Goal: Transaction & Acquisition: Download file/media

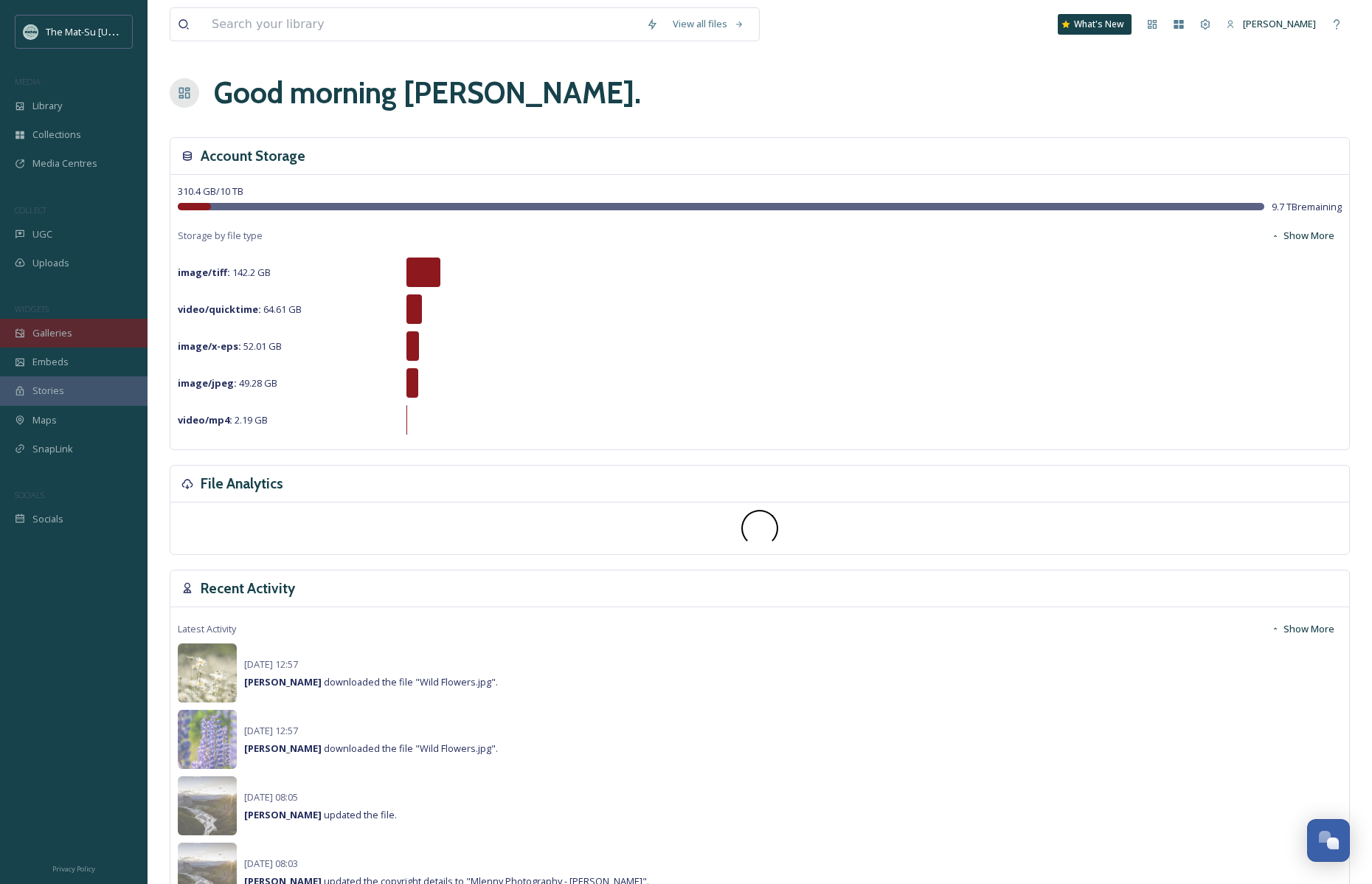
click at [75, 330] on div "Galleries" at bounding box center [73, 333] width 148 height 29
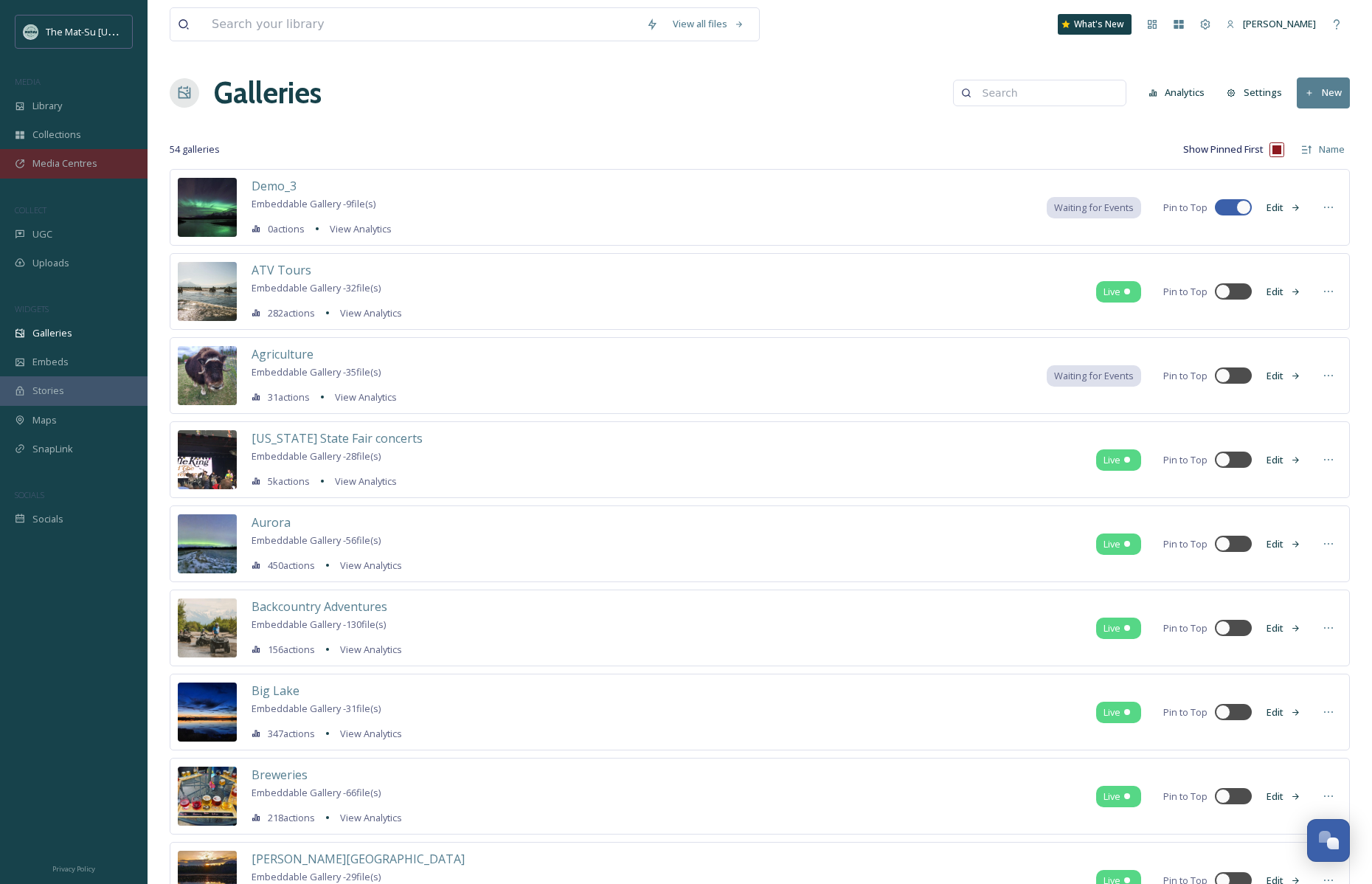
scroll to position [2, 0]
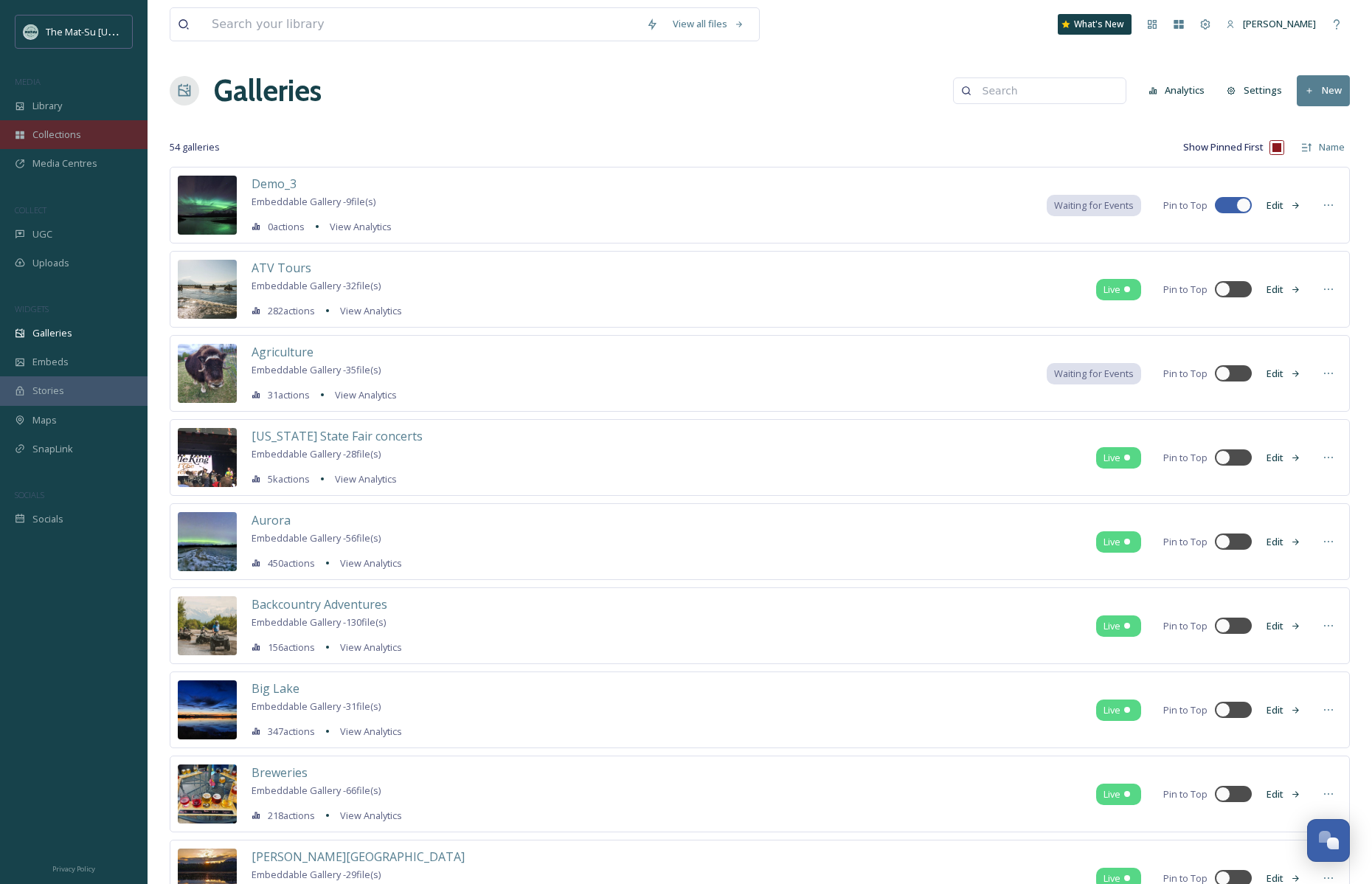
click at [56, 135] on span "Collections" at bounding box center [56, 135] width 48 height 14
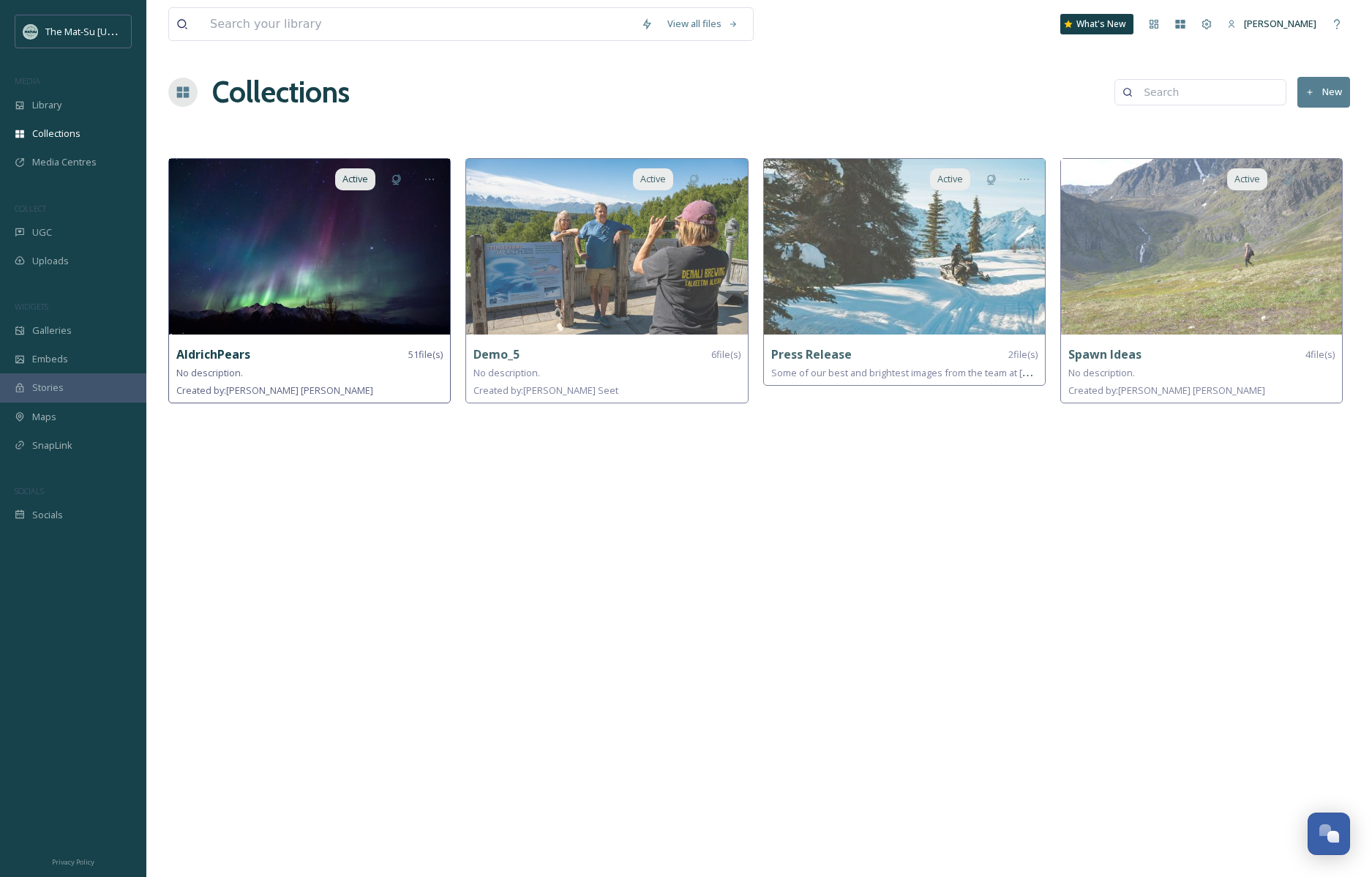
click at [370, 234] on img at bounding box center [309, 247] width 281 height 176
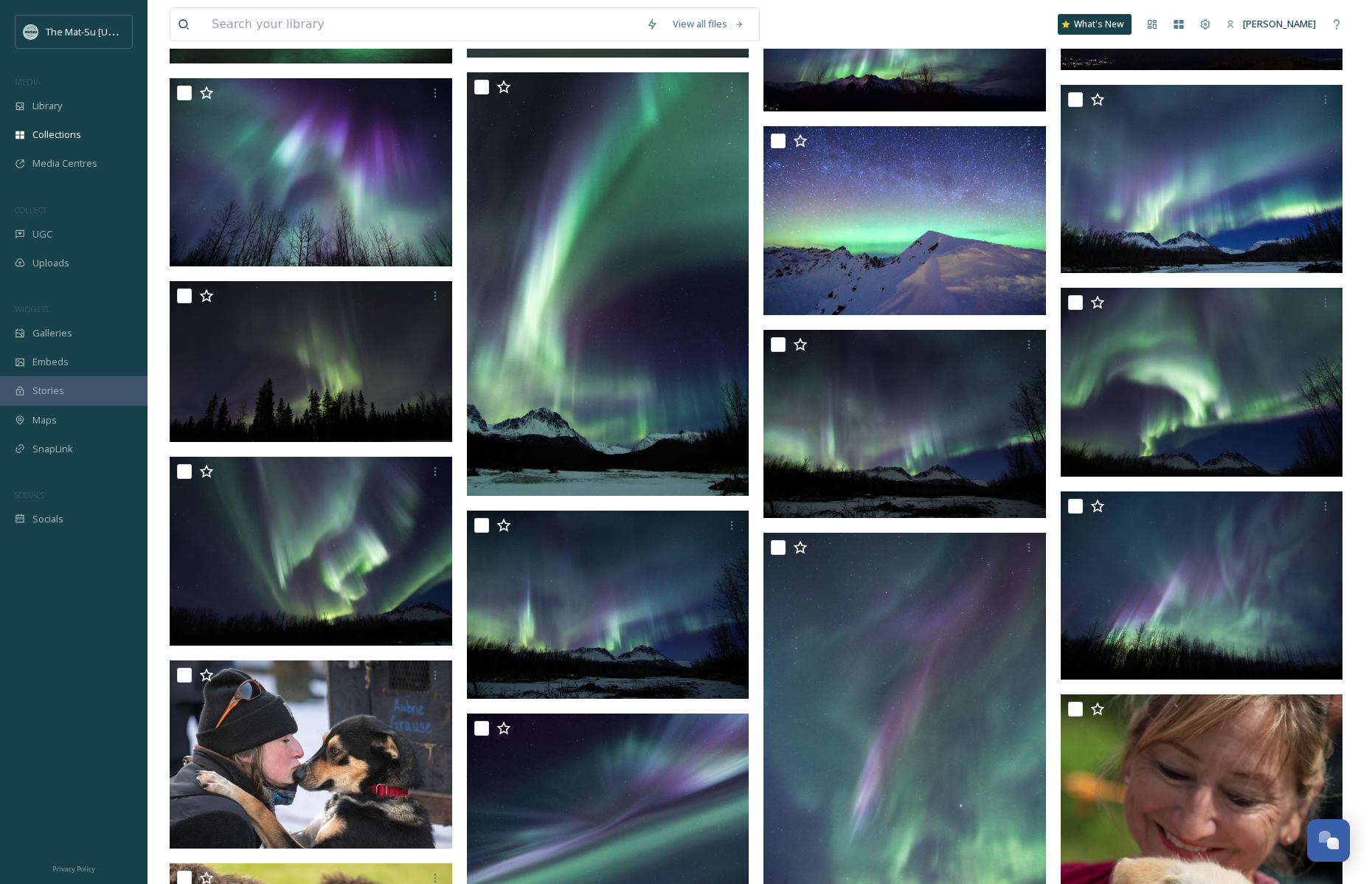
scroll to position [1163, 0]
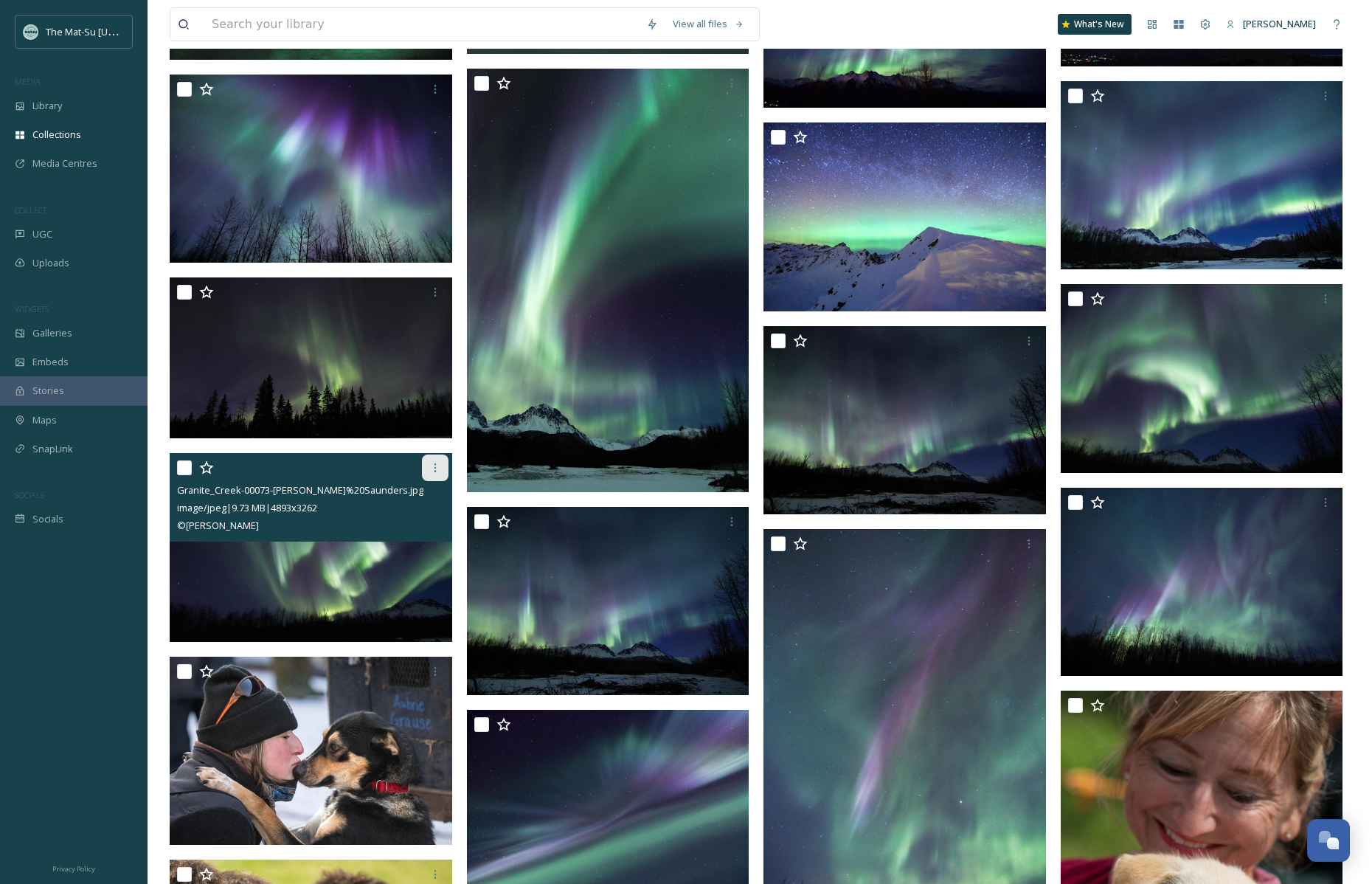
click at [437, 466] on icon at bounding box center [434, 468] width 12 height 12
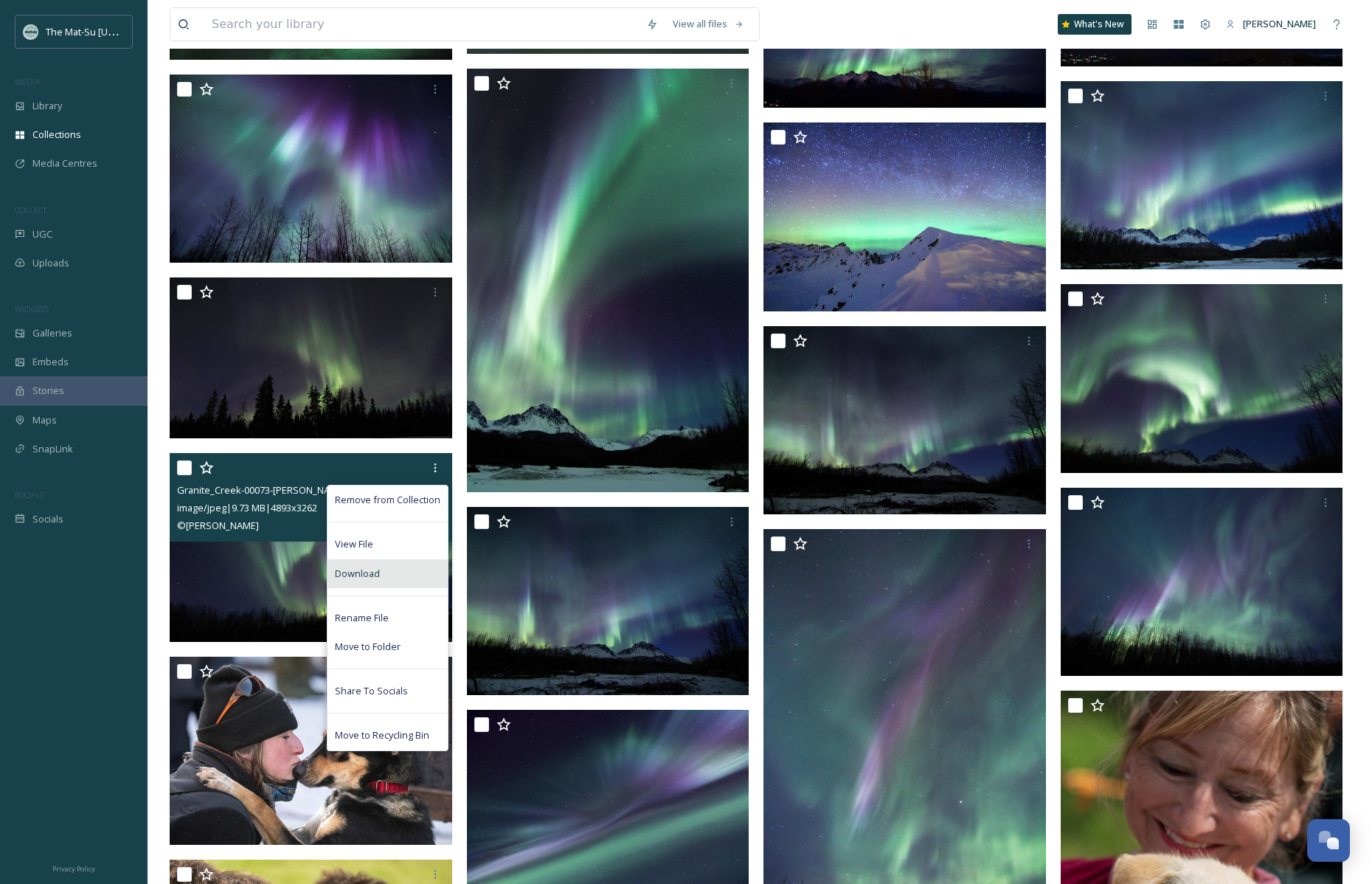
click at [358, 571] on span "Download" at bounding box center [357, 574] width 45 height 14
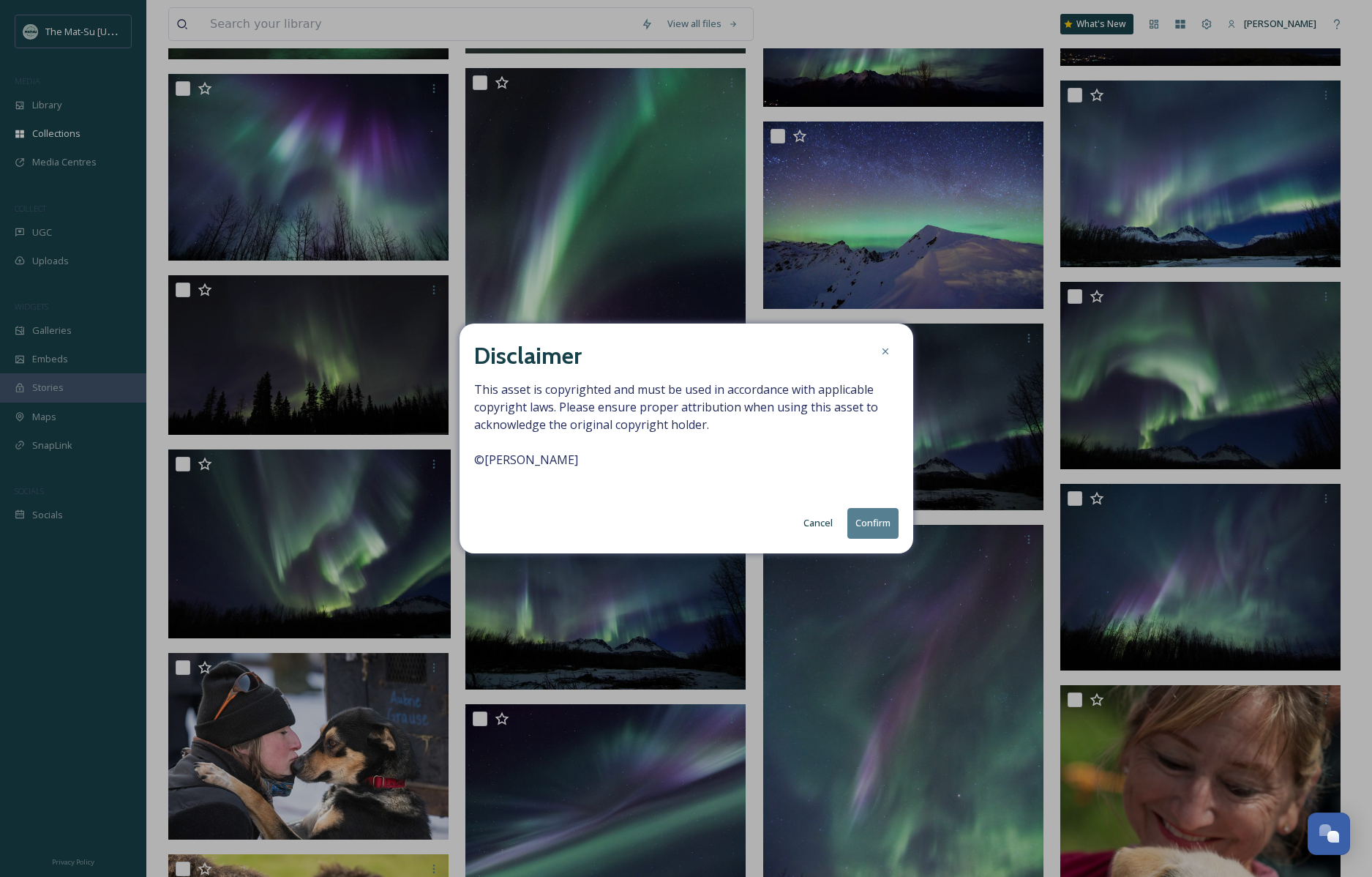
click at [878, 520] on button "Confirm" at bounding box center [873, 523] width 52 height 30
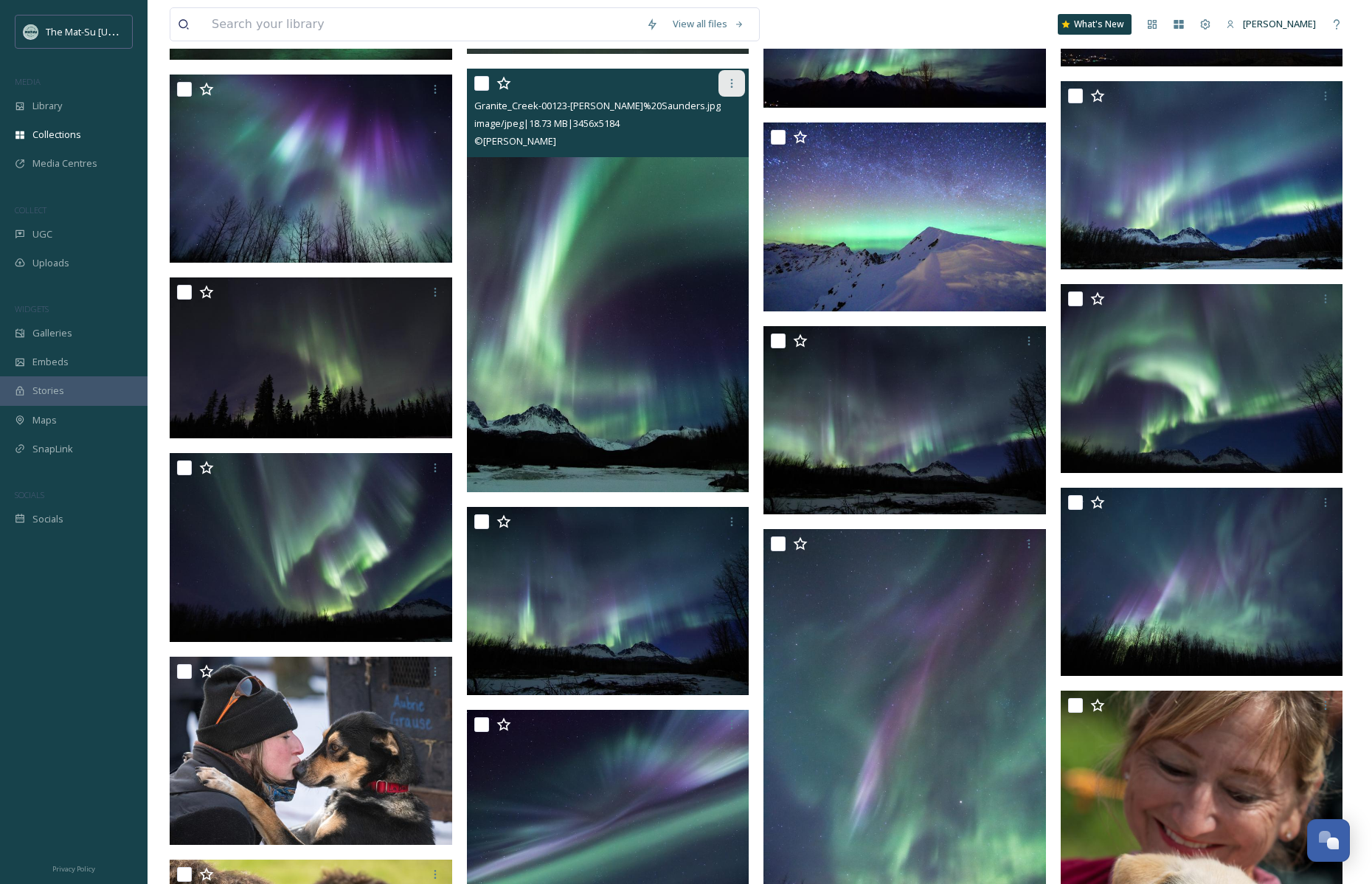
click at [733, 82] on icon at bounding box center [732, 82] width 12 height 12
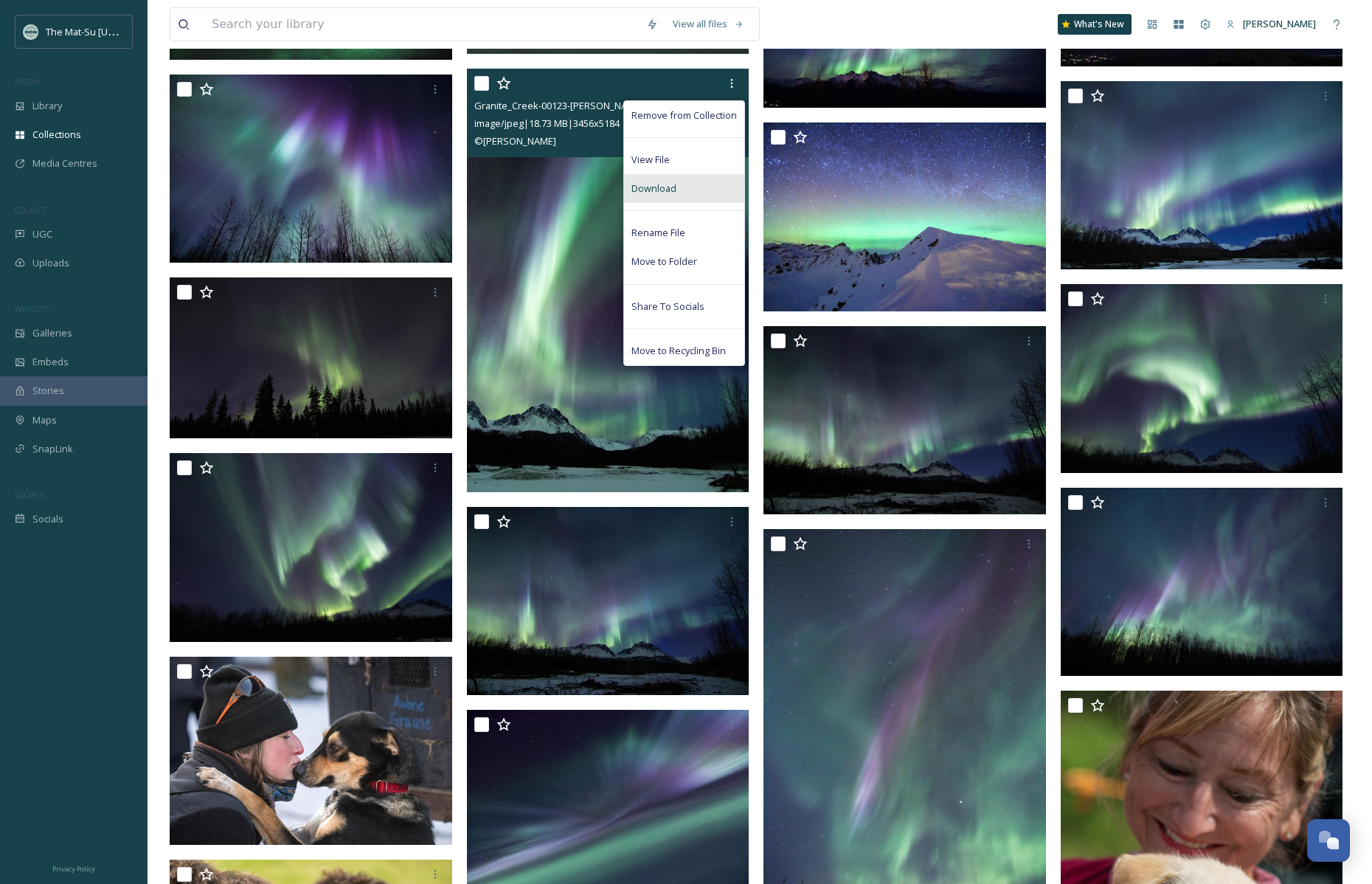
click at [683, 191] on div "Download" at bounding box center [684, 188] width 120 height 29
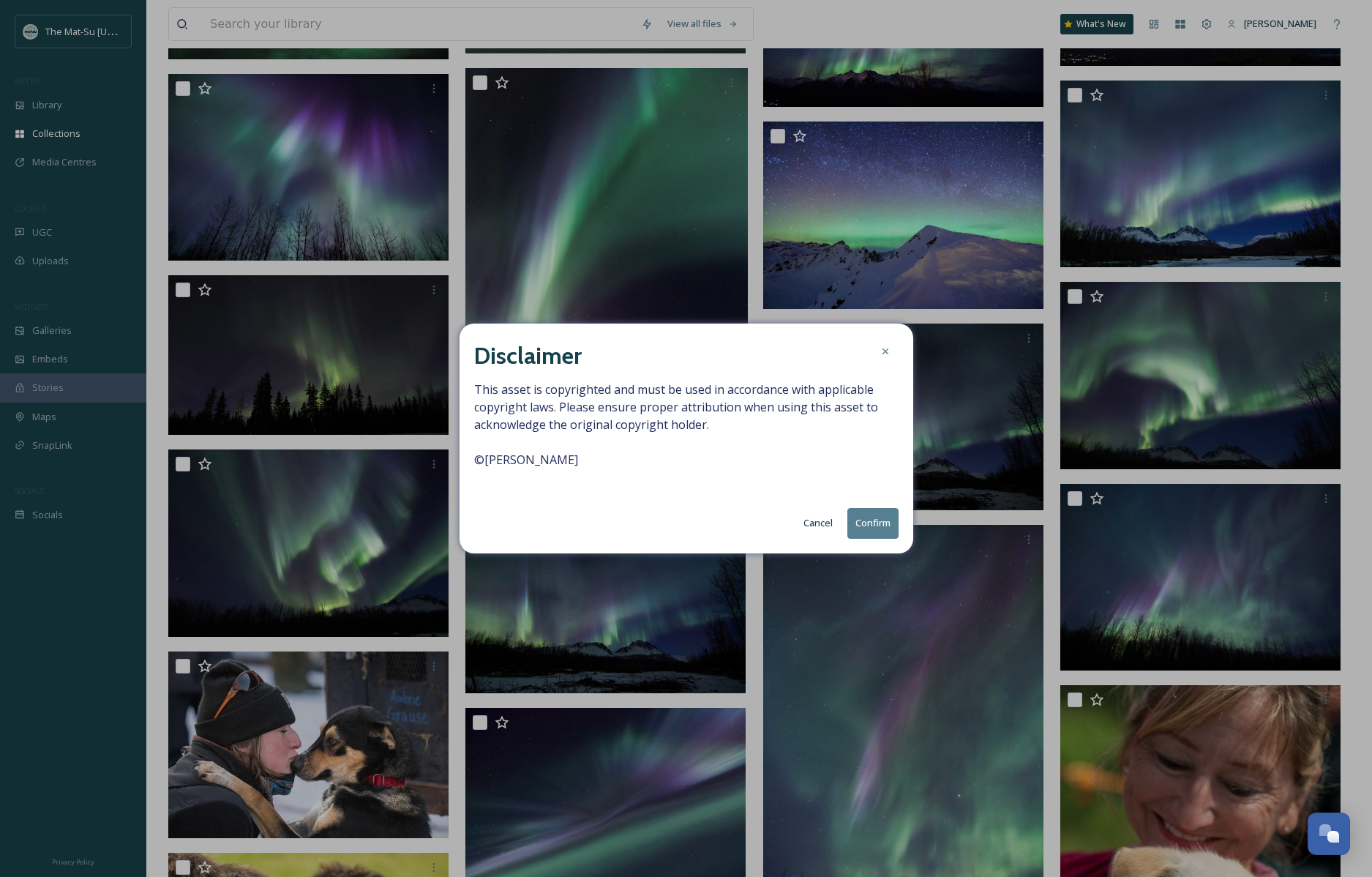
click at [874, 523] on button "Confirm" at bounding box center [873, 523] width 52 height 30
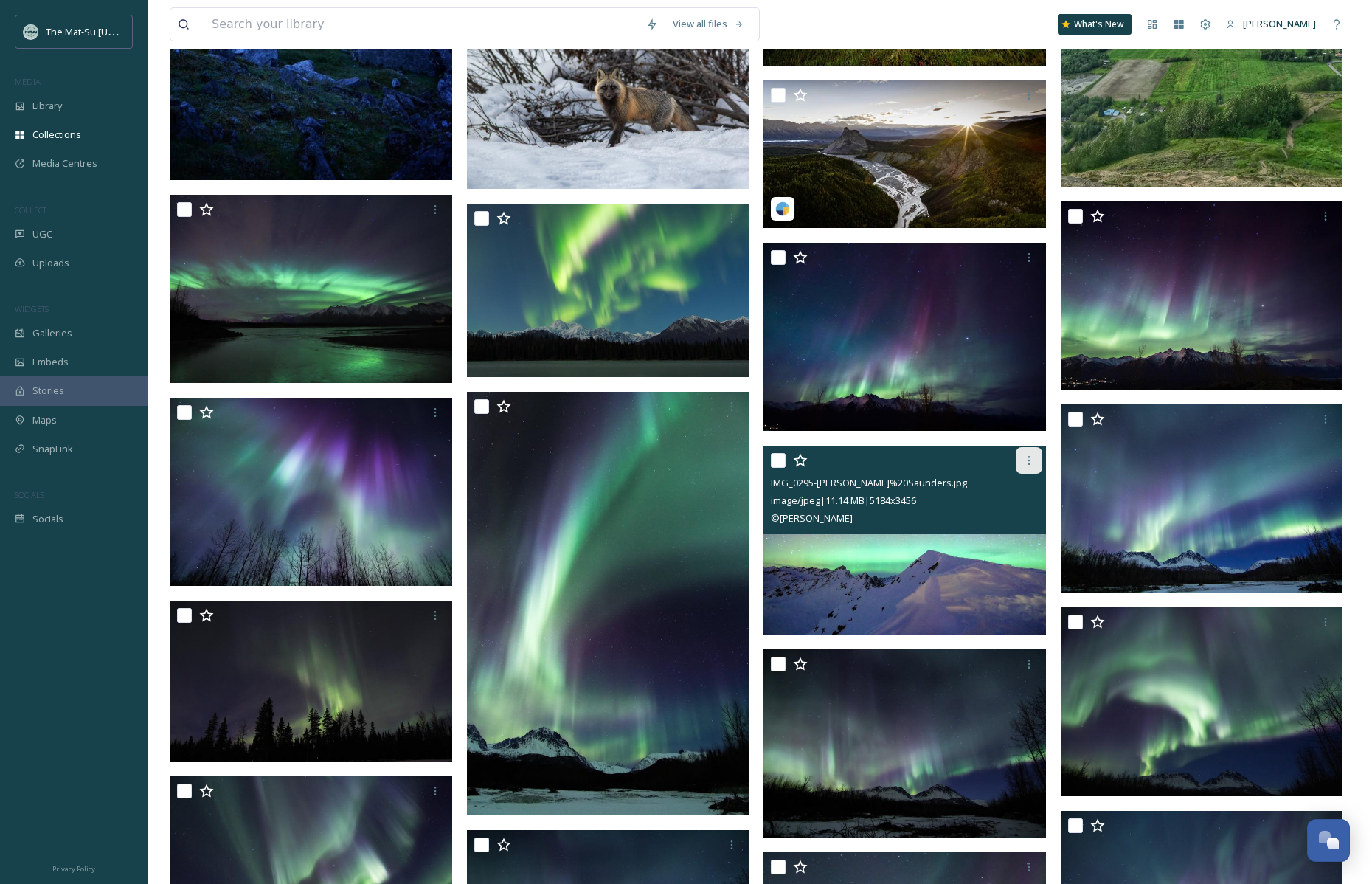
scroll to position [844, 0]
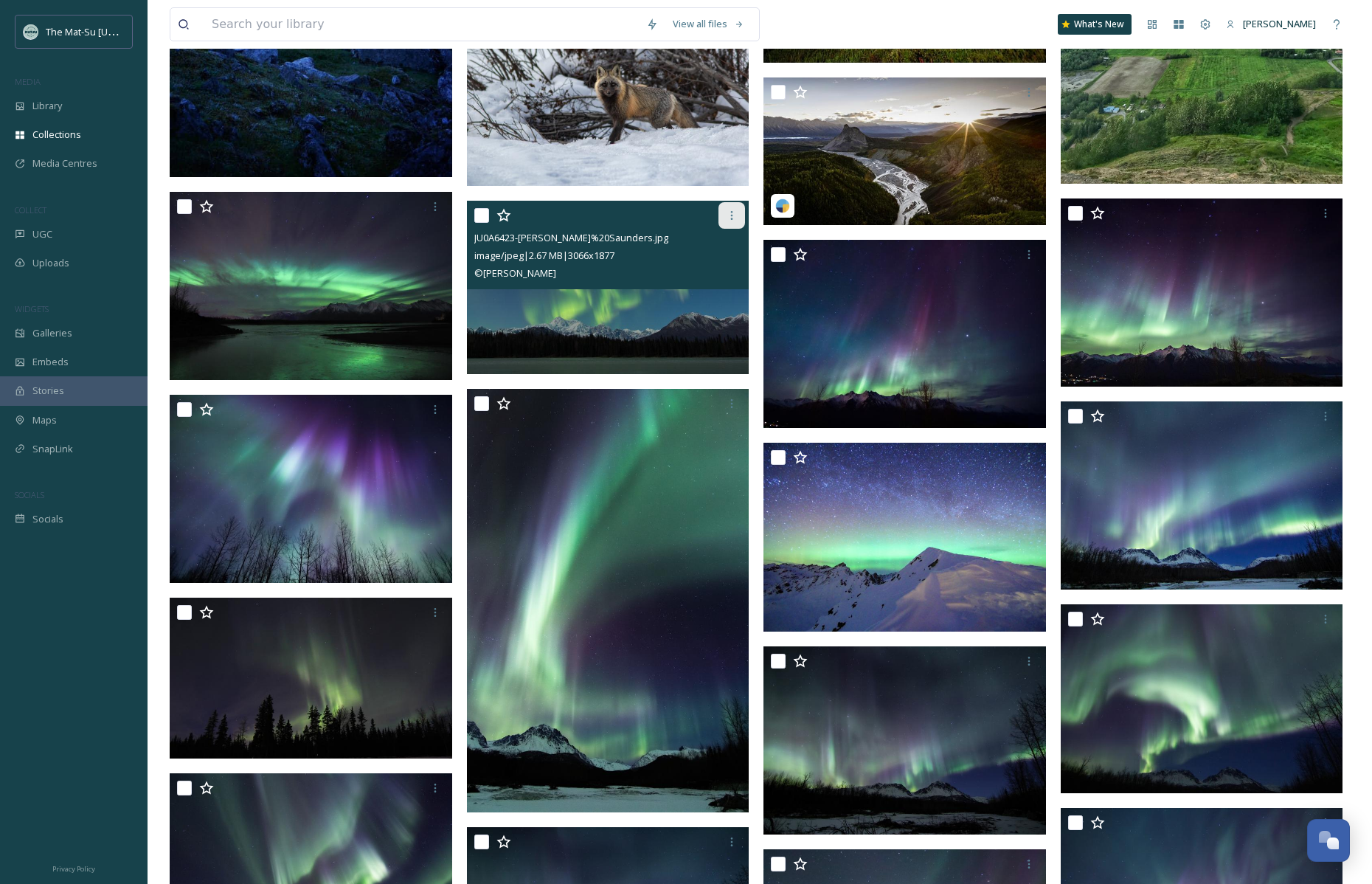
click at [734, 214] on icon at bounding box center [732, 215] width 12 height 12
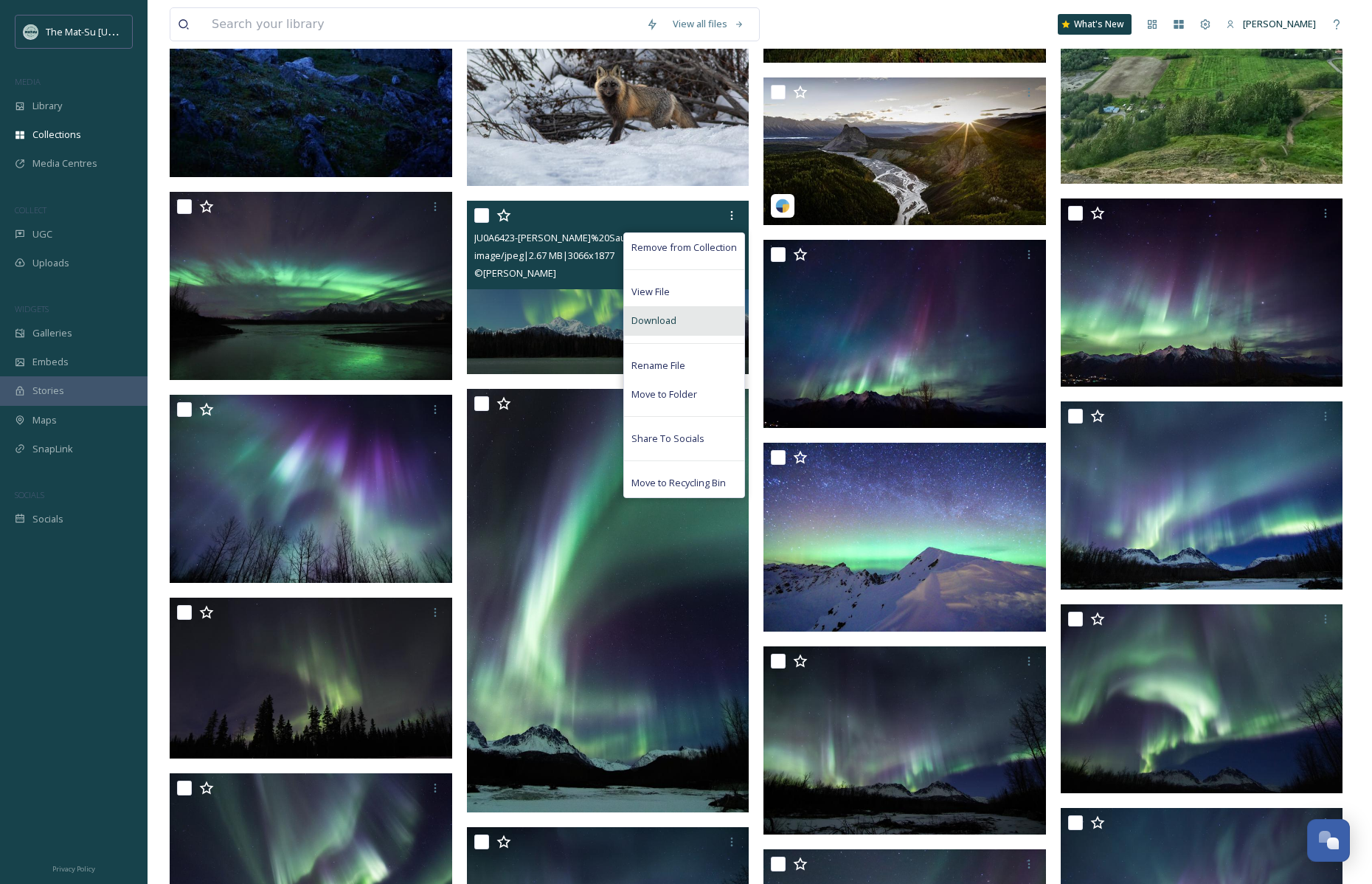
click at [655, 319] on span "Download" at bounding box center [654, 321] width 45 height 14
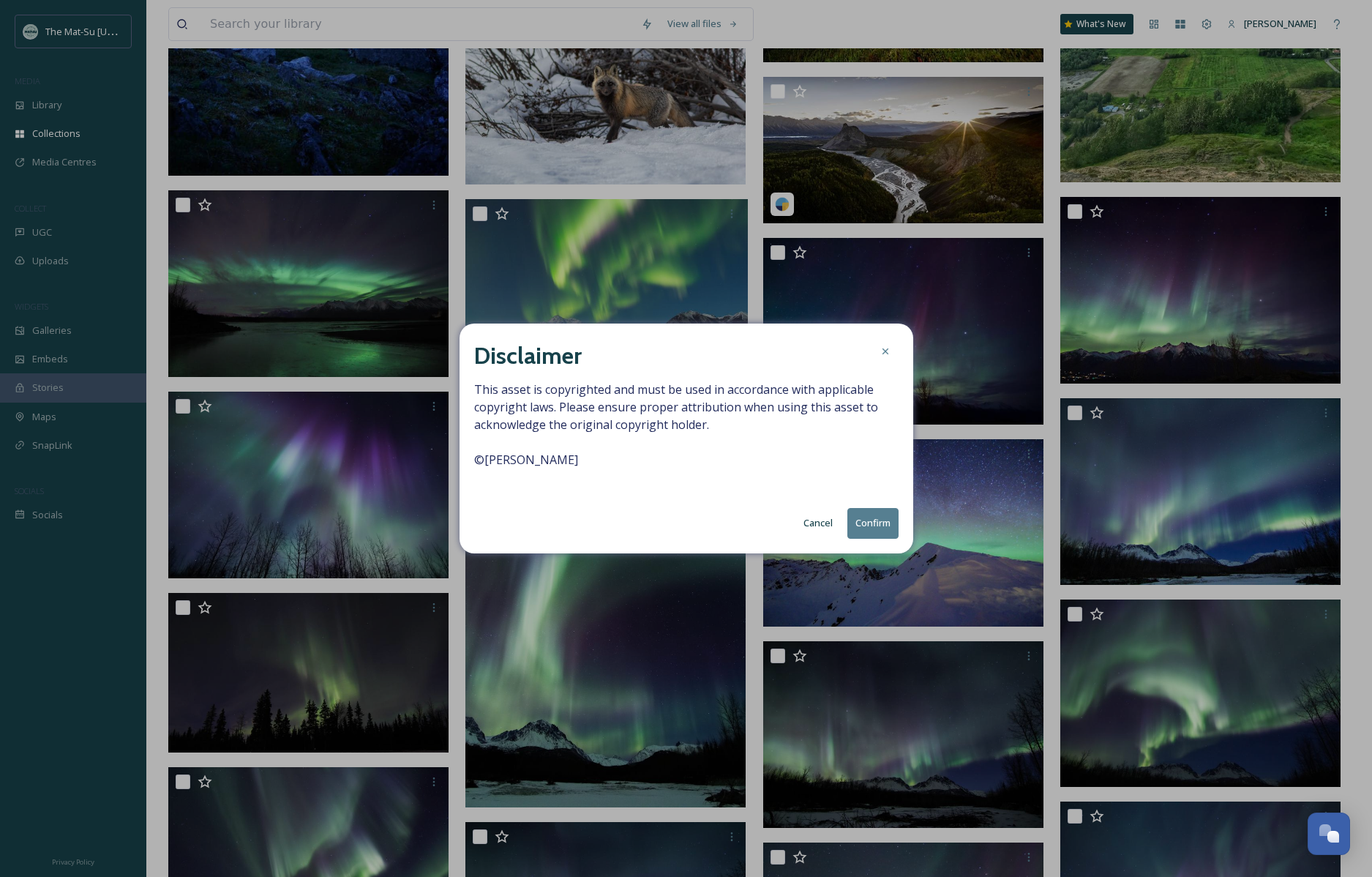
click at [873, 522] on button "Confirm" at bounding box center [873, 523] width 52 height 30
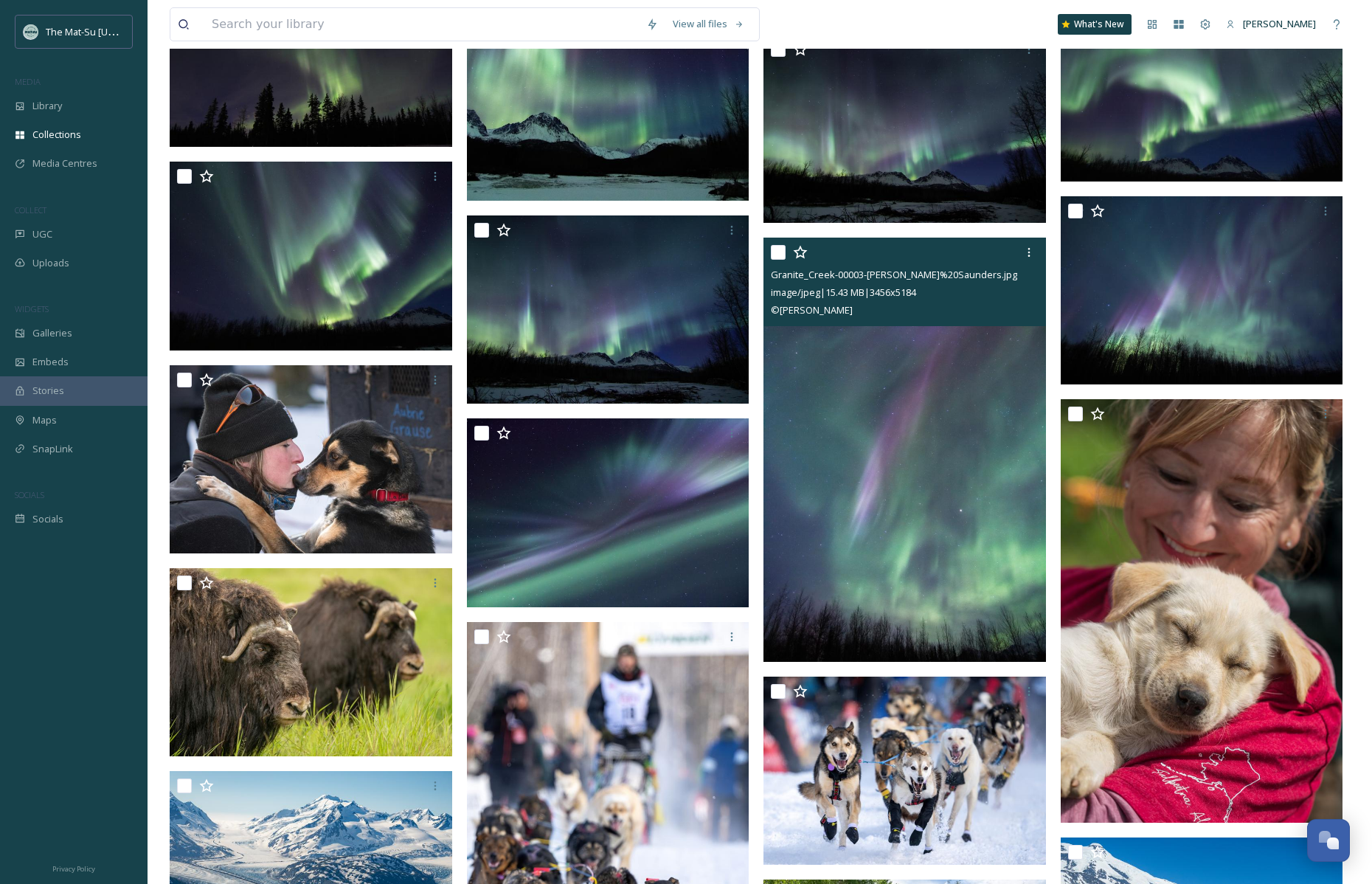
scroll to position [1454, 0]
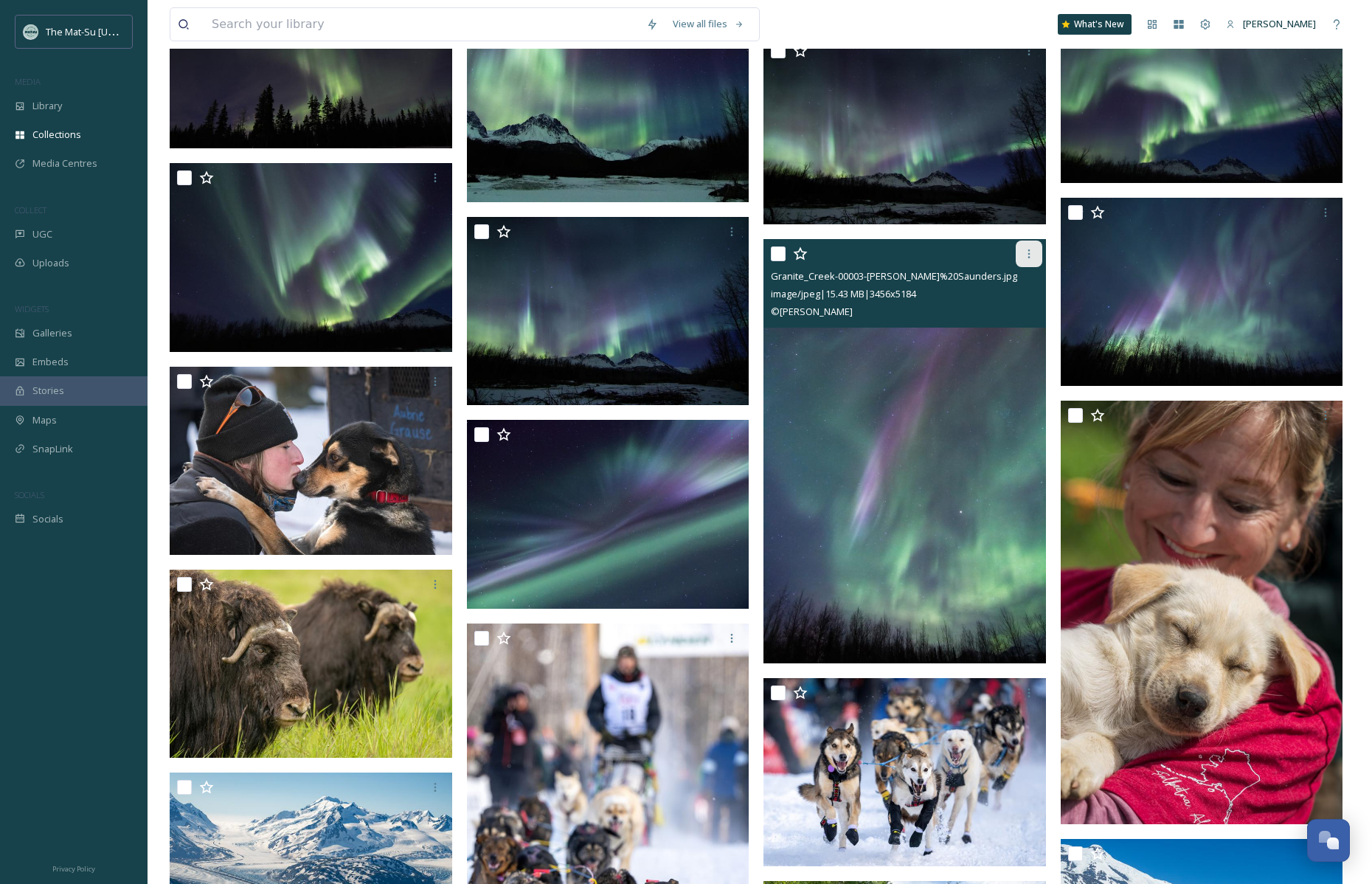
click at [1029, 257] on icon at bounding box center [1029, 253] width 12 height 12
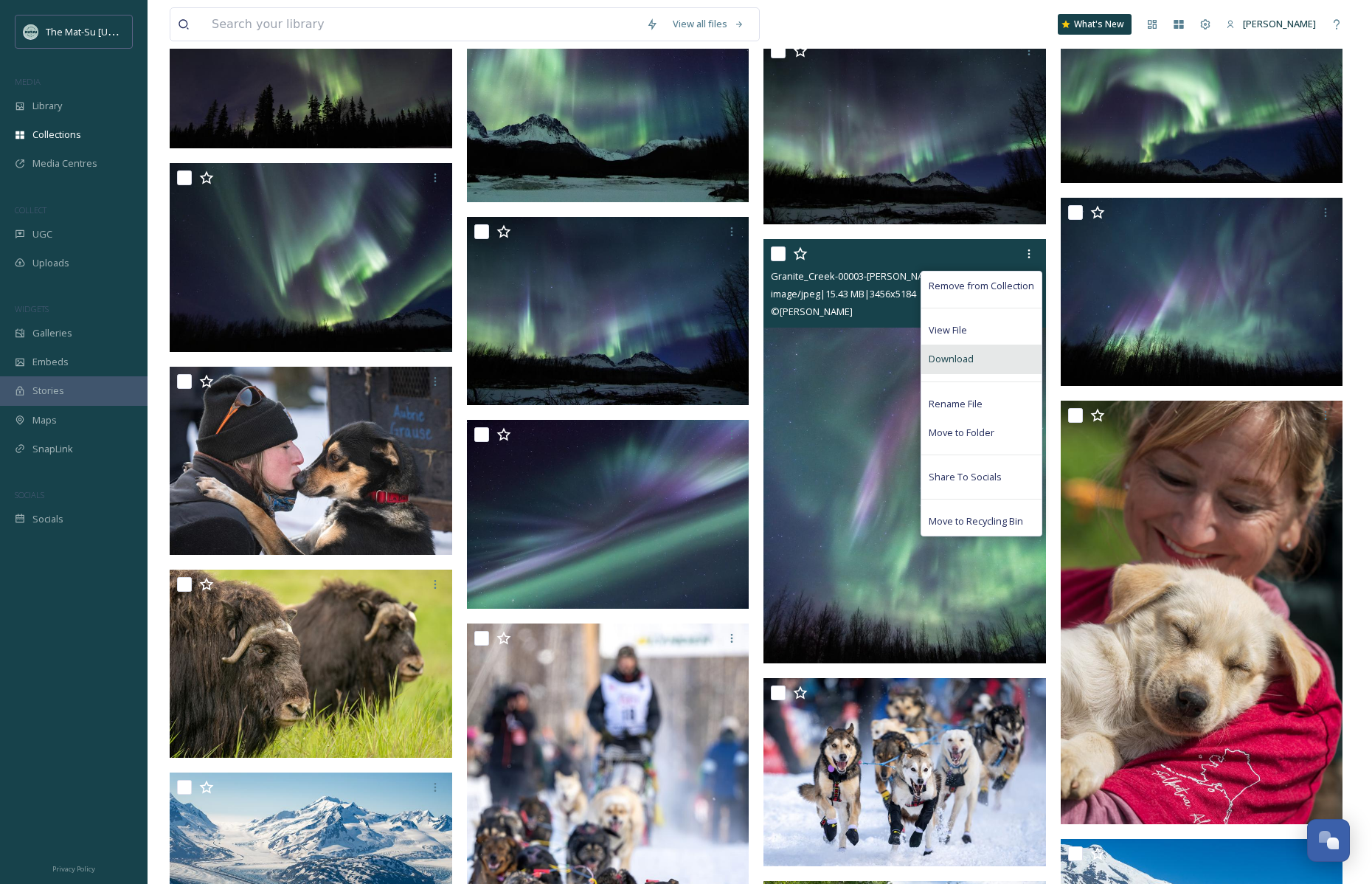
click at [972, 358] on span "Download" at bounding box center [951, 359] width 45 height 14
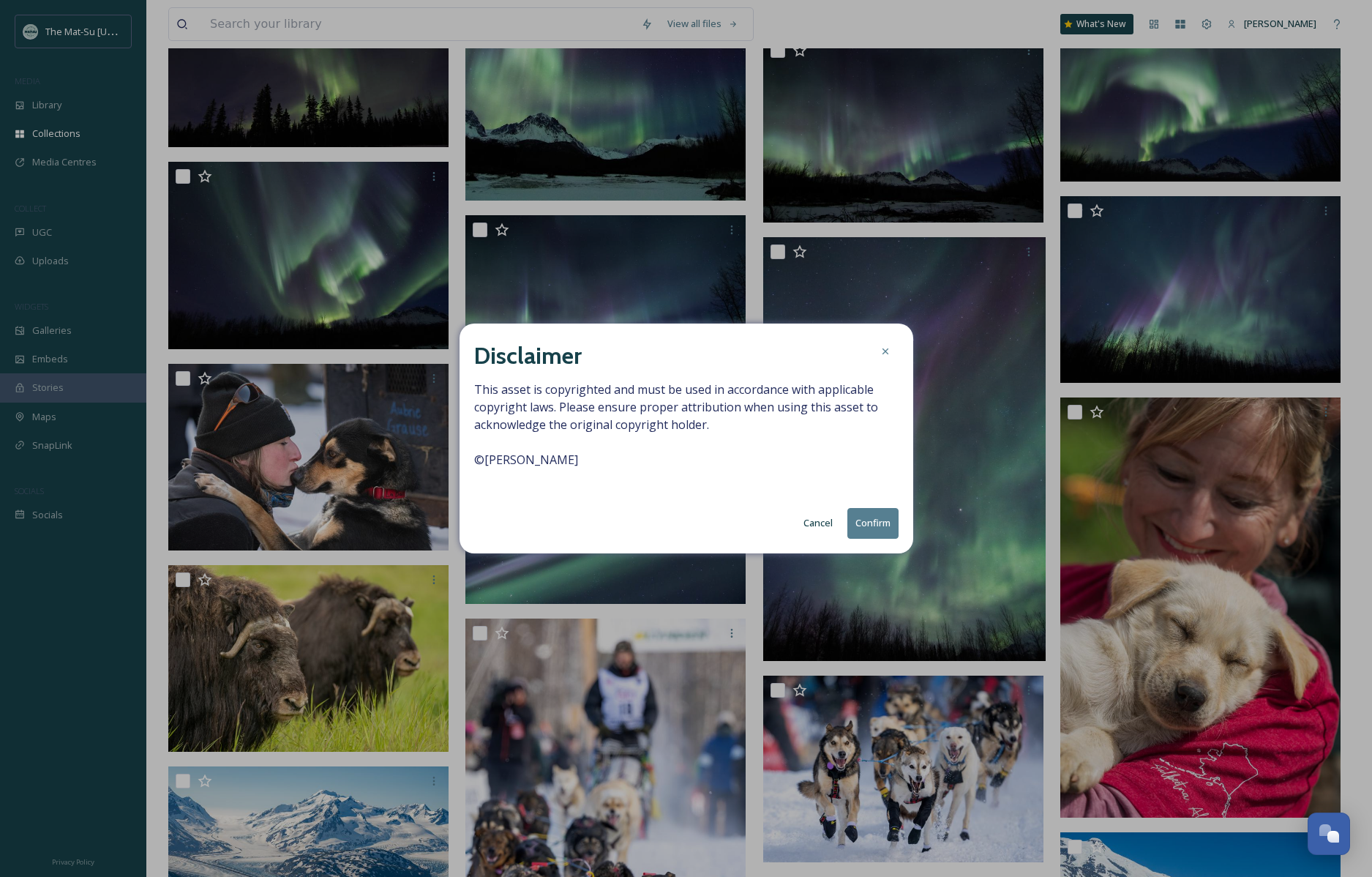
click at [870, 521] on button "Confirm" at bounding box center [873, 523] width 52 height 30
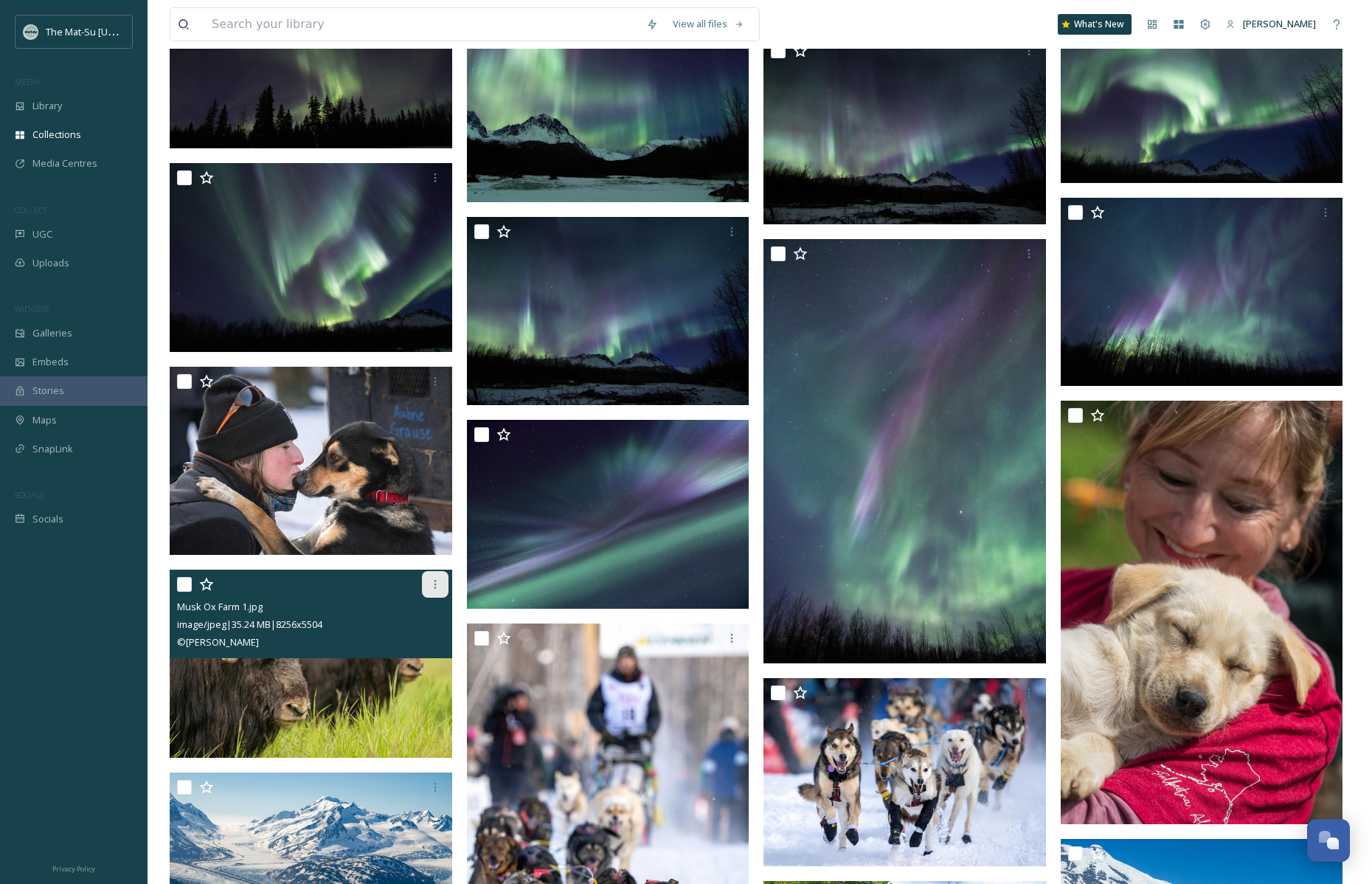
click at [438, 583] on icon at bounding box center [434, 584] width 12 height 12
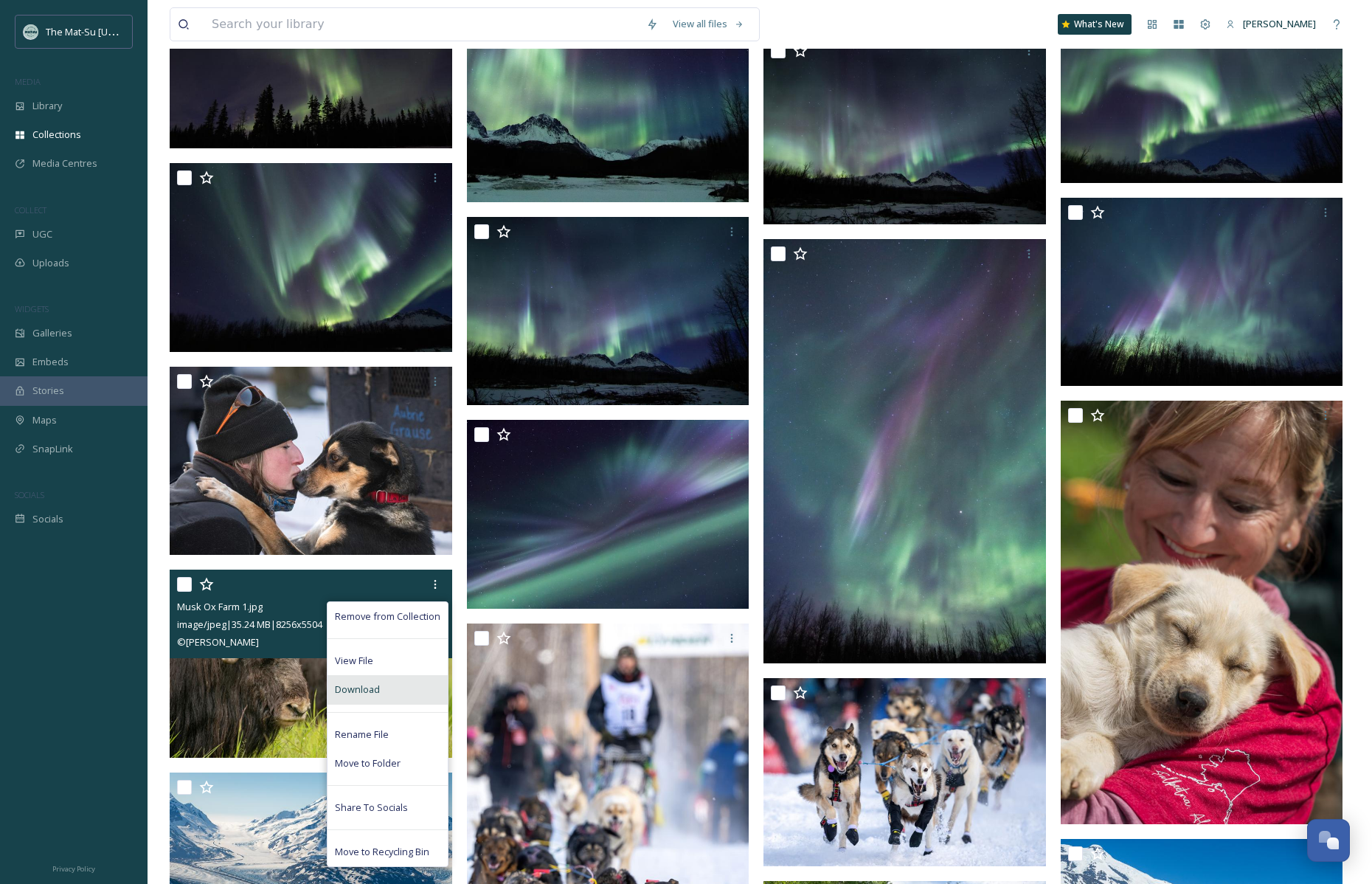
click at [354, 685] on span "Download" at bounding box center [357, 690] width 45 height 14
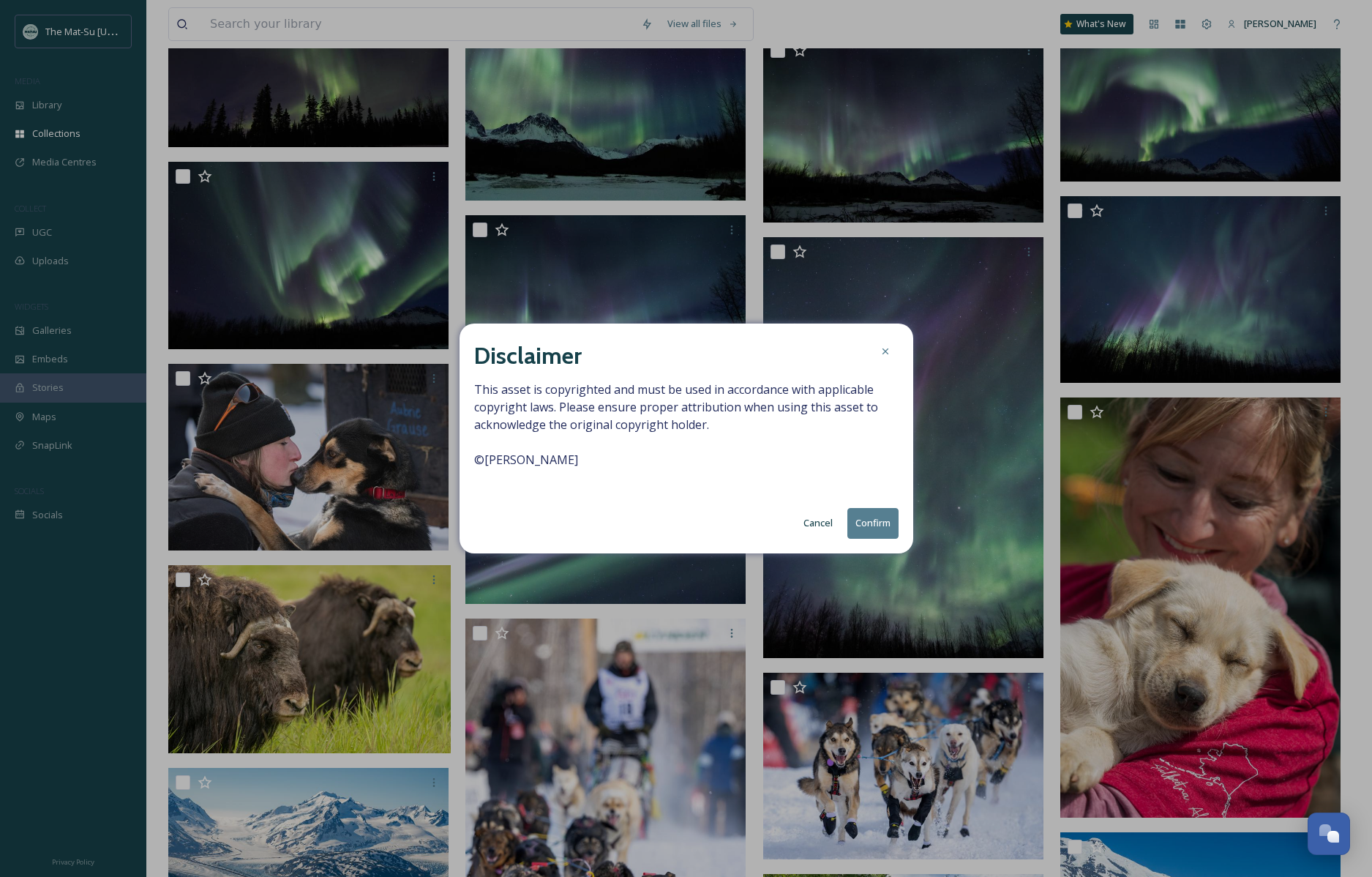
click at [868, 522] on button "Confirm" at bounding box center [873, 523] width 52 height 30
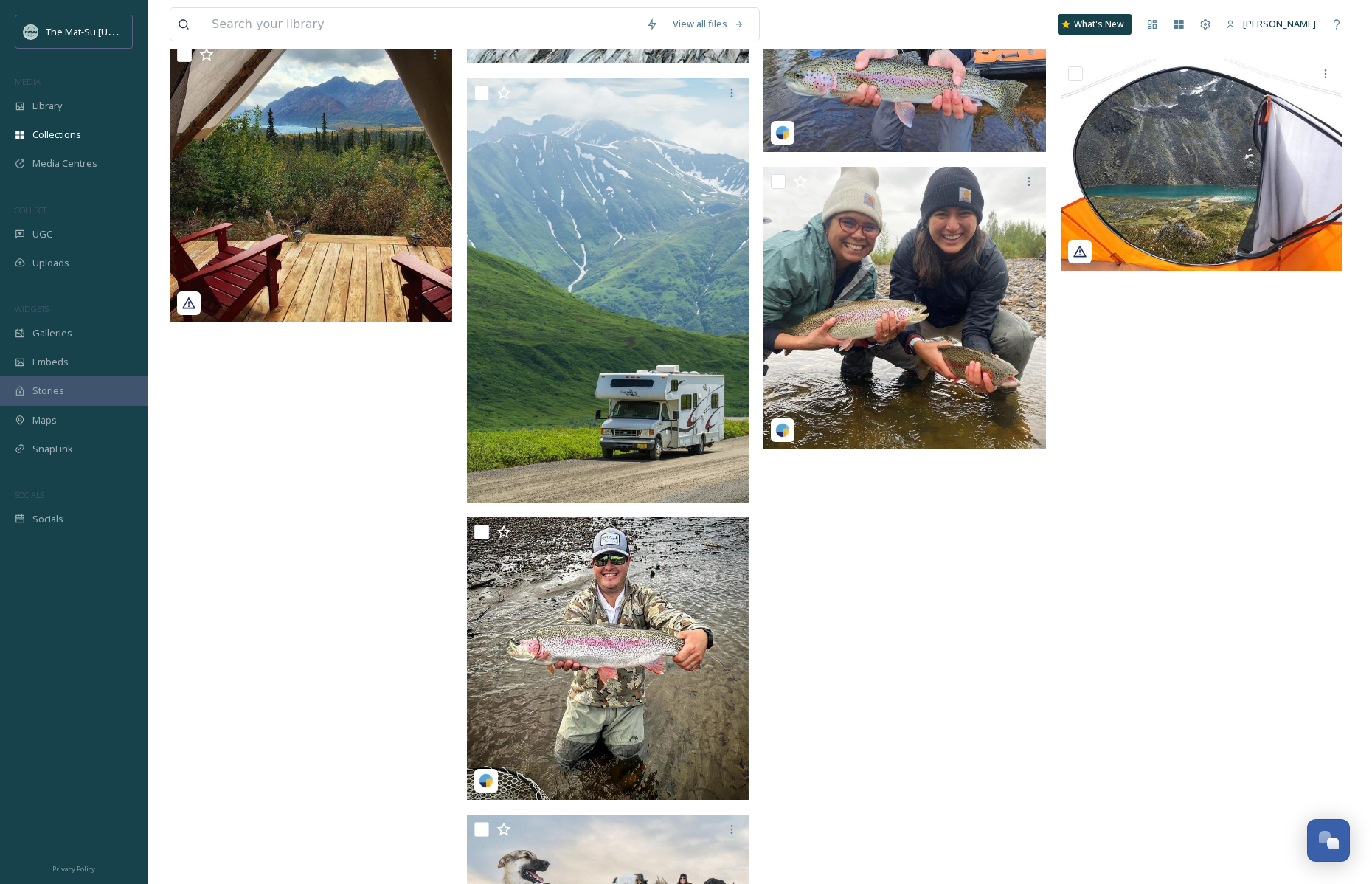
scroll to position [3453, 0]
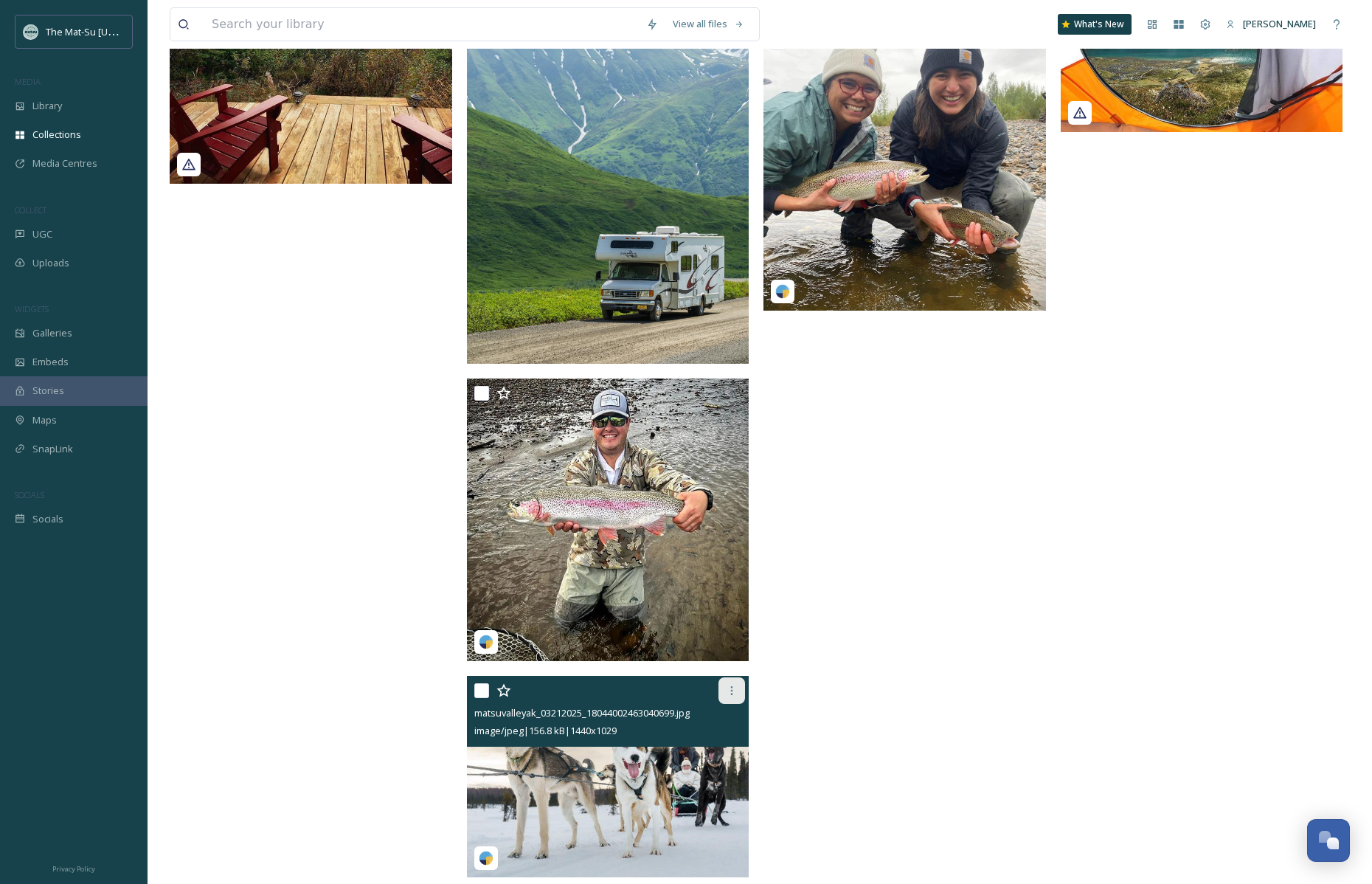
click at [726, 686] on icon at bounding box center [732, 690] width 12 height 12
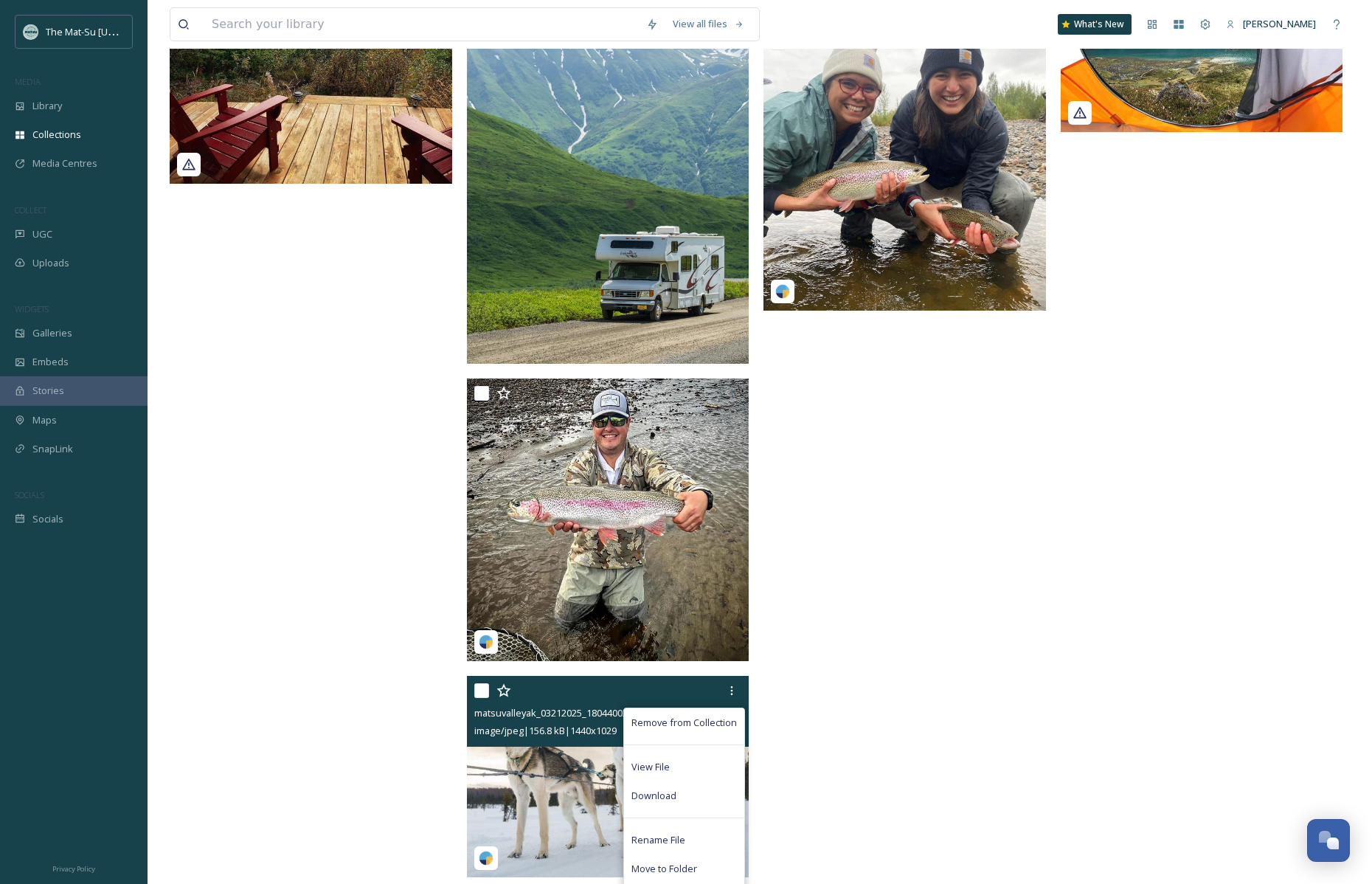
click at [672, 792] on span "Download" at bounding box center [654, 796] width 45 height 14
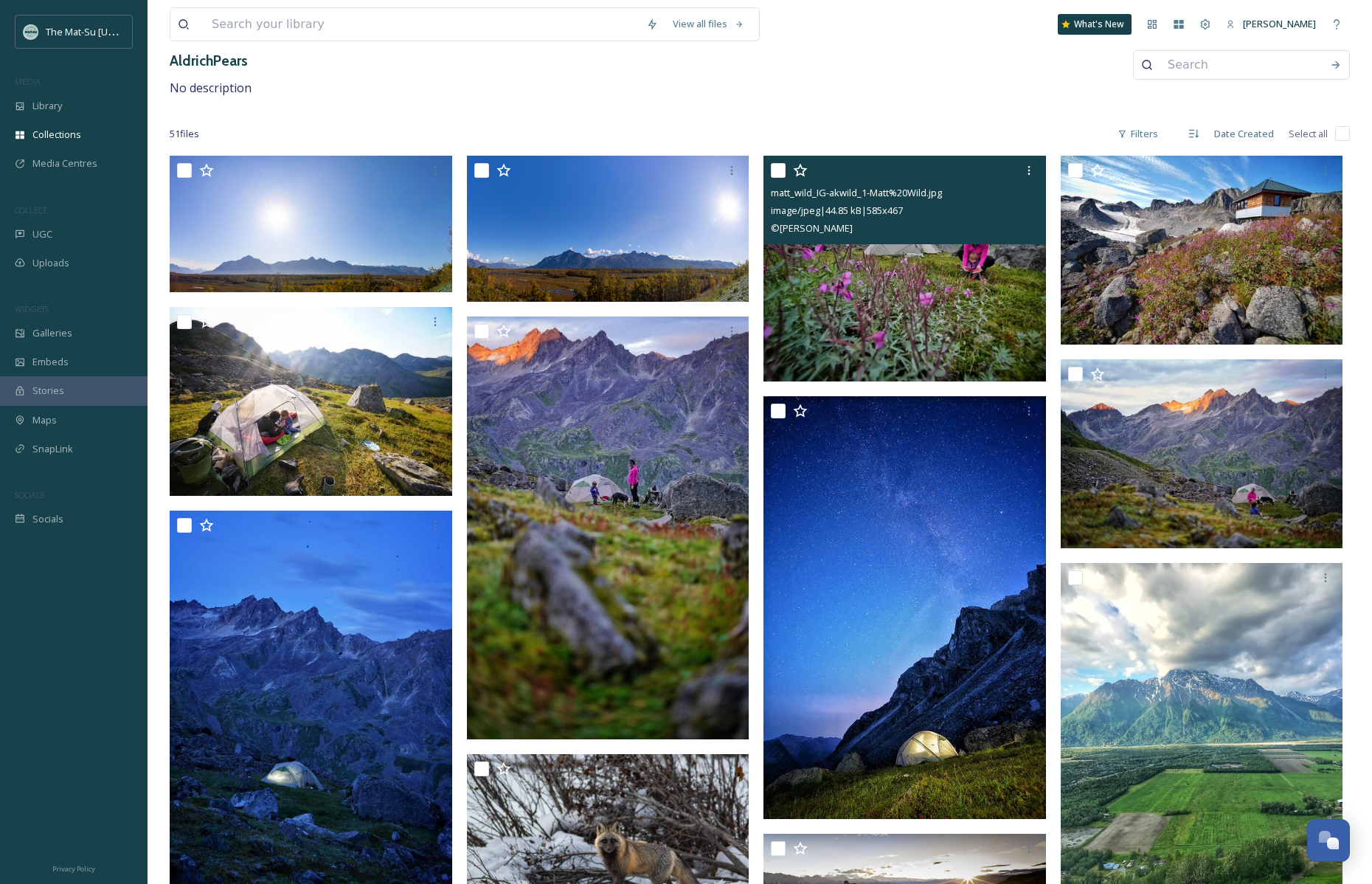
scroll to position [0, 0]
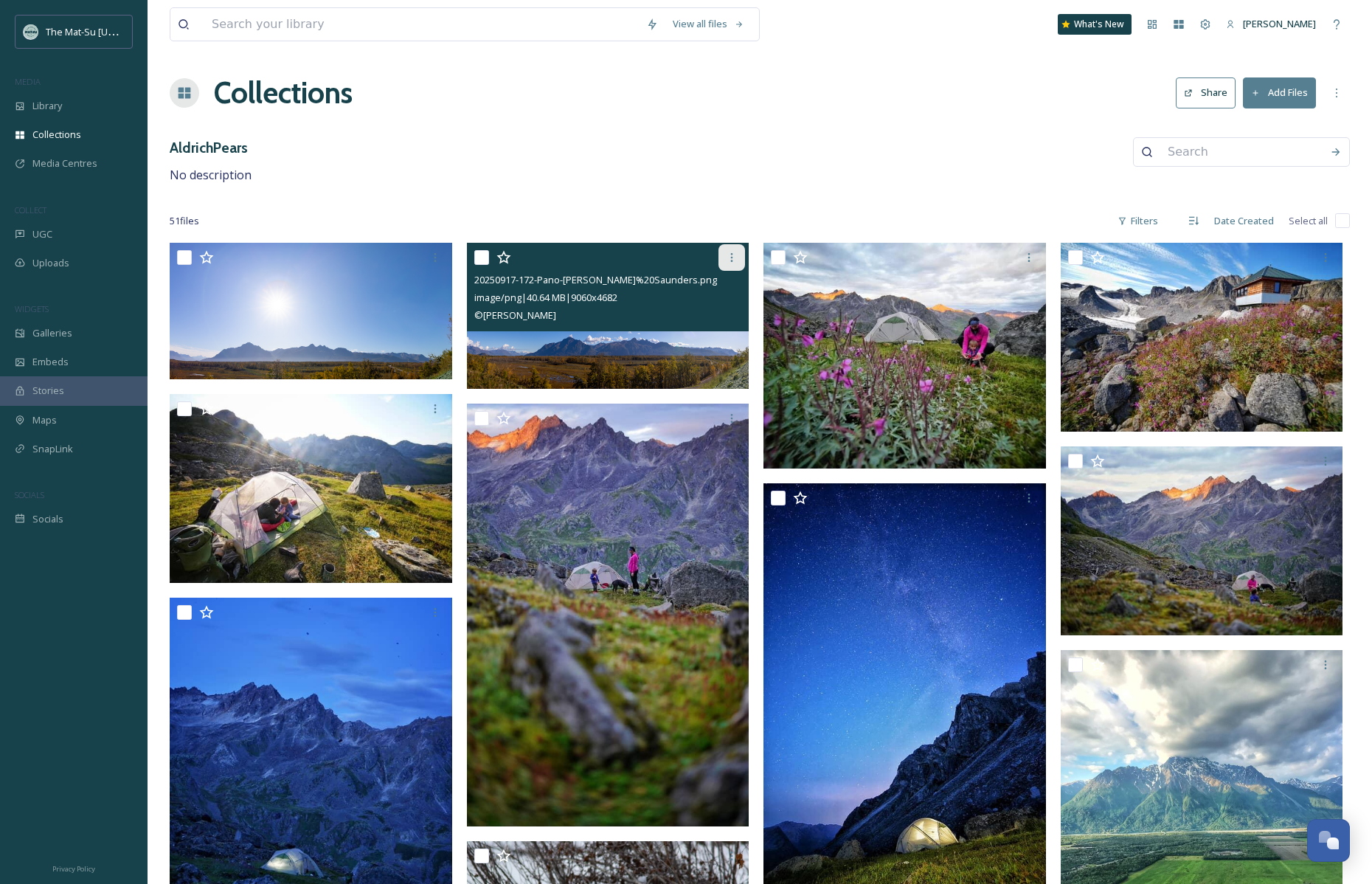
click at [733, 256] on icon at bounding box center [732, 258] width 2 height 9
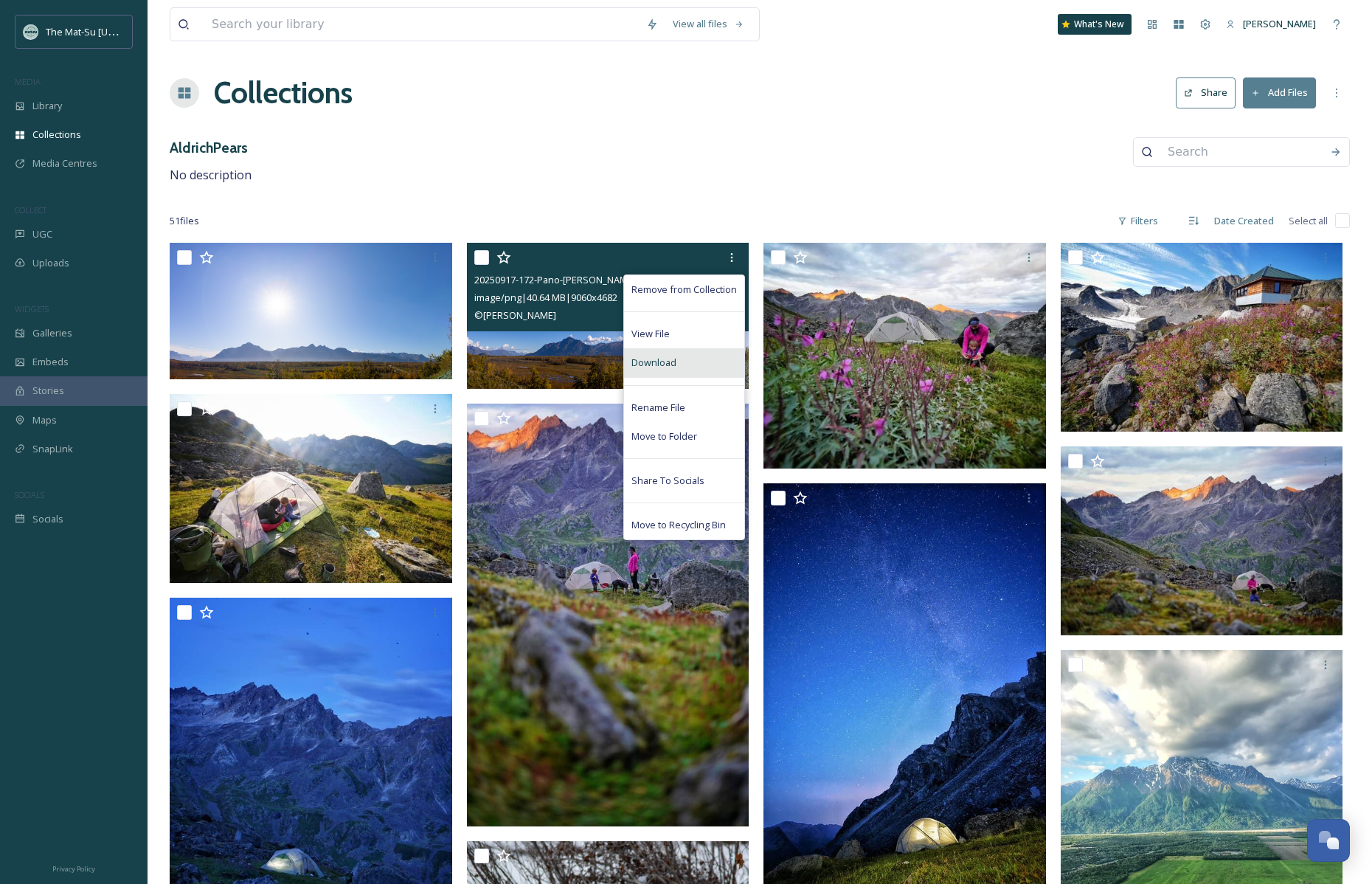
click at [668, 362] on span "Download" at bounding box center [654, 363] width 45 height 14
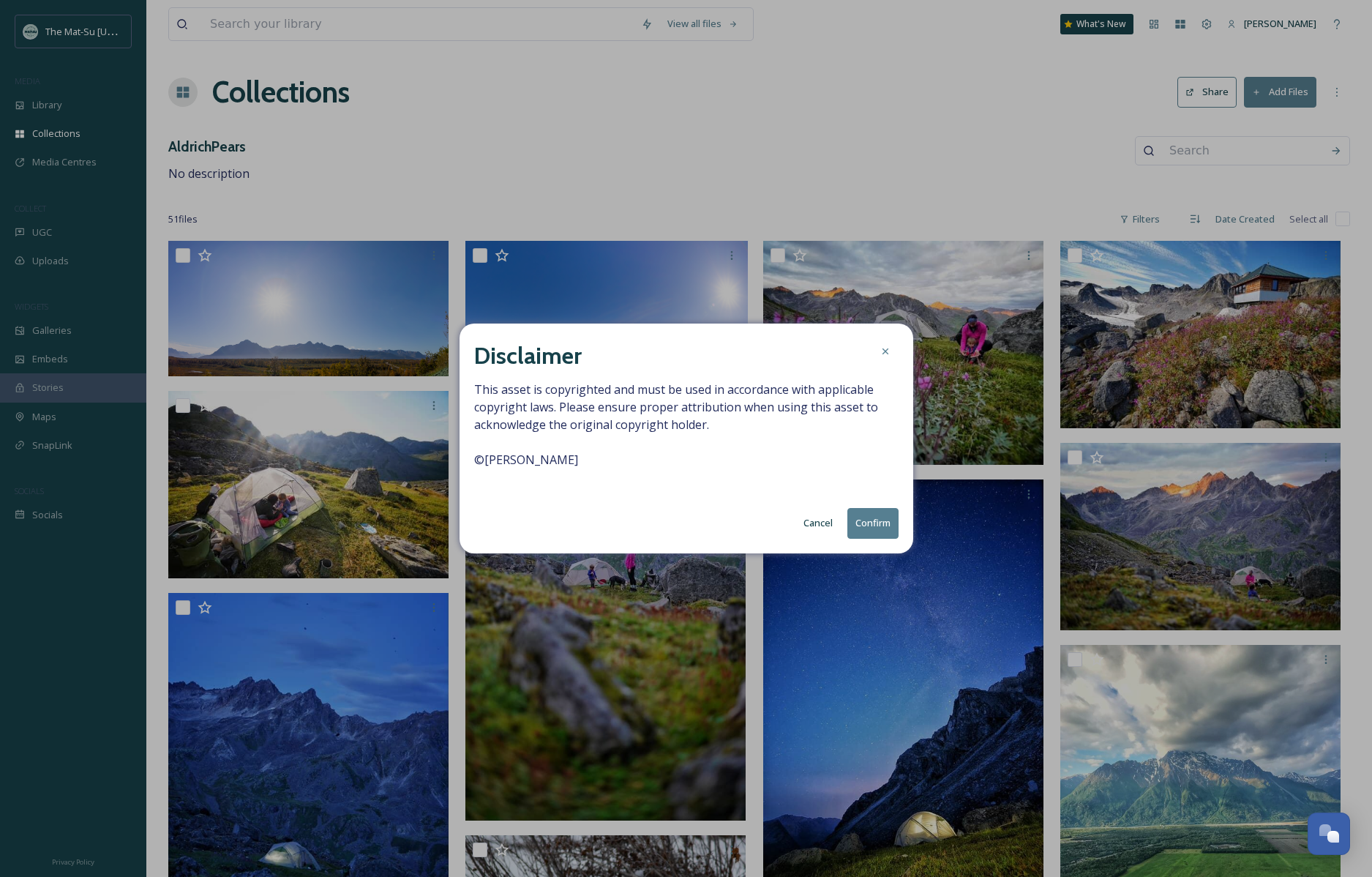
click at [870, 522] on button "Confirm" at bounding box center [873, 523] width 52 height 30
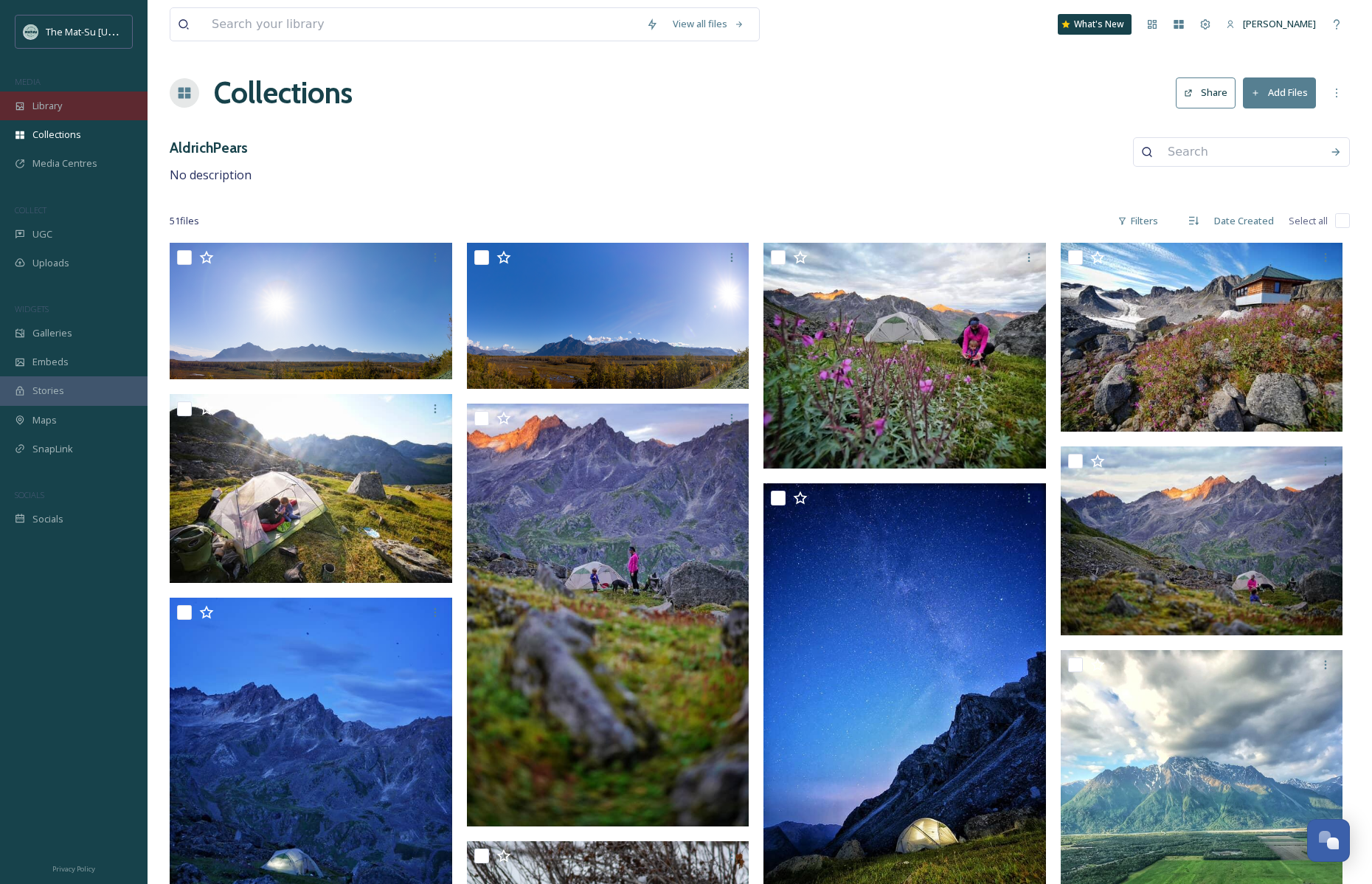
click at [61, 105] on span "Library" at bounding box center [47, 106] width 30 height 14
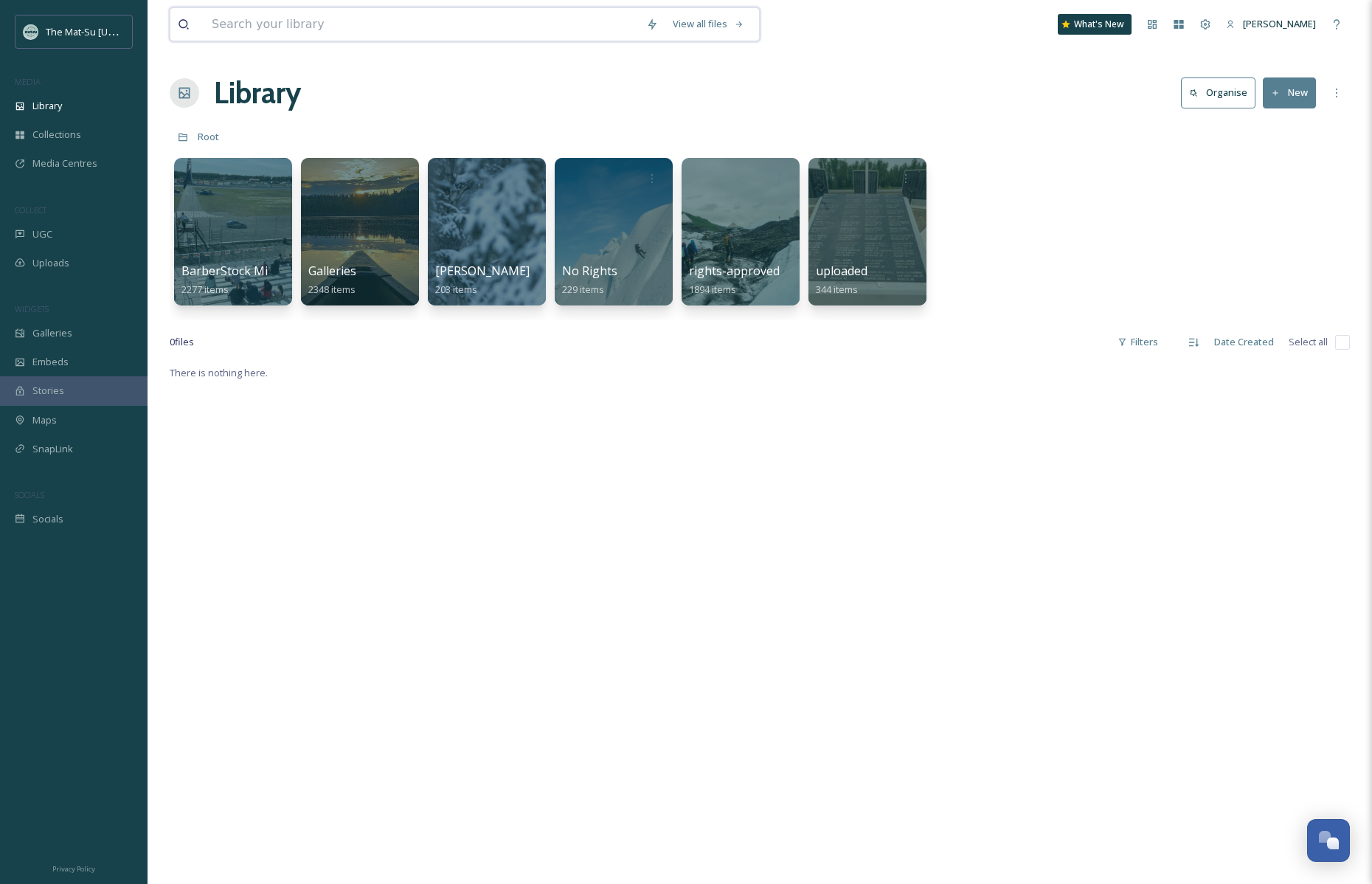
click at [302, 19] on input at bounding box center [421, 24] width 434 height 32
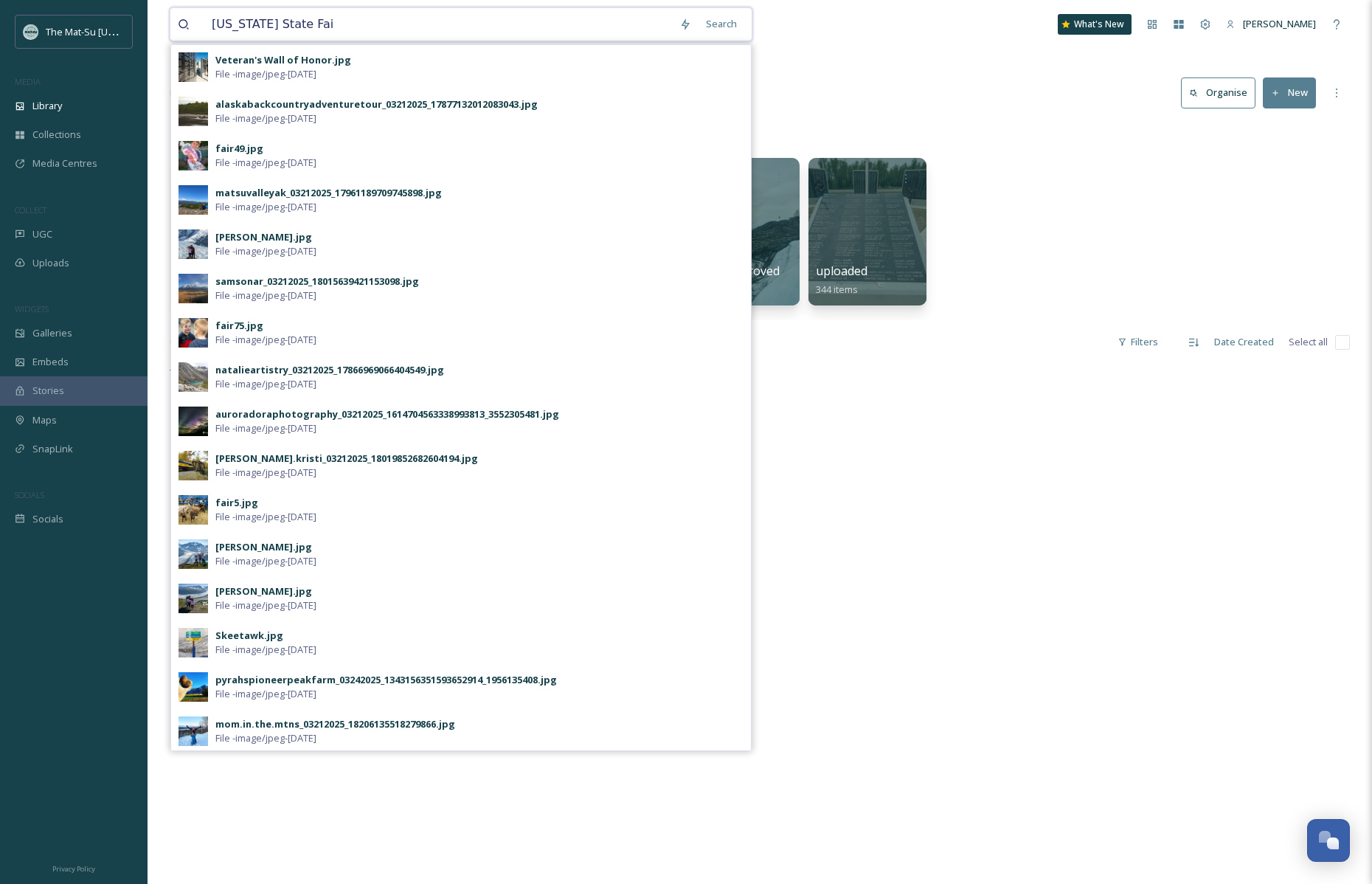
type input "[US_STATE] State Fair"
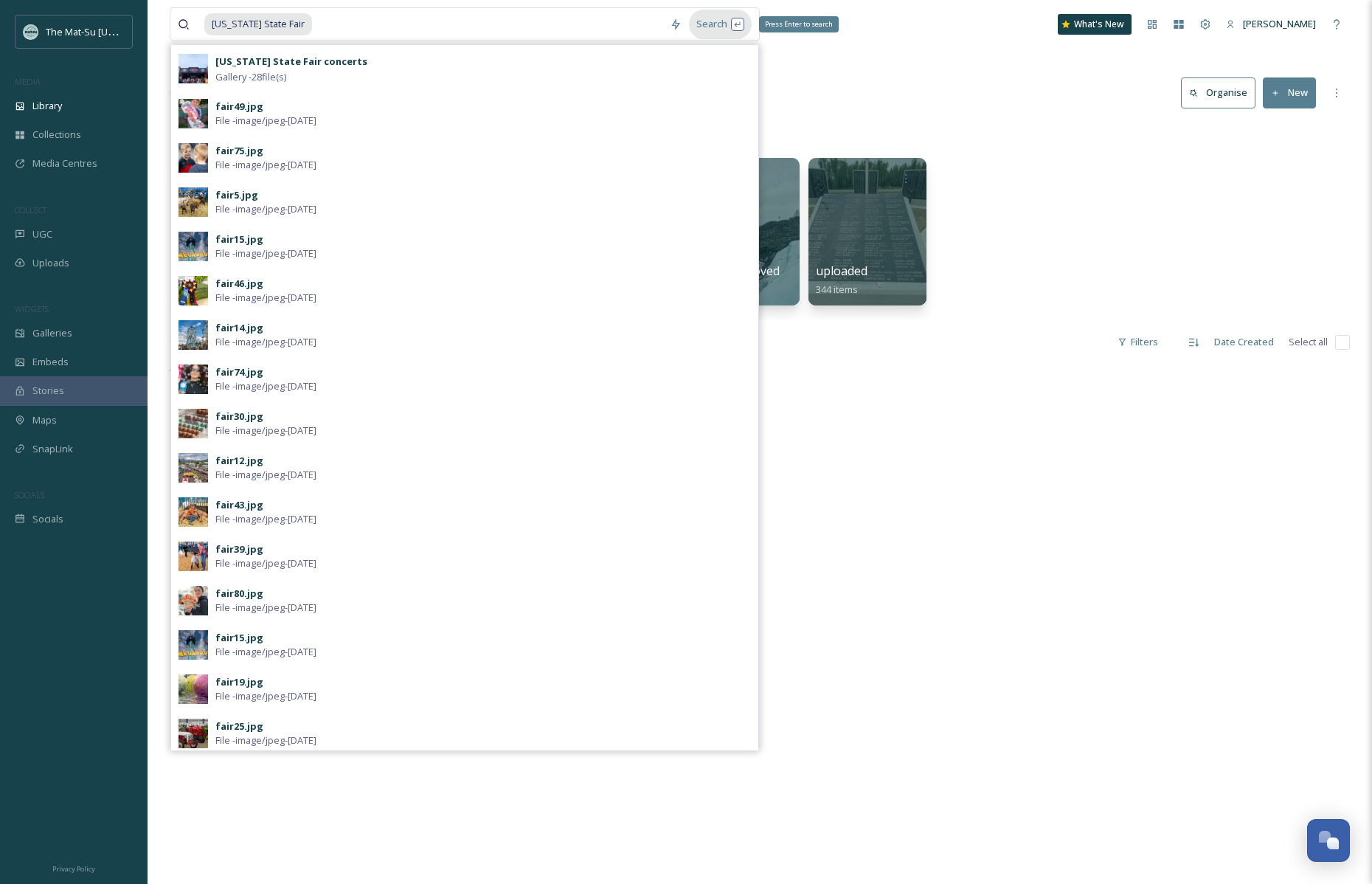
click at [736, 21] on div "Search Press Enter to search" at bounding box center [720, 24] width 63 height 29
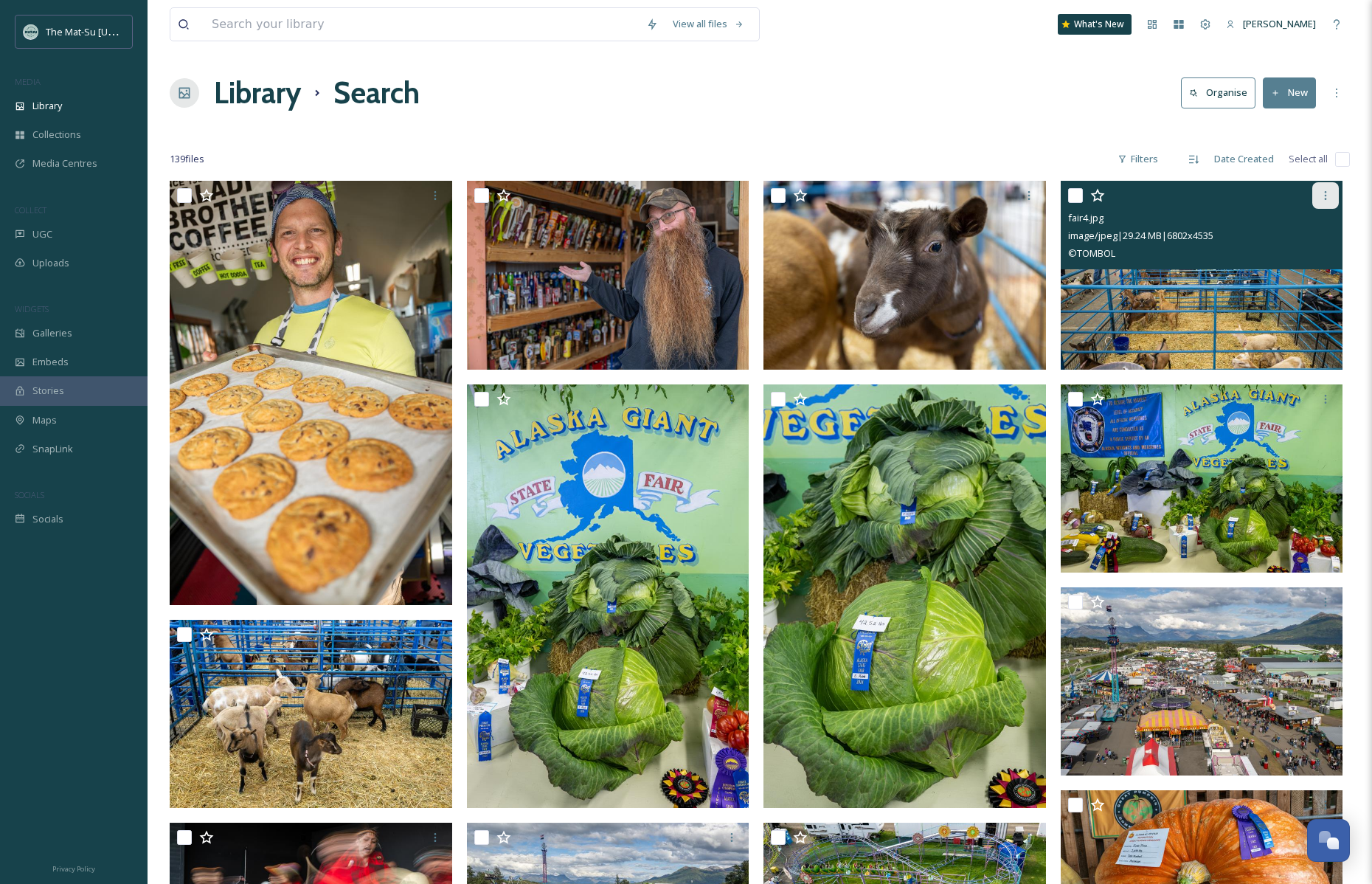
click at [1325, 193] on icon at bounding box center [1325, 195] width 12 height 12
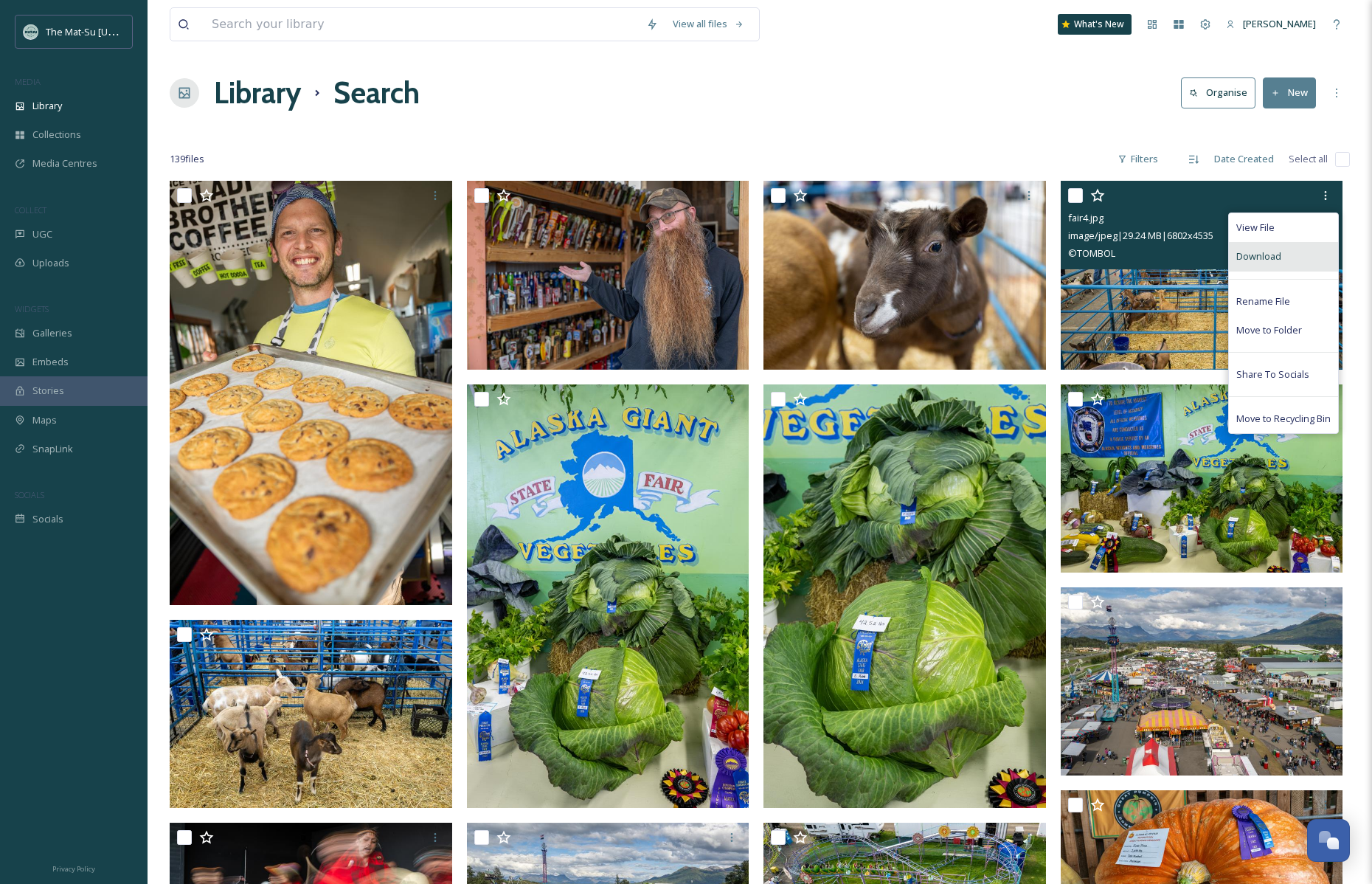
click at [1256, 258] on span "Download" at bounding box center [1259, 256] width 45 height 14
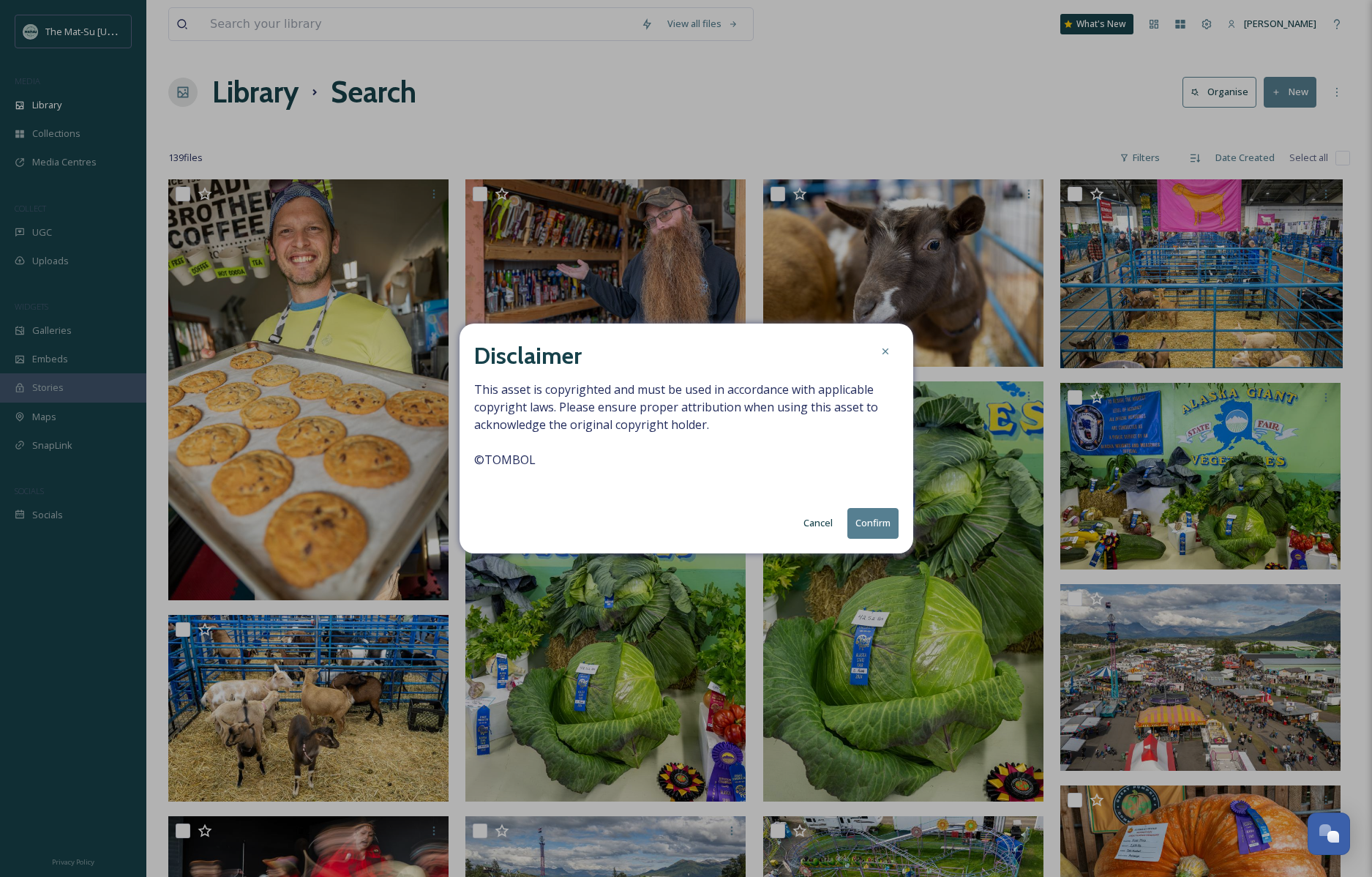
click at [873, 521] on button "Confirm" at bounding box center [873, 523] width 52 height 30
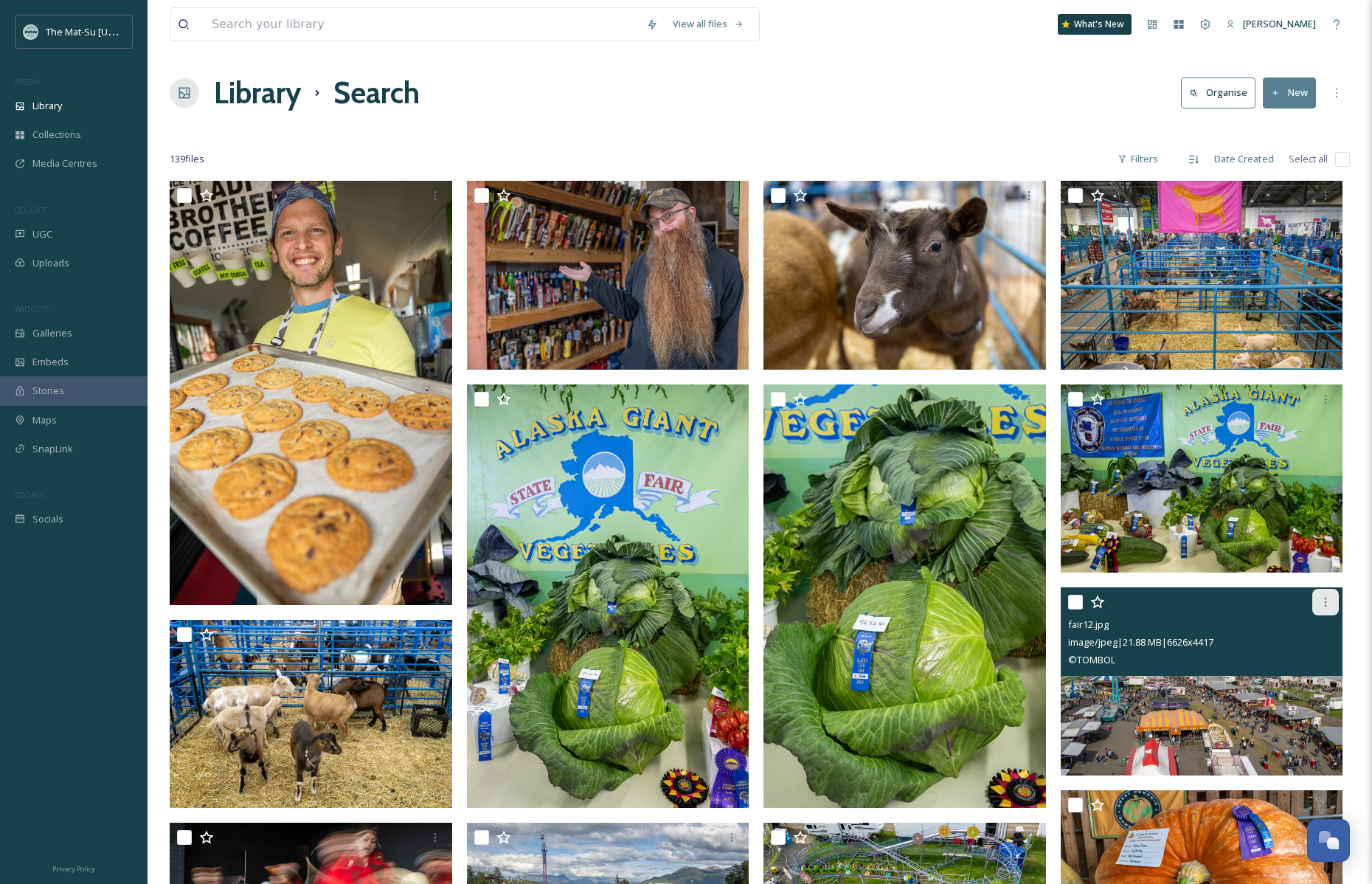
click at [1325, 599] on icon at bounding box center [1325, 602] width 2 height 9
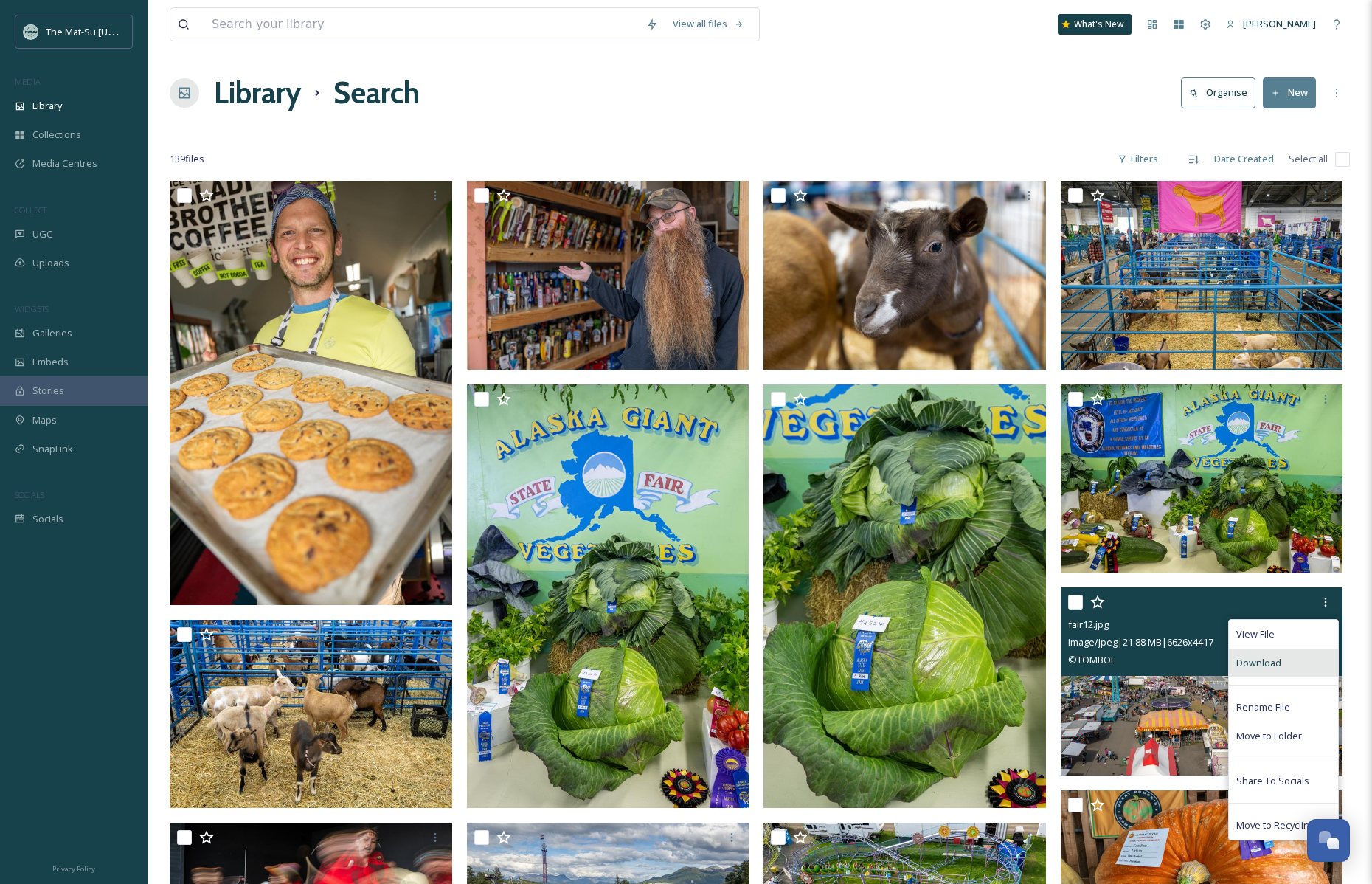
click at [1267, 667] on span "Download" at bounding box center [1259, 663] width 45 height 14
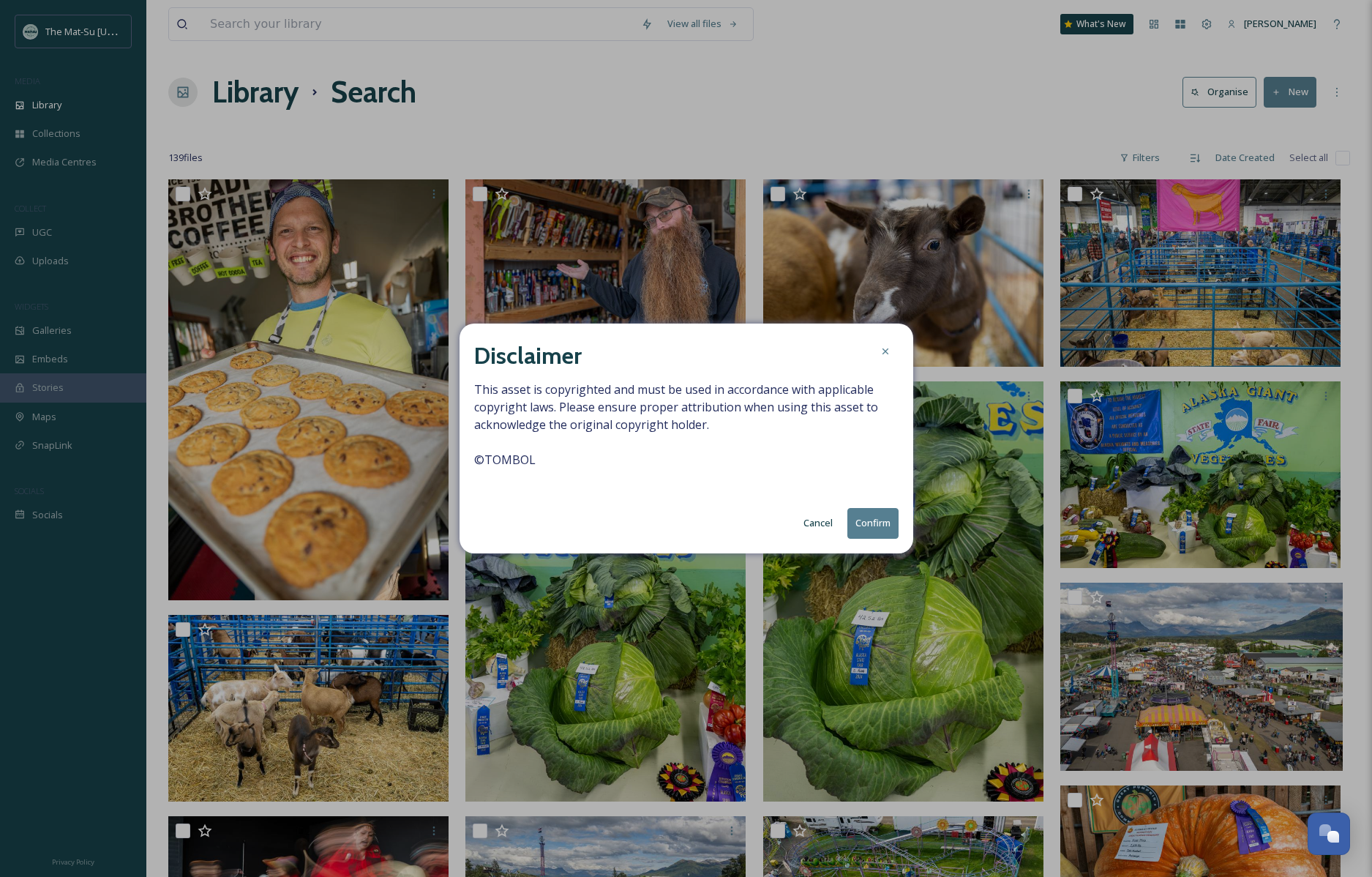
click at [873, 521] on button "Confirm" at bounding box center [873, 523] width 52 height 30
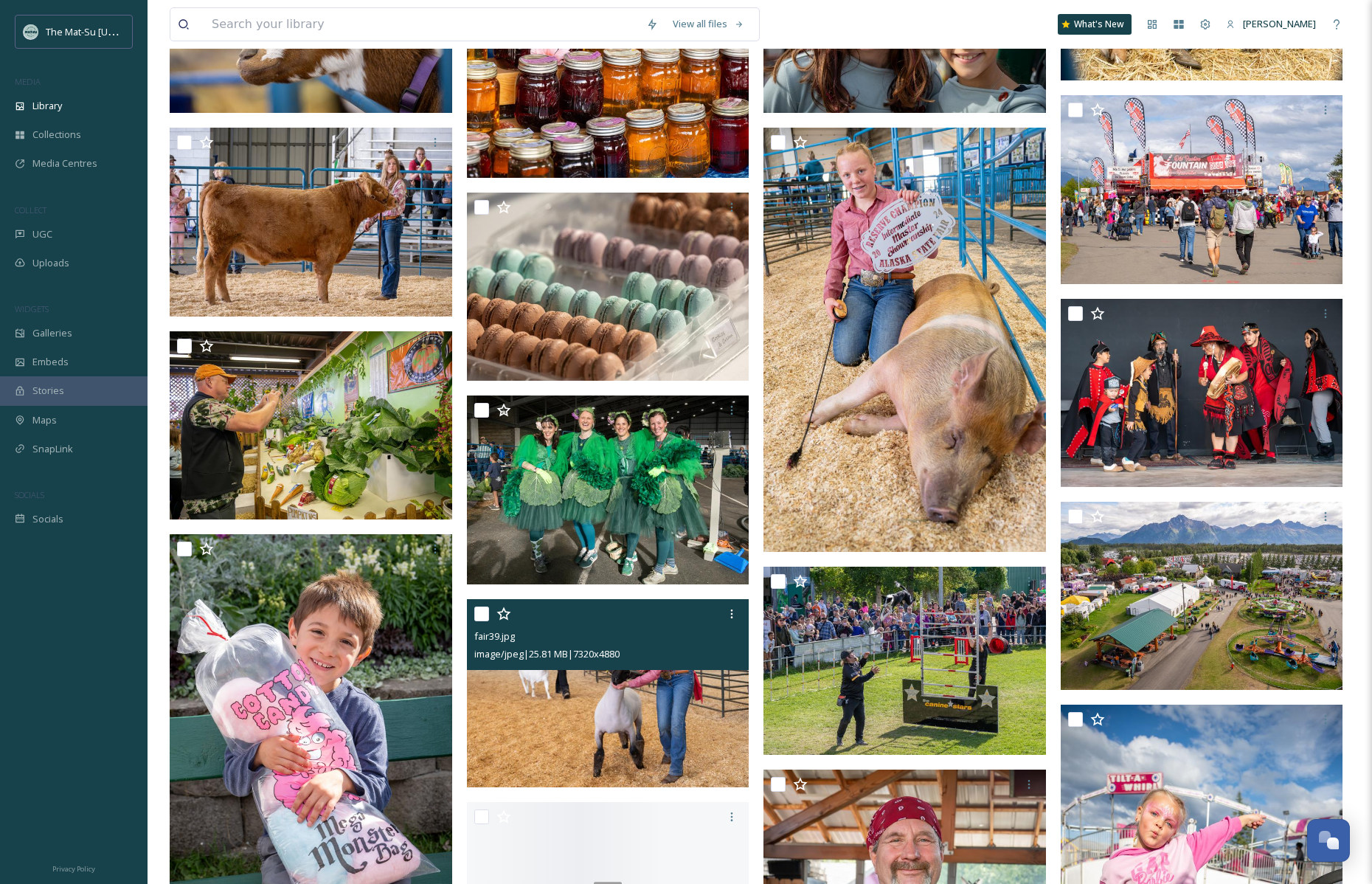
scroll to position [2118, 0]
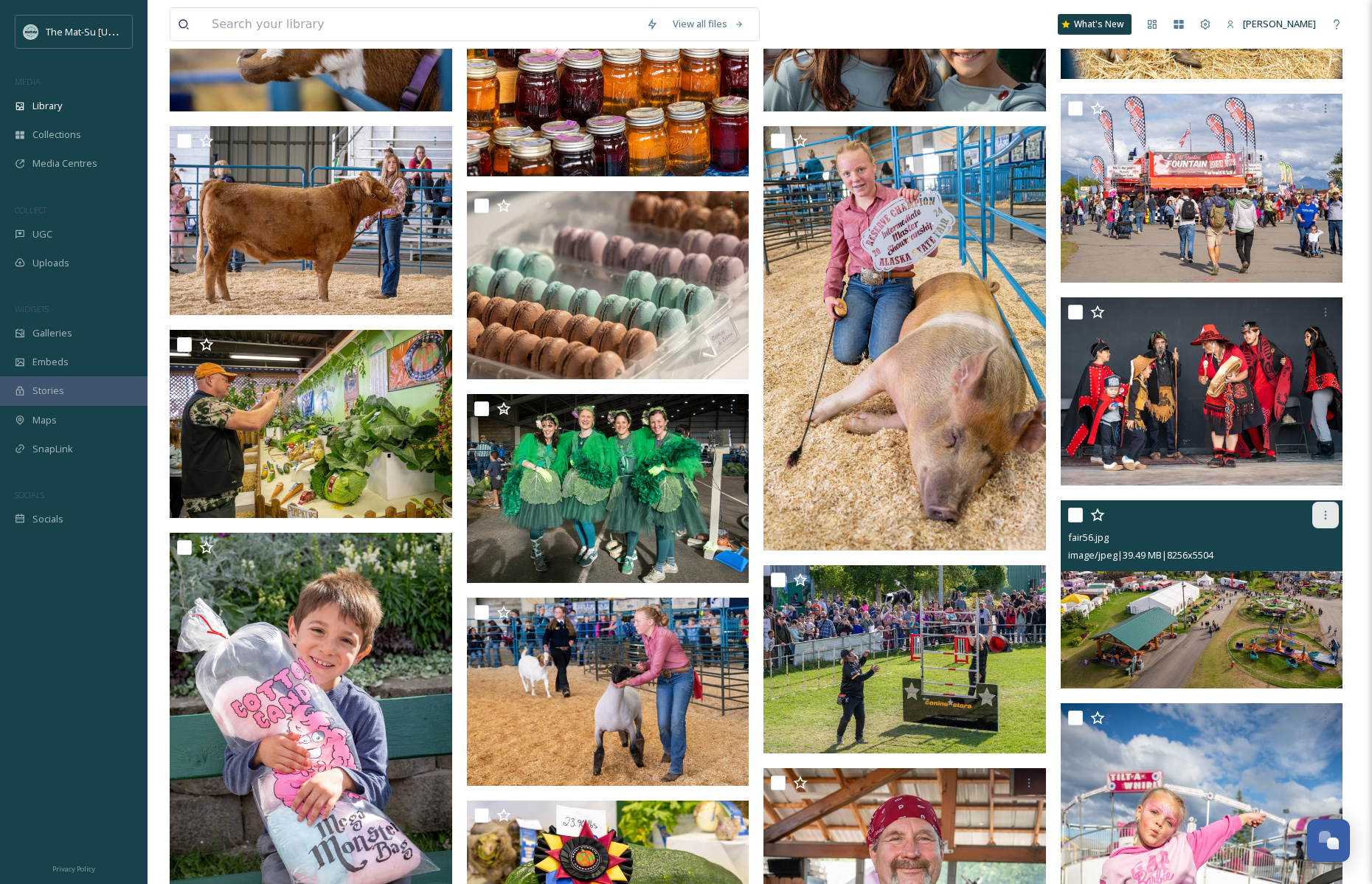
click at [1325, 513] on icon at bounding box center [1325, 514] width 12 height 12
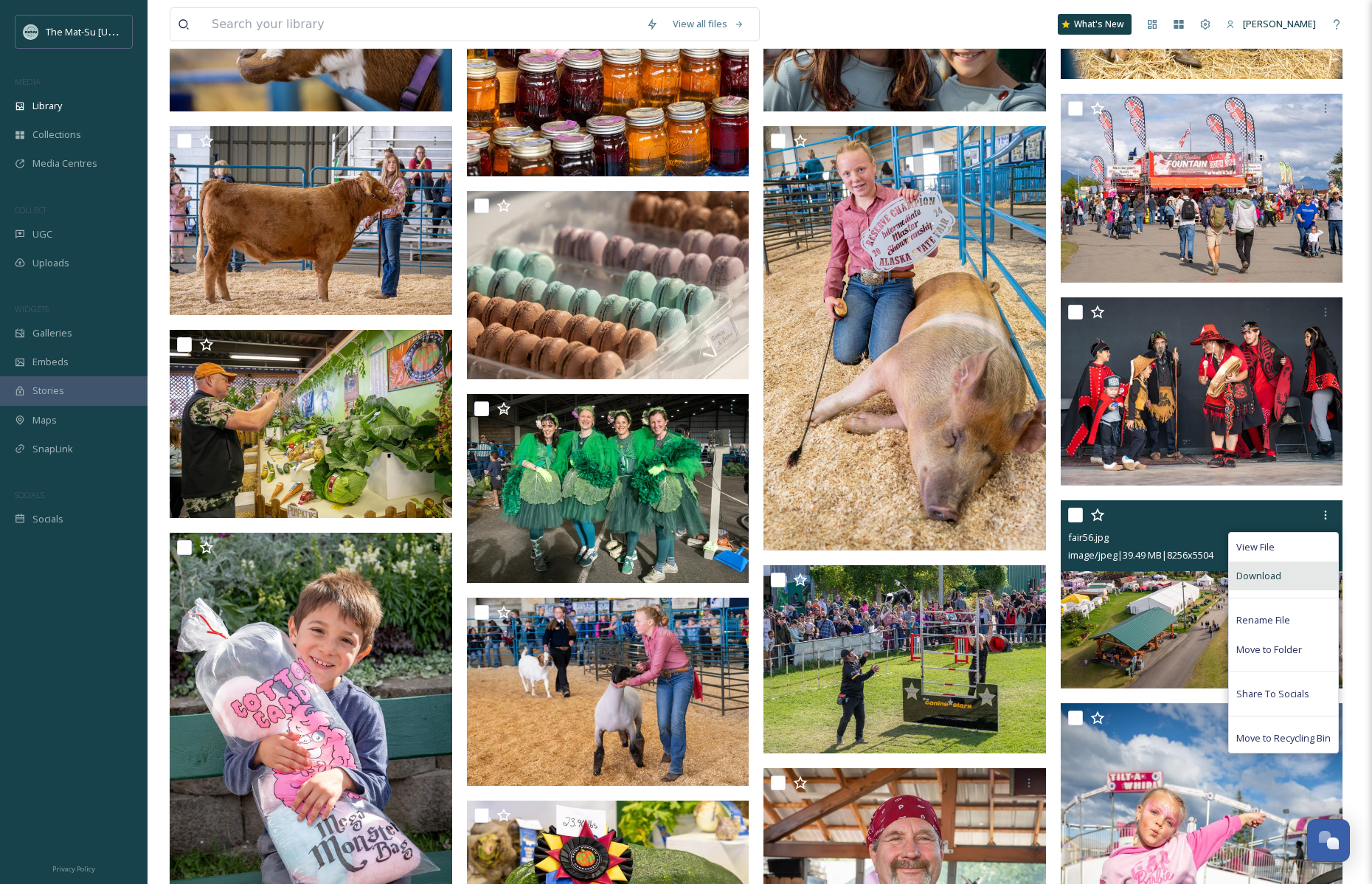
click at [1252, 576] on span "Download" at bounding box center [1259, 576] width 45 height 14
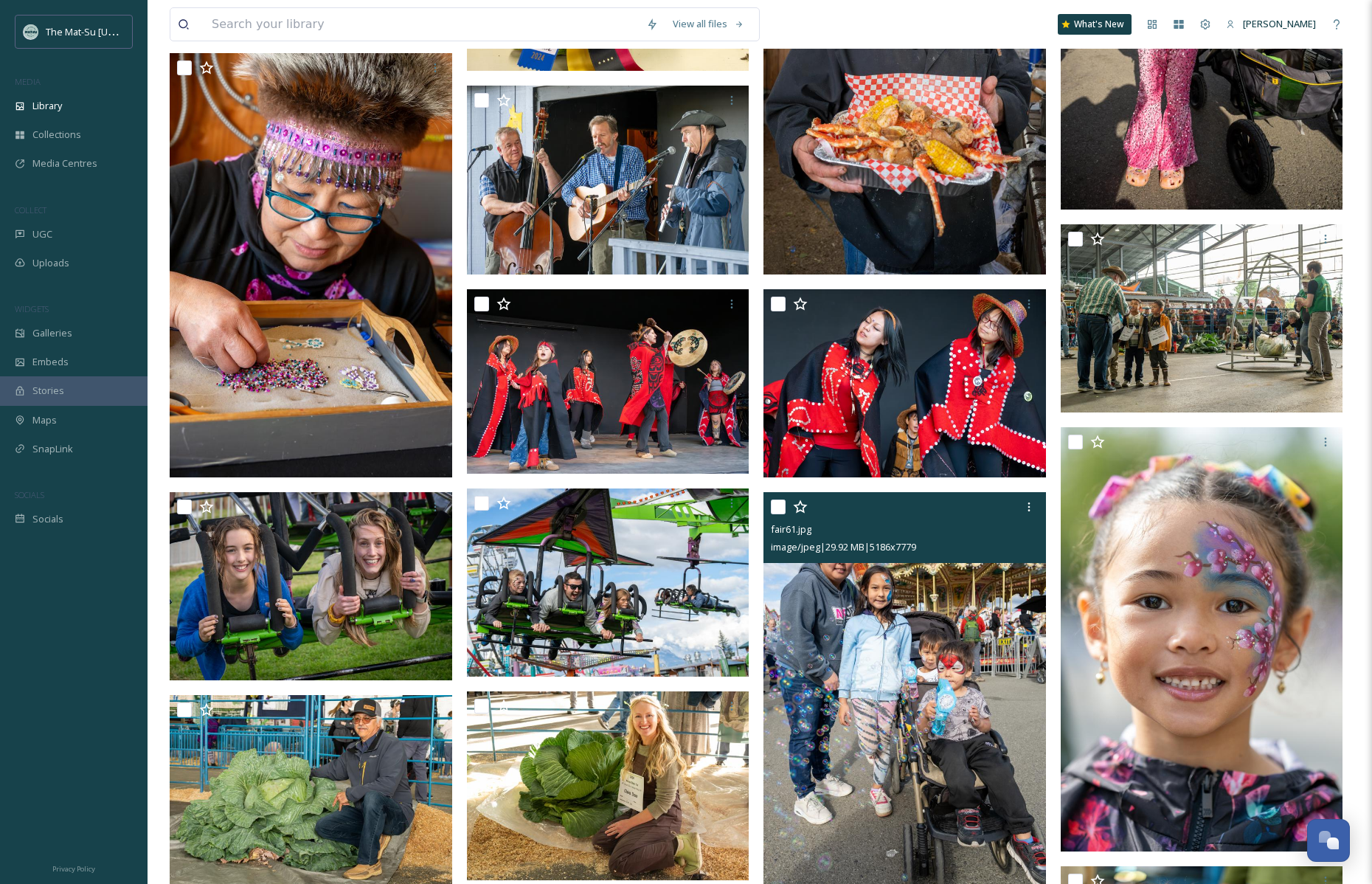
scroll to position [3043, 0]
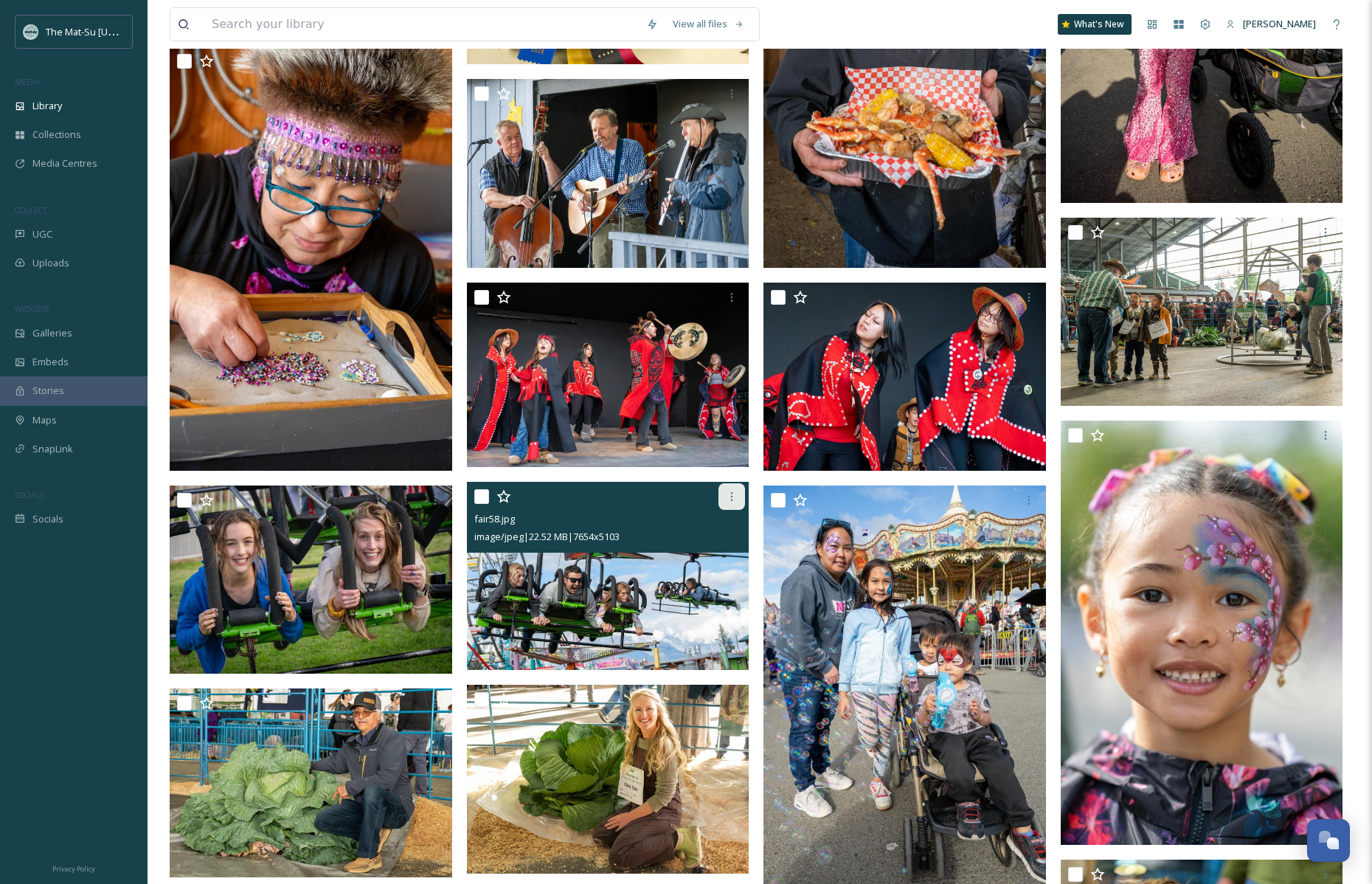
click at [732, 493] on icon at bounding box center [732, 496] width 12 height 12
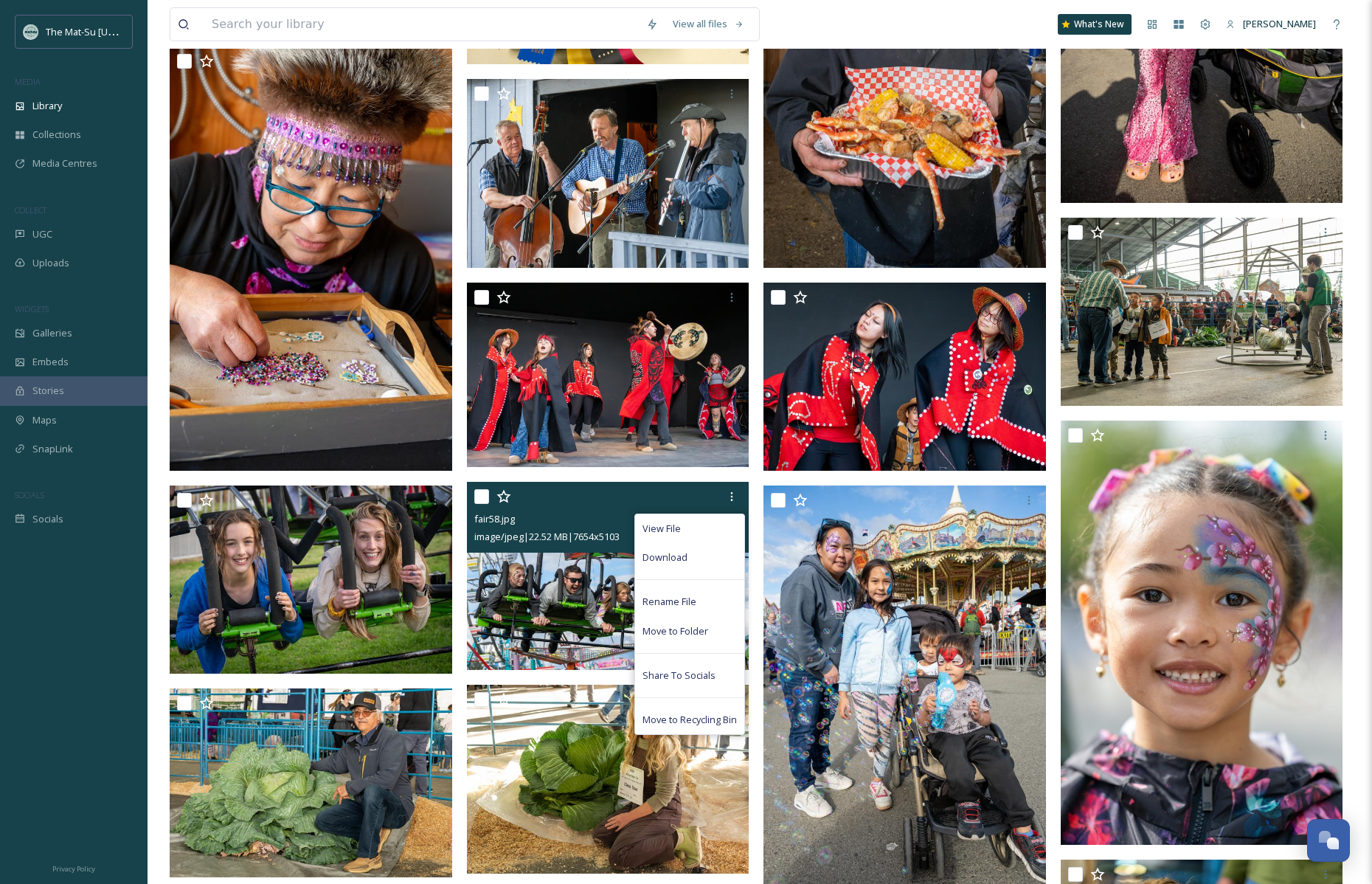
click at [682, 554] on span "Download" at bounding box center [665, 557] width 45 height 14
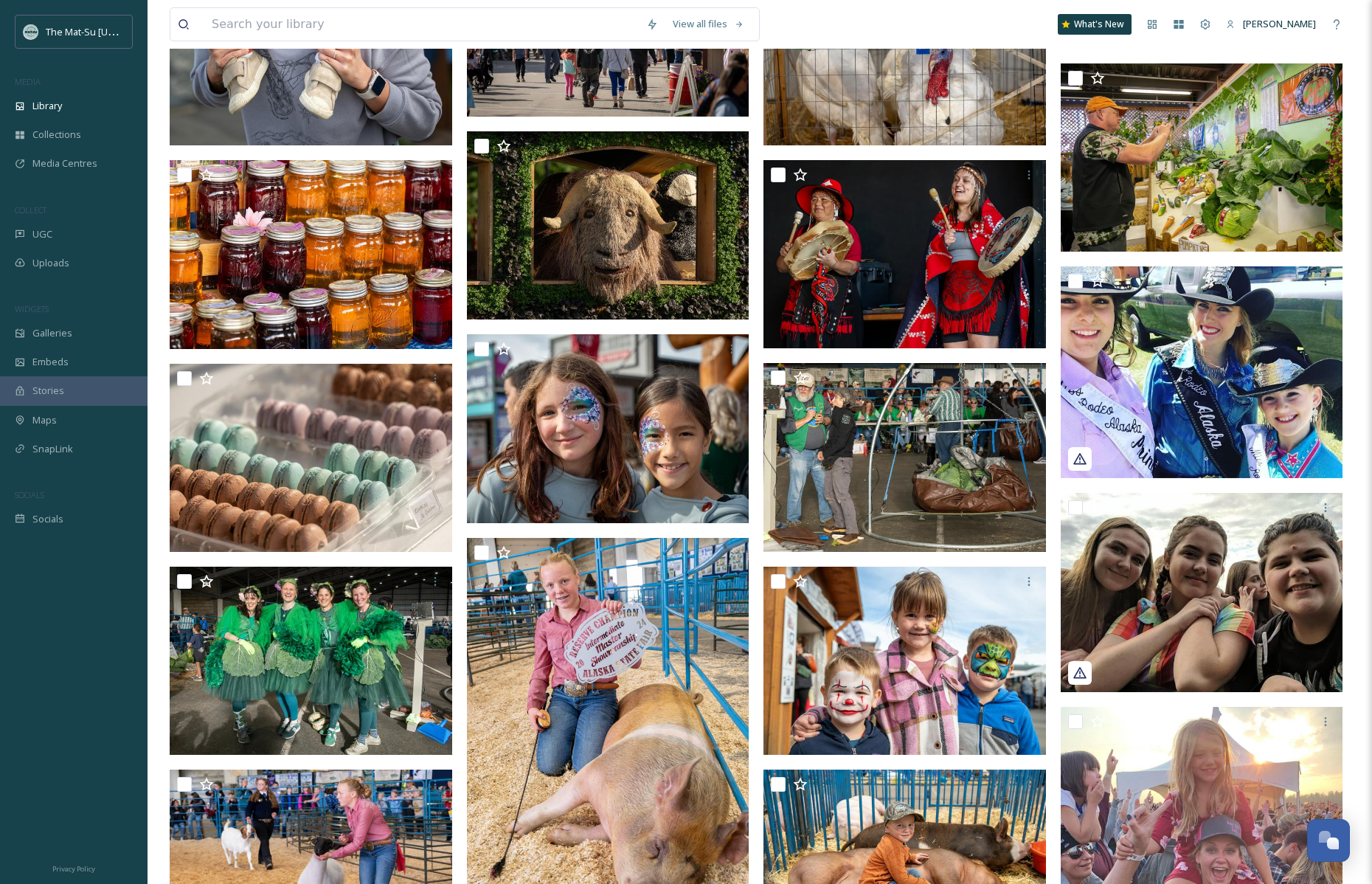
scroll to position [6546, 0]
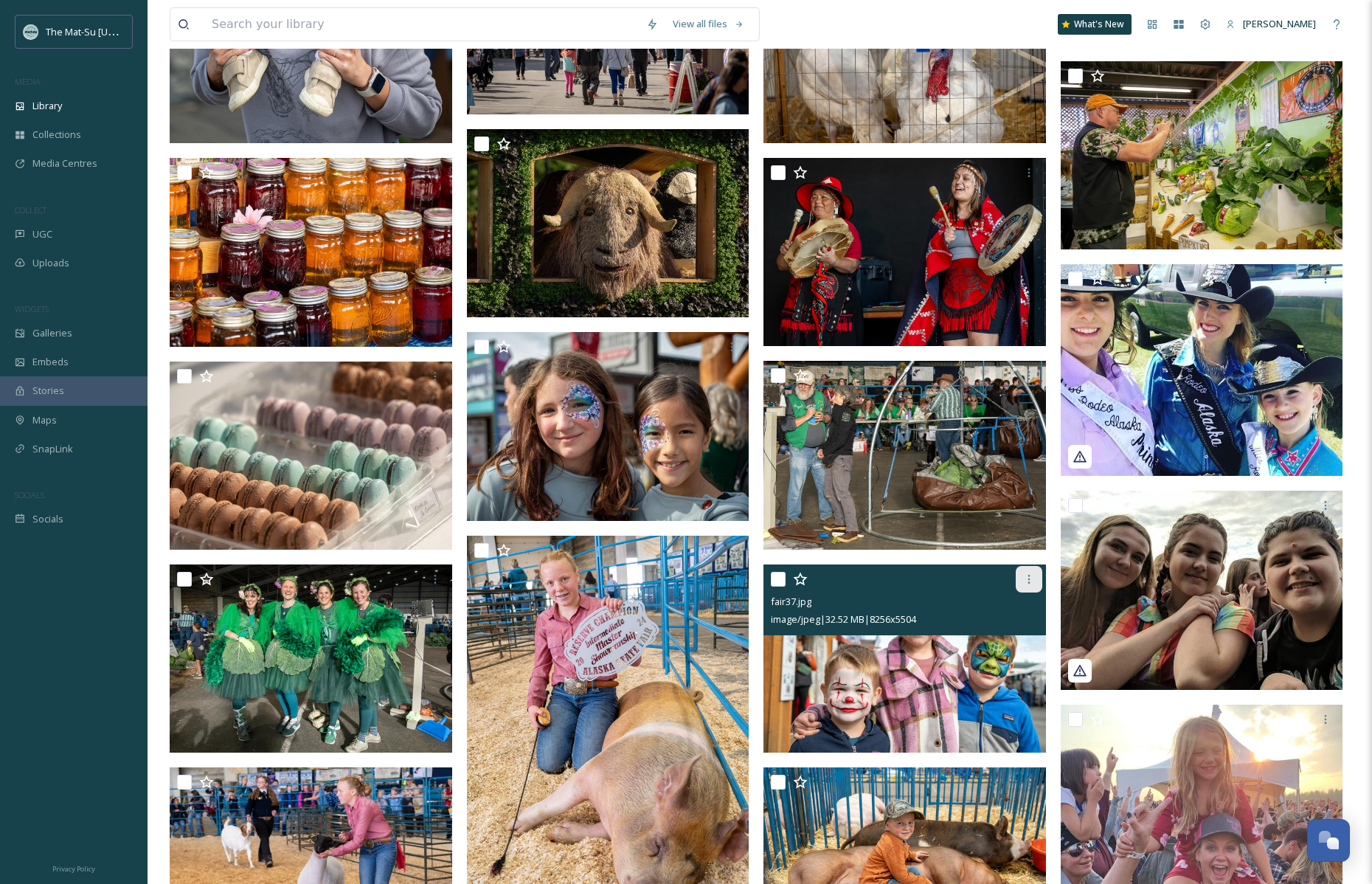
click at [1028, 576] on icon at bounding box center [1029, 579] width 12 height 12
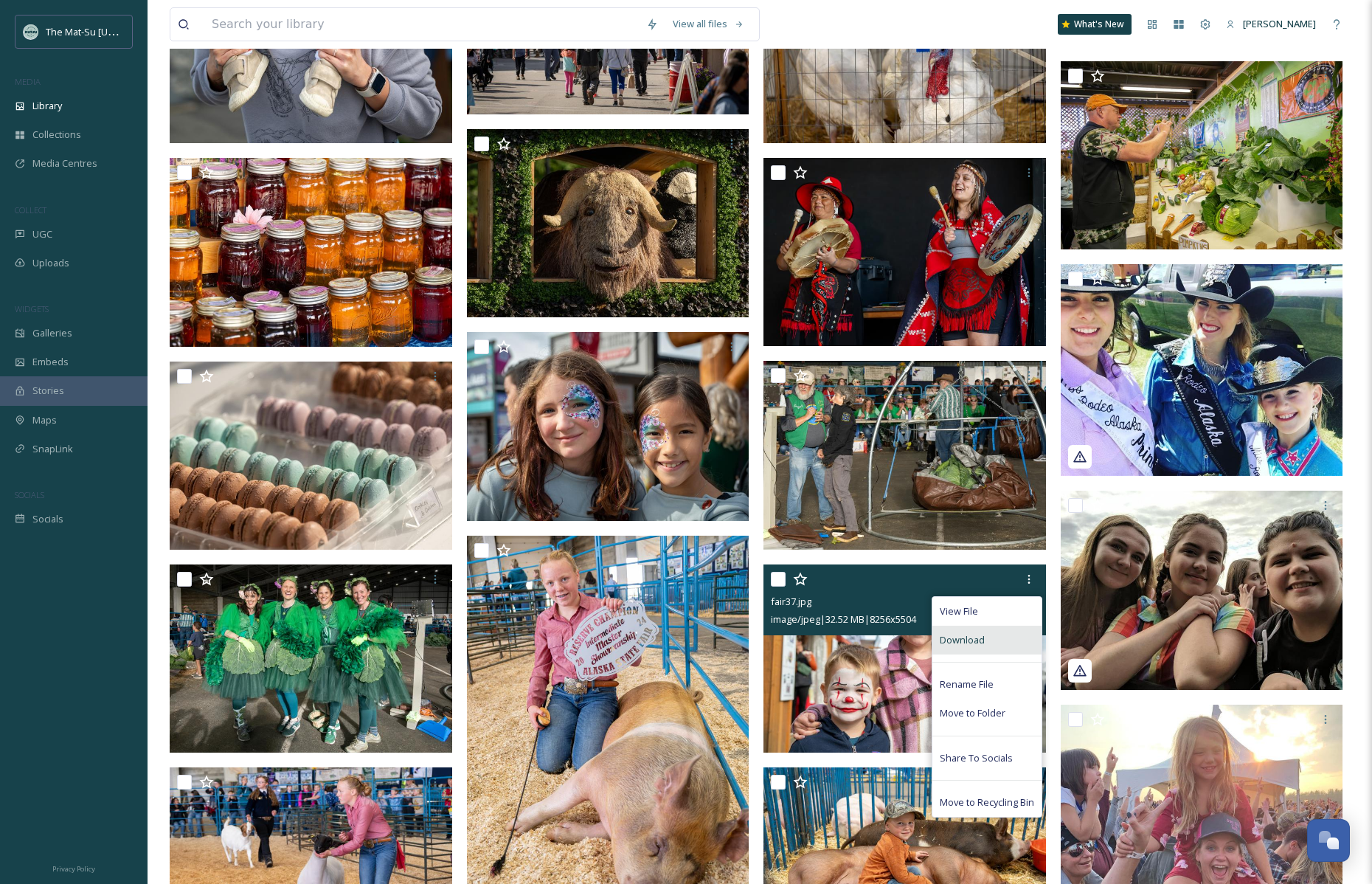
click at [956, 639] on span "Download" at bounding box center [962, 640] width 45 height 14
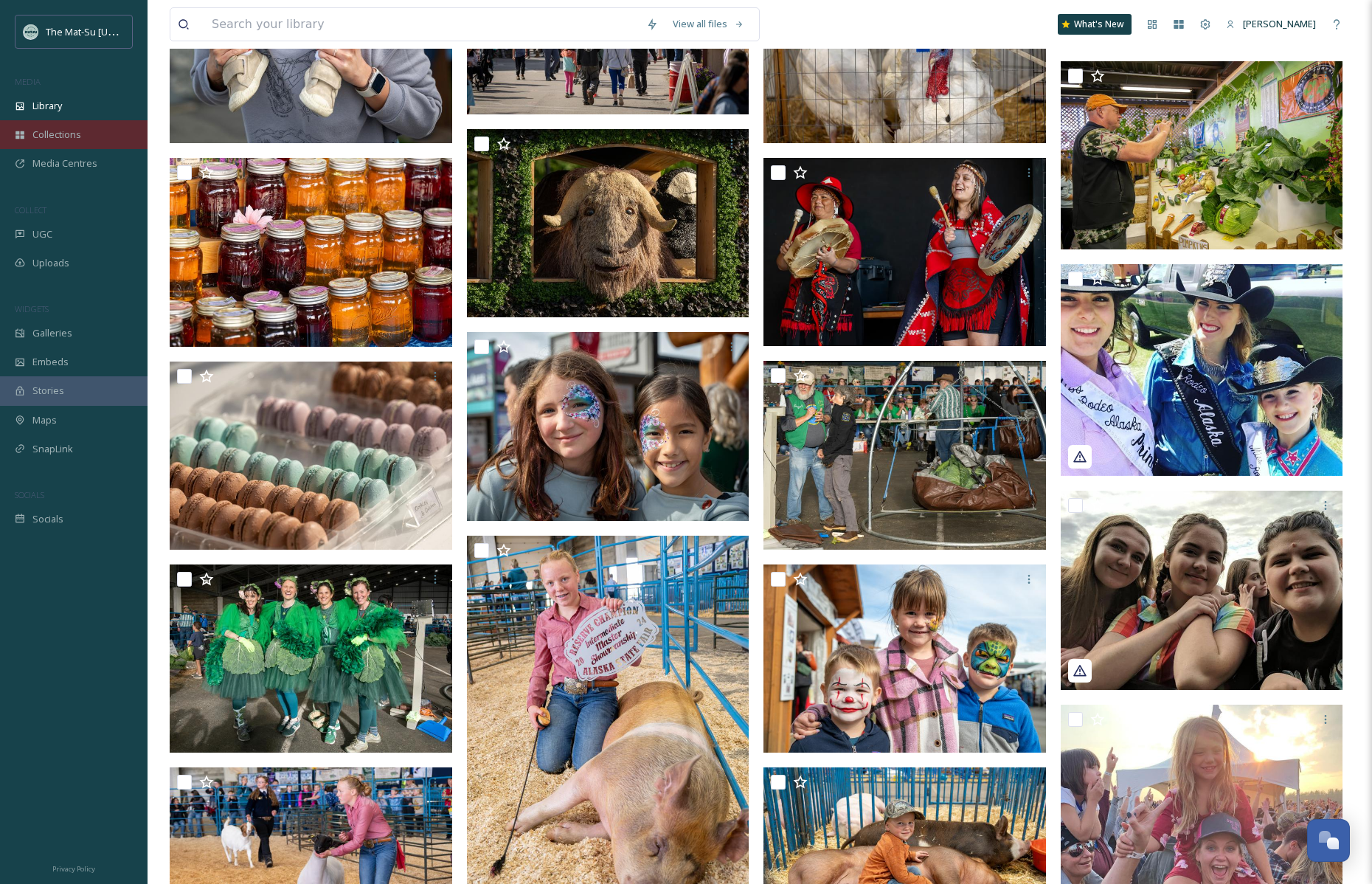
click at [51, 135] on span "Collections" at bounding box center [56, 135] width 48 height 14
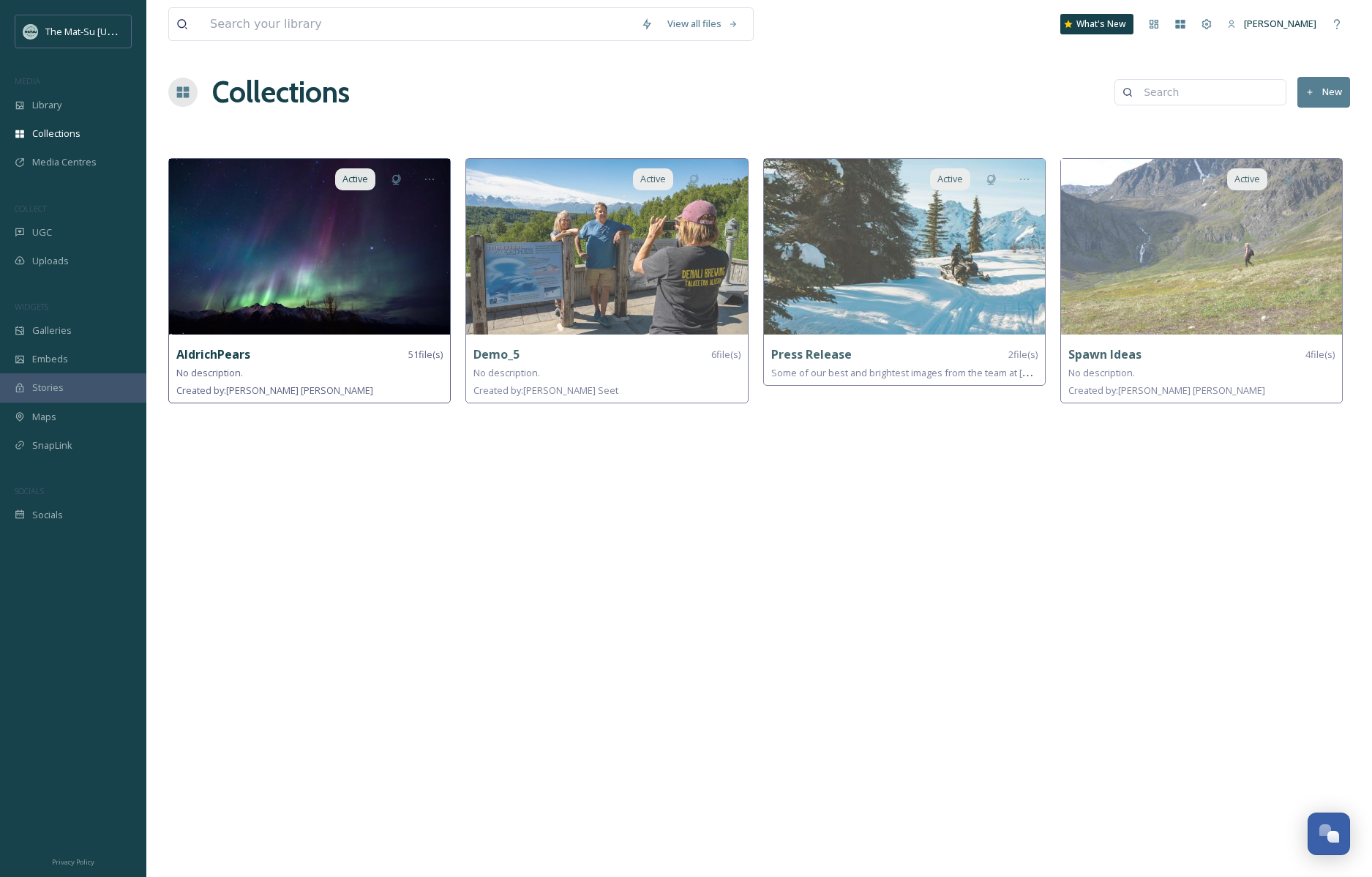
click at [318, 243] on img at bounding box center [309, 247] width 281 height 176
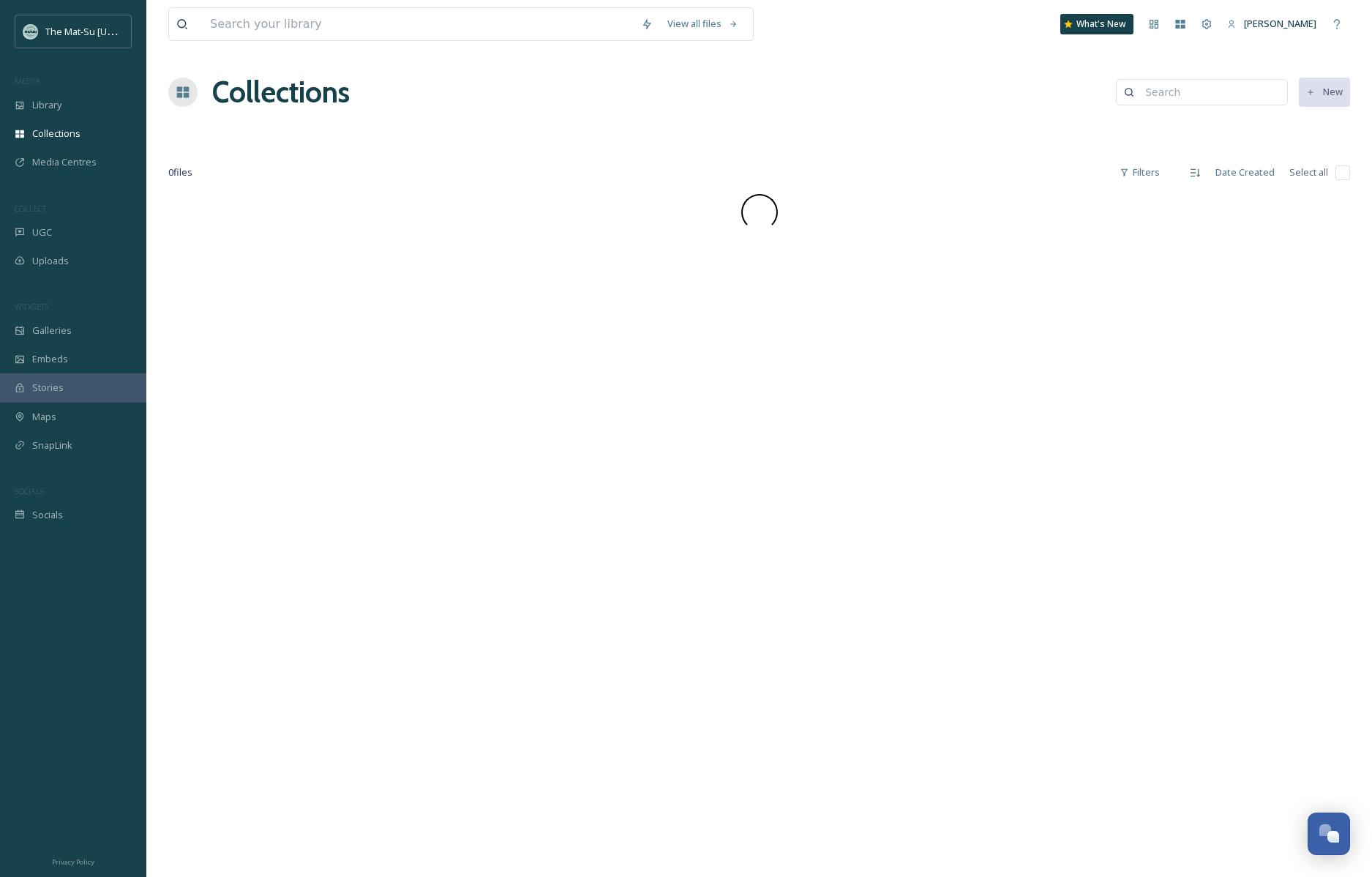
click at [318, 243] on div "View all files What's New [PERSON_NAME] Collections New 0 file s Filters Date C…" at bounding box center [760, 438] width 1226 height 877
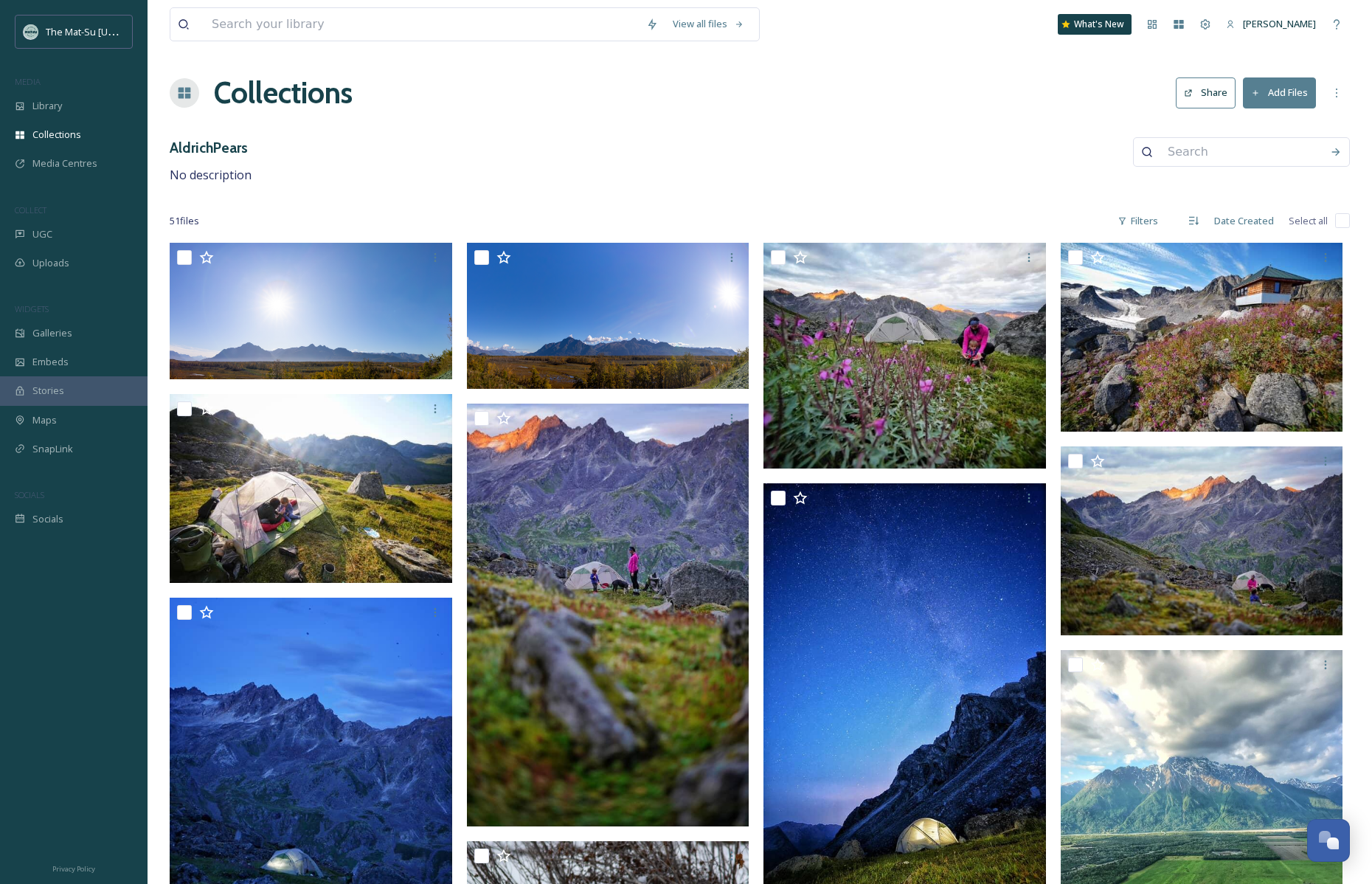
click at [827, 174] on div "AldrichPears No description" at bounding box center [759, 160] width 1180 height 47
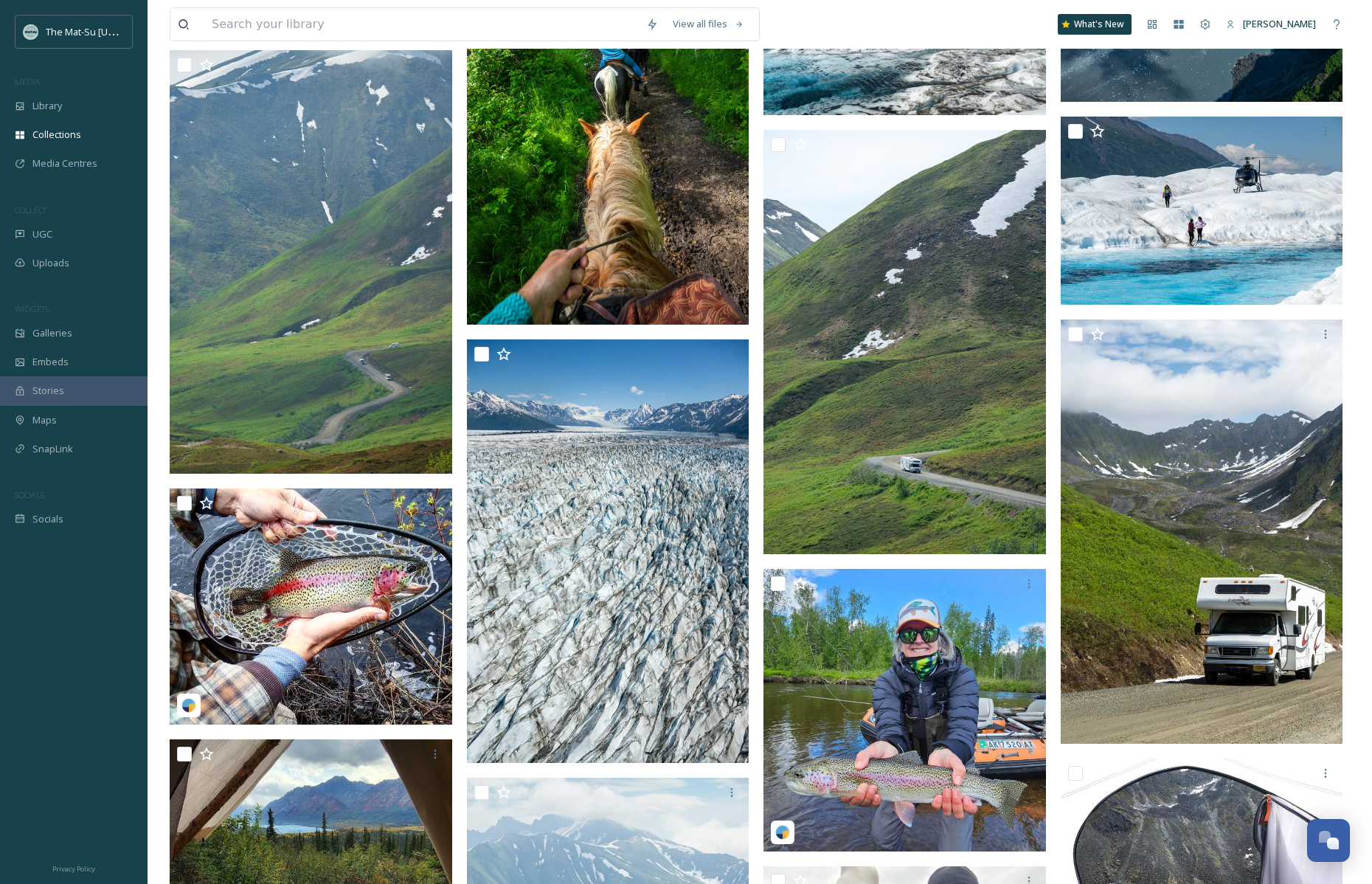
scroll to position [2617, 0]
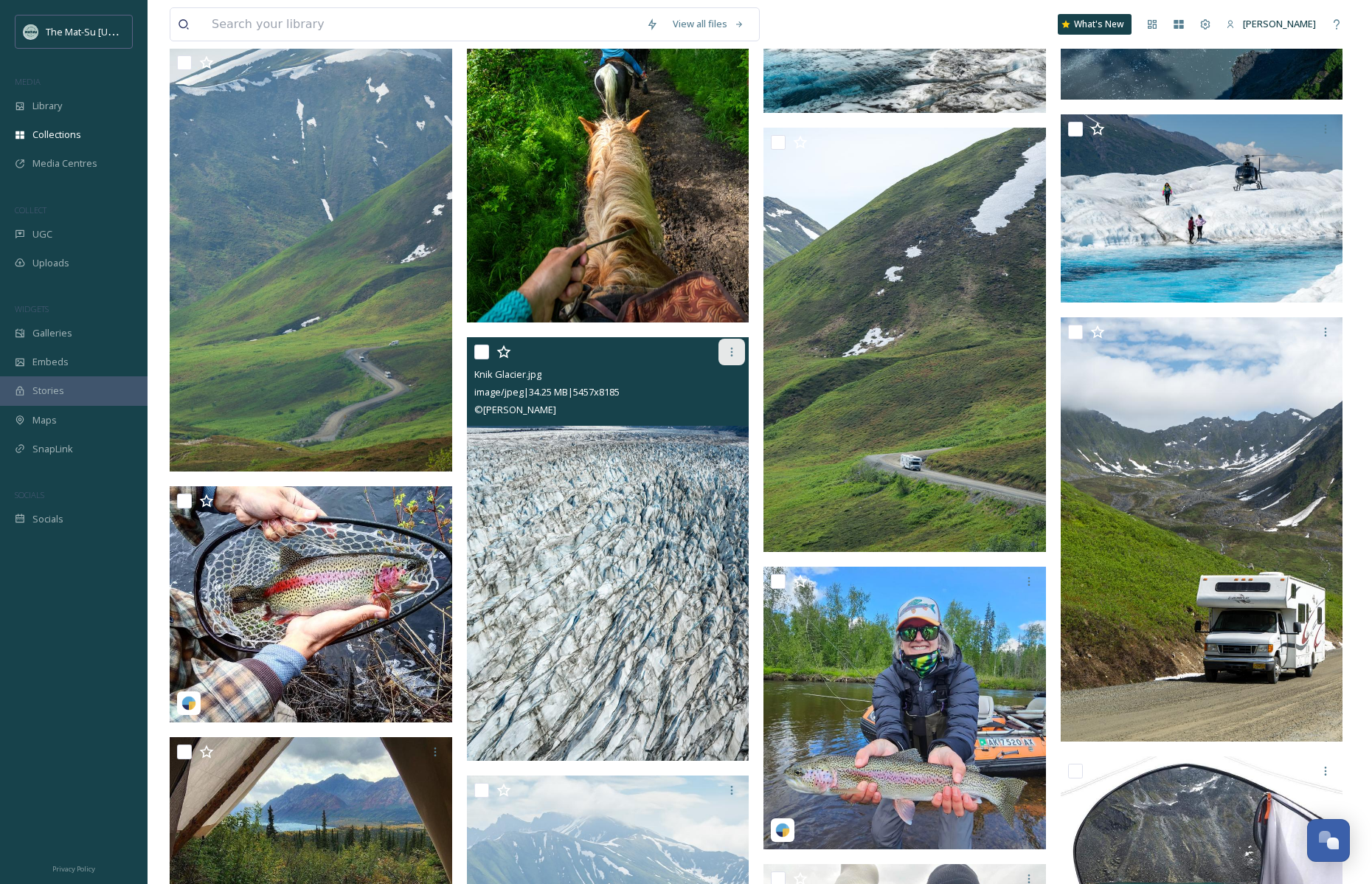
click at [729, 350] on icon at bounding box center [732, 351] width 12 height 12
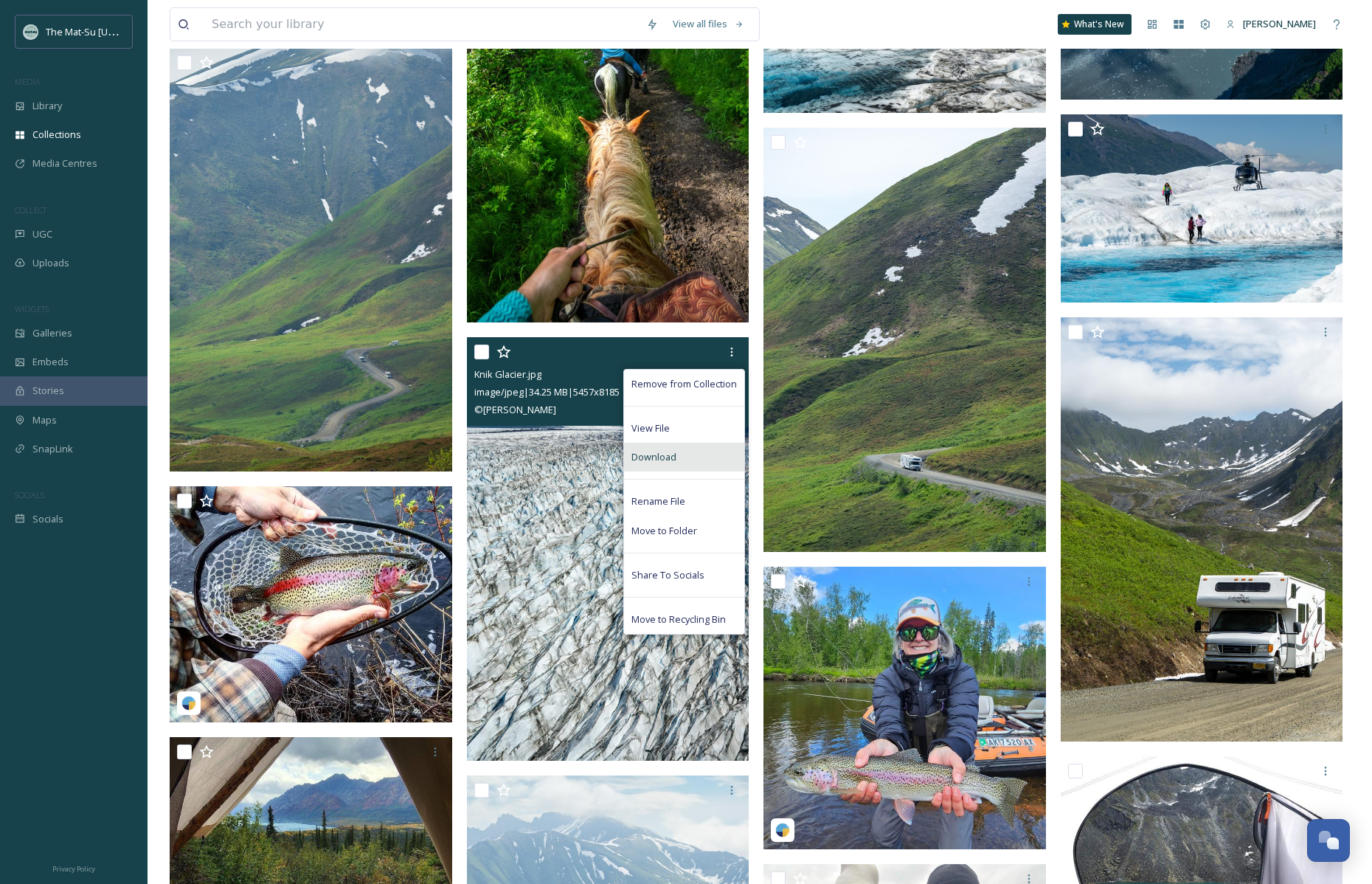
click at [665, 457] on span "Download" at bounding box center [654, 457] width 45 height 14
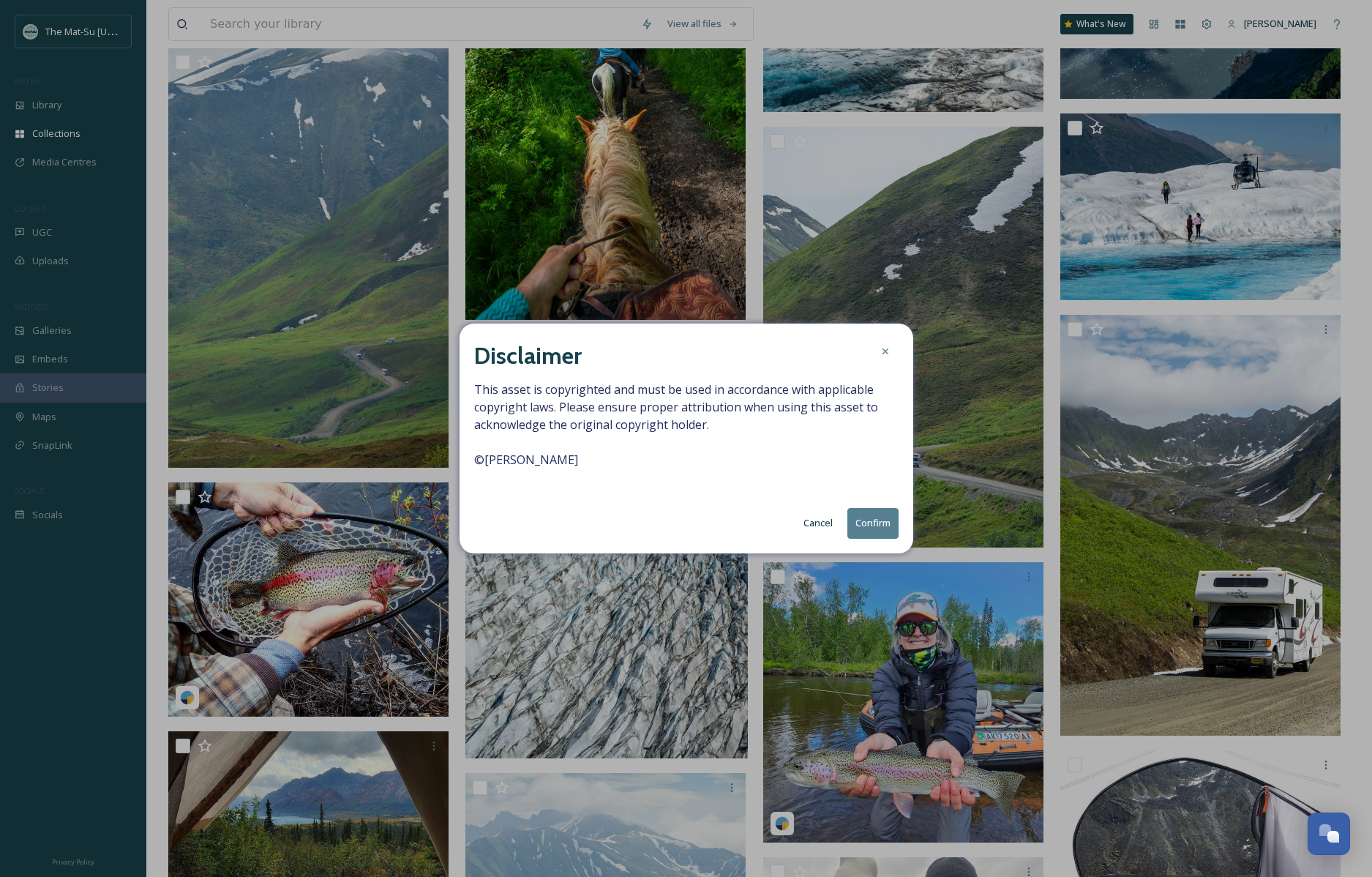
click at [883, 522] on button "Confirm" at bounding box center [873, 523] width 52 height 30
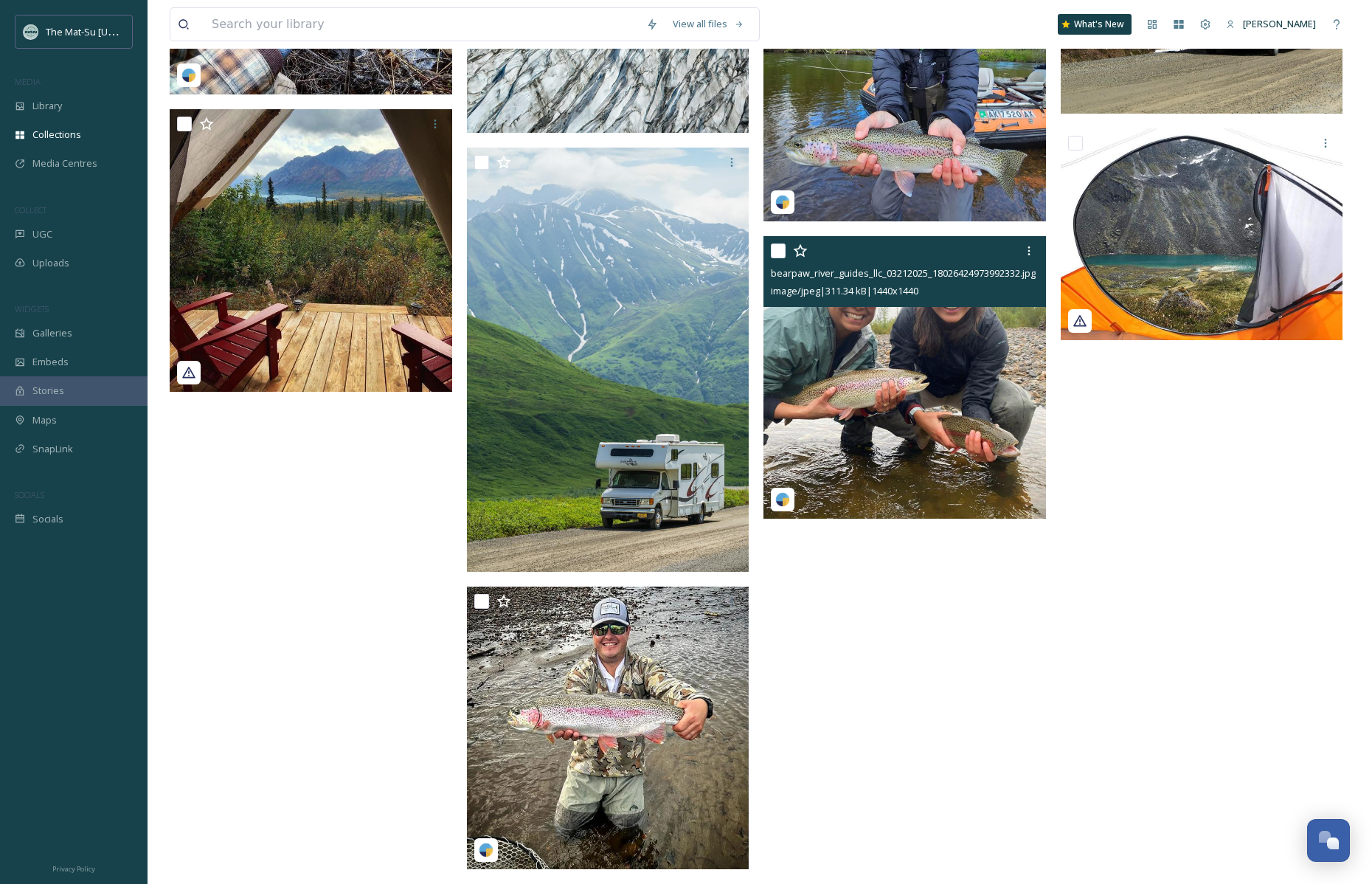
scroll to position [3453, 0]
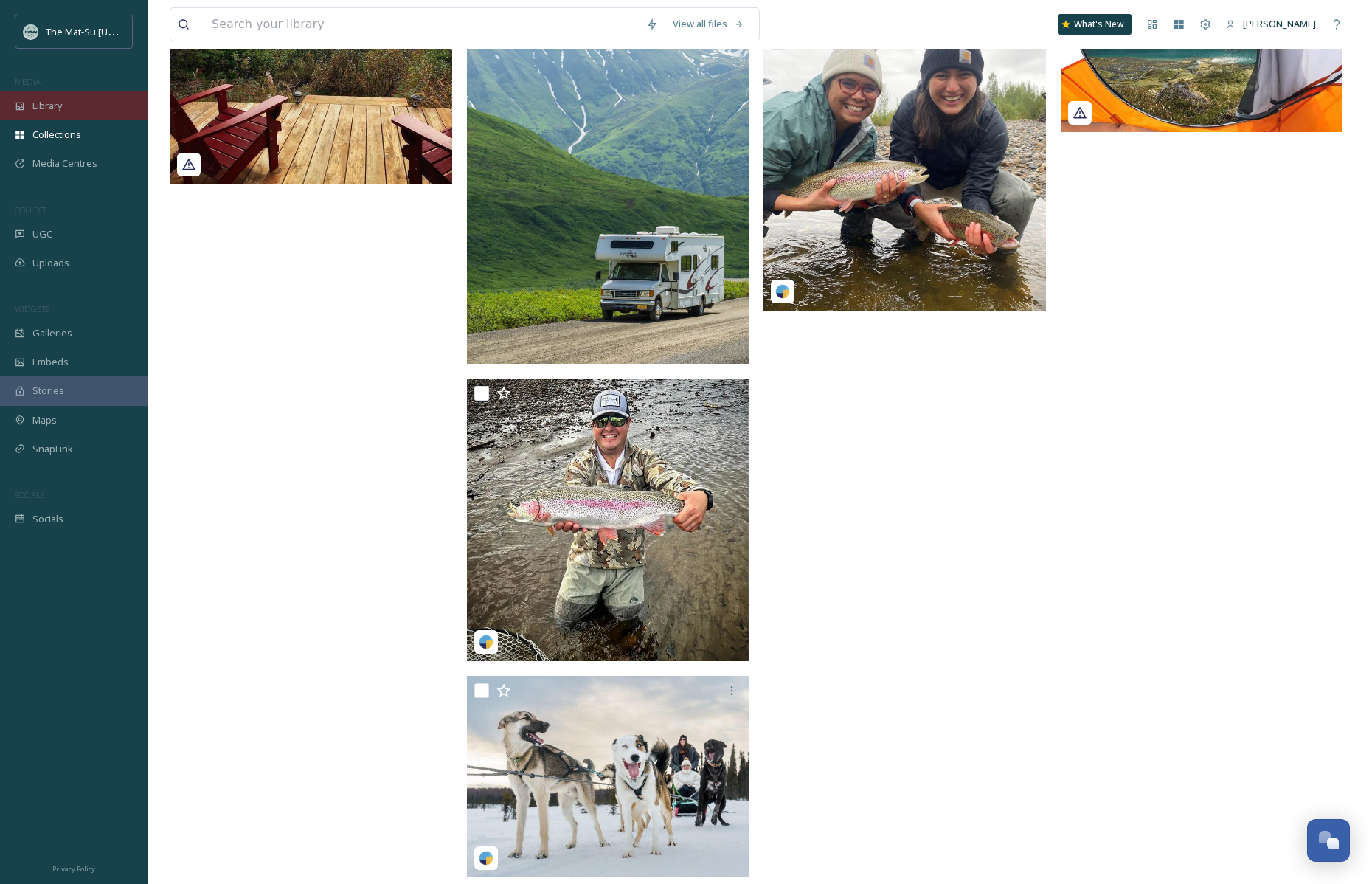
click at [61, 106] on span "Library" at bounding box center [47, 106] width 30 height 14
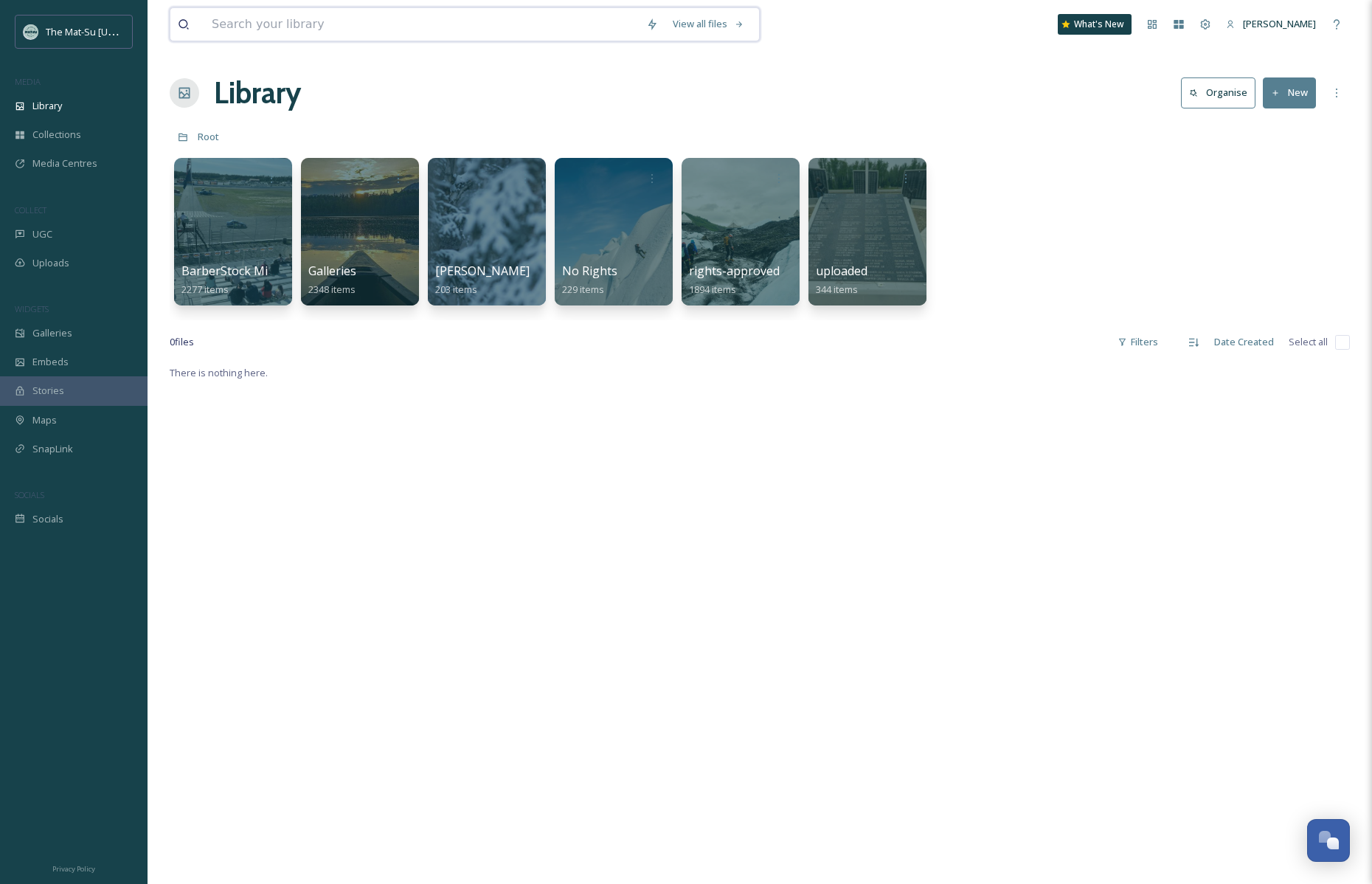
click at [268, 23] on input at bounding box center [421, 24] width 434 height 32
type input "ice clim"
click at [475, 231] on div at bounding box center [486, 232] width 120 height 150
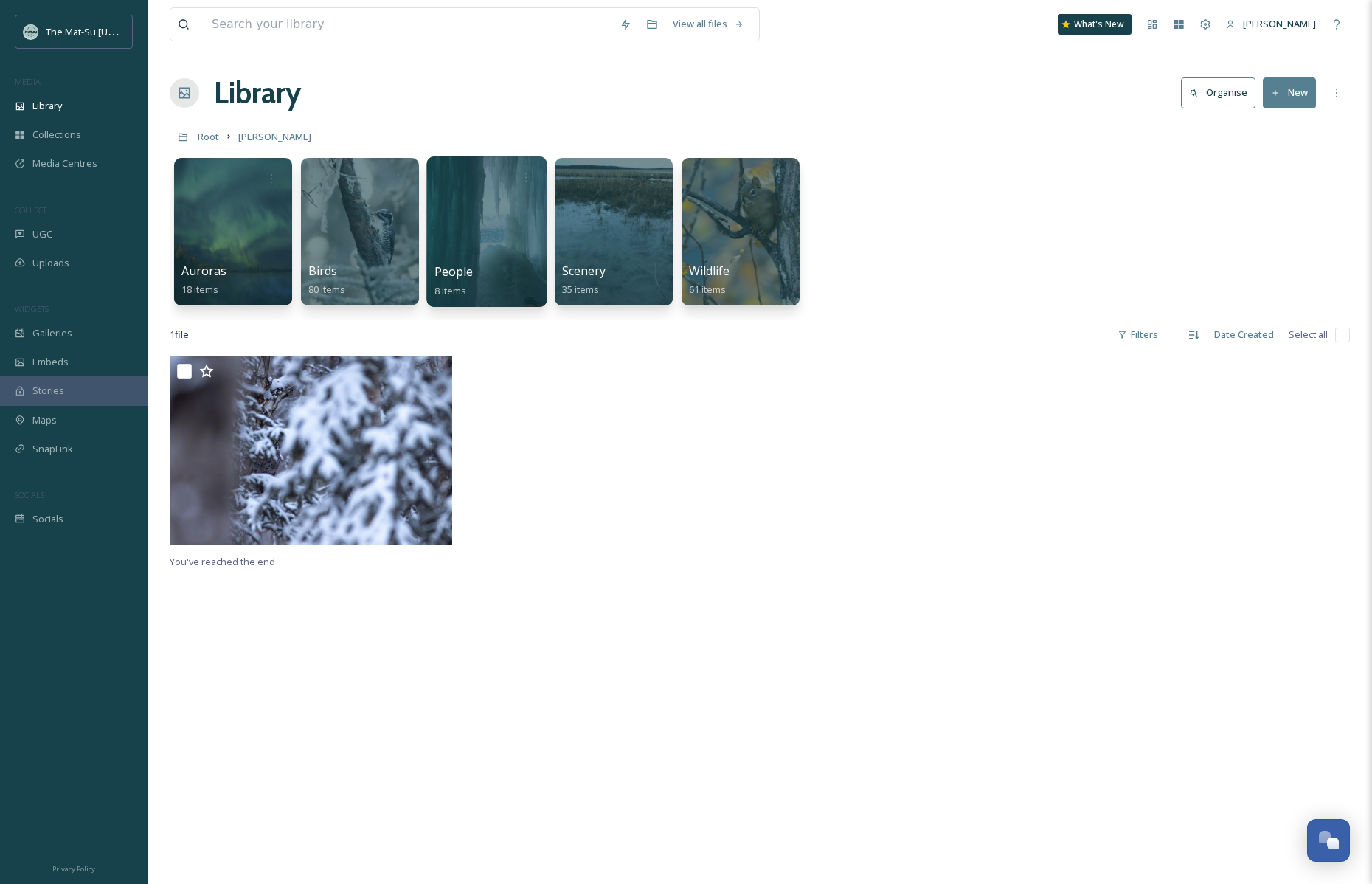
click at [502, 218] on div at bounding box center [486, 232] width 120 height 150
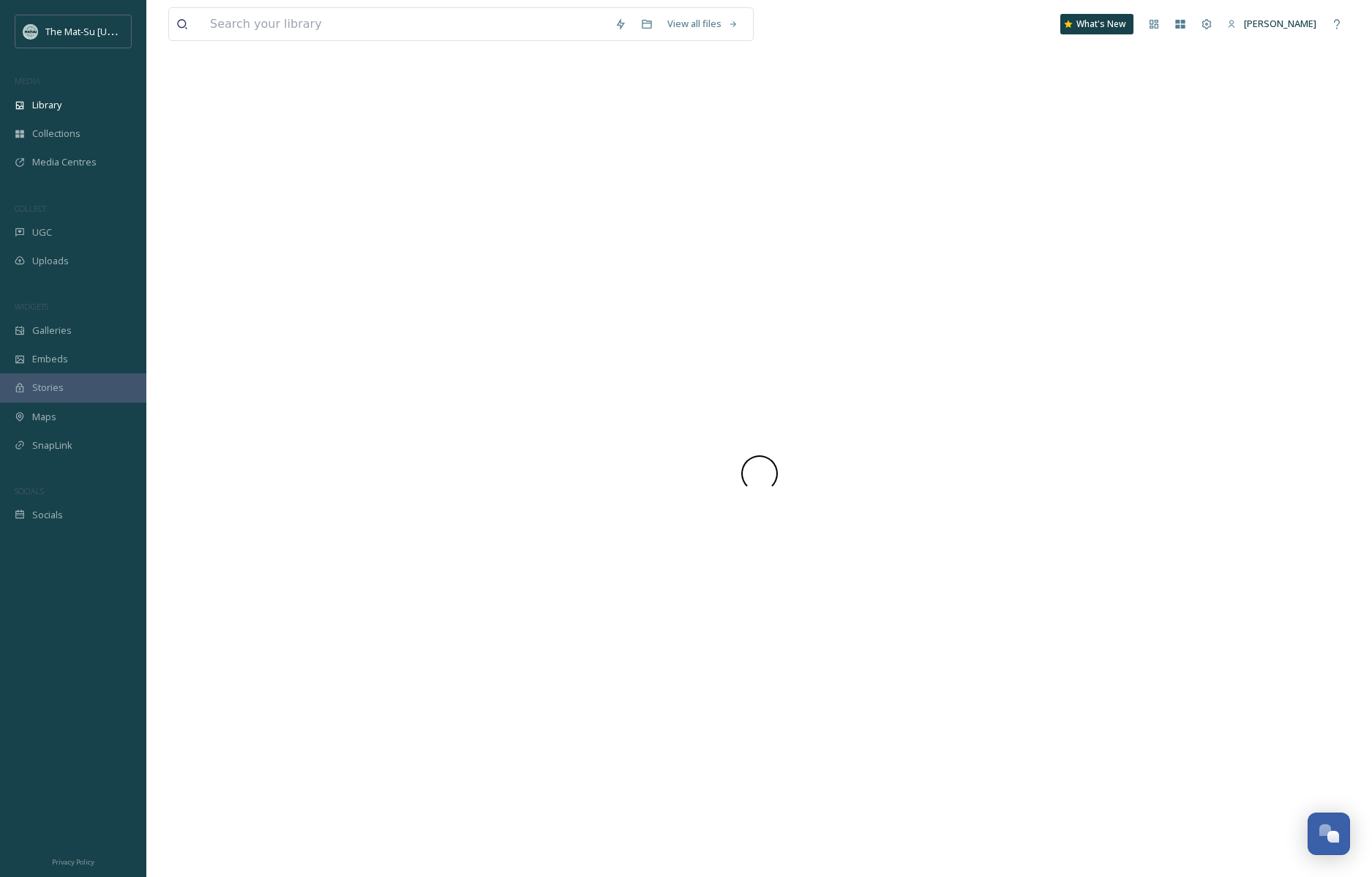
click at [499, 216] on div at bounding box center [759, 474] width 1182 height 807
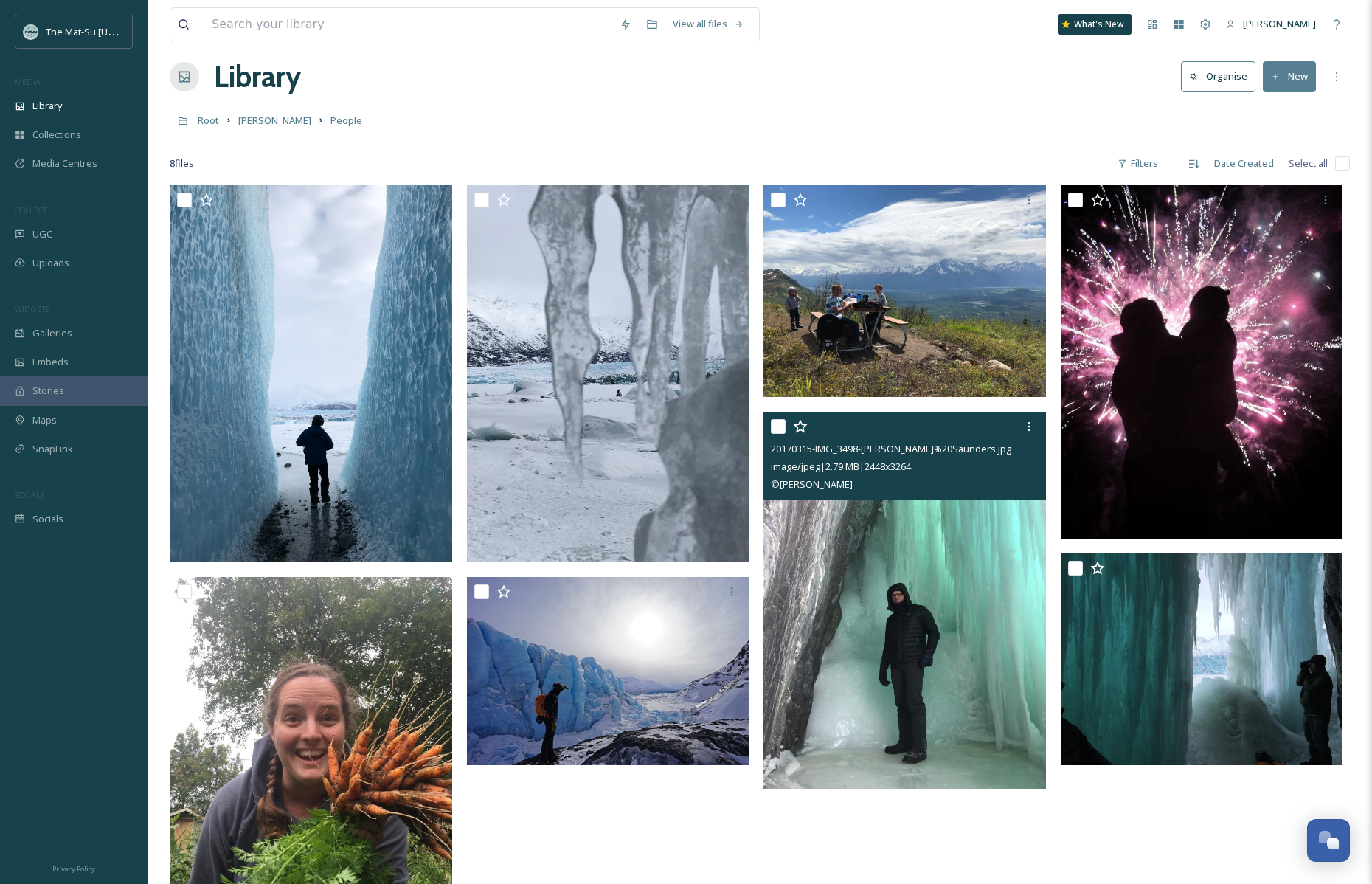
scroll to position [17, 0]
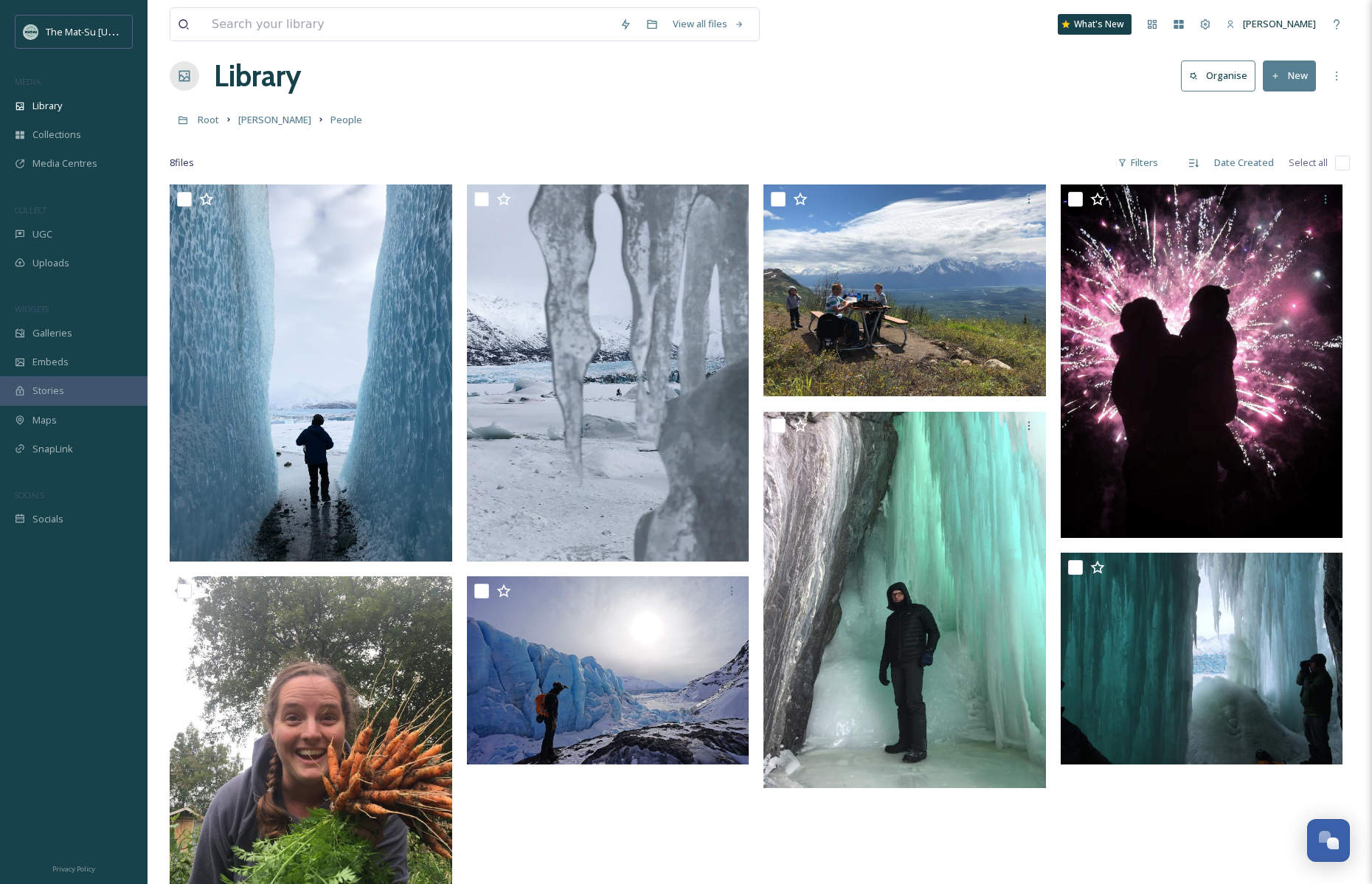
drag, startPoint x: 730, startPoint y: 146, endPoint x: 736, endPoint y: 157, distance: 12.5
click at [730, 146] on div at bounding box center [759, 141] width 1180 height 14
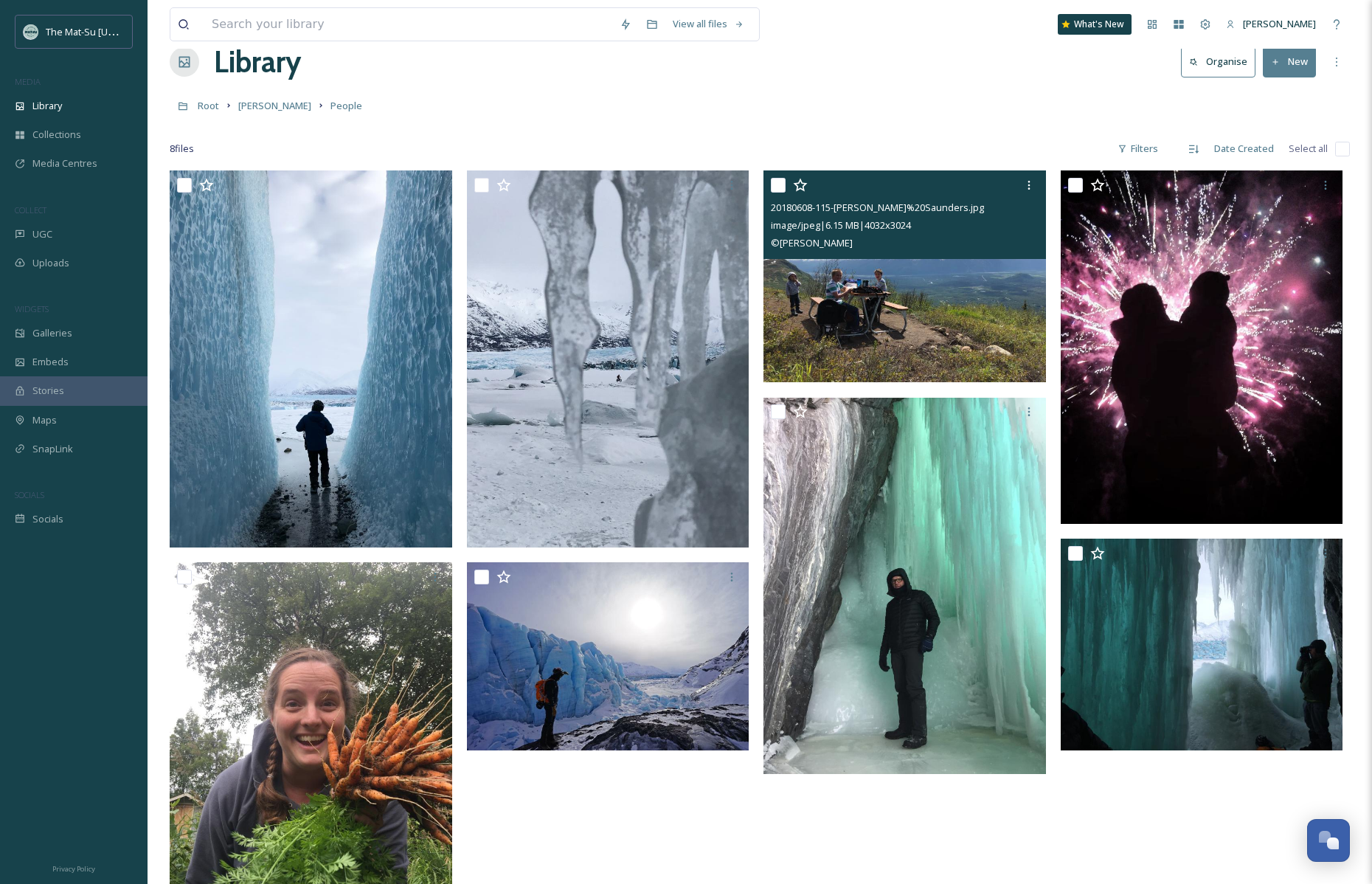
scroll to position [0, 0]
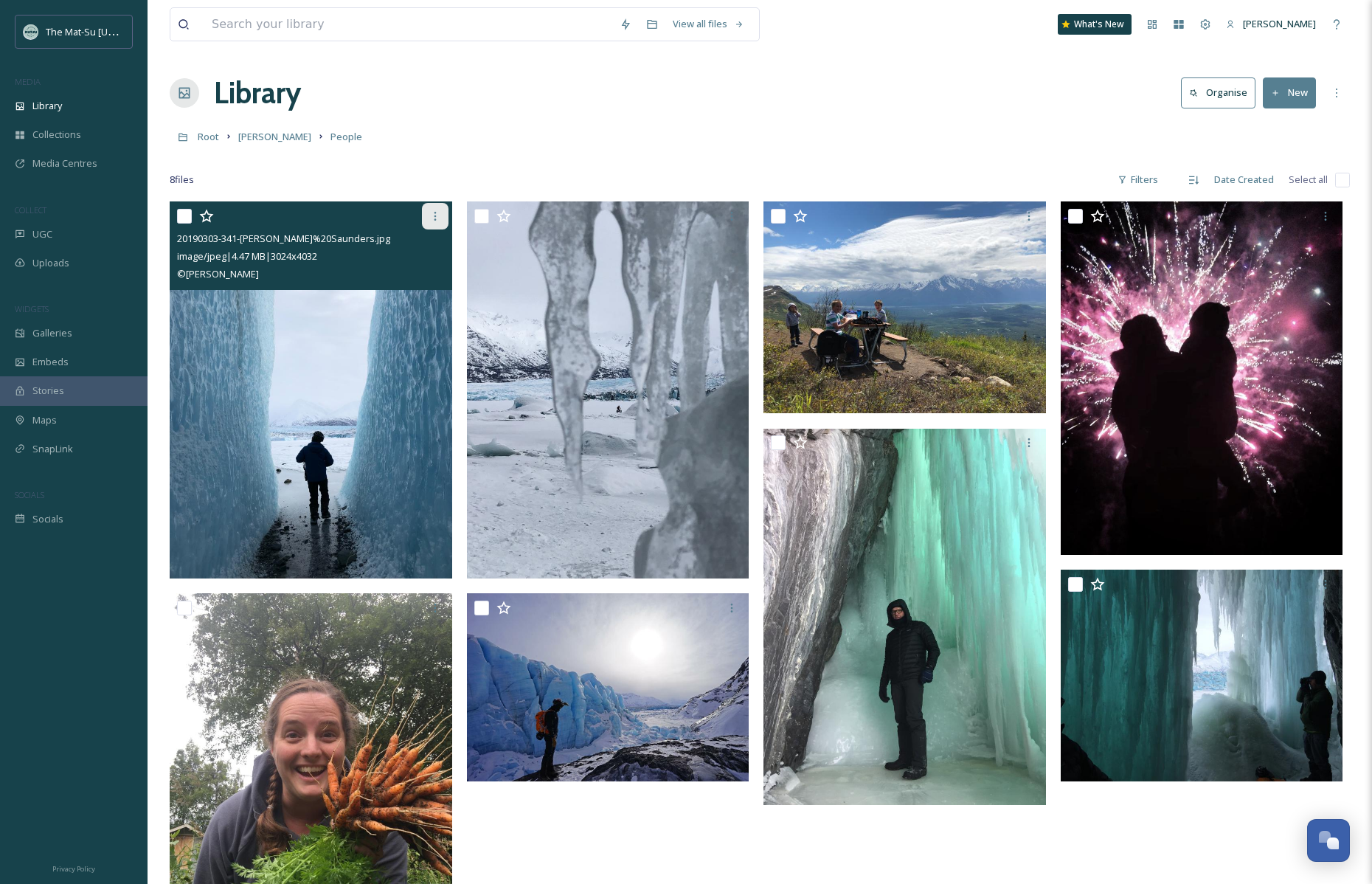
click at [433, 218] on icon at bounding box center [434, 216] width 12 height 12
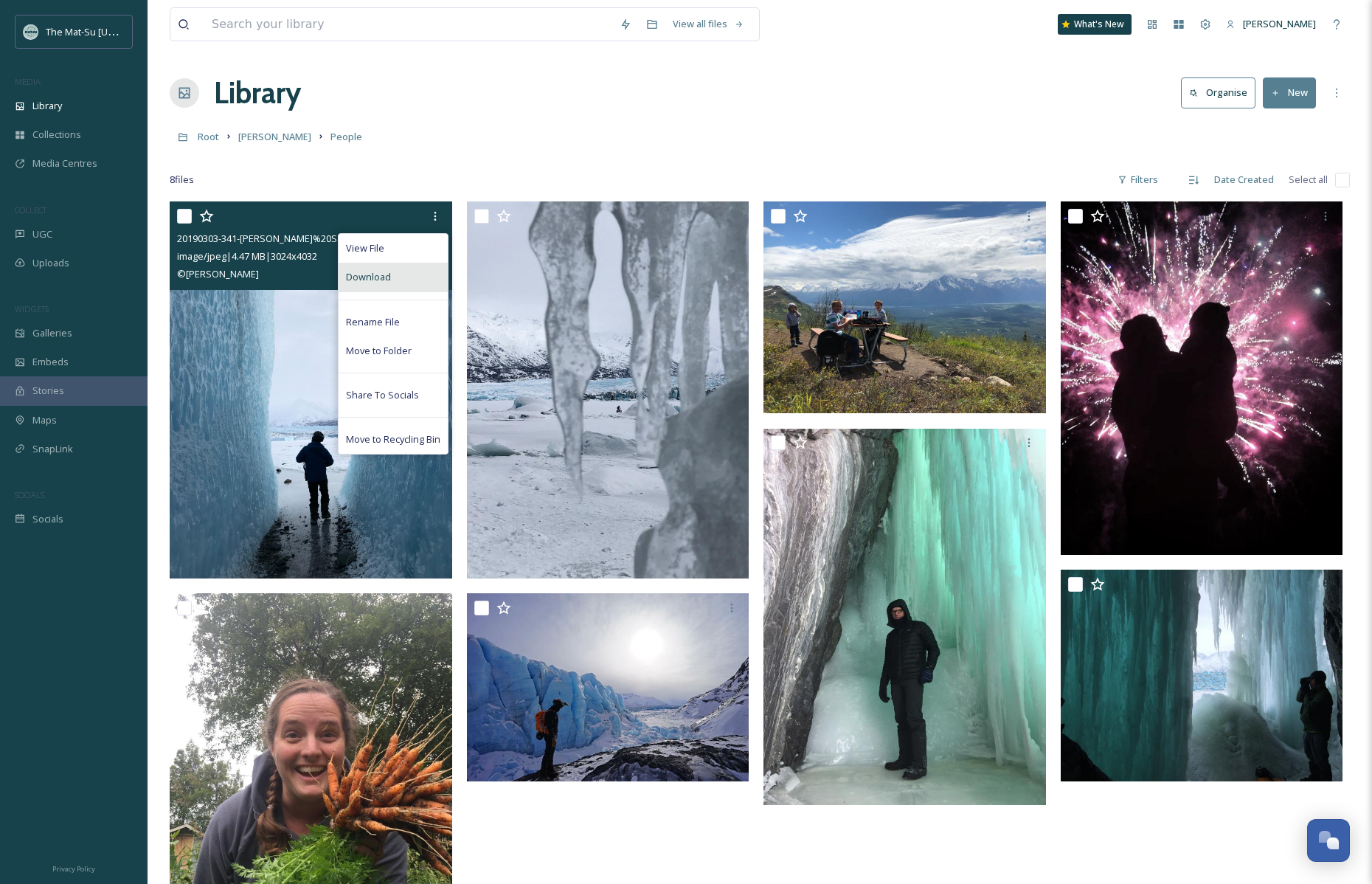
click at [412, 278] on div "Download" at bounding box center [393, 277] width 109 height 29
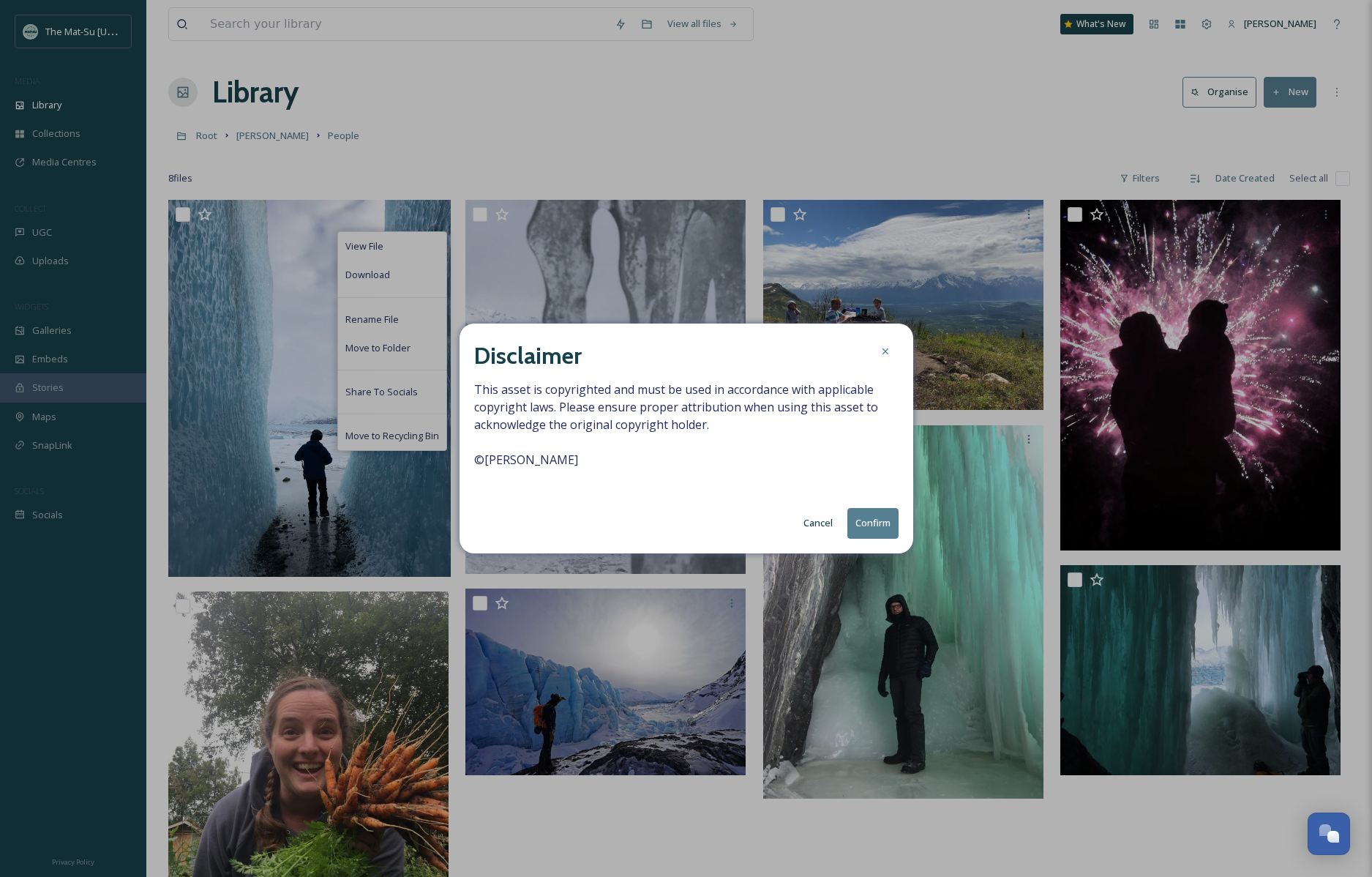
click at [878, 526] on button "Confirm" at bounding box center [873, 523] width 52 height 30
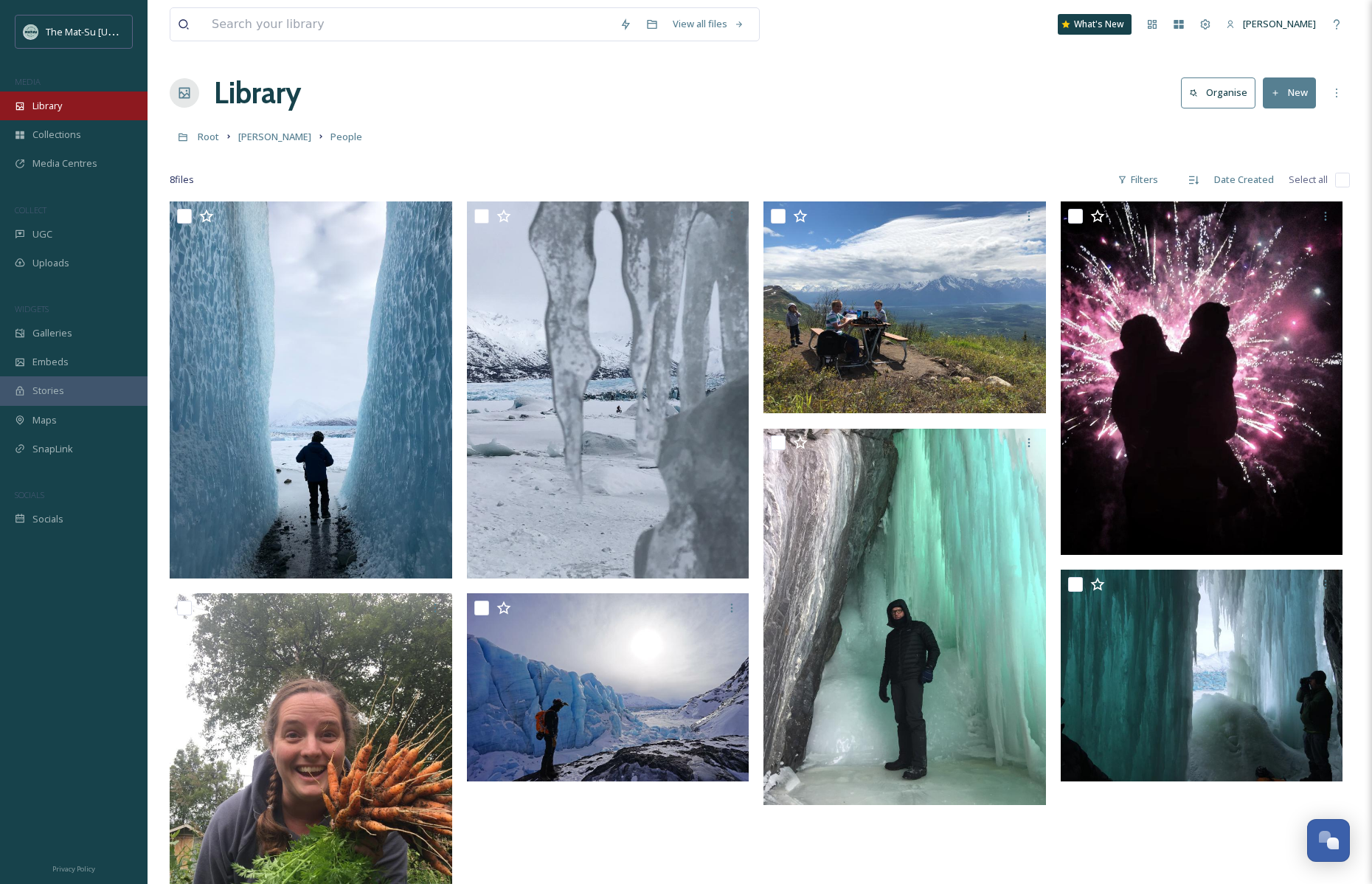
click at [69, 101] on div "Library" at bounding box center [73, 106] width 148 height 29
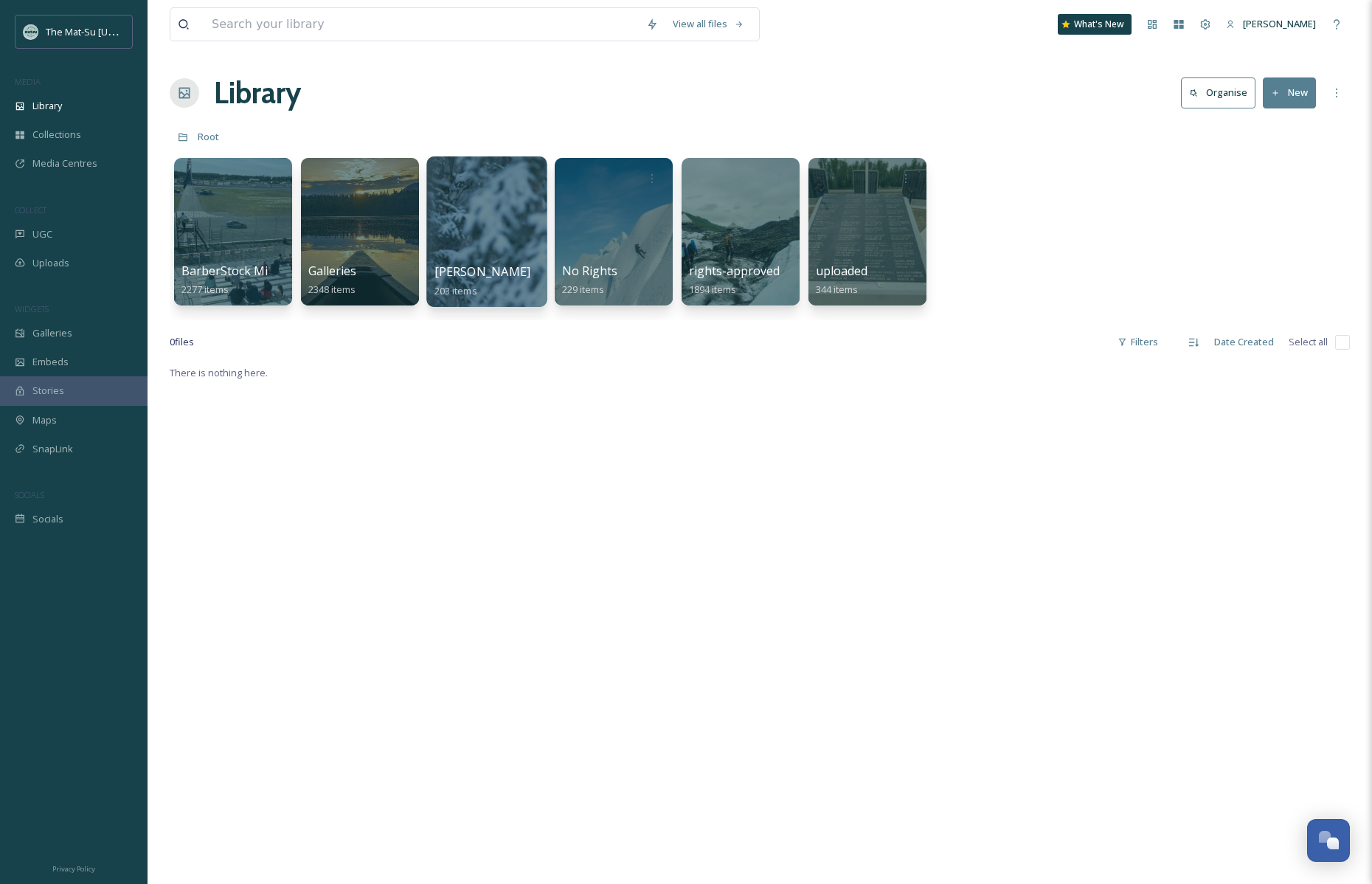
click at [489, 215] on div at bounding box center [486, 232] width 120 height 150
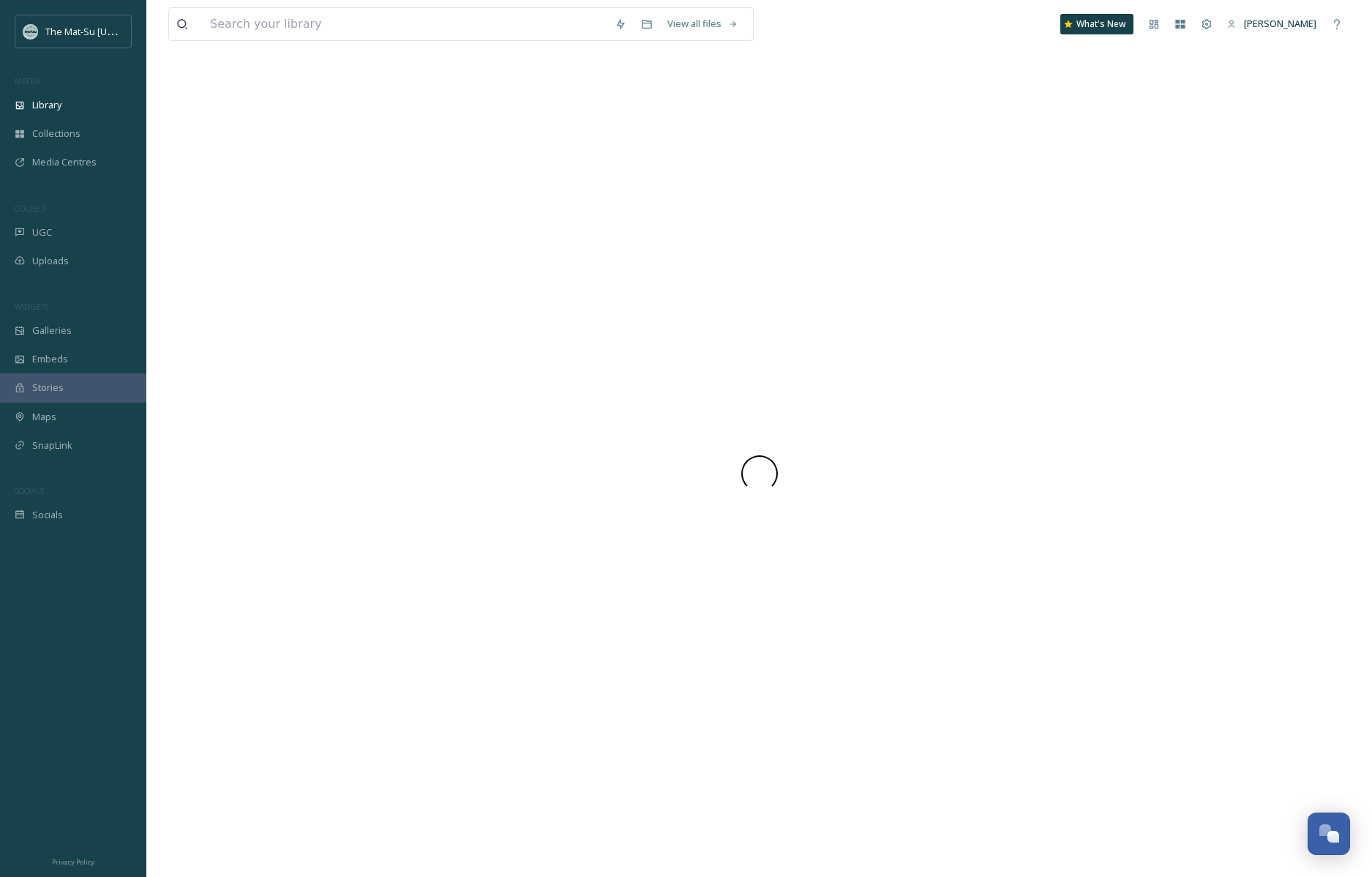
click at [485, 213] on div at bounding box center [759, 474] width 1182 height 807
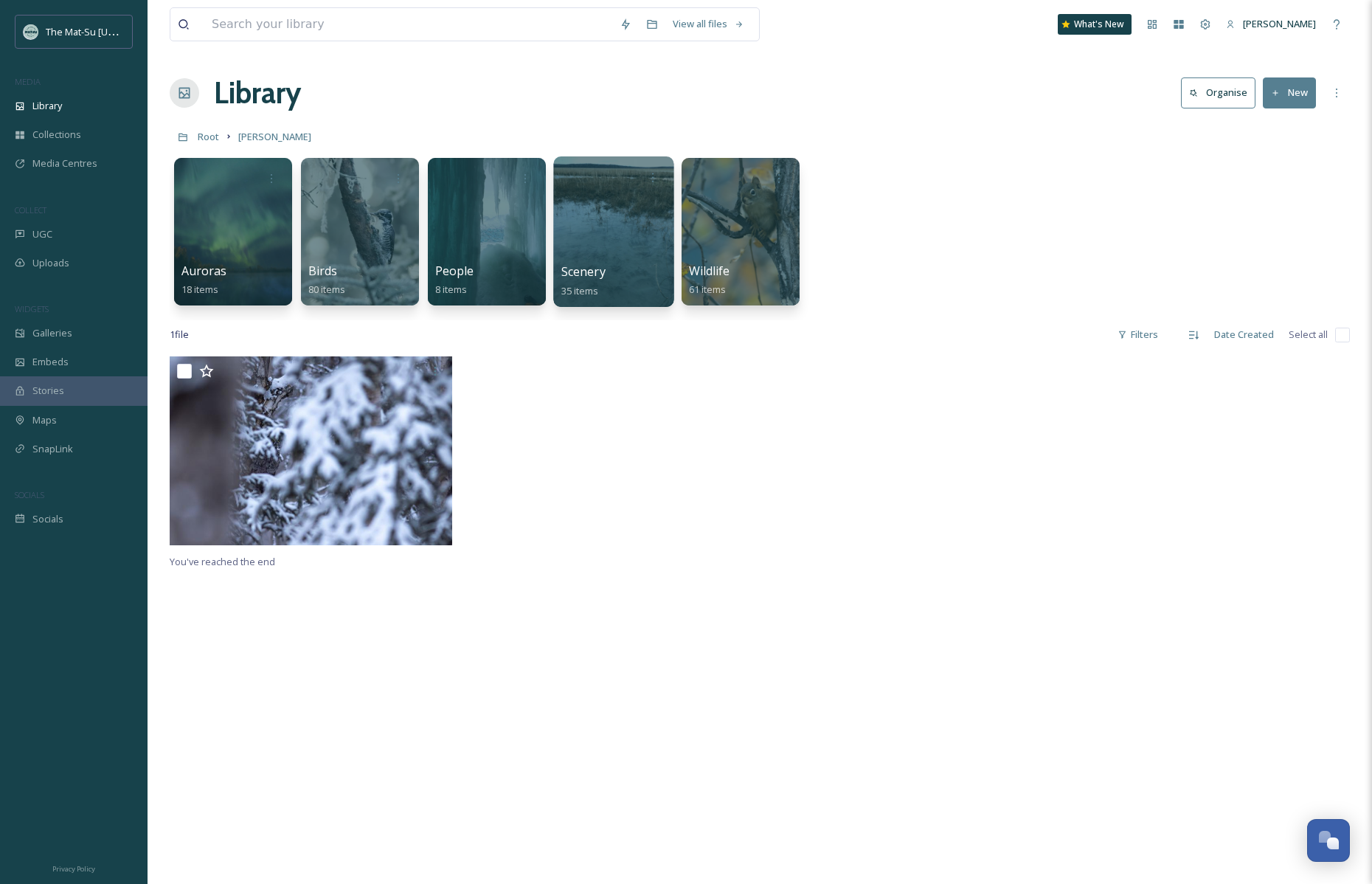
click at [595, 228] on div at bounding box center [613, 232] width 120 height 150
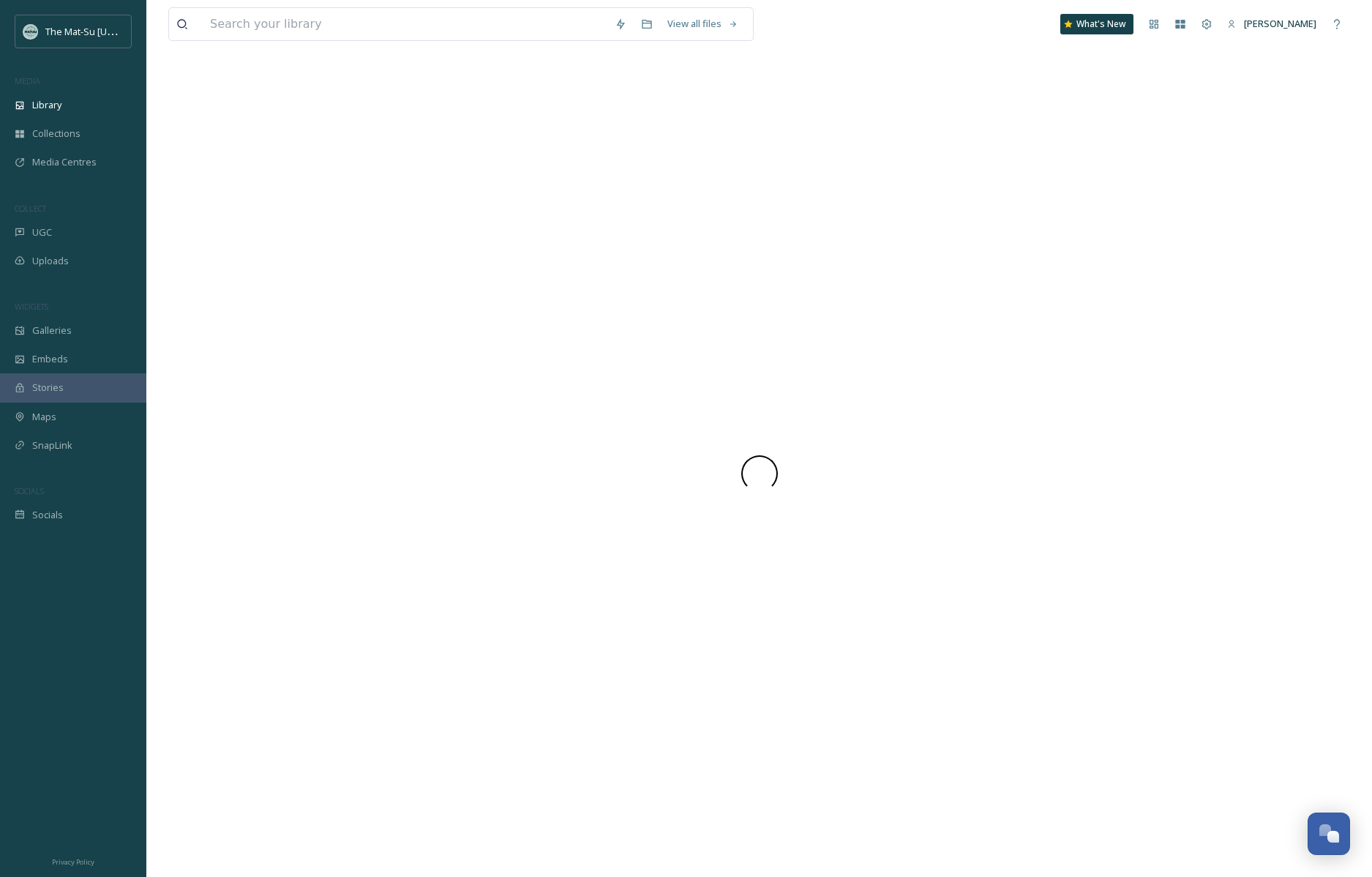
click at [590, 227] on div at bounding box center [759, 474] width 1182 height 807
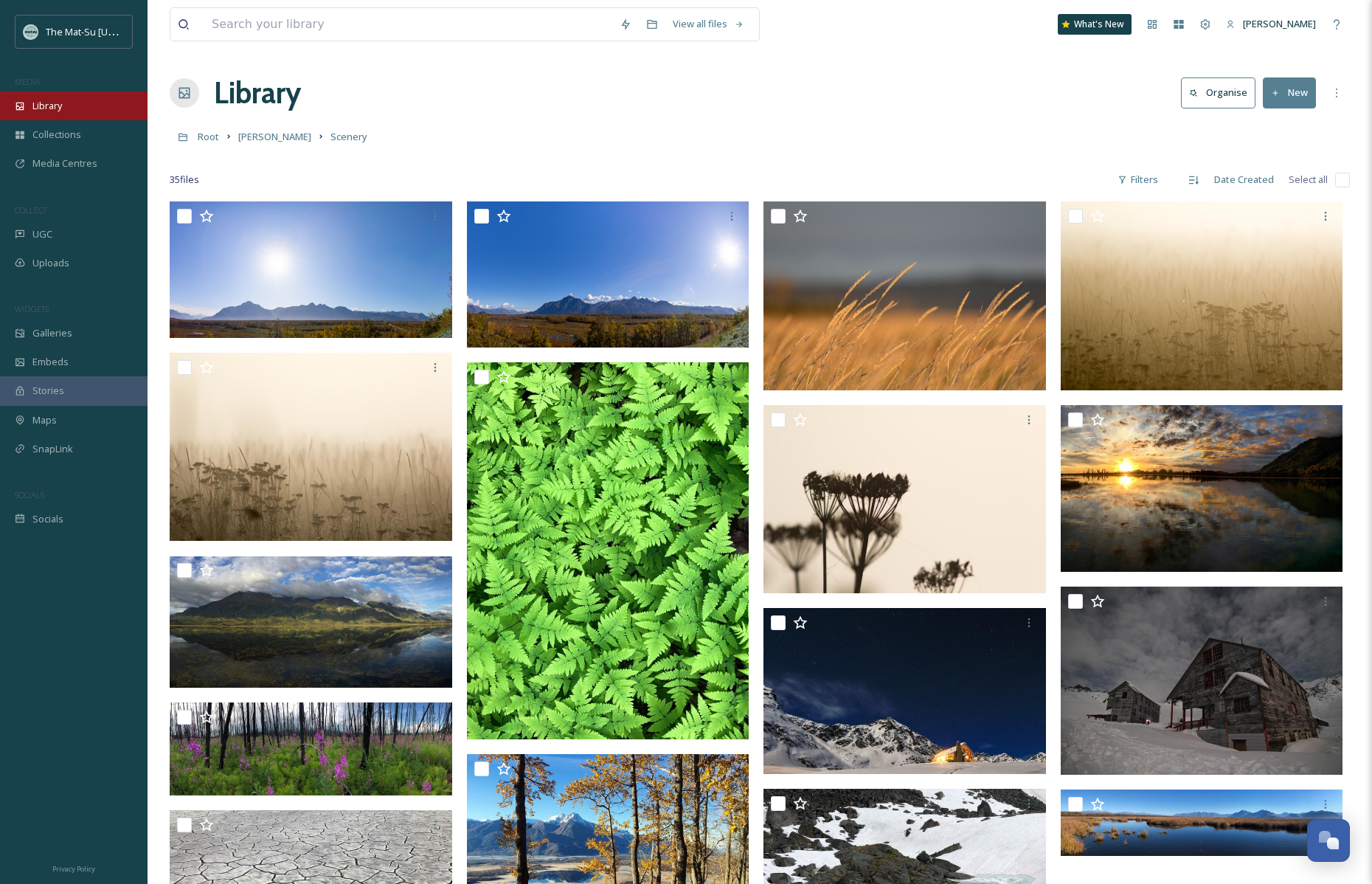
click at [48, 107] on span "Library" at bounding box center [47, 106] width 30 height 14
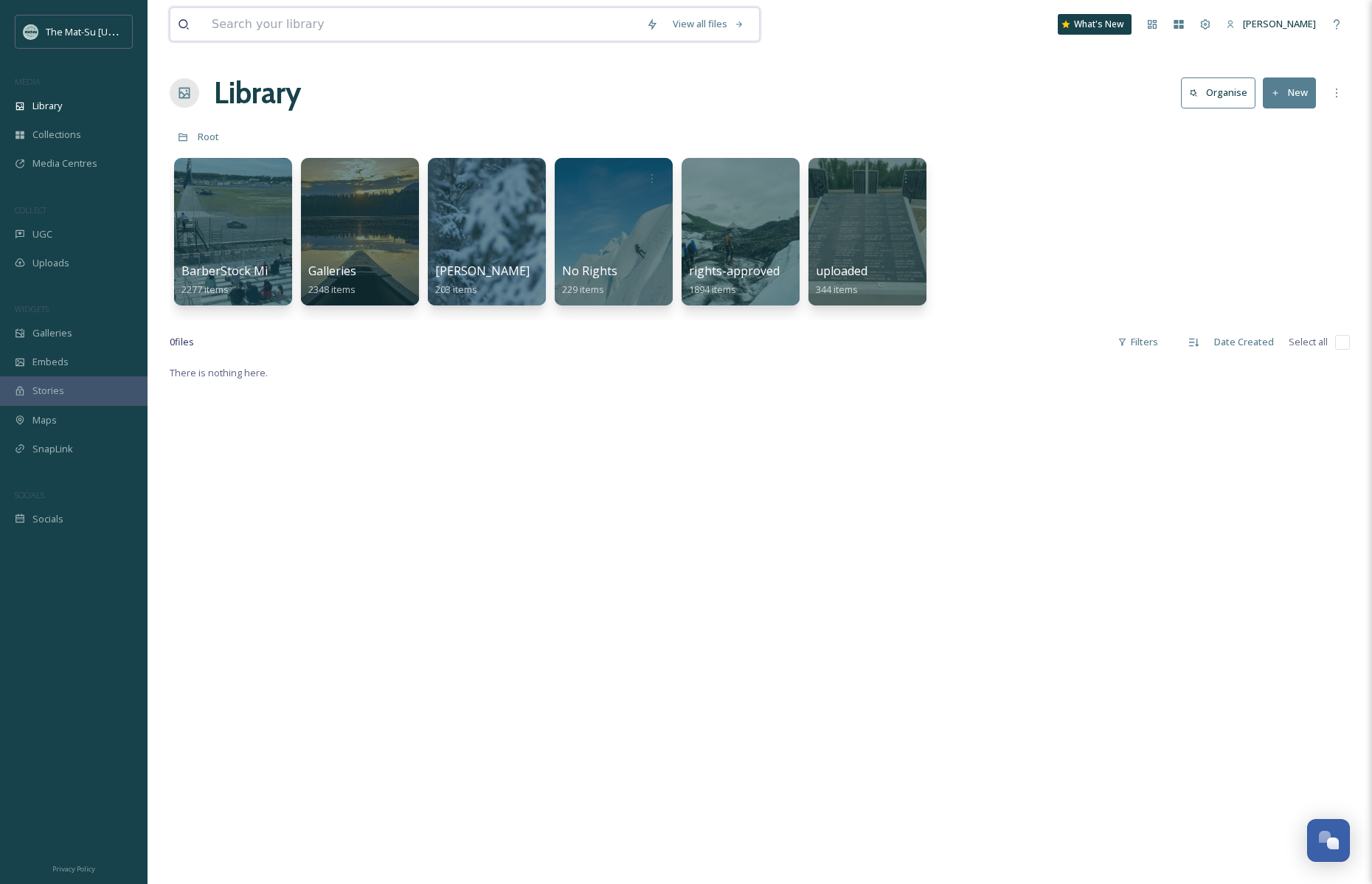
click at [283, 25] on input at bounding box center [421, 24] width 434 height 32
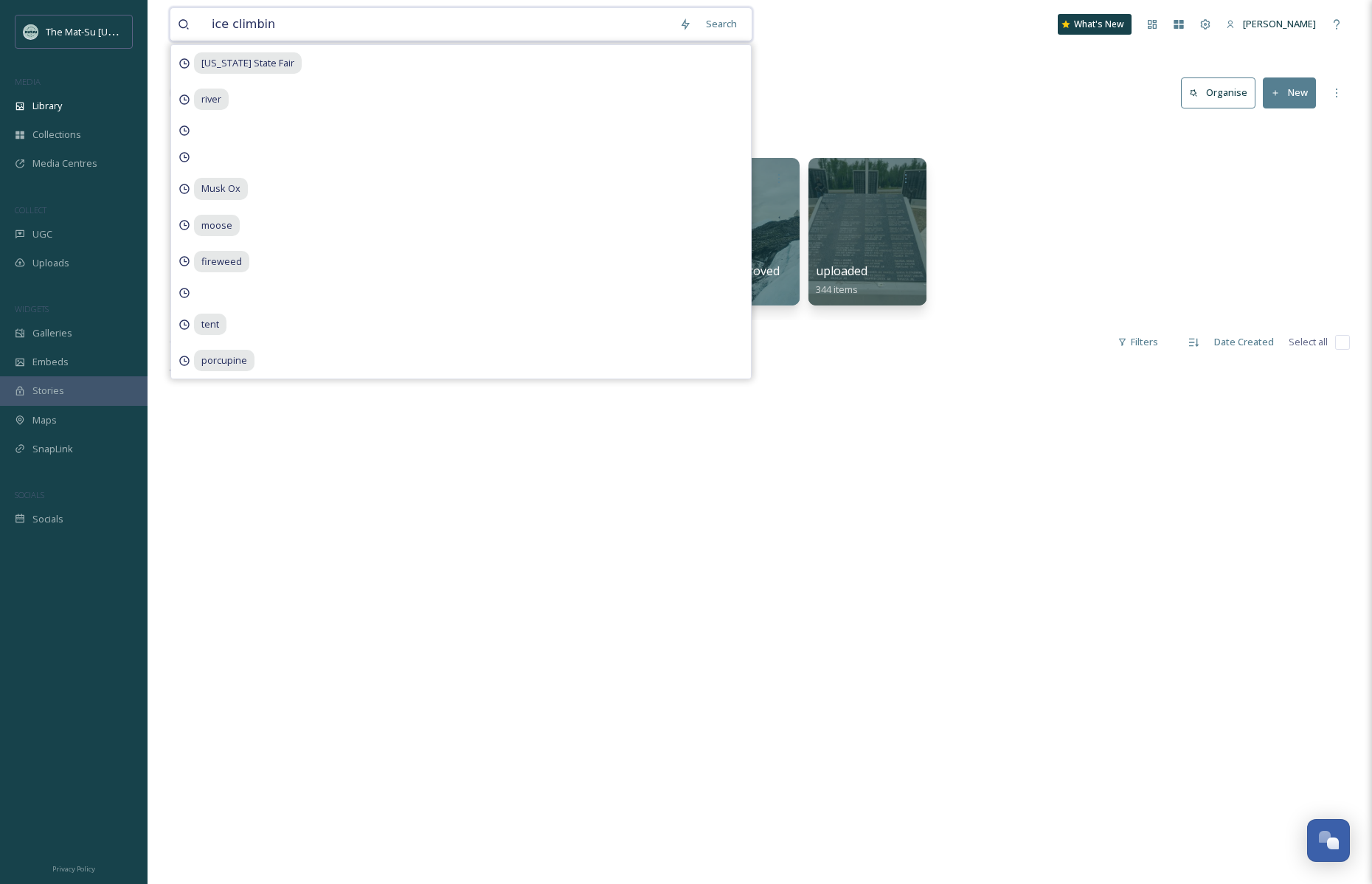
type input "ice climbing"
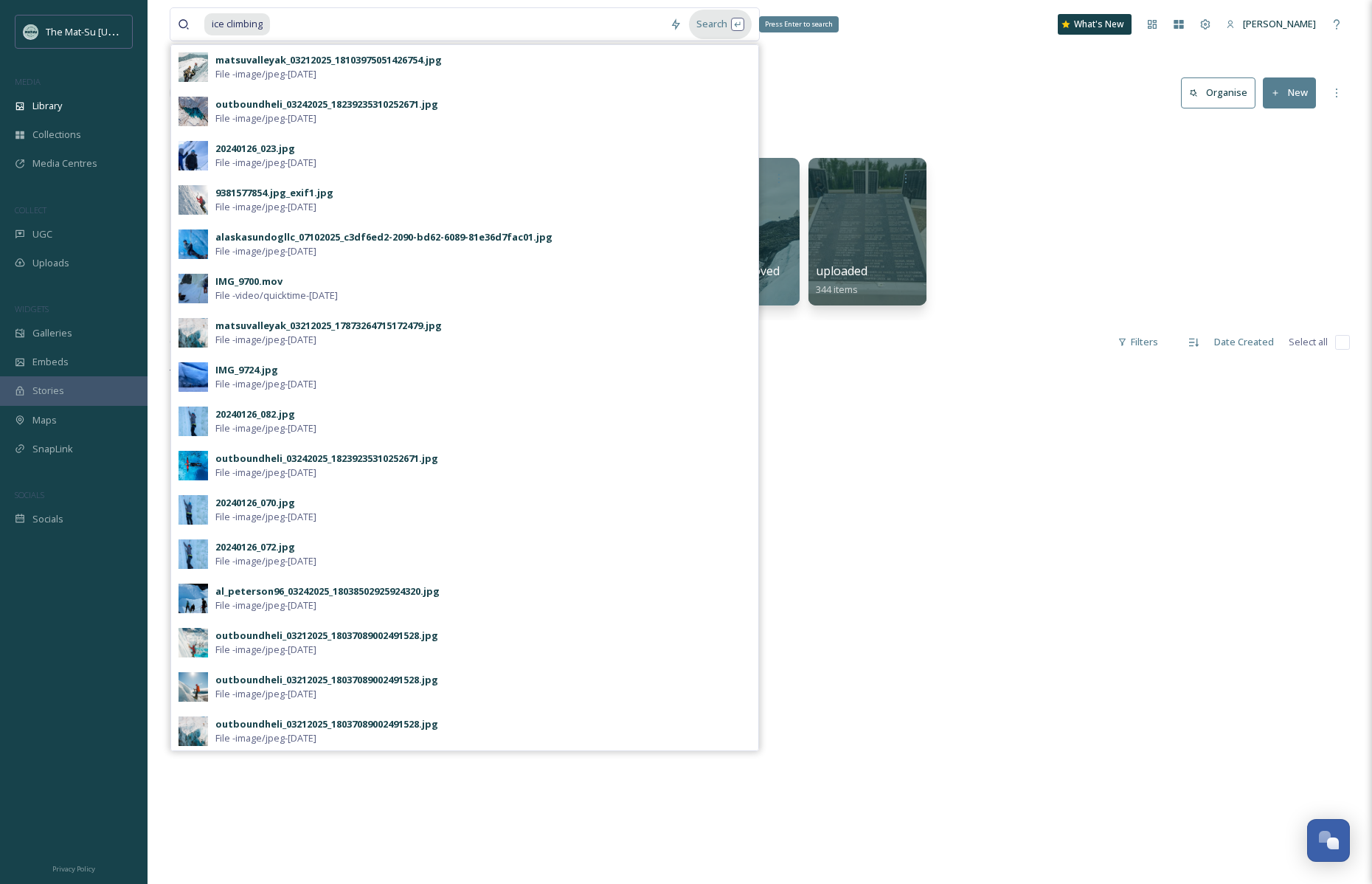
click at [722, 23] on div "Search Press Enter to search" at bounding box center [720, 24] width 63 height 29
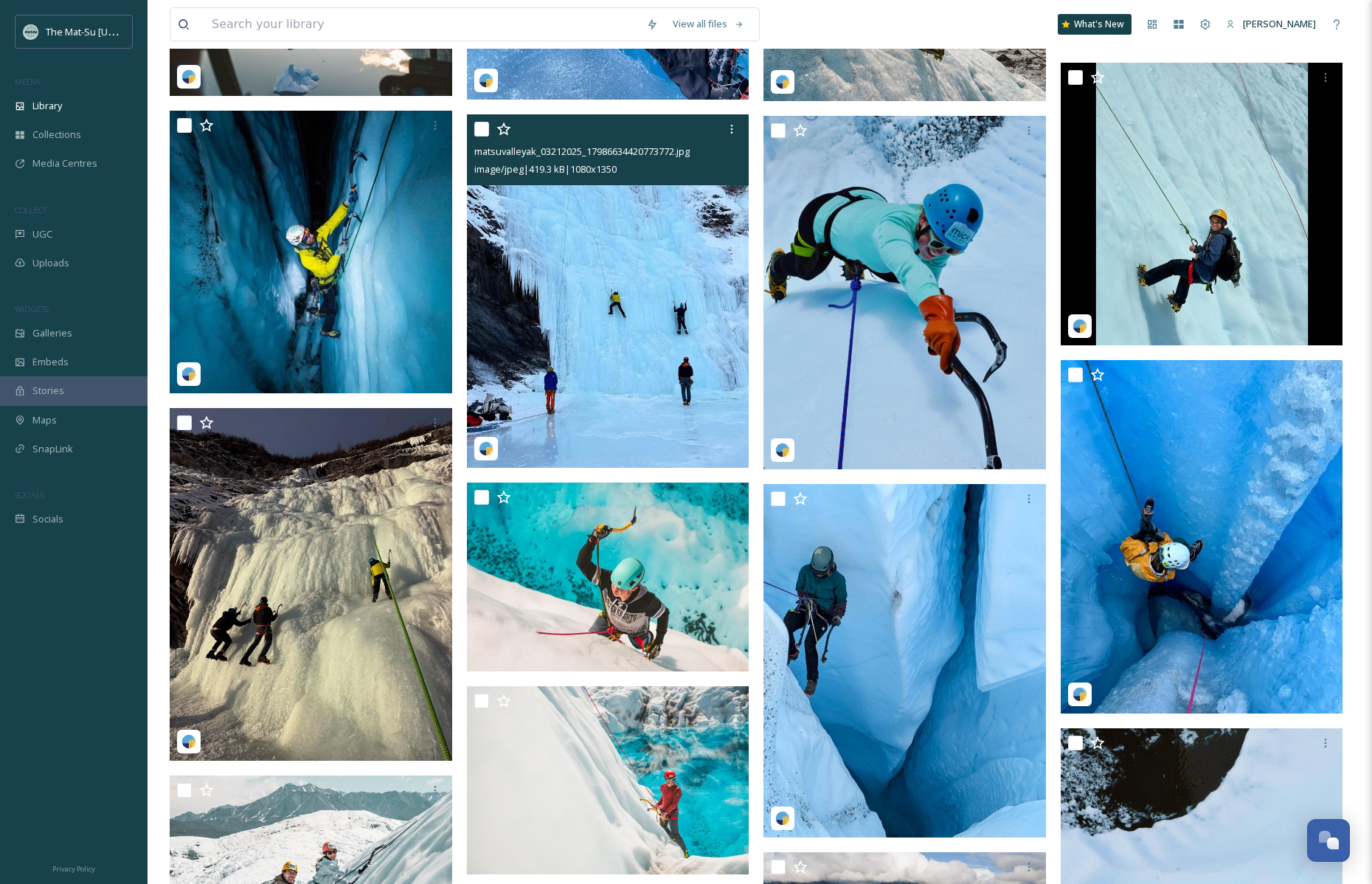
scroll to position [6184, 0]
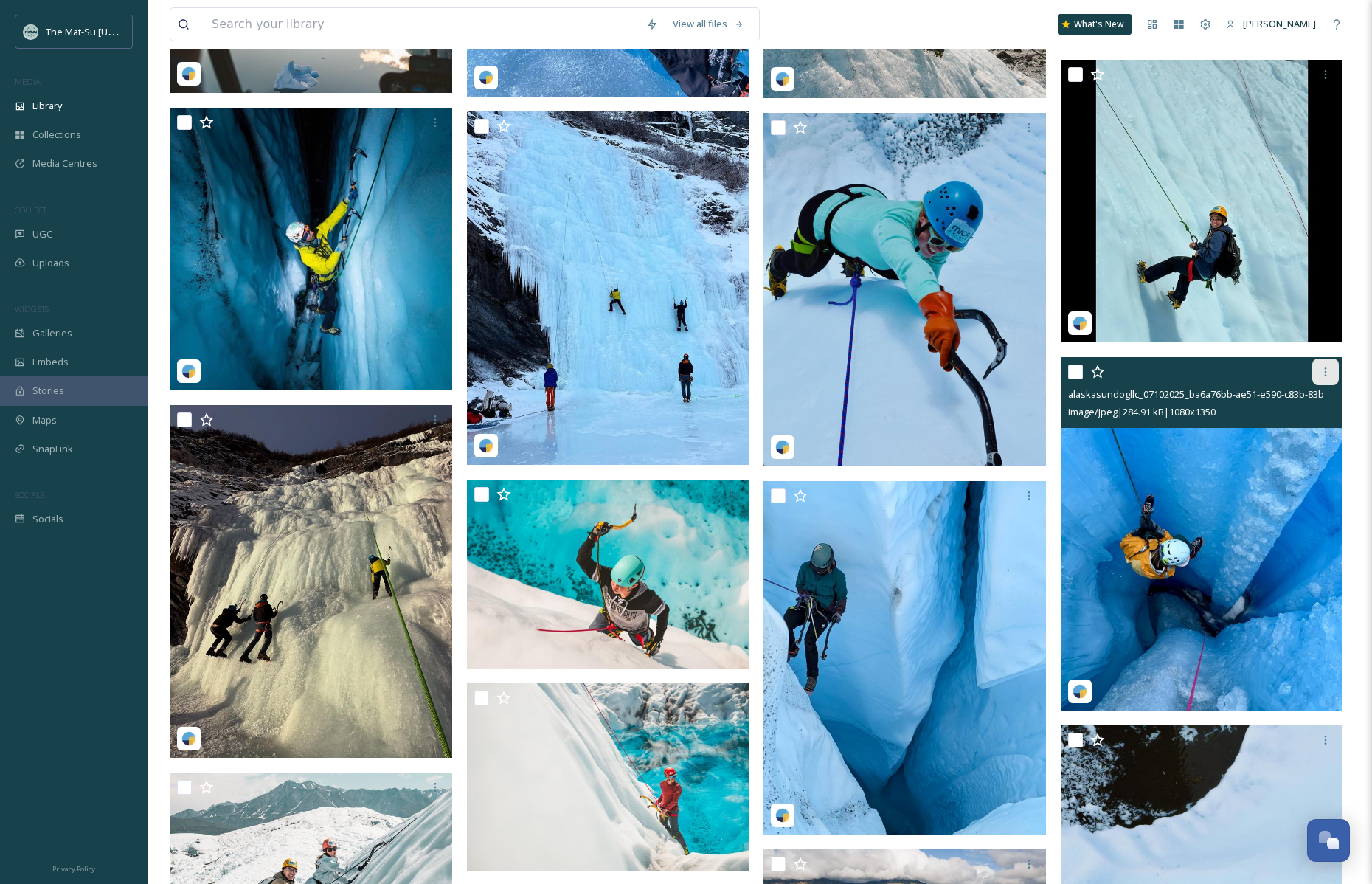
click at [1326, 373] on icon at bounding box center [1325, 372] width 12 height 12
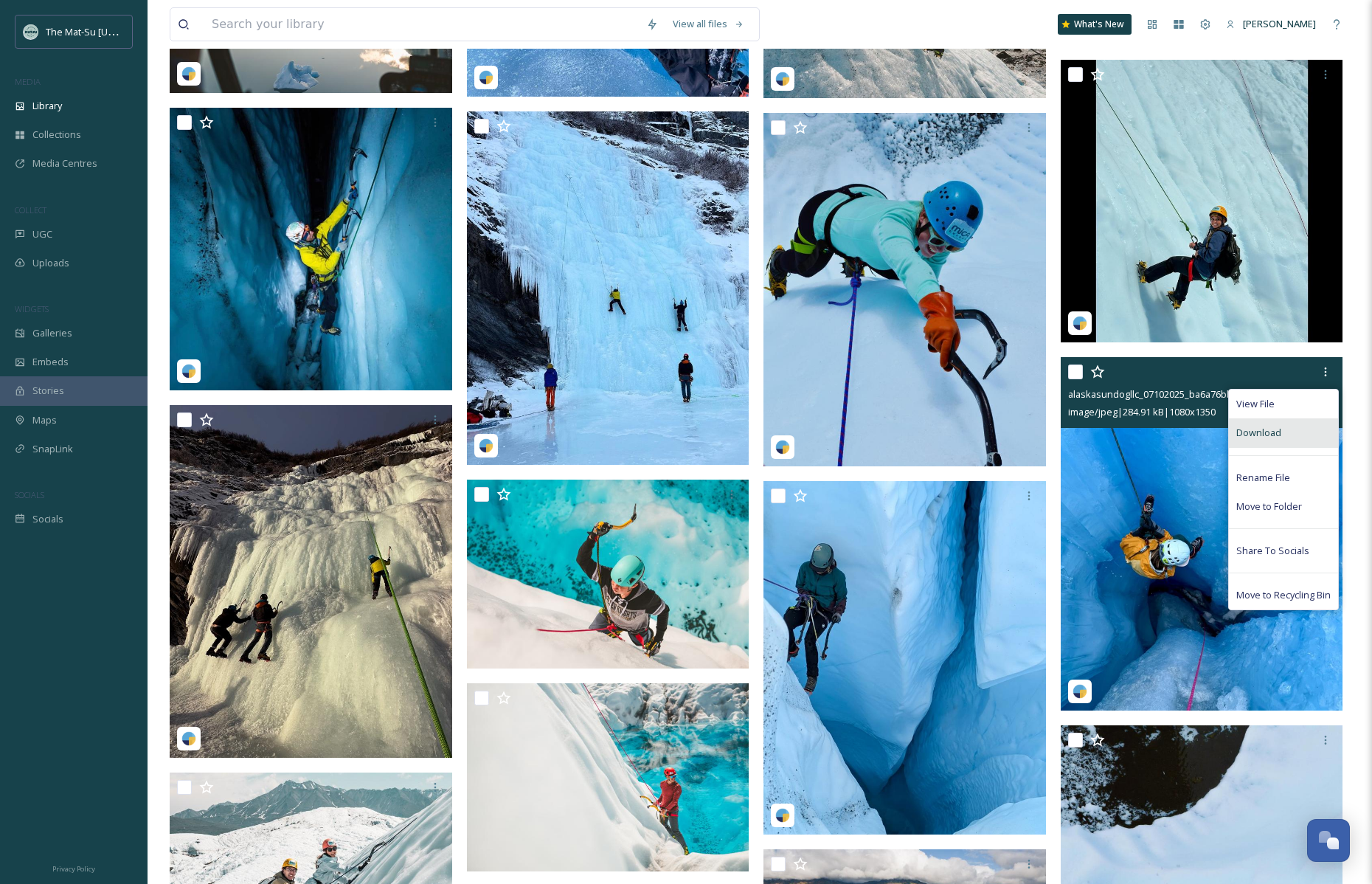
click at [1266, 433] on span "Download" at bounding box center [1259, 433] width 45 height 14
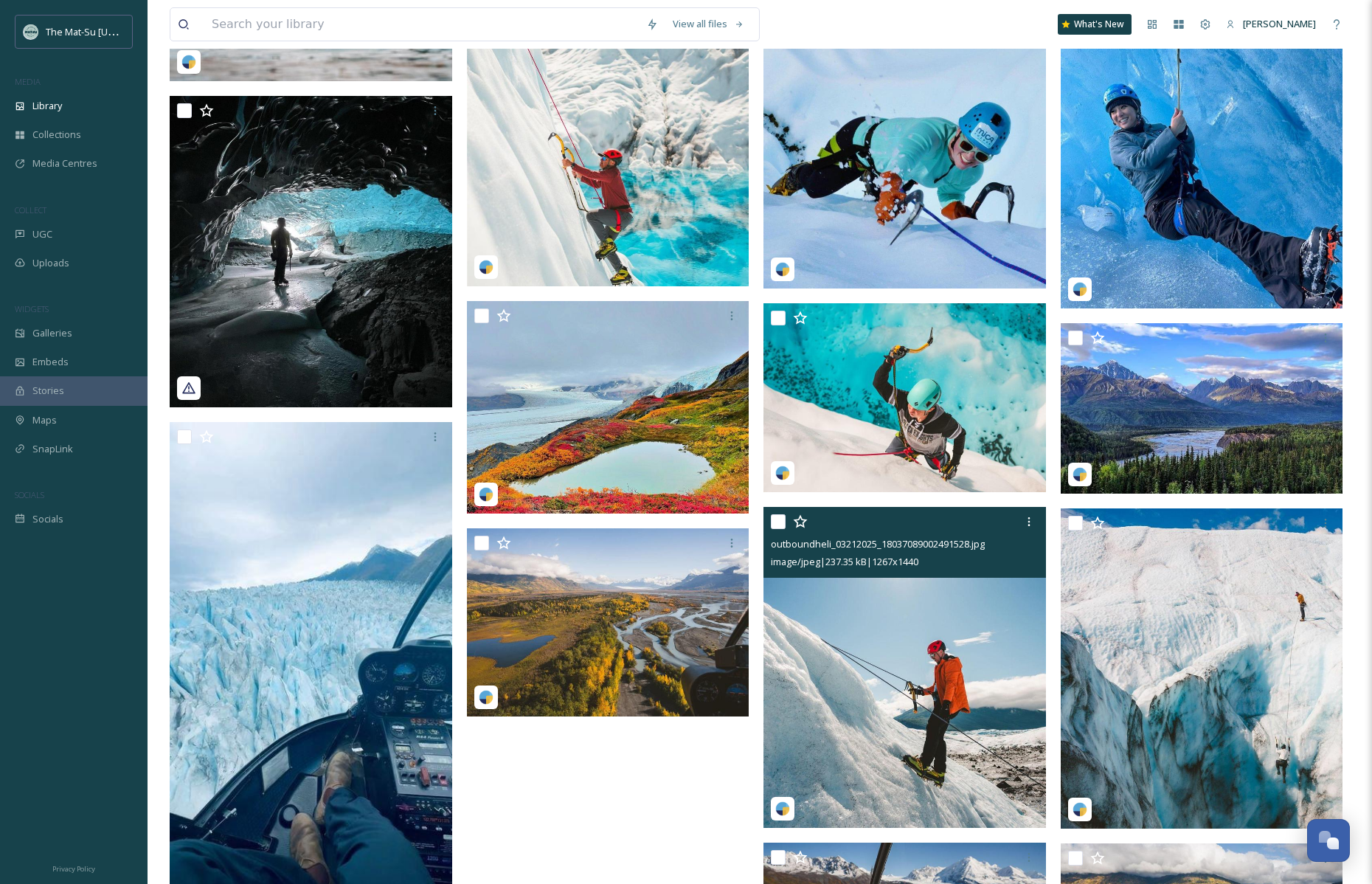
scroll to position [9672, 0]
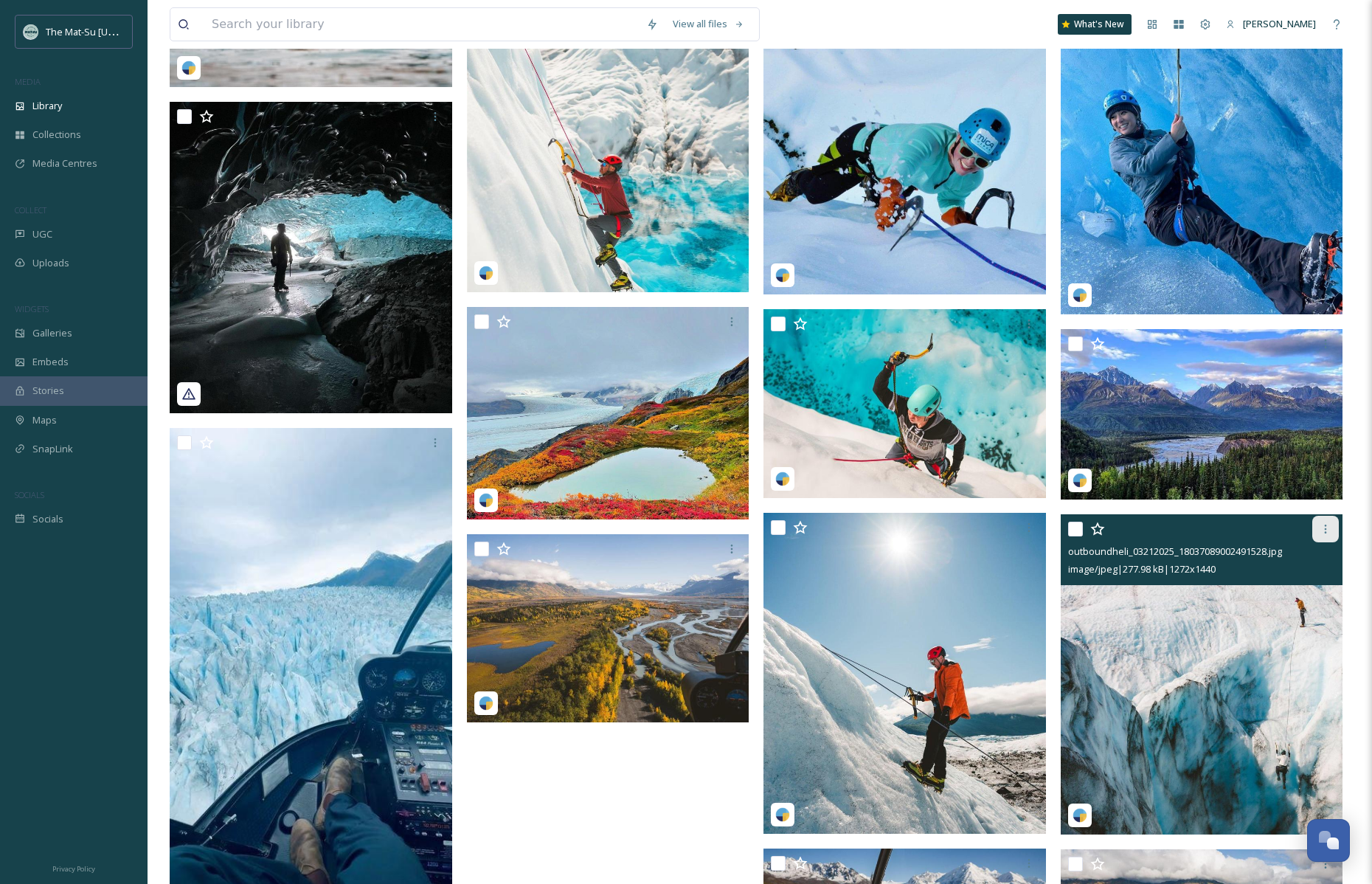
click at [1325, 529] on icon at bounding box center [1325, 528] width 12 height 12
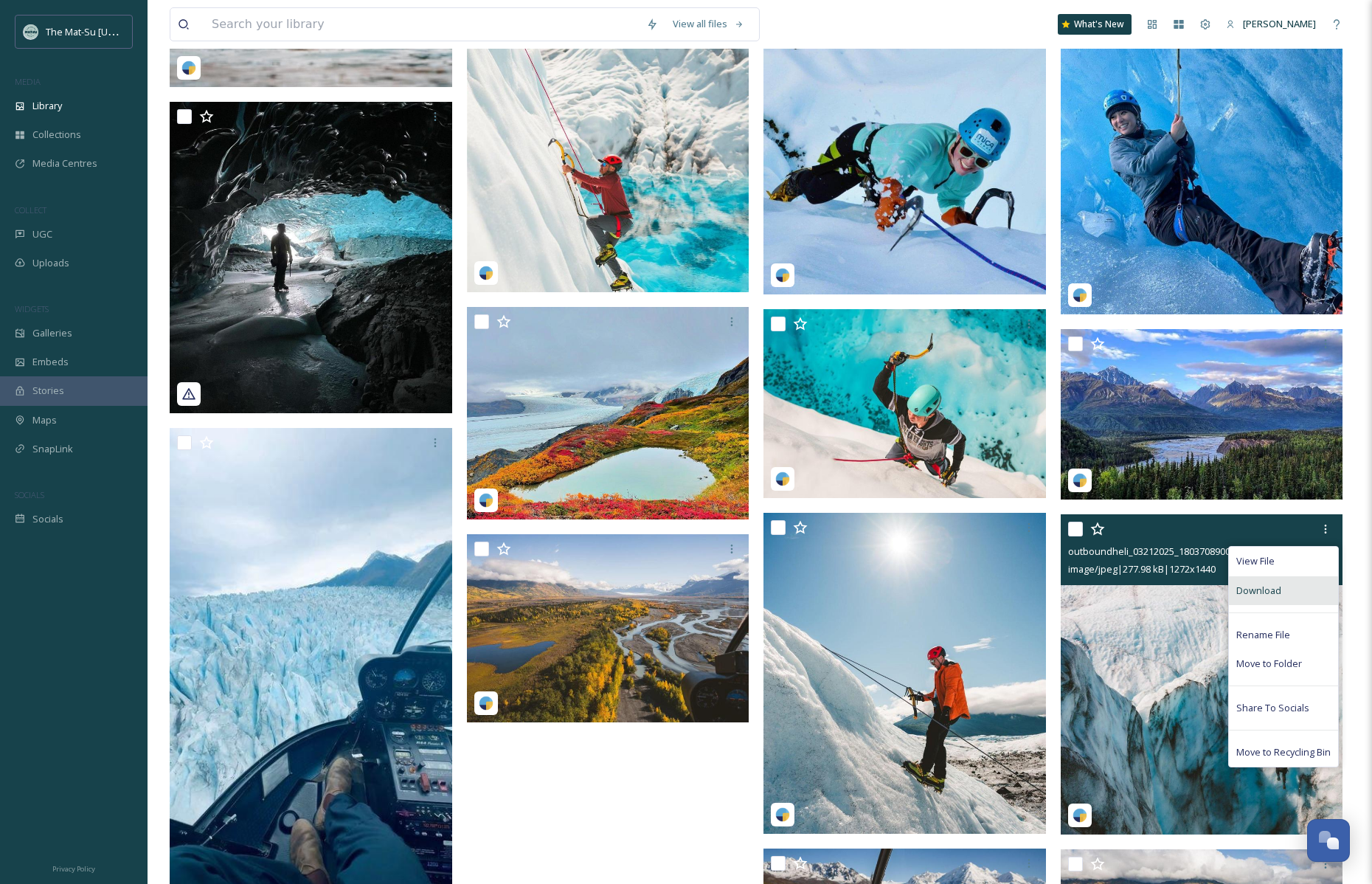
click at [1262, 588] on span "Download" at bounding box center [1259, 591] width 45 height 14
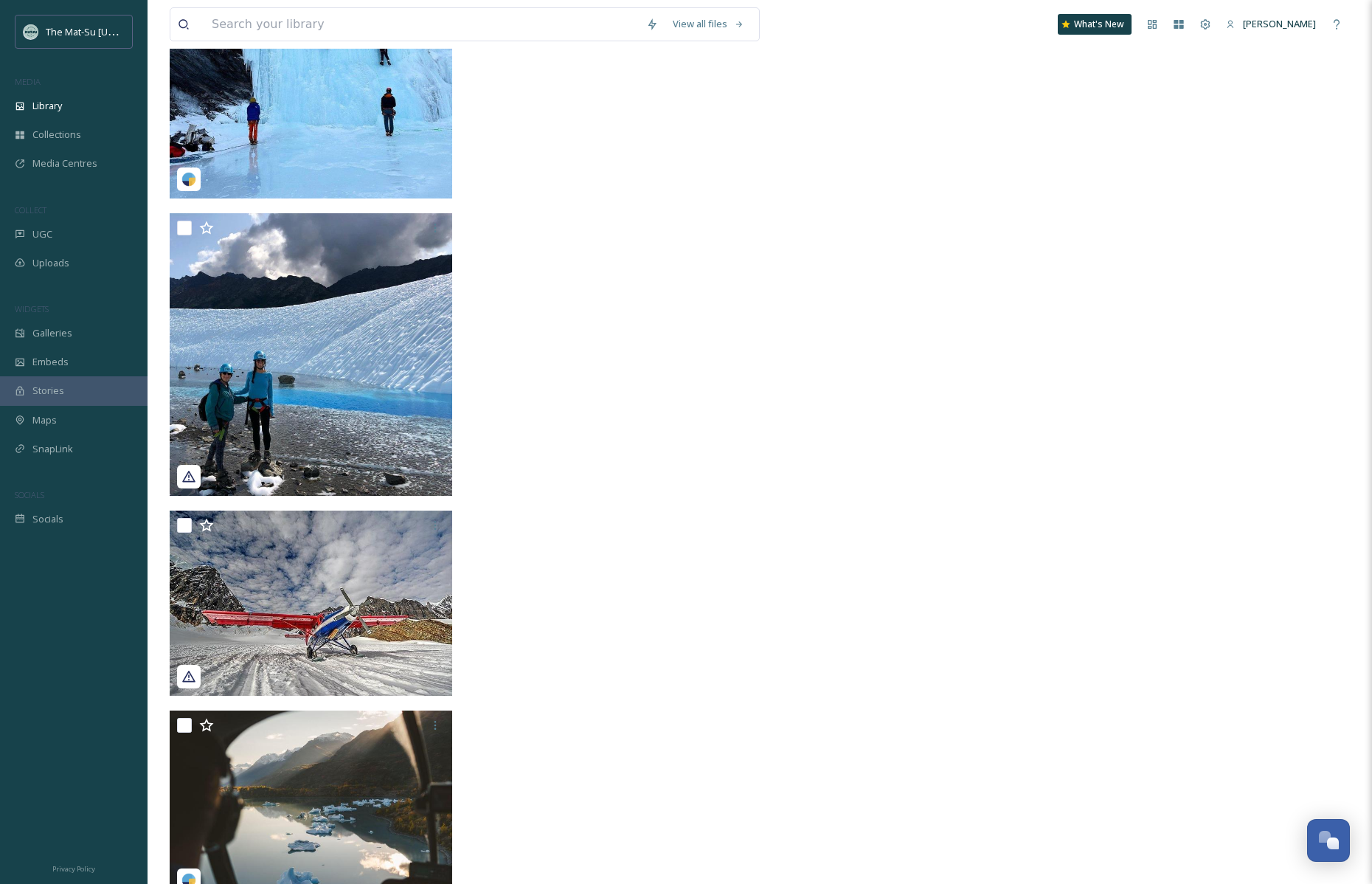
scroll to position [10812, 0]
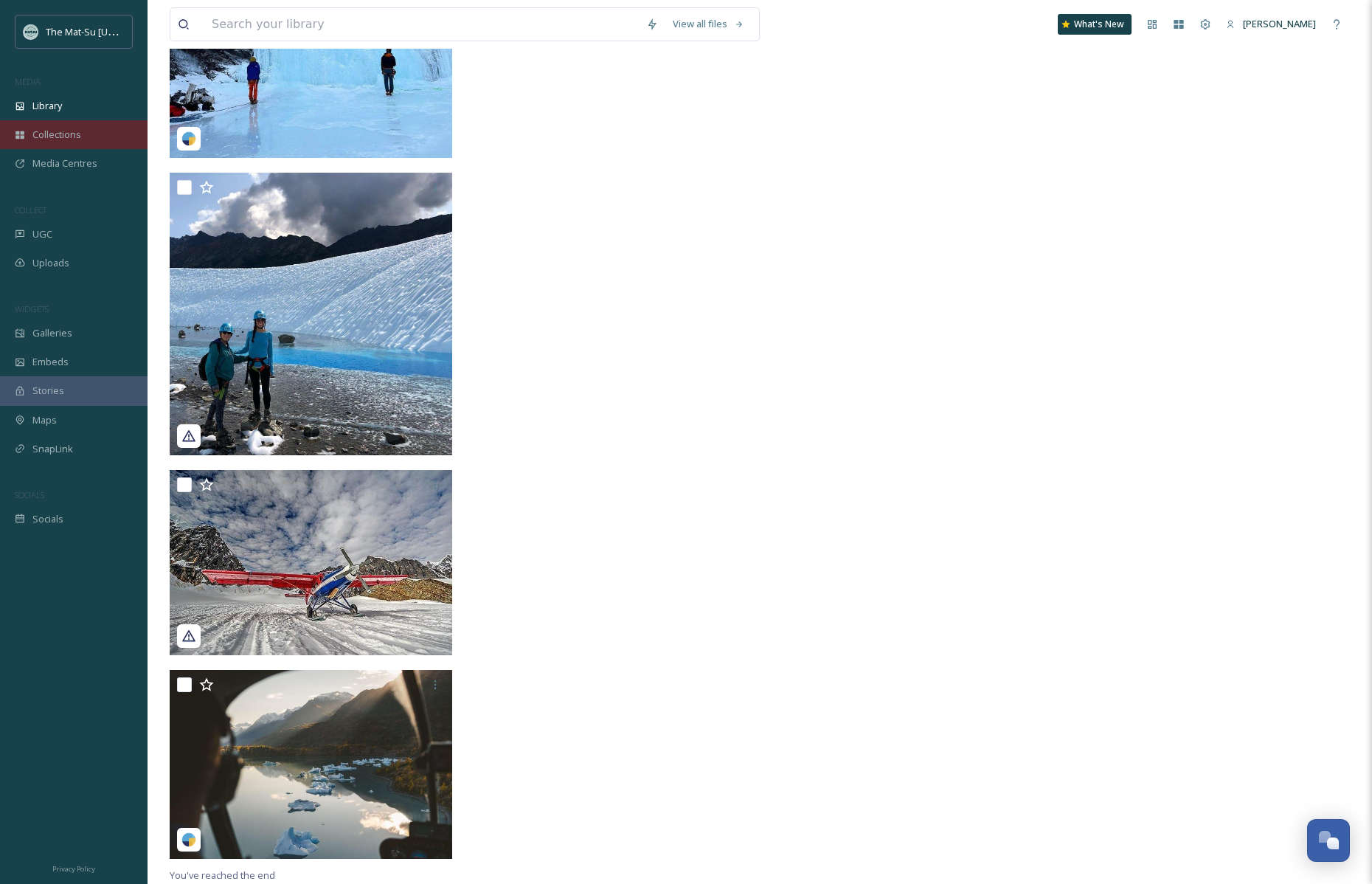
click at [57, 128] on span "Collections" at bounding box center [56, 135] width 48 height 14
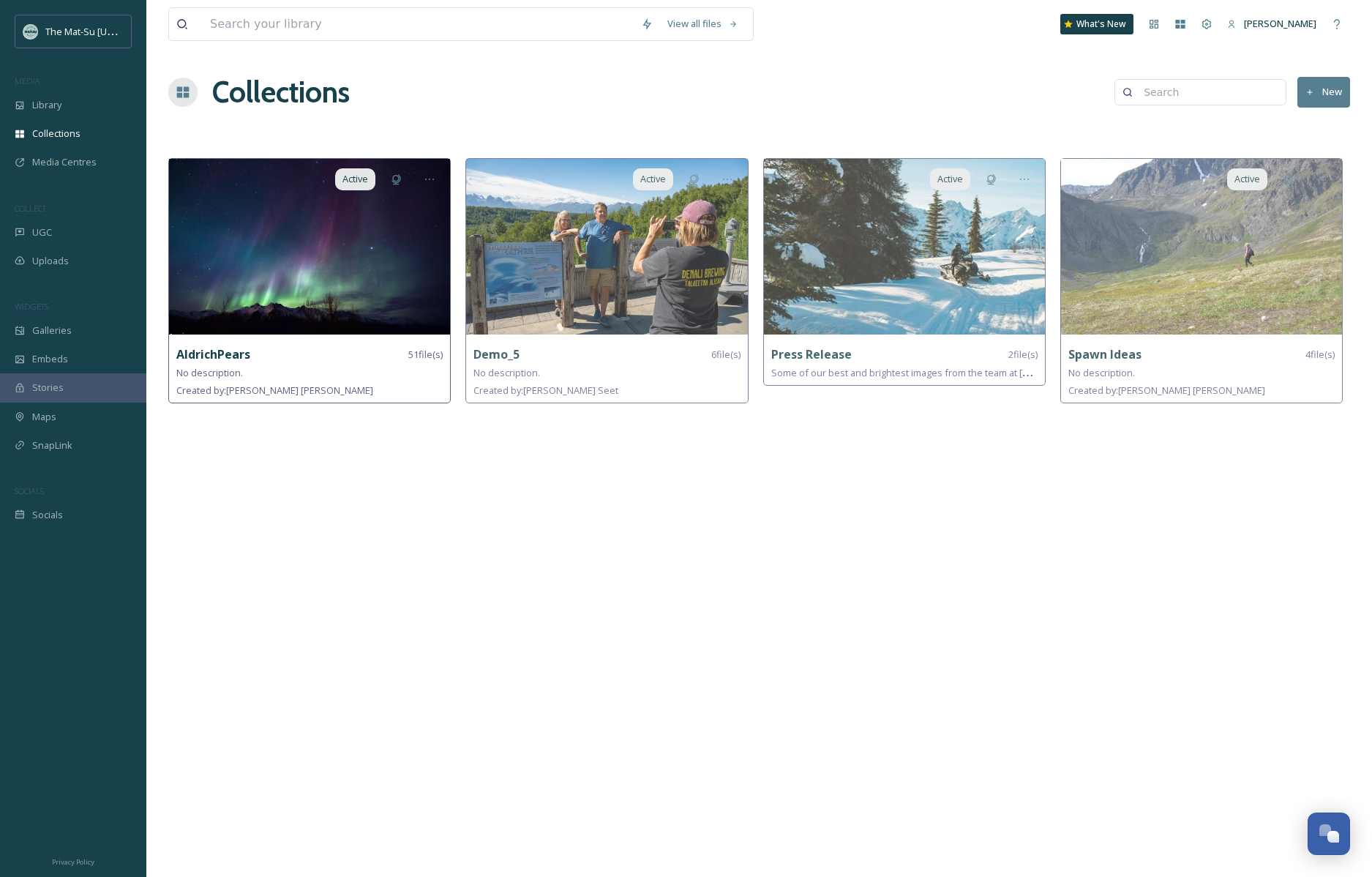
click at [361, 251] on img at bounding box center [309, 247] width 281 height 176
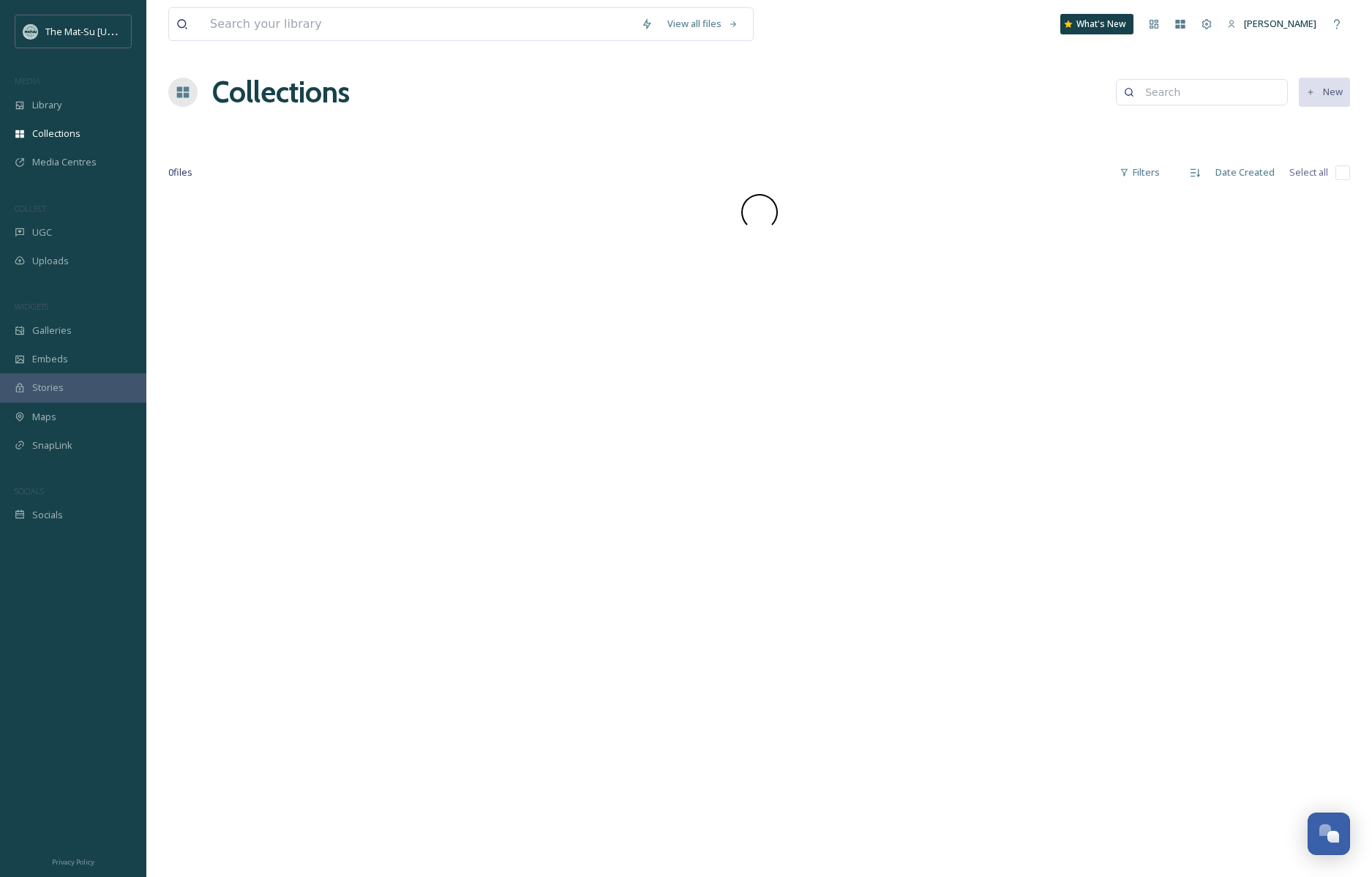
click at [361, 251] on div "View all files What's New [PERSON_NAME] Collections New 0 file s Filters Date C…" at bounding box center [760, 438] width 1226 height 877
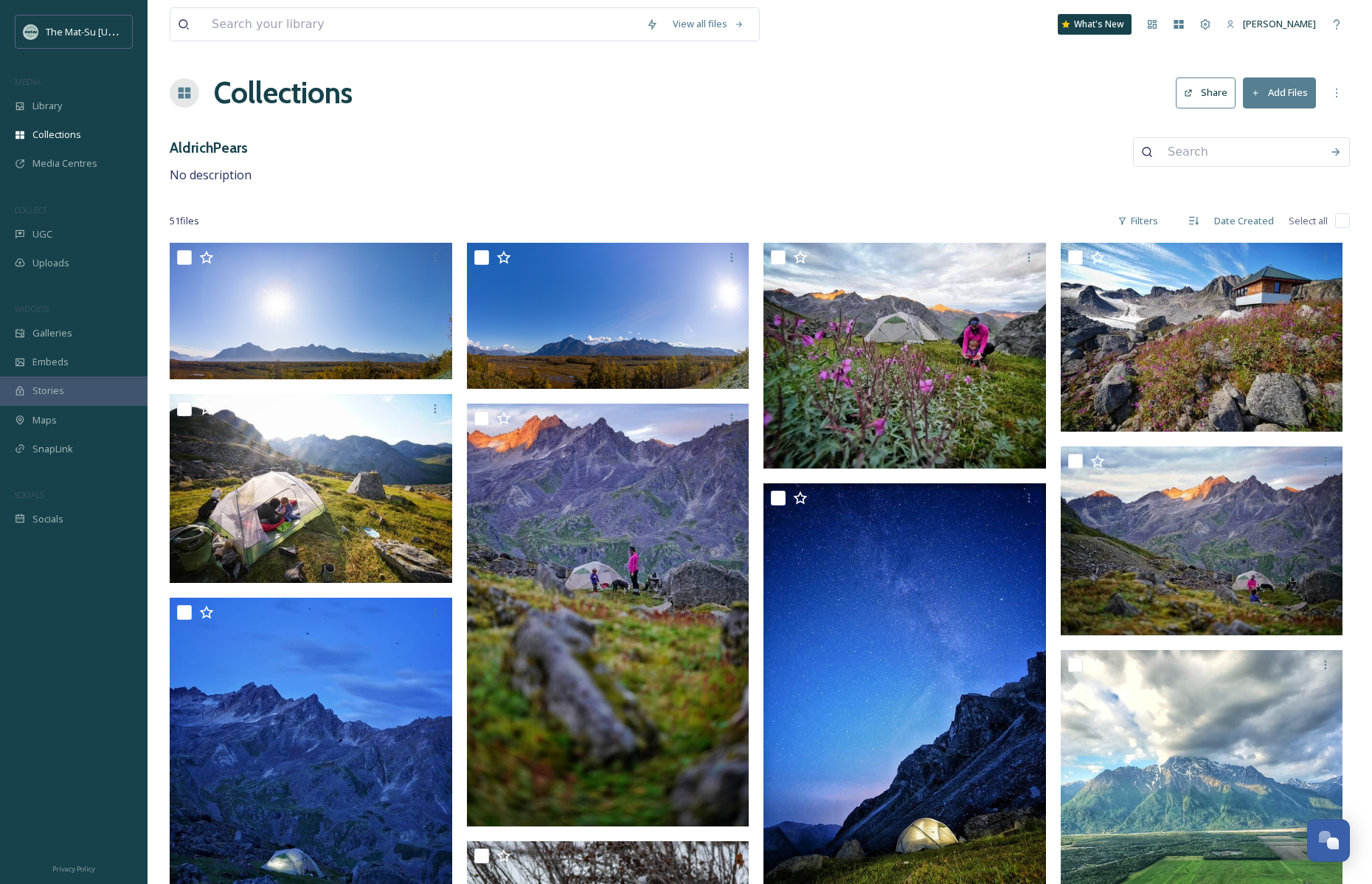
click at [981, 178] on div "AldrichPears No description" at bounding box center [759, 160] width 1180 height 47
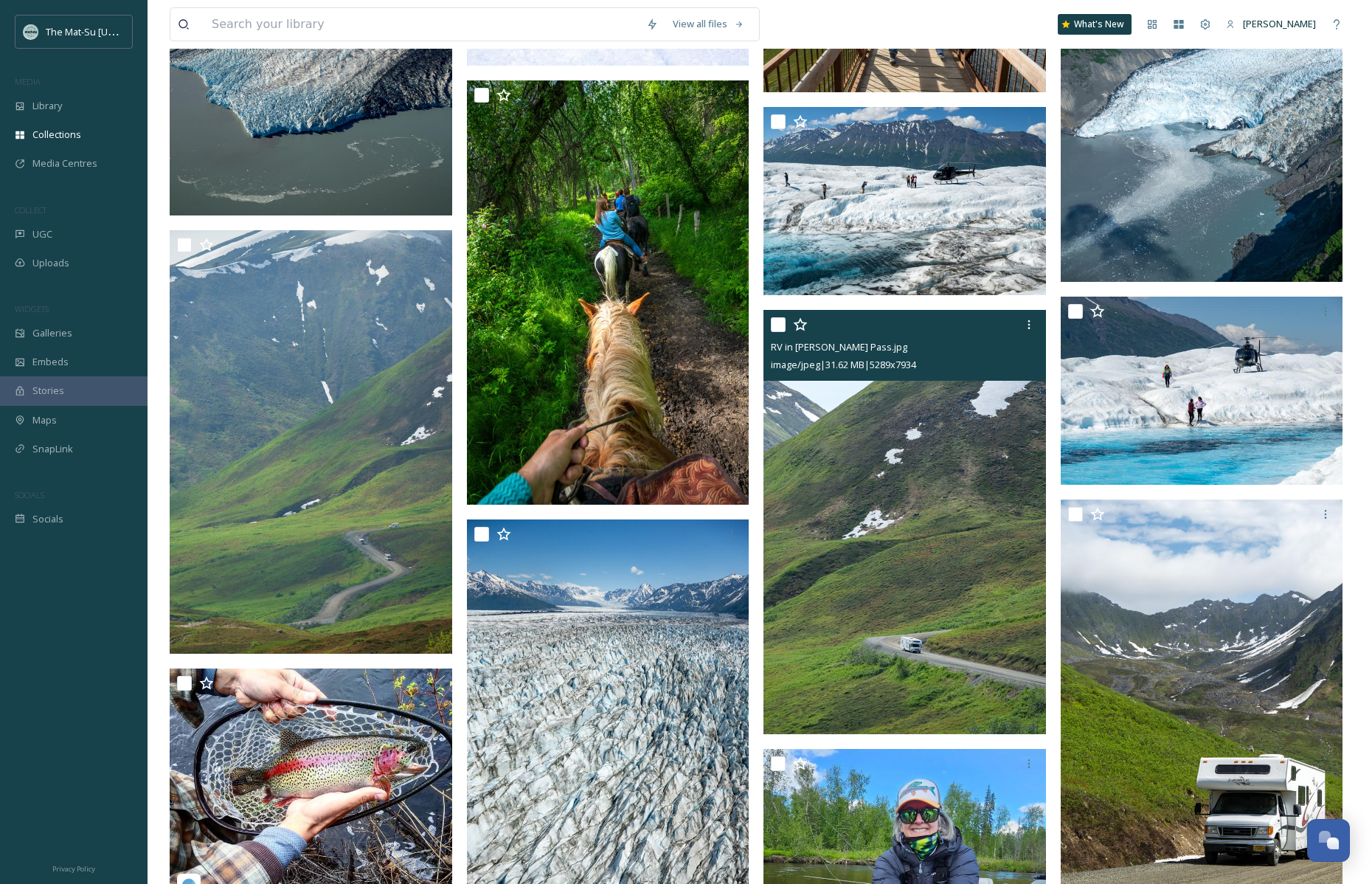
scroll to position [2437, 0]
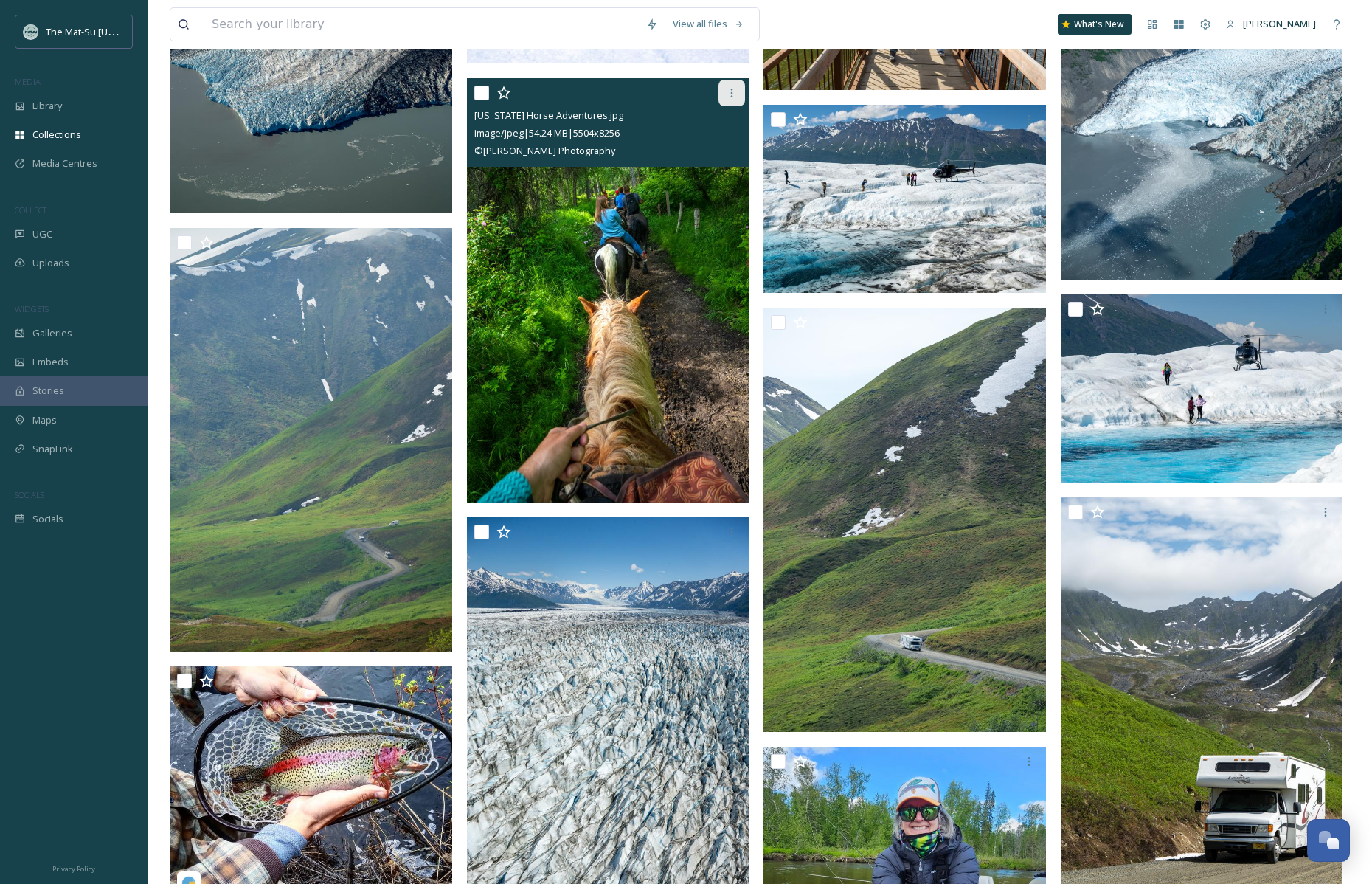
click at [731, 96] on icon at bounding box center [732, 93] width 2 height 9
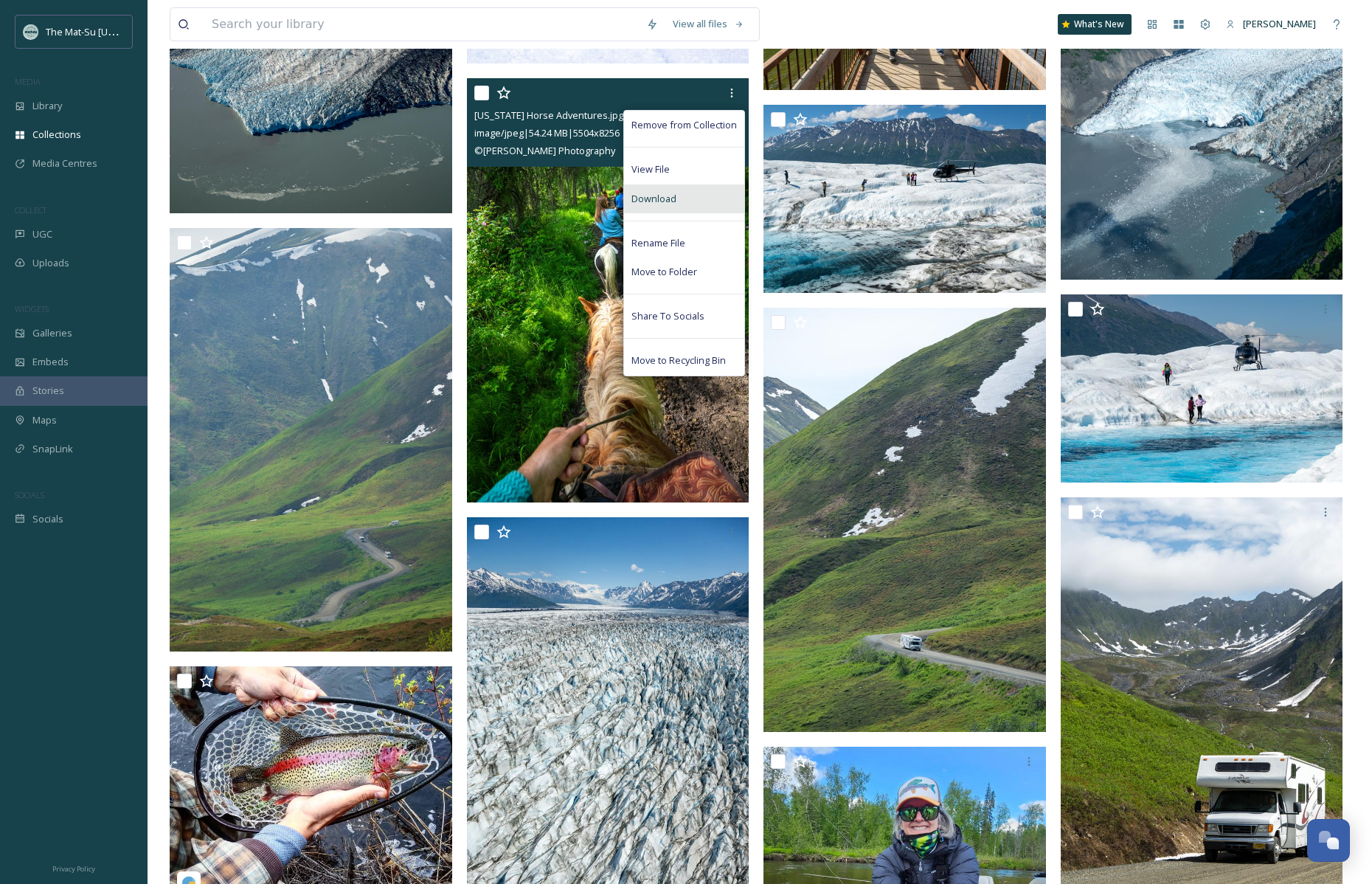
click at [663, 193] on span "Download" at bounding box center [654, 199] width 45 height 14
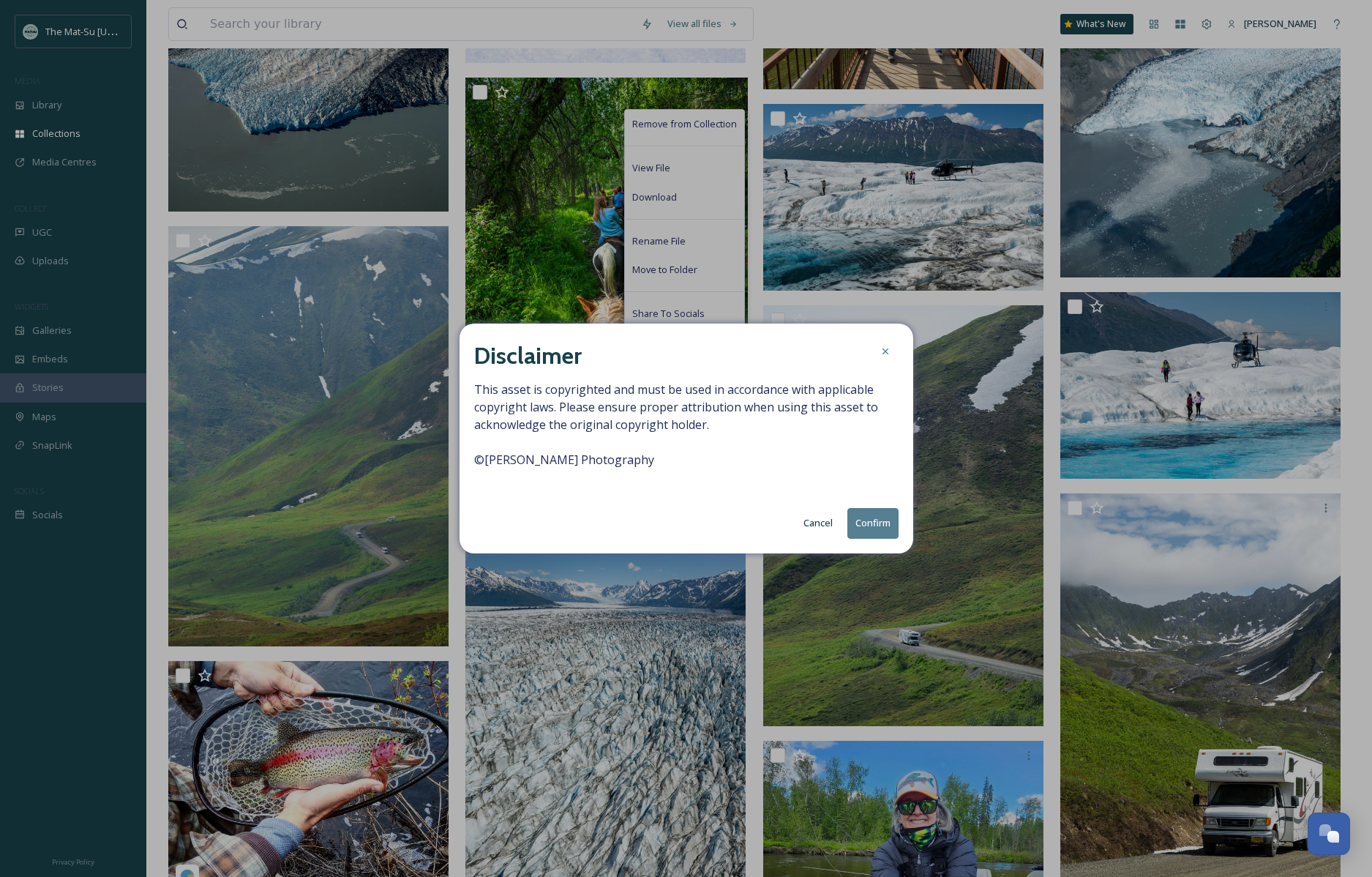
click at [870, 524] on button "Confirm" at bounding box center [873, 523] width 52 height 30
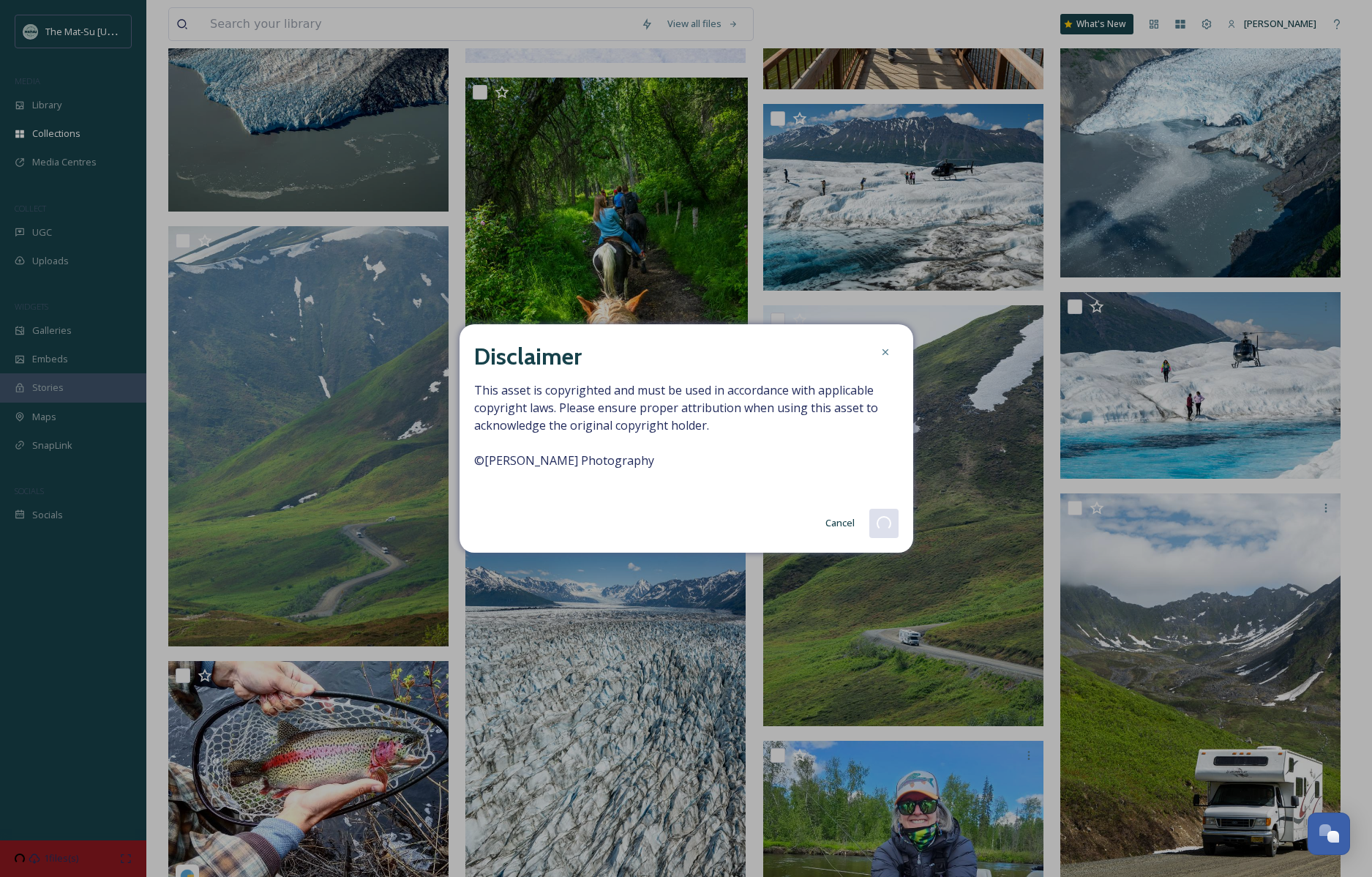
click at [887, 353] on icon at bounding box center [885, 352] width 6 height 6
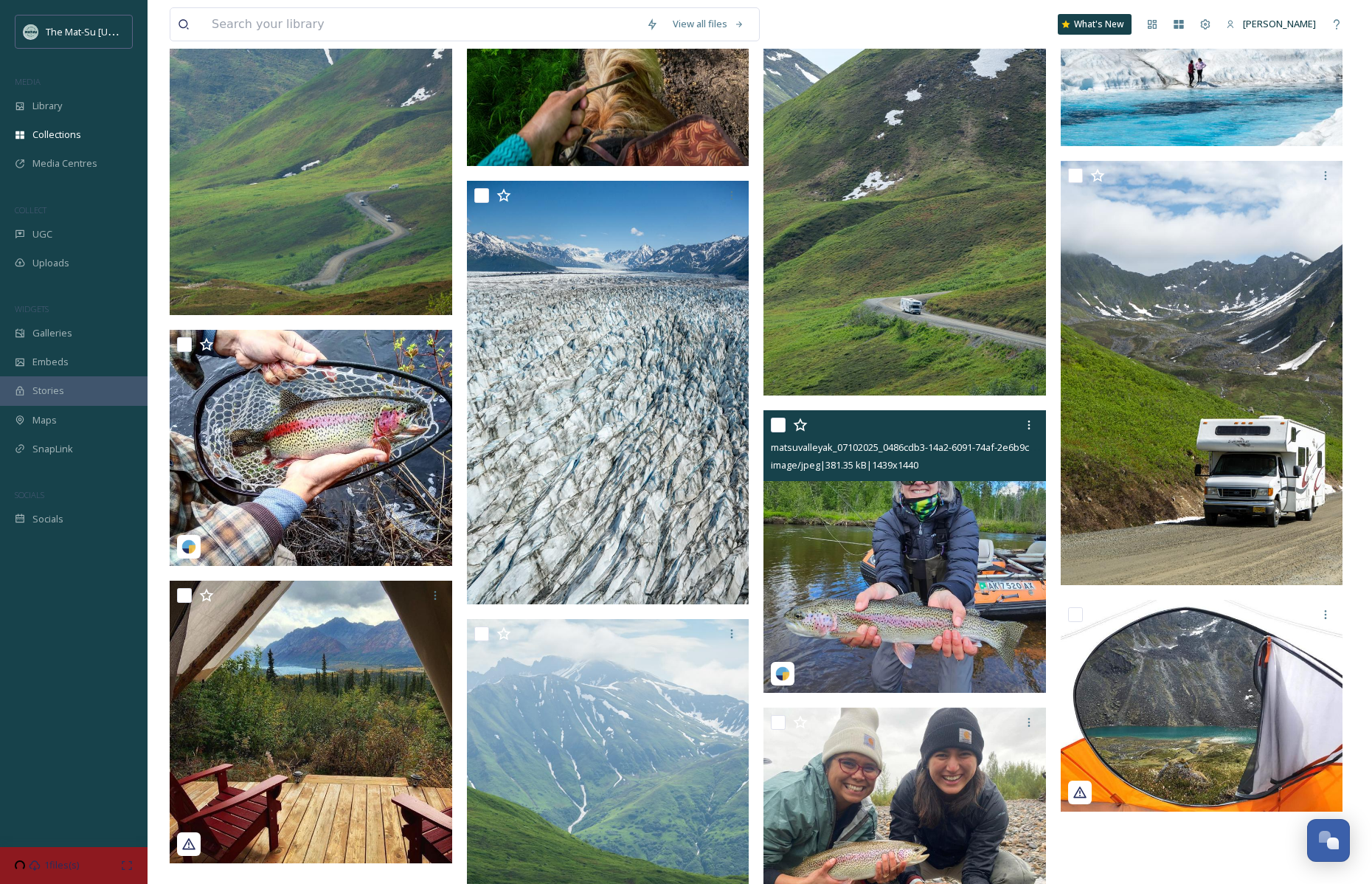
scroll to position [2794, 0]
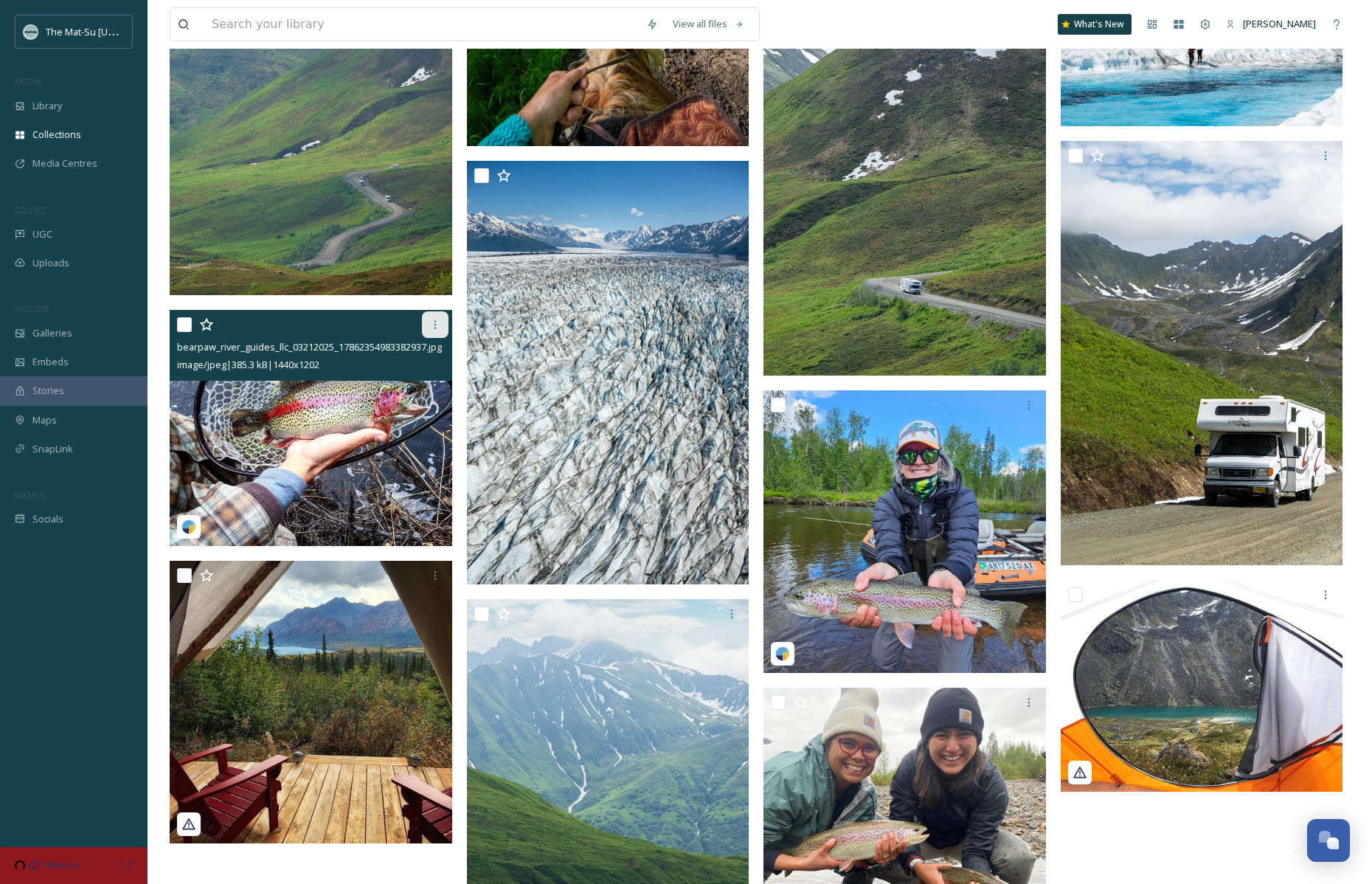
click at [434, 321] on icon at bounding box center [434, 324] width 2 height 9
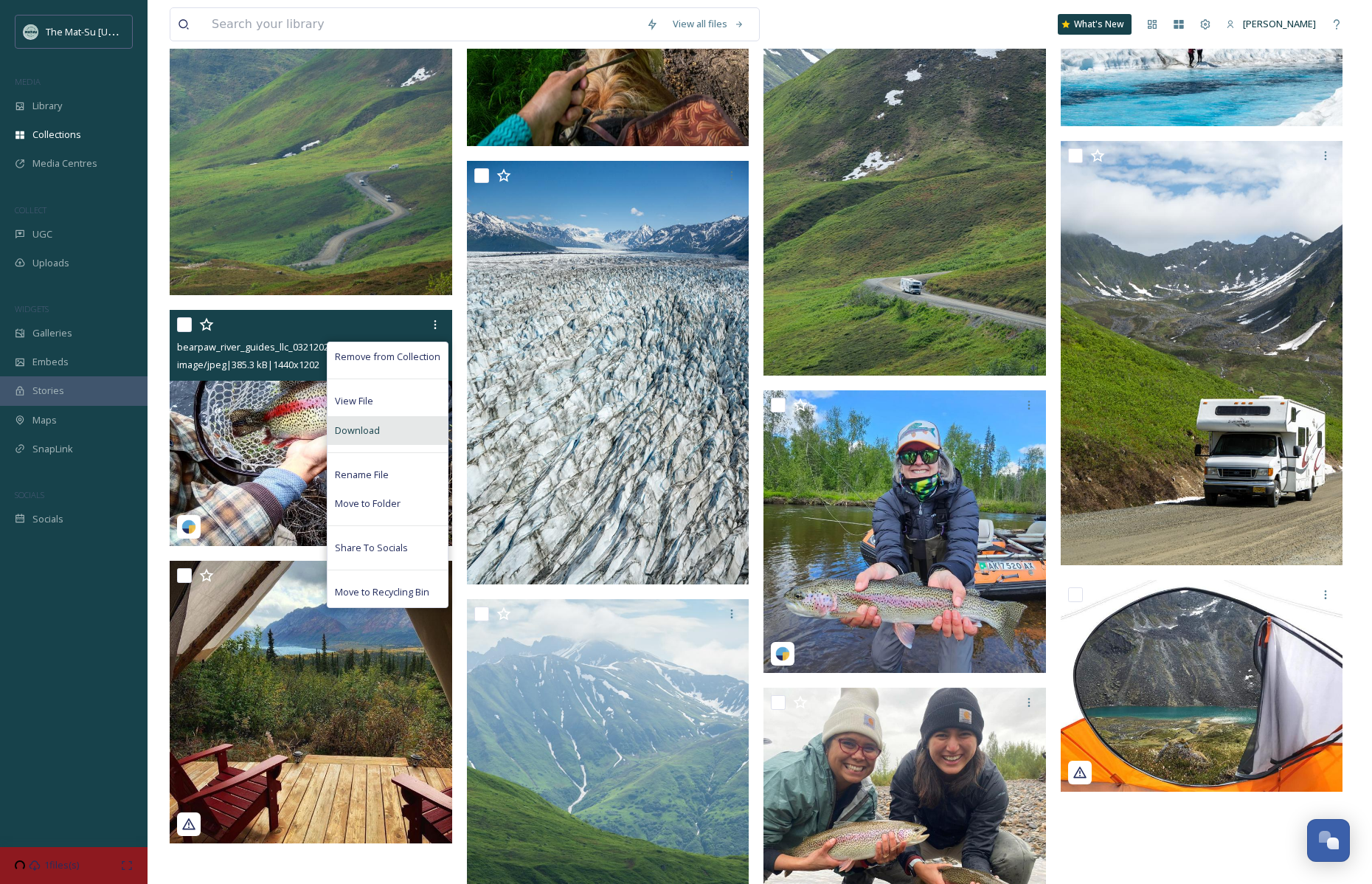
click at [365, 425] on span "Download" at bounding box center [357, 431] width 45 height 14
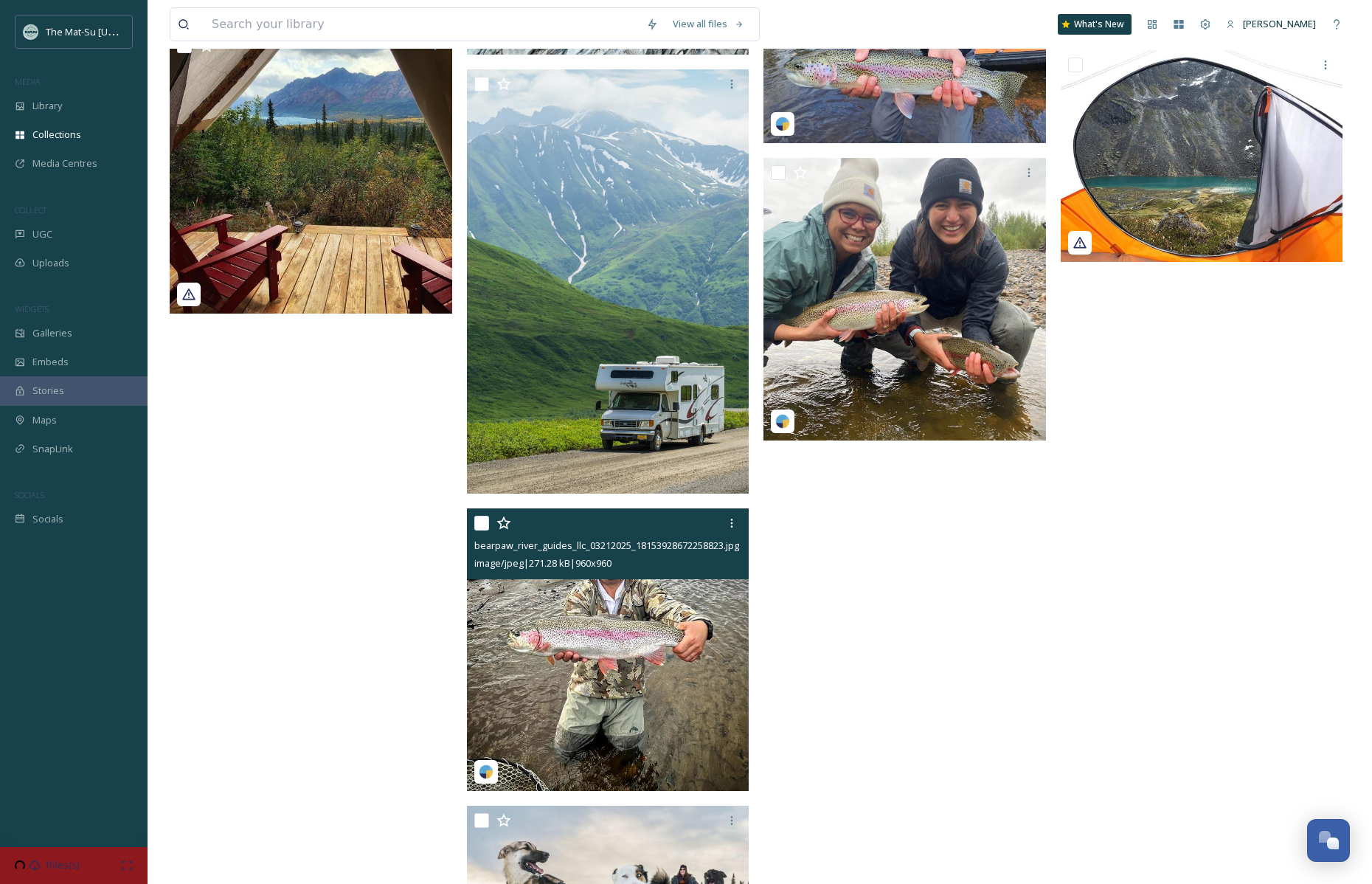
scroll to position [3319, 0]
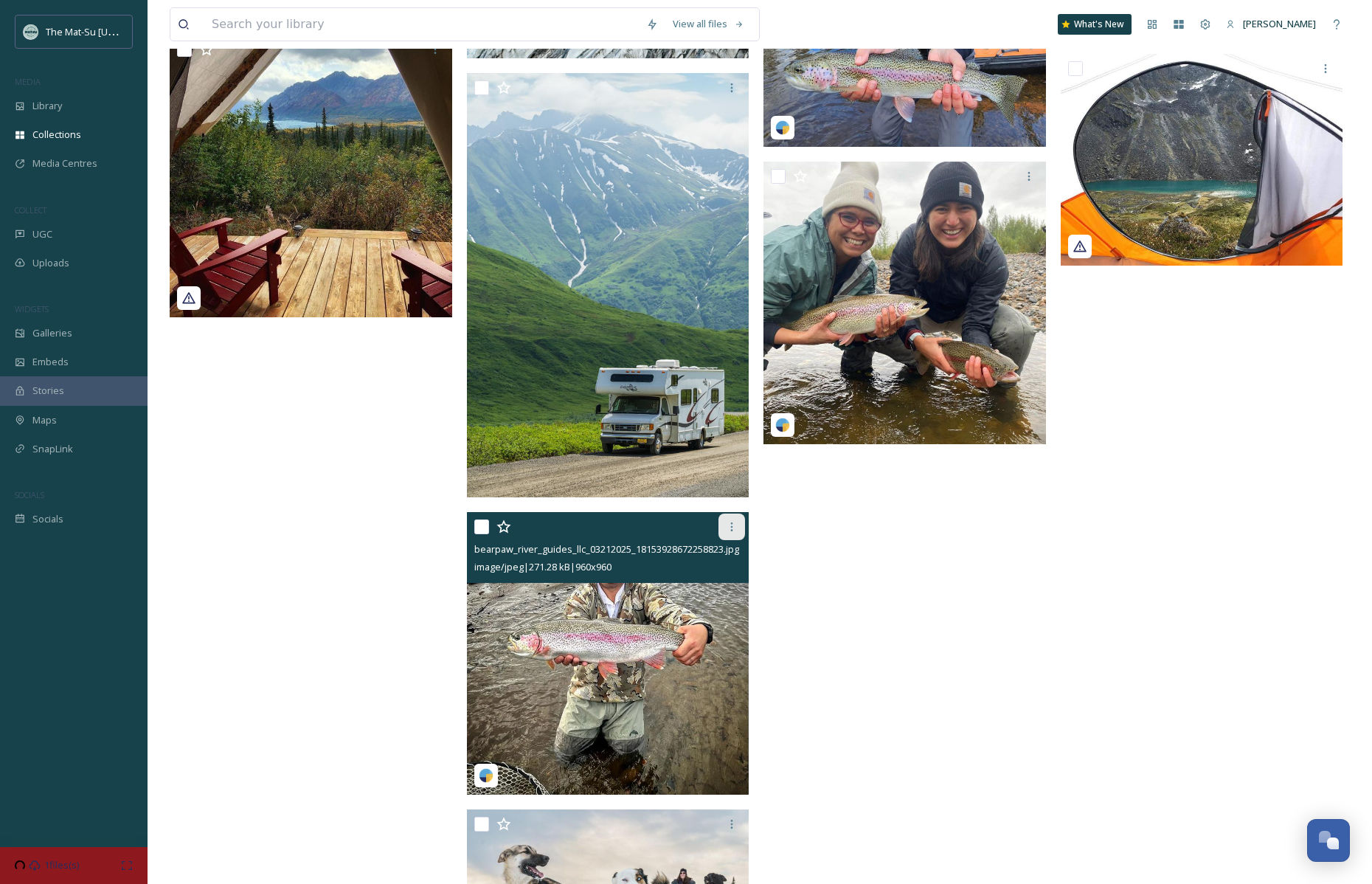
click at [732, 521] on icon at bounding box center [732, 527] width 12 height 12
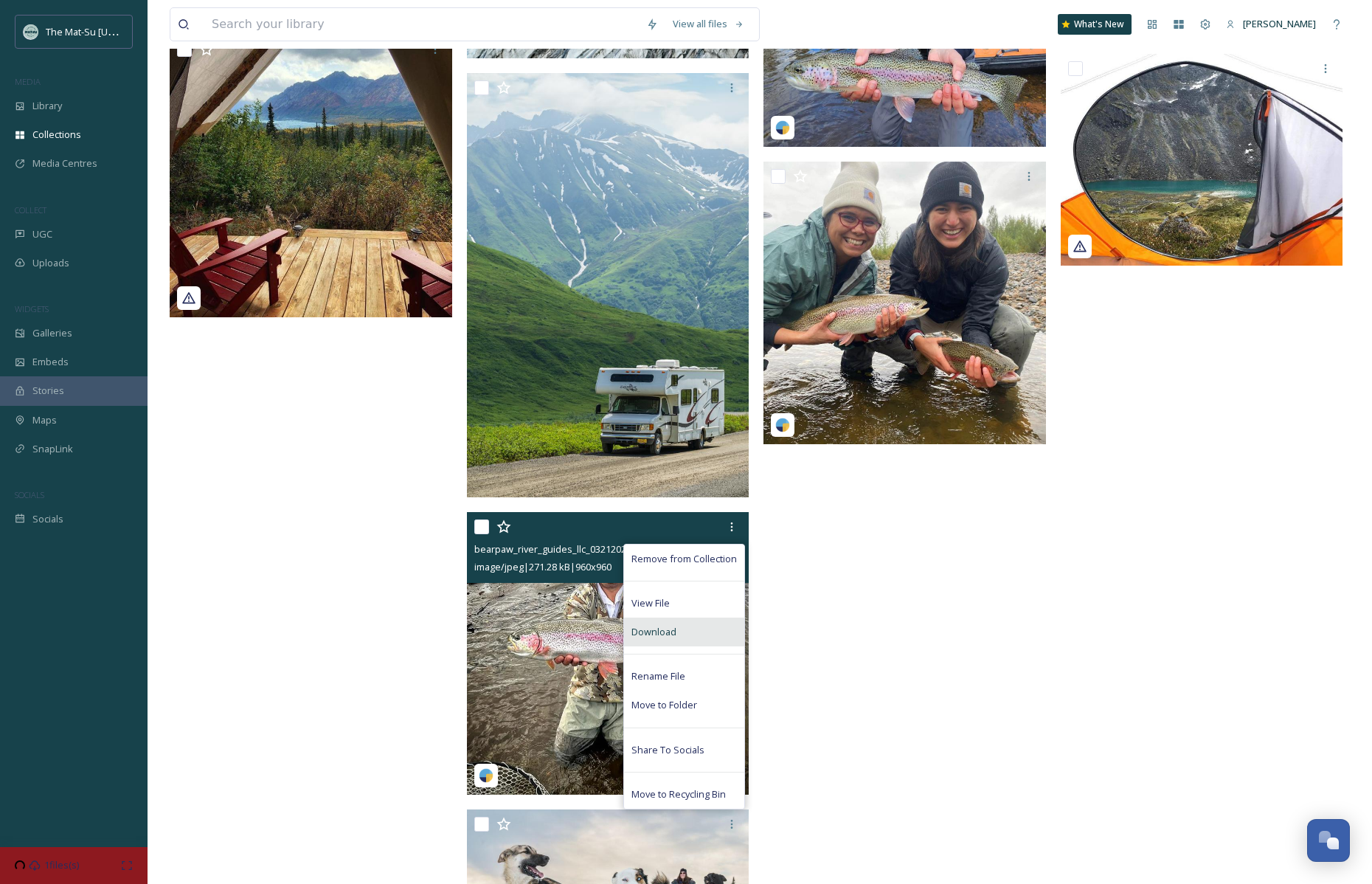
click at [667, 634] on span "Download" at bounding box center [654, 632] width 45 height 14
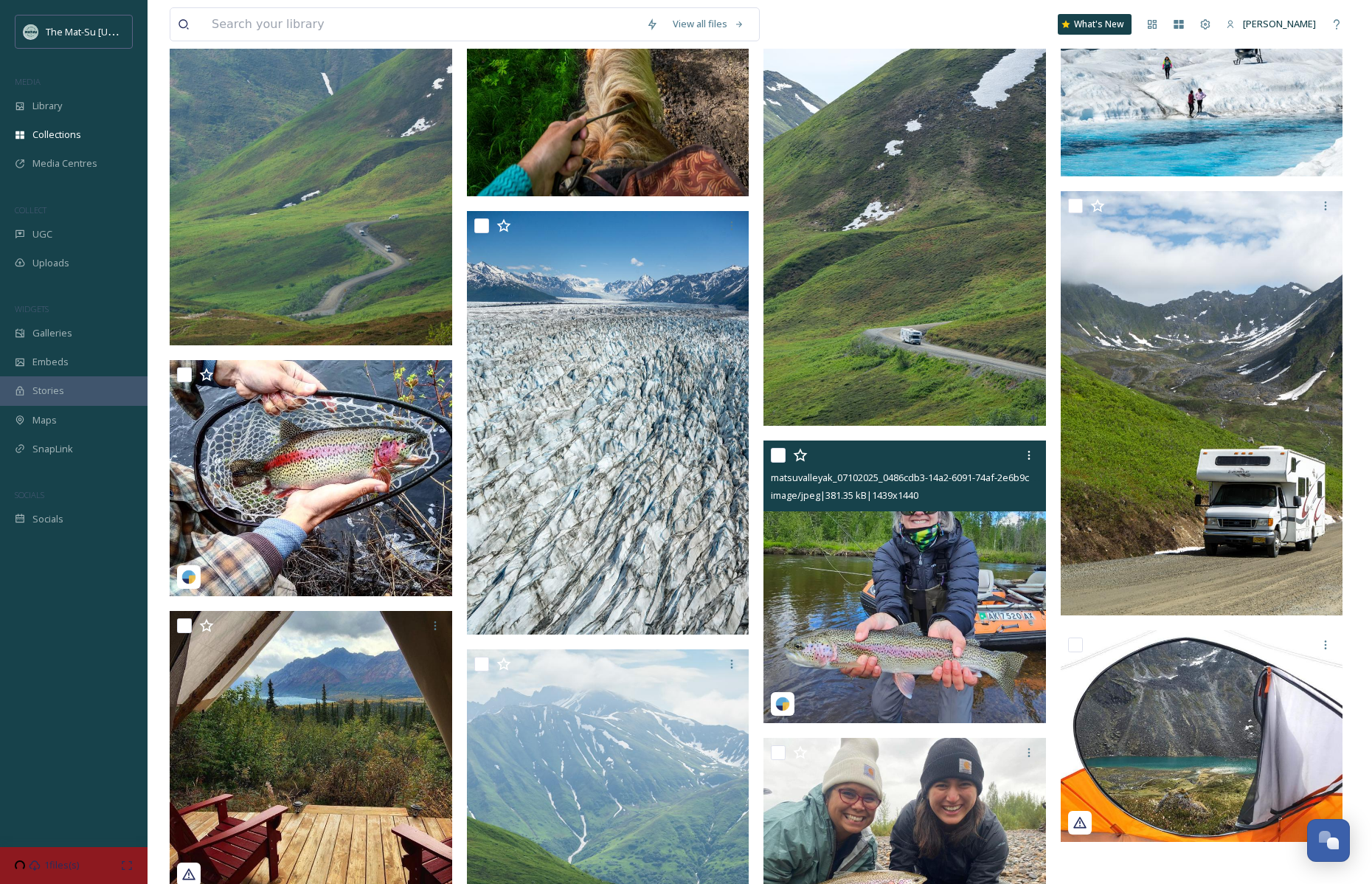
scroll to position [2737, 0]
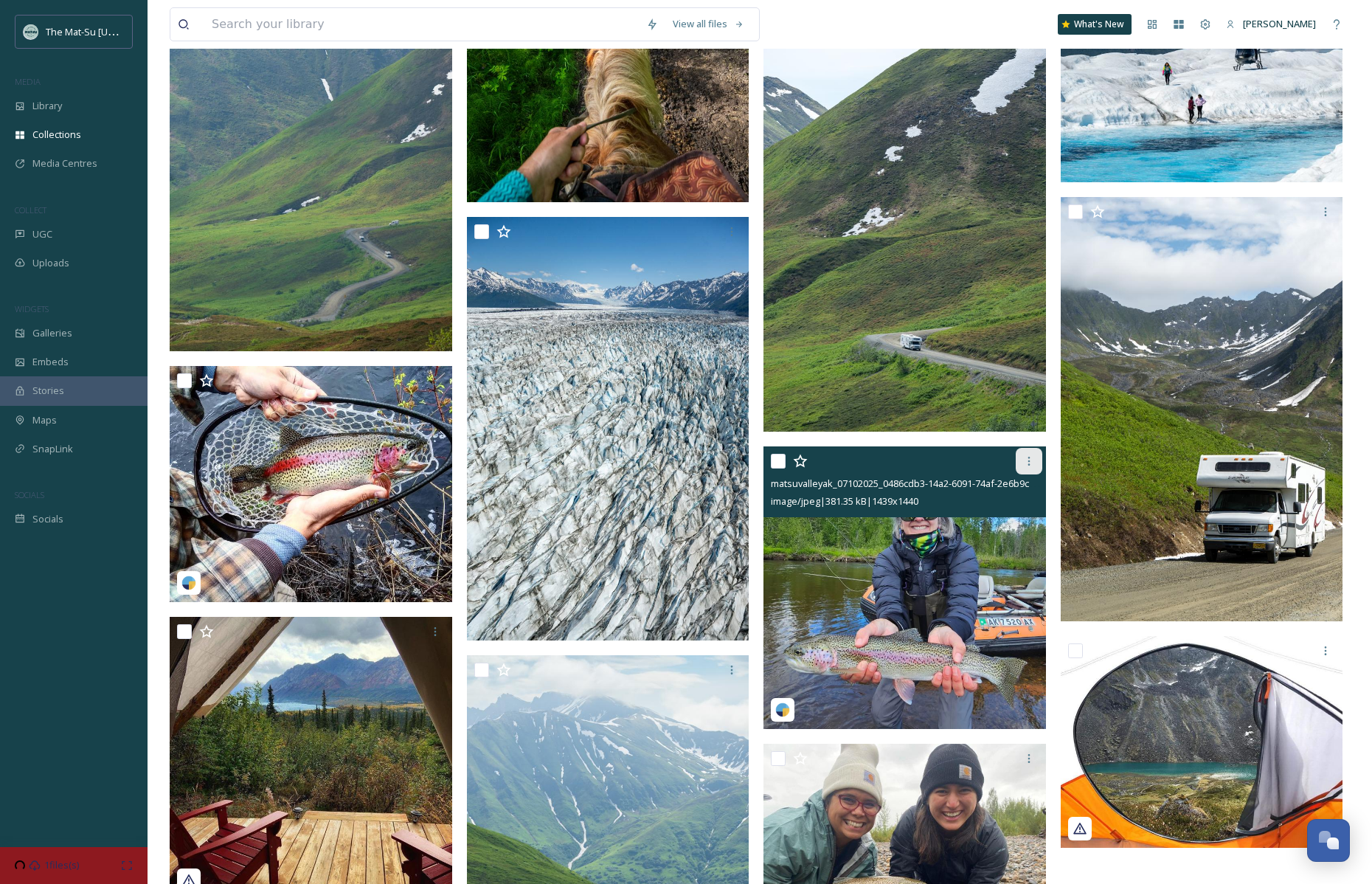
click at [1025, 459] on icon at bounding box center [1029, 460] width 12 height 12
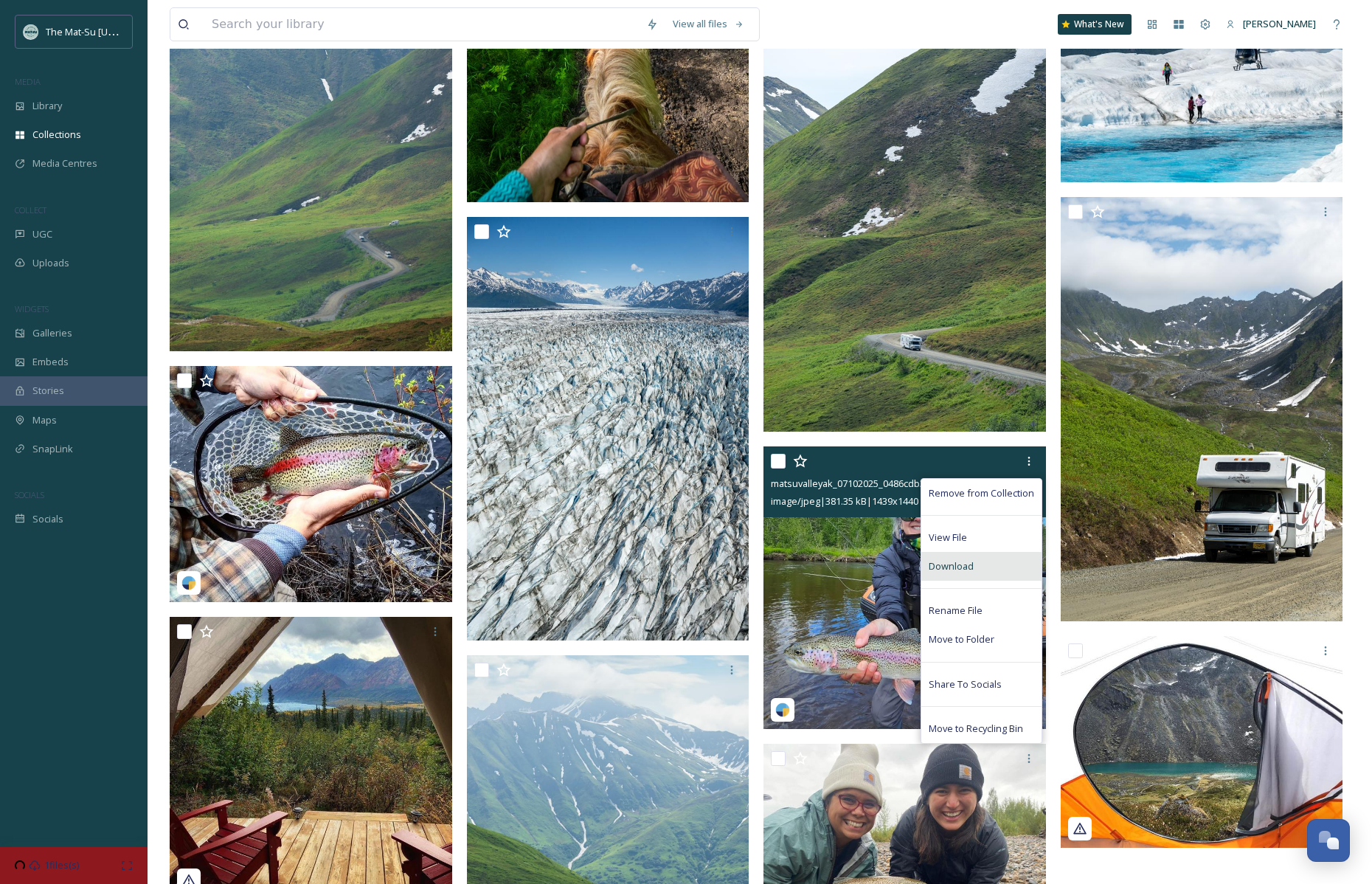
click at [956, 562] on span "Download" at bounding box center [951, 566] width 45 height 14
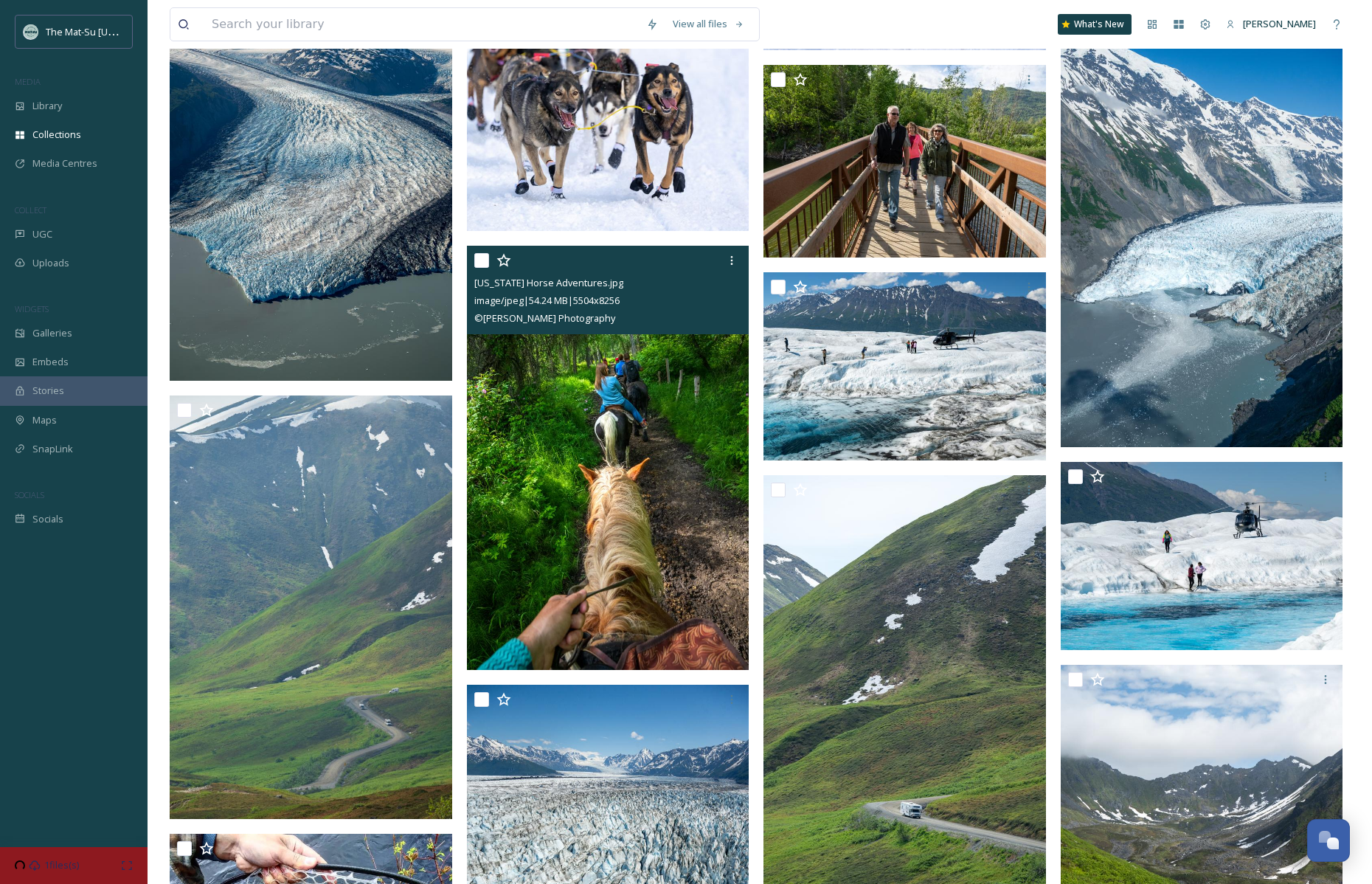
scroll to position [2284, 0]
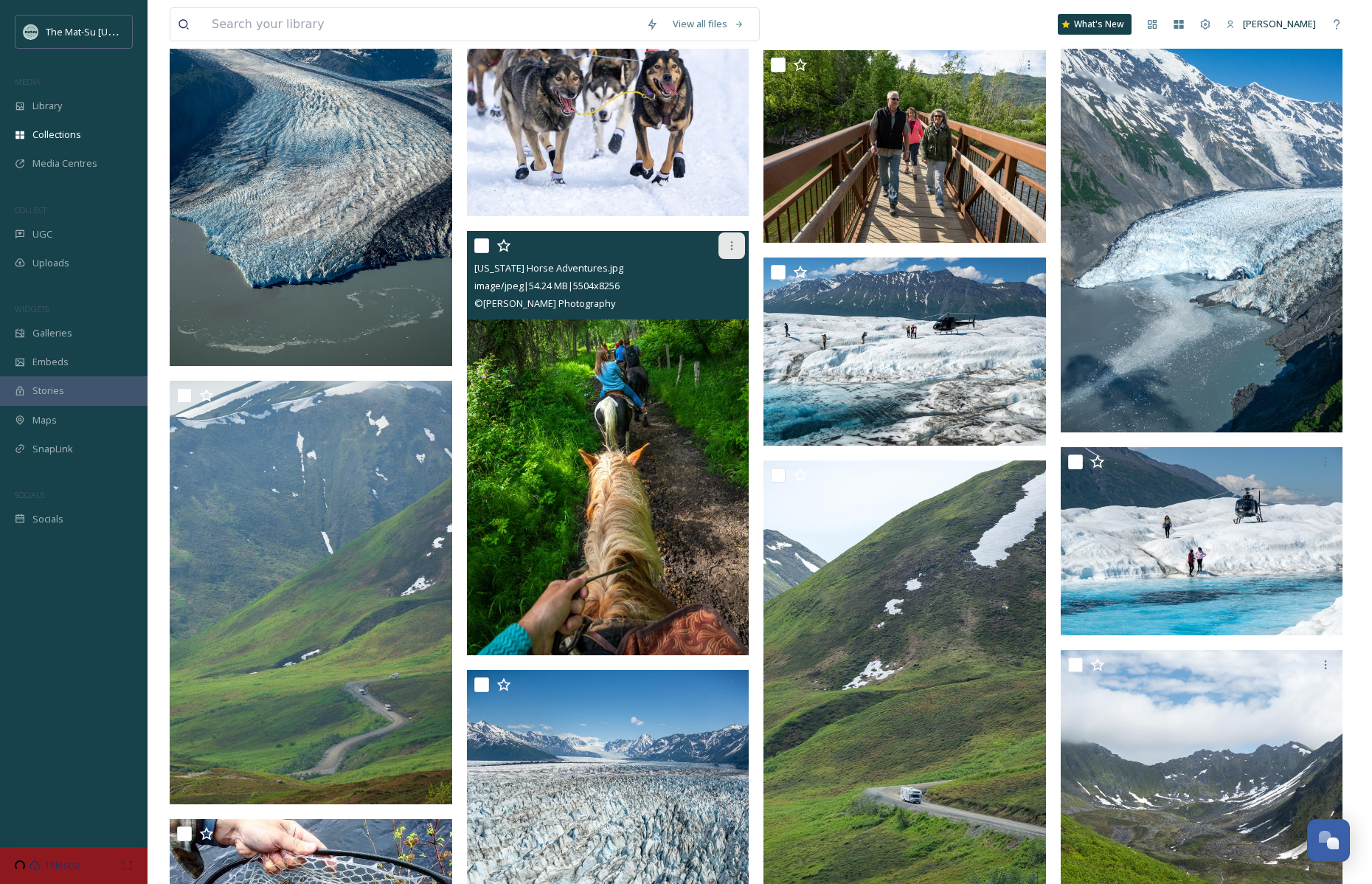
click at [730, 245] on icon at bounding box center [732, 245] width 12 height 12
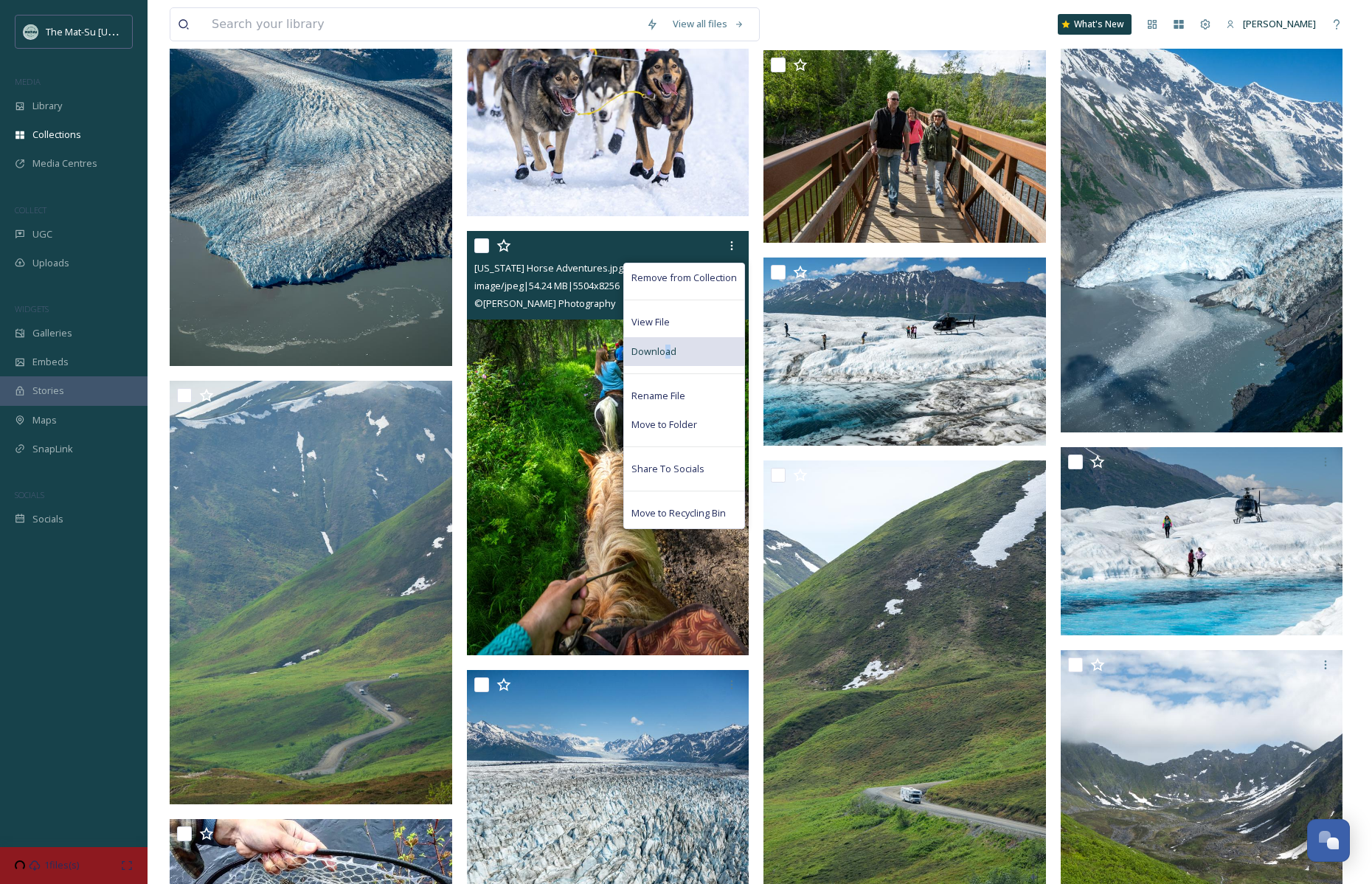
click at [667, 351] on span "Download" at bounding box center [654, 352] width 45 height 14
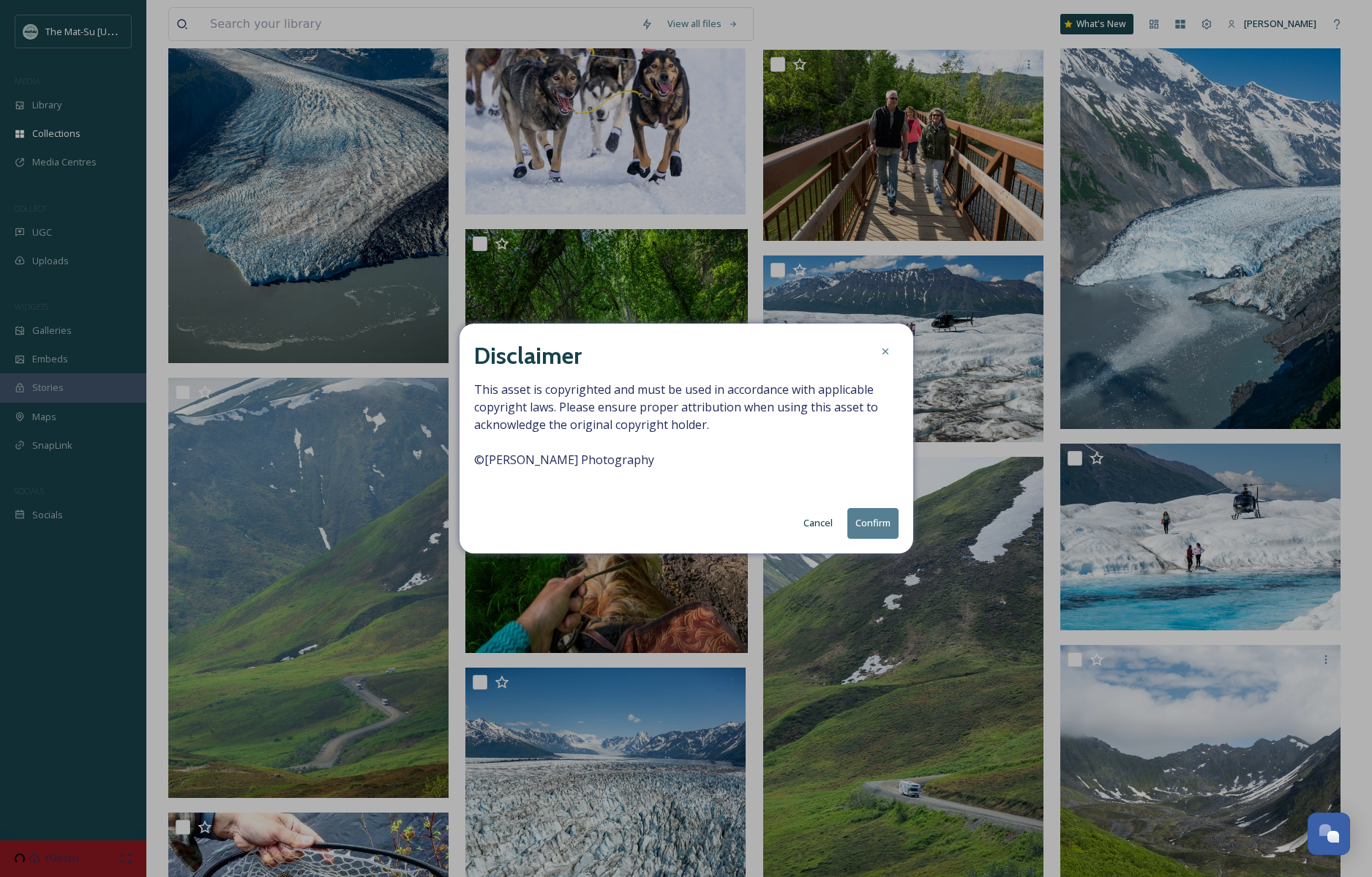
click at [870, 521] on button "Confirm" at bounding box center [873, 523] width 52 height 30
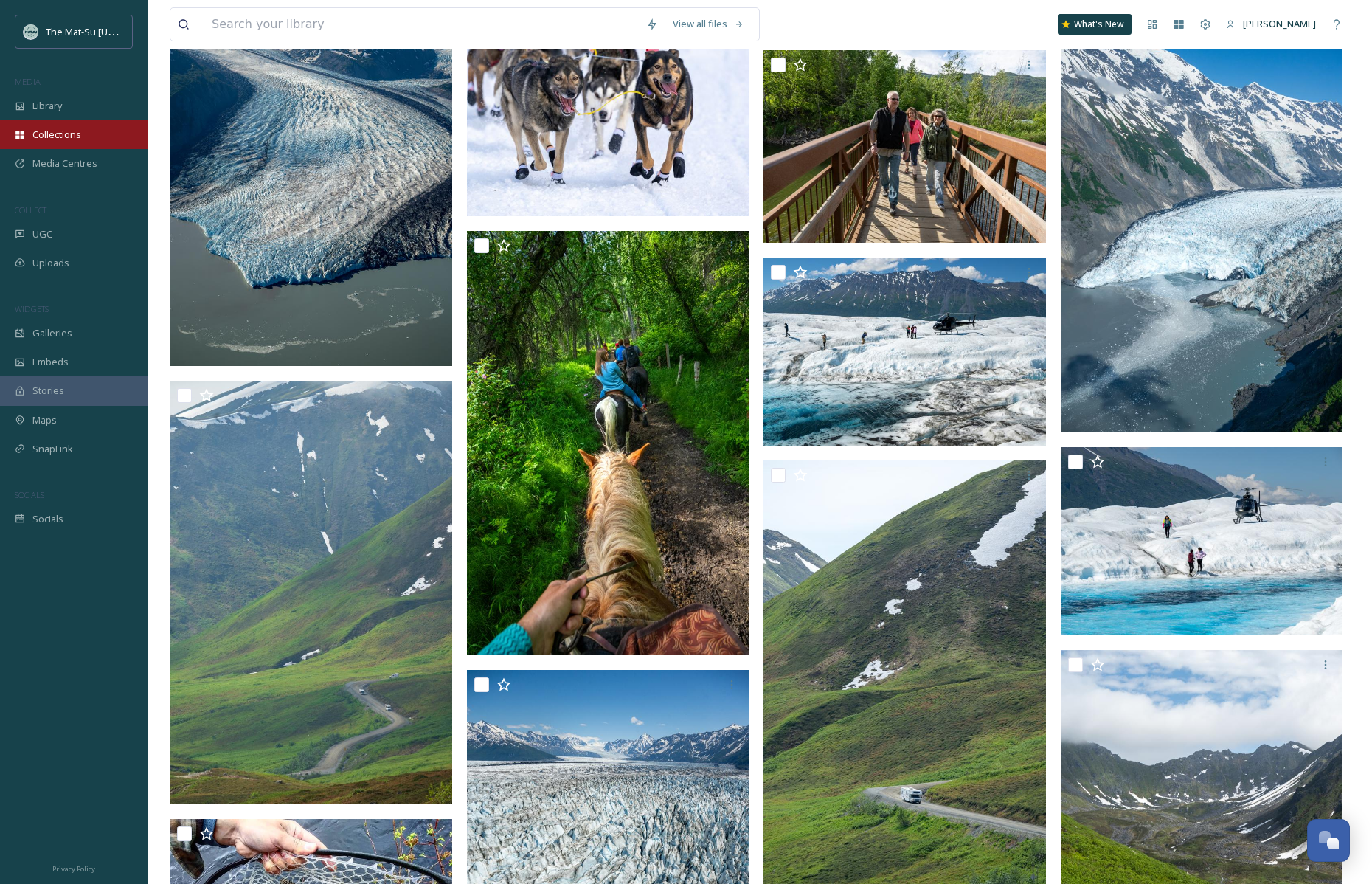
click at [69, 126] on div "Collections" at bounding box center [73, 134] width 148 height 29
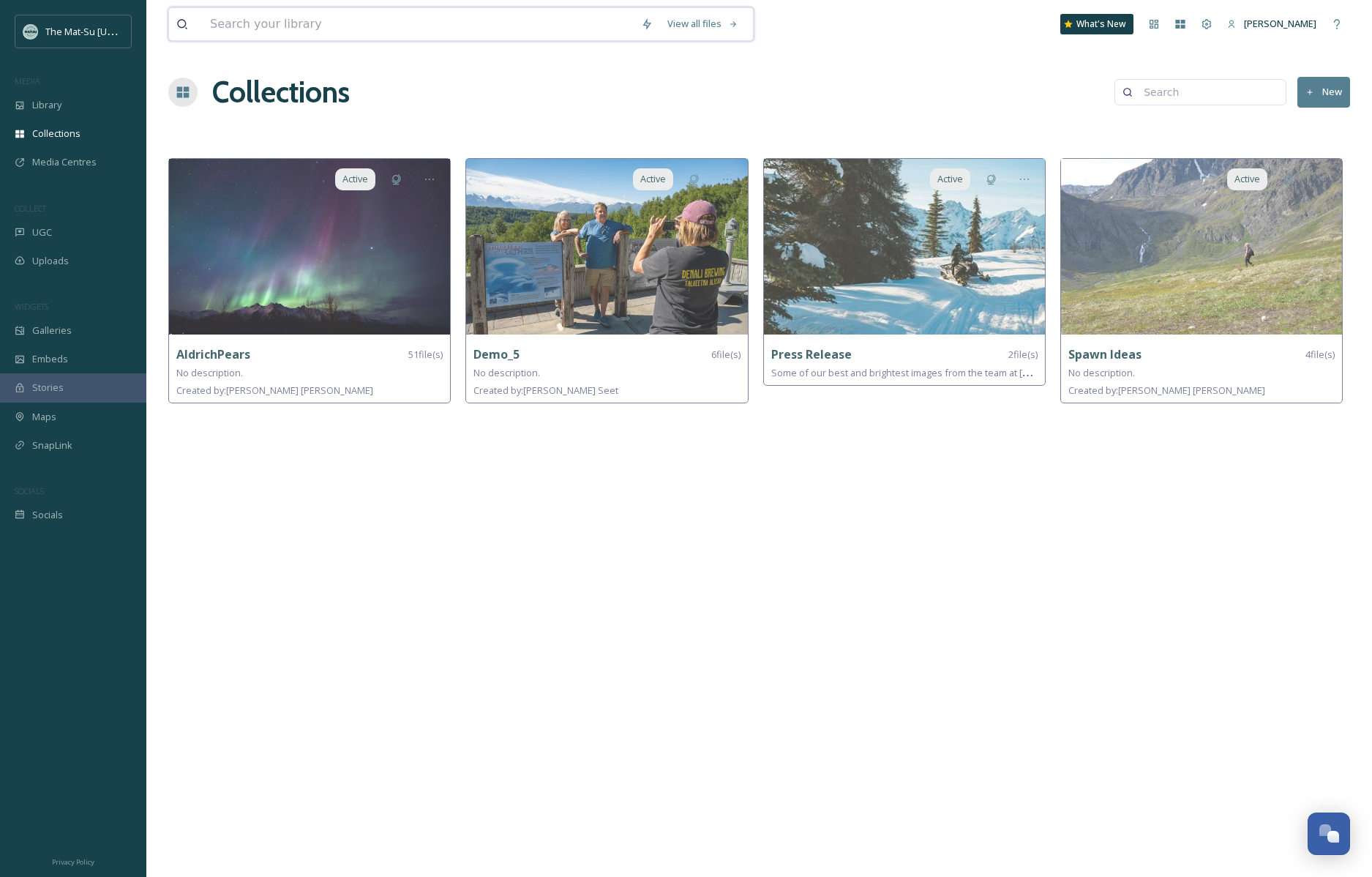
click at [394, 16] on input at bounding box center [418, 24] width 431 height 32
type input "[US_STATE] state fair"
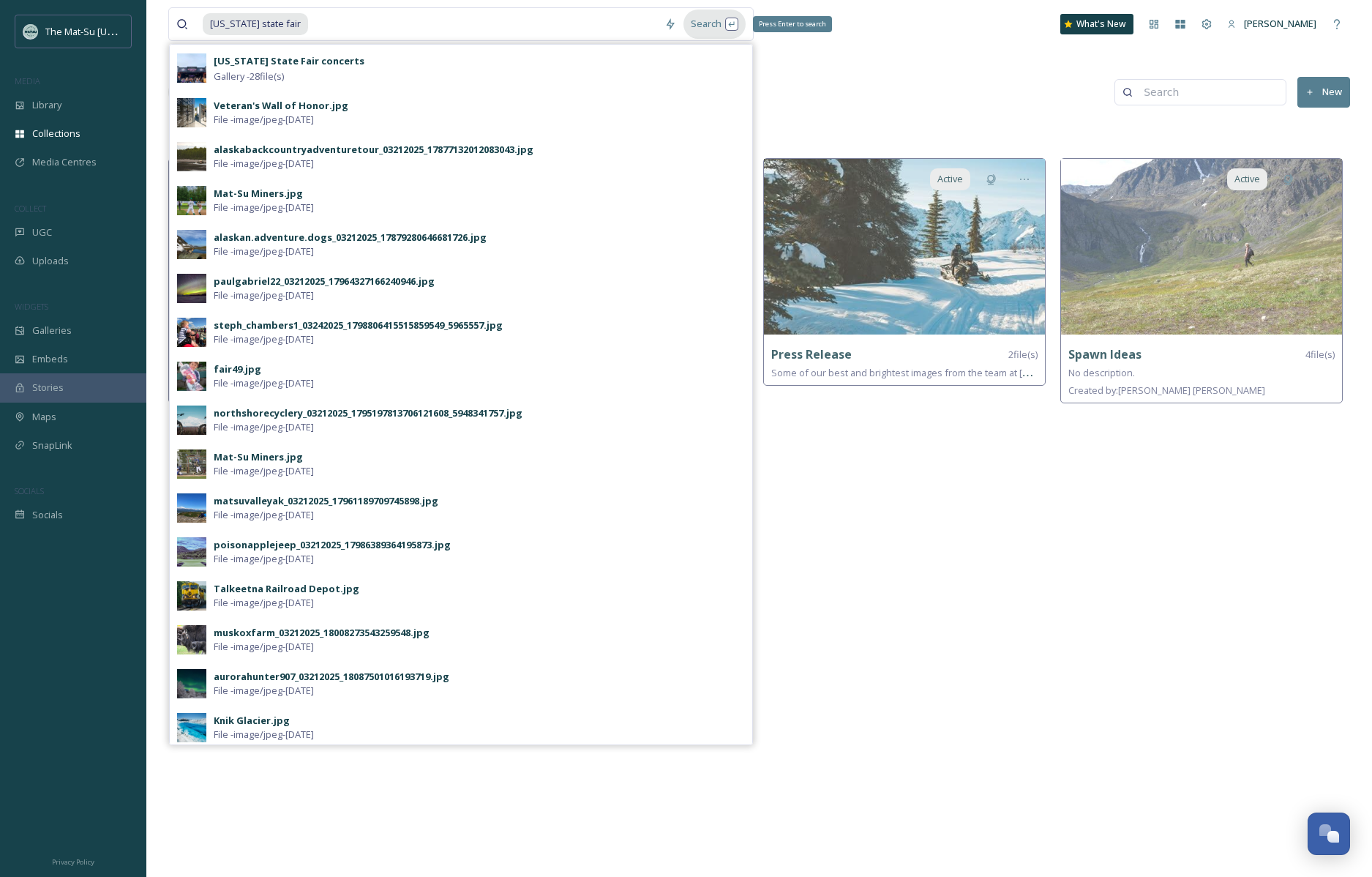
click at [732, 21] on div "Search Press Enter to search" at bounding box center [714, 24] width 62 height 28
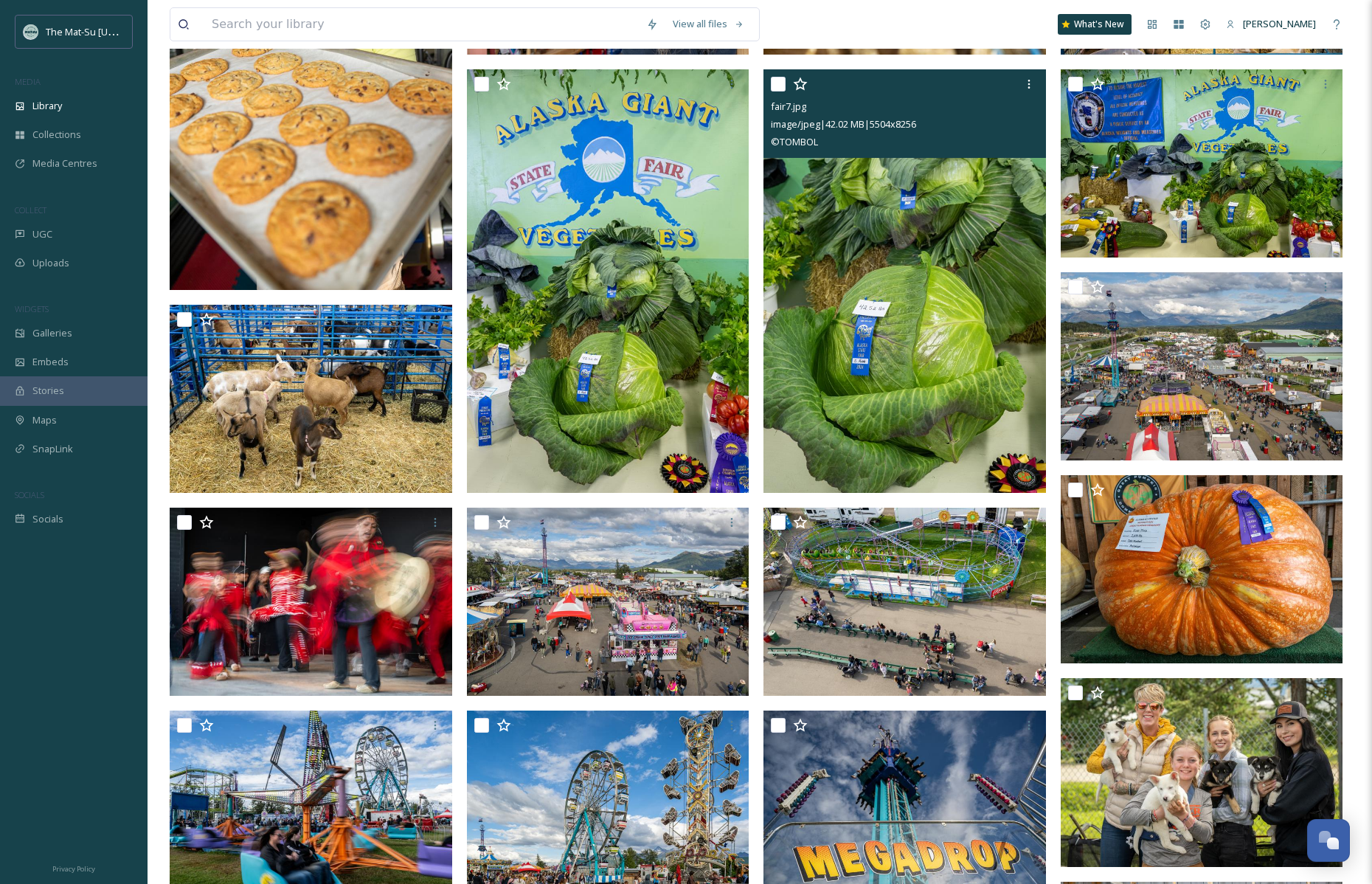
scroll to position [314, 0]
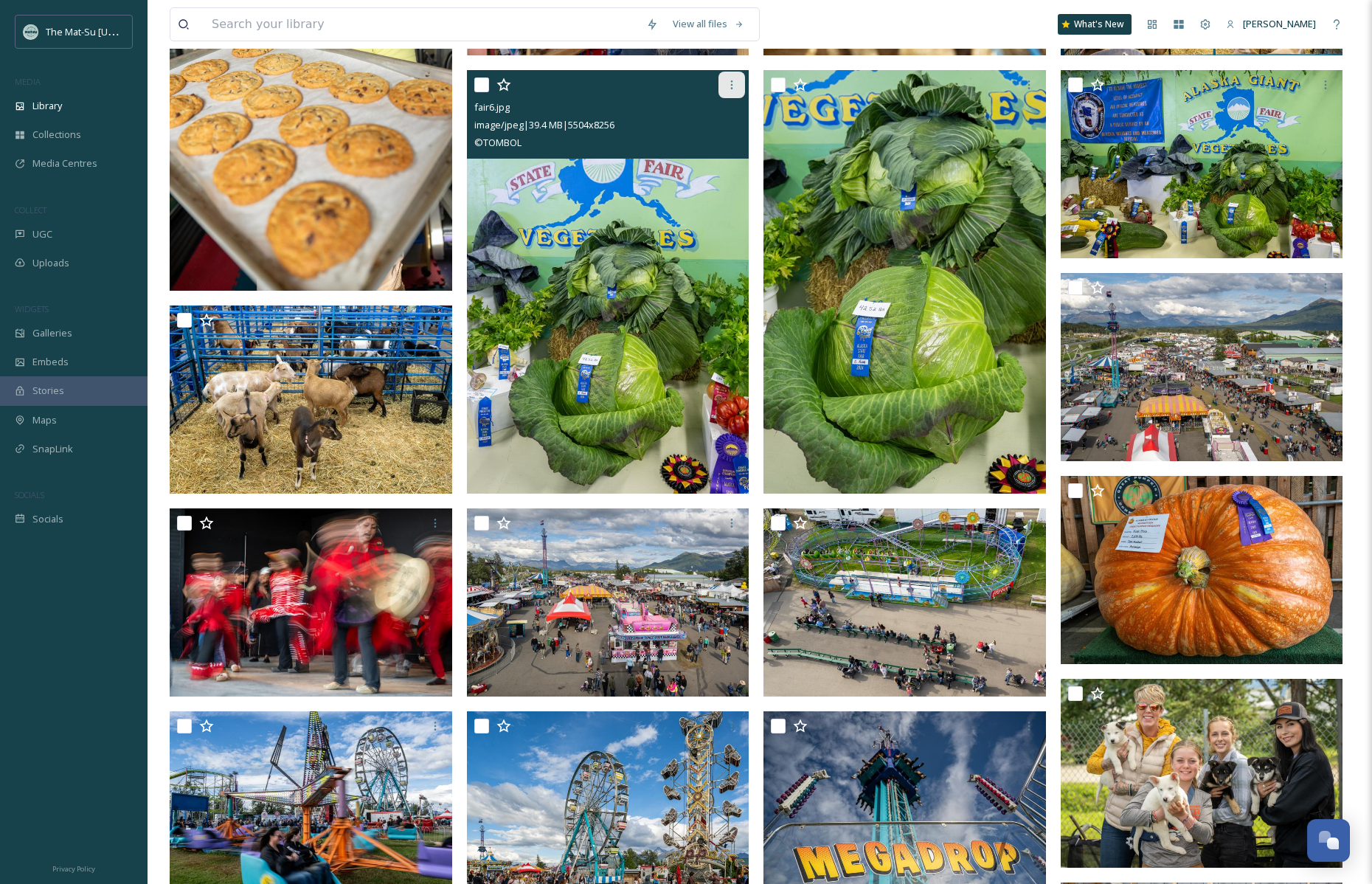
click at [733, 82] on icon at bounding box center [732, 84] width 12 height 12
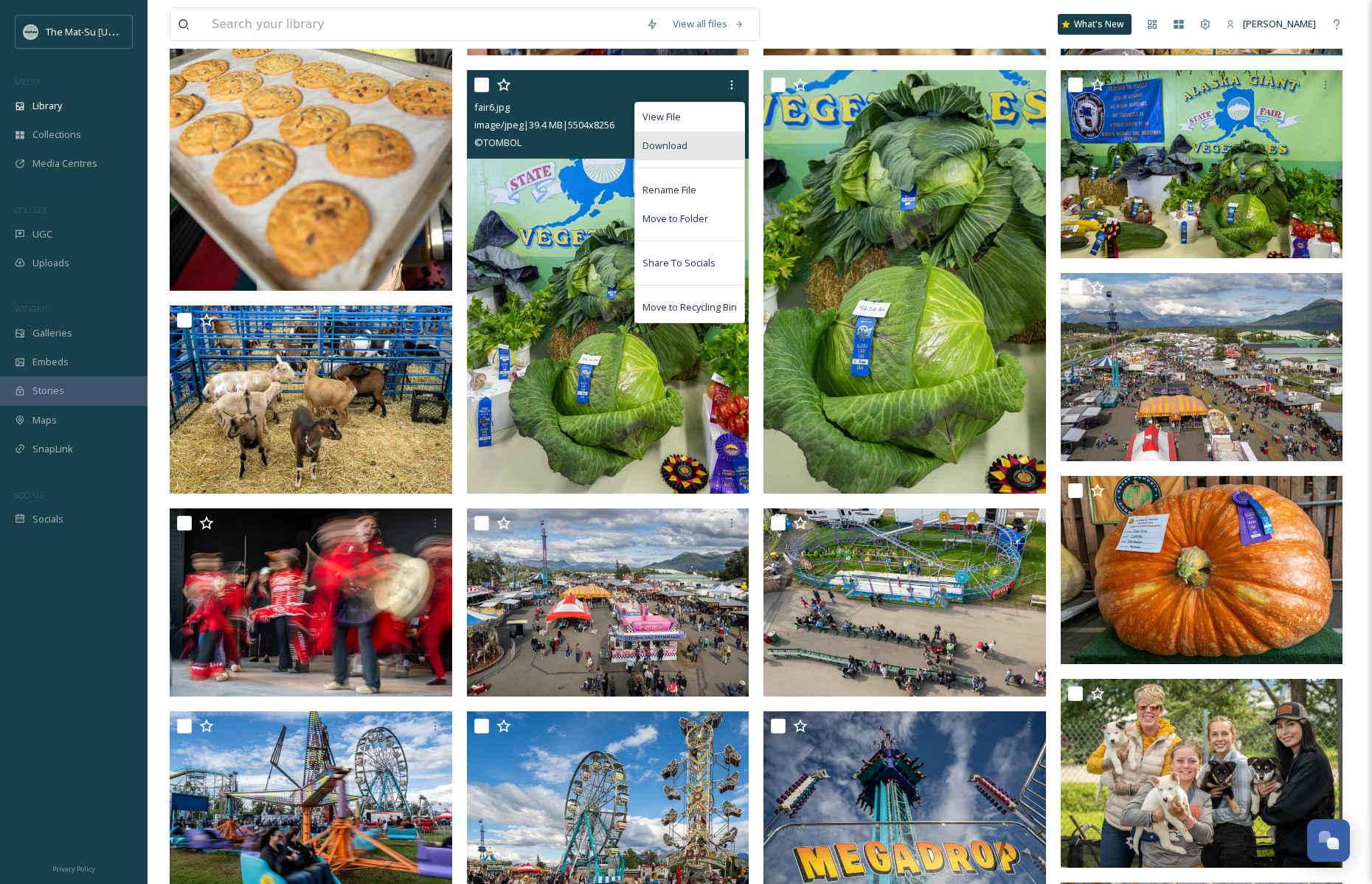
click at [699, 142] on div "Download" at bounding box center [690, 146] width 109 height 29
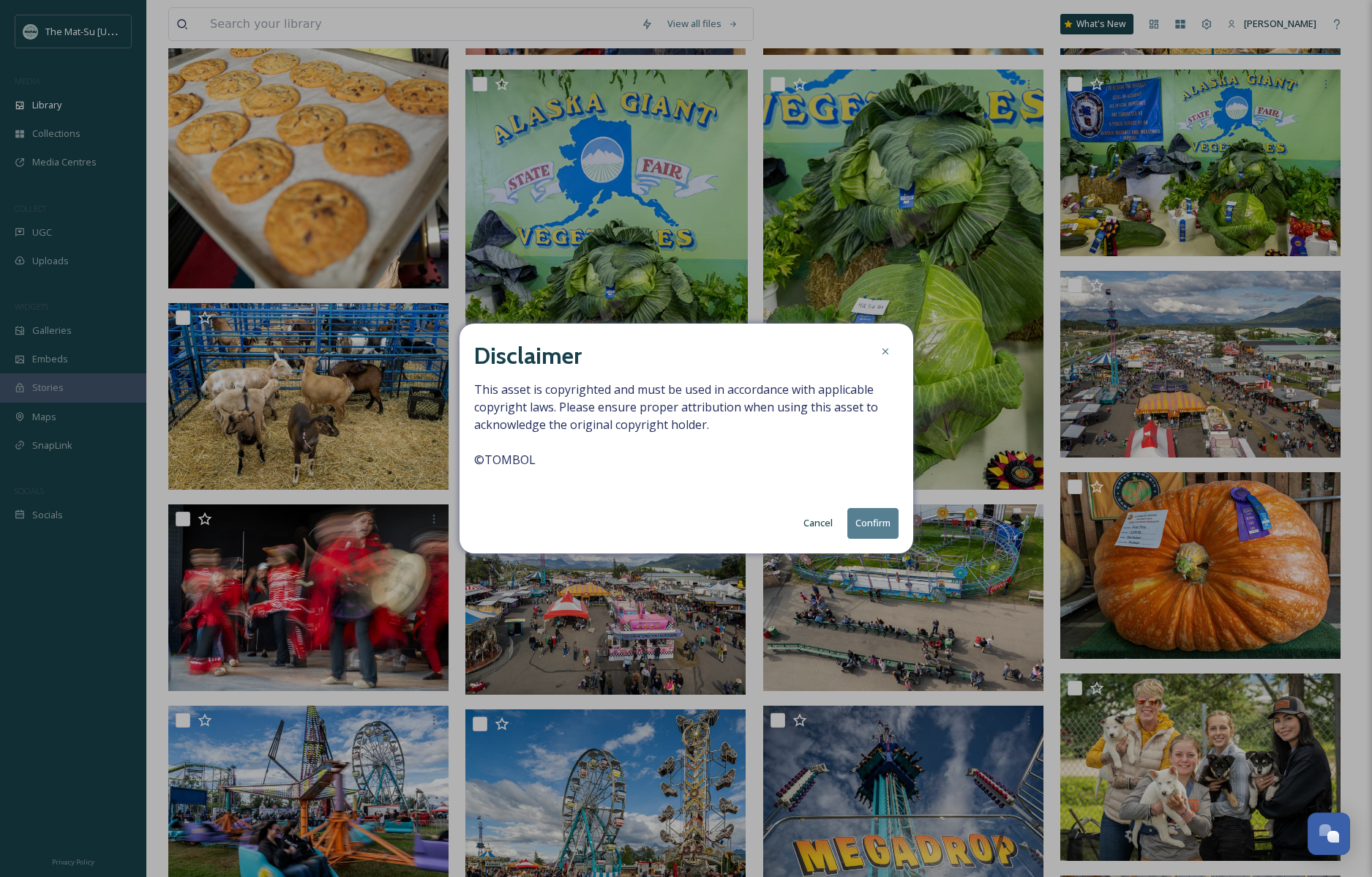
click at [873, 521] on button "Confirm" at bounding box center [873, 523] width 52 height 30
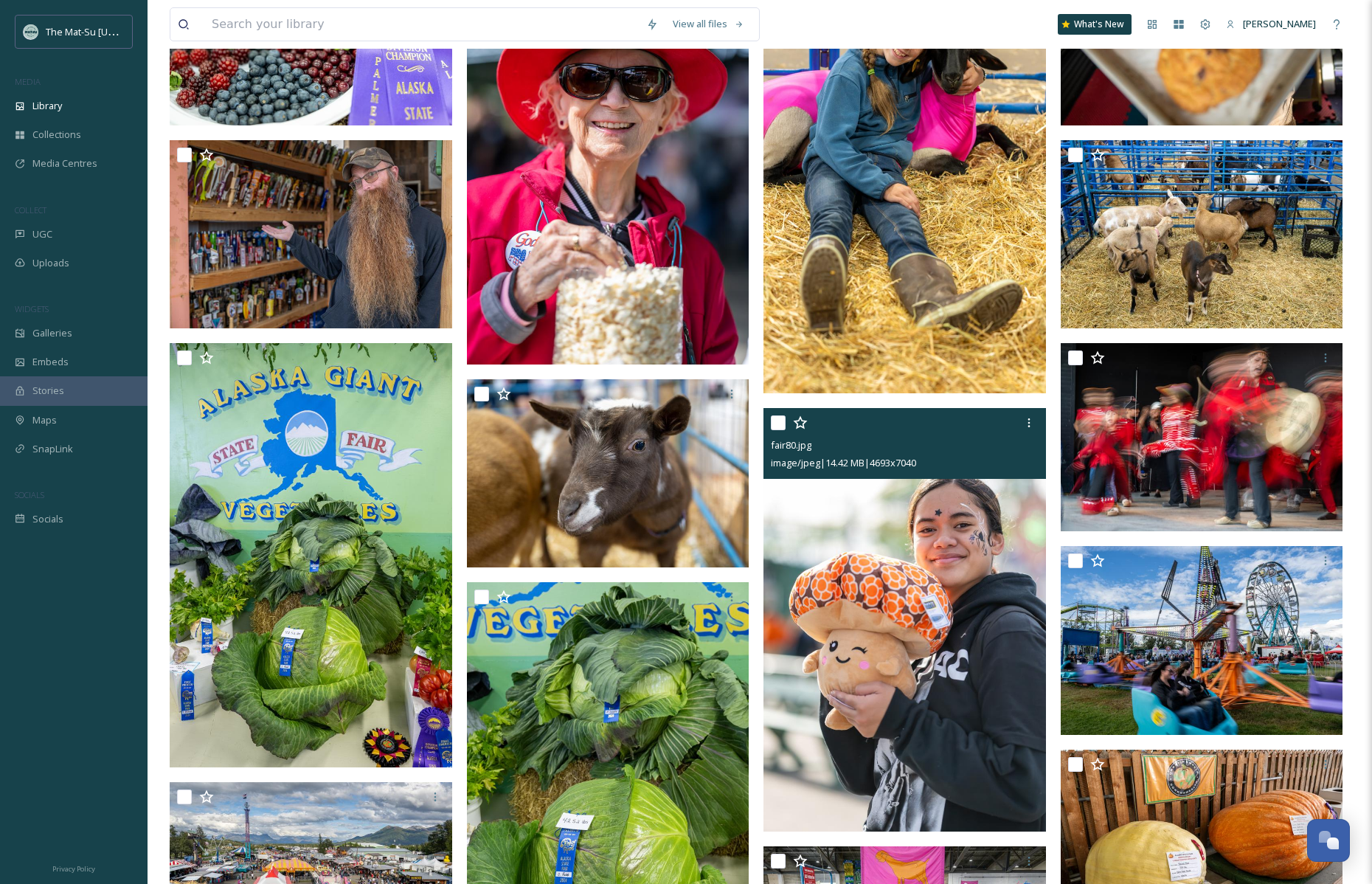
scroll to position [4641, 0]
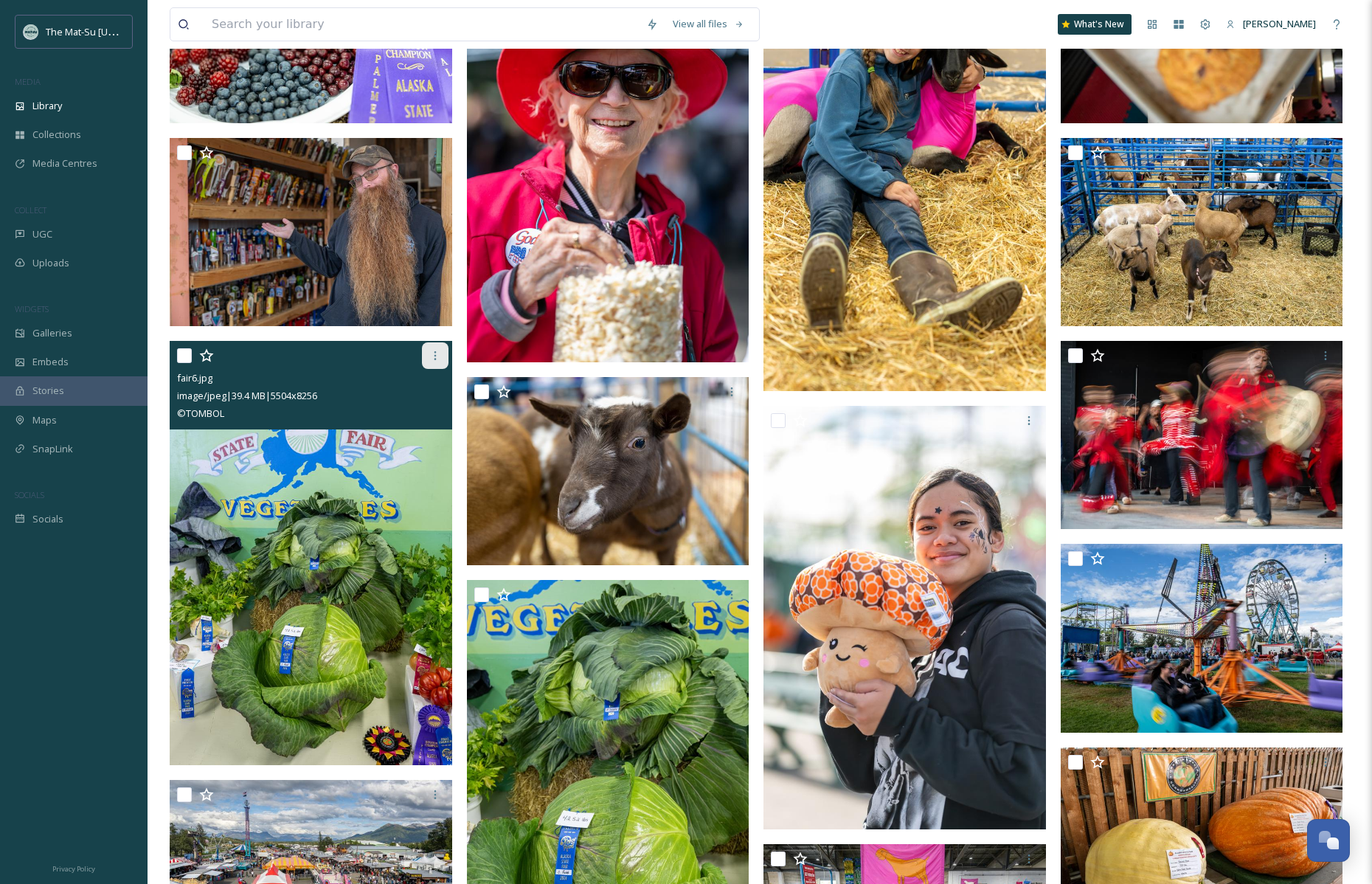
click at [429, 354] on icon at bounding box center [434, 355] width 12 height 12
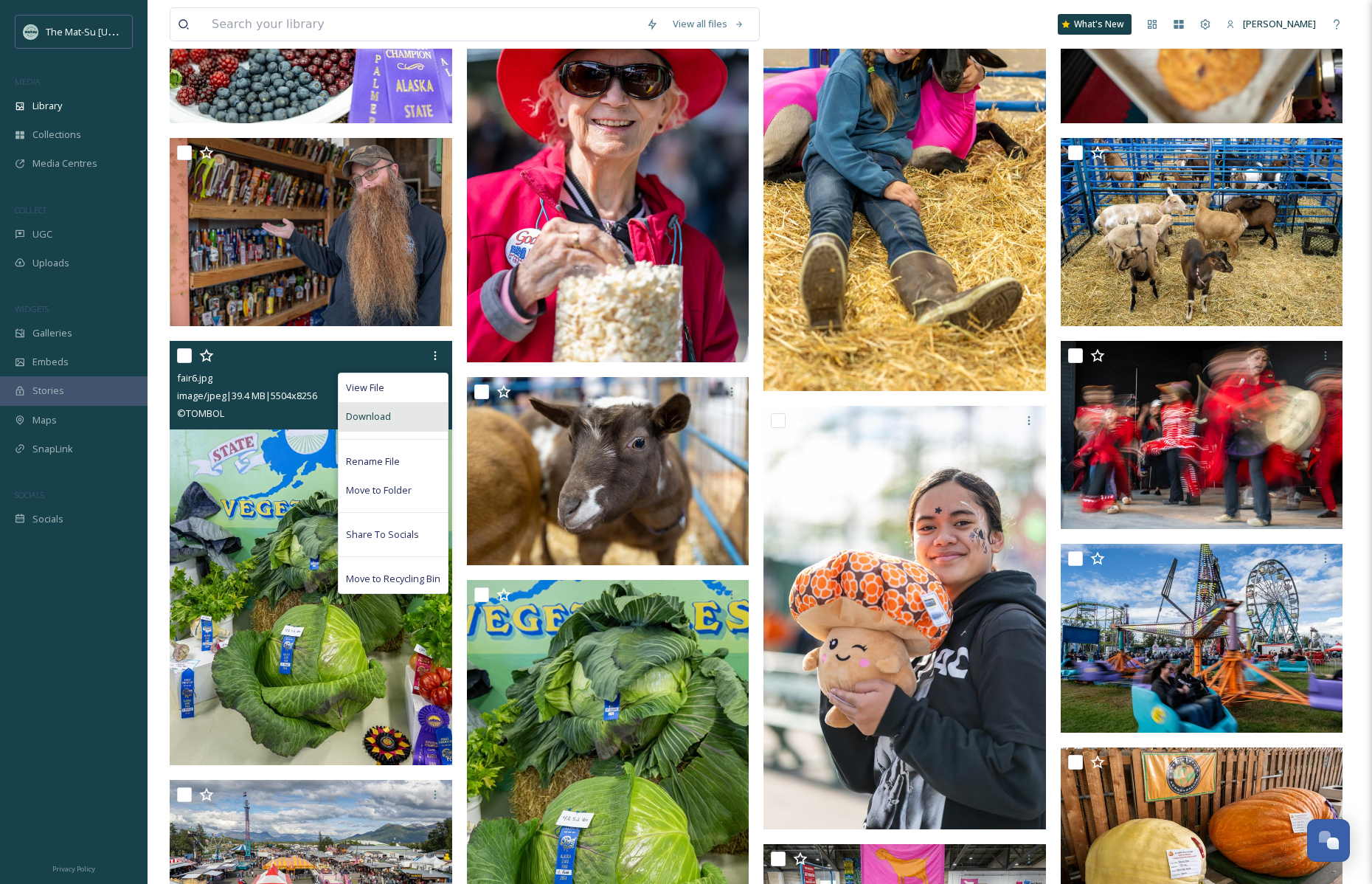
click at [411, 416] on div "Download" at bounding box center [393, 416] width 109 height 29
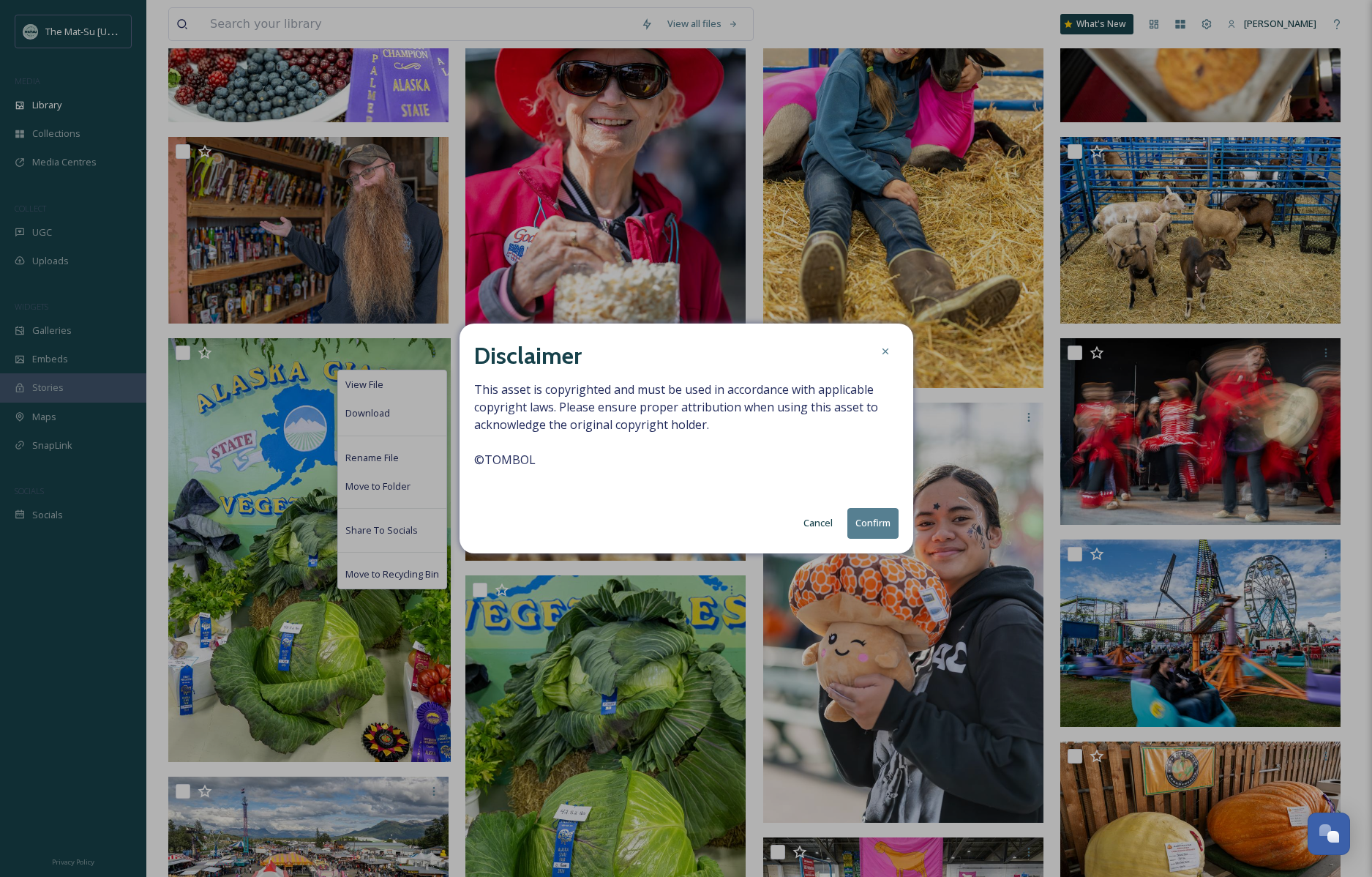
click at [862, 521] on button "Confirm" at bounding box center [873, 523] width 52 height 30
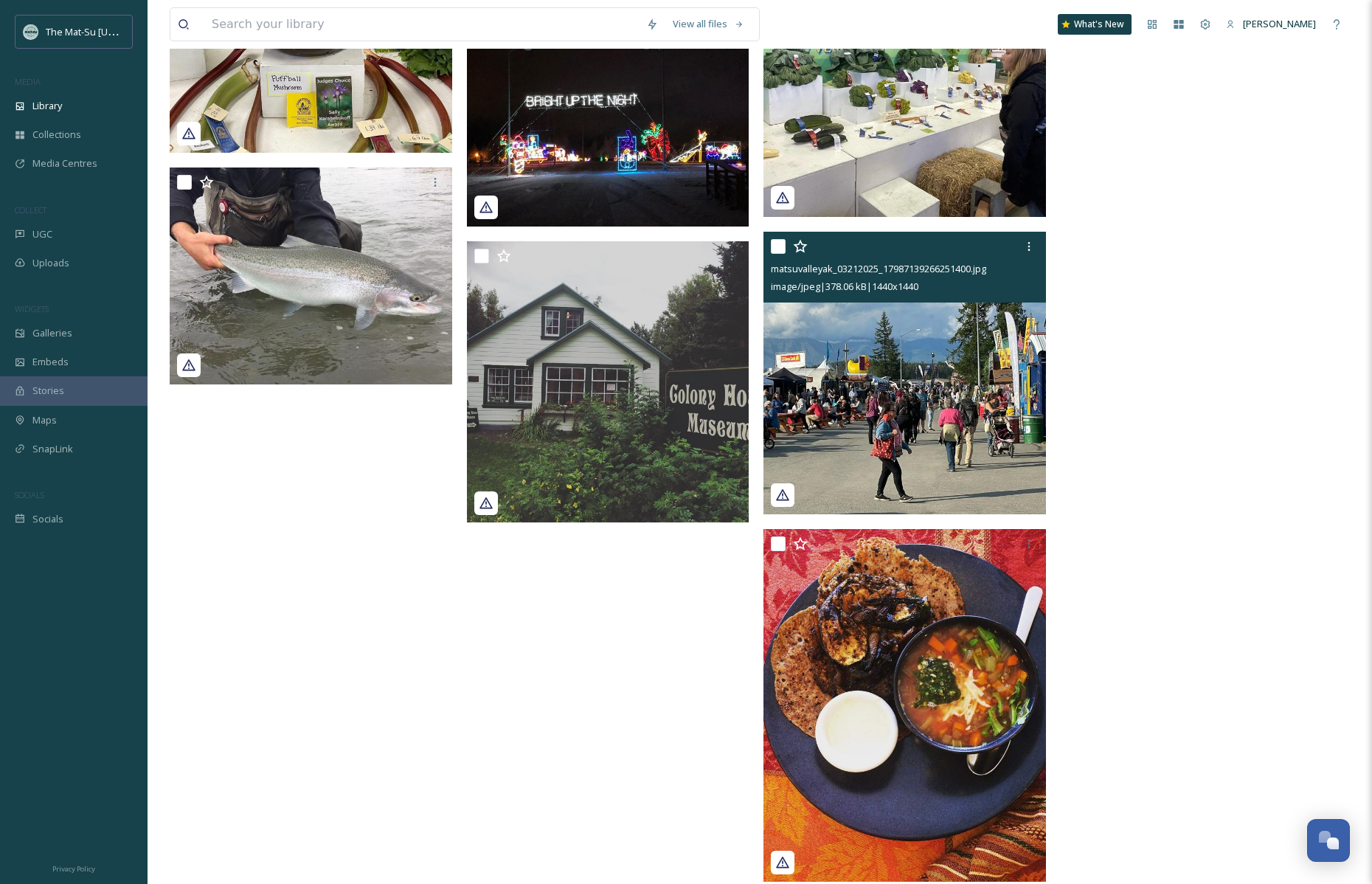
scroll to position [8827, 0]
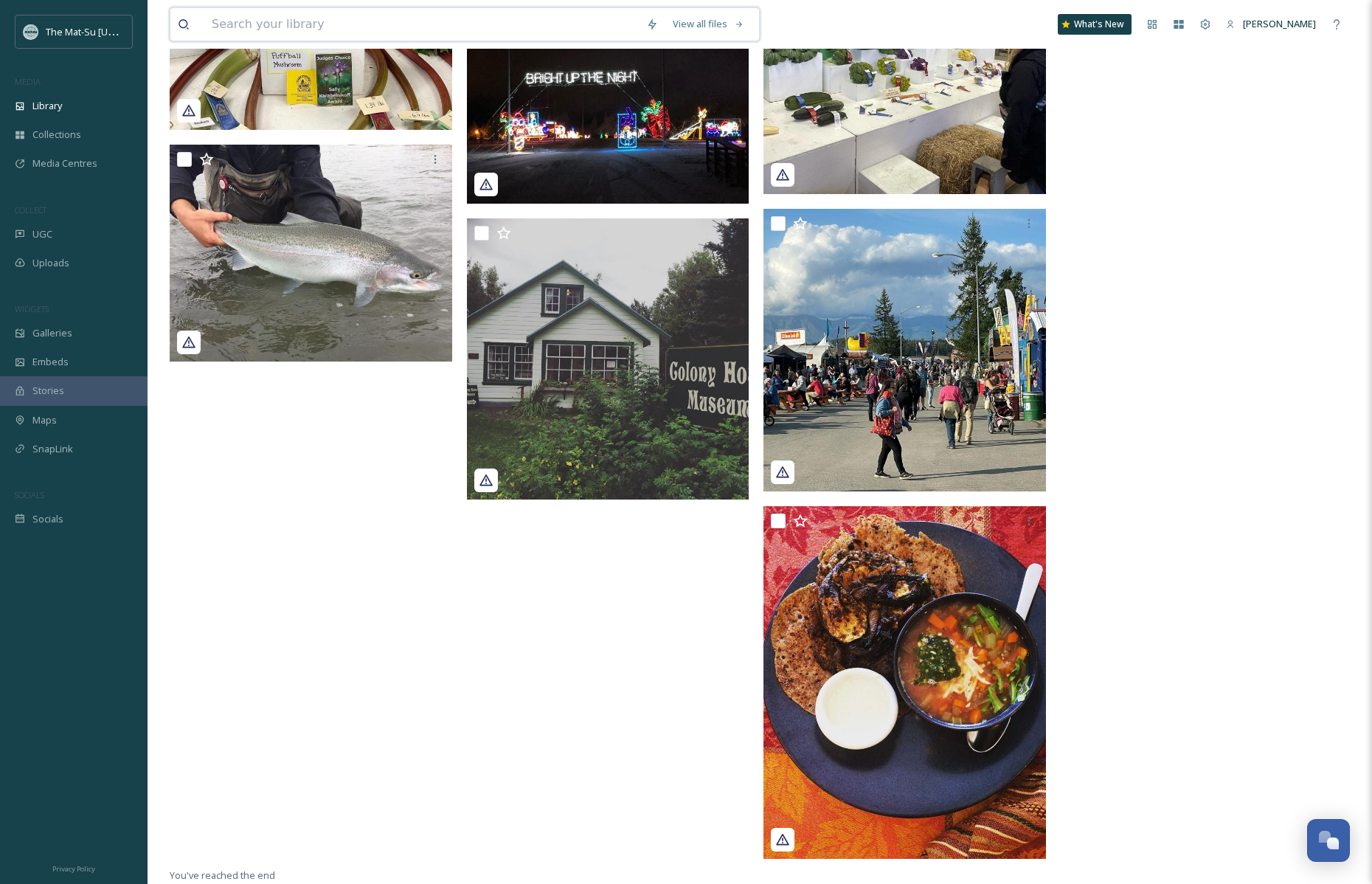
click at [295, 21] on input at bounding box center [421, 24] width 434 height 32
click at [70, 107] on div "Library" at bounding box center [73, 106] width 148 height 29
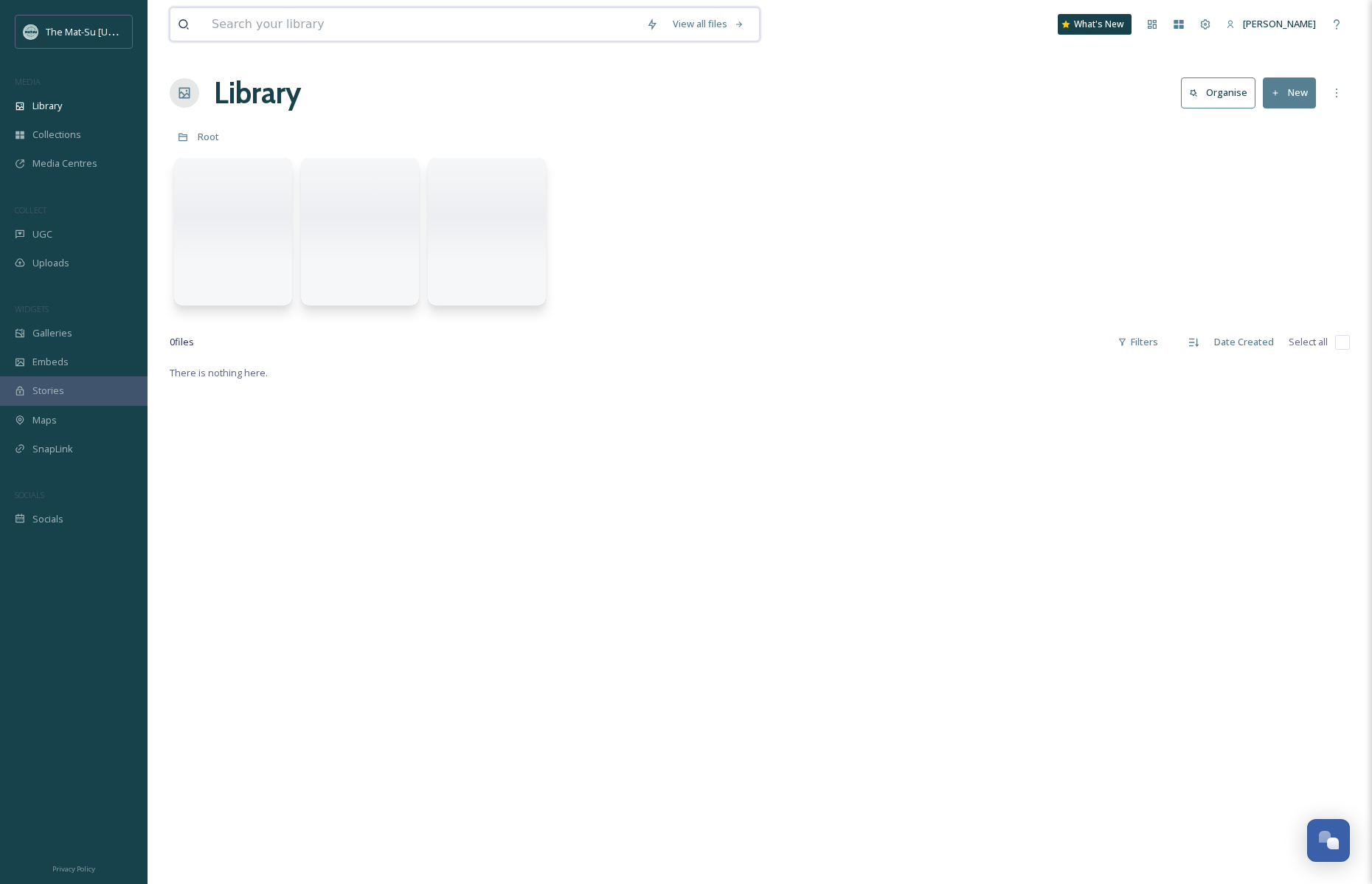
click at [249, 26] on input at bounding box center [421, 24] width 434 height 32
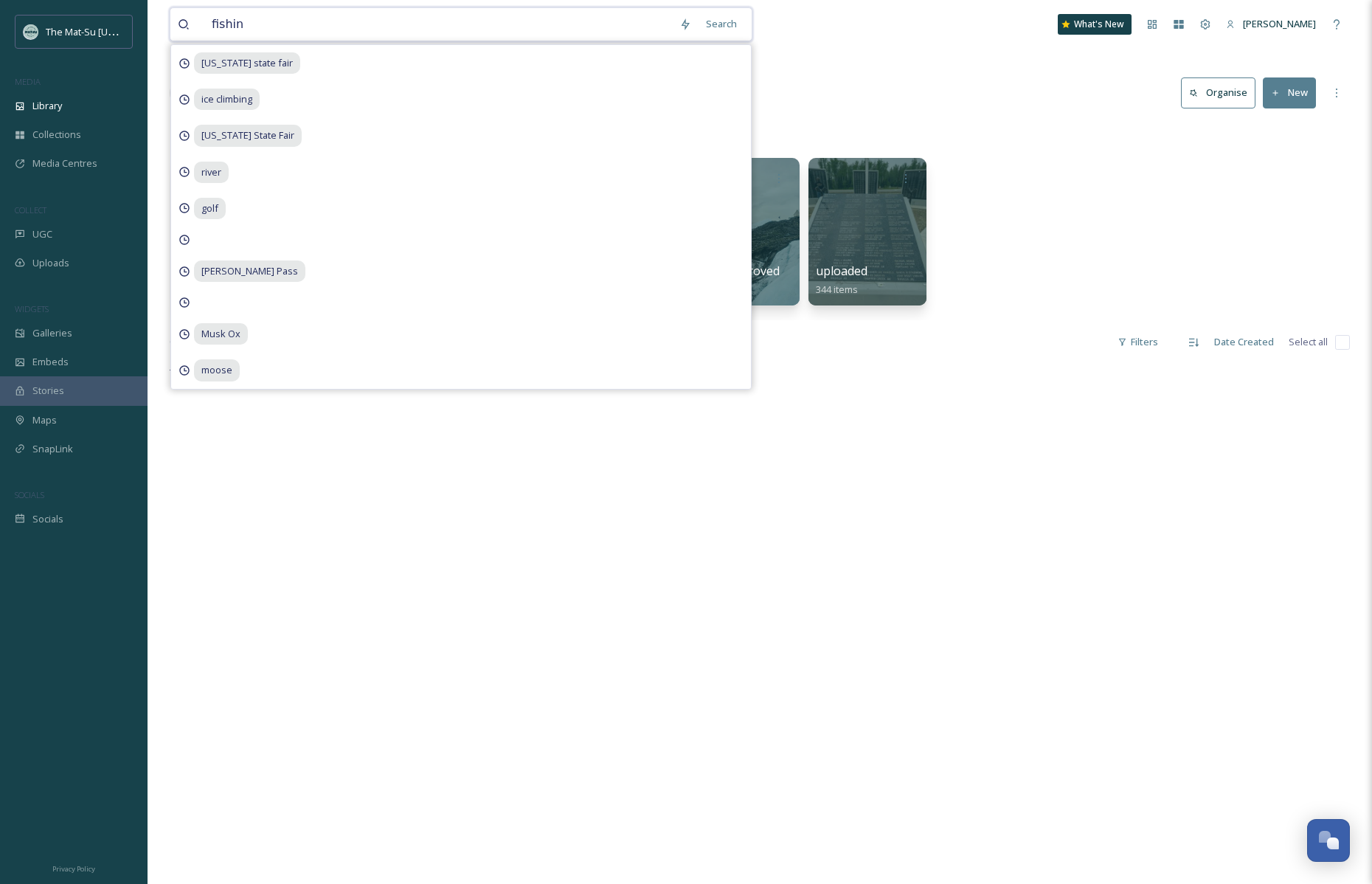
type input "fishing"
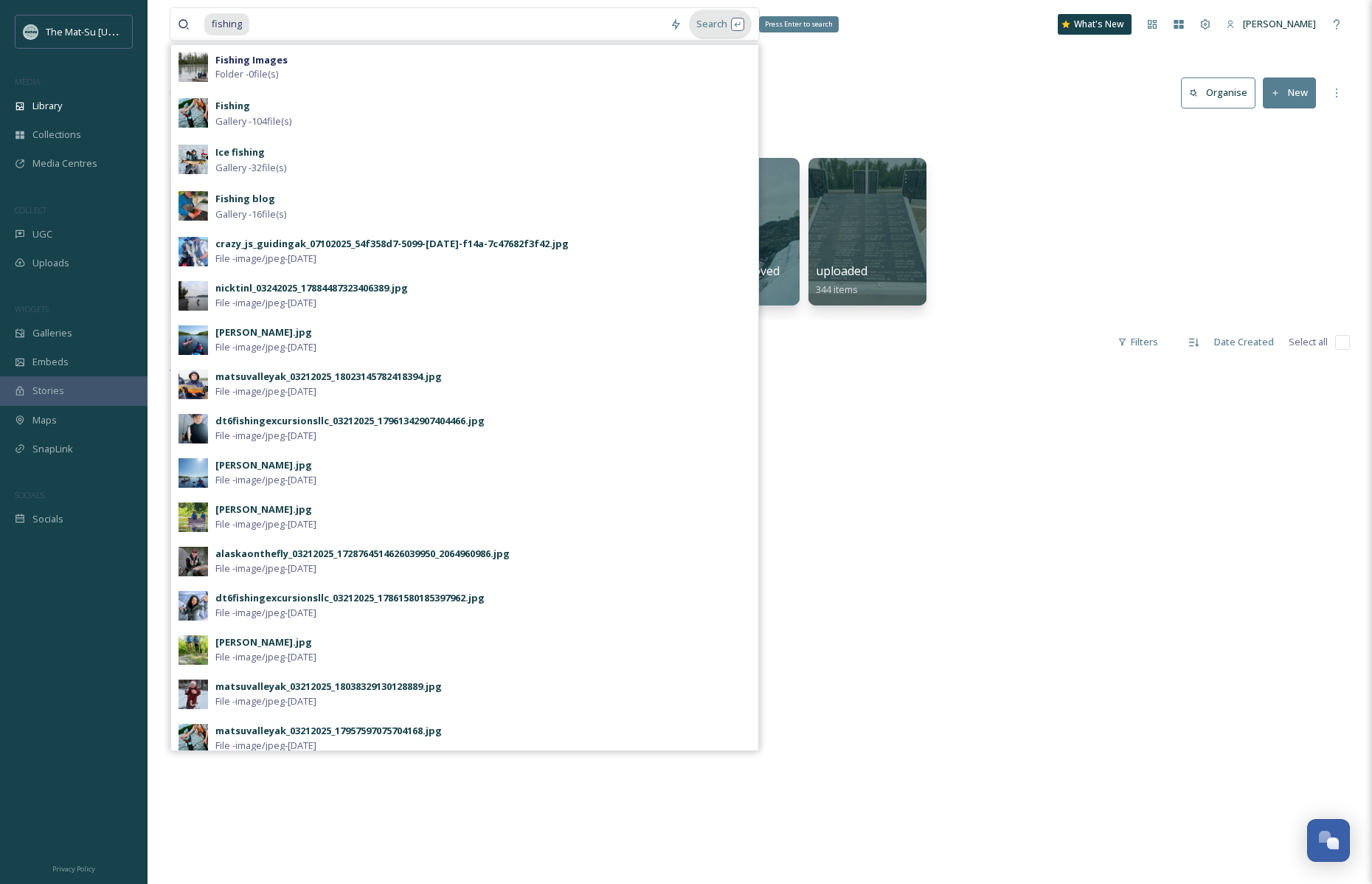
click at [735, 21] on div "Search Press Enter to search" at bounding box center [720, 24] width 63 height 29
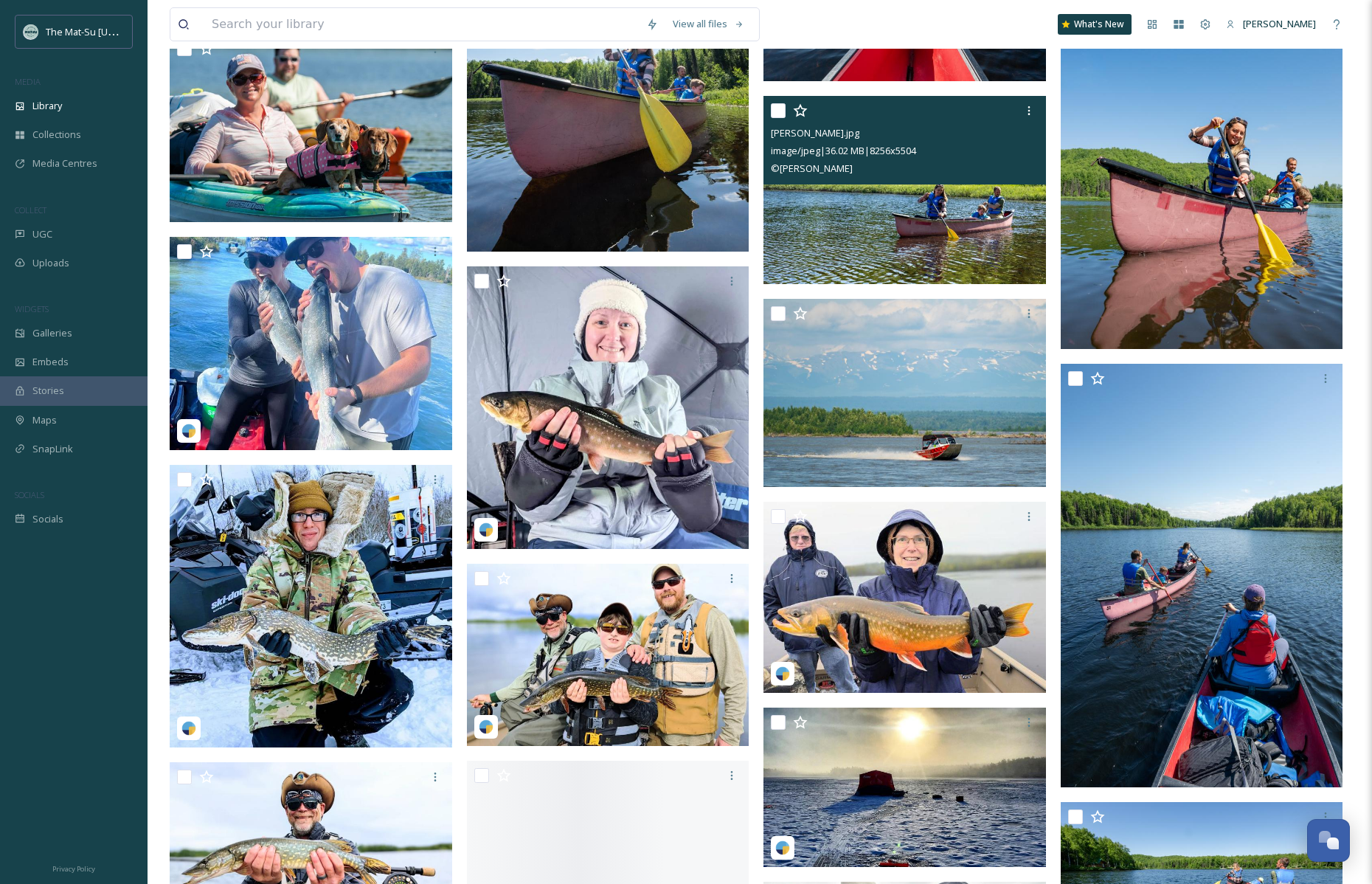
scroll to position [4499, 0]
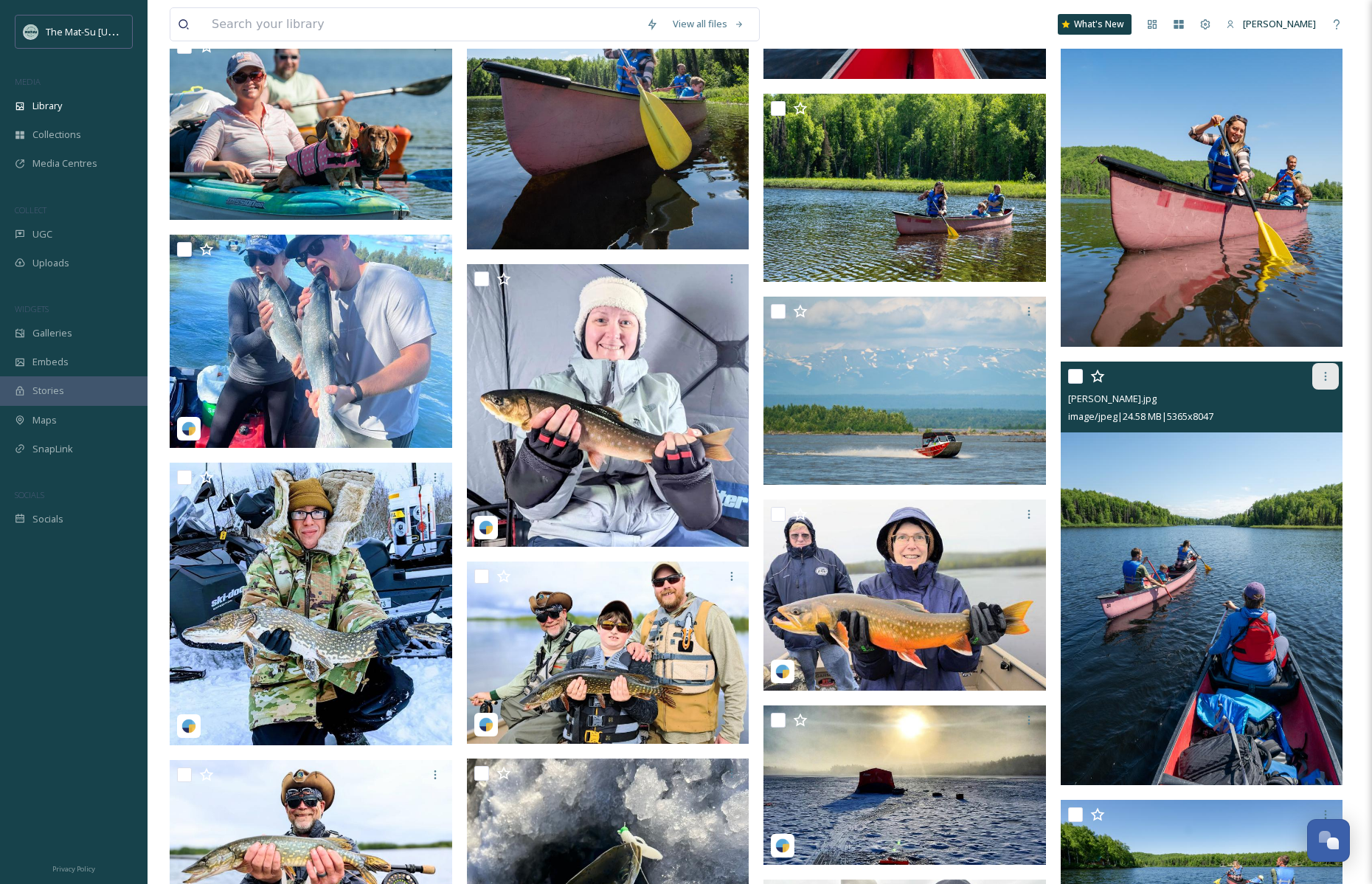
click at [1326, 375] on icon at bounding box center [1325, 376] width 12 height 12
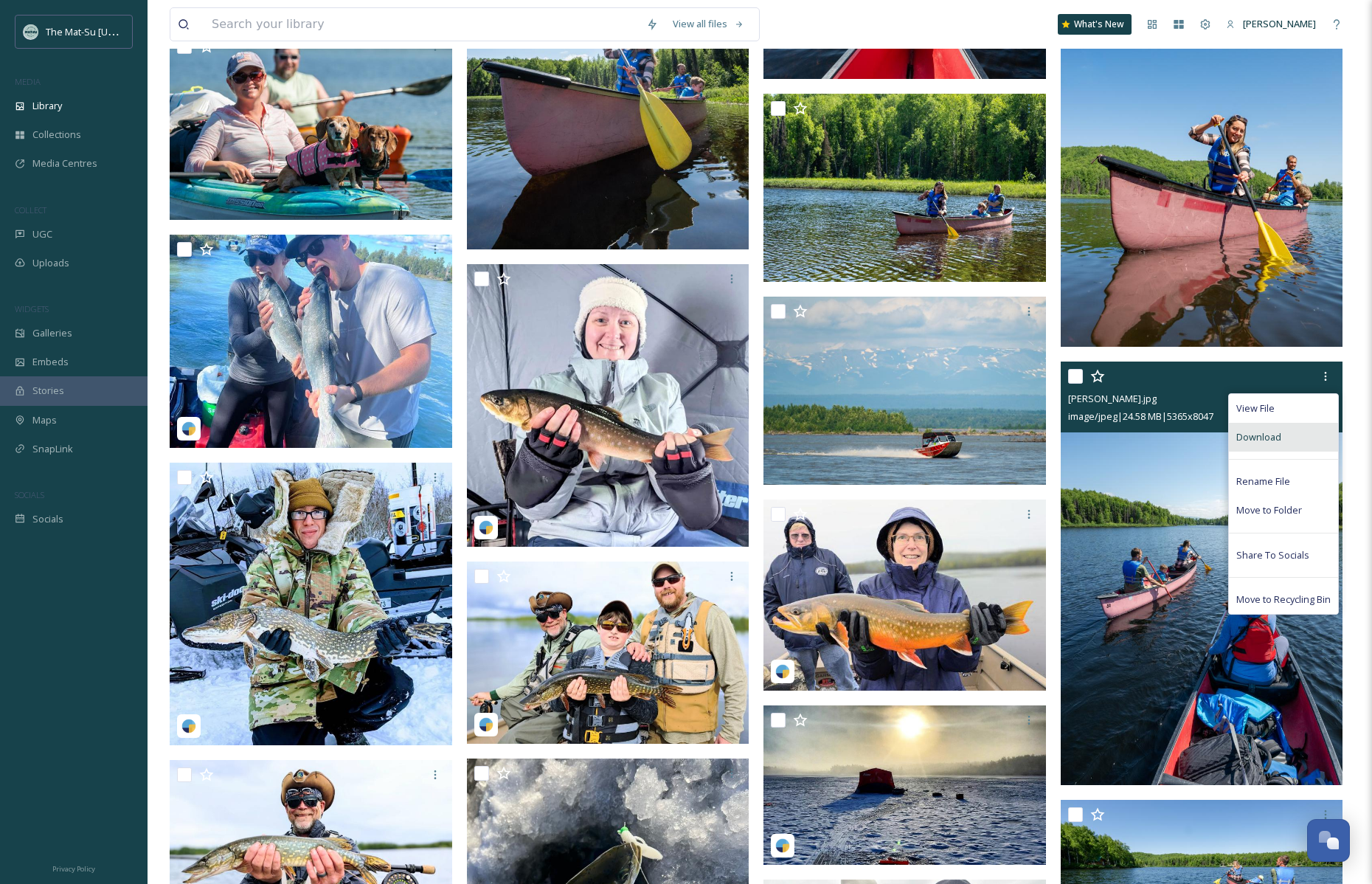
click at [1297, 440] on div "Download" at bounding box center [1283, 437] width 109 height 29
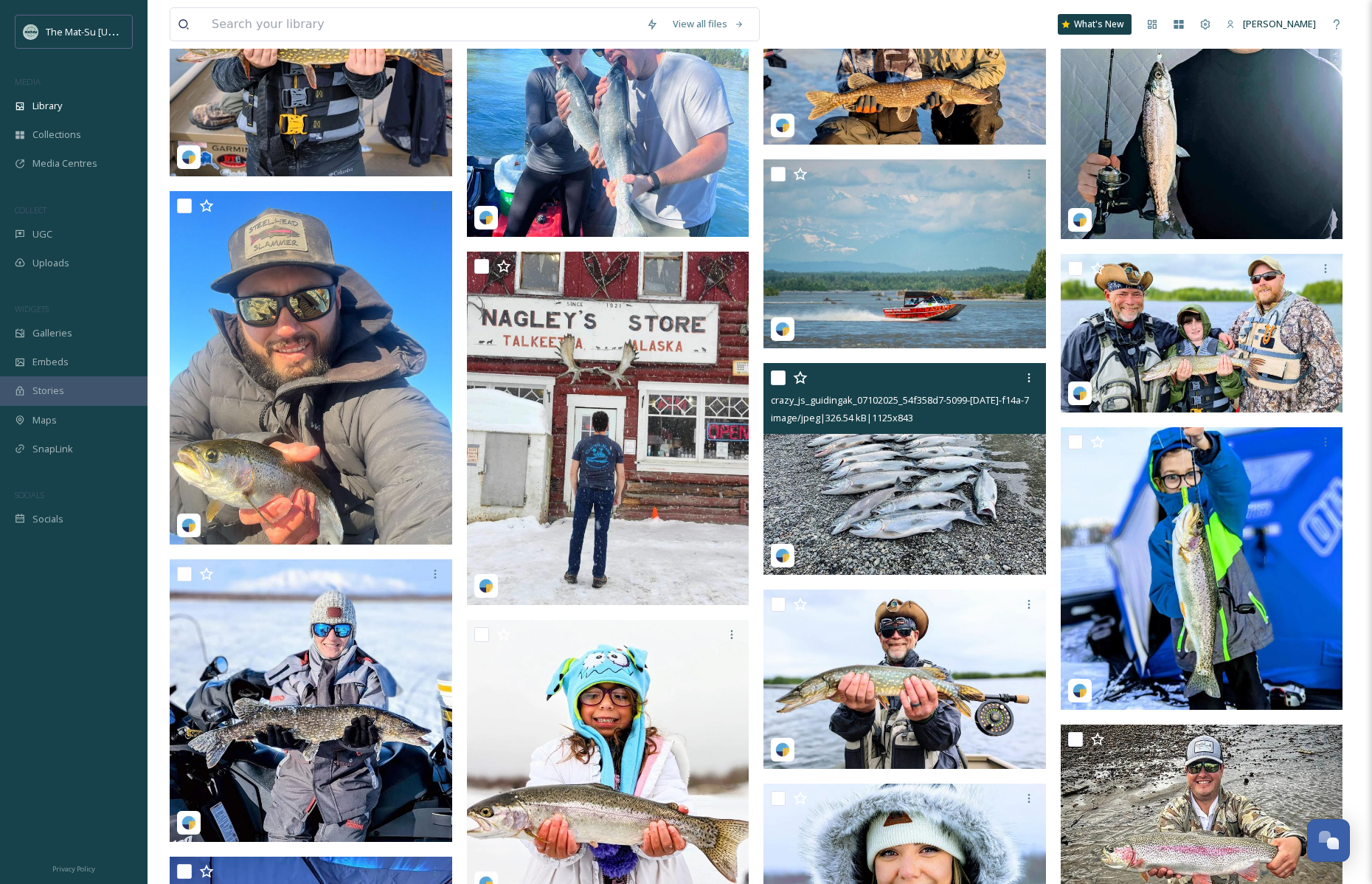
scroll to position [6498, 0]
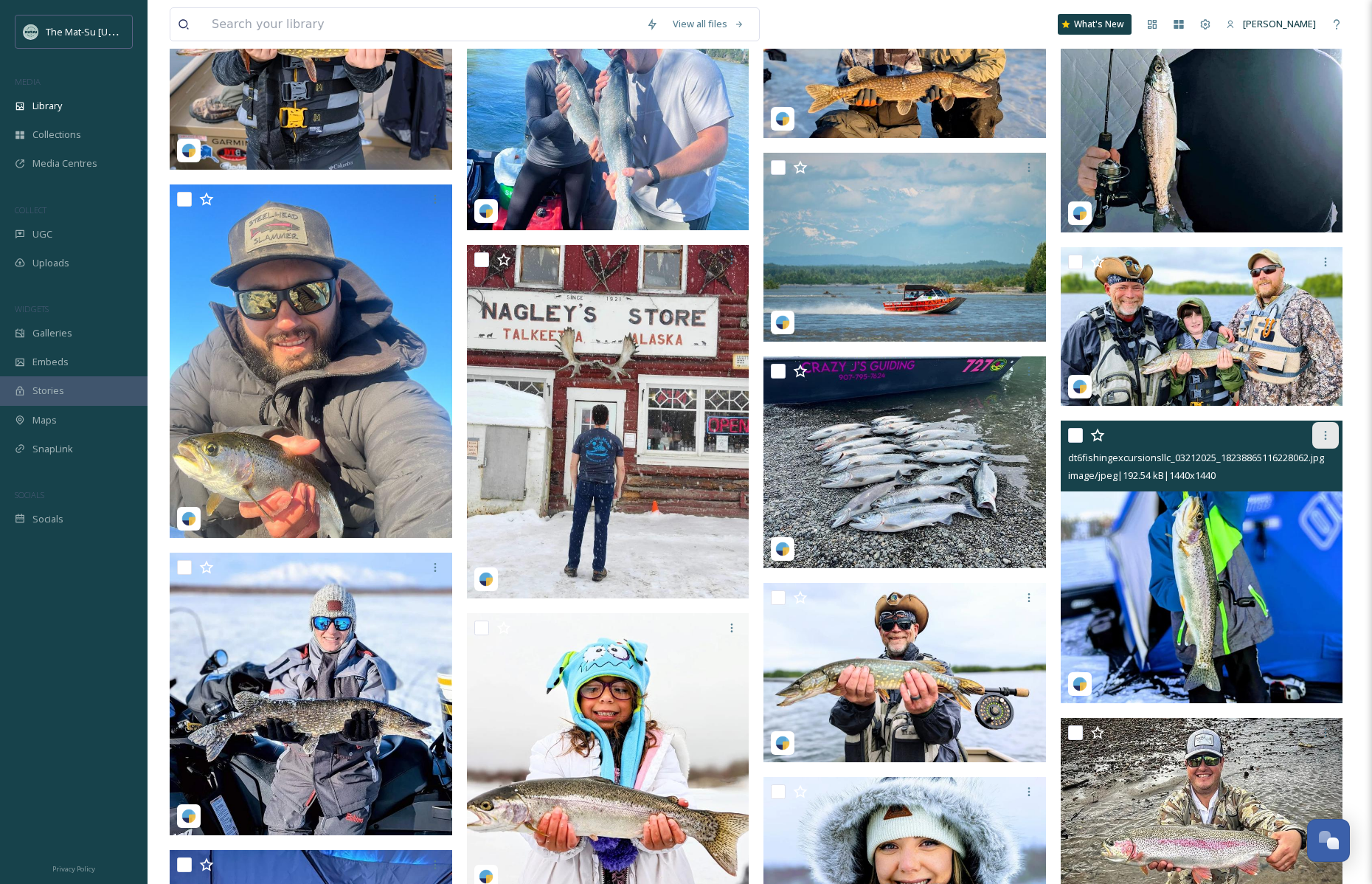
click at [1323, 433] on icon at bounding box center [1325, 434] width 12 height 12
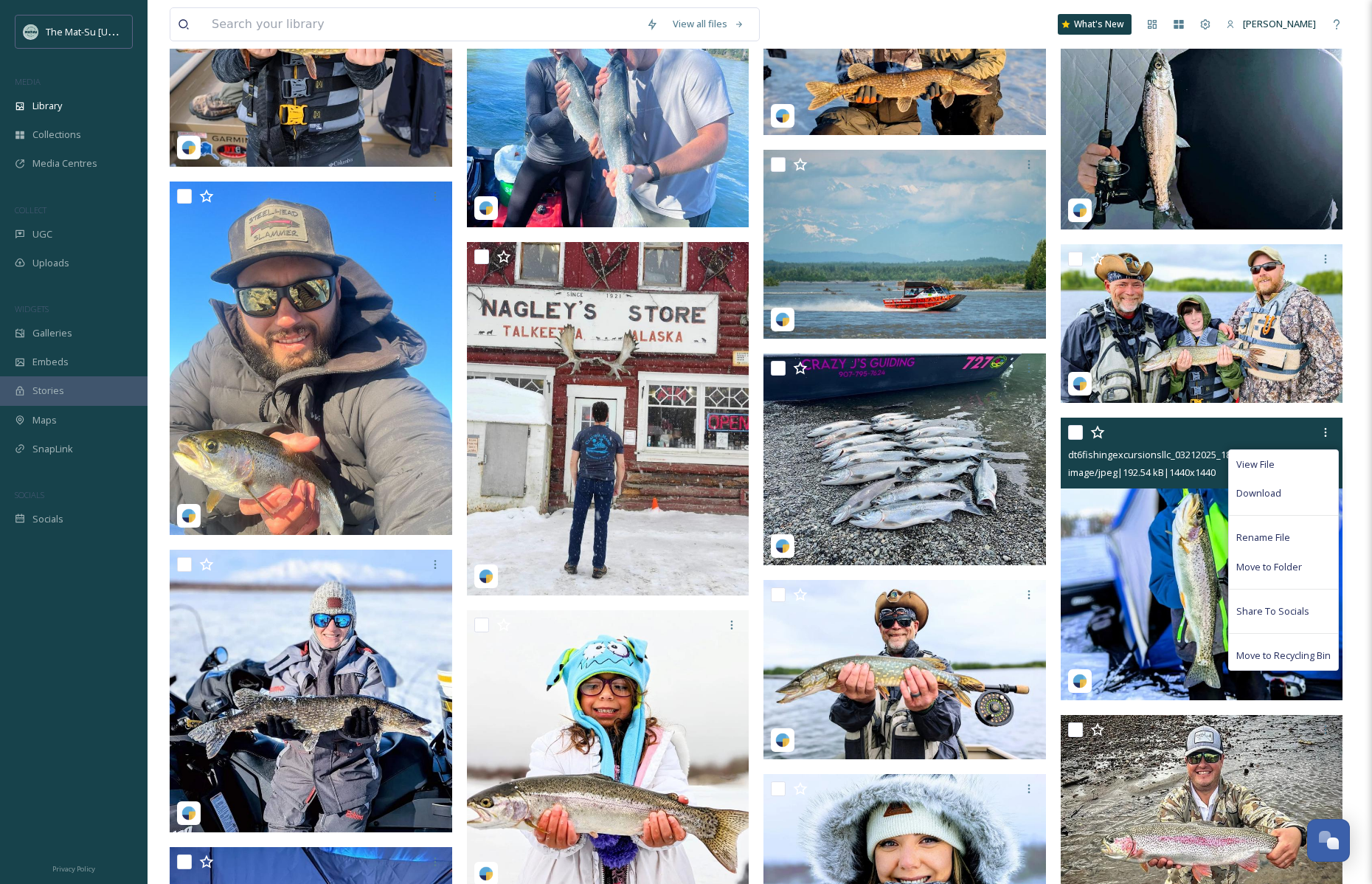
click at [1244, 492] on span "Download" at bounding box center [1259, 493] width 45 height 14
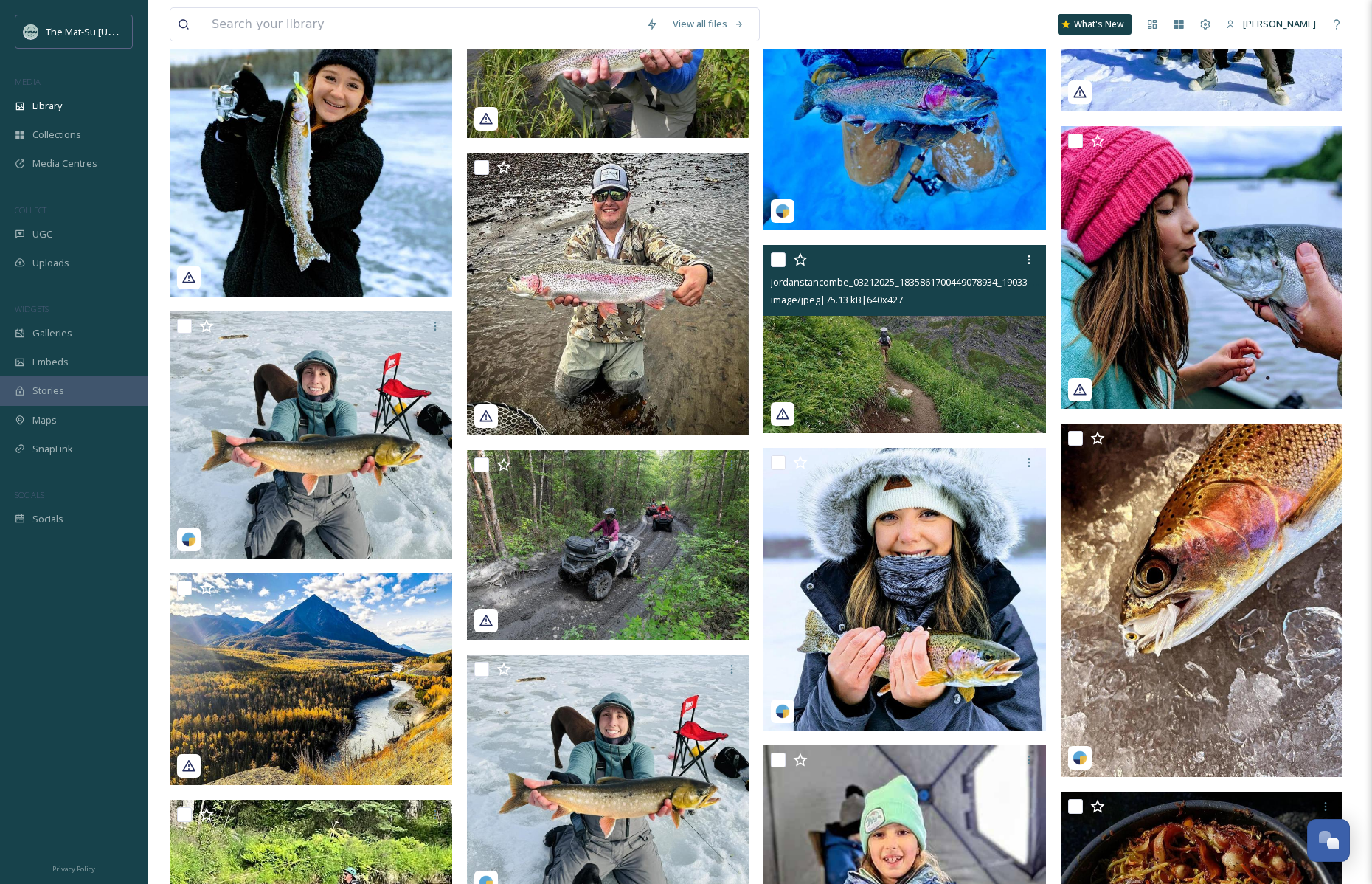
scroll to position [12109, 0]
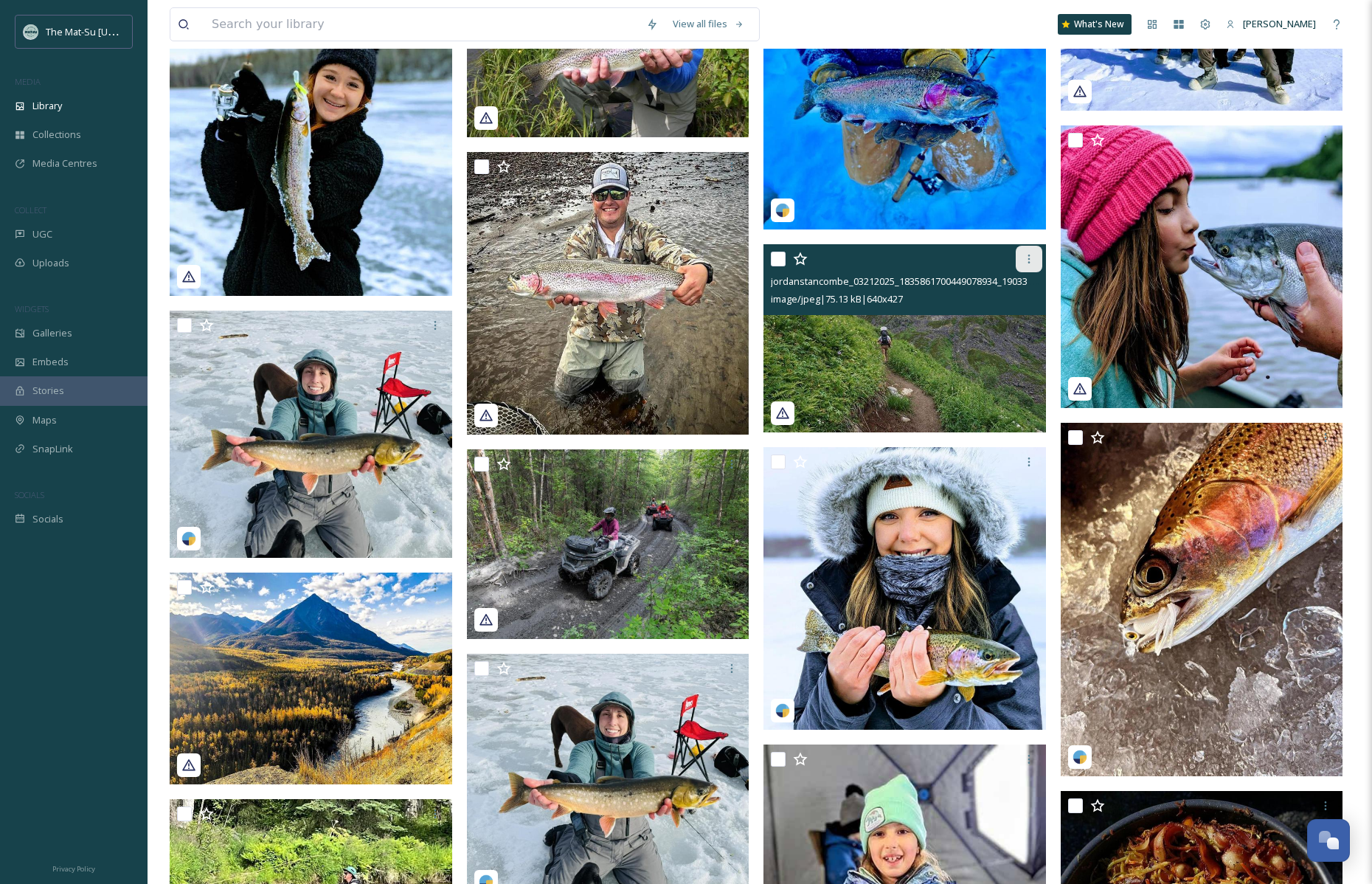
click at [1036, 256] on div at bounding box center [1029, 259] width 27 height 27
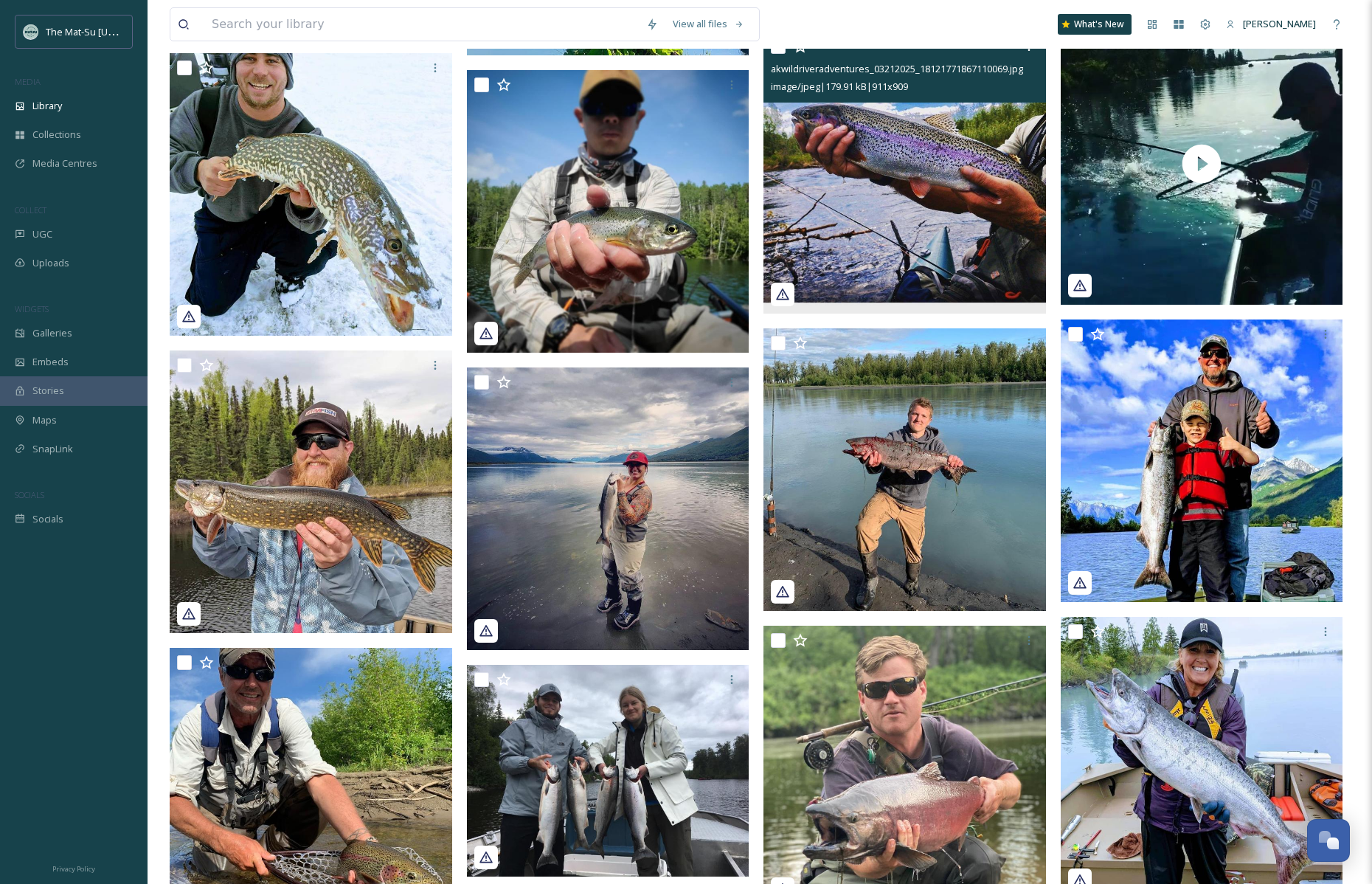
scroll to position [18161, 0]
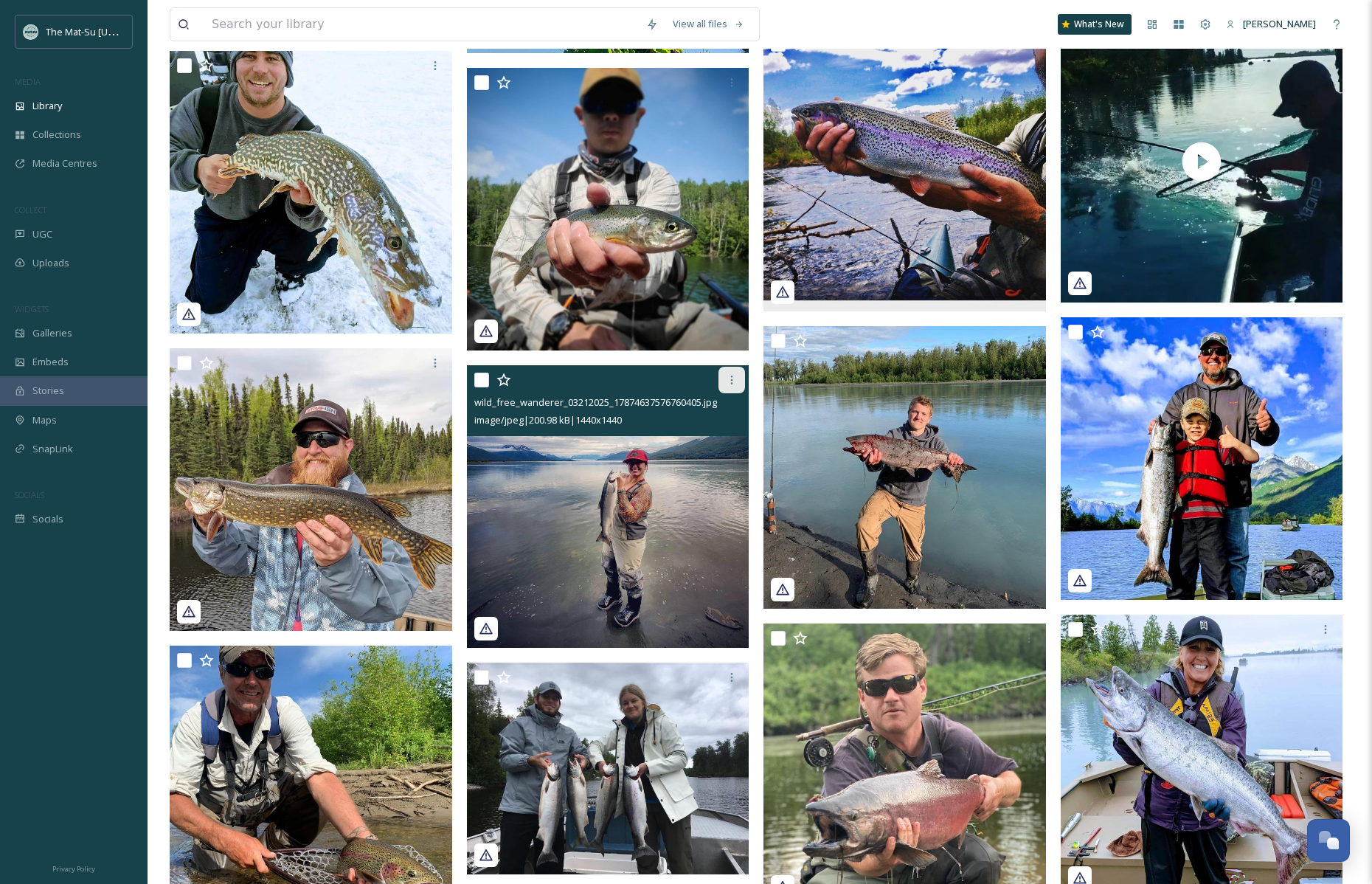
click at [733, 379] on icon at bounding box center [732, 380] width 12 height 12
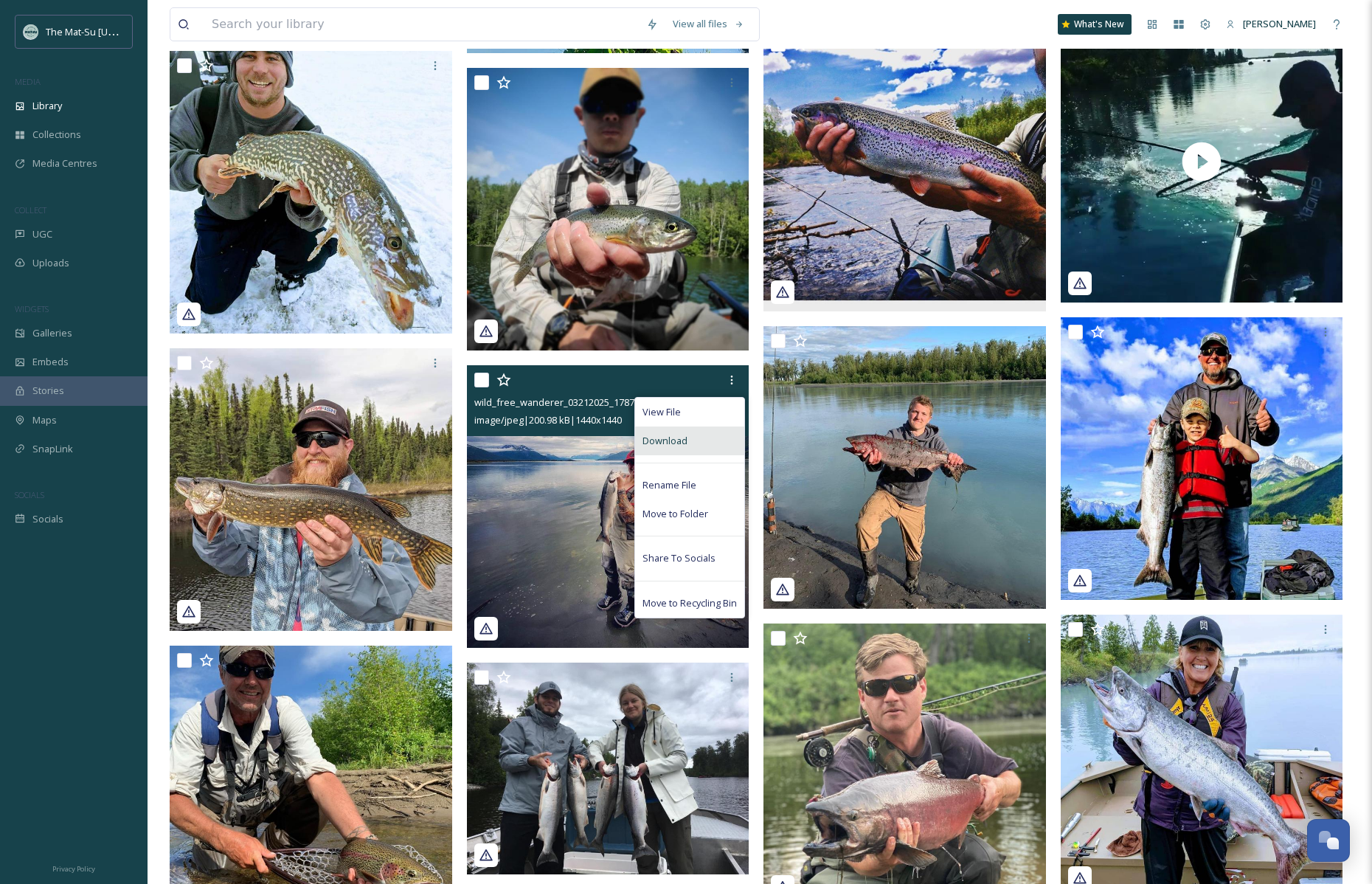
click at [677, 442] on span "Download" at bounding box center [665, 441] width 45 height 14
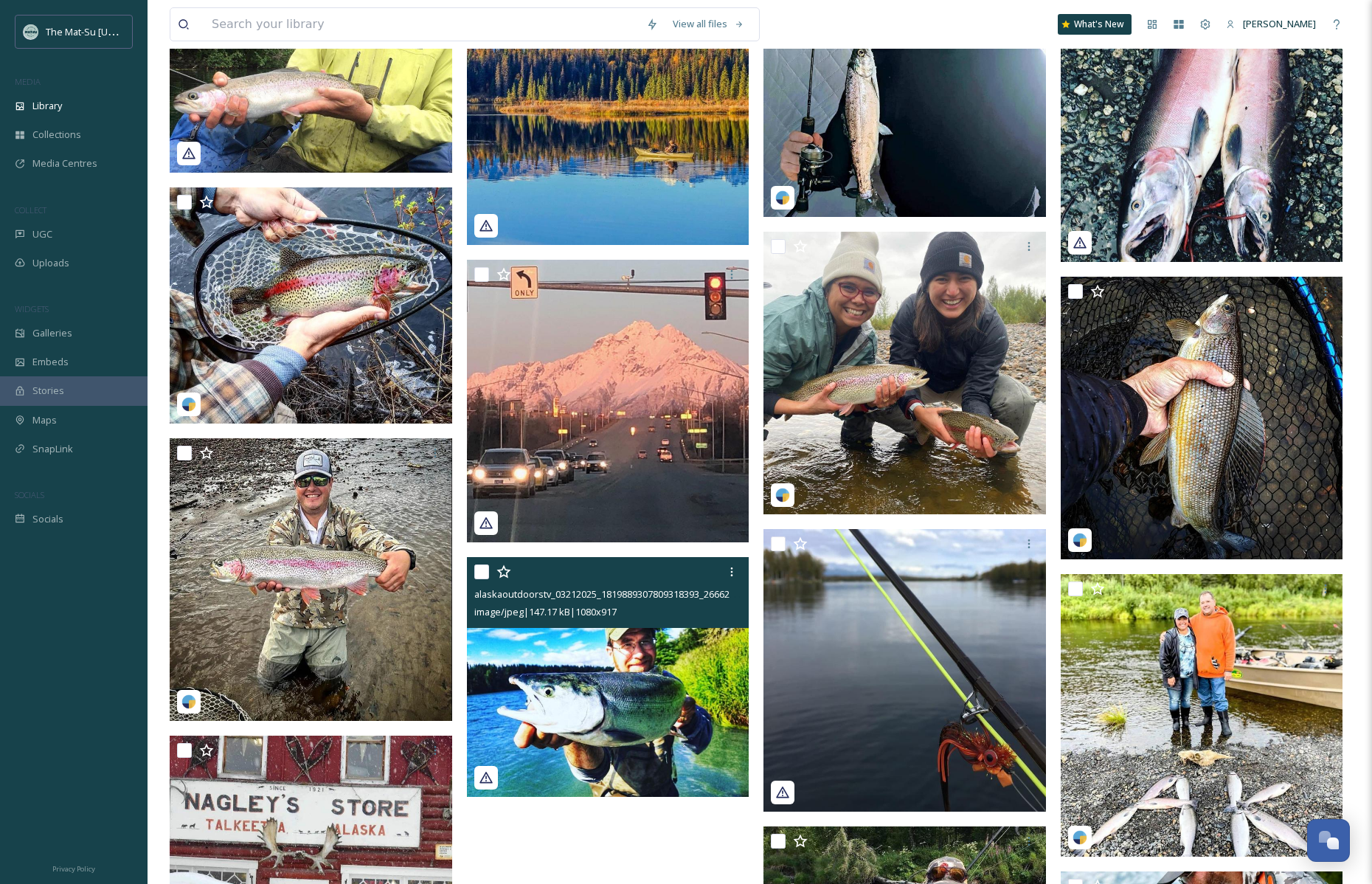
scroll to position [20041, 0]
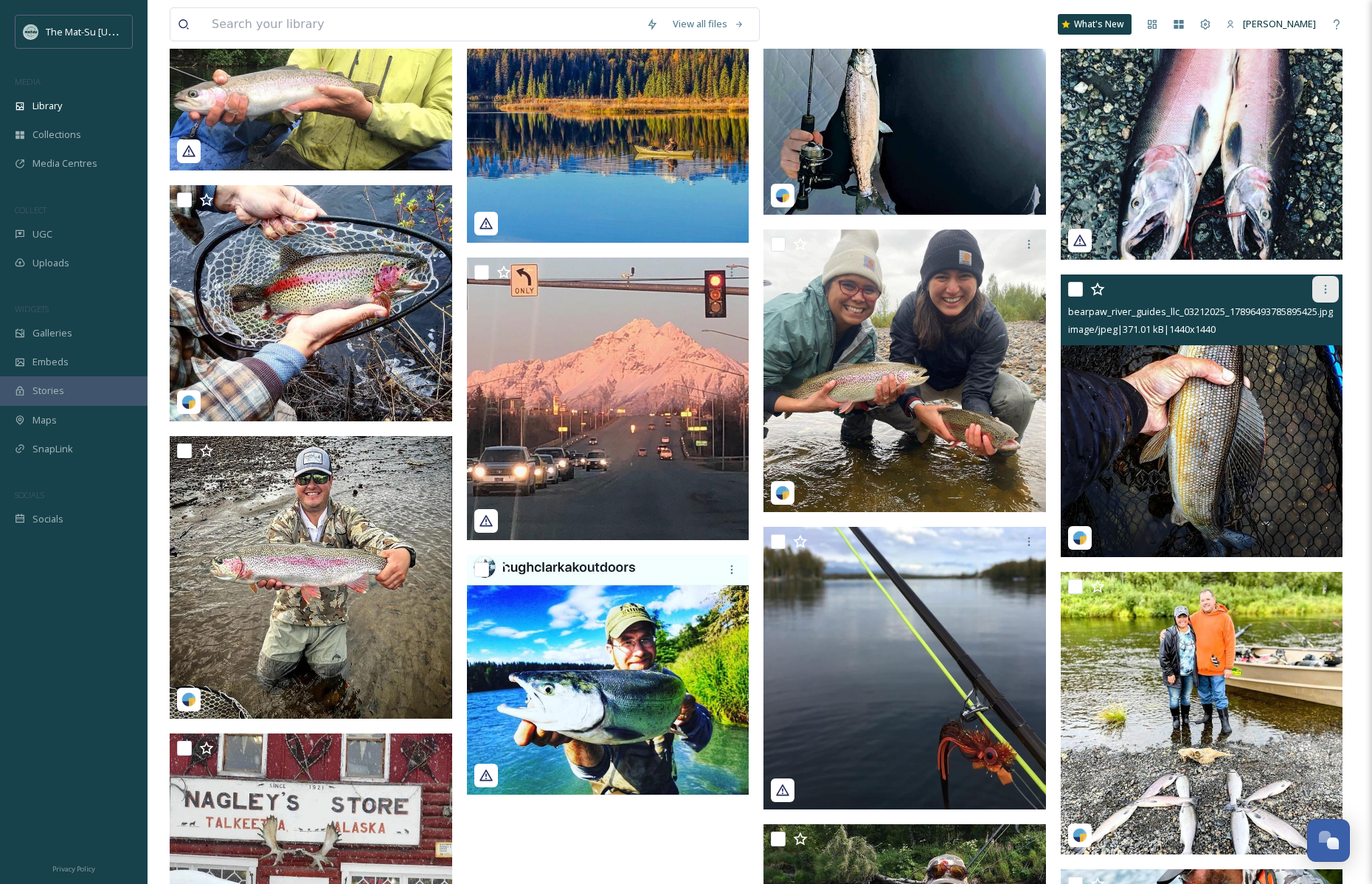
click at [1326, 291] on icon at bounding box center [1325, 288] width 12 height 12
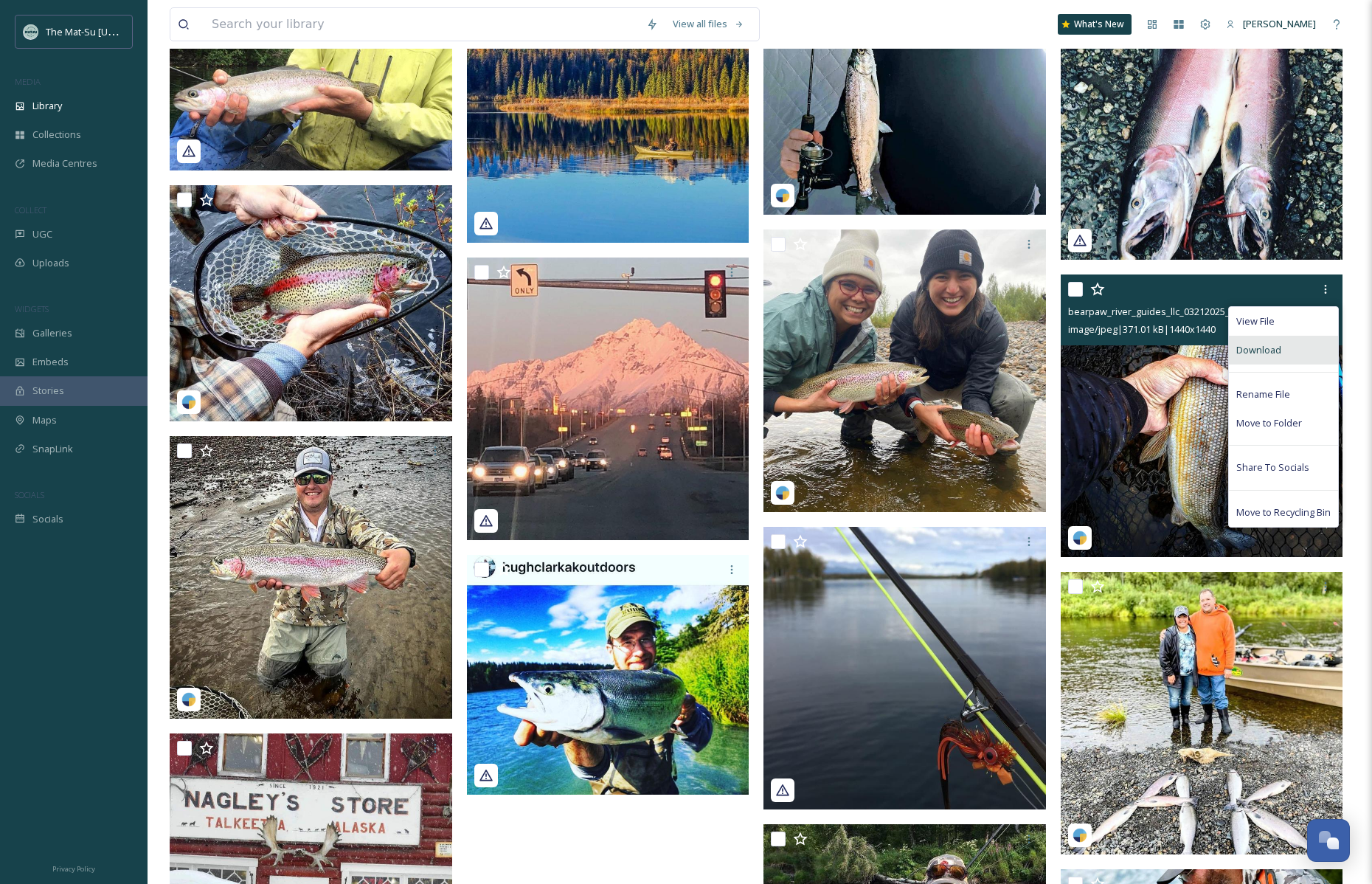
click at [1287, 346] on div "Download" at bounding box center [1283, 350] width 109 height 29
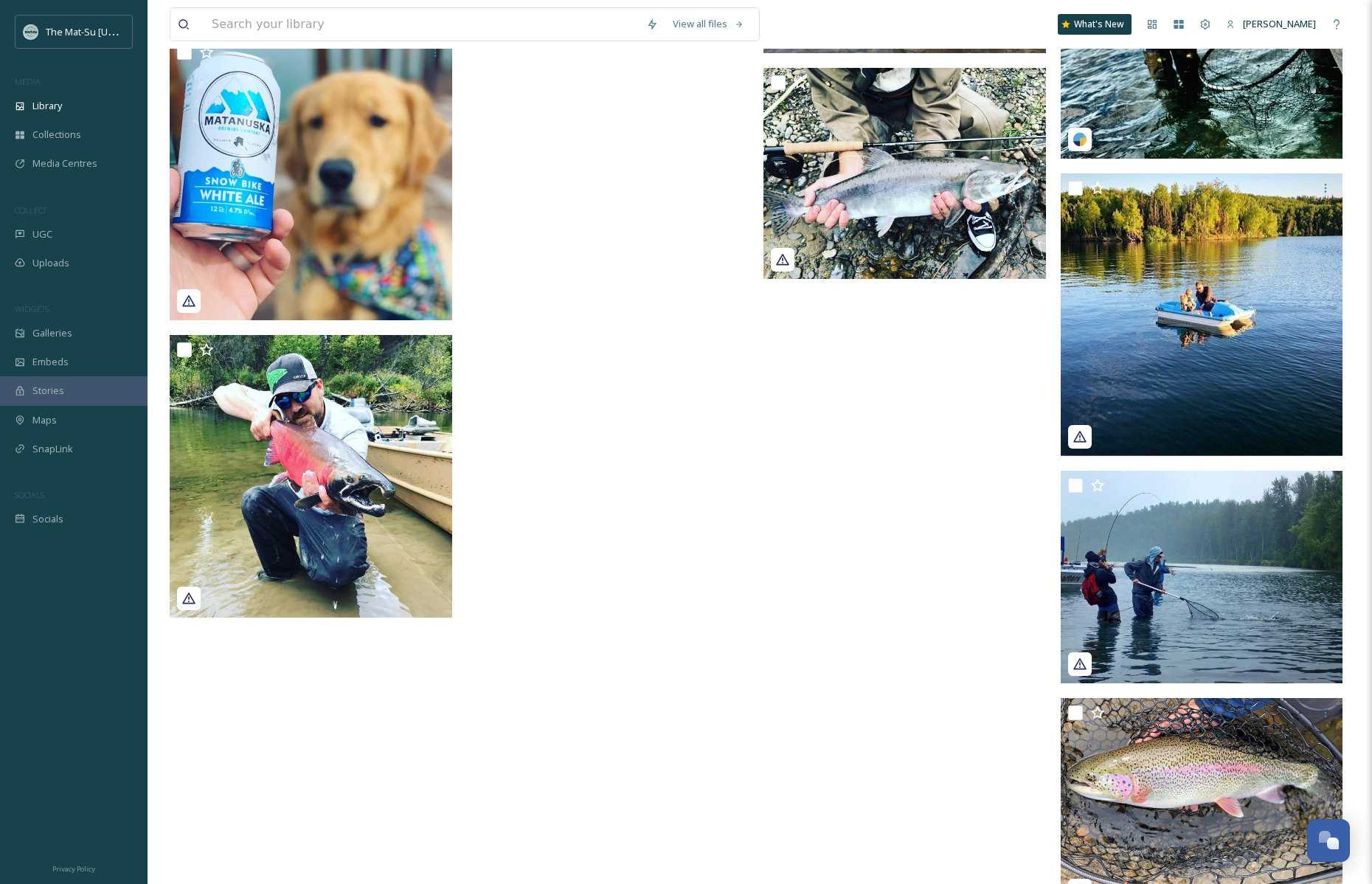
scroll to position [21155, 0]
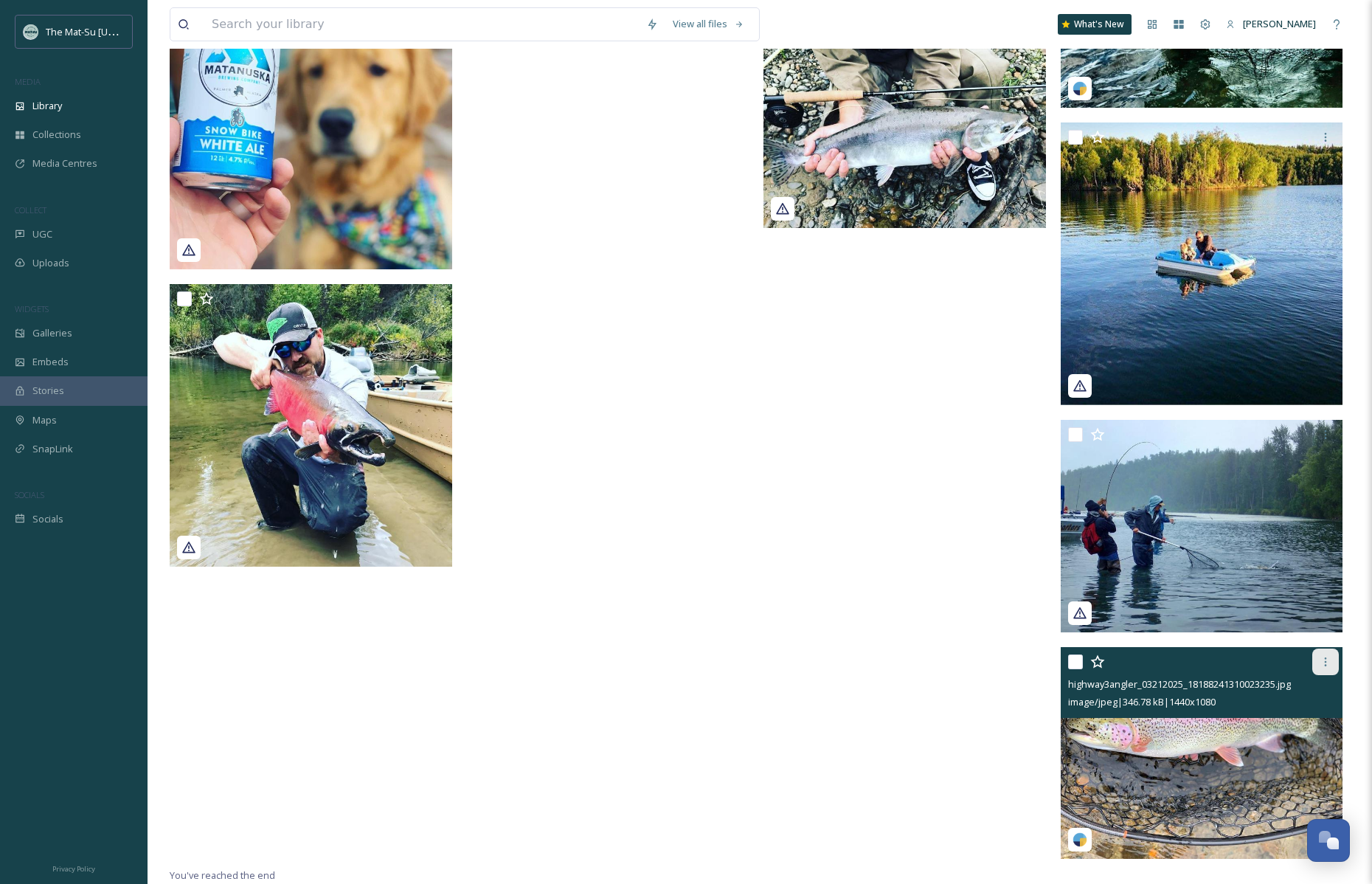
click at [1325, 658] on icon at bounding box center [1325, 662] width 2 height 9
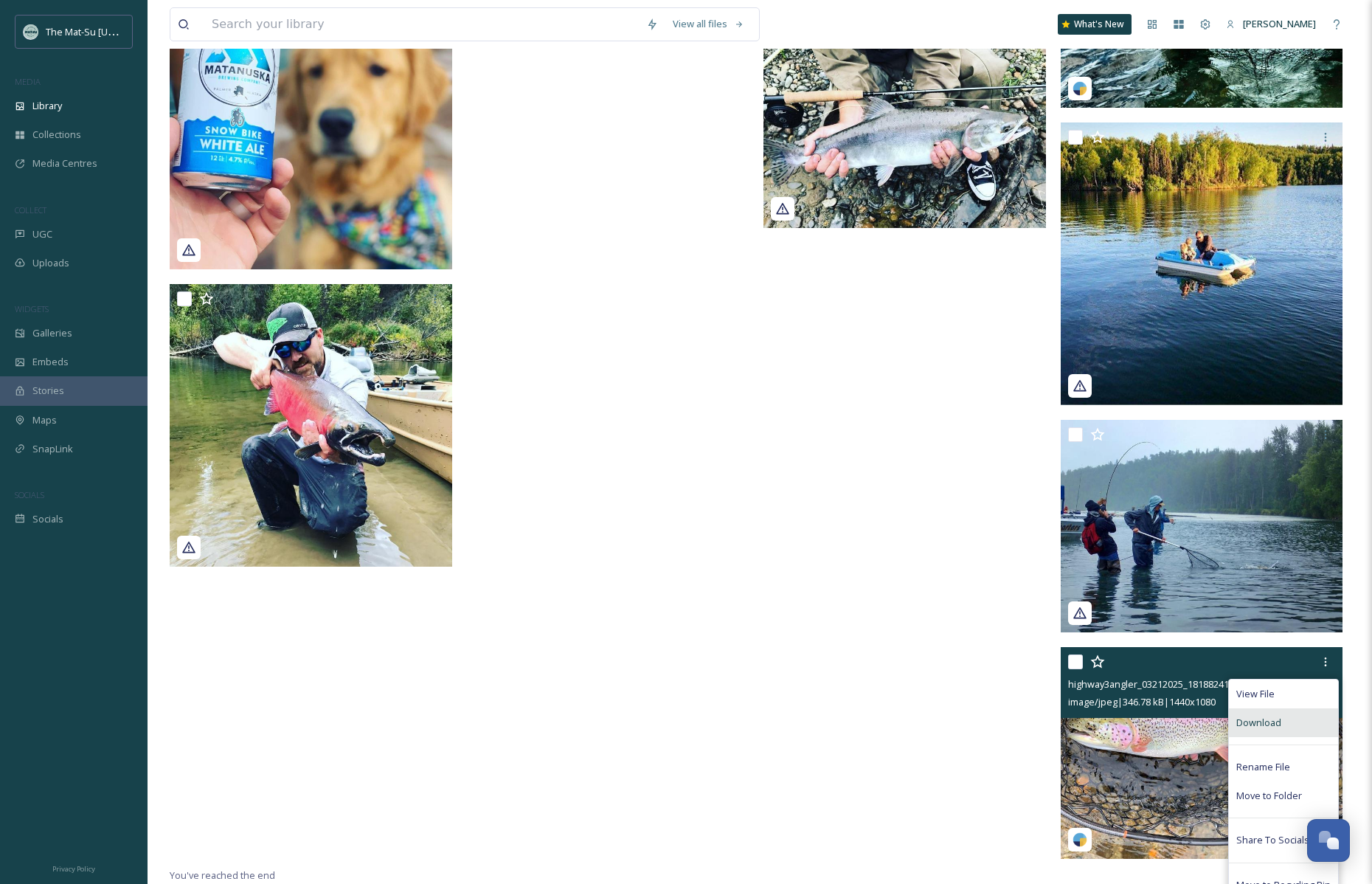
click at [1257, 722] on span "Download" at bounding box center [1259, 723] width 45 height 14
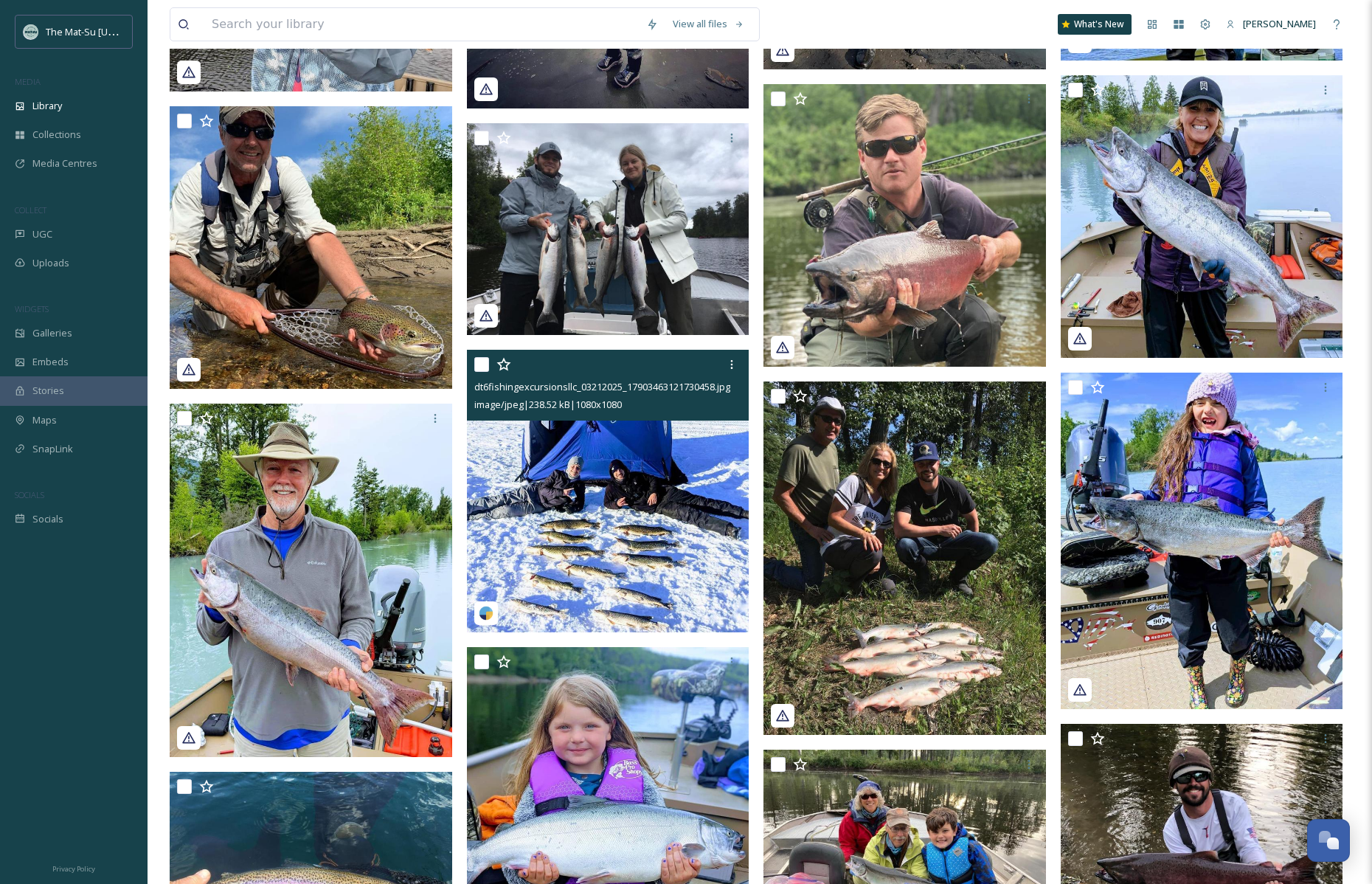
scroll to position [18687, 0]
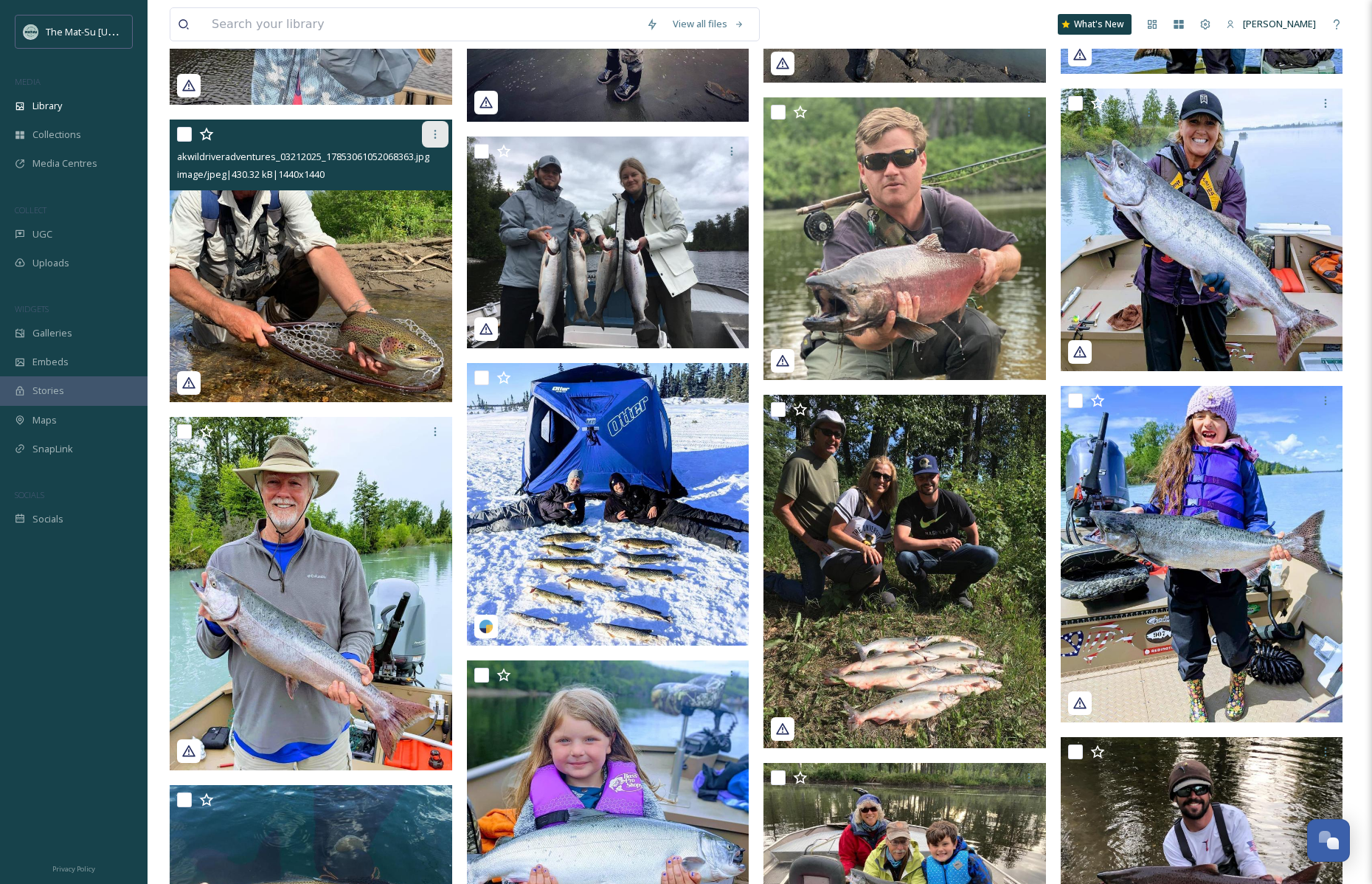
click at [433, 132] on icon at bounding box center [434, 133] width 12 height 12
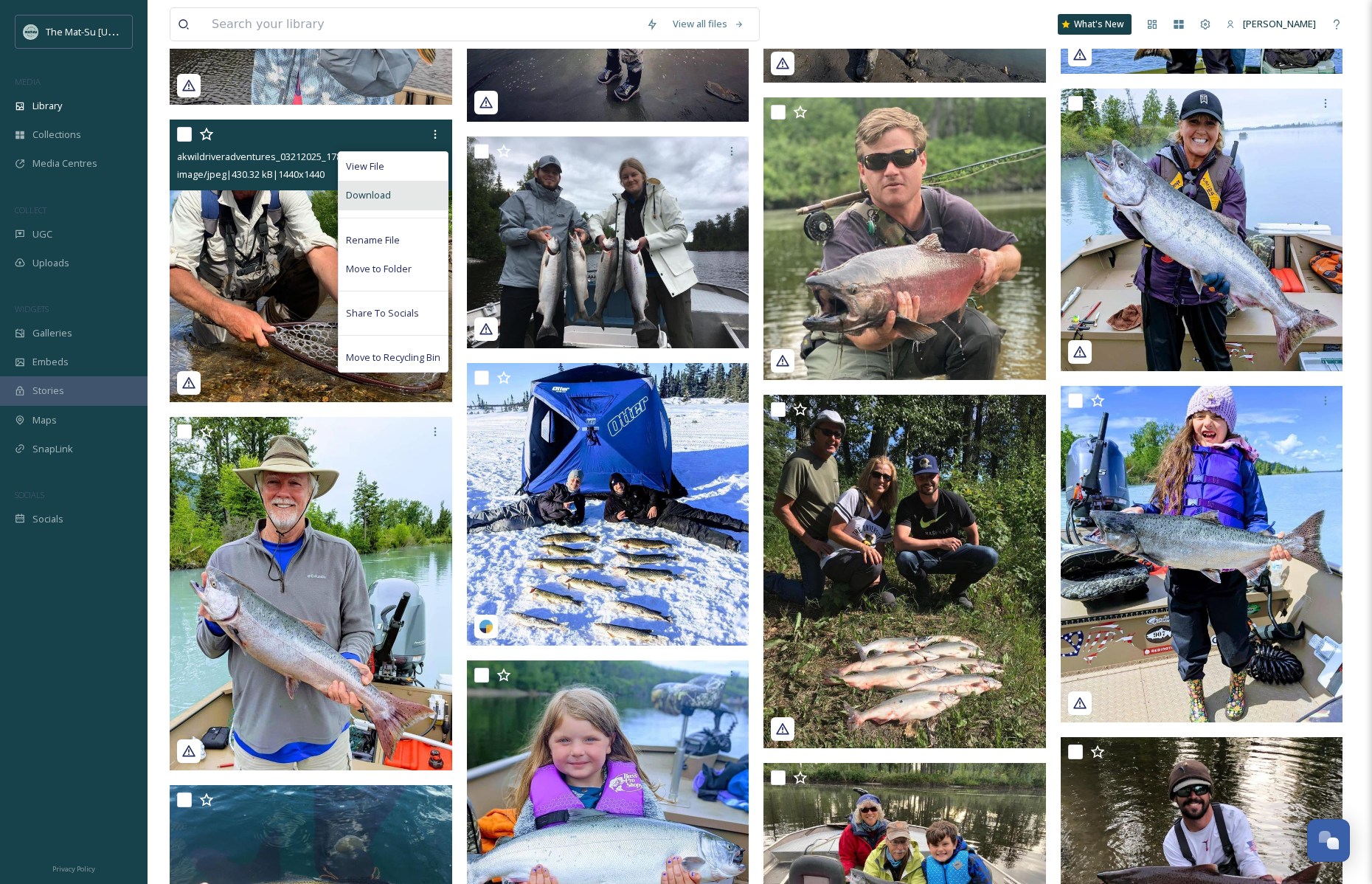
click at [396, 192] on div "Download" at bounding box center [393, 195] width 109 height 29
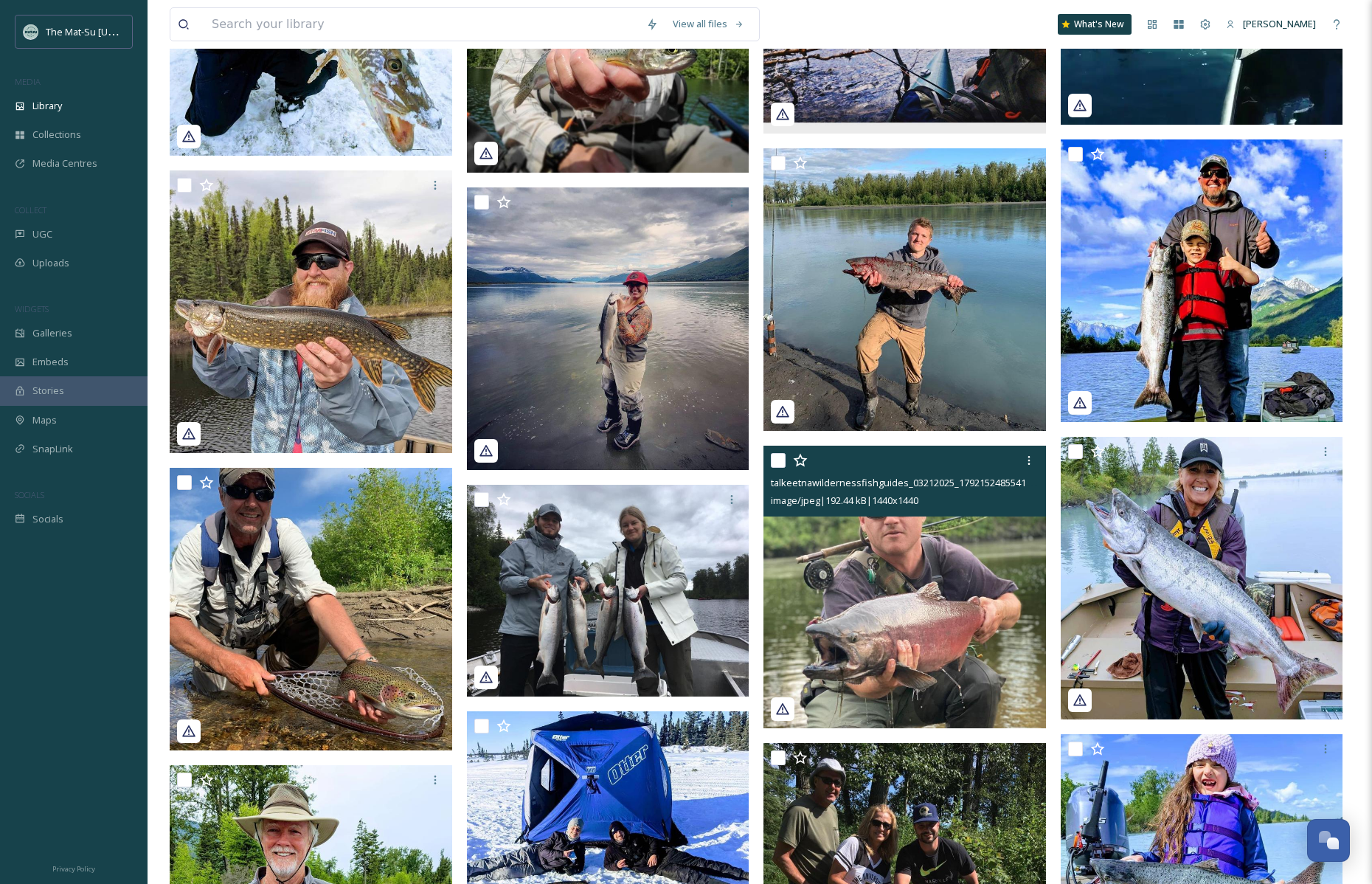
scroll to position [18336, 0]
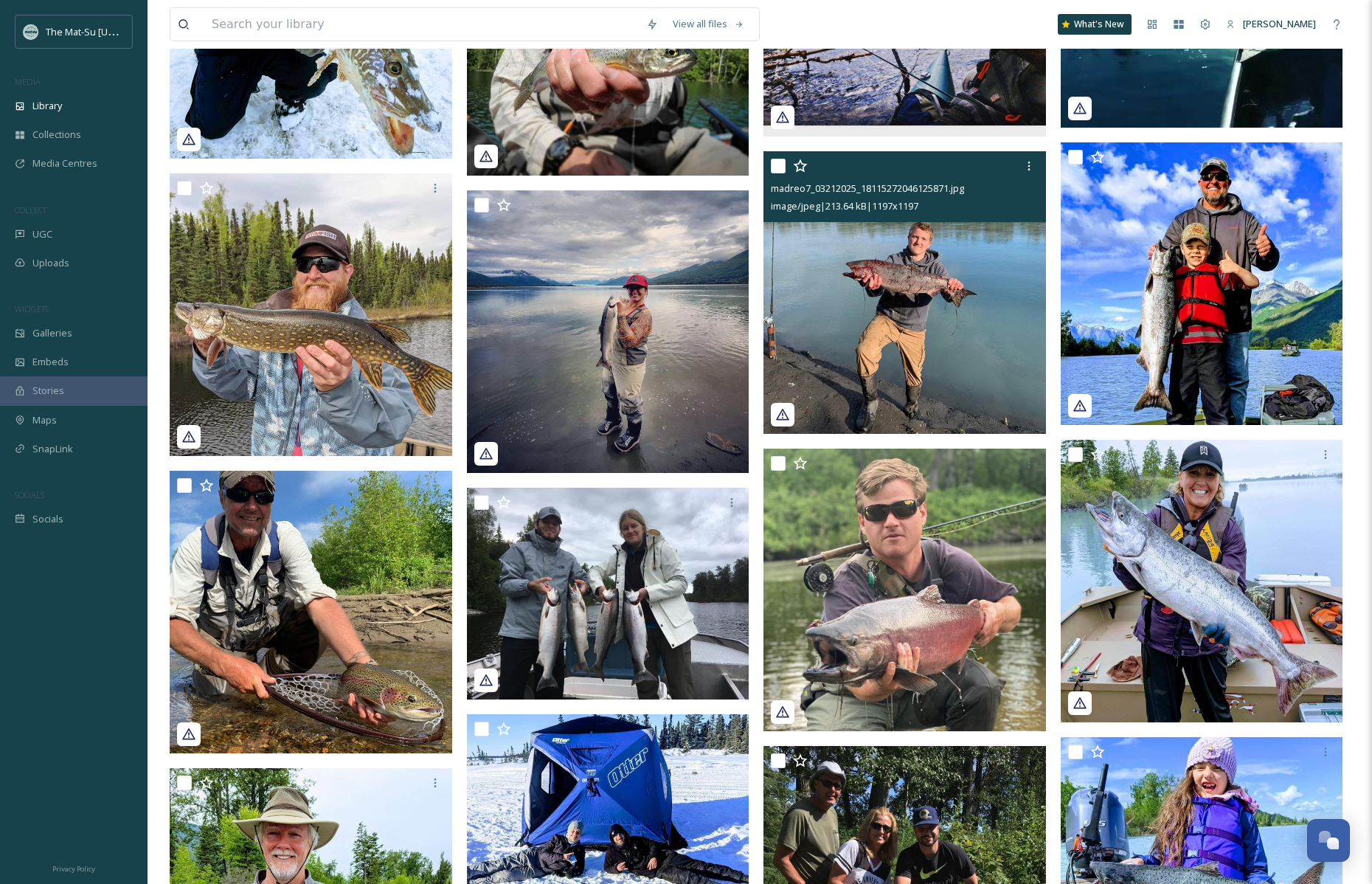
click at [914, 291] on img at bounding box center [905, 292] width 282 height 282
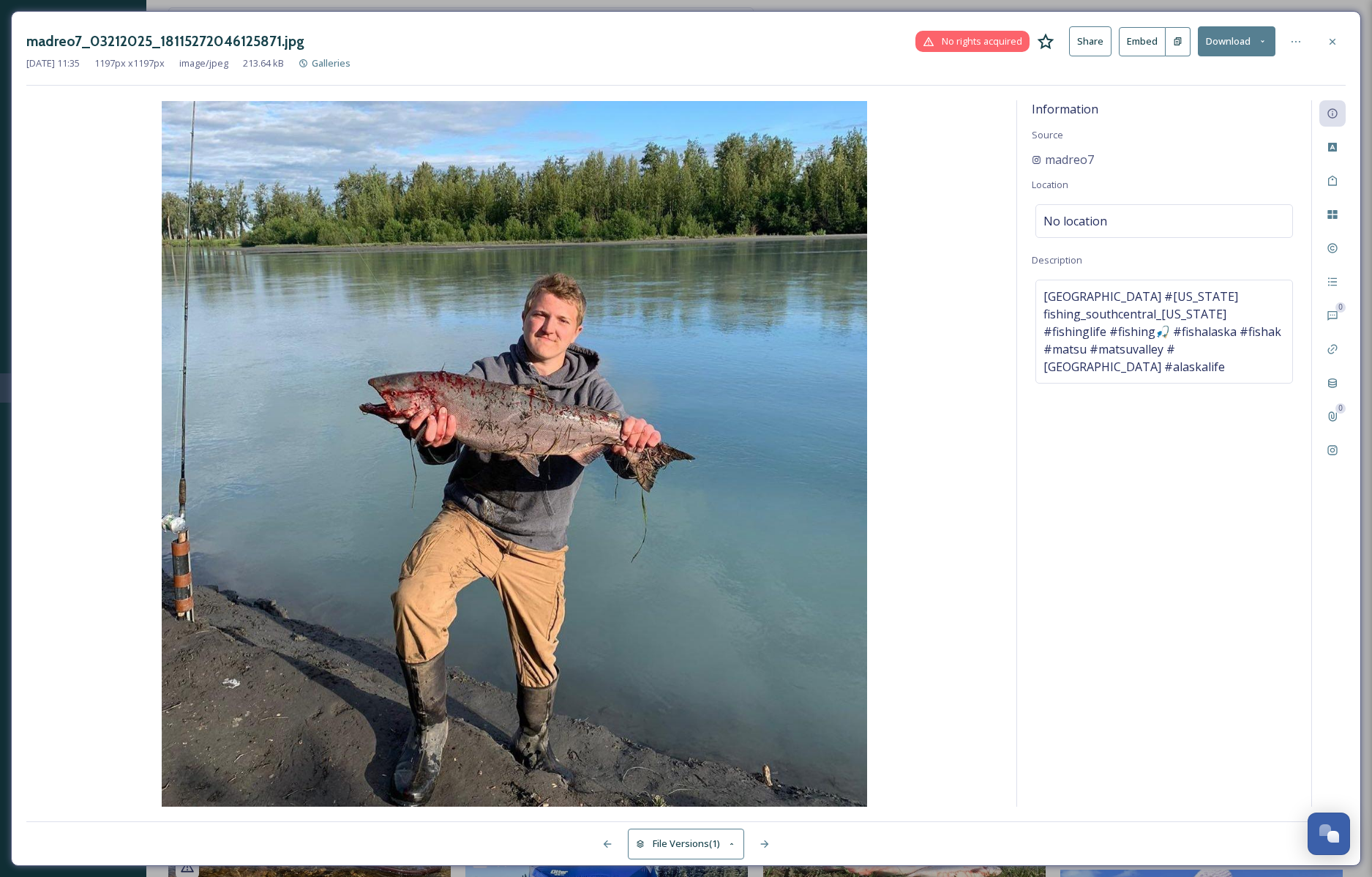
click at [1331, 38] on icon at bounding box center [1333, 41] width 6 height 6
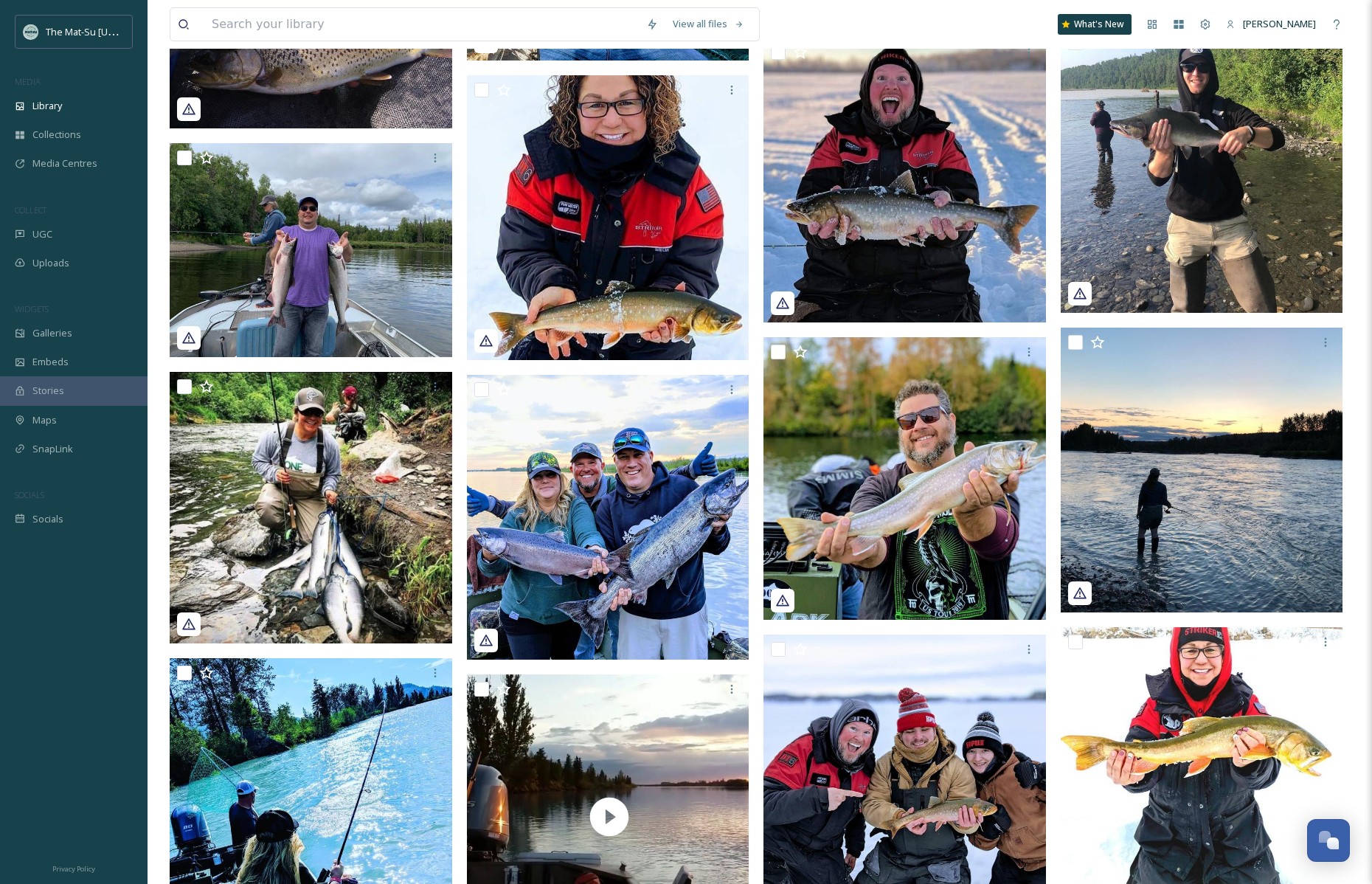
scroll to position [17024, 0]
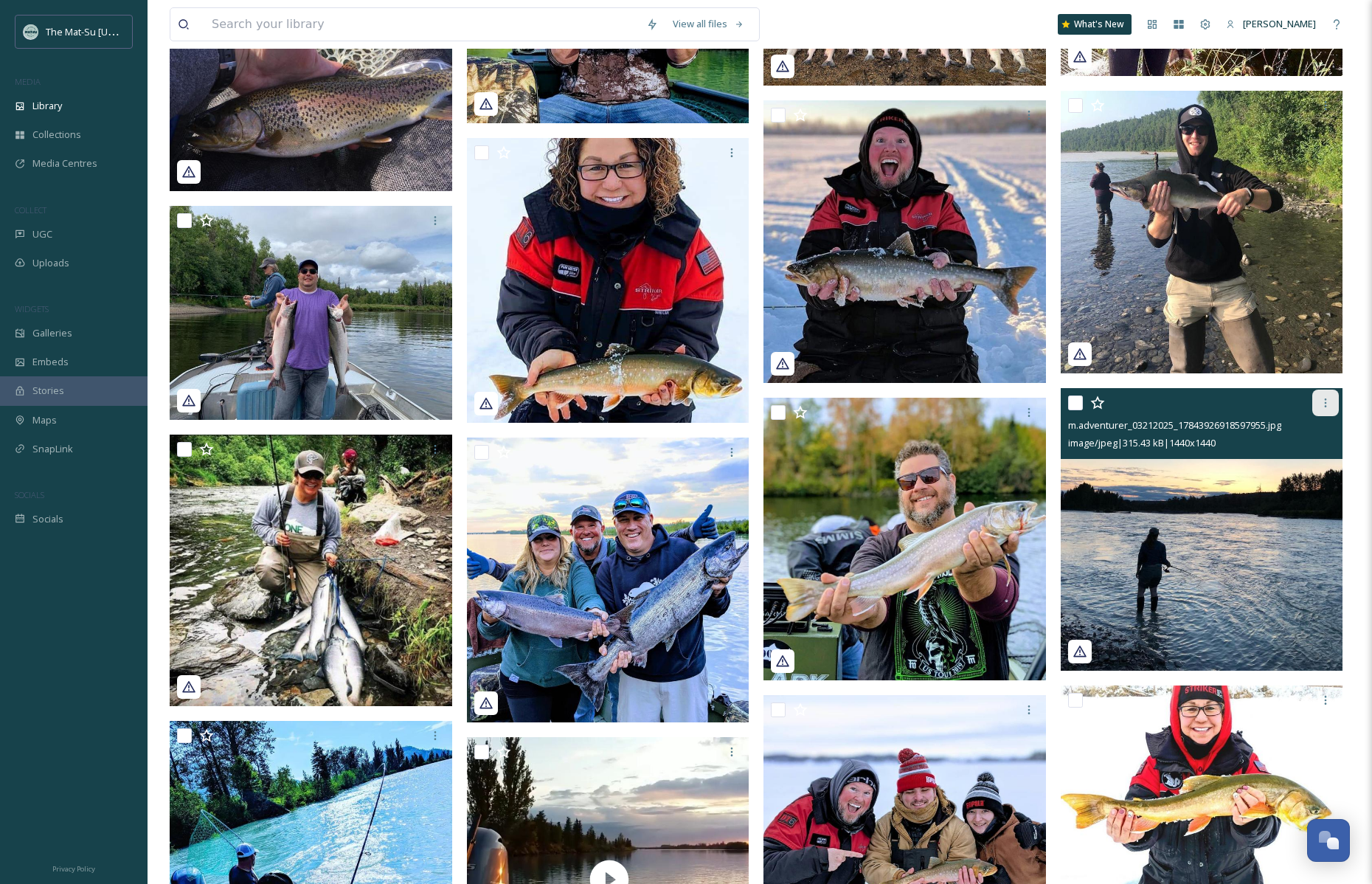
click at [1325, 399] on icon at bounding box center [1325, 402] width 12 height 12
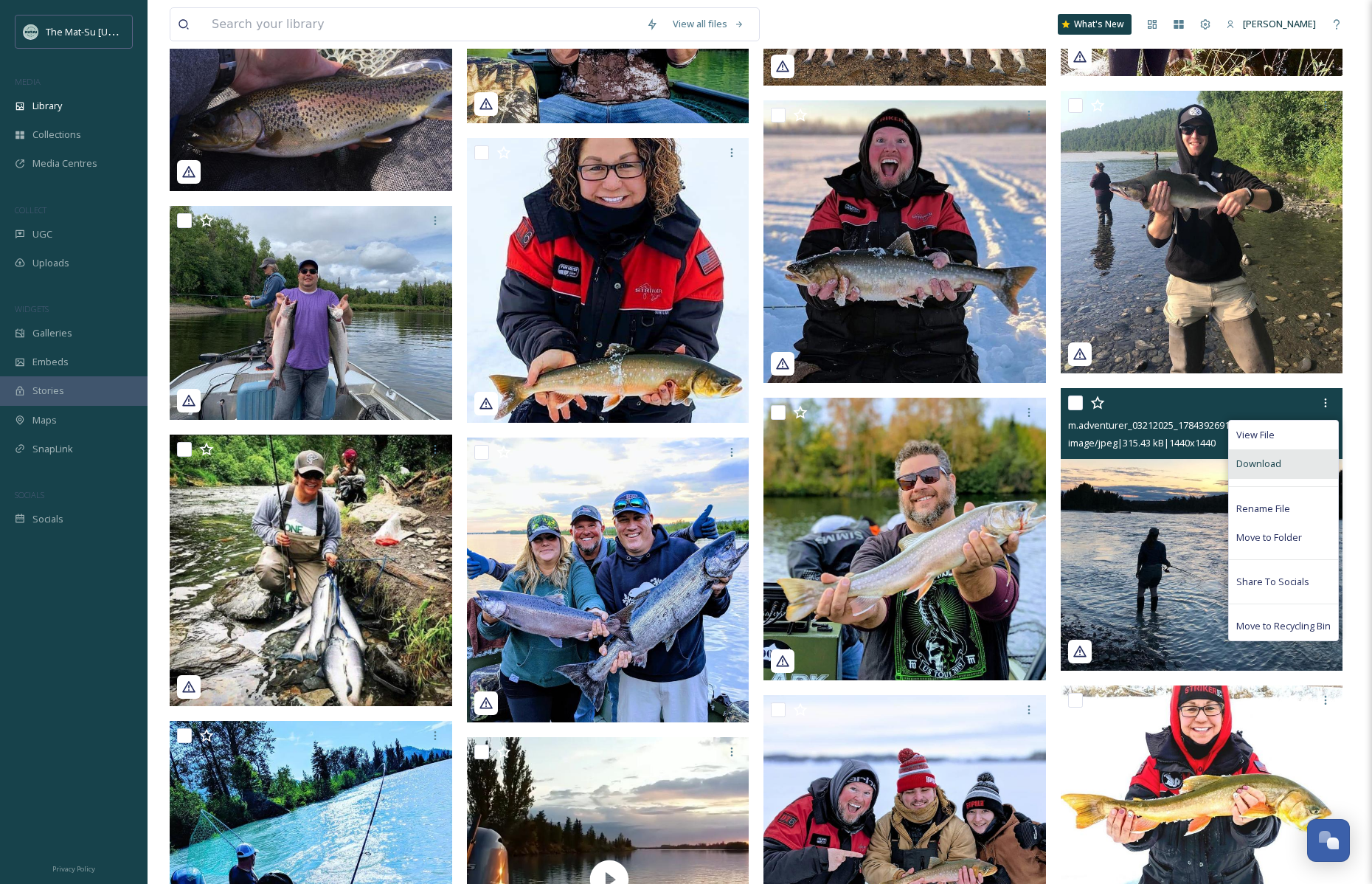
click at [1278, 467] on span "Download" at bounding box center [1259, 464] width 45 height 14
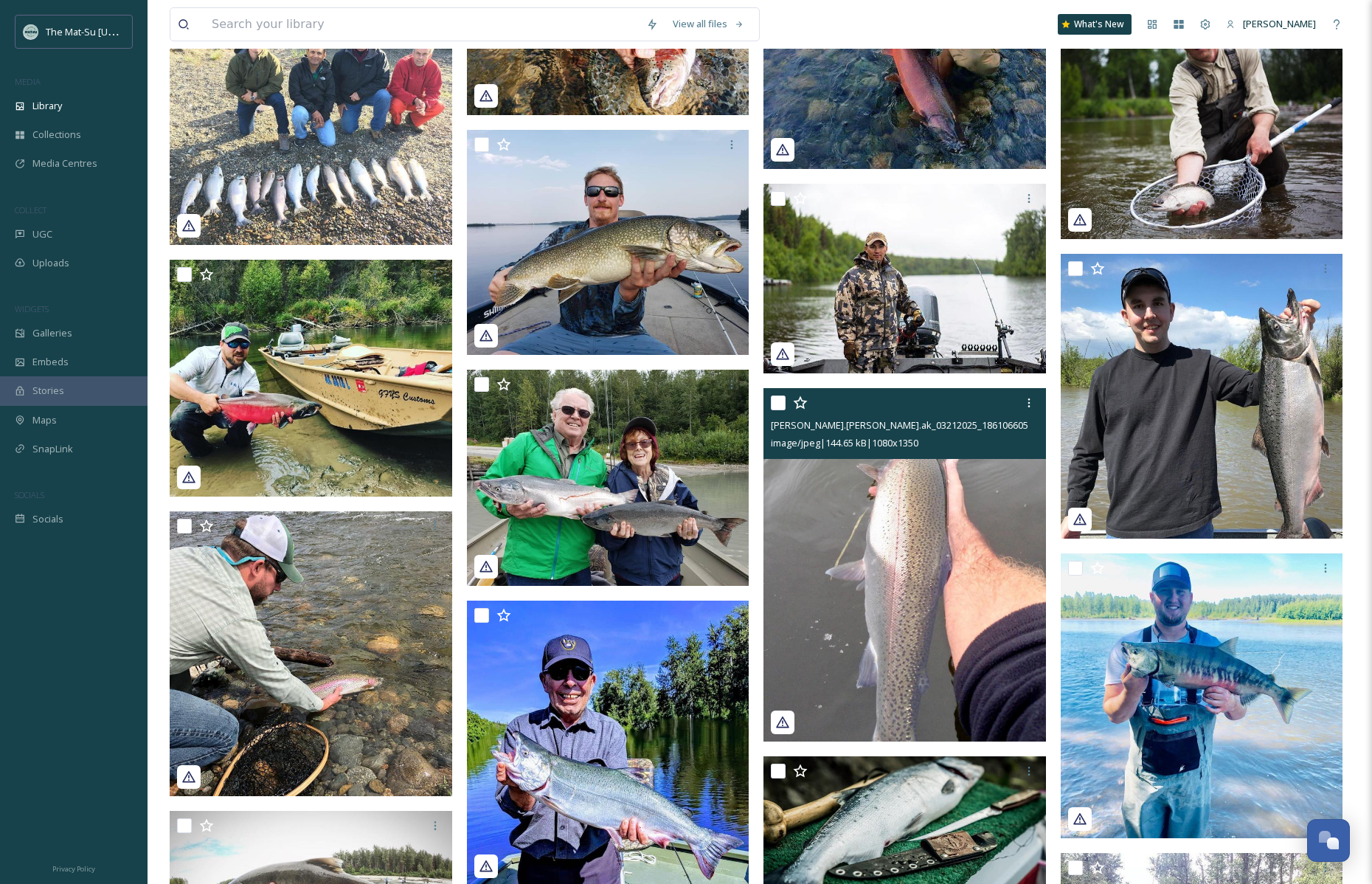
scroll to position [15960, 0]
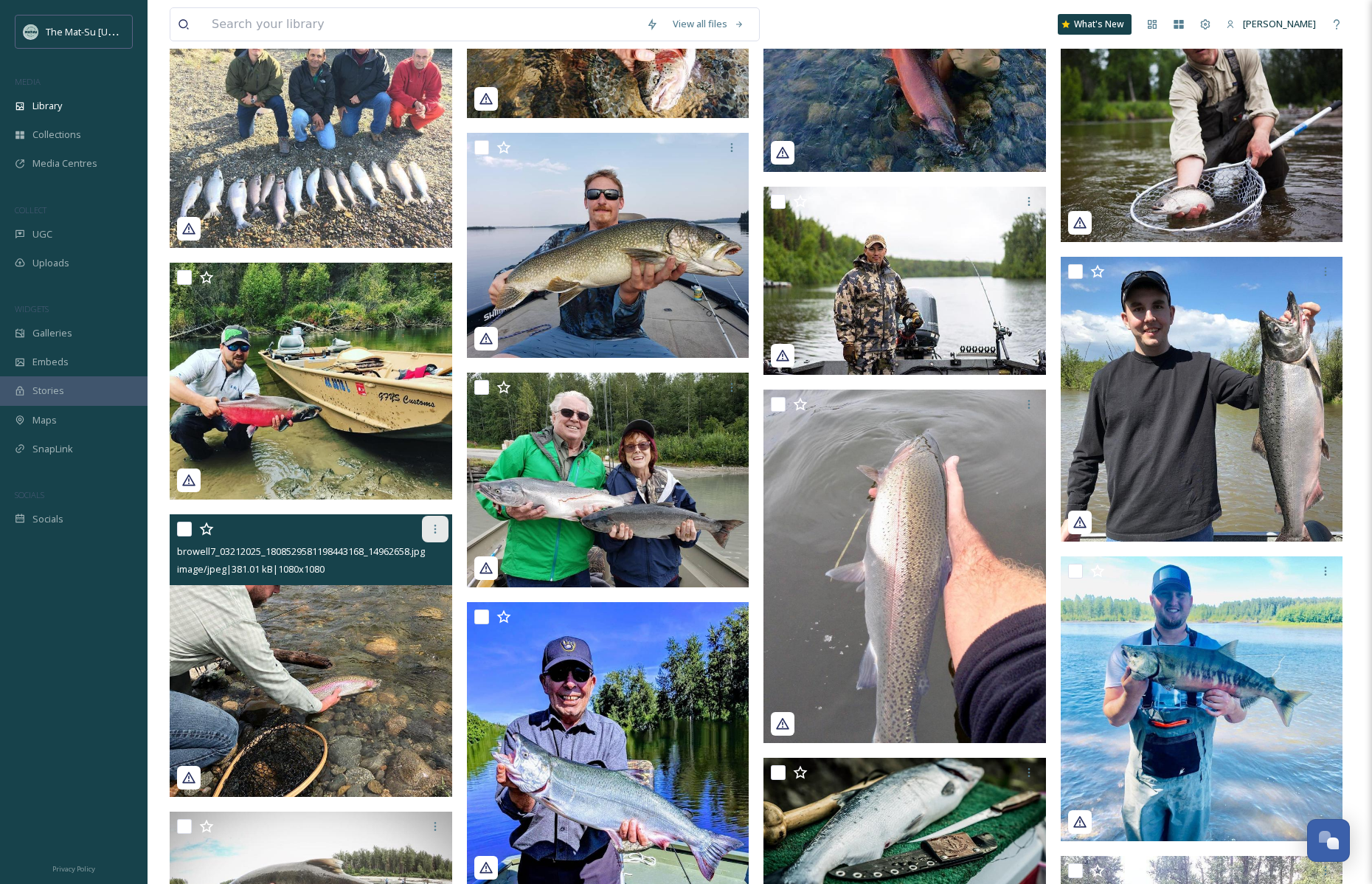
click at [431, 526] on icon at bounding box center [434, 528] width 12 height 12
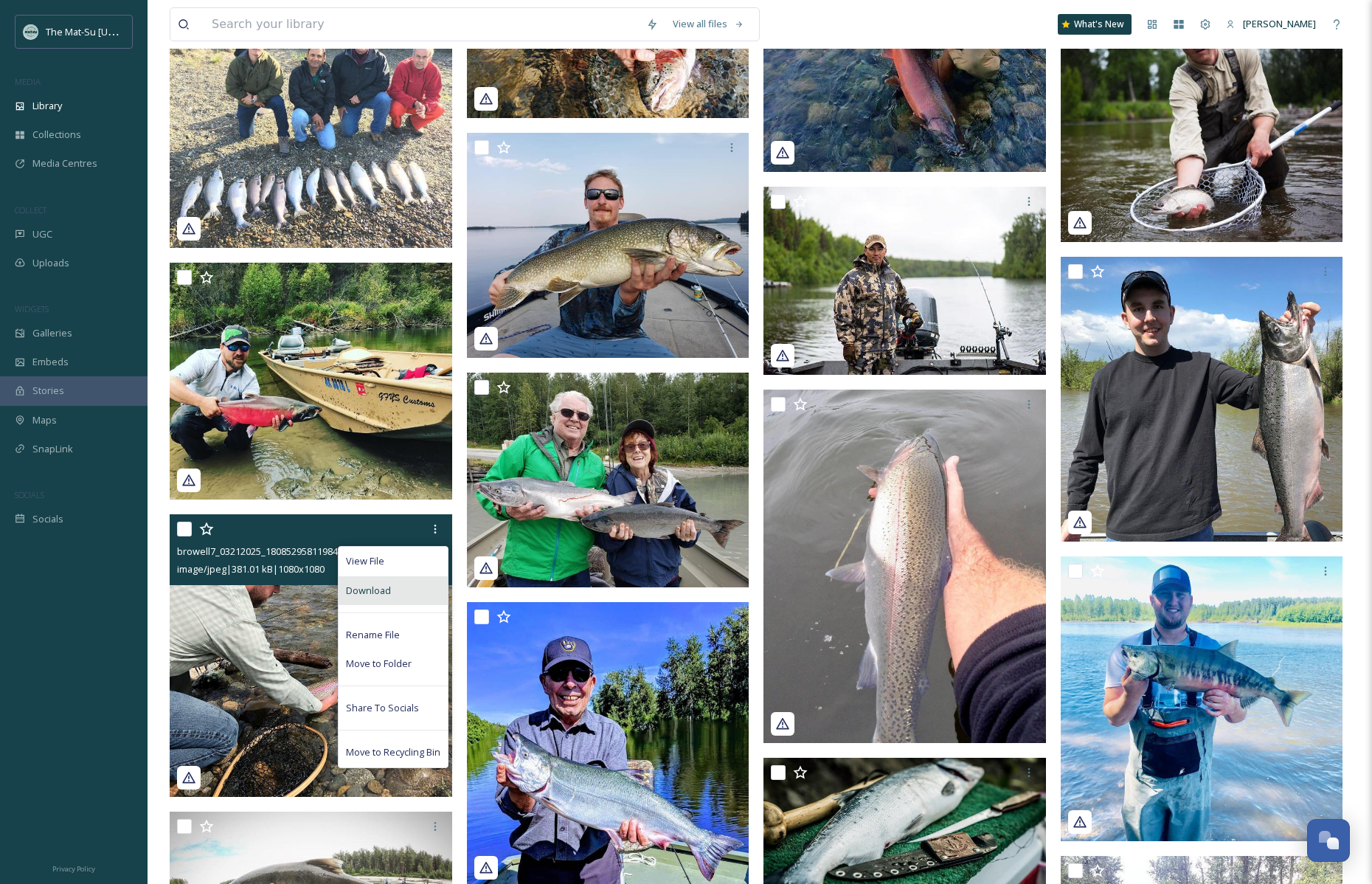
click at [396, 588] on div "Download" at bounding box center [393, 590] width 109 height 29
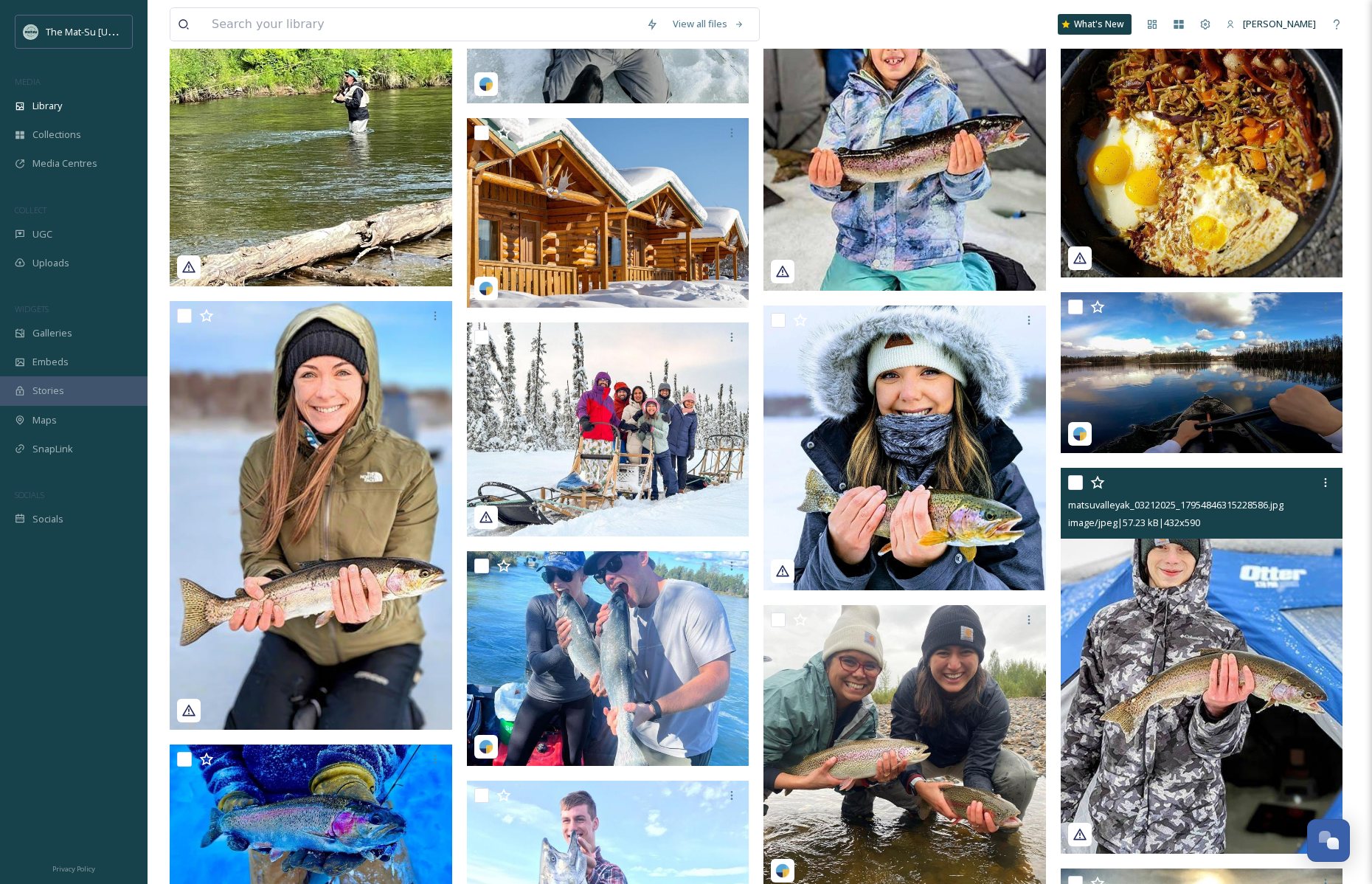
scroll to position [12998, 0]
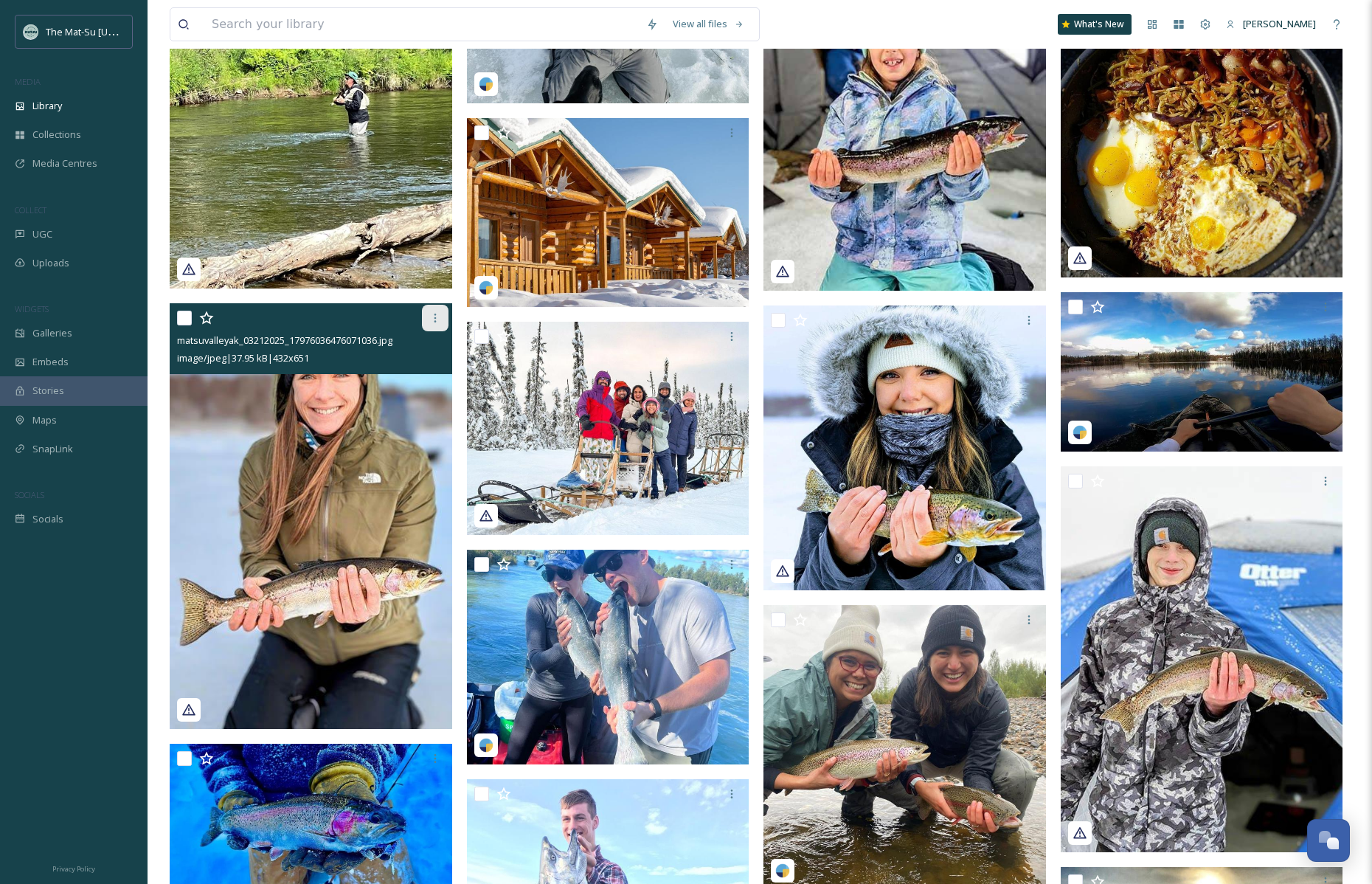
click at [433, 311] on div at bounding box center [435, 318] width 27 height 27
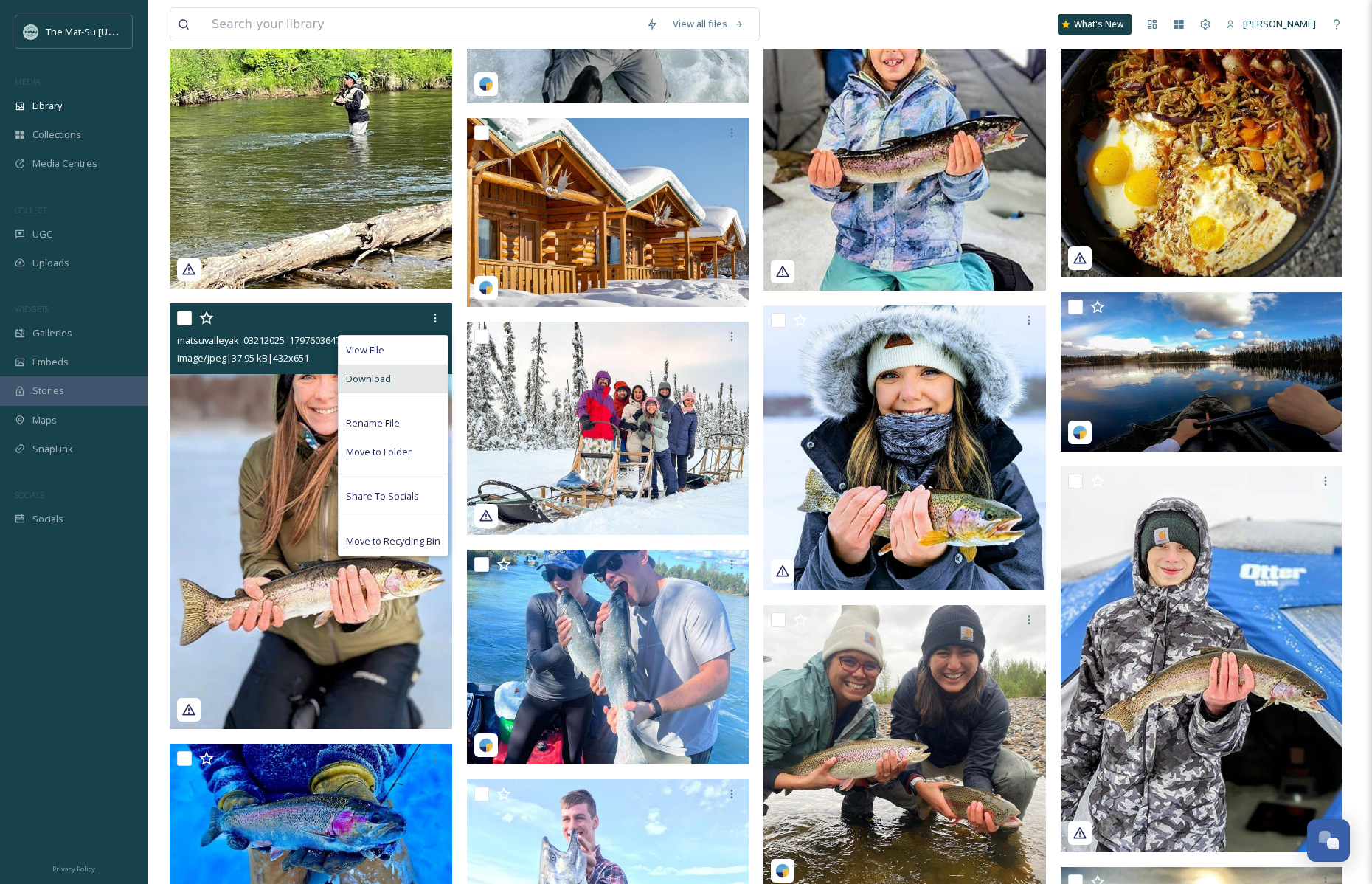
click at [382, 382] on span "Download" at bounding box center [368, 379] width 45 height 14
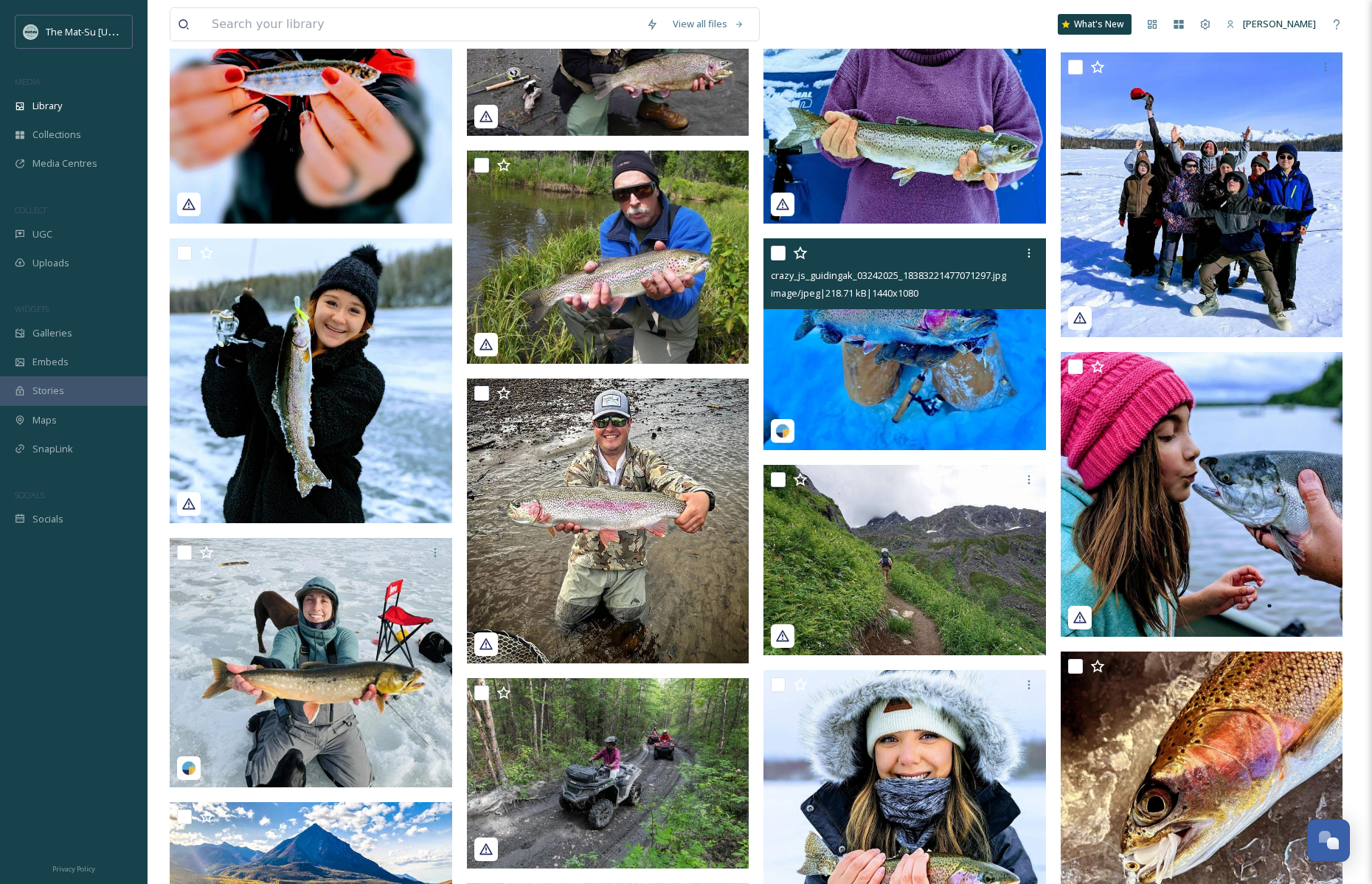
scroll to position [12001, 0]
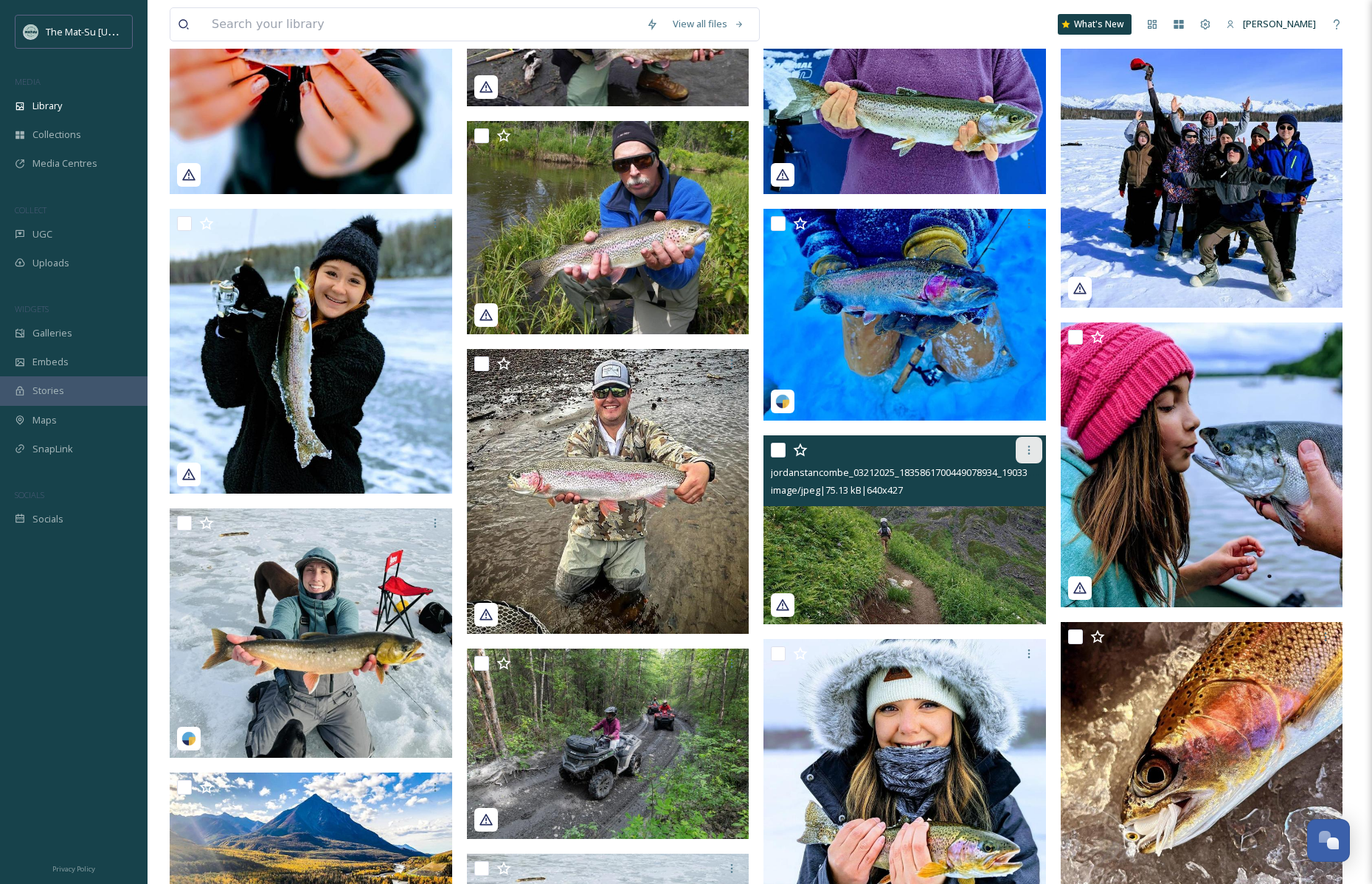
click at [1031, 449] on icon at bounding box center [1029, 450] width 12 height 12
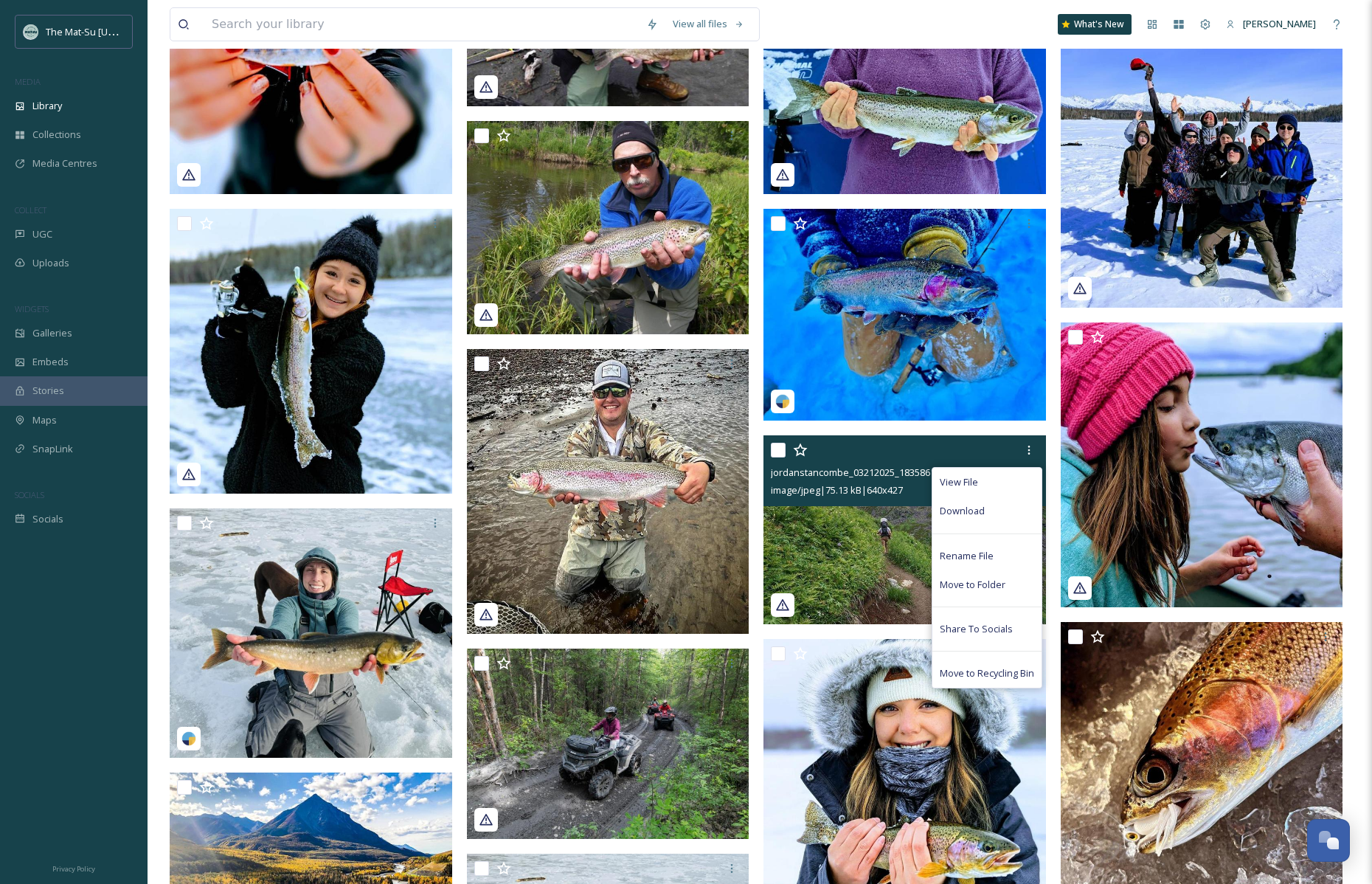
click at [964, 509] on span "Download" at bounding box center [962, 511] width 45 height 14
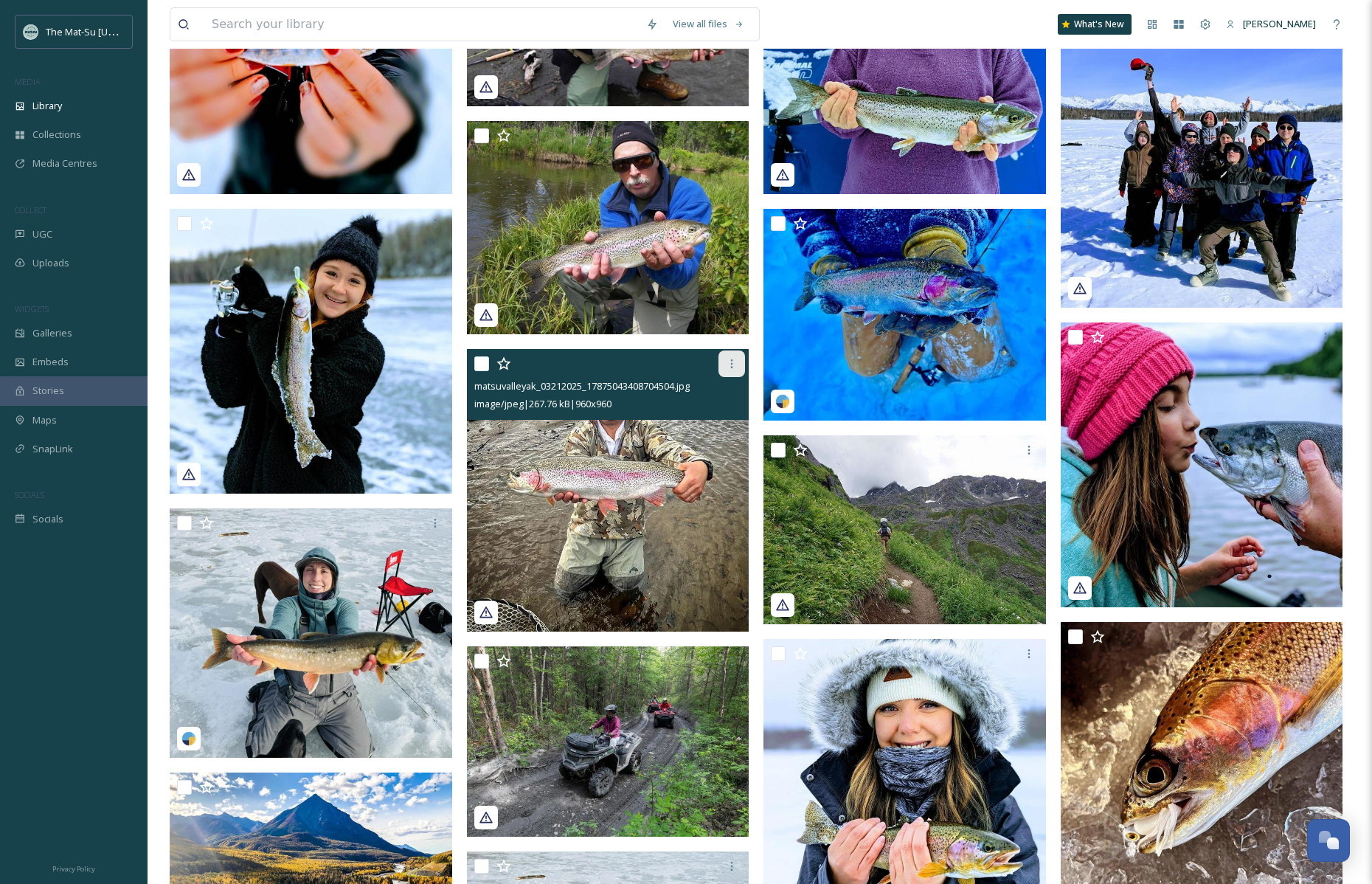
click at [732, 360] on icon at bounding box center [732, 364] width 2 height 9
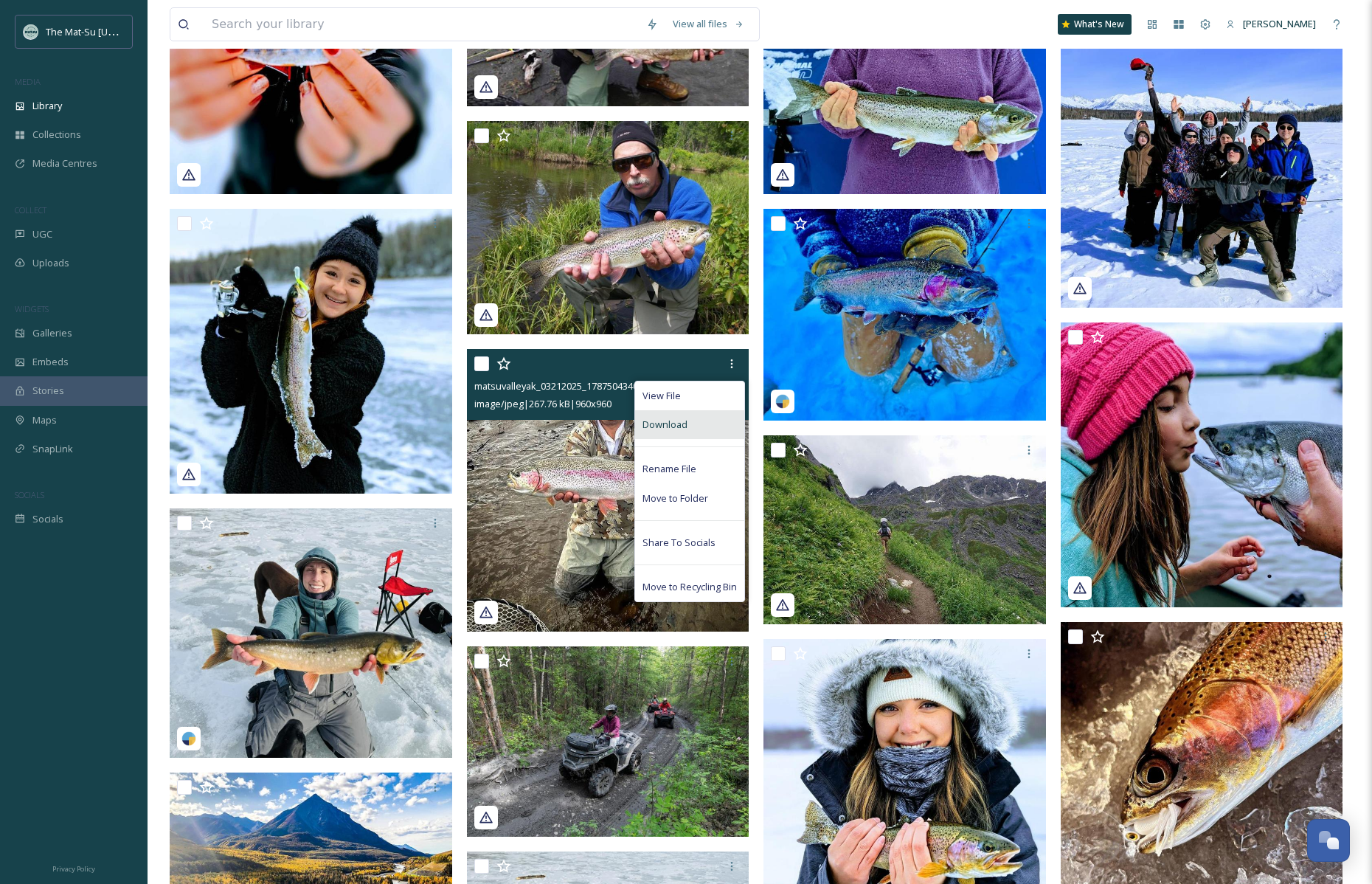
click at [671, 427] on span "Download" at bounding box center [665, 425] width 45 height 14
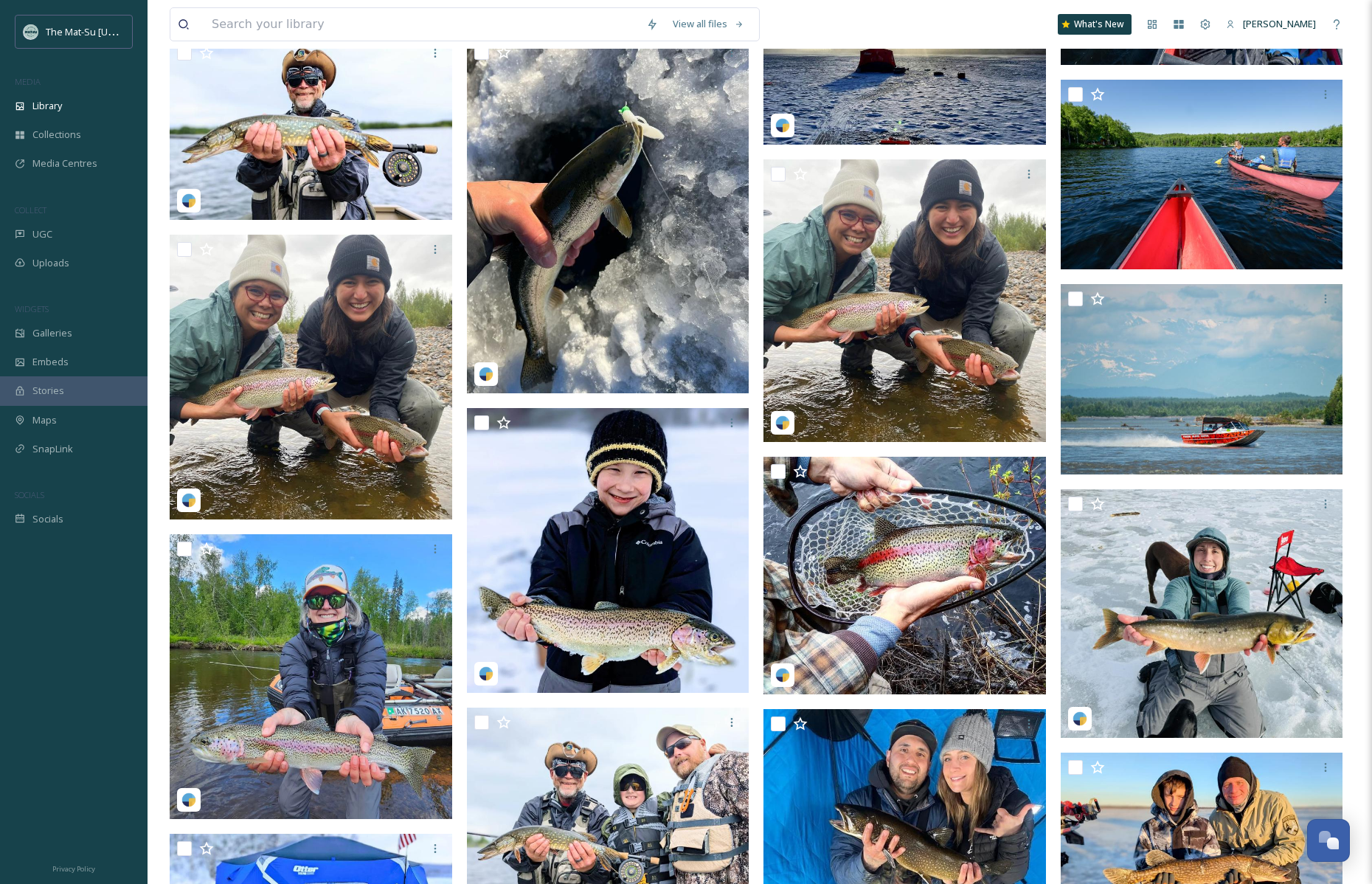
scroll to position [5255, 0]
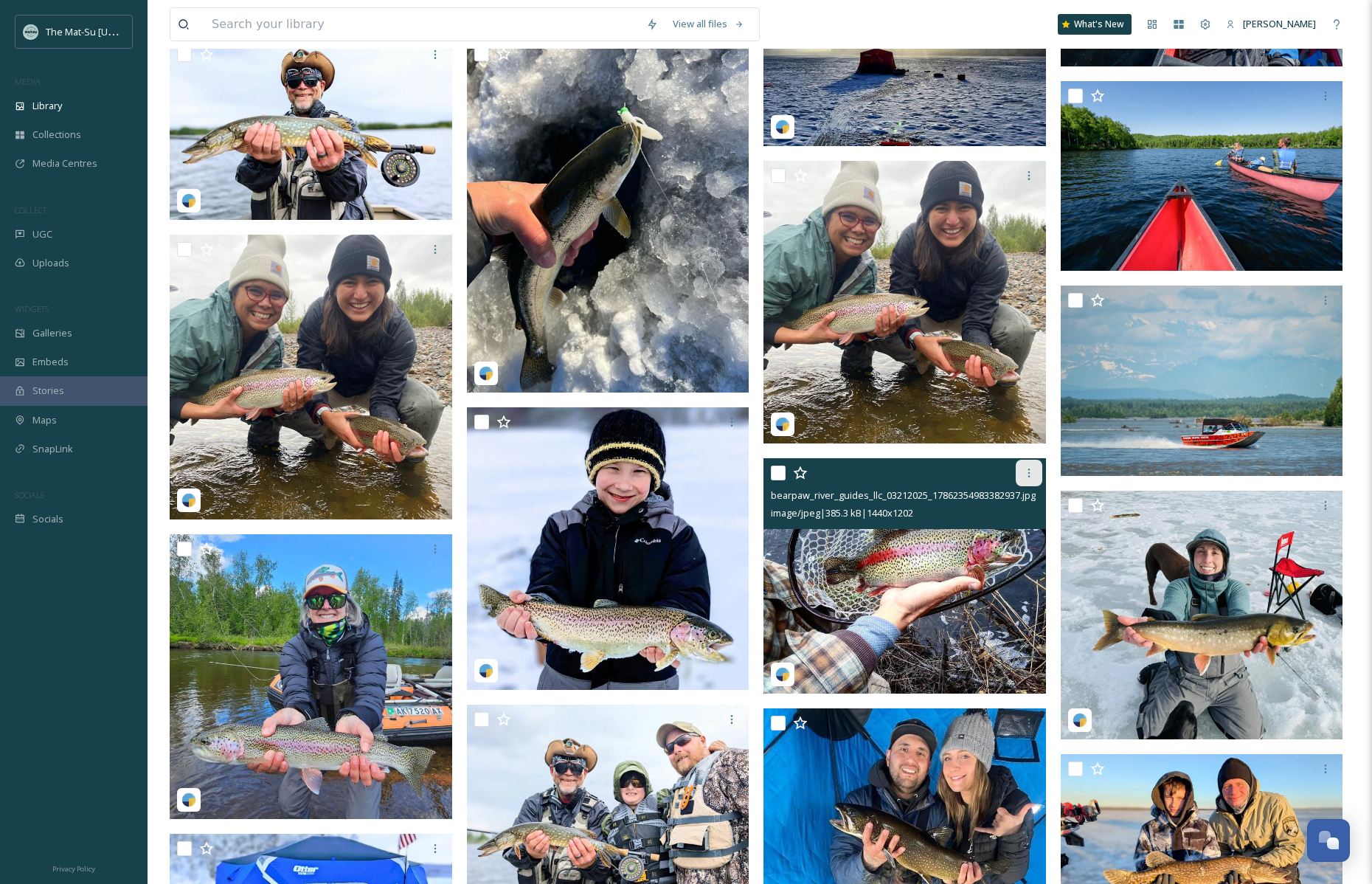
click at [1033, 470] on icon at bounding box center [1029, 472] width 12 height 12
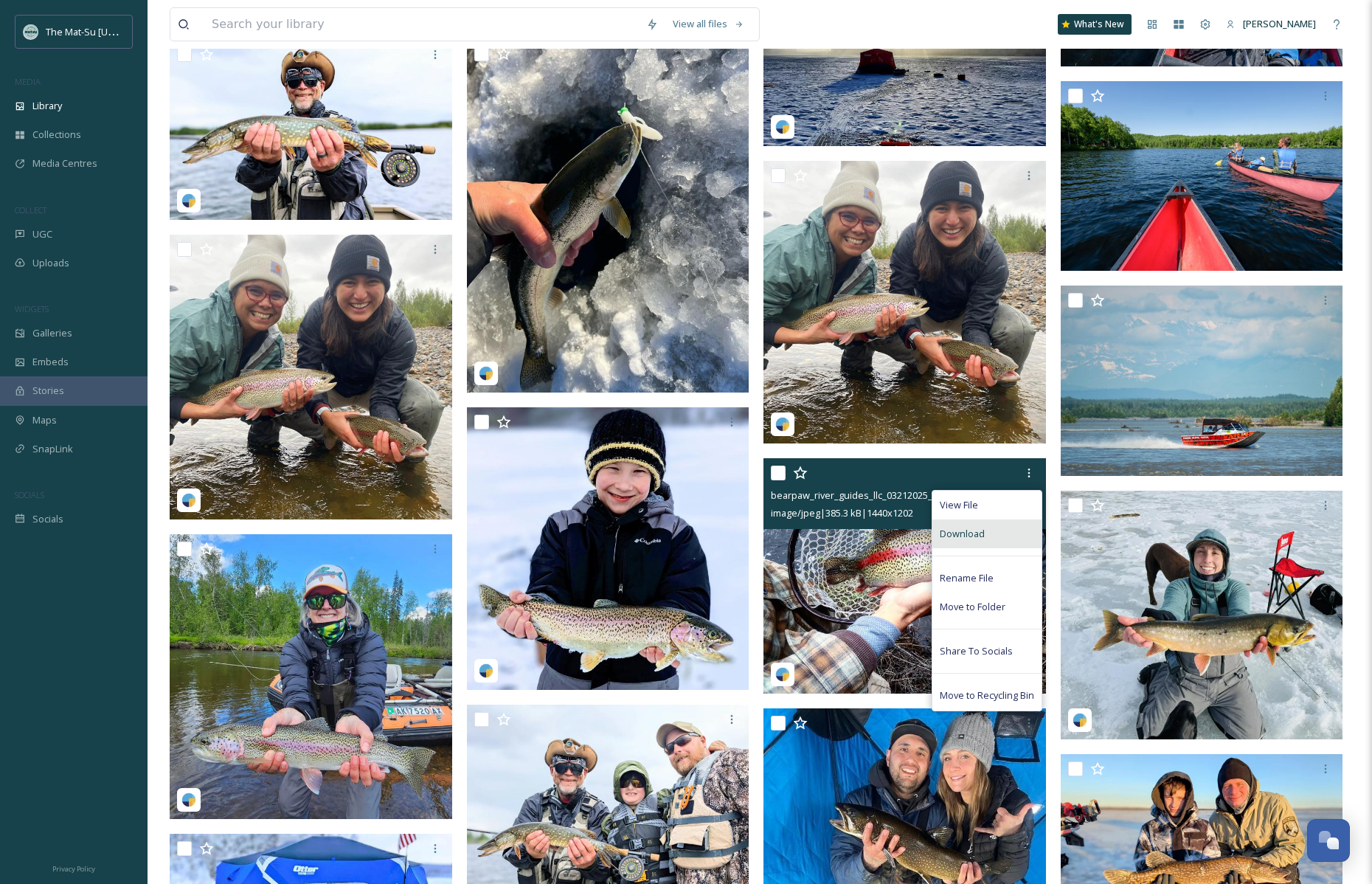
click at [982, 531] on span "Download" at bounding box center [962, 534] width 45 height 14
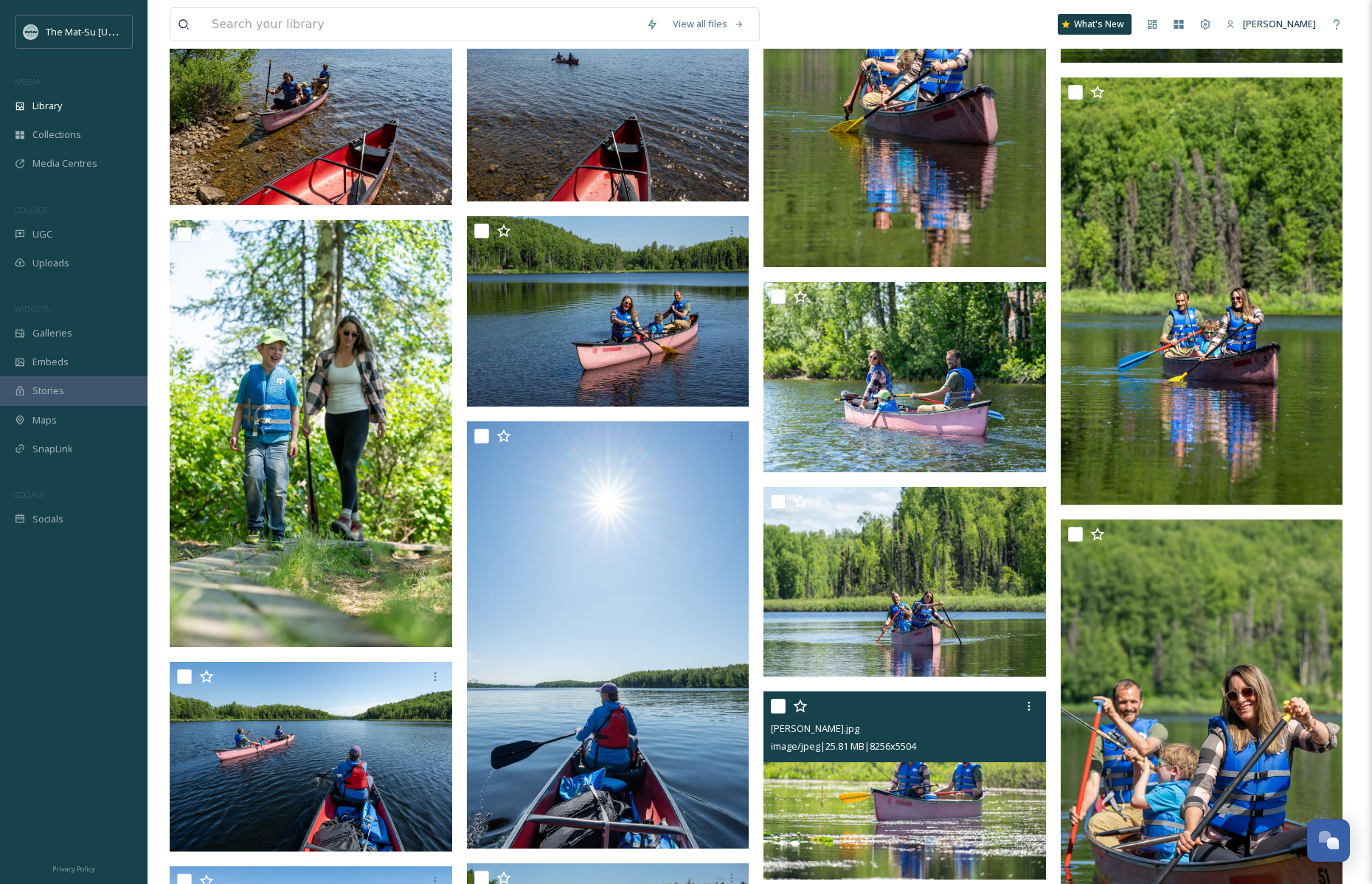
scroll to position [2422, 0]
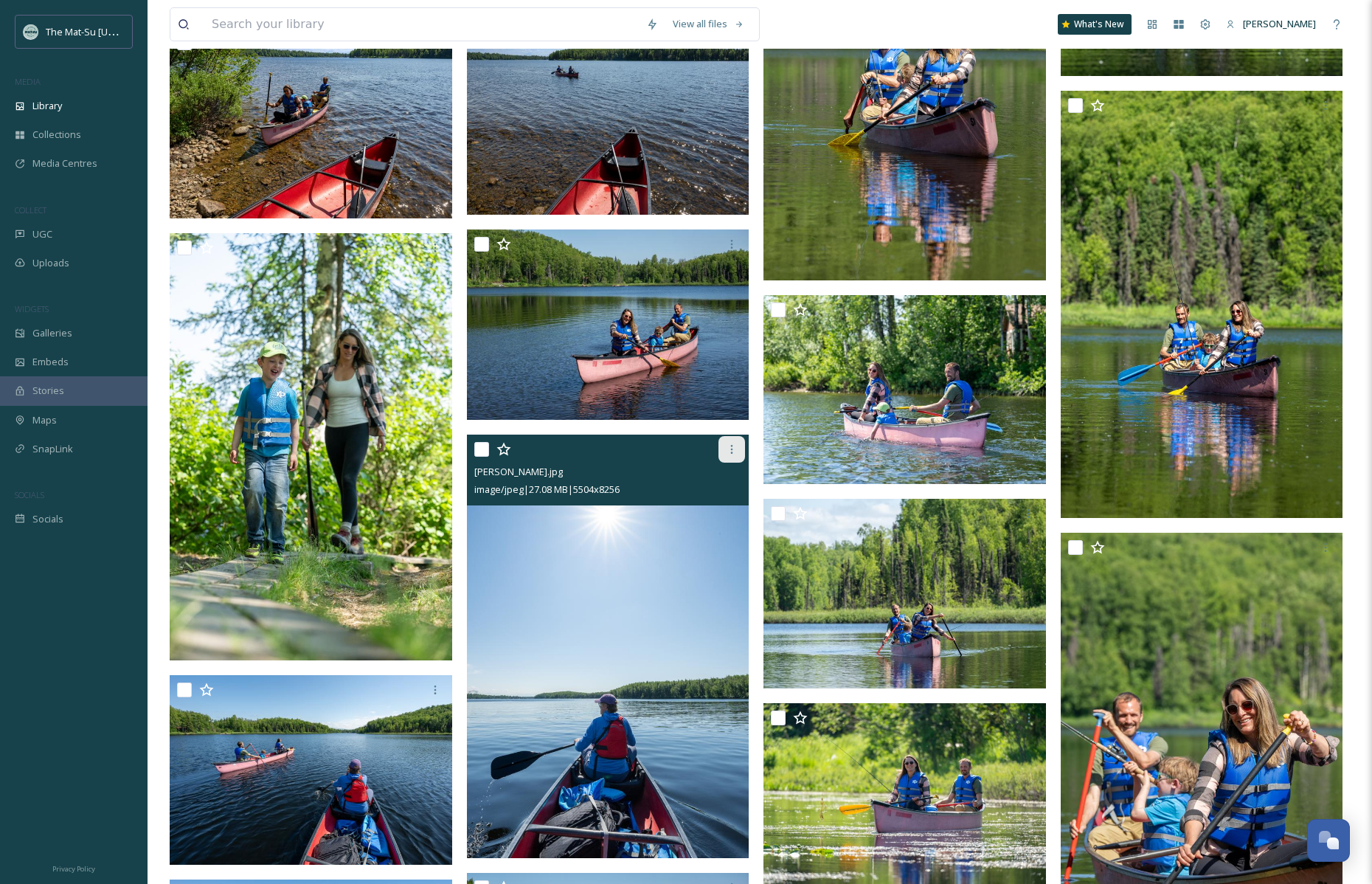
click at [726, 446] on icon at bounding box center [732, 449] width 12 height 12
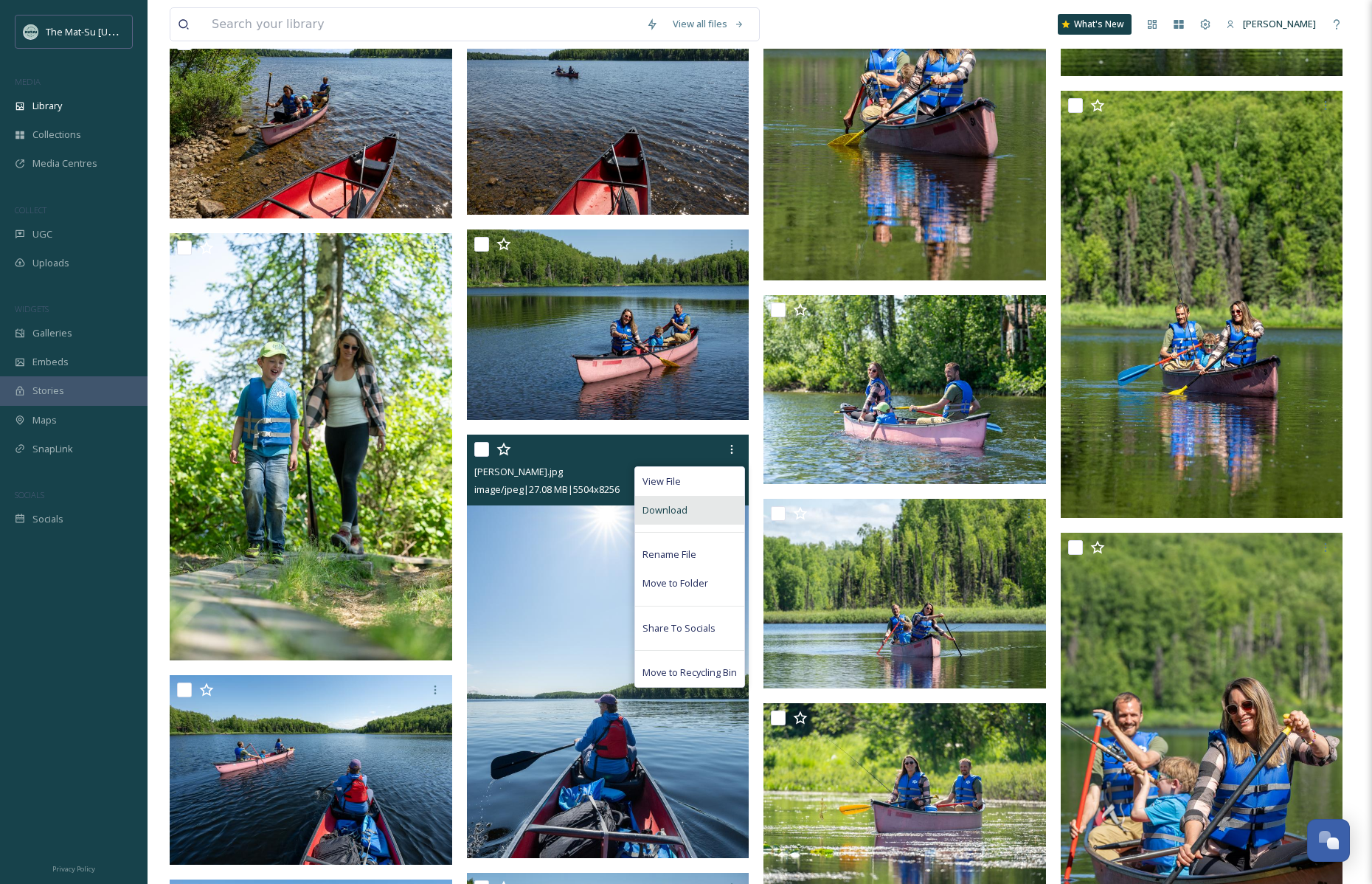
click at [689, 512] on div "Download" at bounding box center [690, 511] width 109 height 29
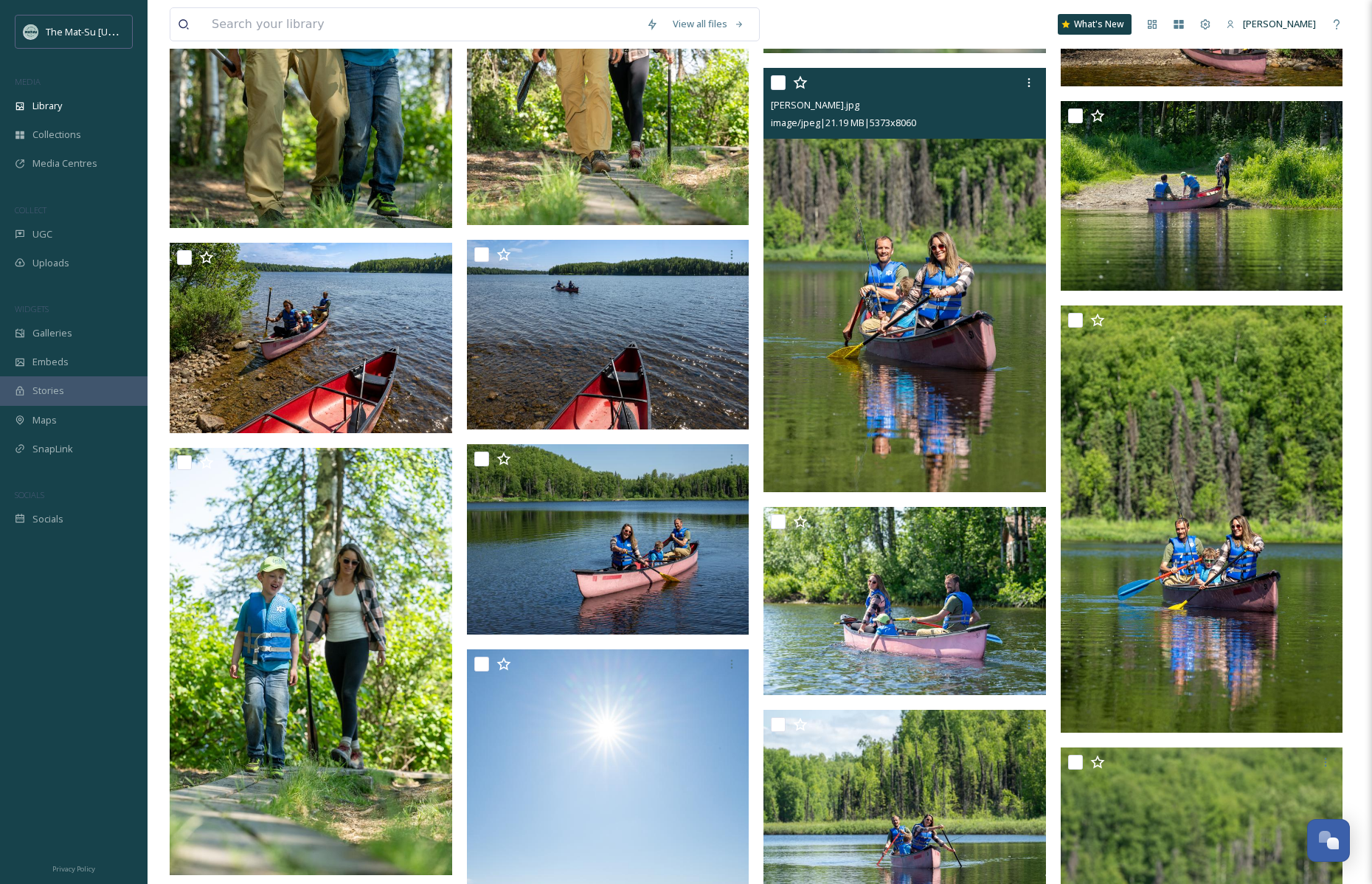
scroll to position [2208, 0]
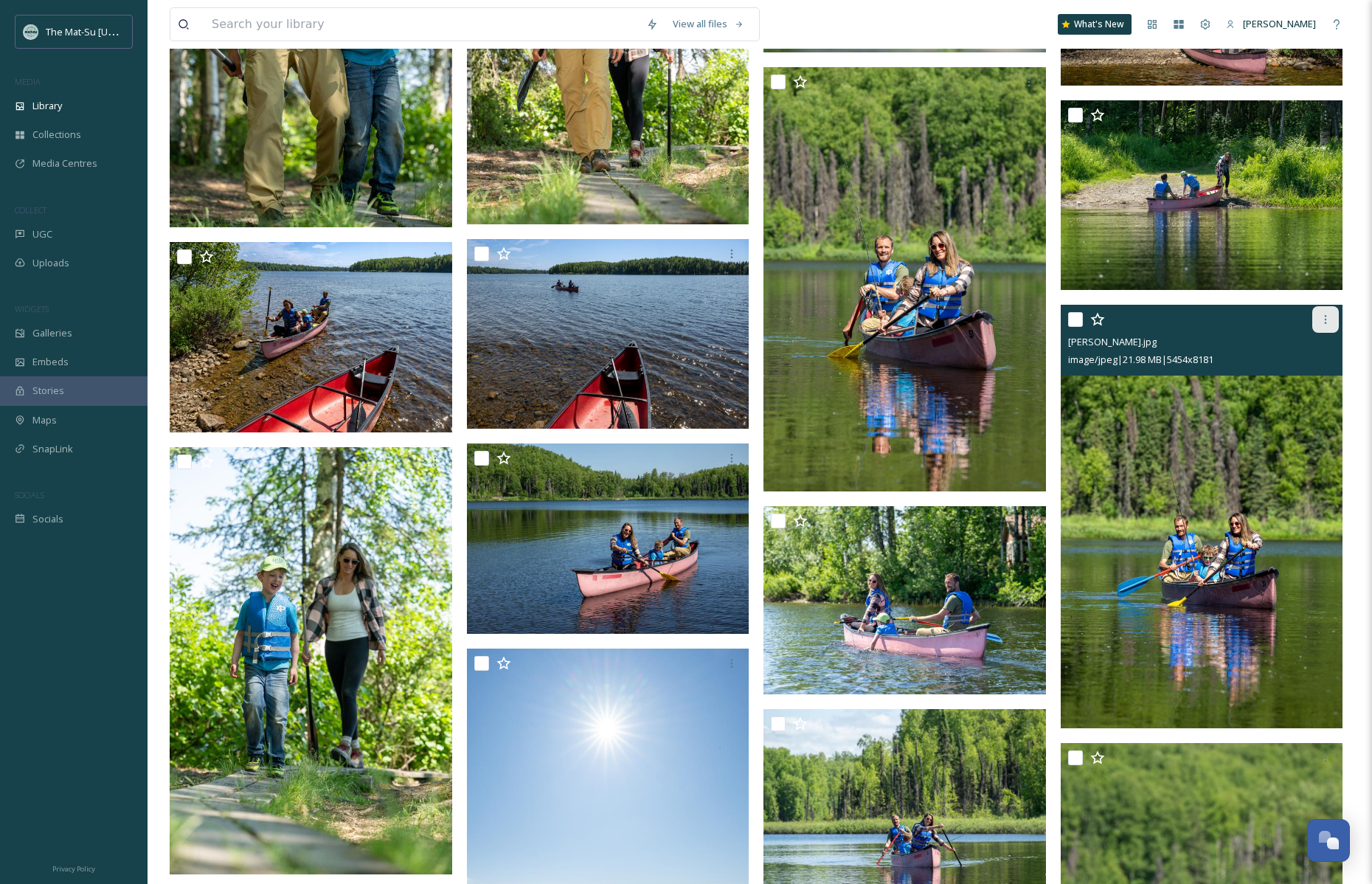
click at [1327, 317] on icon at bounding box center [1325, 319] width 12 height 12
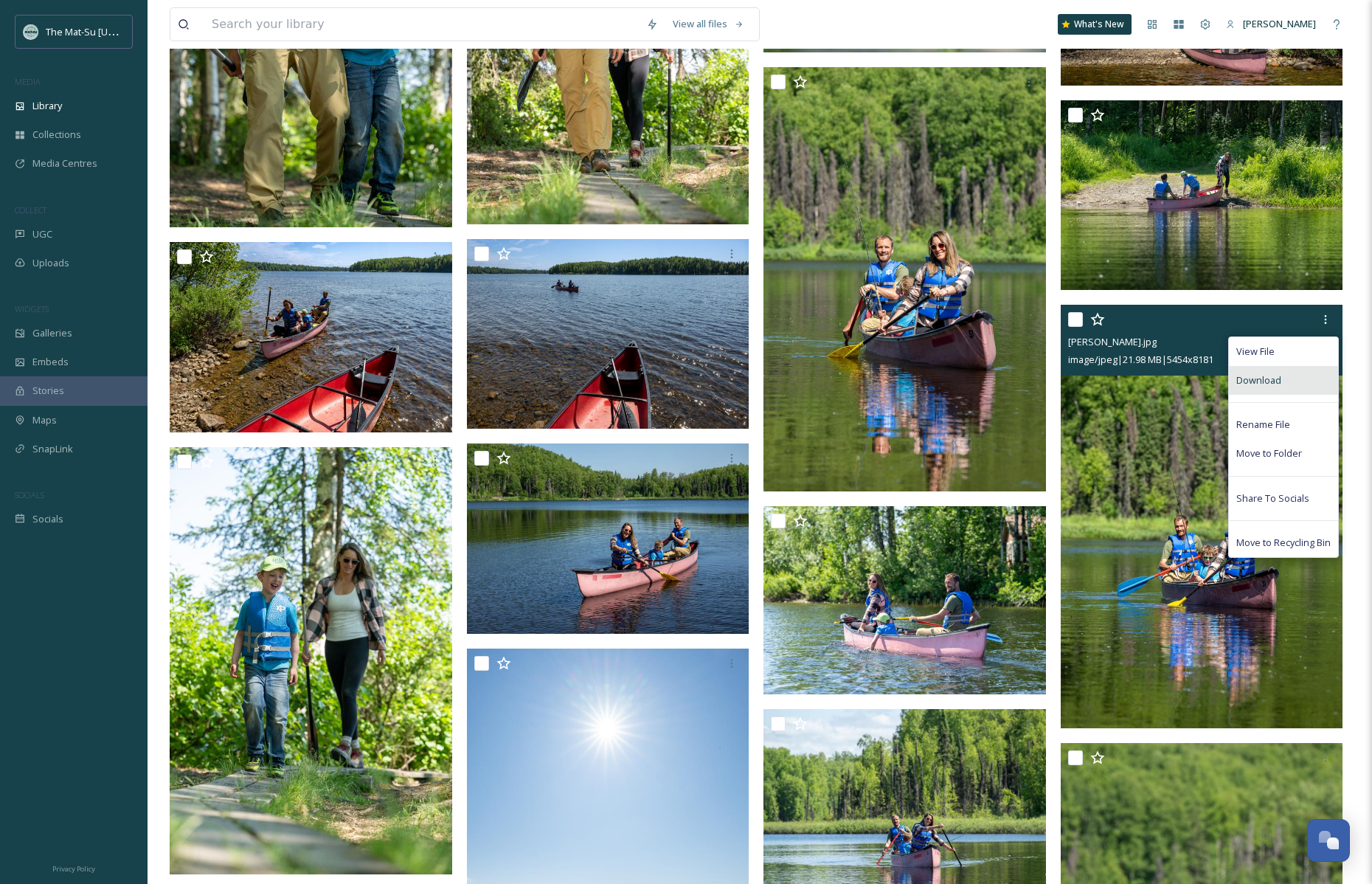
click at [1273, 383] on span "Download" at bounding box center [1259, 381] width 45 height 14
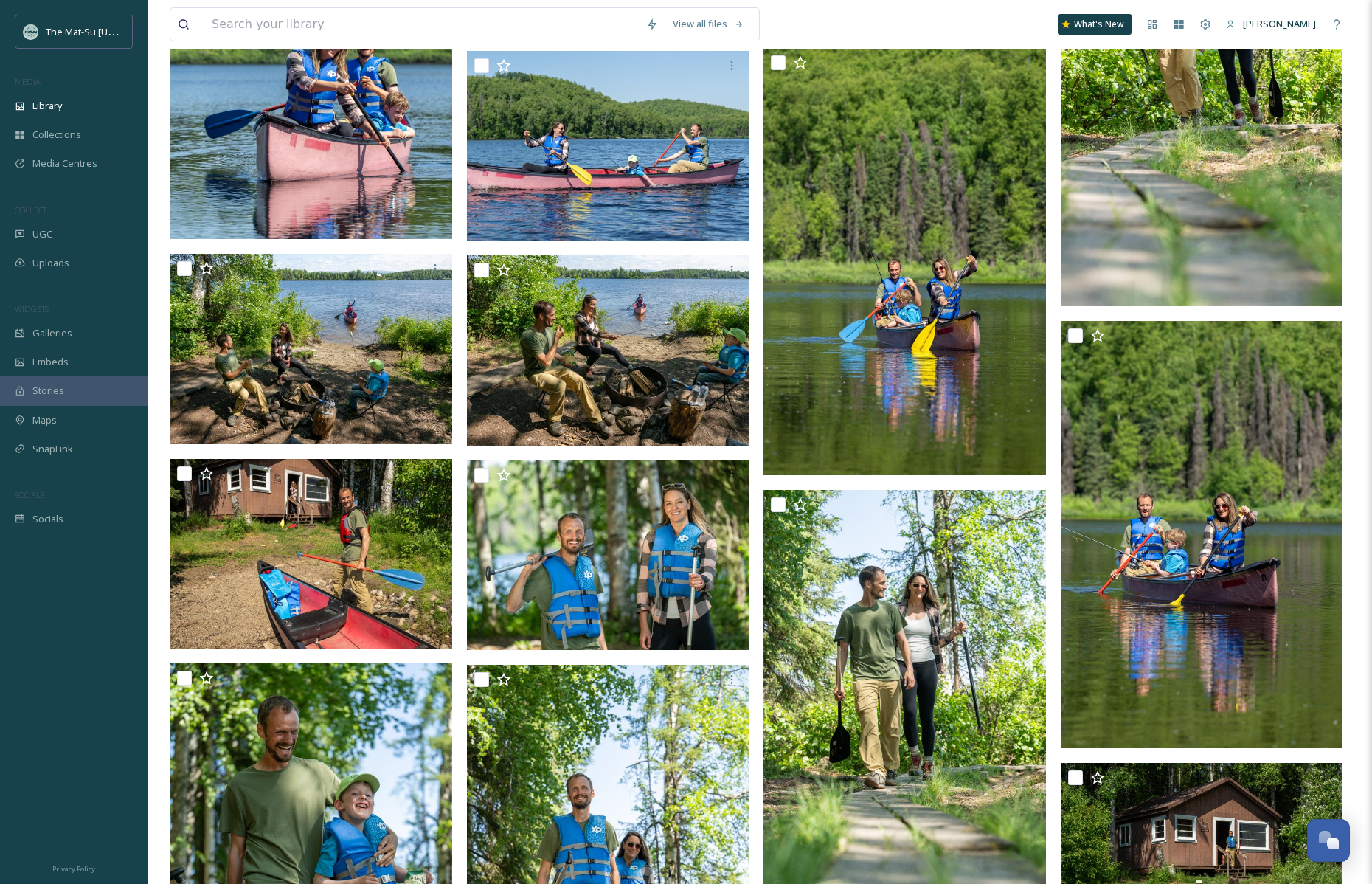
scroll to position [1221, 0]
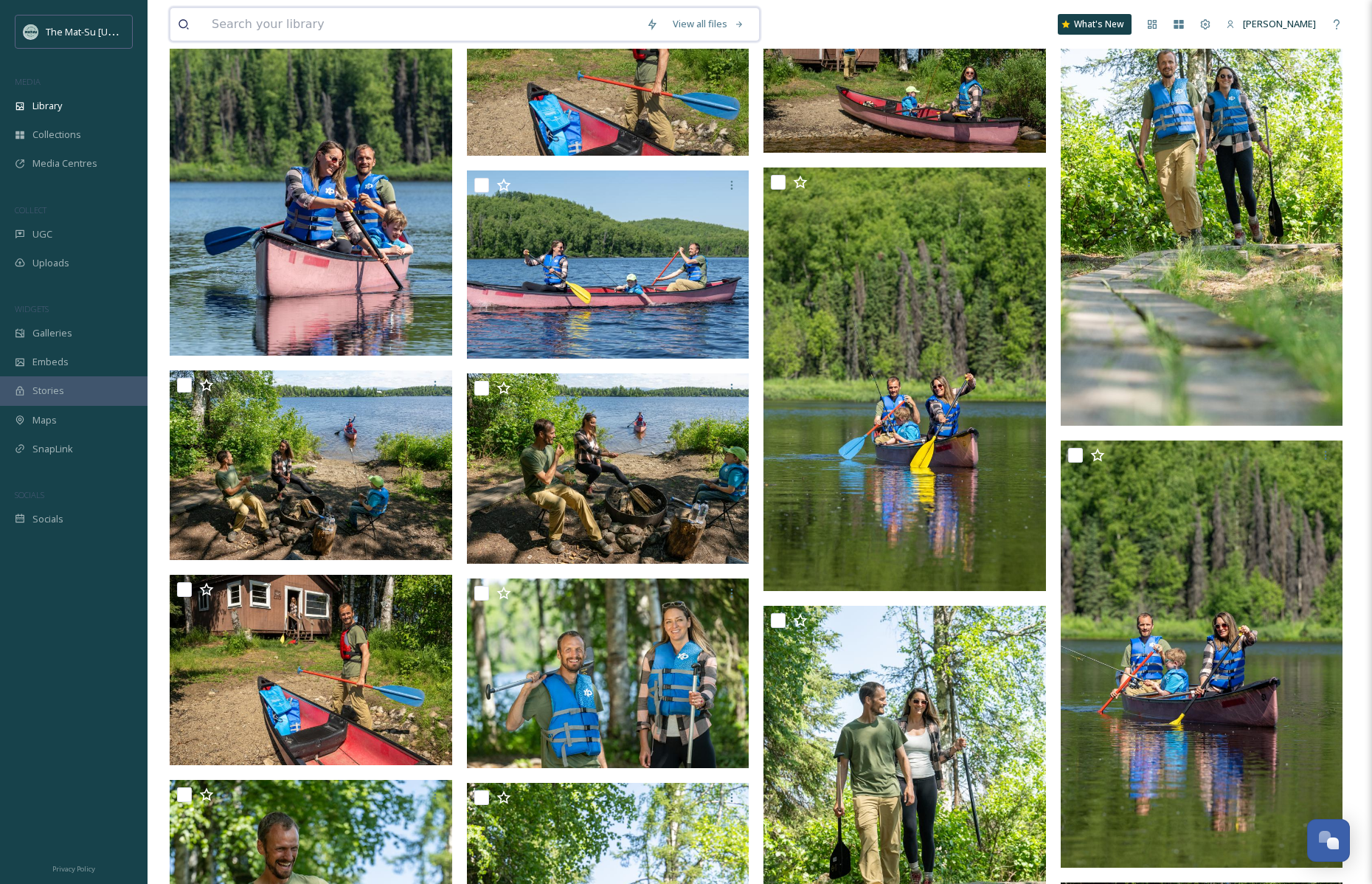
click at [225, 22] on input at bounding box center [421, 24] width 434 height 32
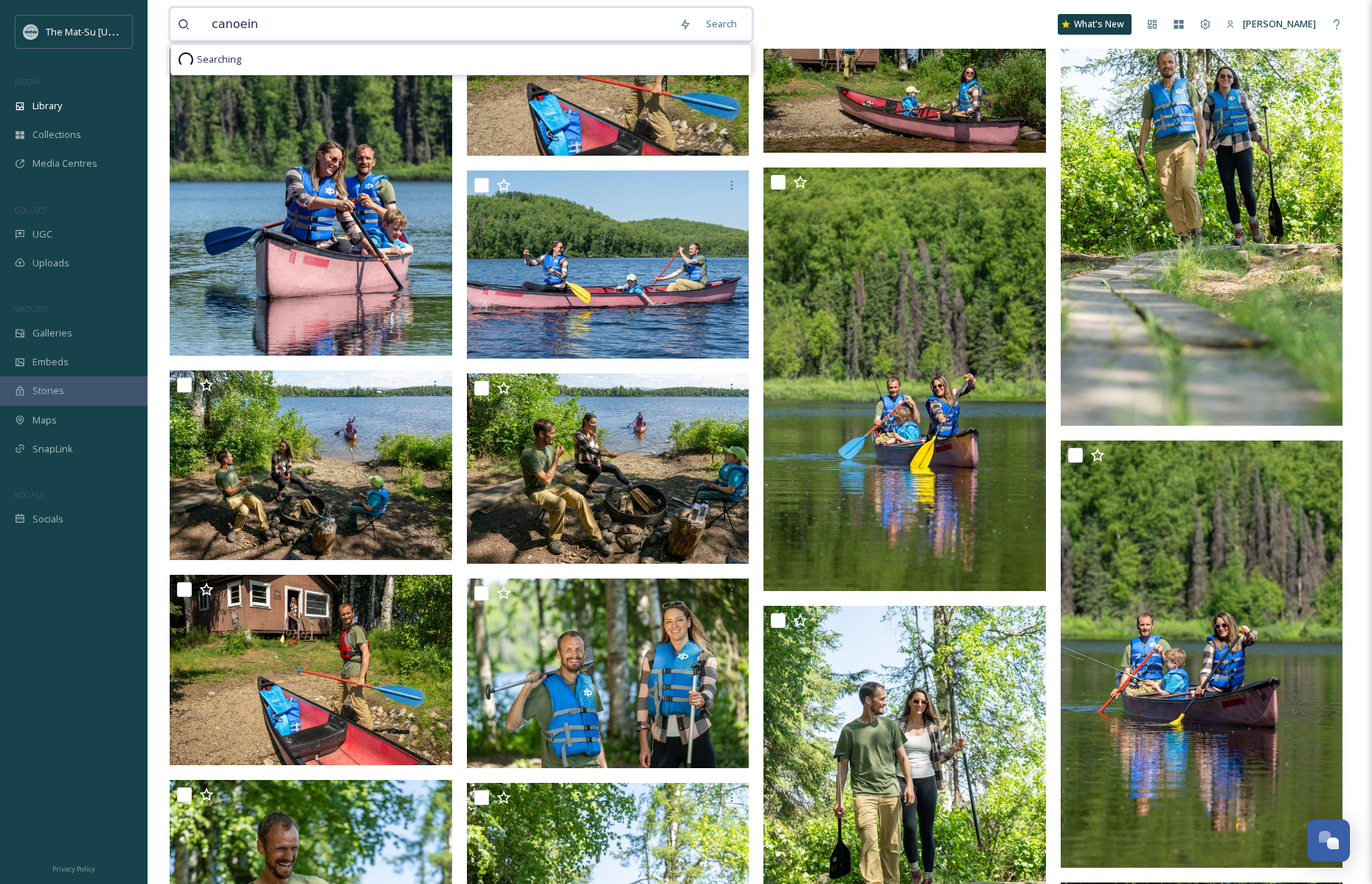
type input "canoeing"
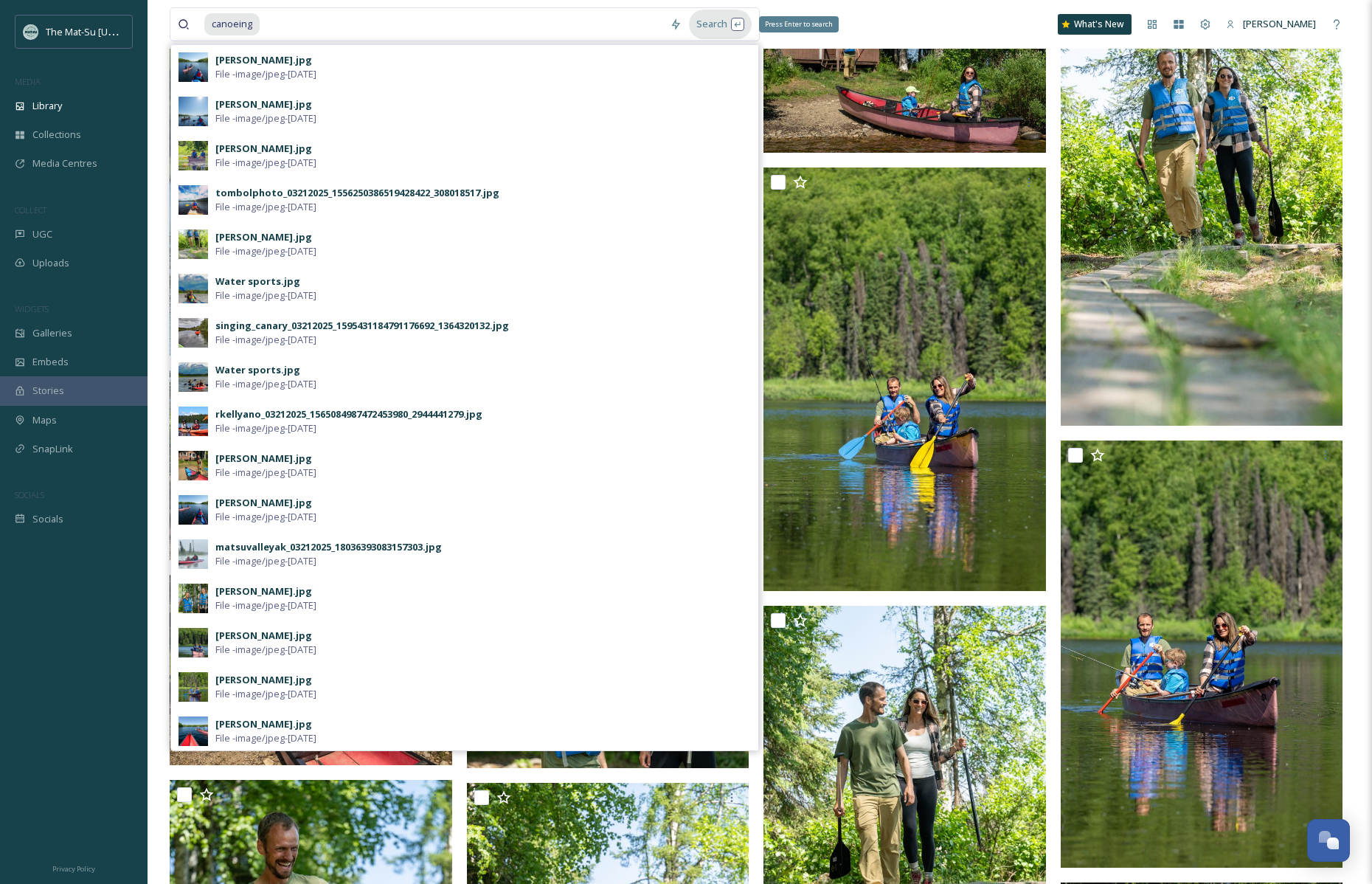
click at [738, 23] on div "Search Press Enter to search" at bounding box center [720, 24] width 63 height 29
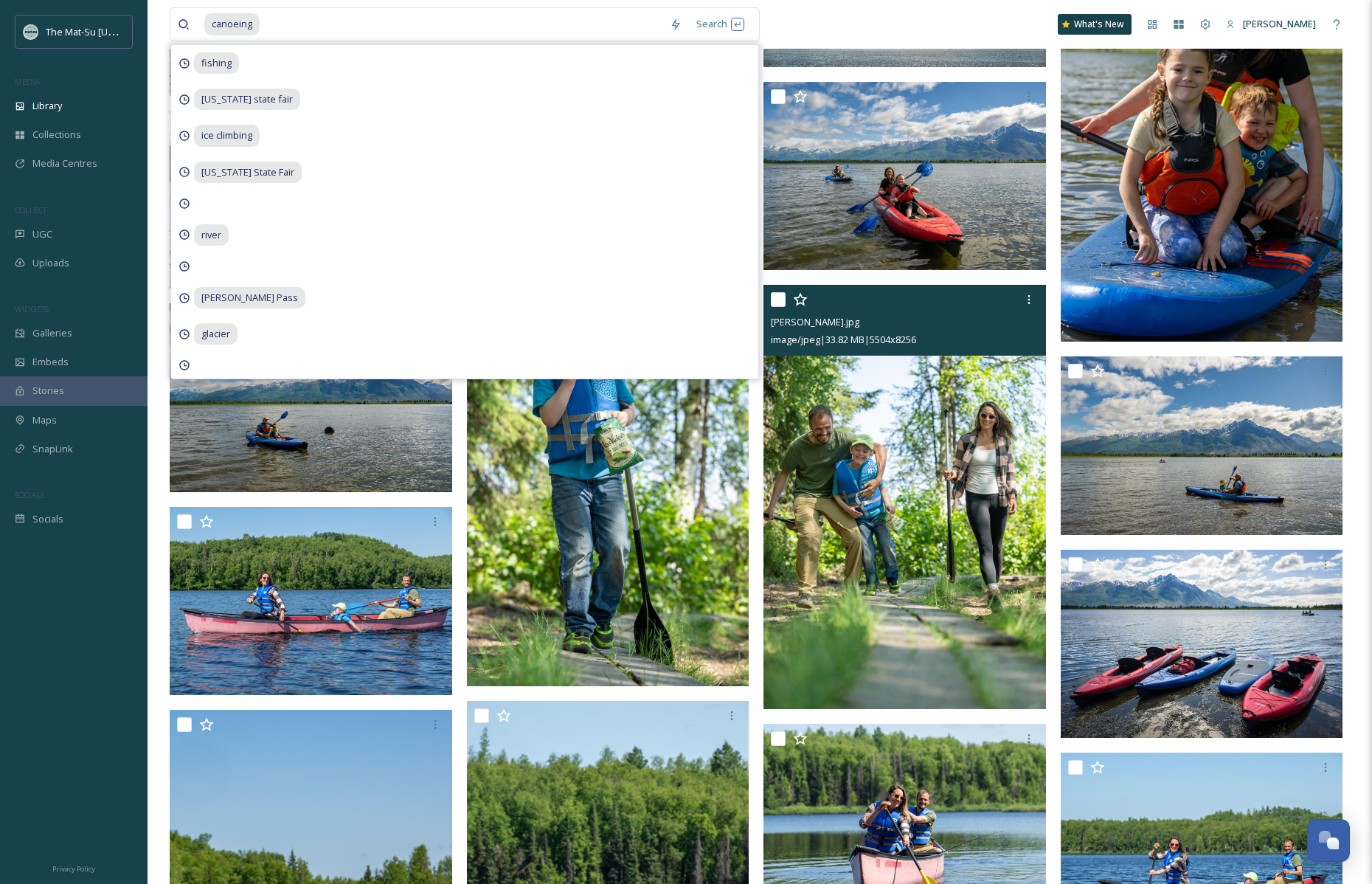
scroll to position [1987, 0]
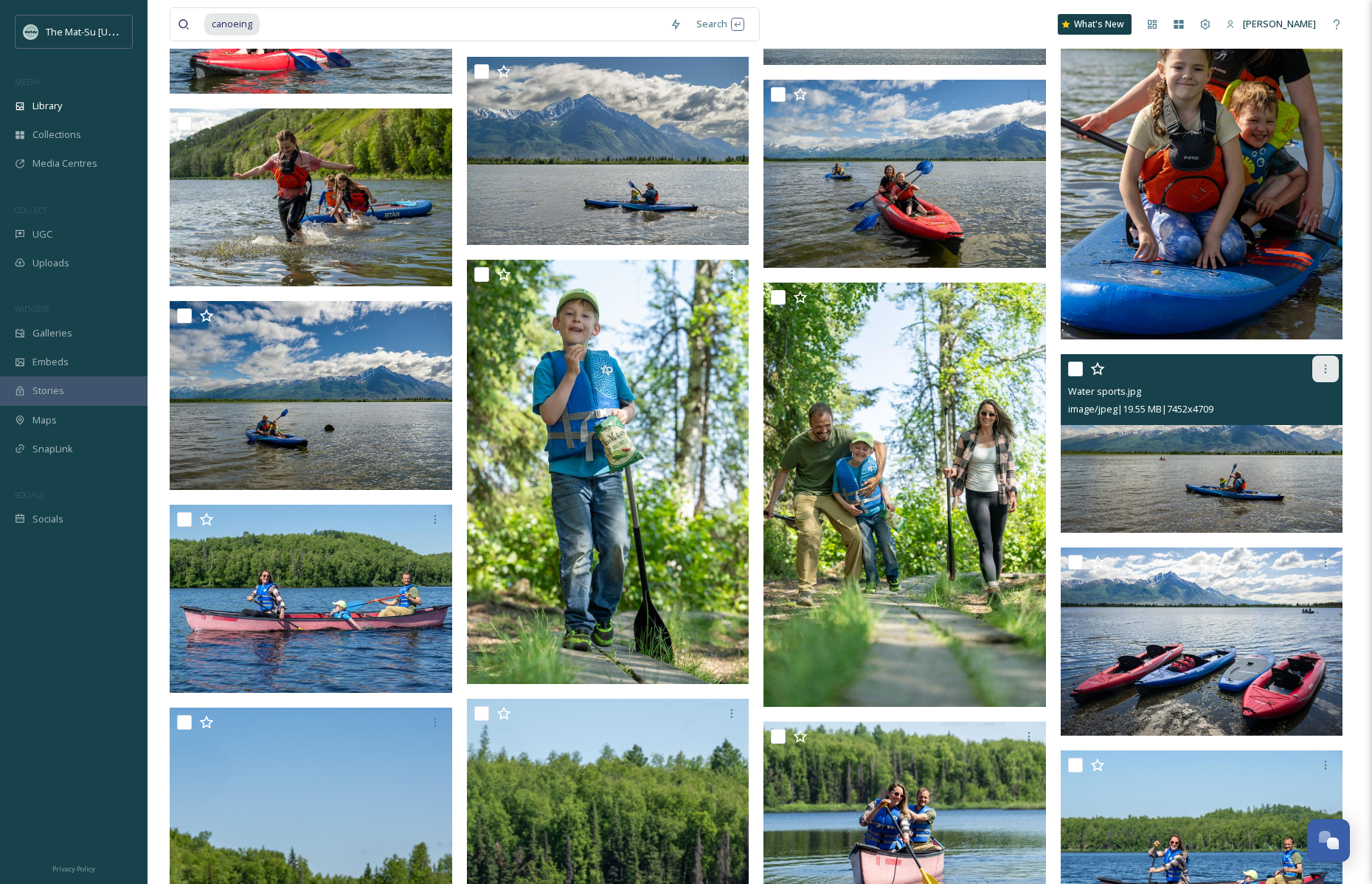
click at [1323, 363] on icon at bounding box center [1325, 368] width 12 height 12
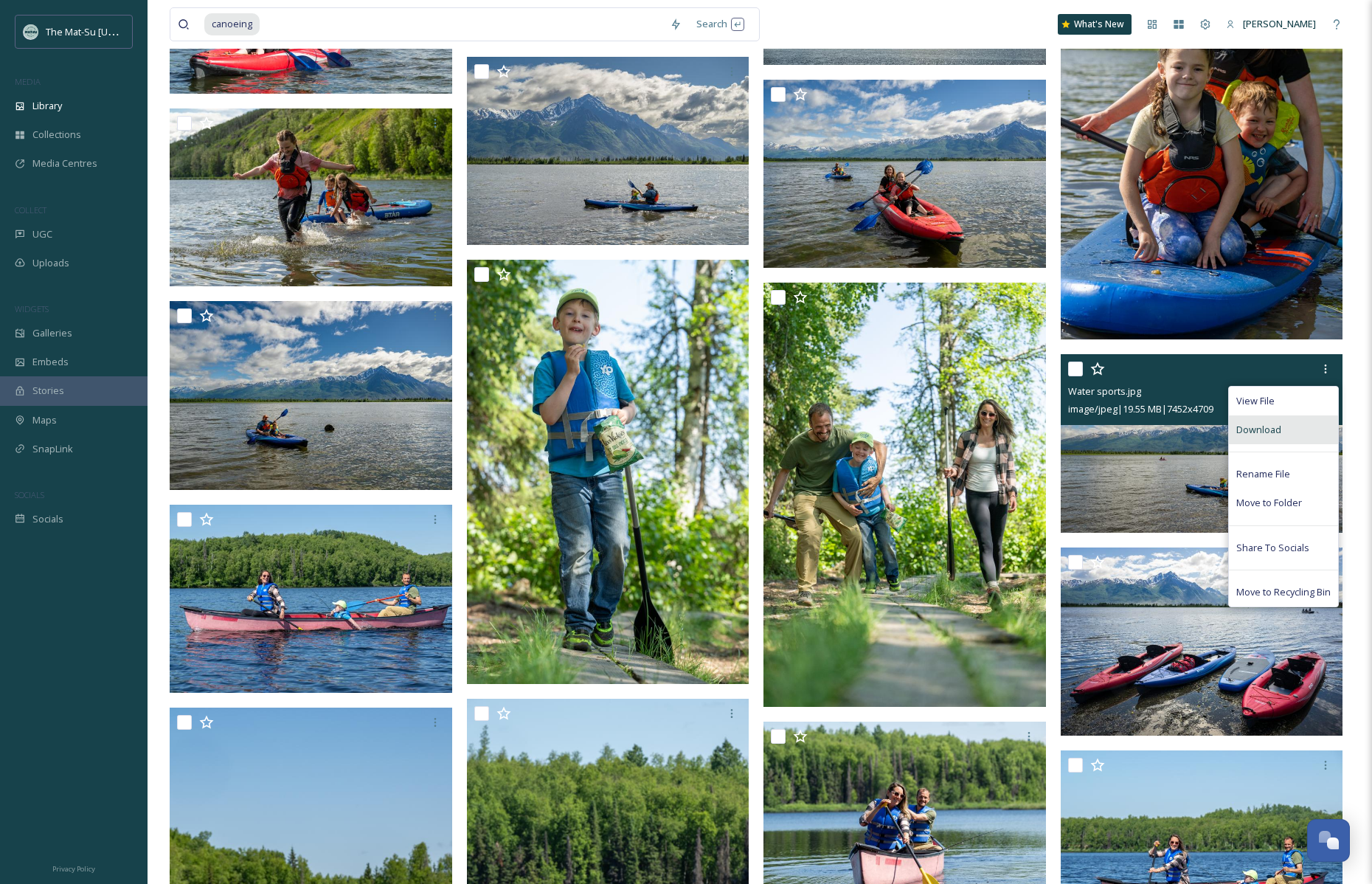
click at [1287, 429] on div "Download" at bounding box center [1283, 430] width 109 height 29
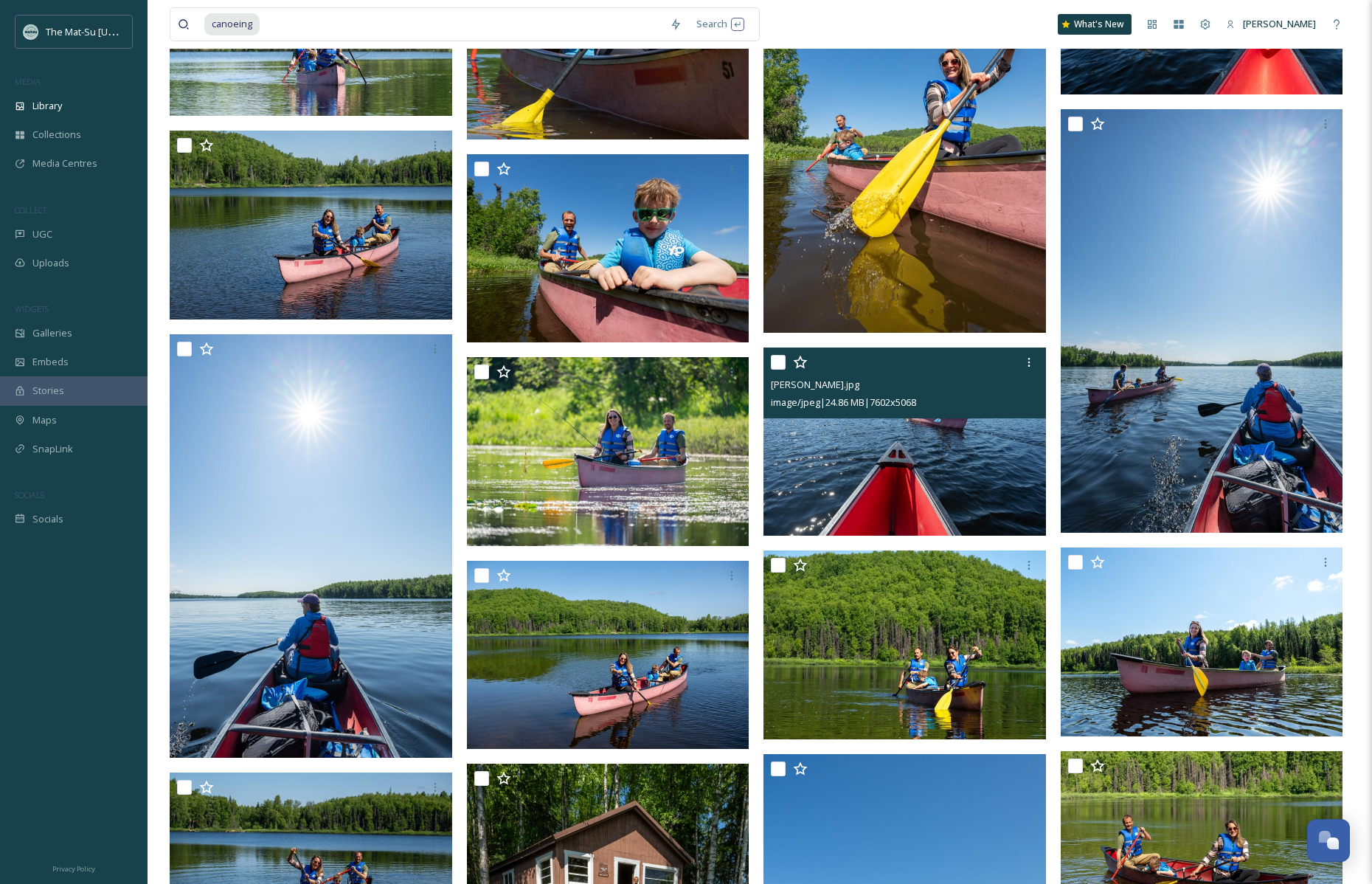
scroll to position [5132, 0]
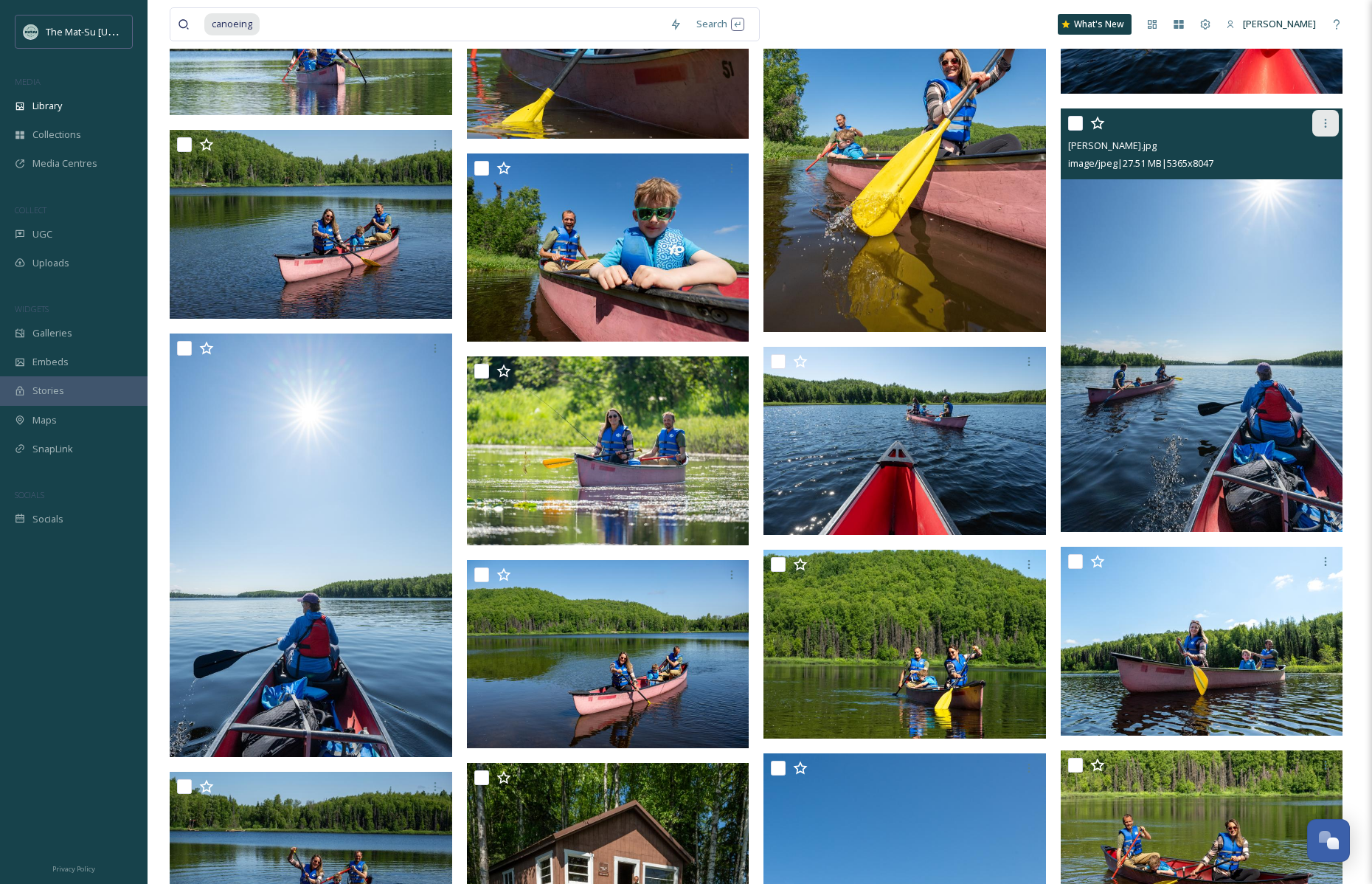
click at [1327, 127] on icon at bounding box center [1325, 123] width 12 height 12
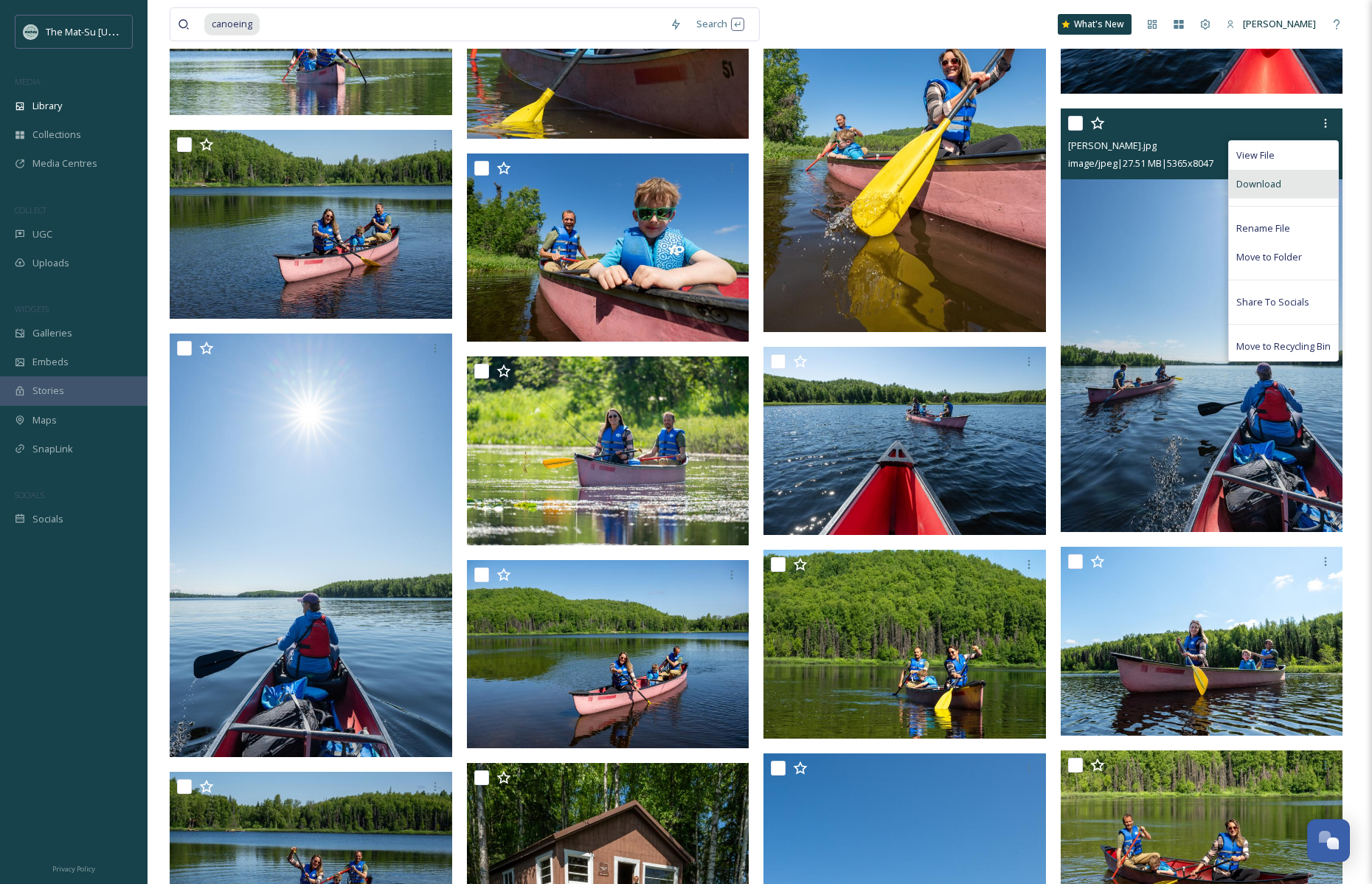
click at [1254, 182] on span "Download" at bounding box center [1259, 185] width 45 height 14
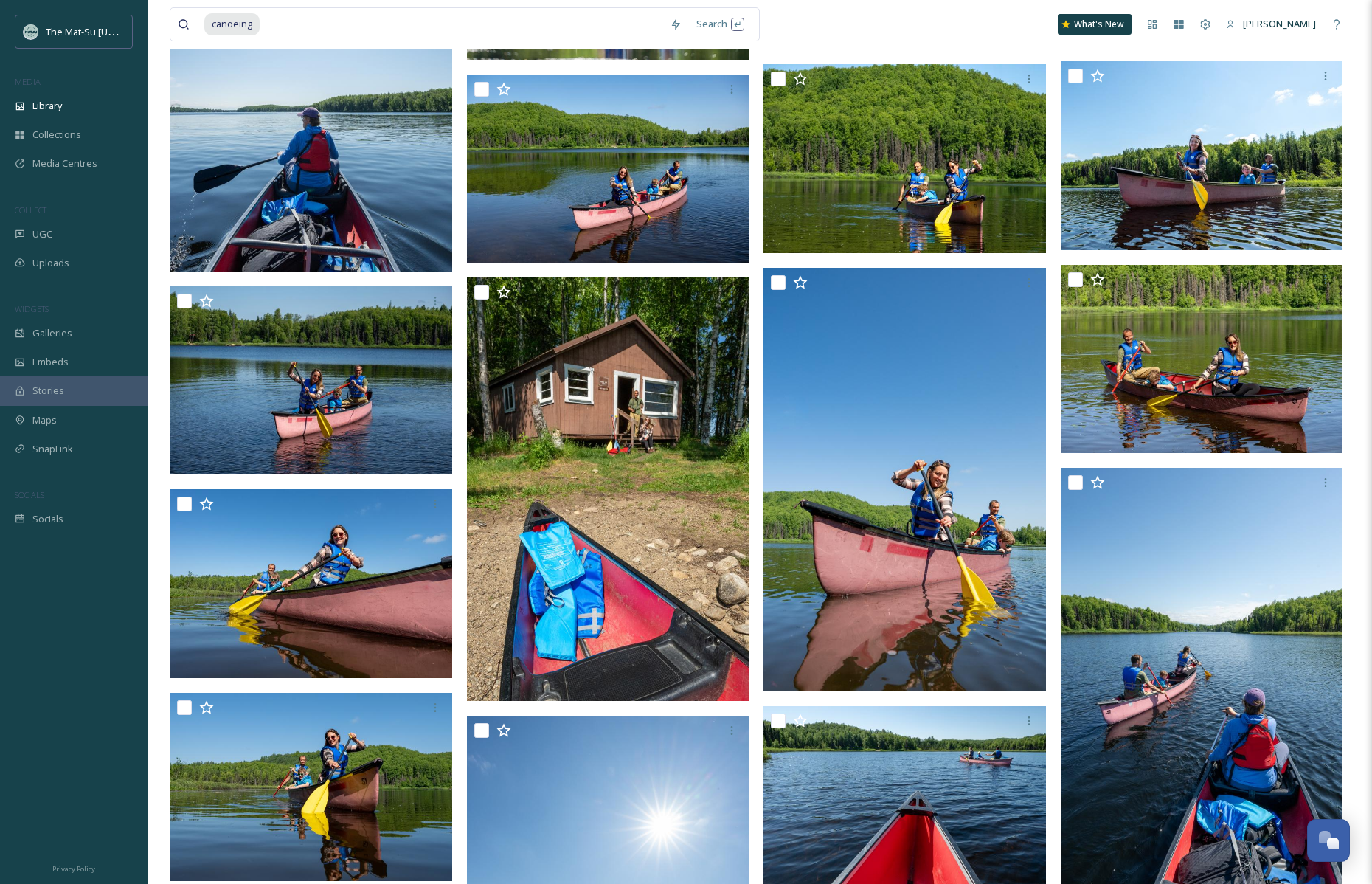
scroll to position [5647, 0]
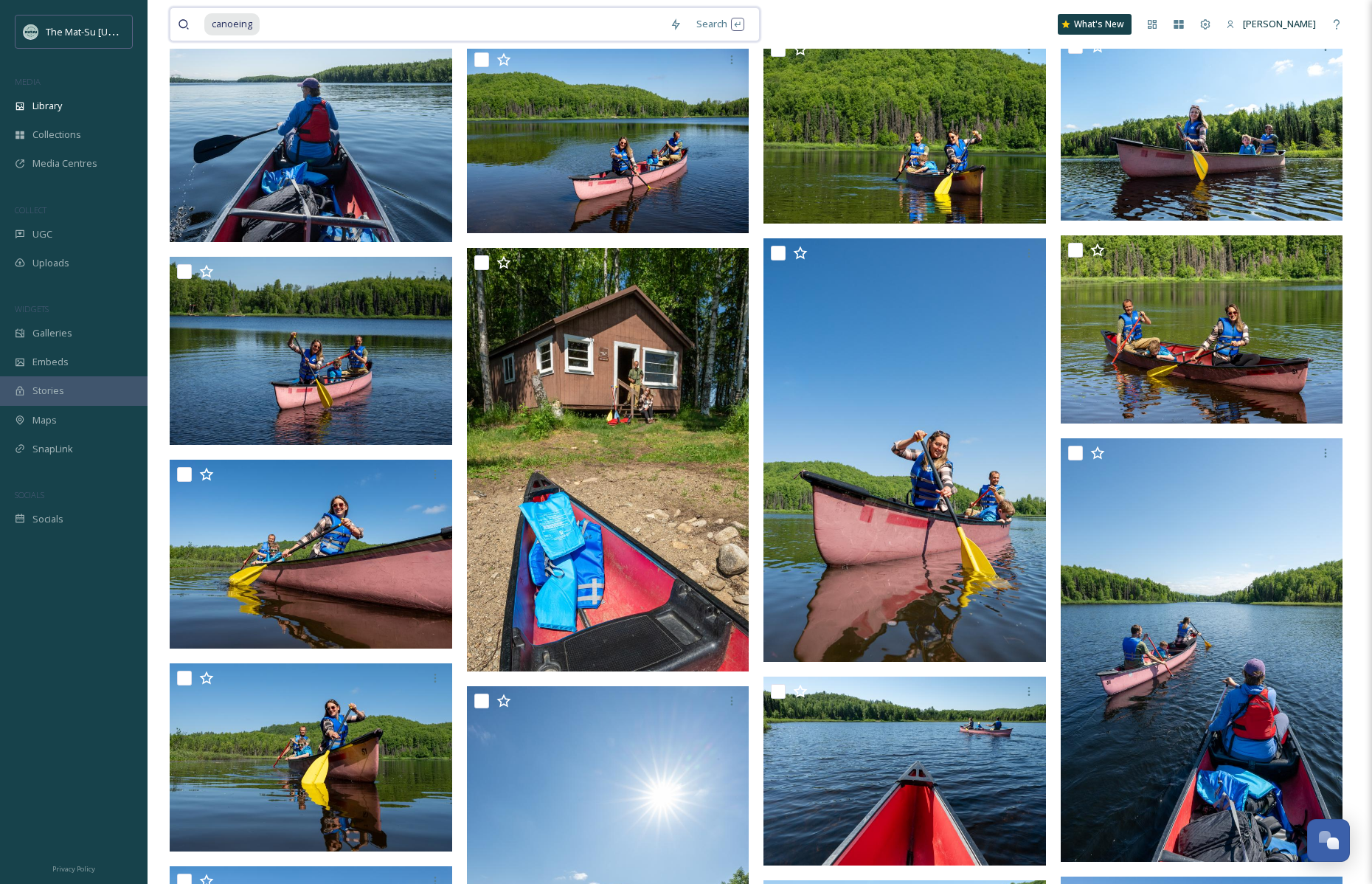
drag, startPoint x: 291, startPoint y: 21, endPoint x: 191, endPoint y: 21, distance: 100.0
click at [191, 21] on div "canoeing" at bounding box center [420, 24] width 484 height 32
type input "A"
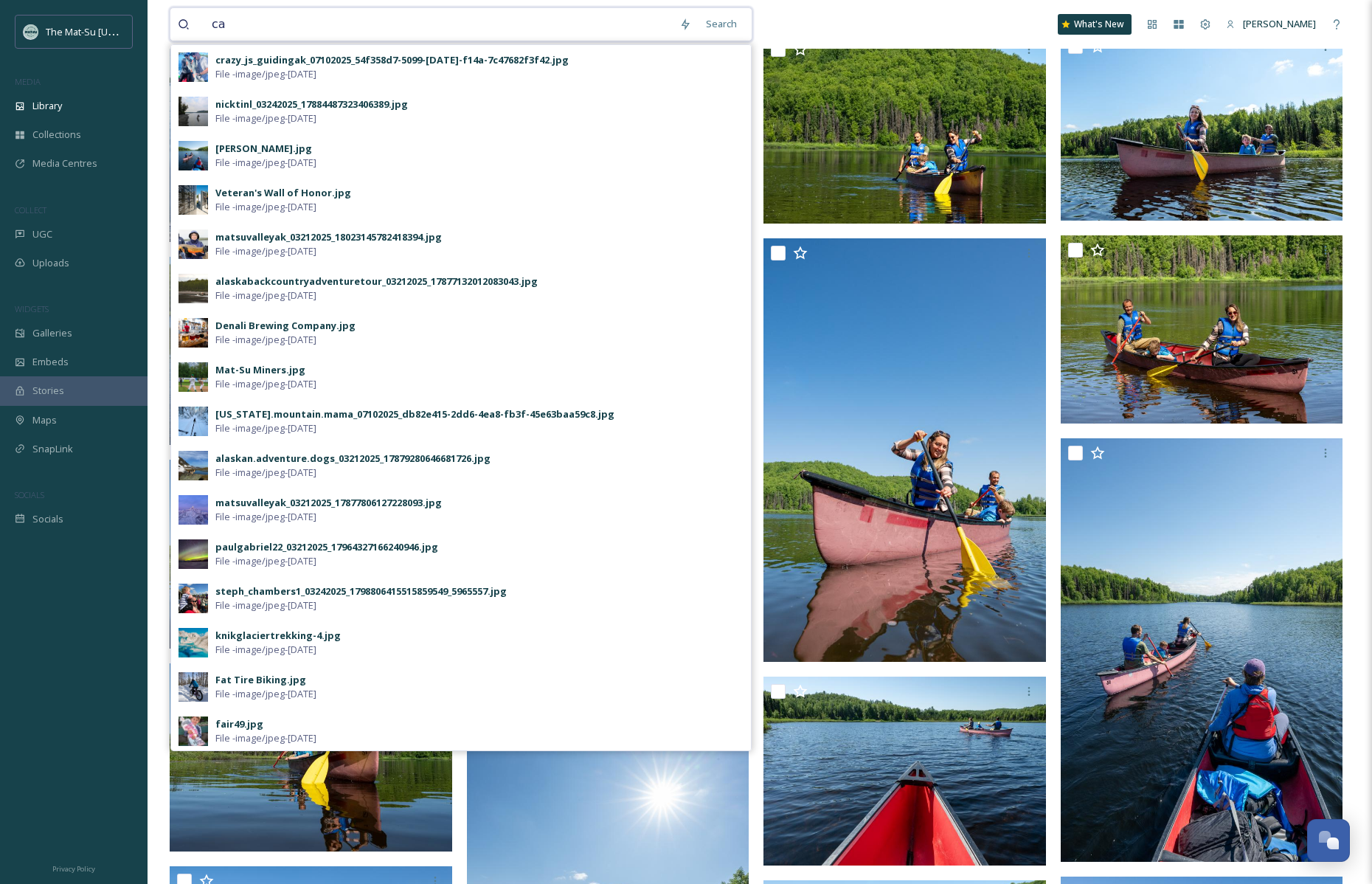
type input "c"
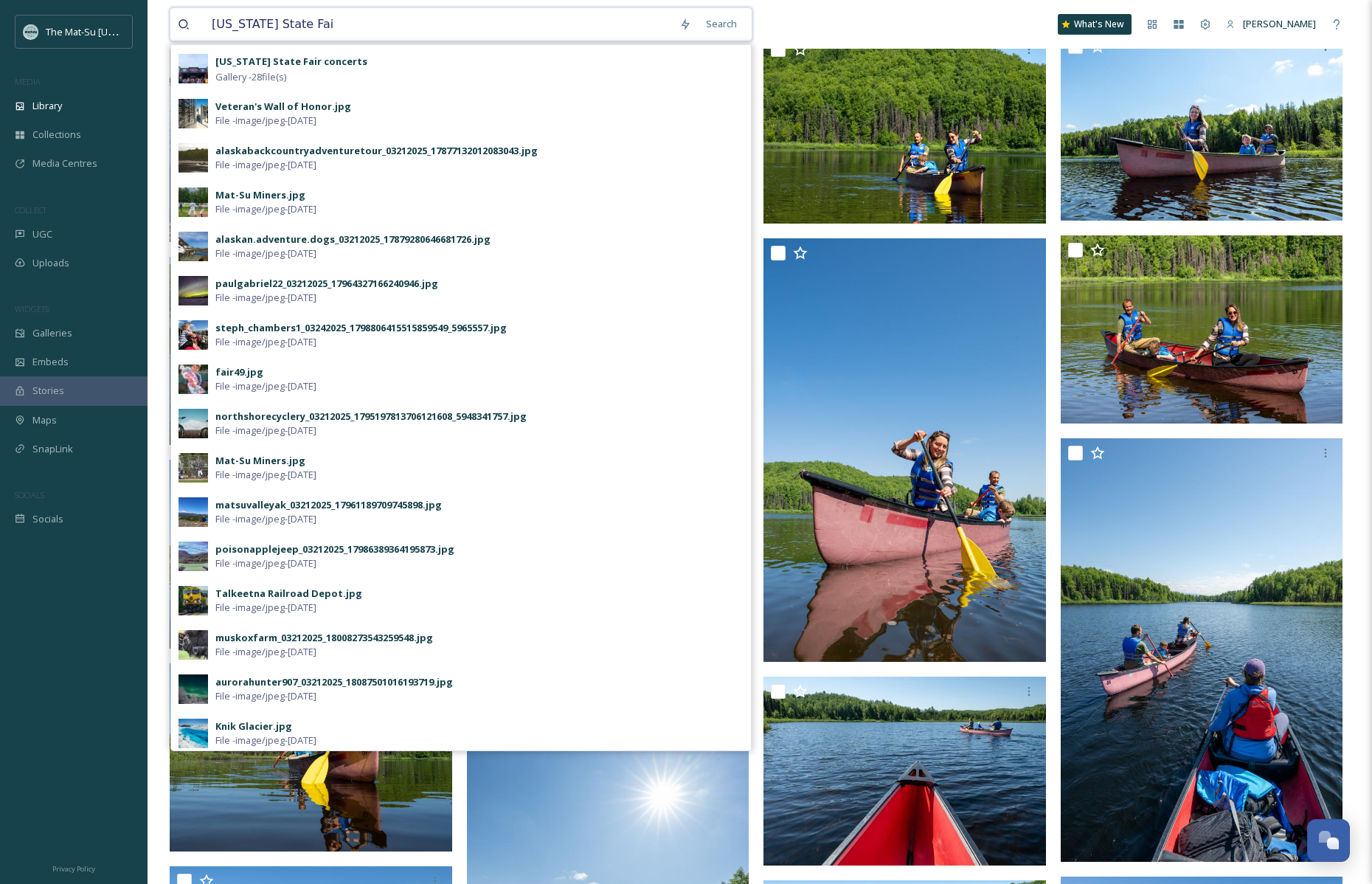
type input "[US_STATE] State Fair"
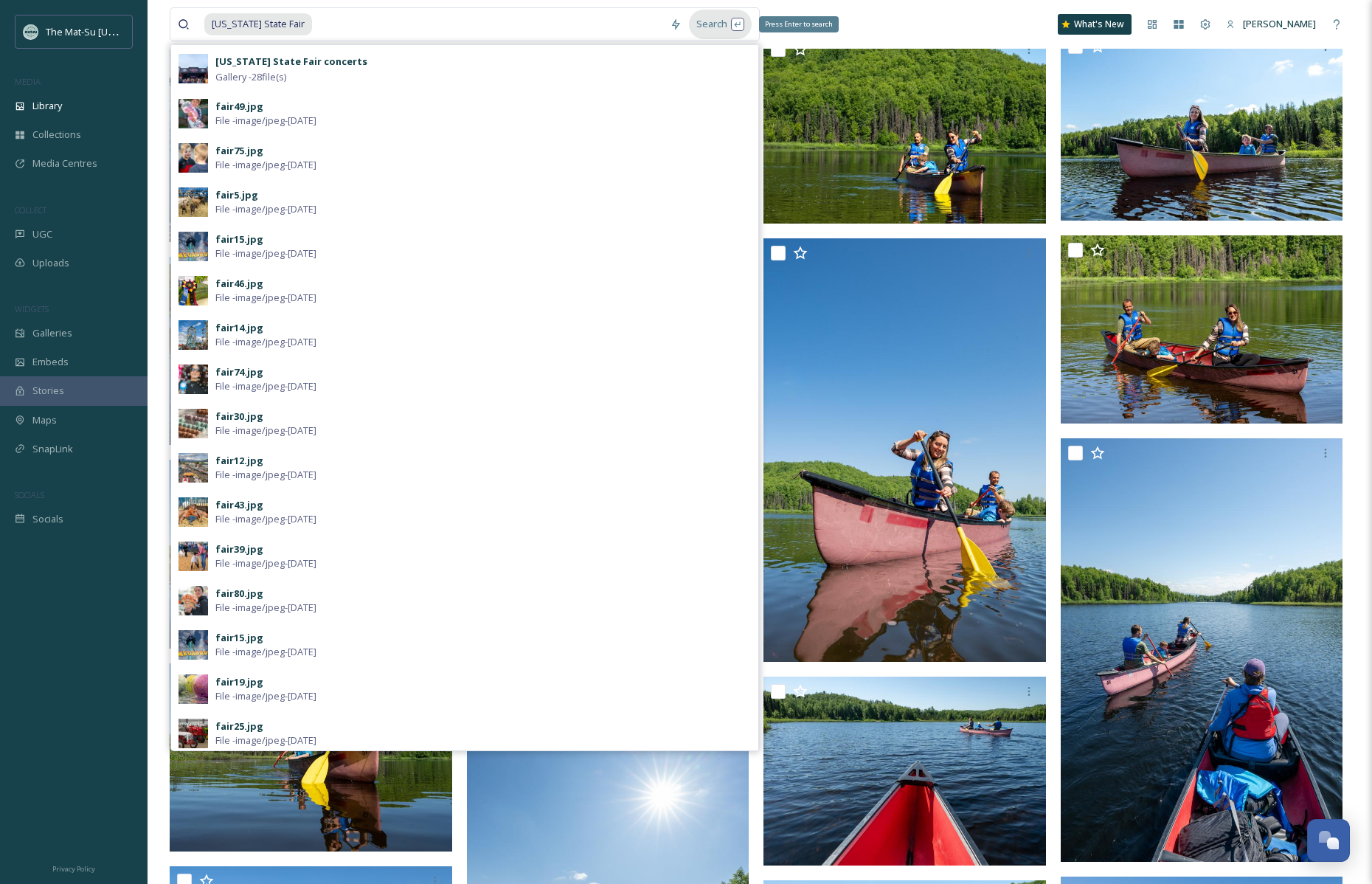
click at [725, 27] on div "Search Press Enter to search" at bounding box center [720, 24] width 63 height 29
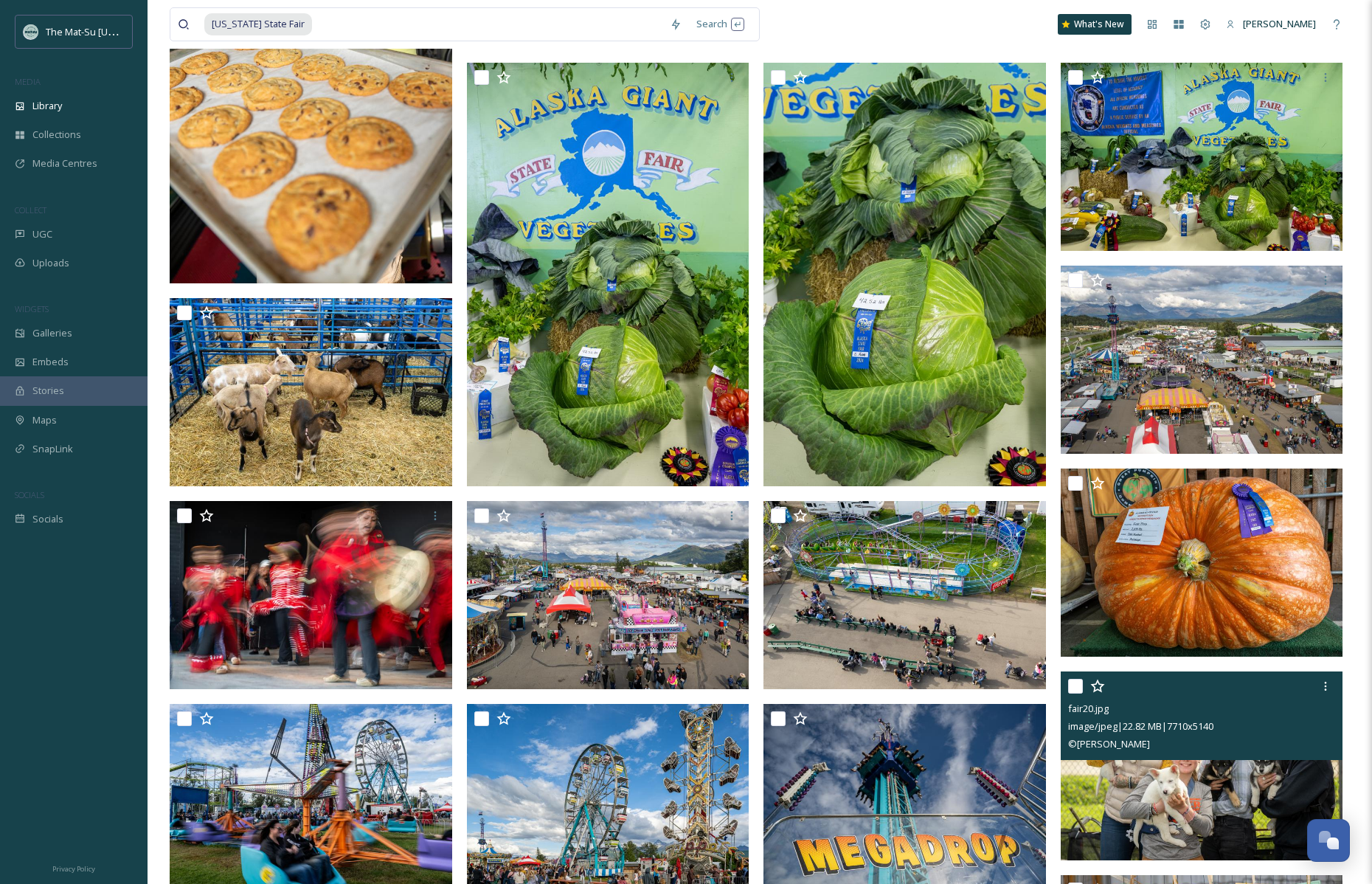
scroll to position [320, 0]
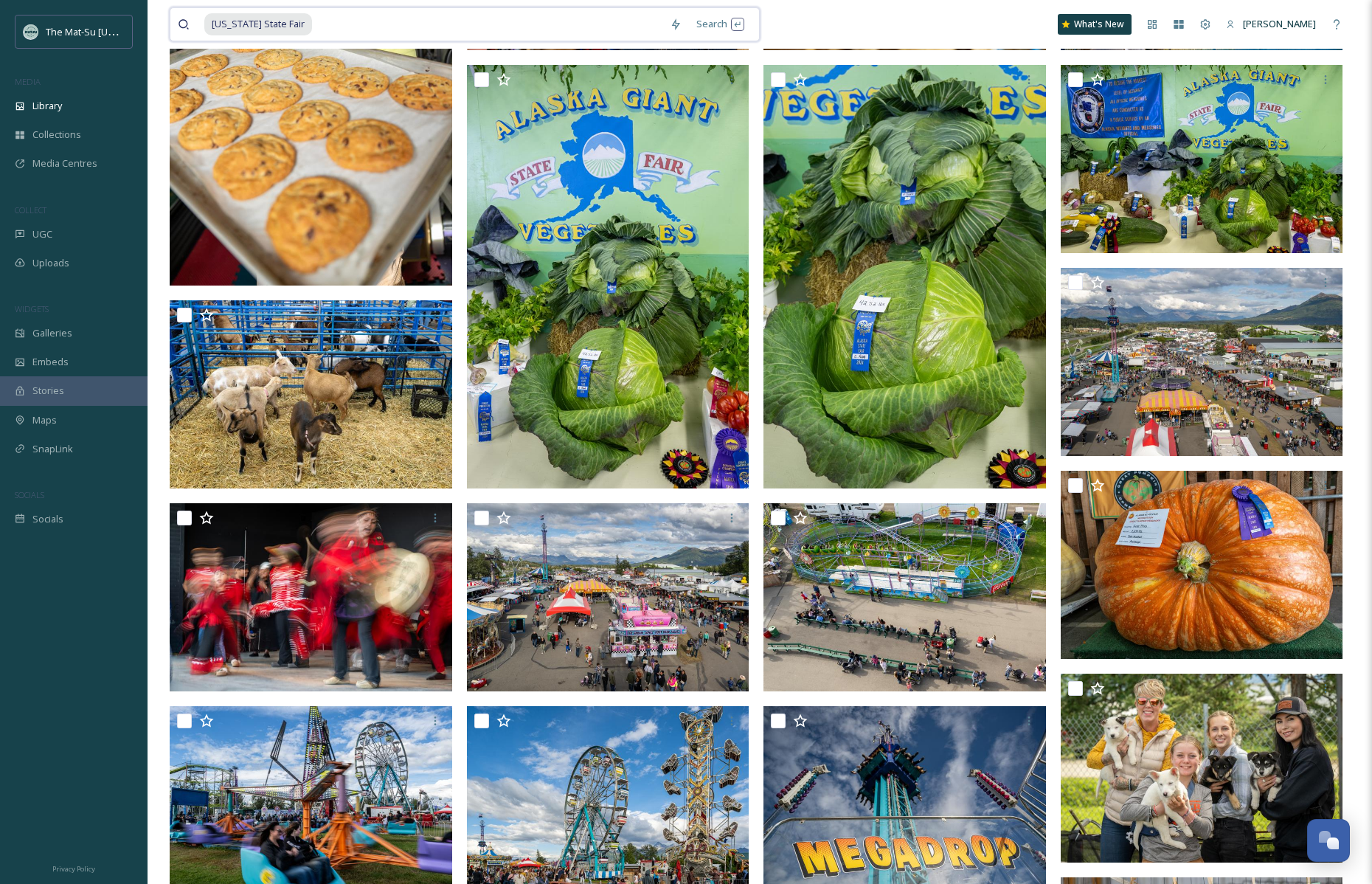
drag, startPoint x: 309, startPoint y: 21, endPoint x: 221, endPoint y: 24, distance: 88.1
click at [221, 24] on div "[US_STATE] State Fair" at bounding box center [433, 24] width 459 height 32
type input "A"
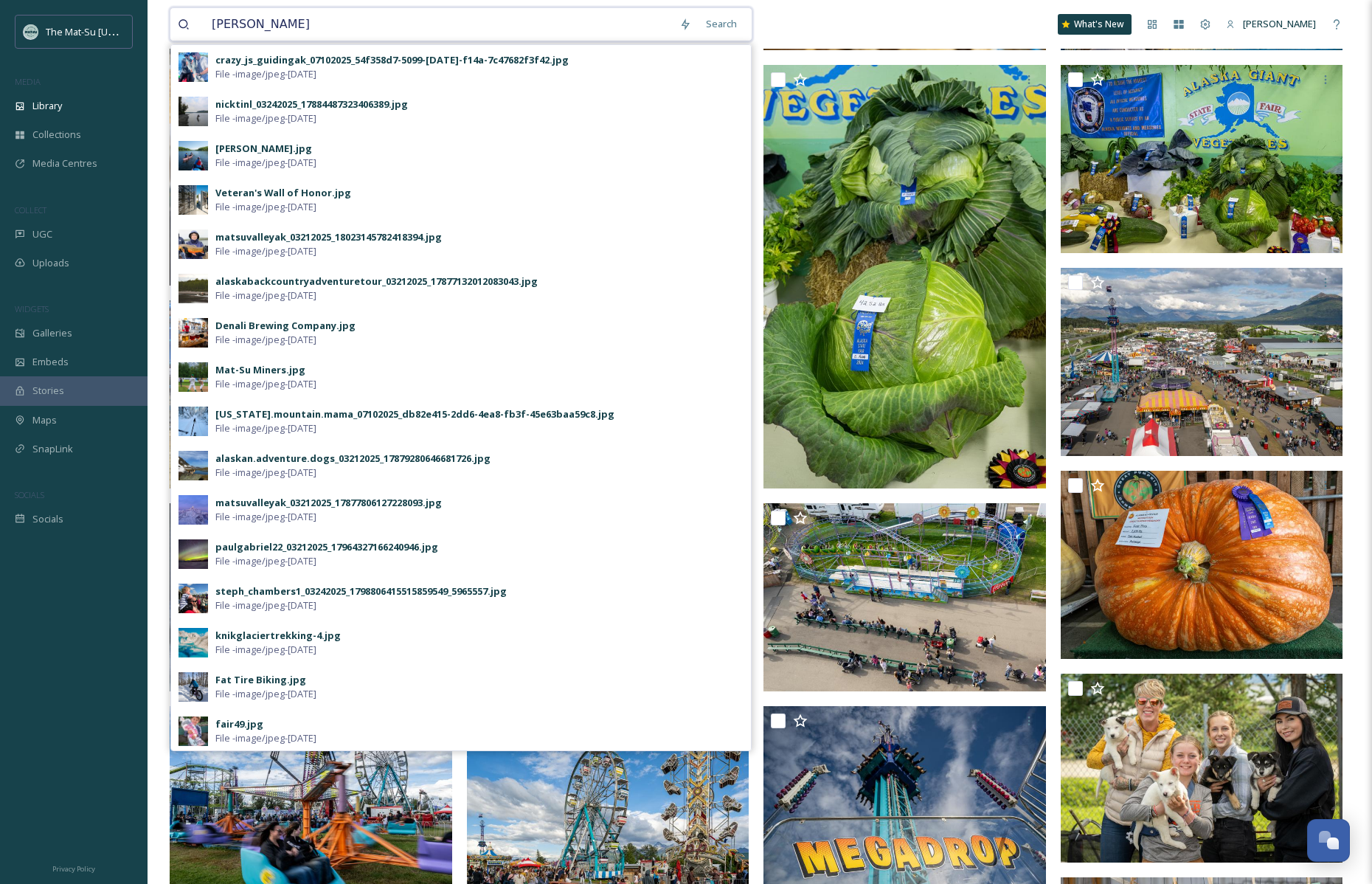
type input "[PERSON_NAME]"
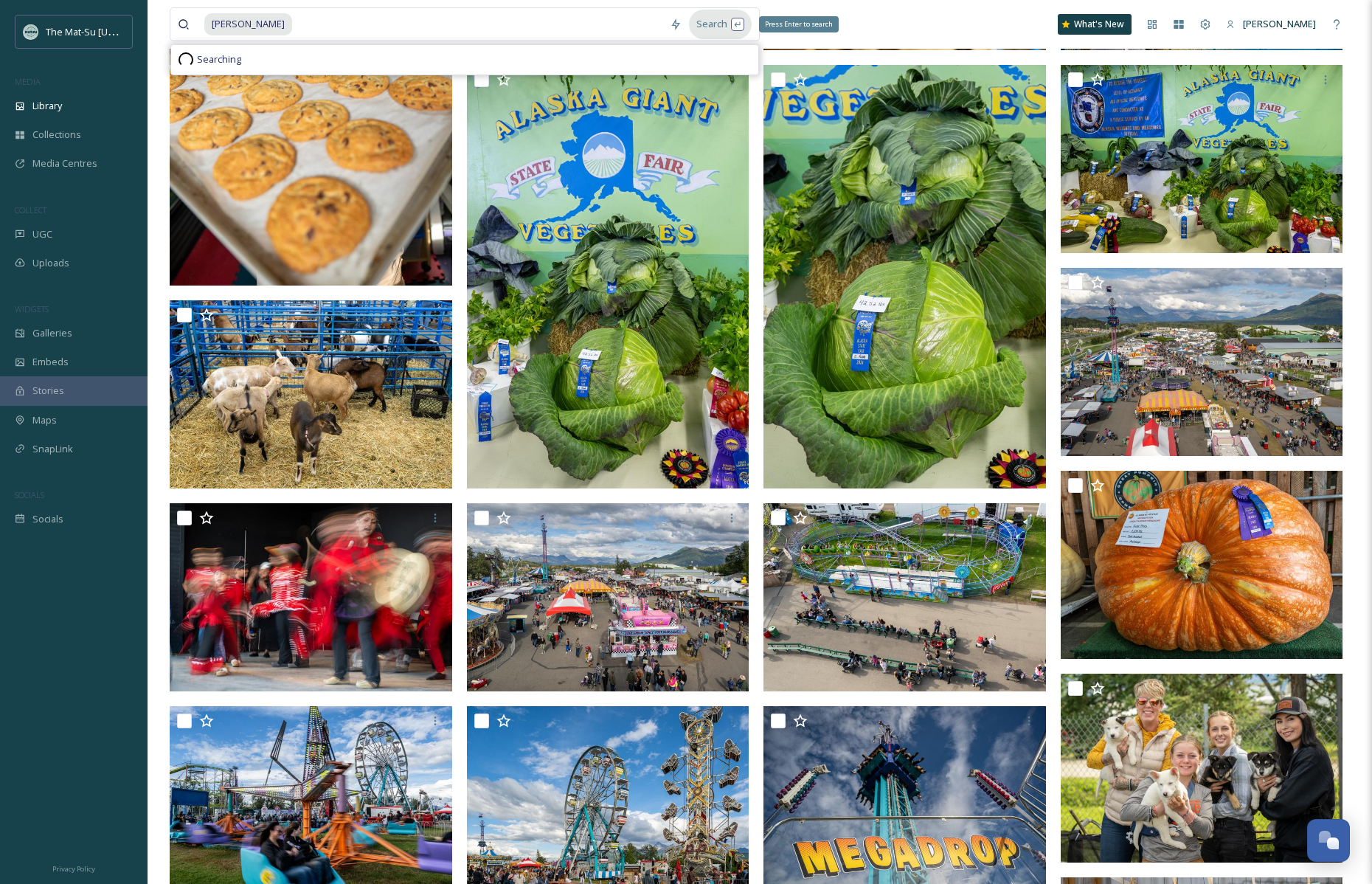
click at [740, 24] on div "Search Press Enter to search" at bounding box center [720, 24] width 63 height 29
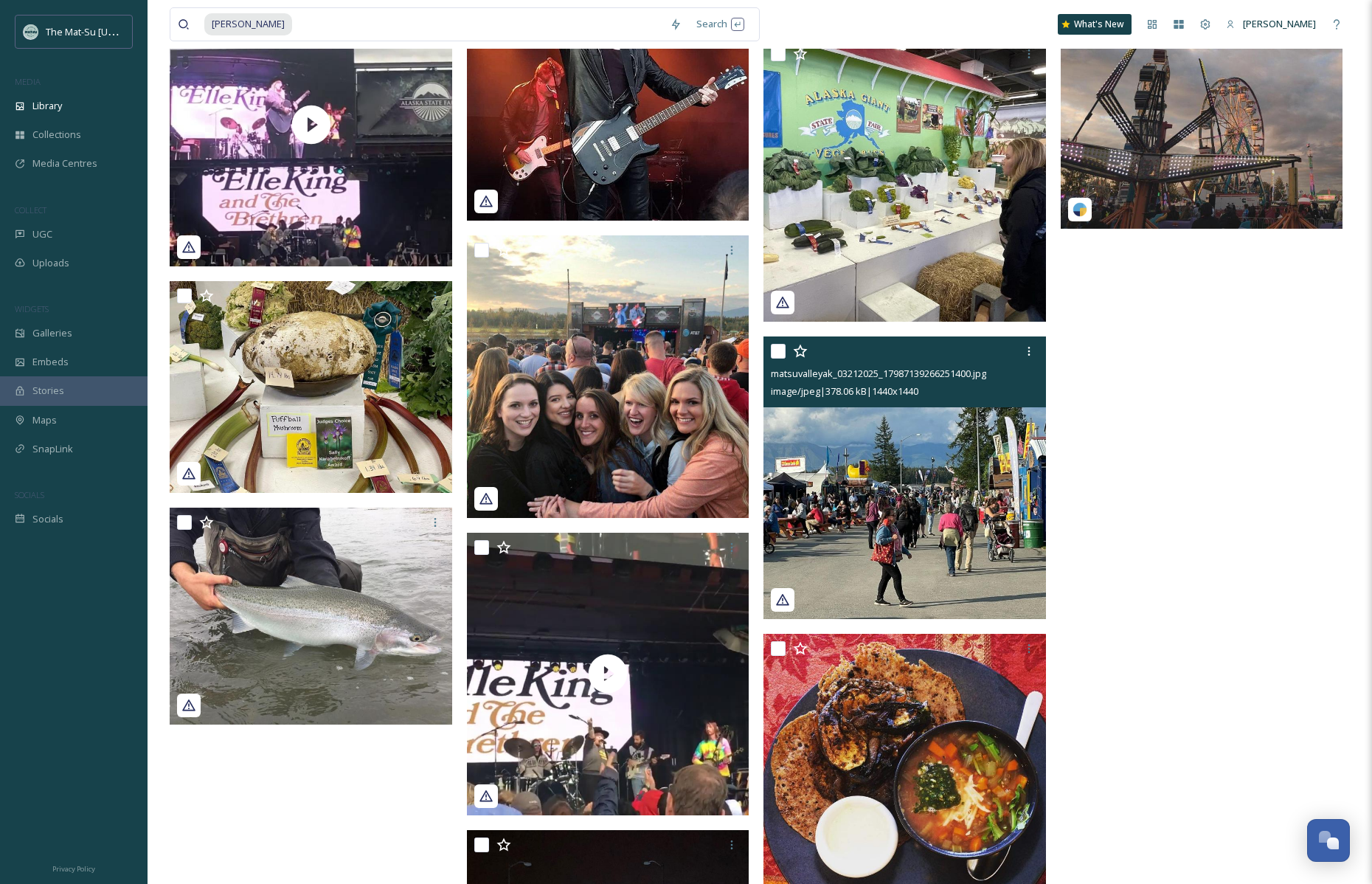
scroll to position [6675, 0]
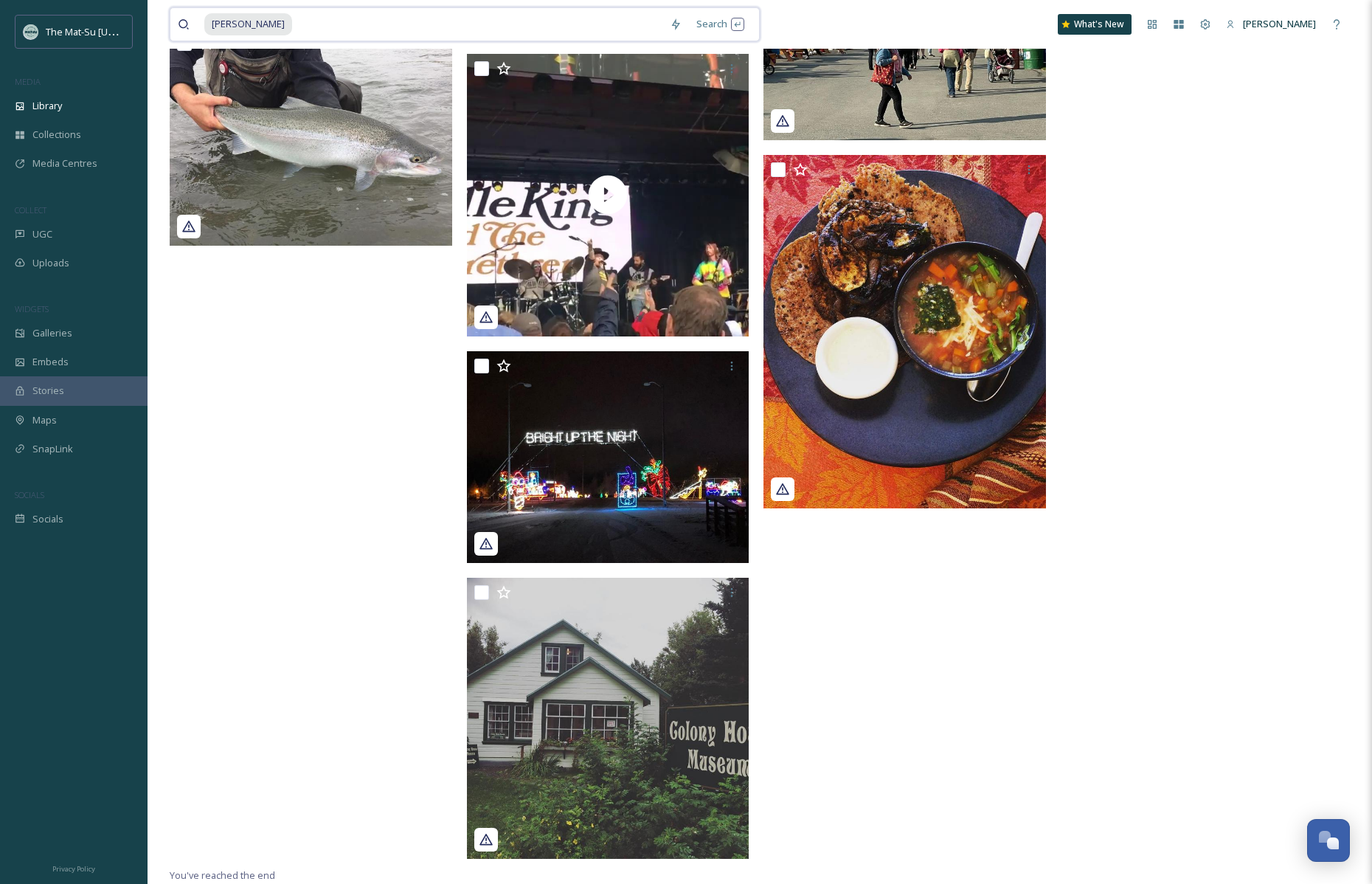
drag, startPoint x: 272, startPoint y: 19, endPoint x: 198, endPoint y: 15, distance: 74.1
click at [198, 15] on div "[PERSON_NAME]" at bounding box center [420, 24] width 484 height 32
type input "N"
type input "Canoeing"
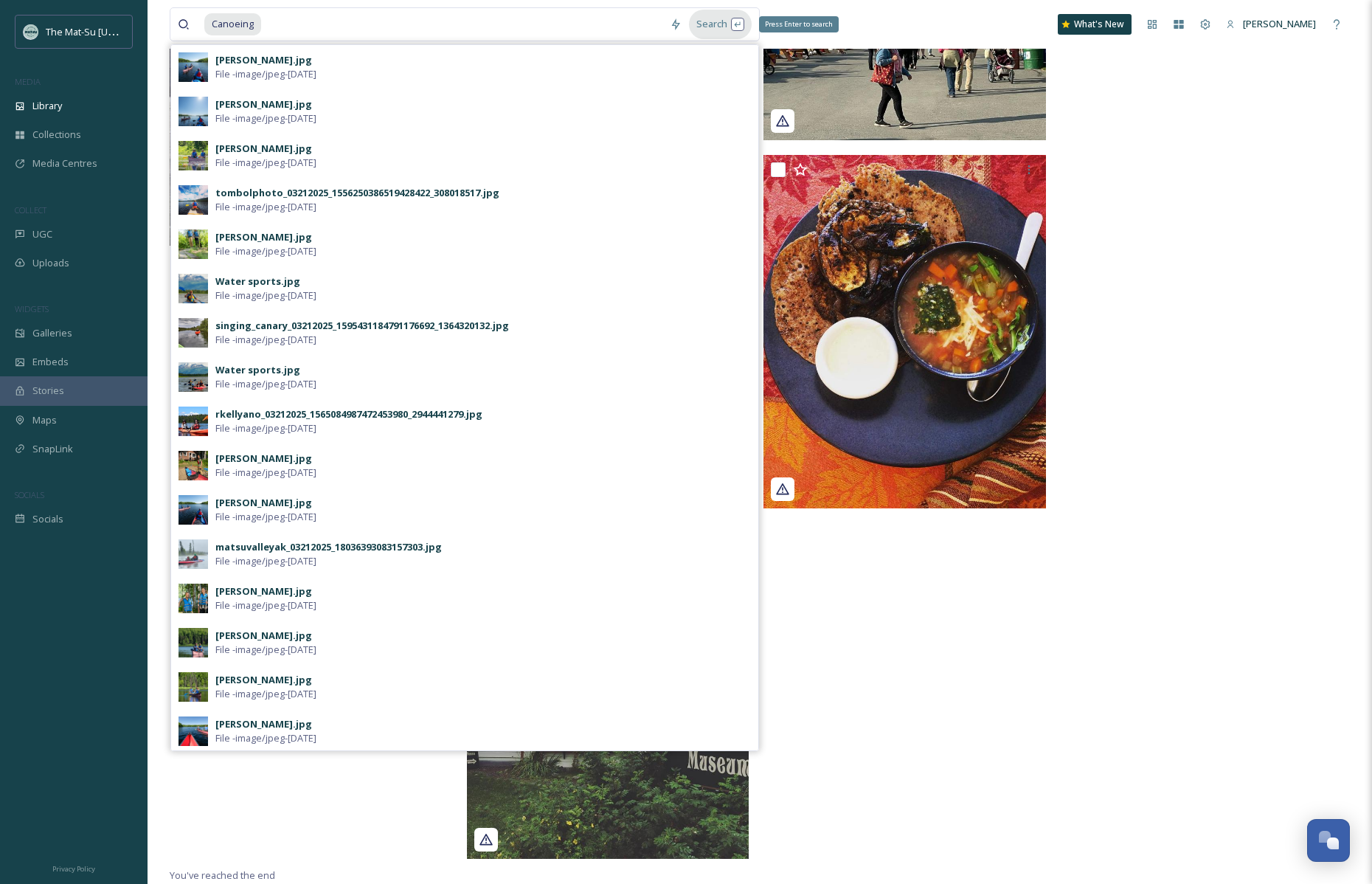
click at [734, 23] on div "Search Press Enter to search" at bounding box center [720, 24] width 63 height 29
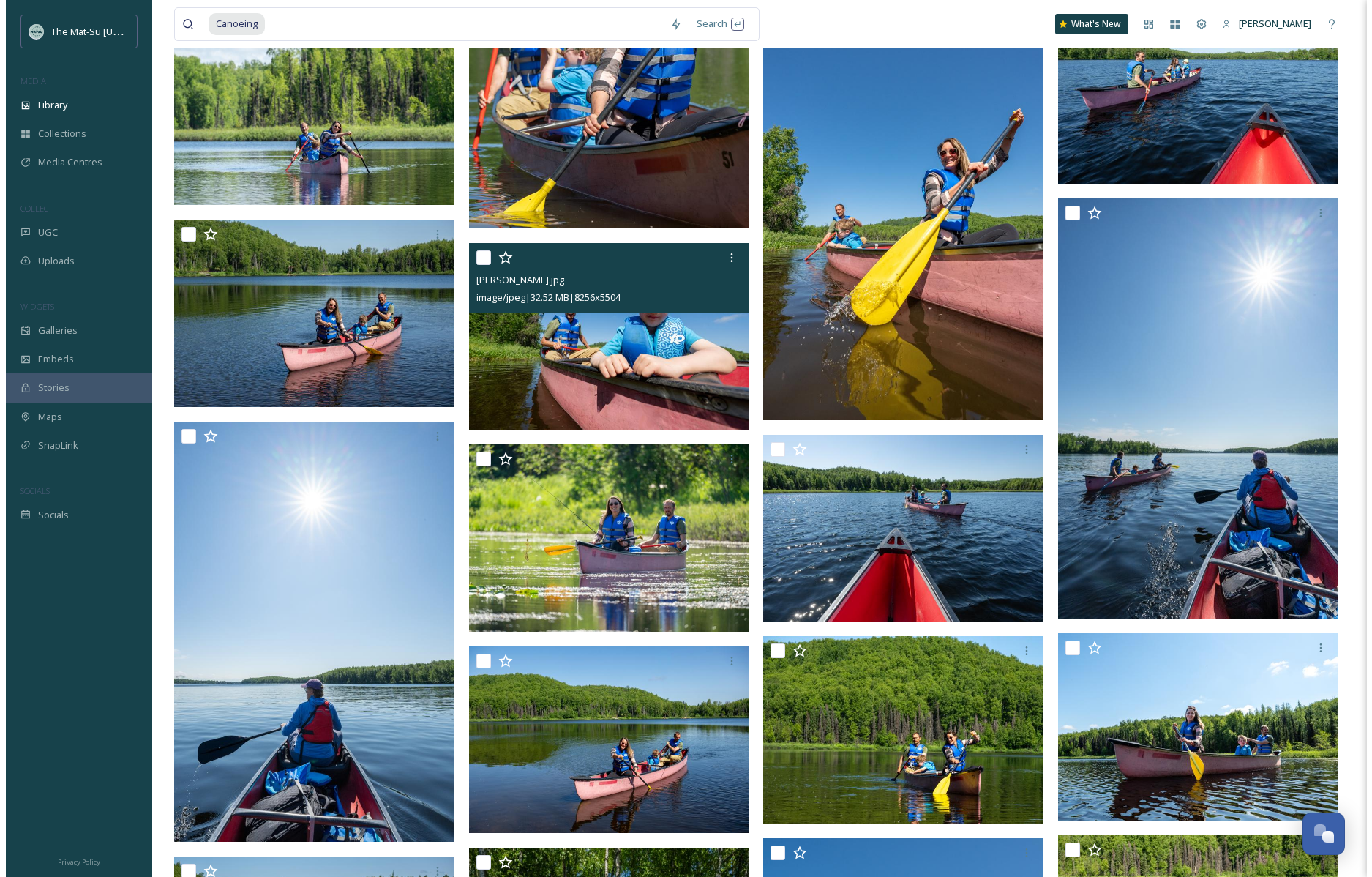
scroll to position [5004, 0]
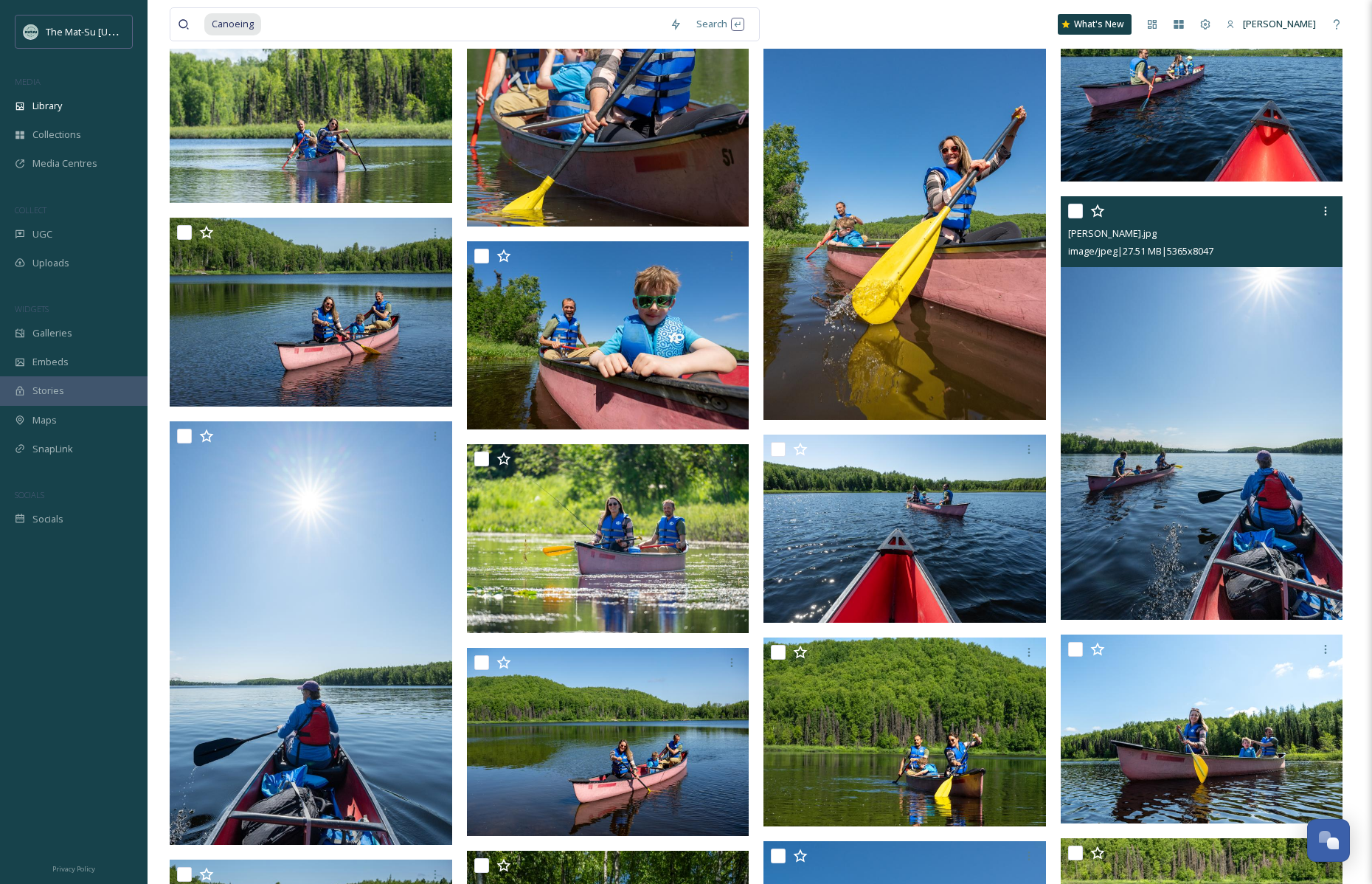
click at [1214, 311] on img at bounding box center [1202, 408] width 282 height 425
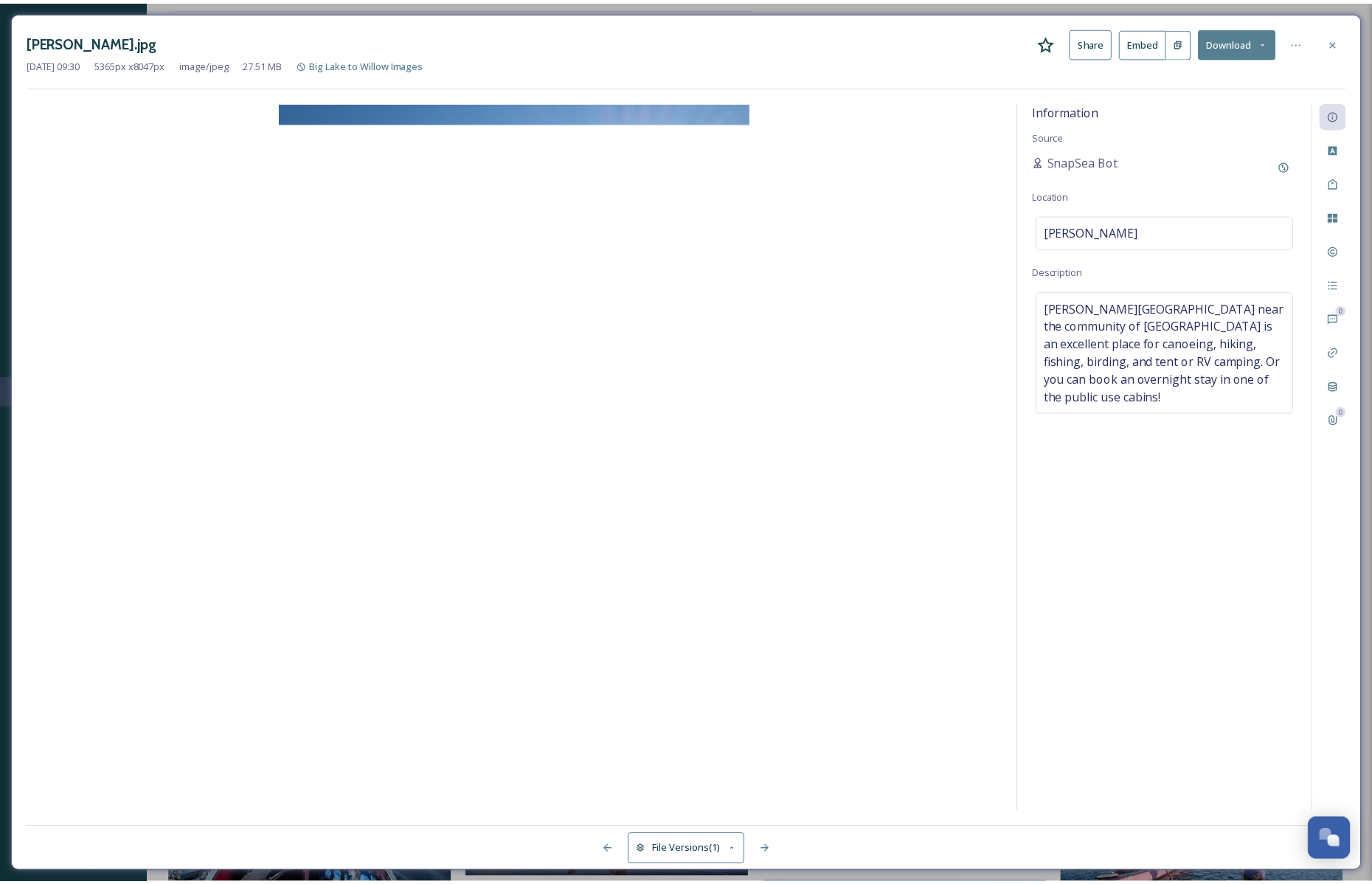
scroll to position [5080, 0]
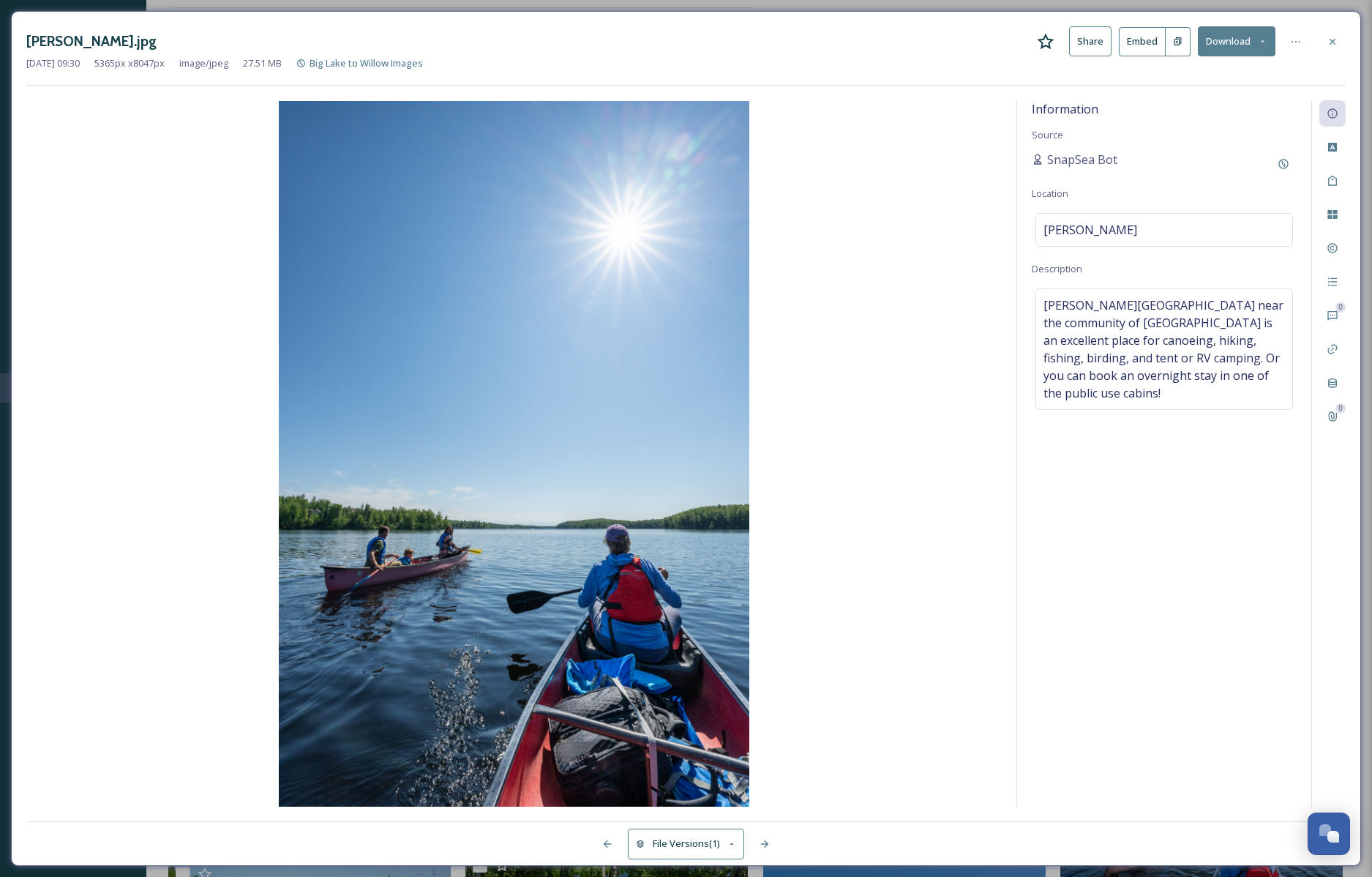
drag, startPoint x: 1333, startPoint y: 40, endPoint x: 1177, endPoint y: 29, distance: 156.4
click at [1332, 40] on icon at bounding box center [1333, 41] width 6 height 6
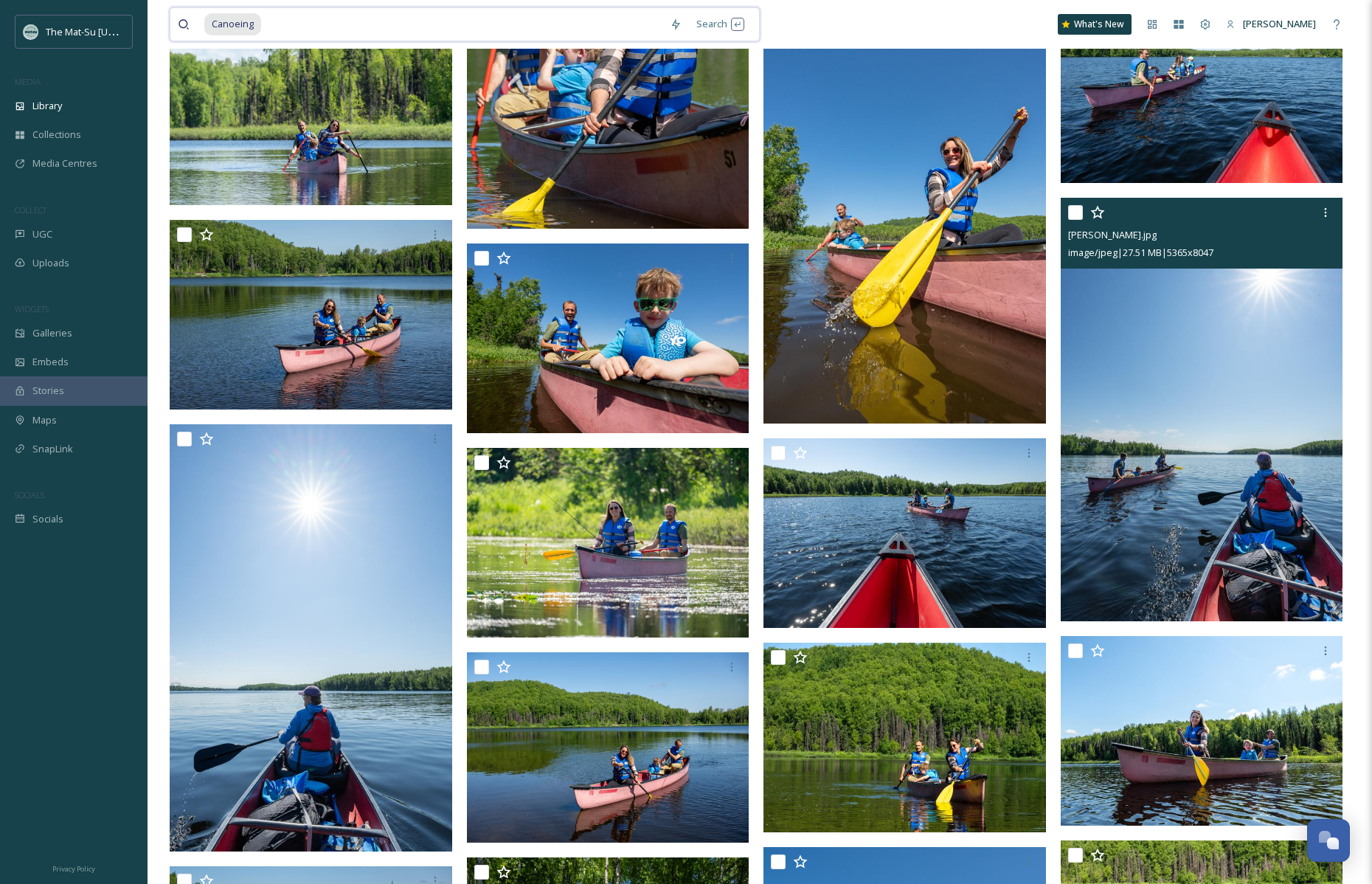
click at [275, 25] on input at bounding box center [462, 24] width 399 height 32
type input "C"
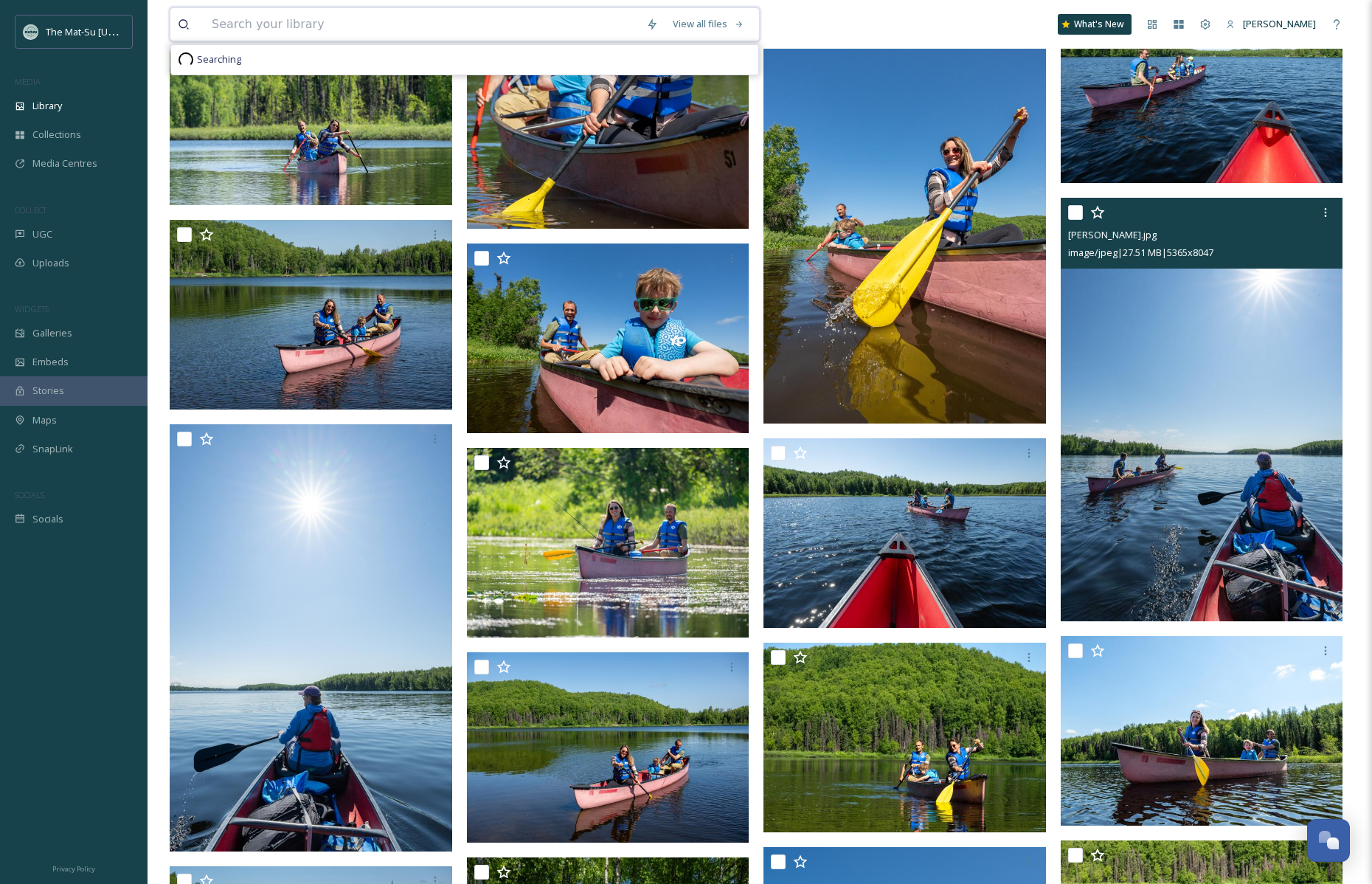
scroll to position [5044, 0]
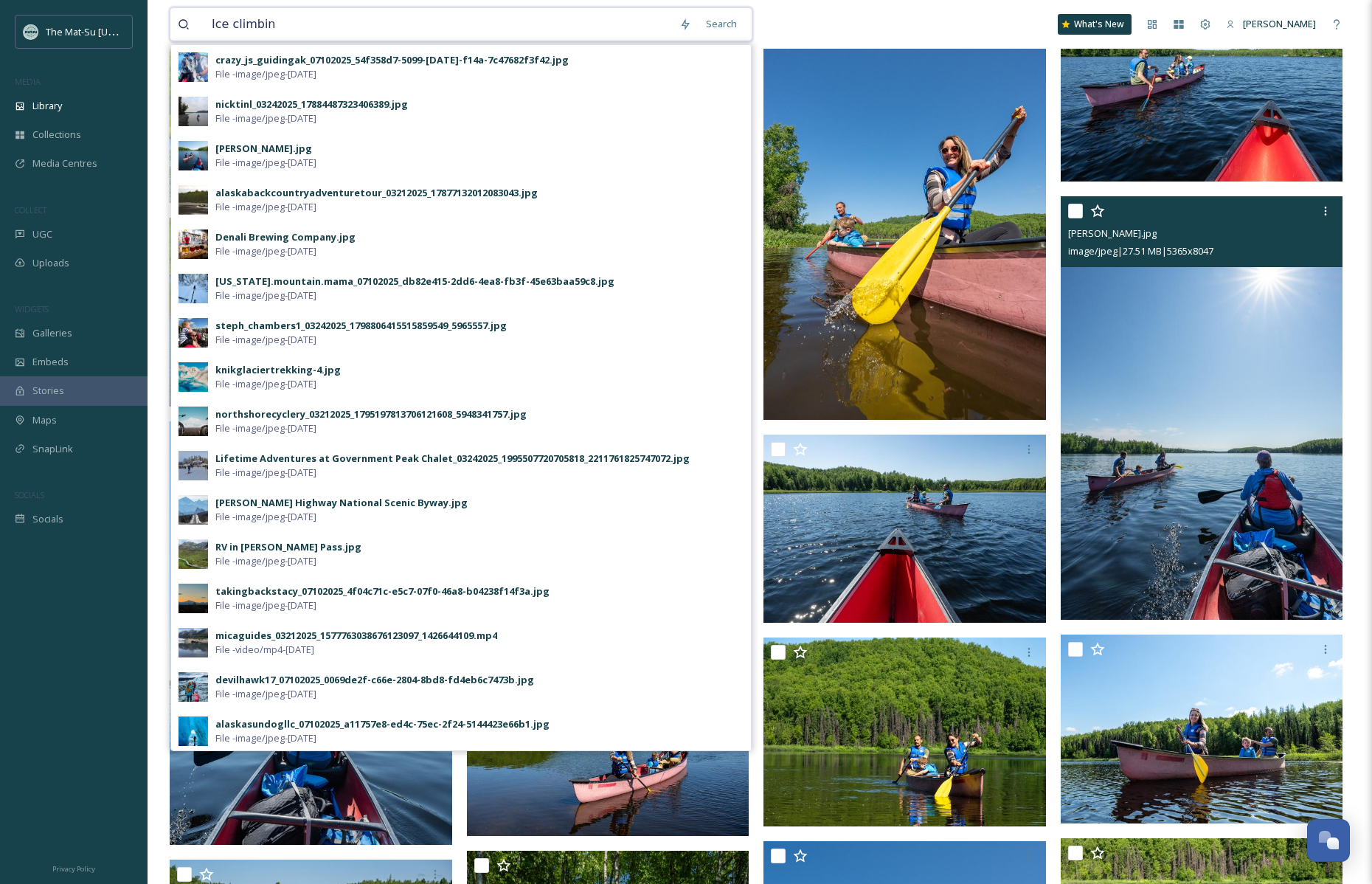
type input "Ice climbing"
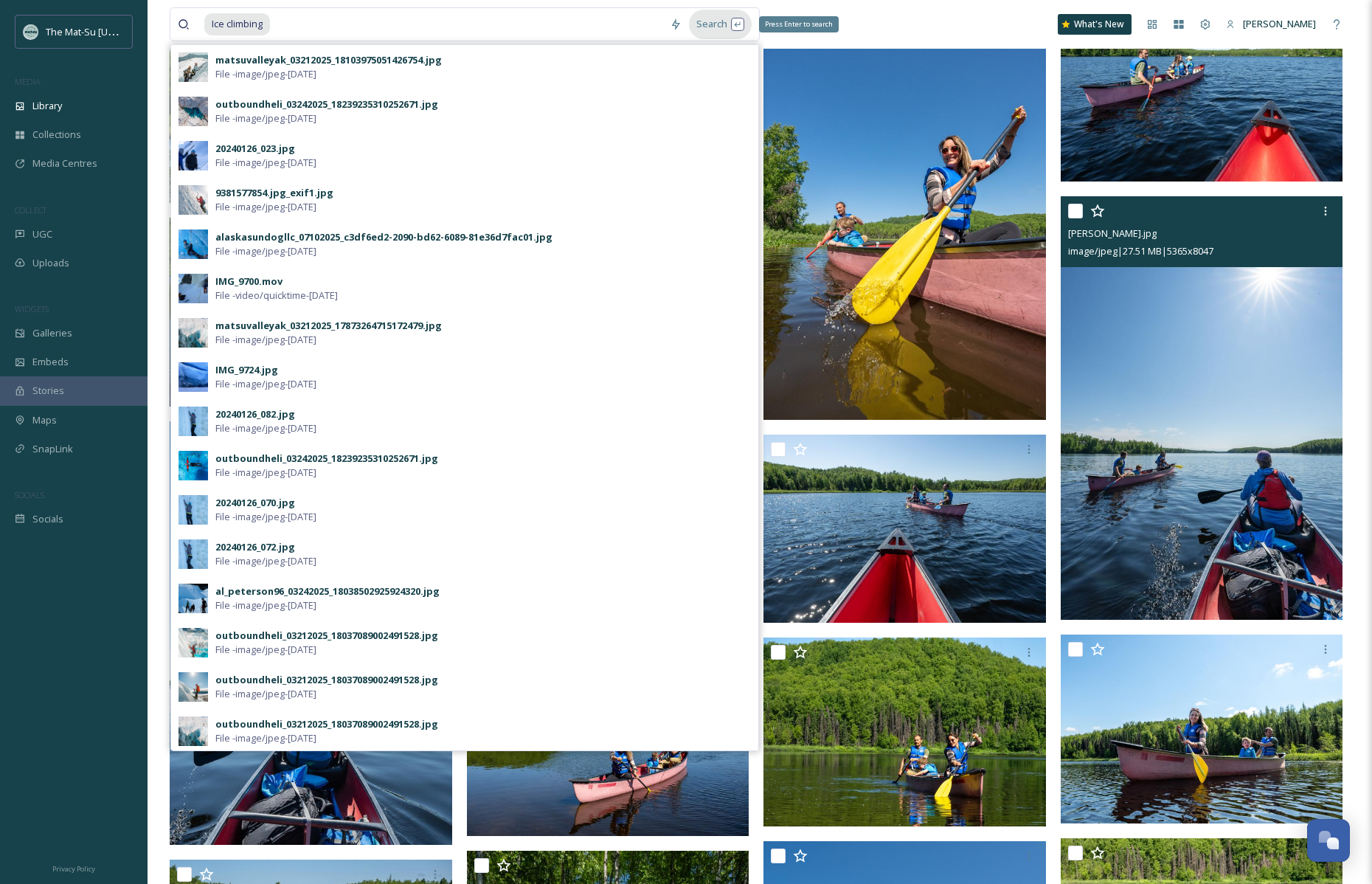
click at [739, 21] on div "Search Press Enter to search" at bounding box center [720, 24] width 63 height 29
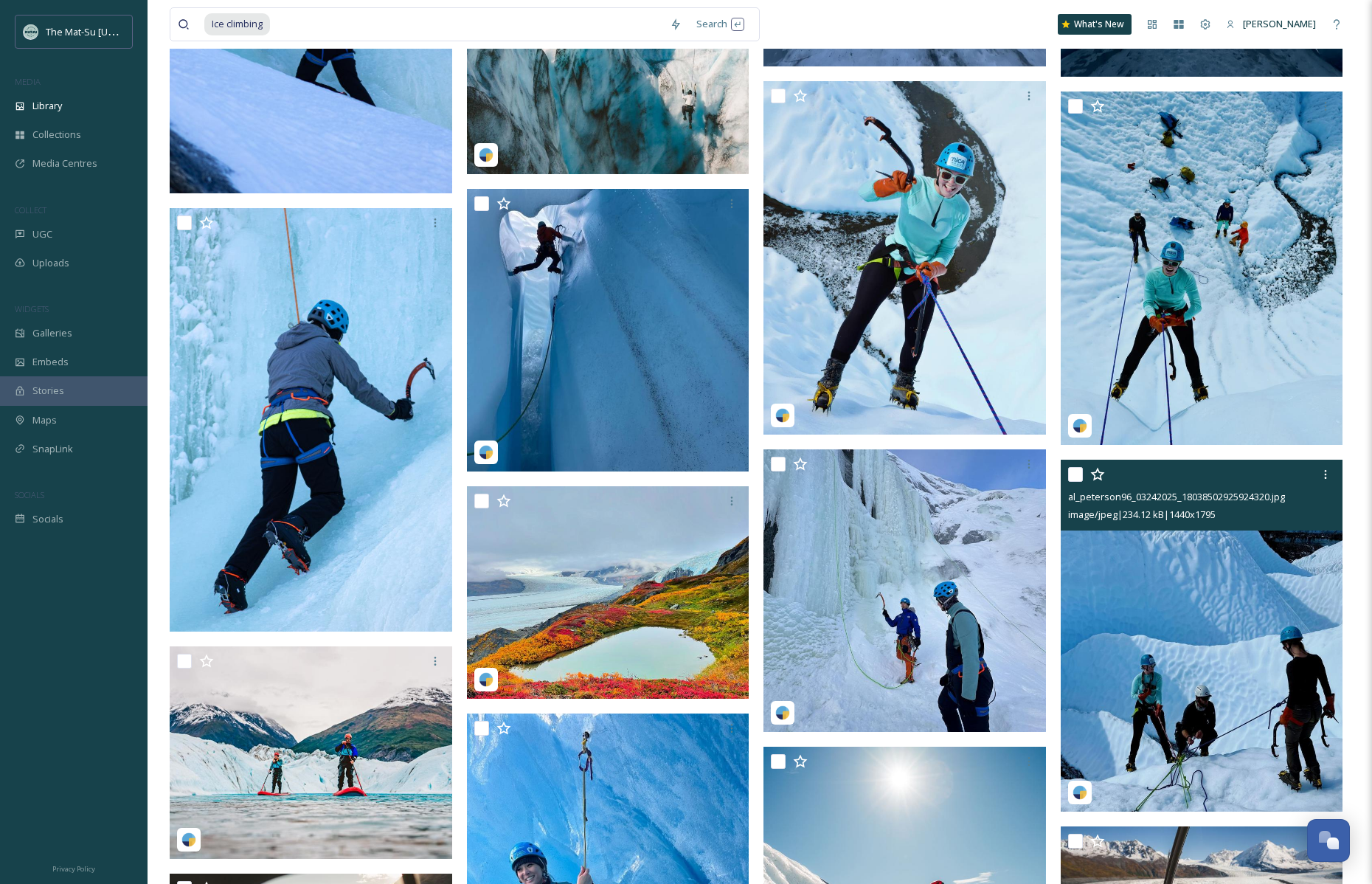
scroll to position [5221, 0]
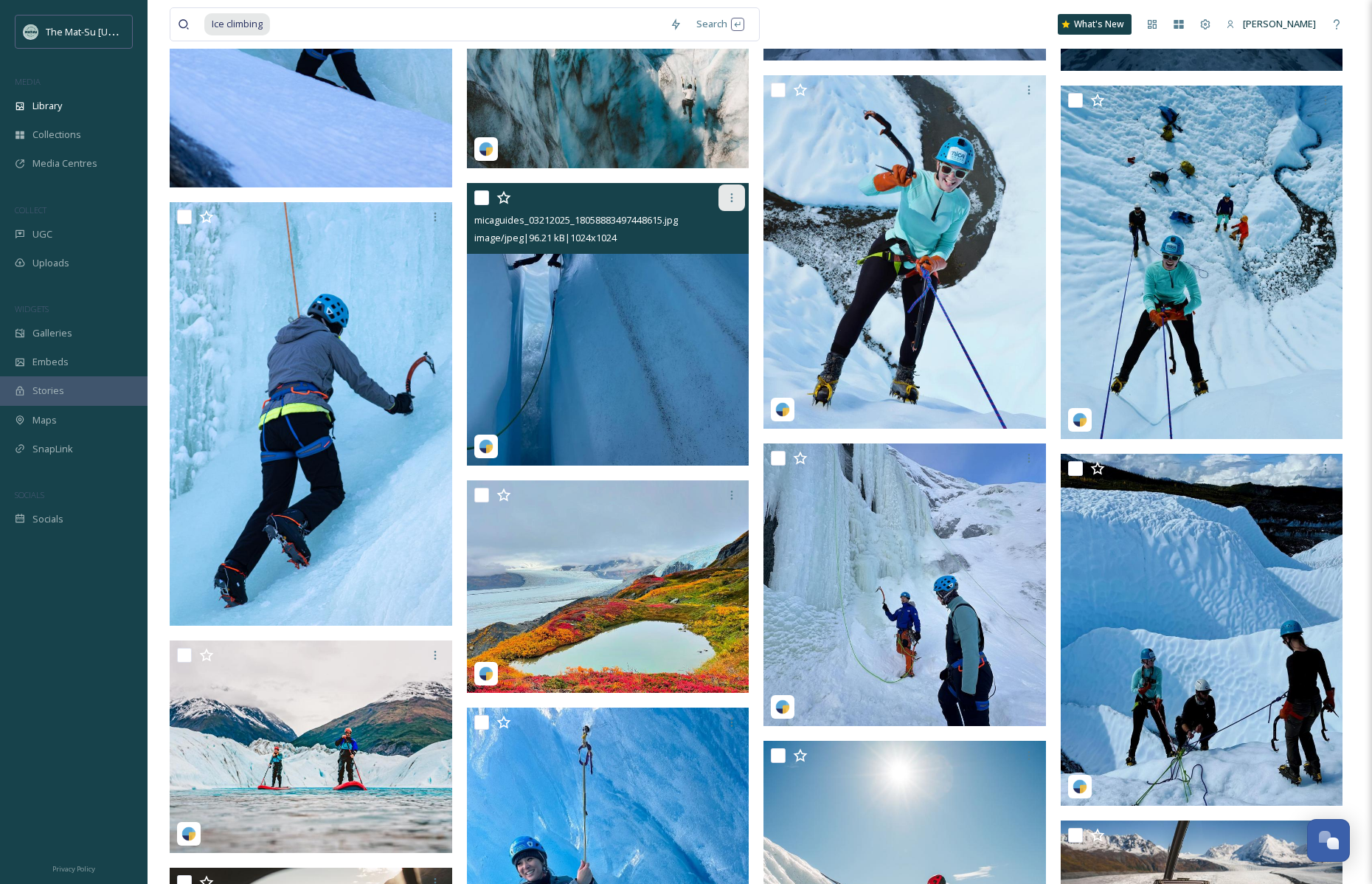
click at [730, 198] on icon at bounding box center [732, 197] width 12 height 12
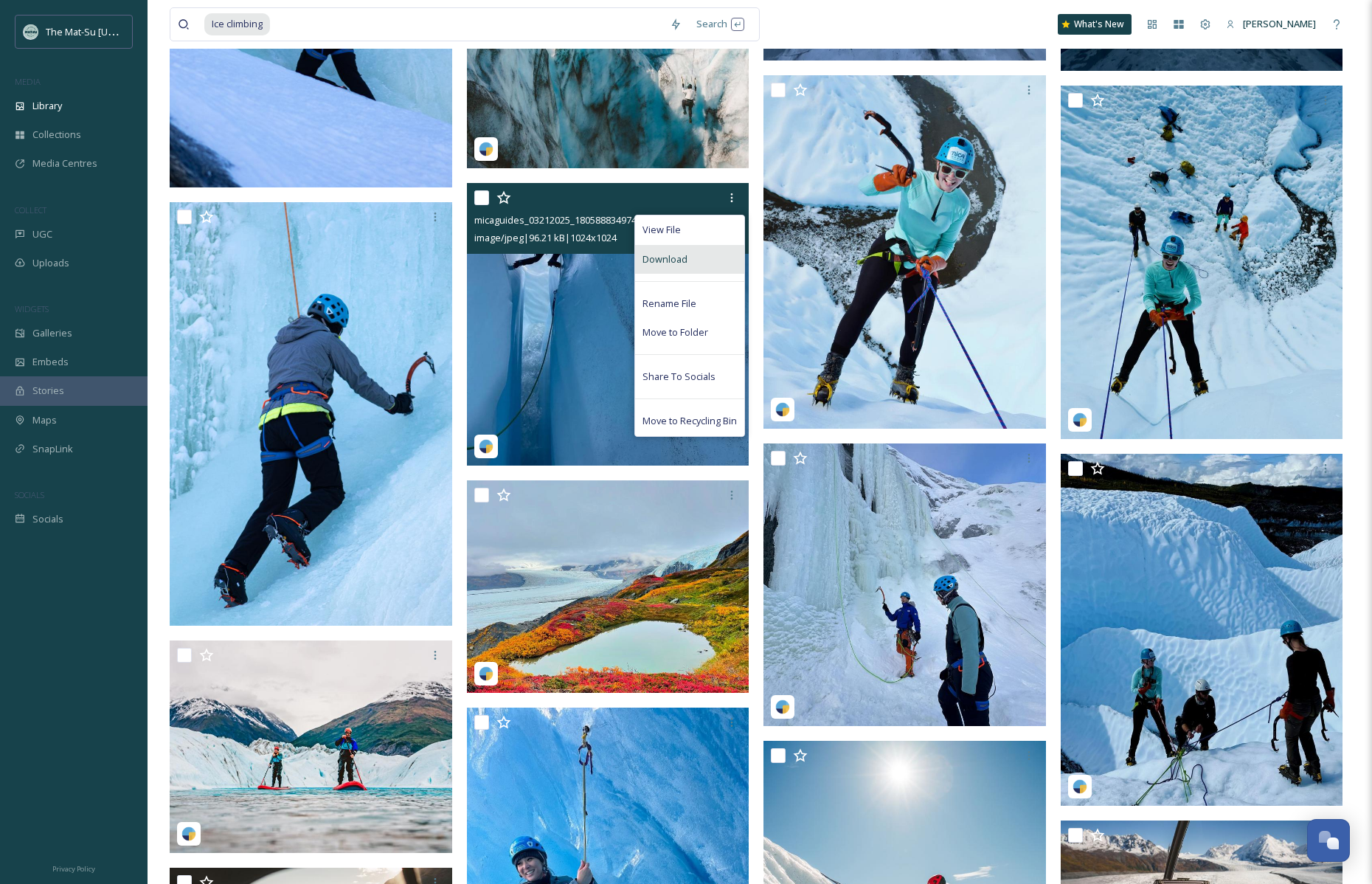
click at [681, 262] on span "Download" at bounding box center [665, 260] width 45 height 14
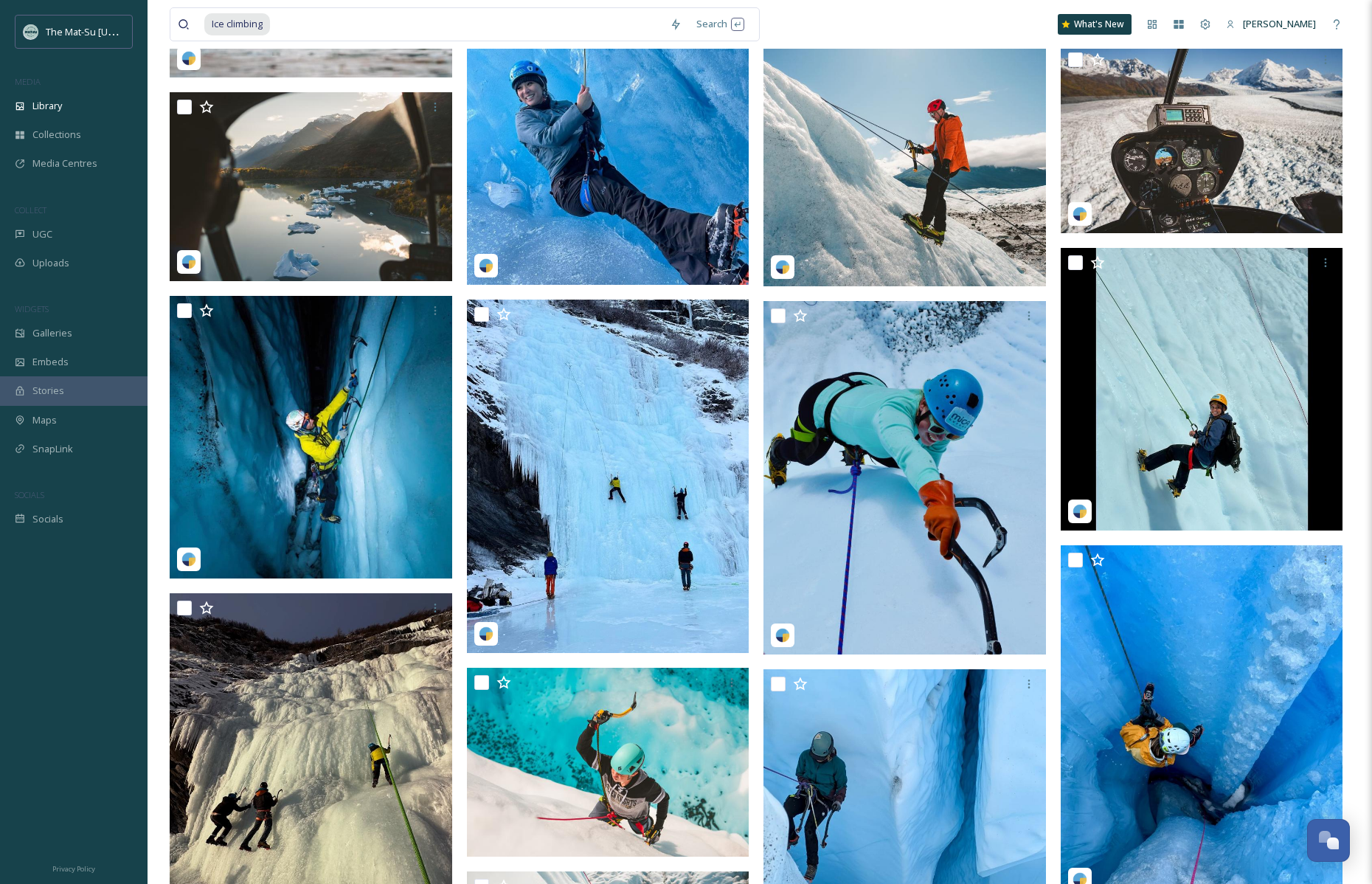
scroll to position [5970, 0]
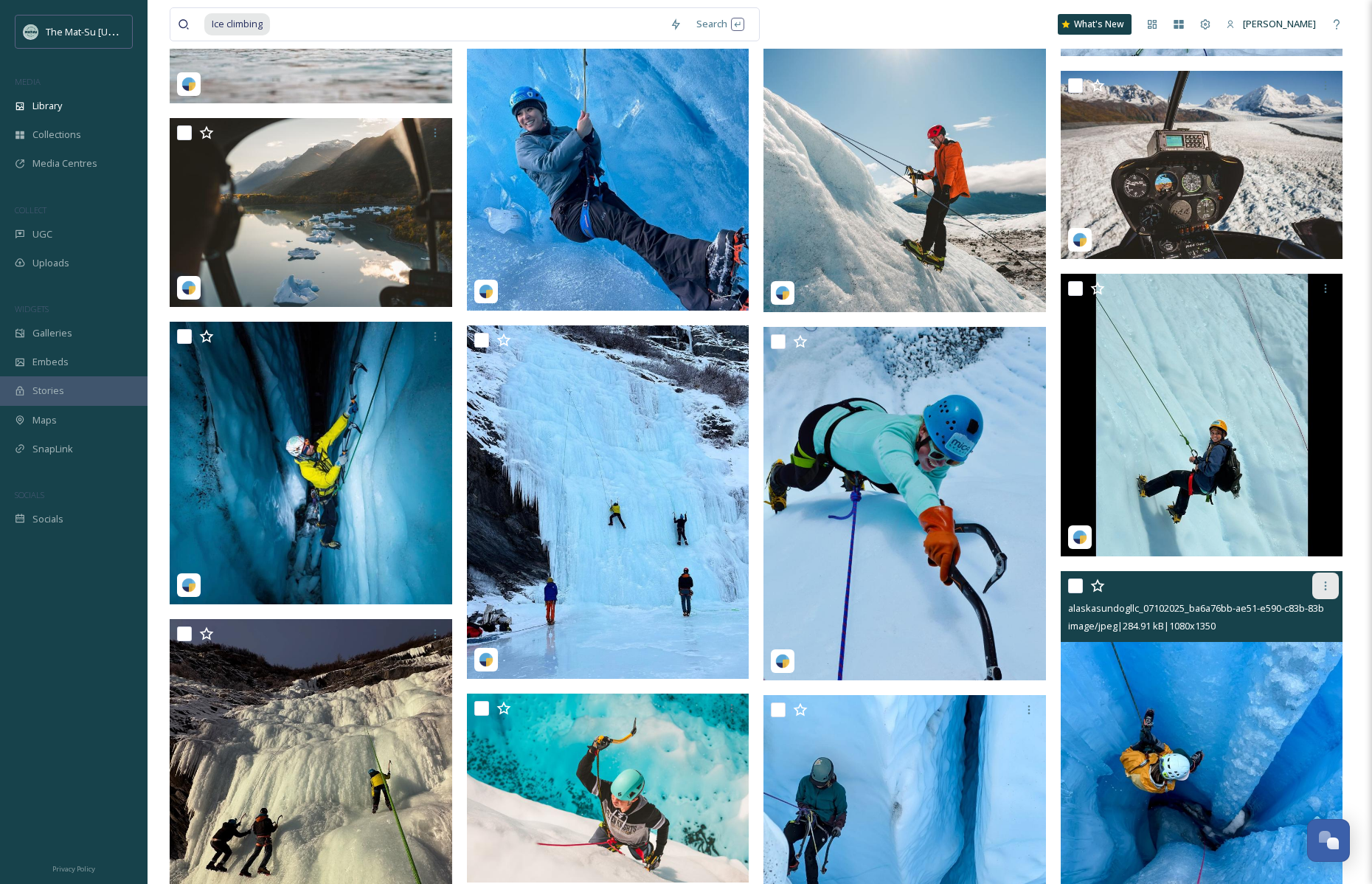
click at [1327, 584] on icon at bounding box center [1325, 585] width 12 height 12
click at [1185, 614] on span "alaskasundogllc_07102025_ba6a76bb-ae51-e590-c83b-83bac36ce732.jpg" at bounding box center [1227, 608] width 317 height 14
click at [1194, 608] on span "alaskasundogllc_07102025_ba6a76bb-ae51-e590-c83b-83bac36ce732.jpg" at bounding box center [1227, 608] width 317 height 14
click at [1213, 711] on img at bounding box center [1202, 748] width 282 height 354
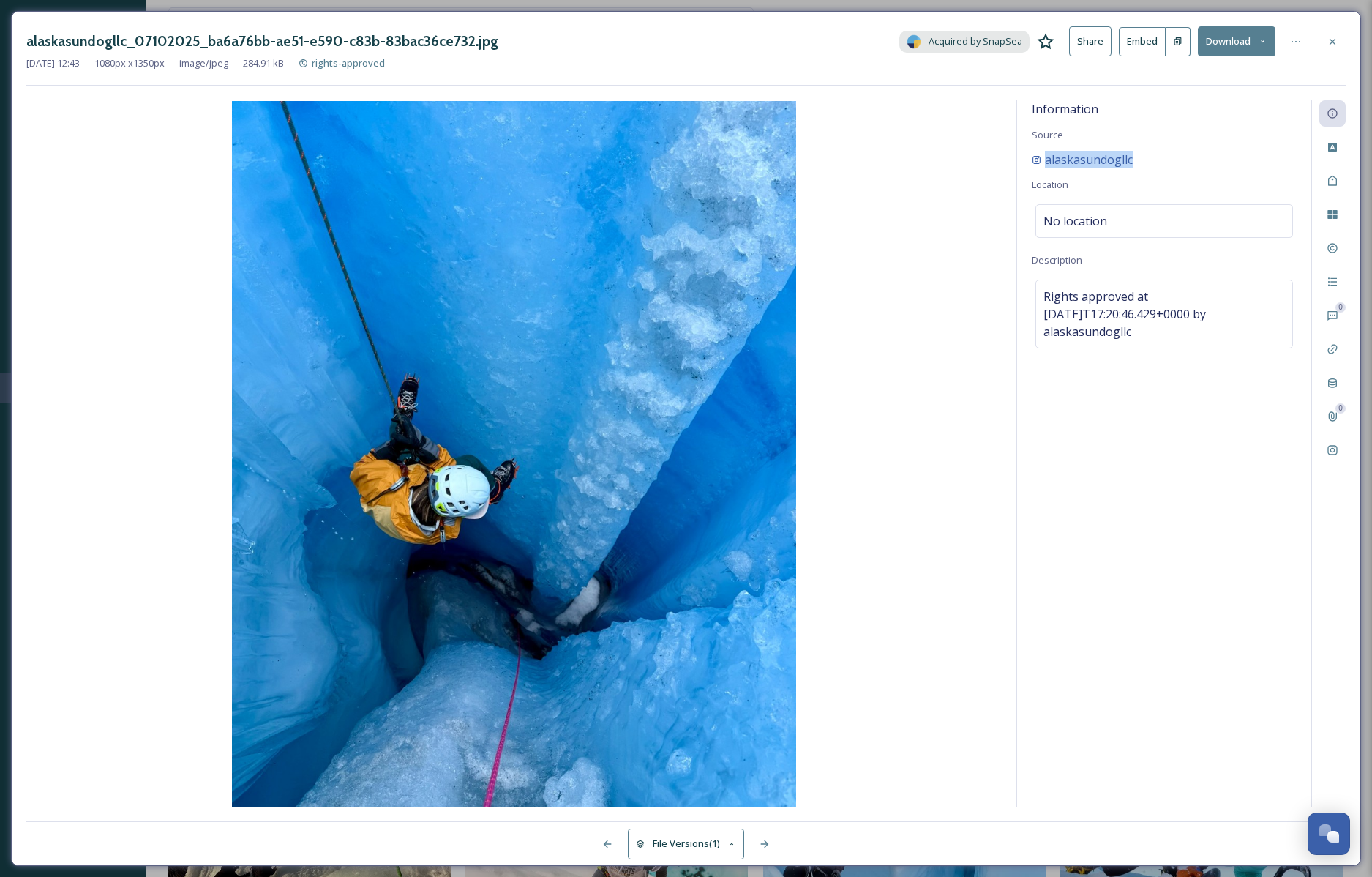
drag, startPoint x: 1145, startPoint y: 157, endPoint x: 1041, endPoint y: 162, distance: 104.1
click at [1041, 162] on div "alaskasundogllc" at bounding box center [1164, 160] width 265 height 18
click at [1286, 312] on div "Rights approved at [DATE]T17:20:46.429+0000 by alaskasundogllc" at bounding box center [1165, 314] width 258 height 68
drag, startPoint x: 1041, startPoint y: 294, endPoint x: 1034, endPoint y: 331, distance: 37.7
click at [1034, 331] on textarea "Rights approved at [DATE]T17:20:46.429+0000 by alaskasundogllc" at bounding box center [1164, 340] width 265 height 122
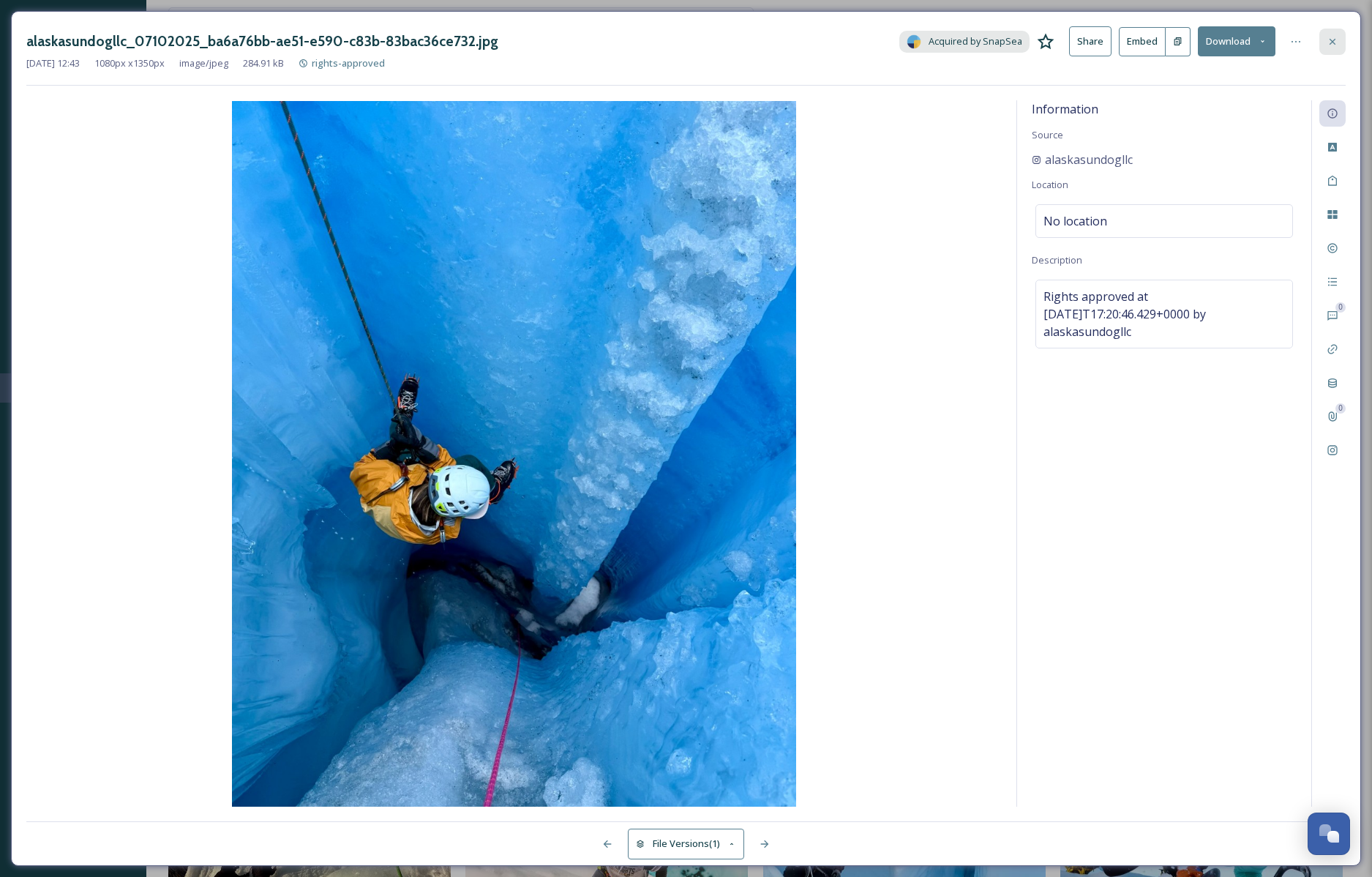
click at [1334, 43] on icon at bounding box center [1333, 41] width 6 height 6
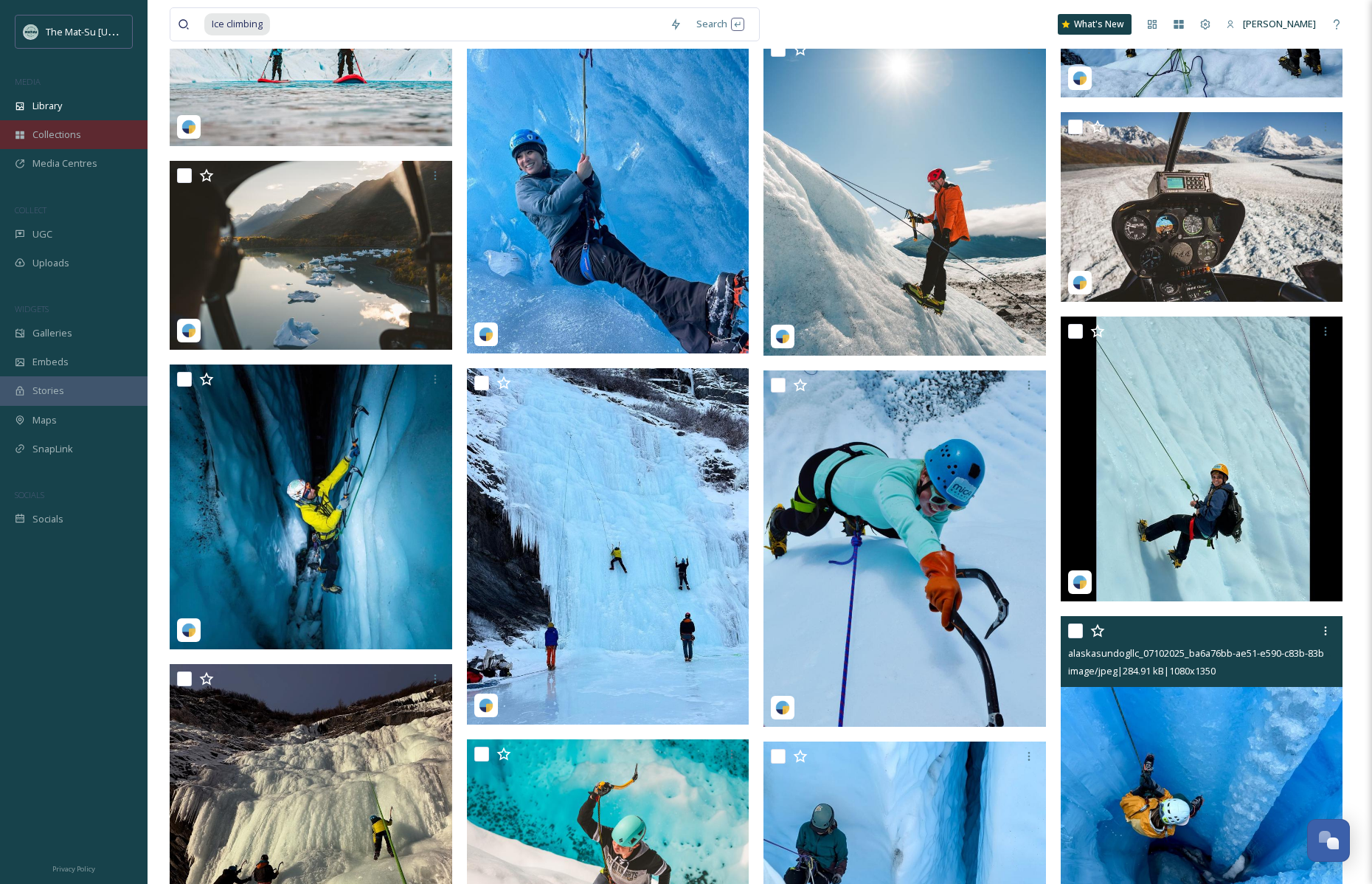
click at [66, 130] on span "Collections" at bounding box center [56, 135] width 48 height 14
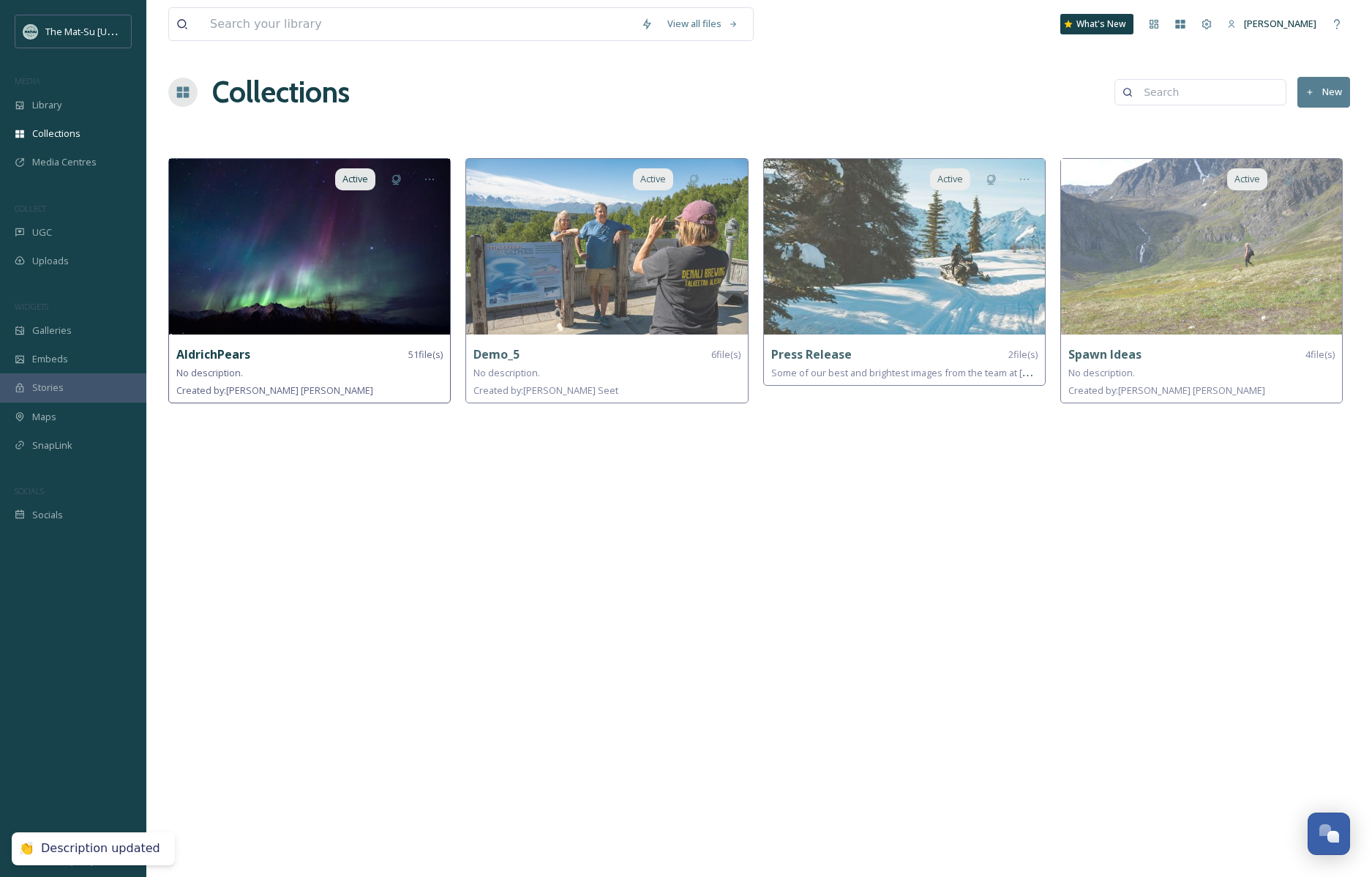
click at [379, 237] on img at bounding box center [309, 247] width 281 height 176
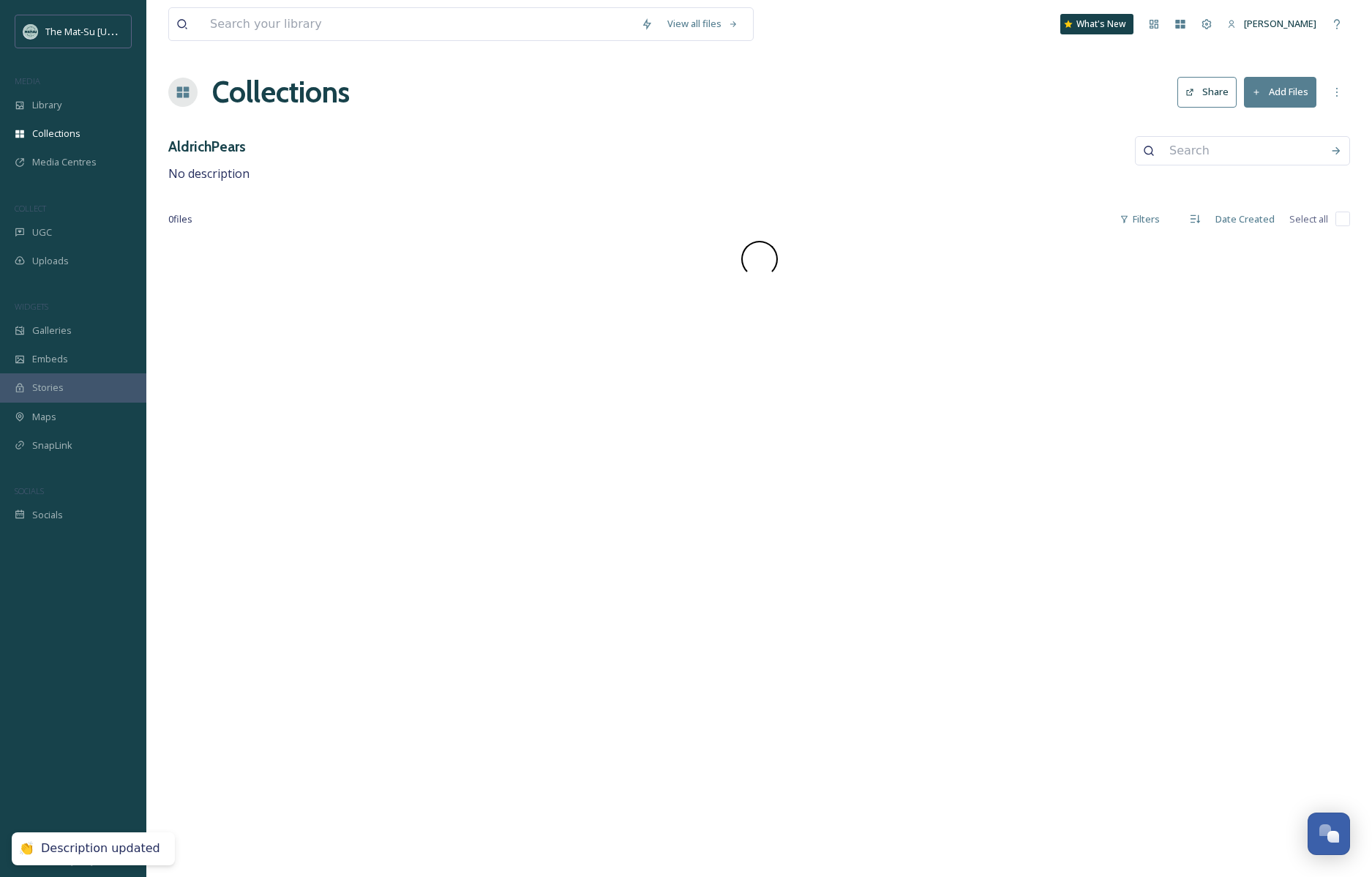
click at [379, 237] on div "View all files What's New [PERSON_NAME] Collections Share Add Files AldrichPear…" at bounding box center [760, 438] width 1226 height 877
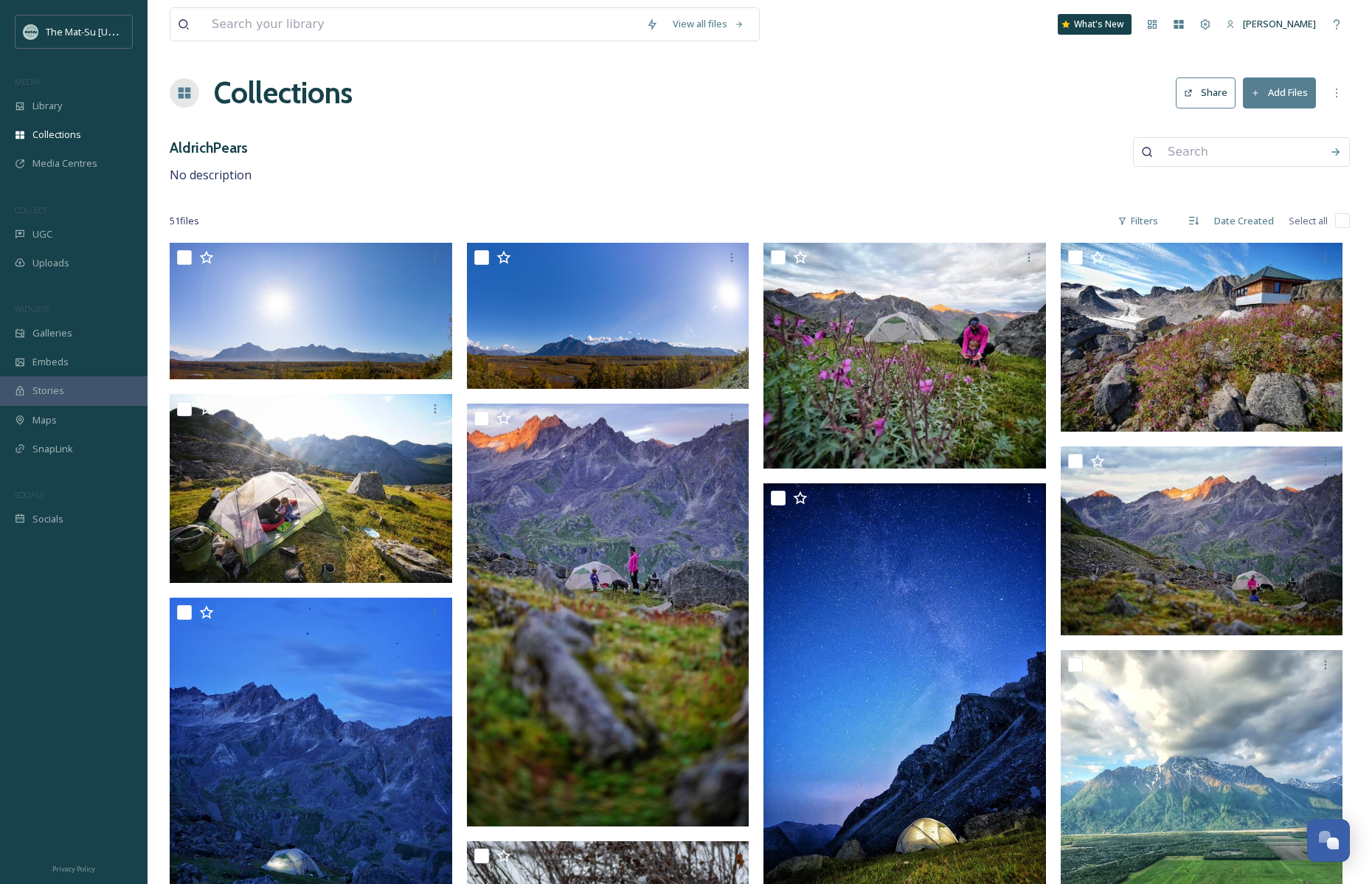
drag, startPoint x: 843, startPoint y: 147, endPoint x: 888, endPoint y: 203, distance: 71.8
click at [843, 148] on div "AldrichPears No description" at bounding box center [759, 160] width 1180 height 47
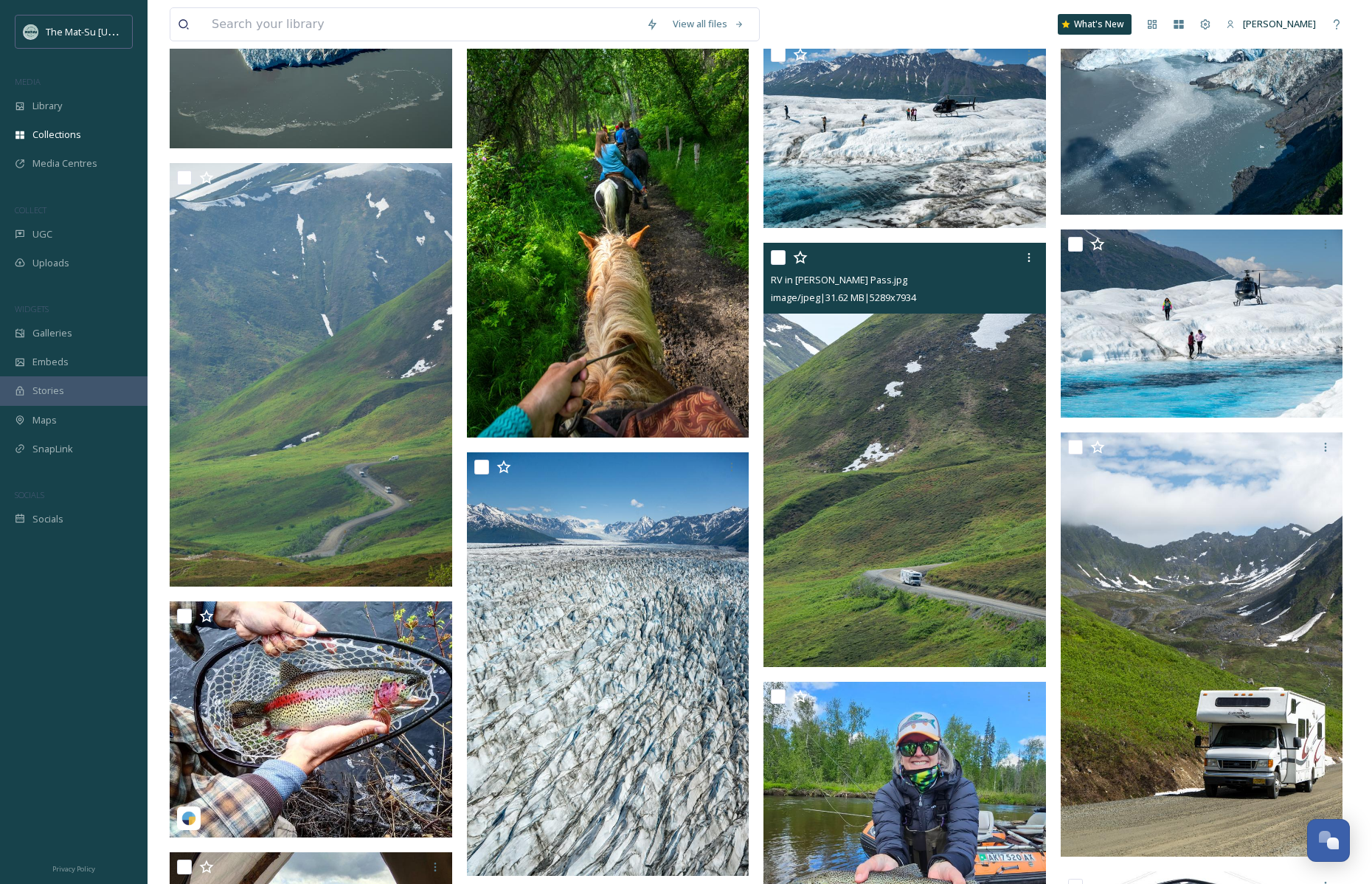
scroll to position [2514, 0]
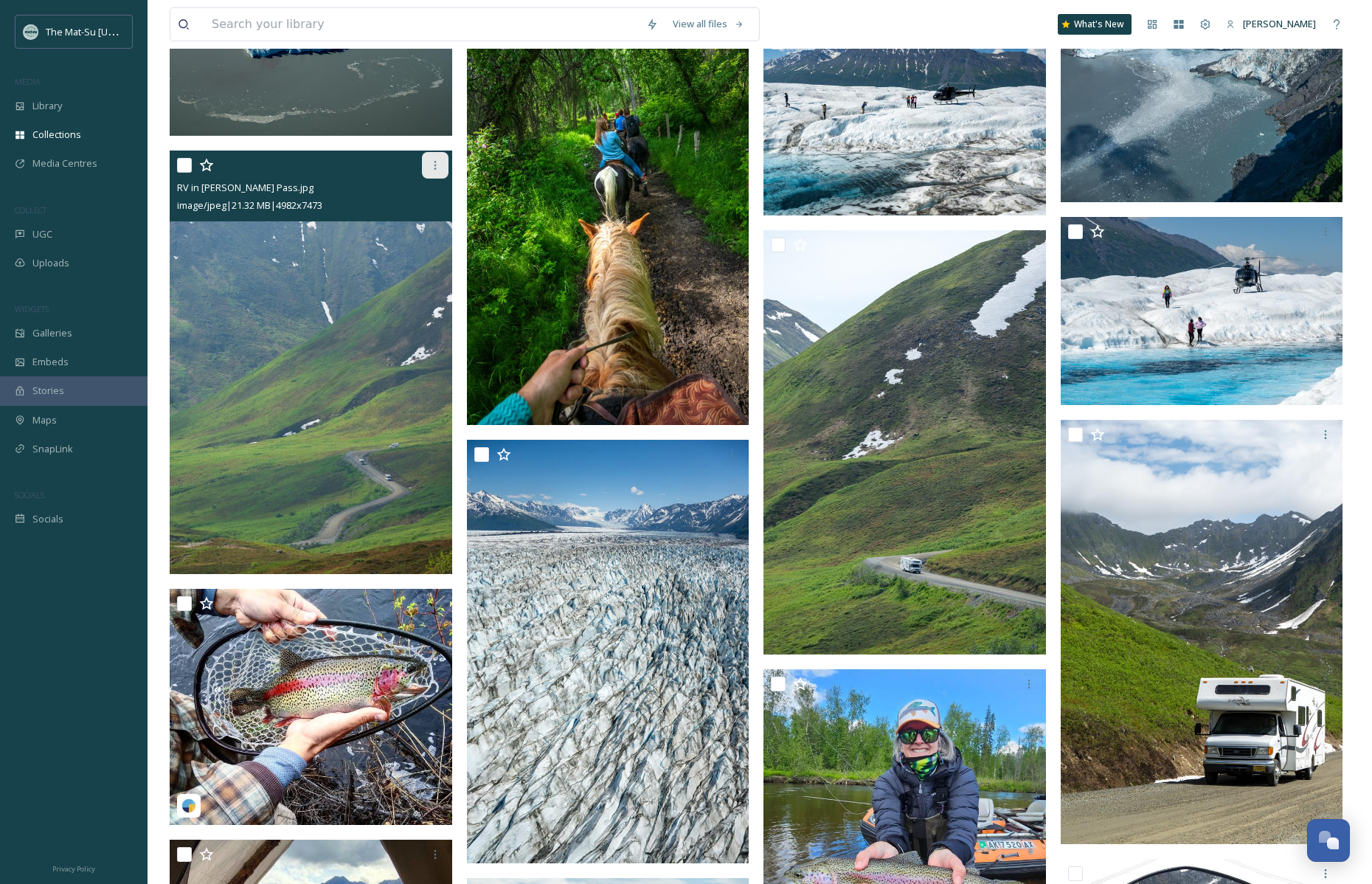
click at [435, 166] on icon at bounding box center [434, 165] width 12 height 12
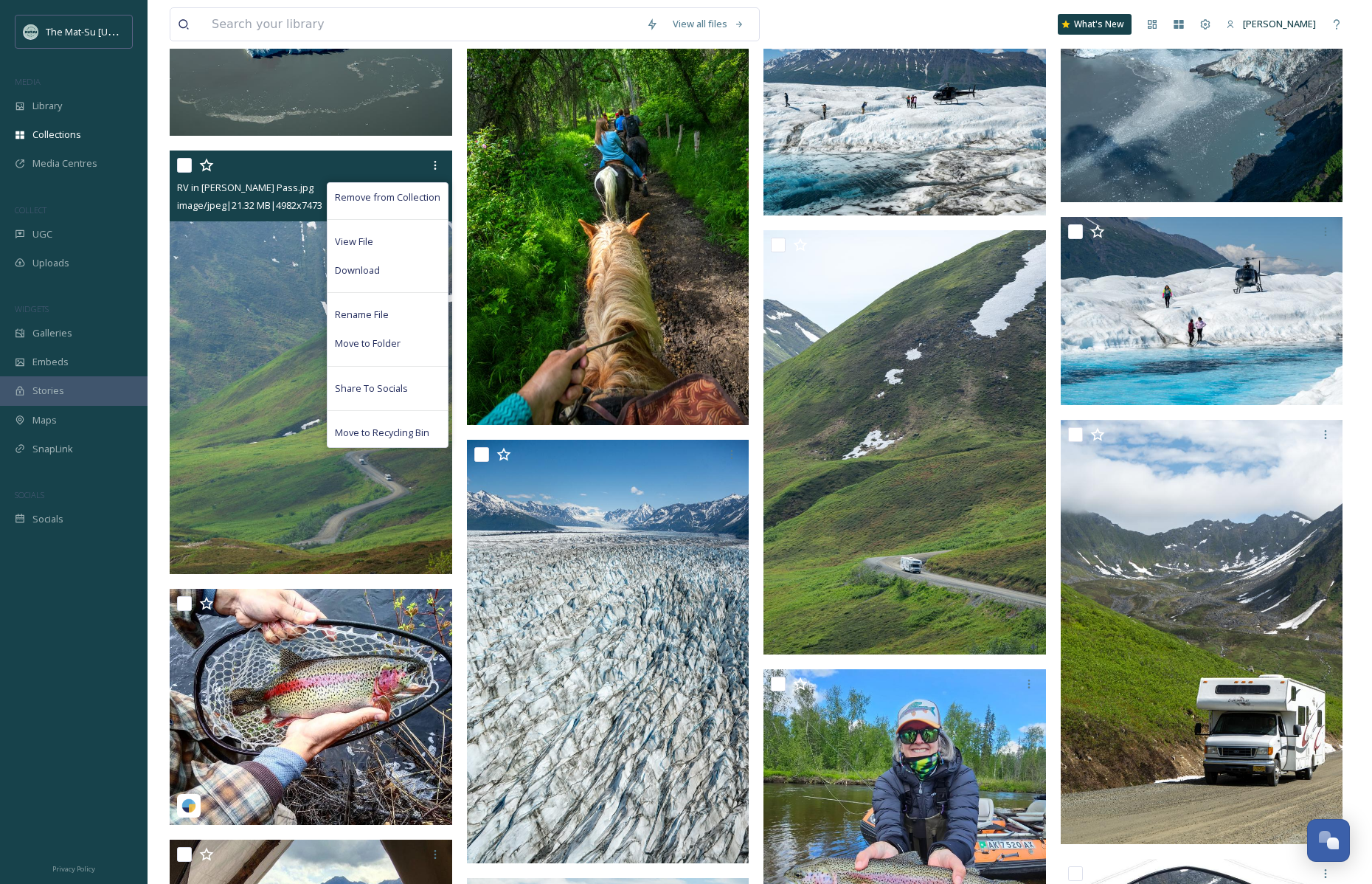
click at [379, 271] on span "Download" at bounding box center [357, 270] width 45 height 14
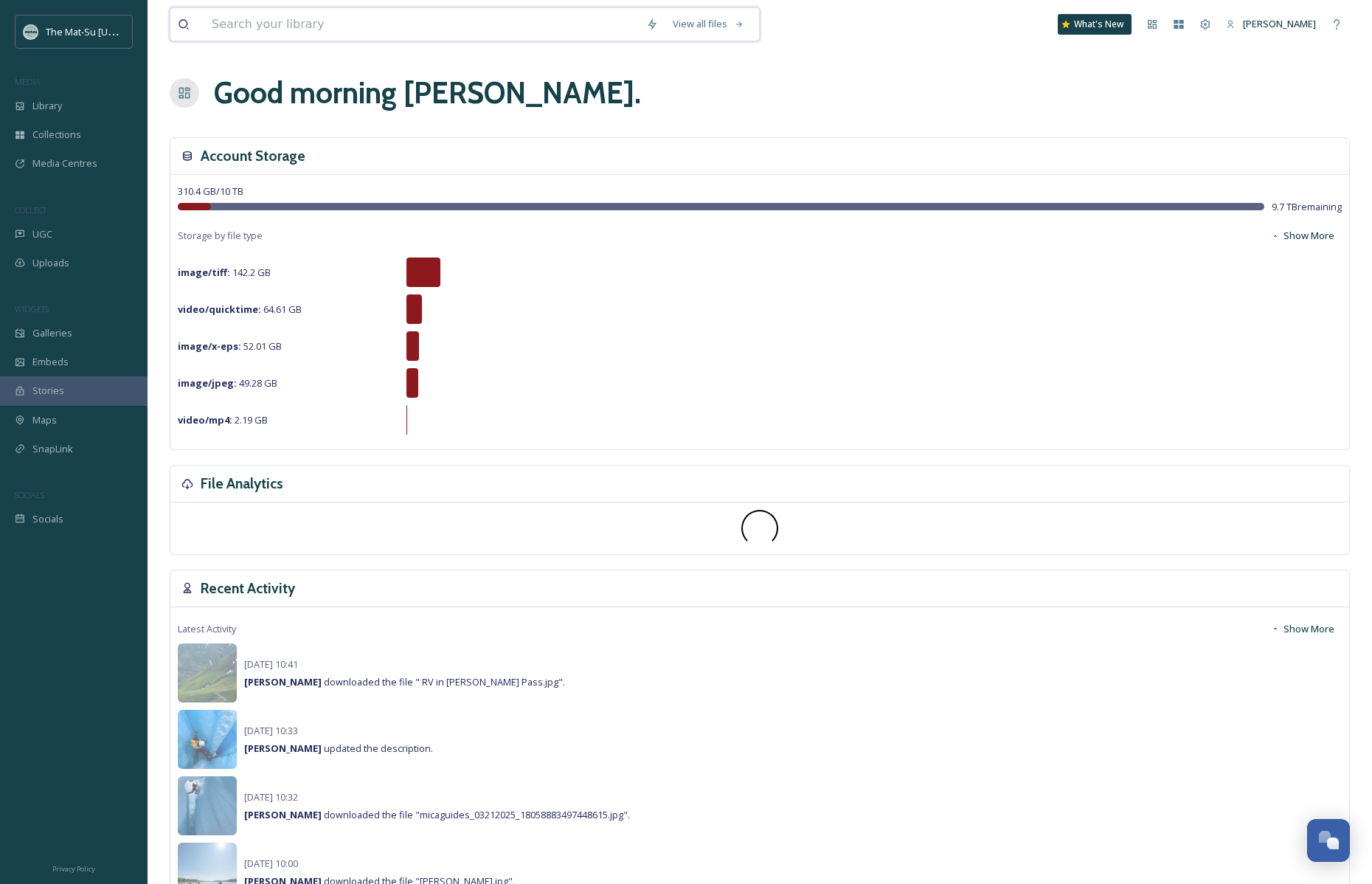
click at [262, 36] on input at bounding box center [421, 24] width 434 height 32
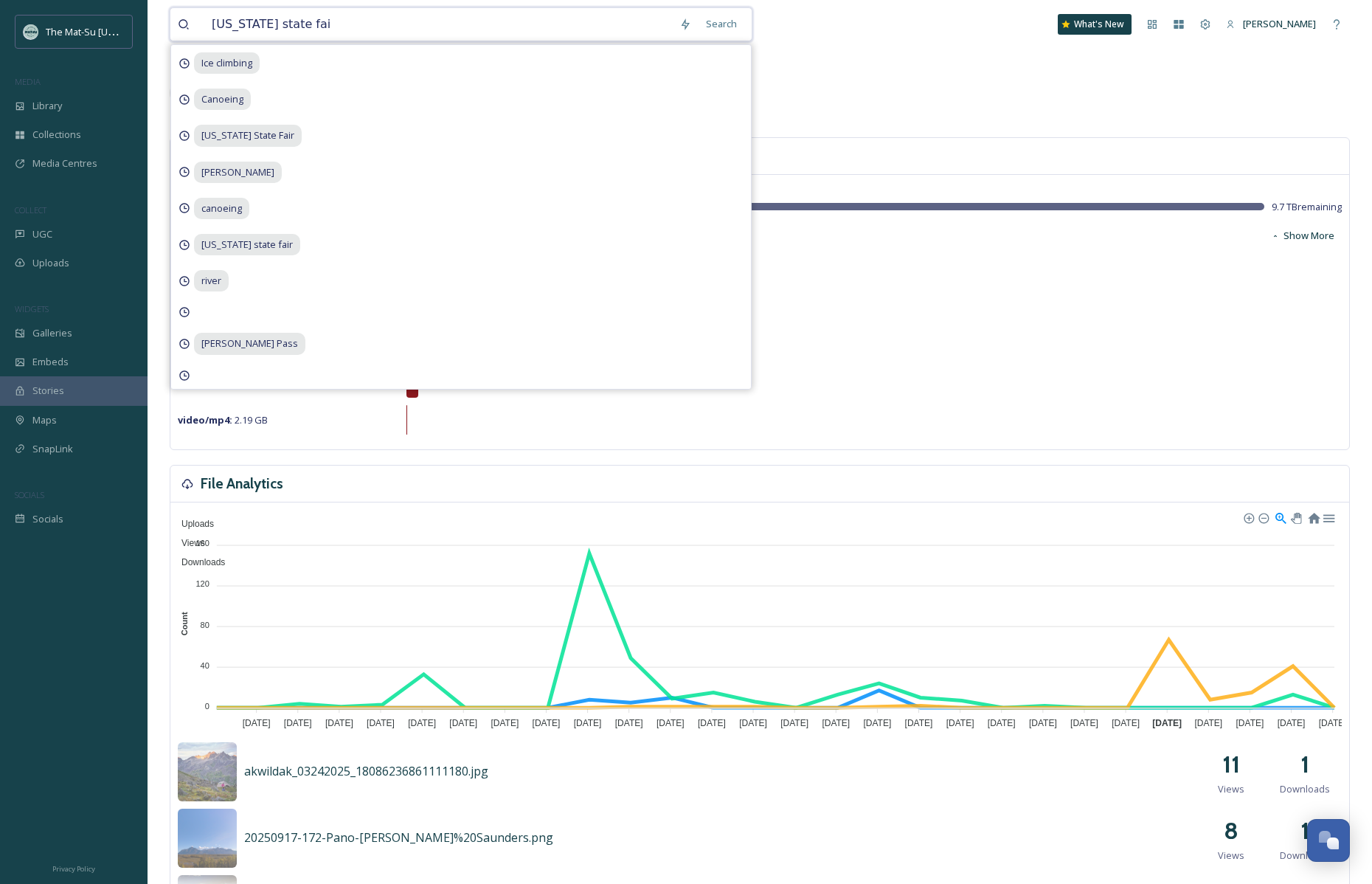
type input "[US_STATE] state fair"
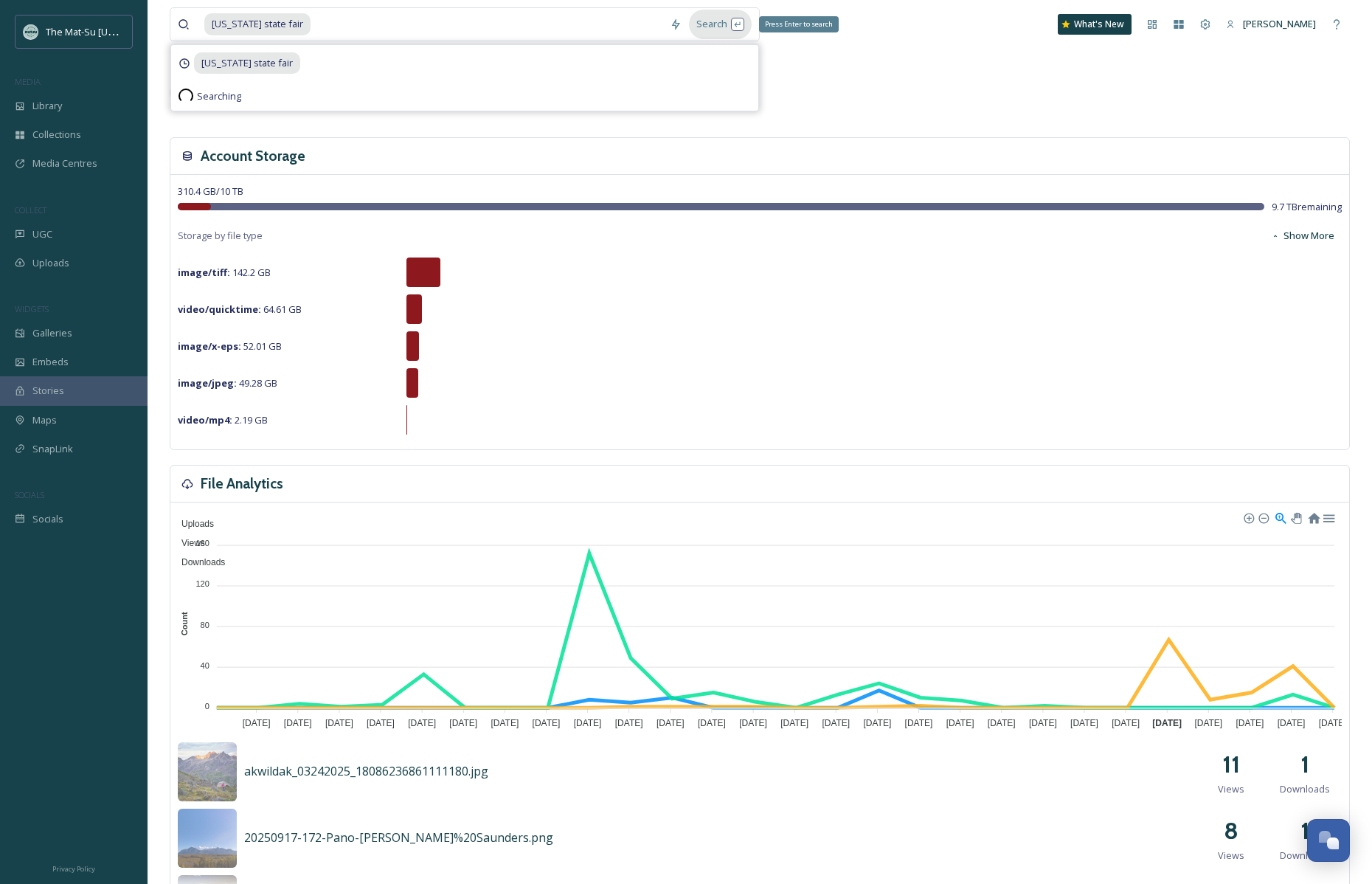
click at [739, 24] on div "Search Press Enter to search" at bounding box center [720, 24] width 63 height 29
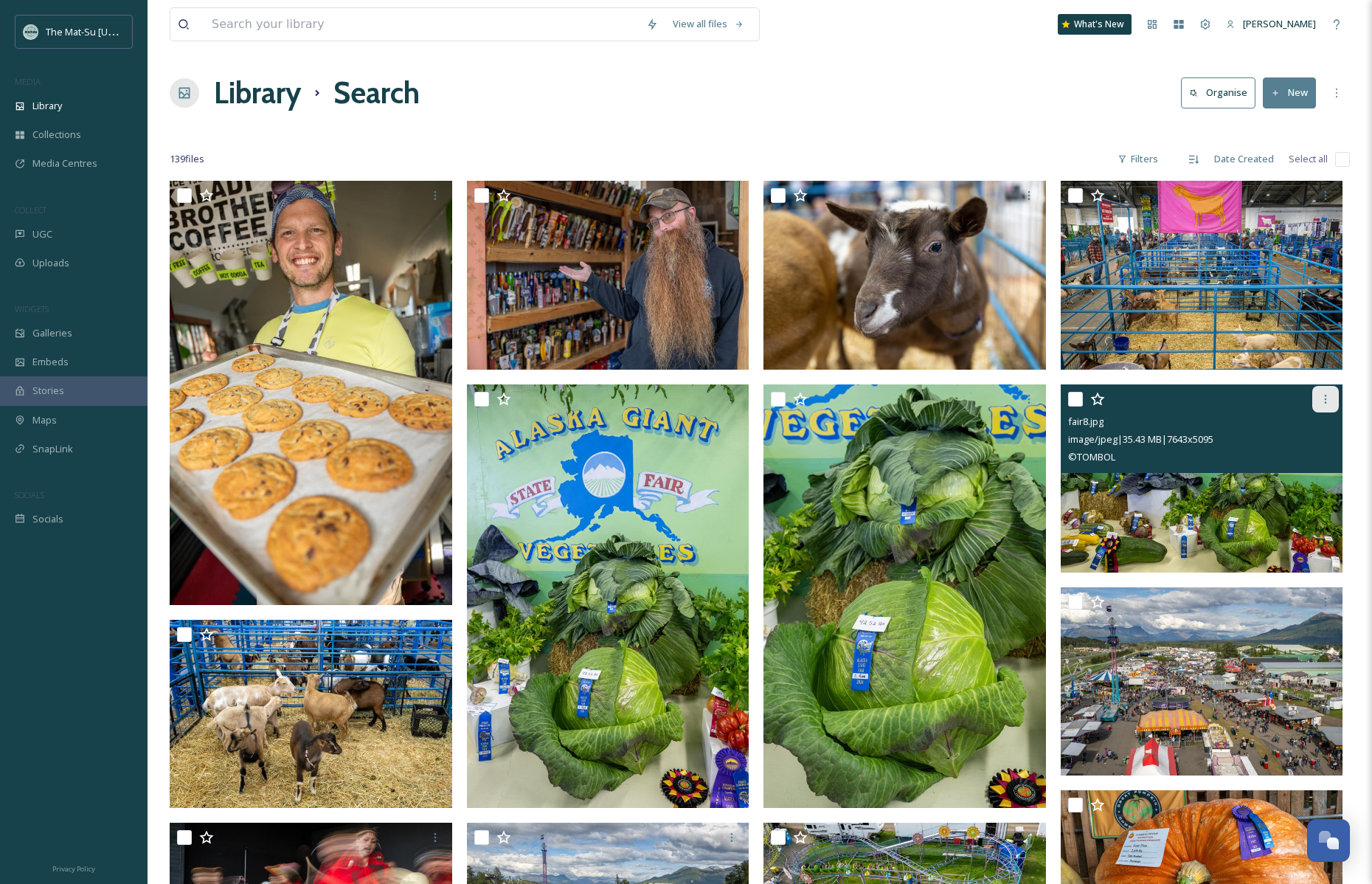
click at [1324, 396] on icon at bounding box center [1325, 399] width 12 height 12
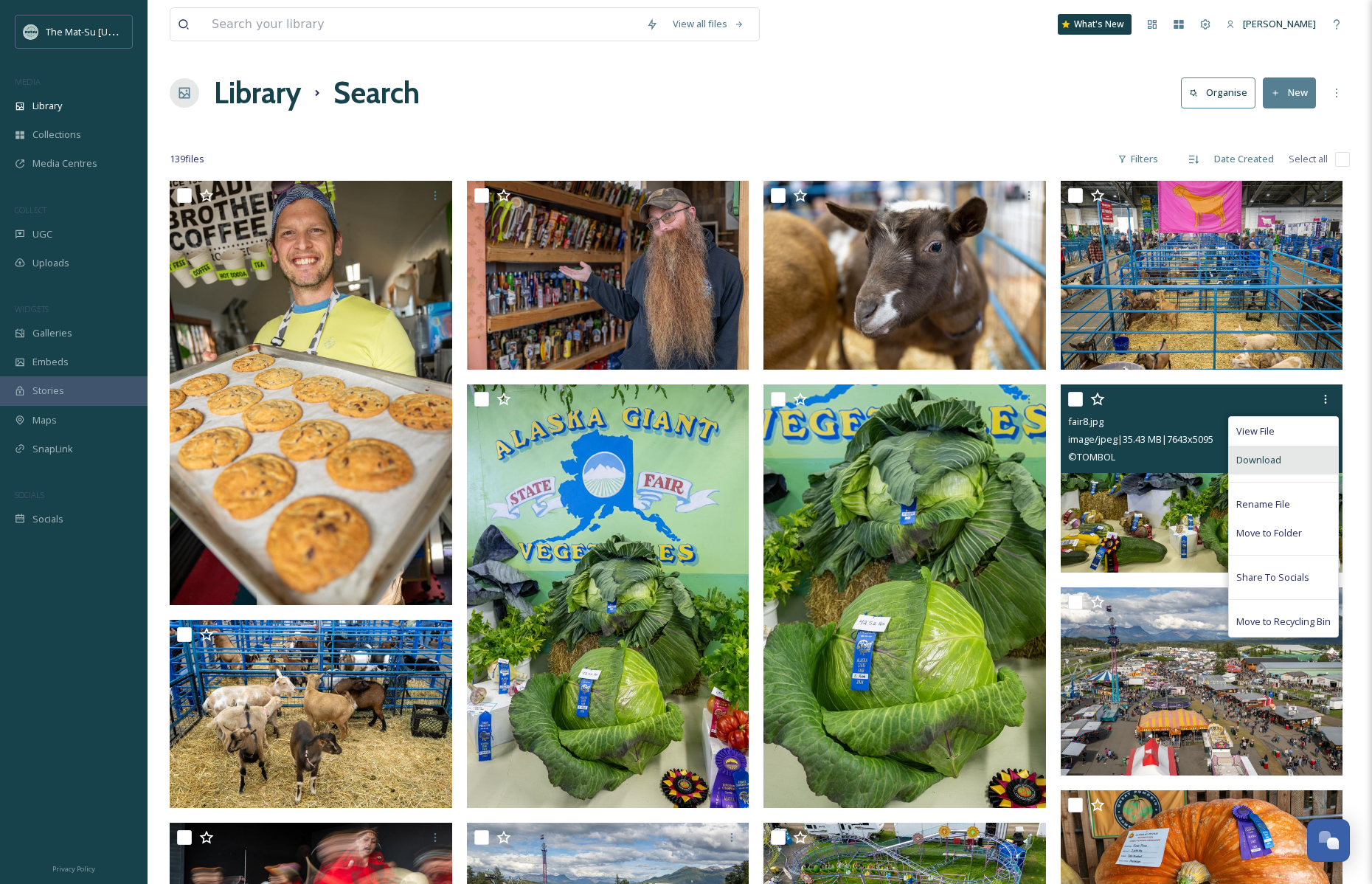
click at [1282, 461] on div "Download" at bounding box center [1283, 460] width 109 height 29
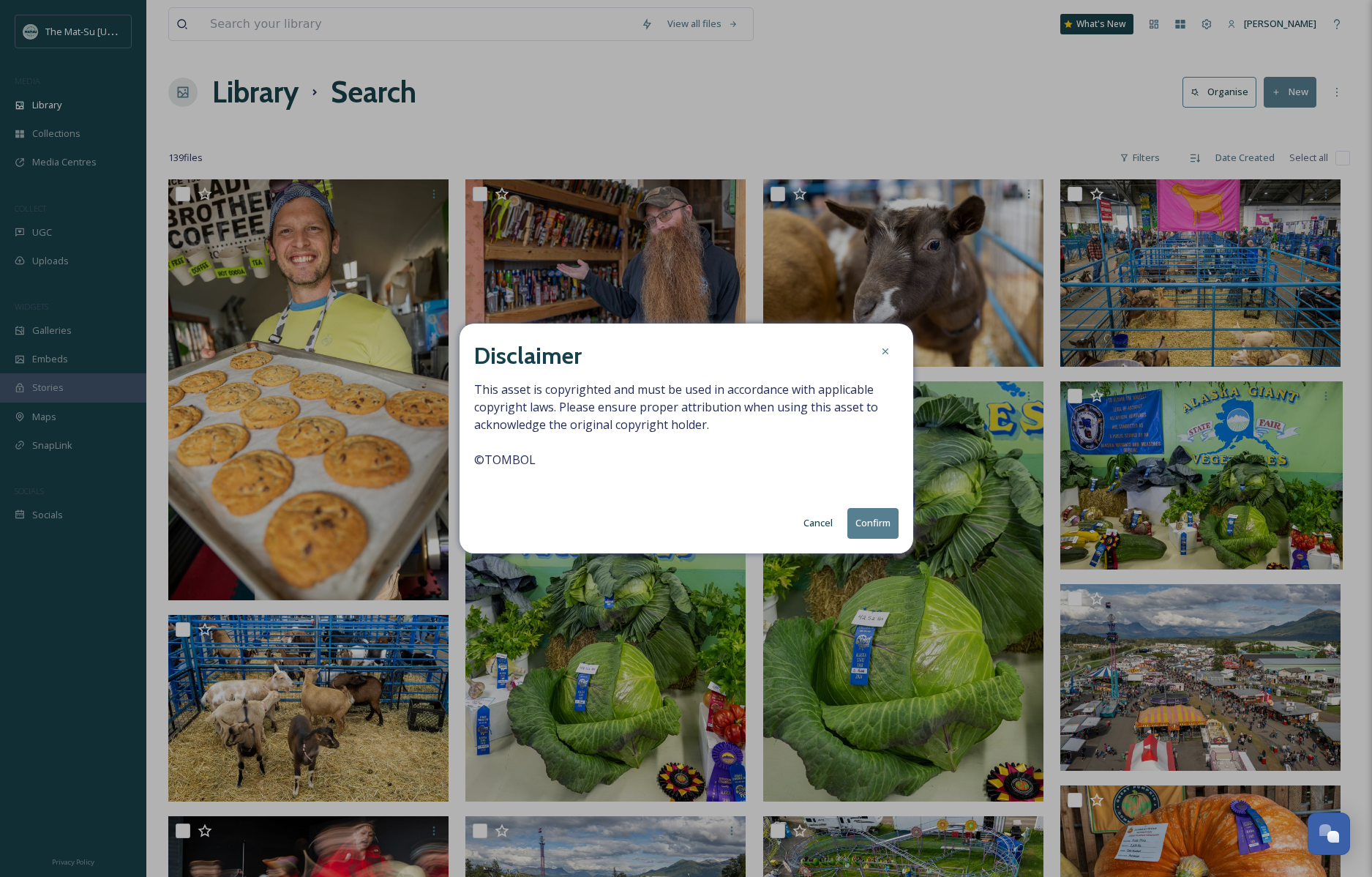
click at [876, 512] on button "Confirm" at bounding box center [873, 523] width 52 height 30
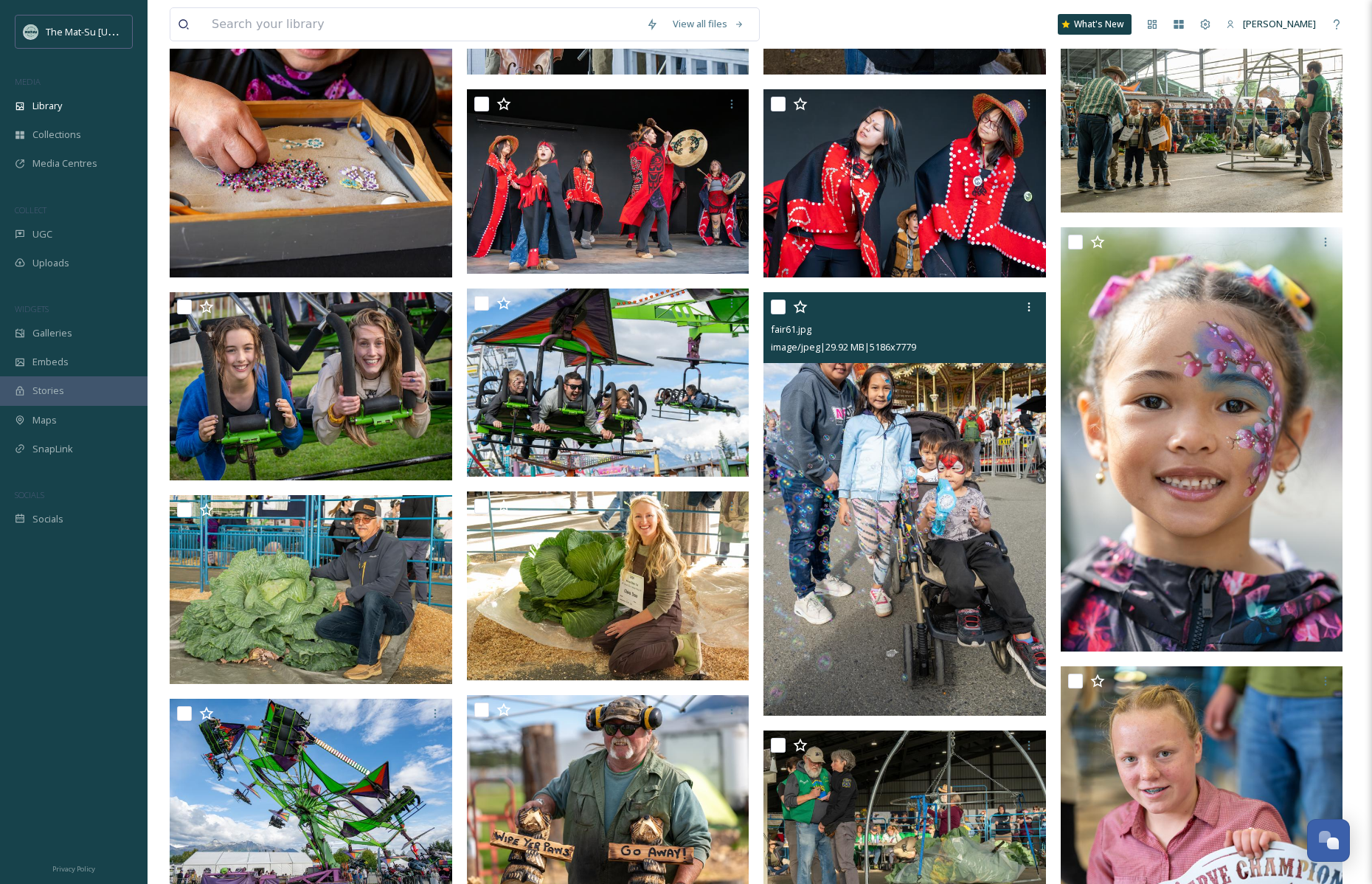
scroll to position [3237, 0]
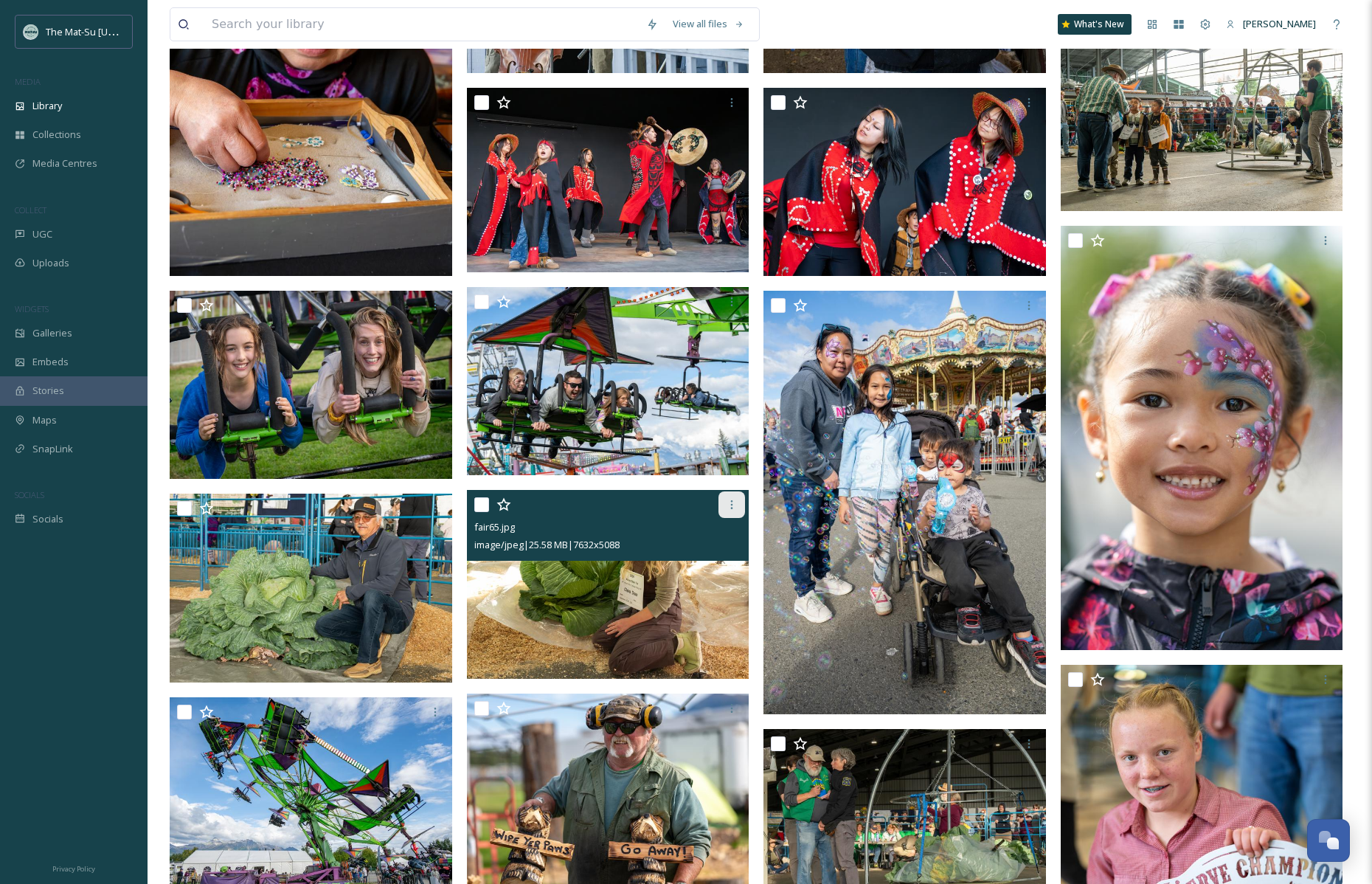
click at [733, 504] on icon at bounding box center [732, 504] width 12 height 12
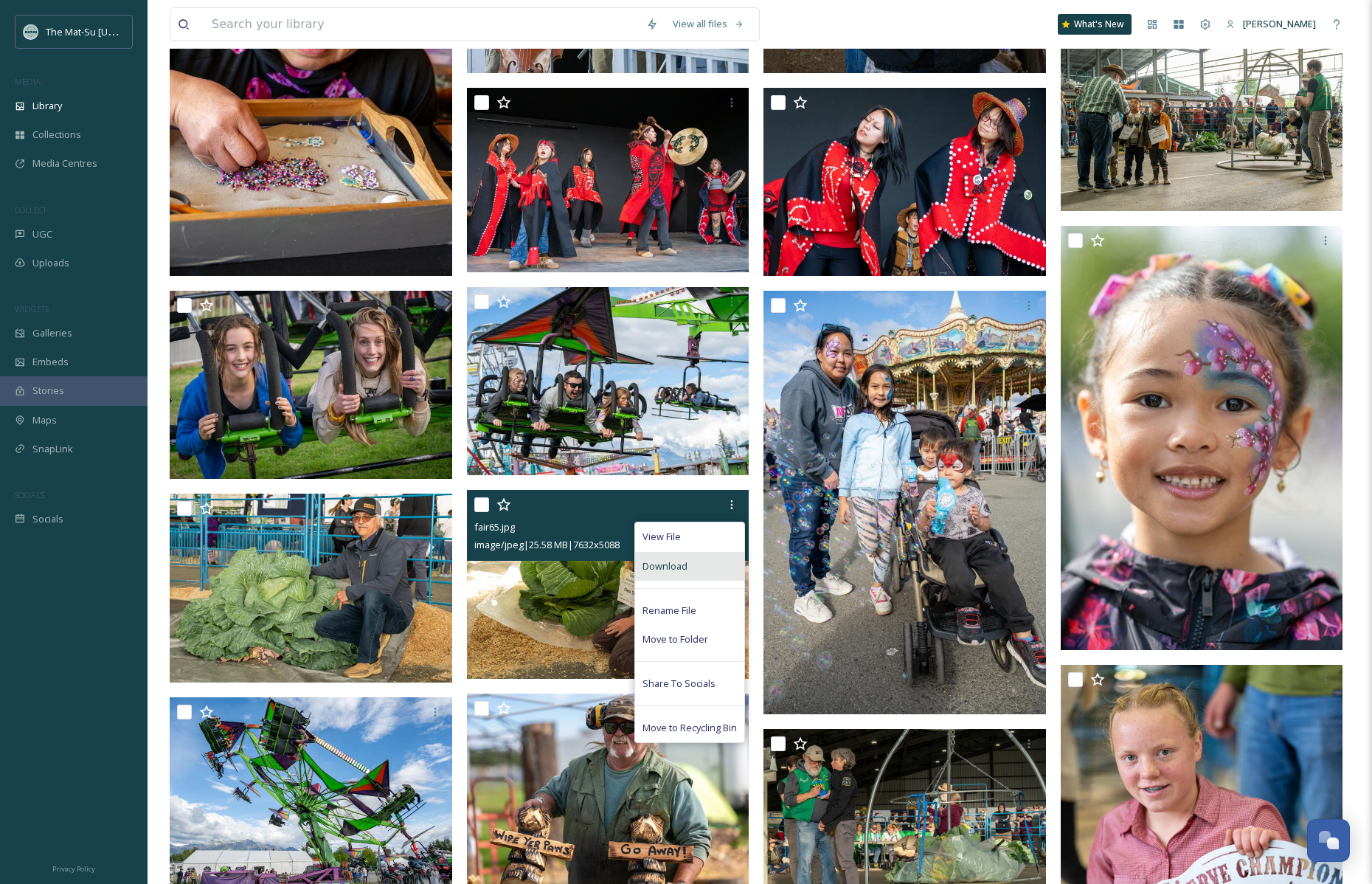
click at [657, 566] on span "Download" at bounding box center [665, 566] width 45 height 14
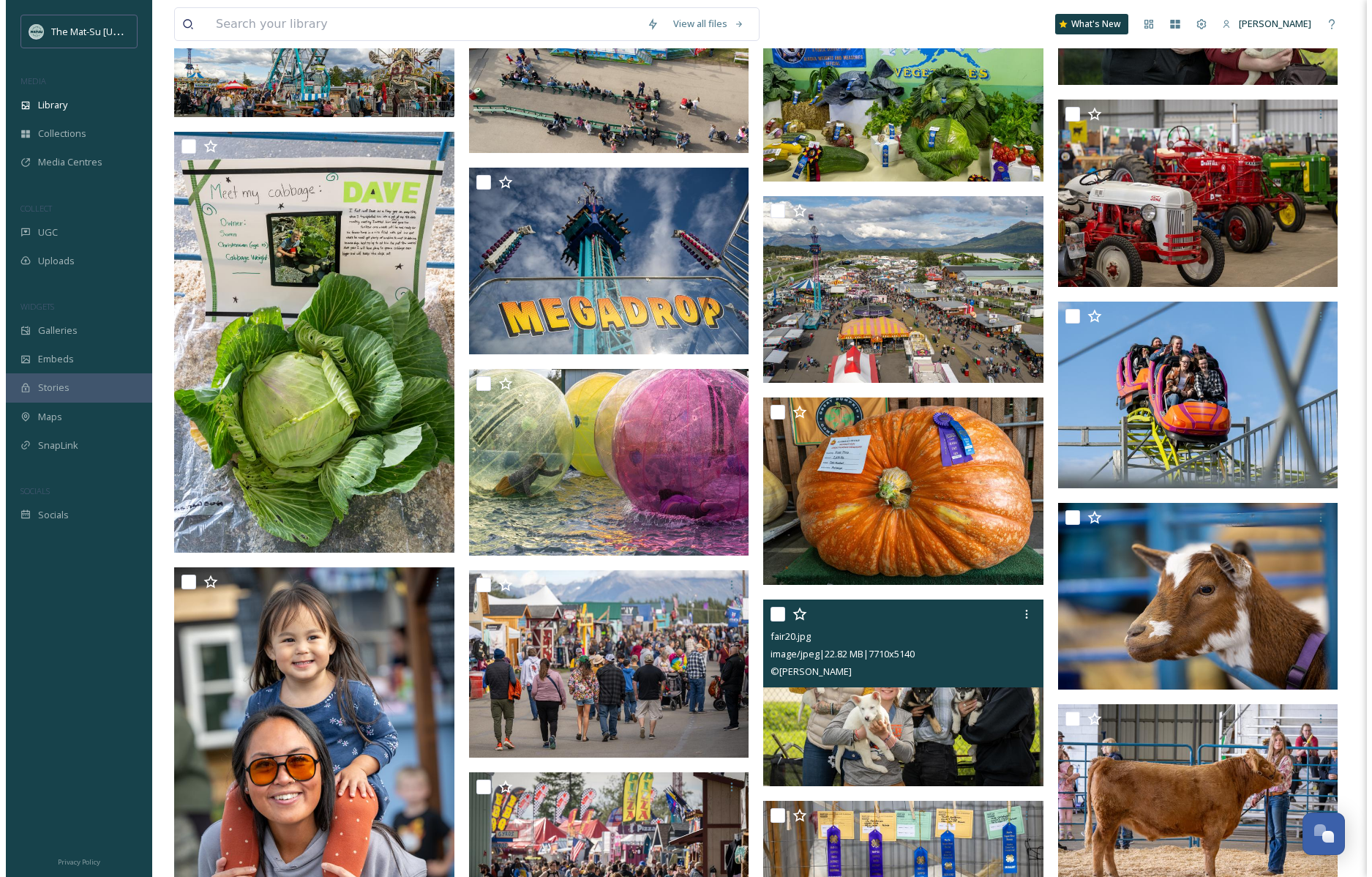
scroll to position [5645, 0]
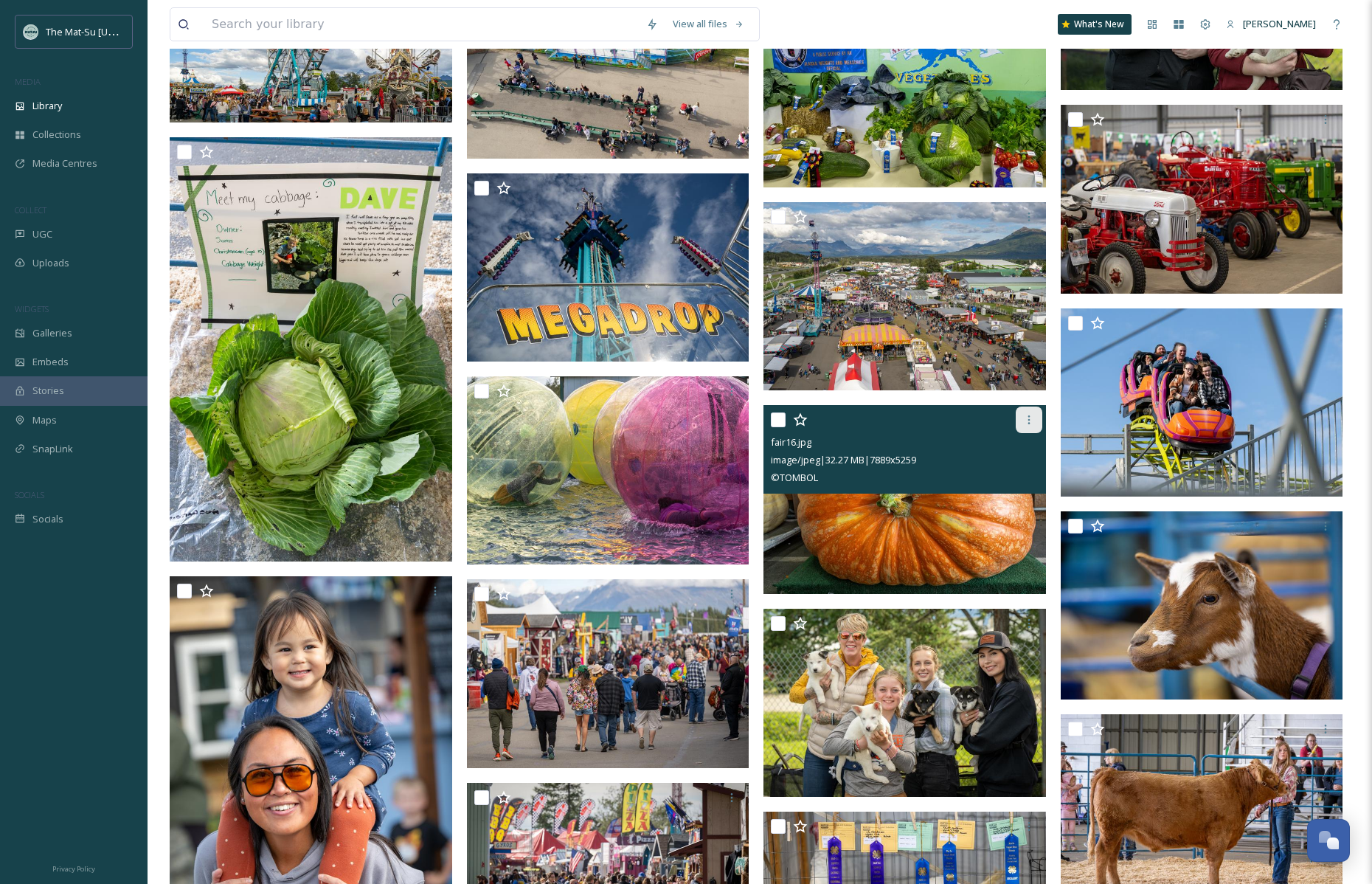
click at [1027, 418] on icon at bounding box center [1029, 419] width 12 height 12
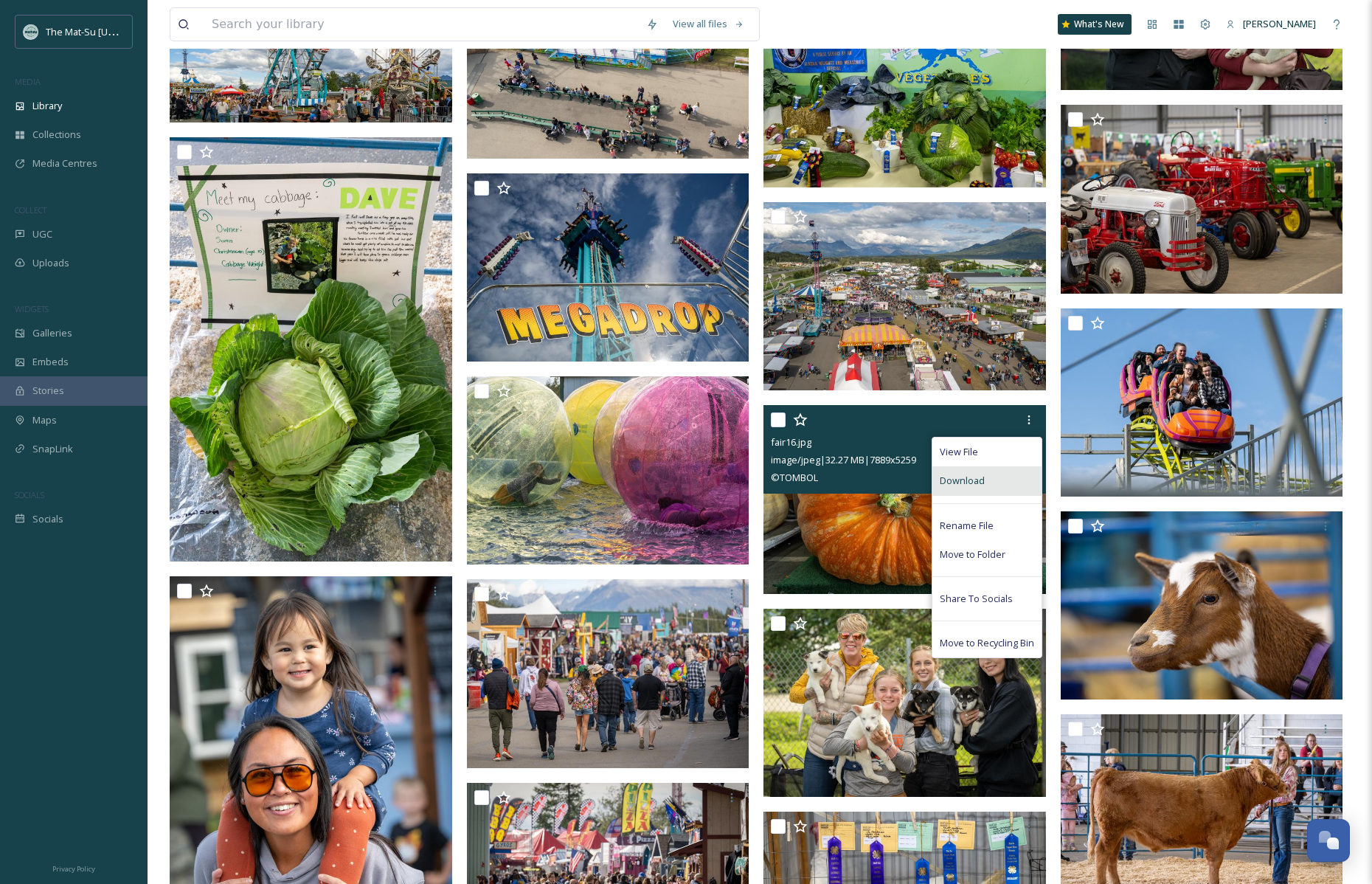
click at [974, 477] on span "Download" at bounding box center [962, 481] width 45 height 14
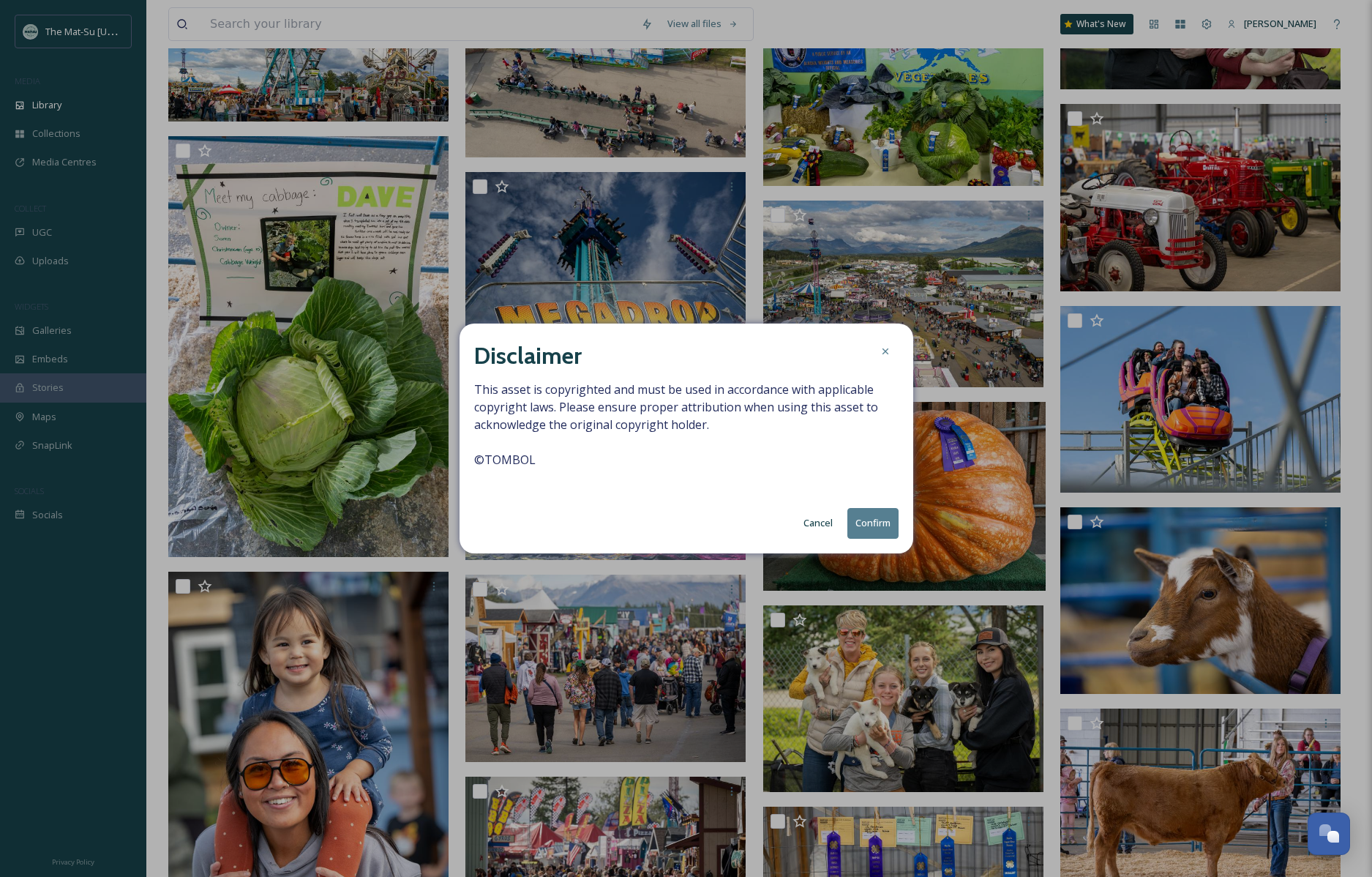
drag, startPoint x: 872, startPoint y: 520, endPoint x: 893, endPoint y: 523, distance: 21.2
click at [872, 520] on button "Confirm" at bounding box center [873, 523] width 52 height 30
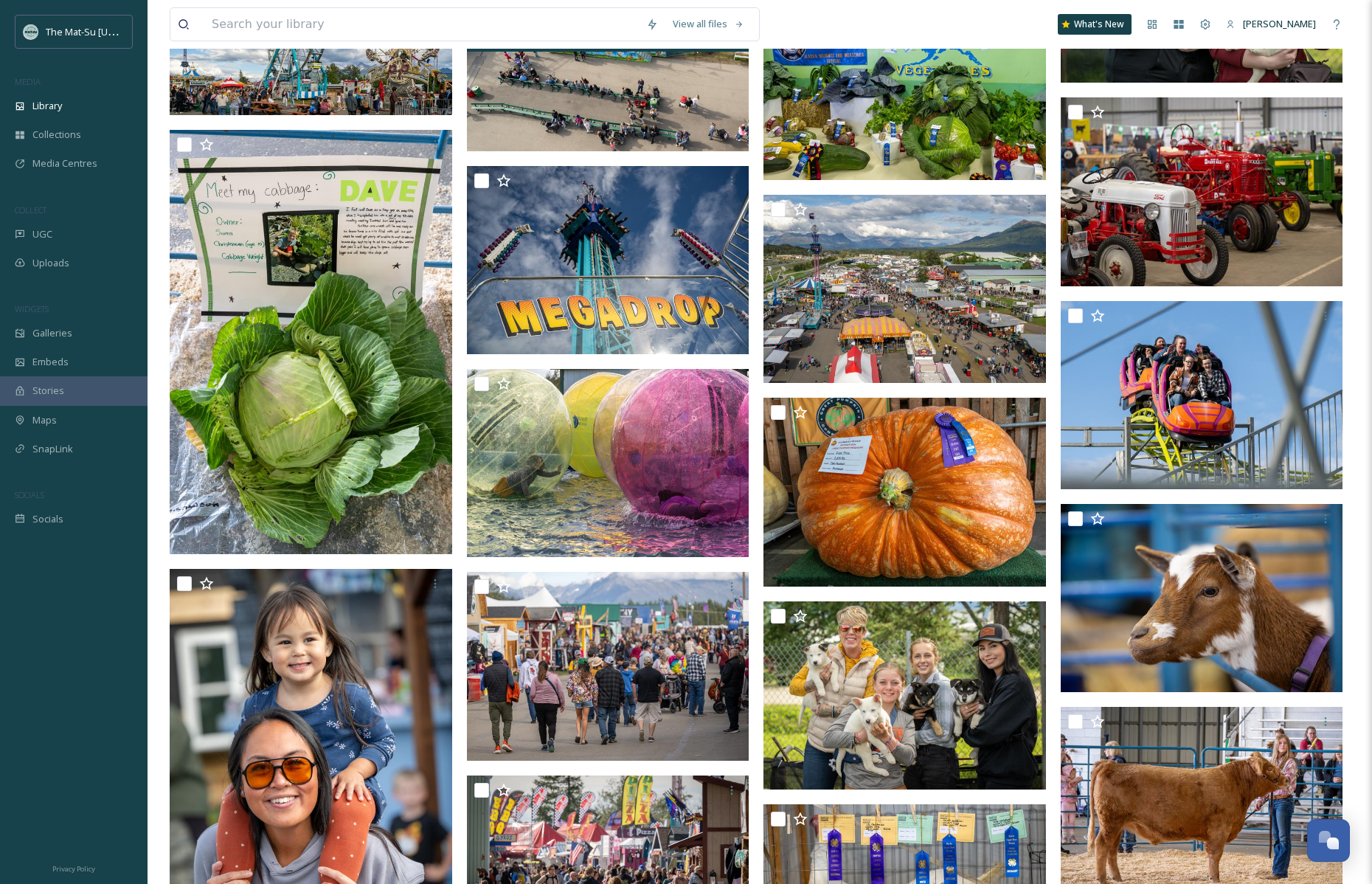
scroll to position [5683, 0]
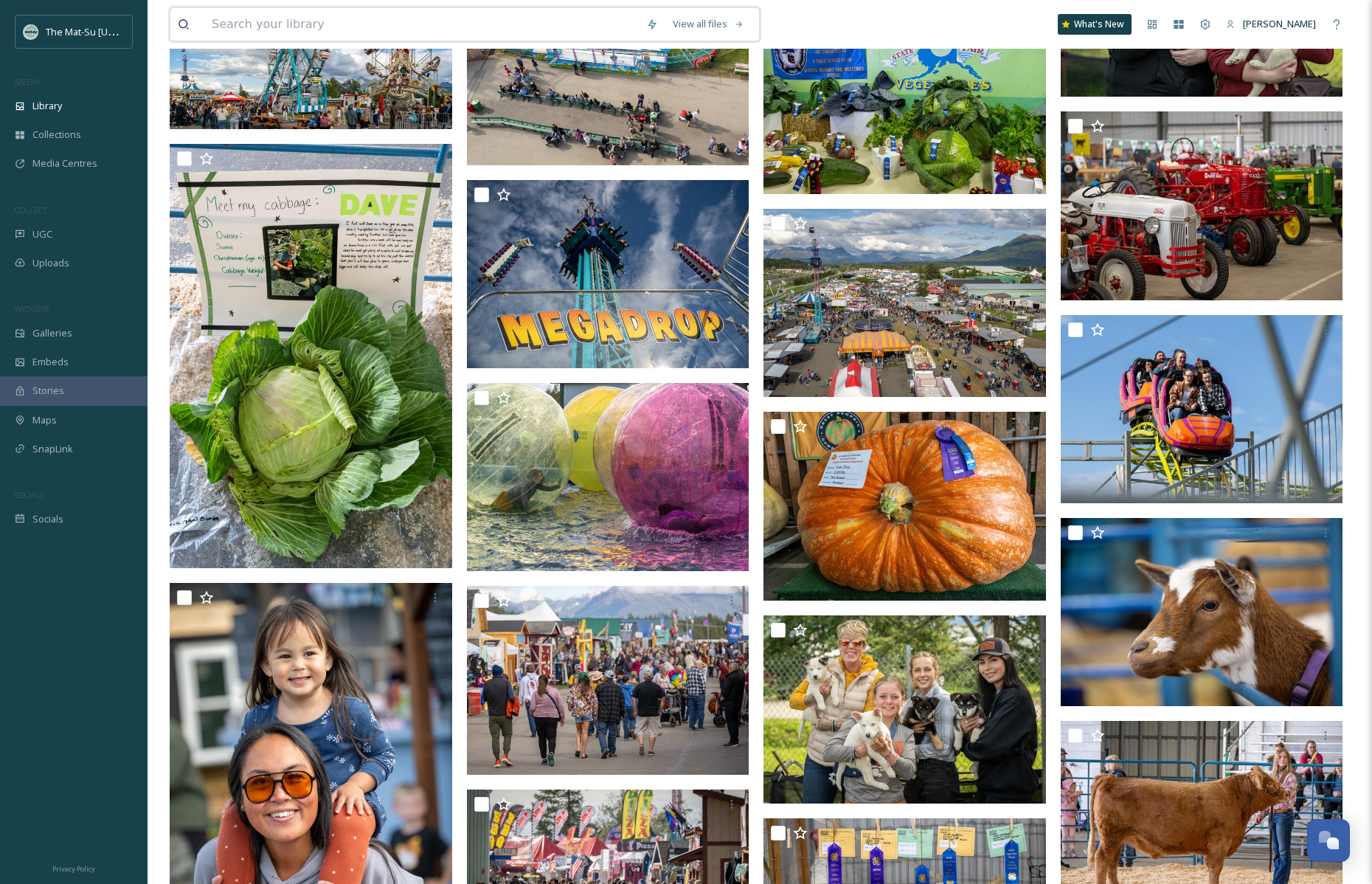
click at [309, 23] on input at bounding box center [421, 24] width 434 height 32
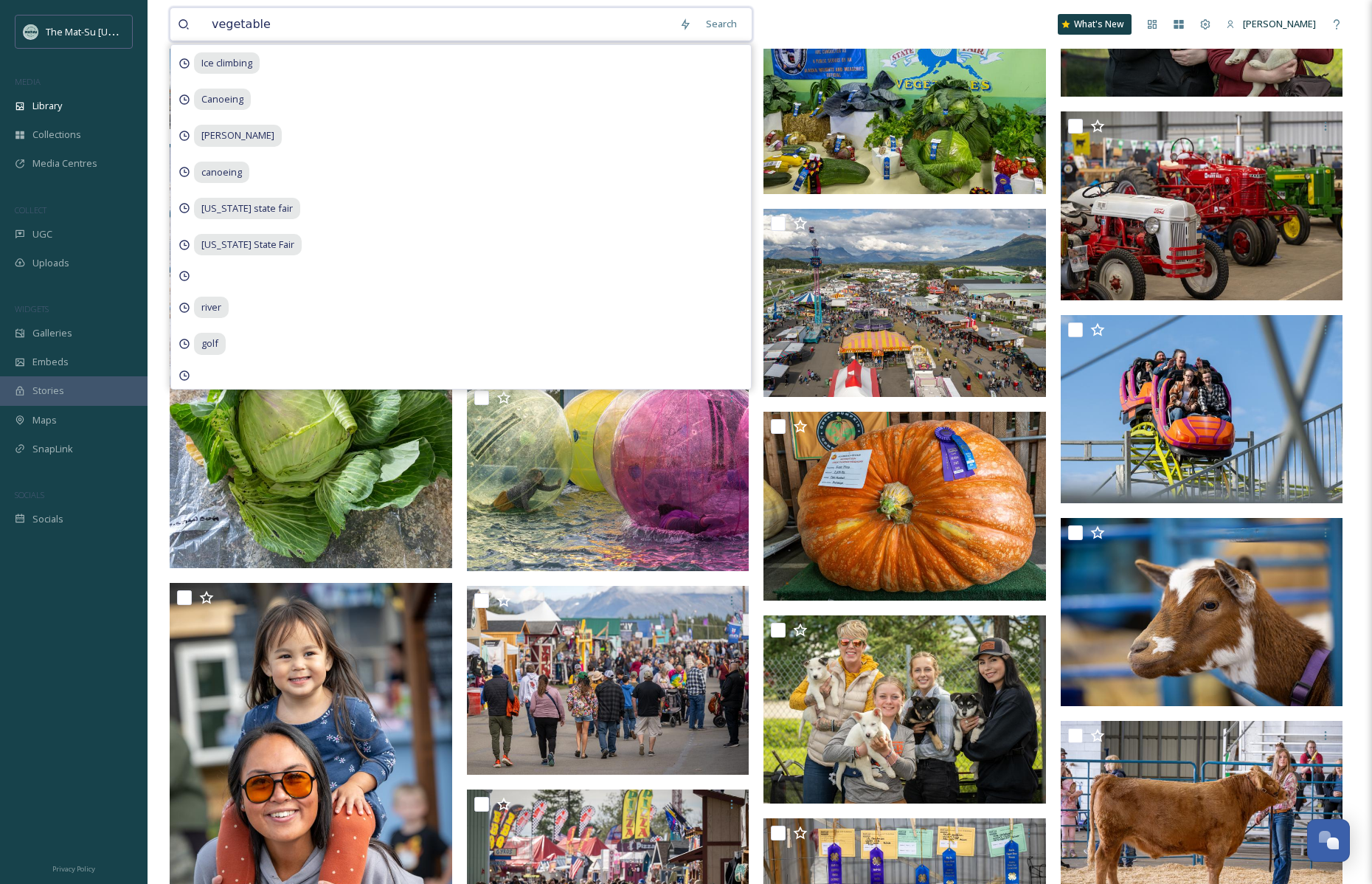
type input "vegetables"
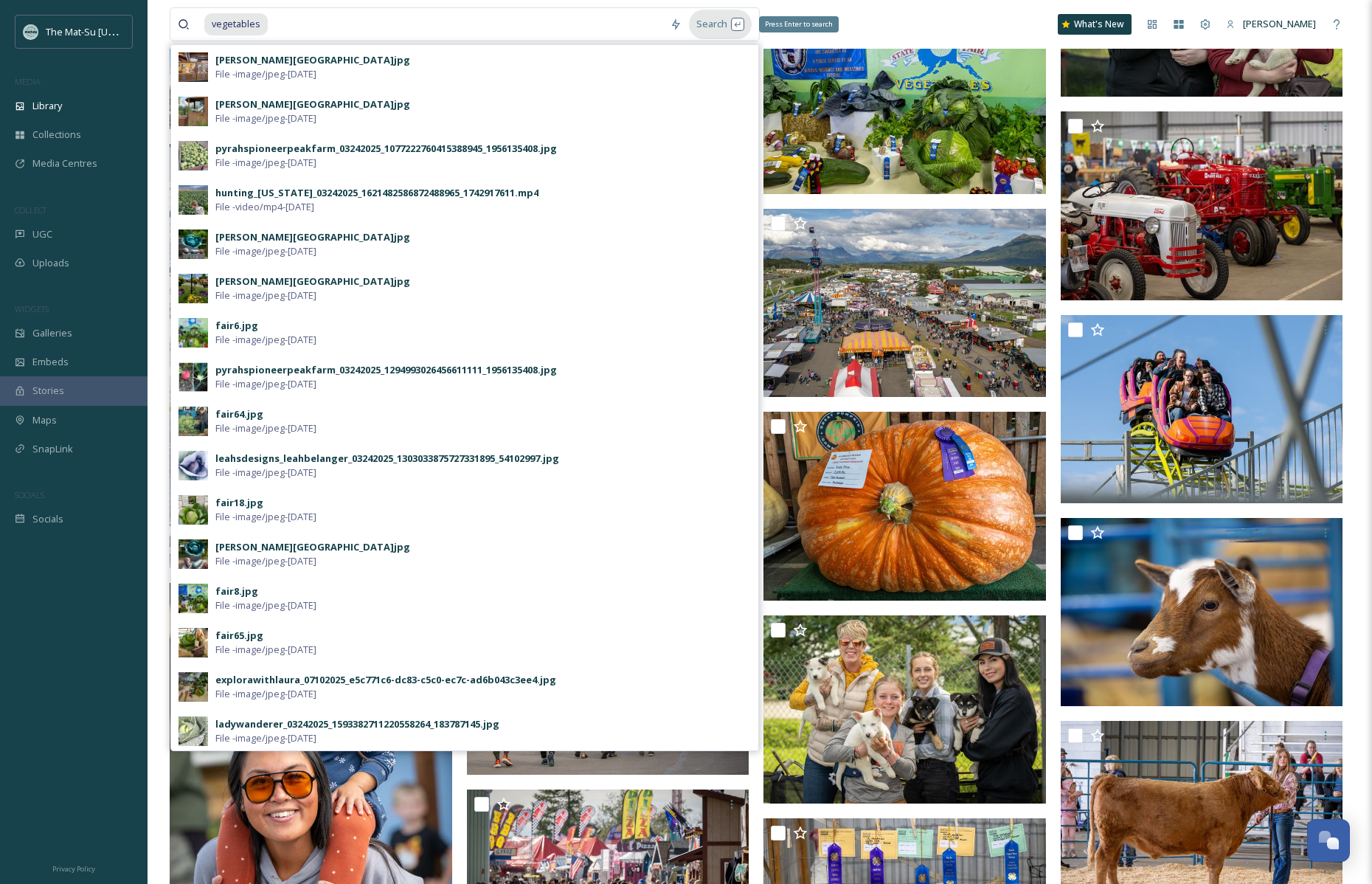
click at [741, 22] on div "Search Press Enter to search" at bounding box center [720, 24] width 63 height 29
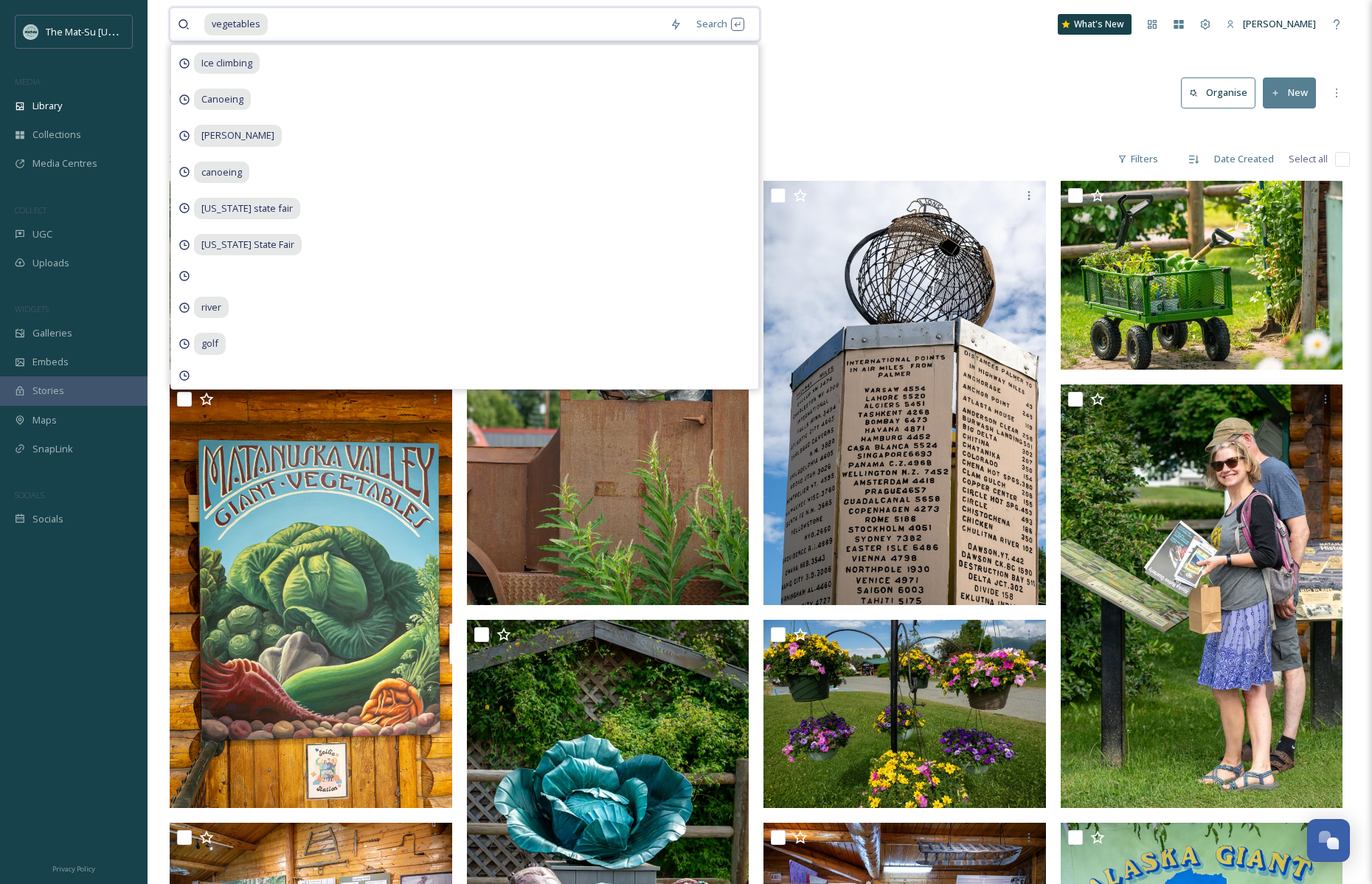
click at [296, 16] on input at bounding box center [466, 24] width 393 height 32
type input "v"
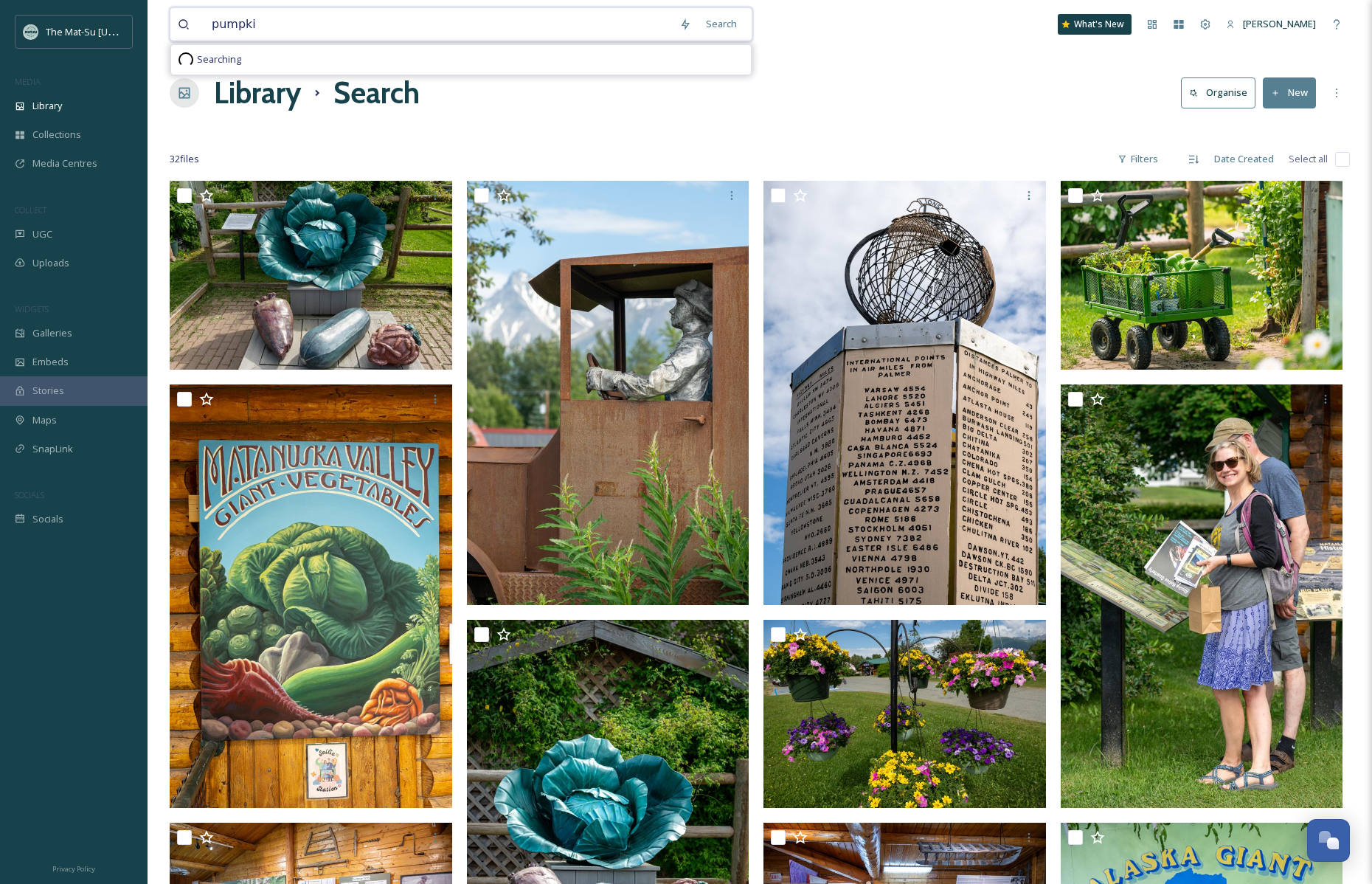
type input "pumpkin"
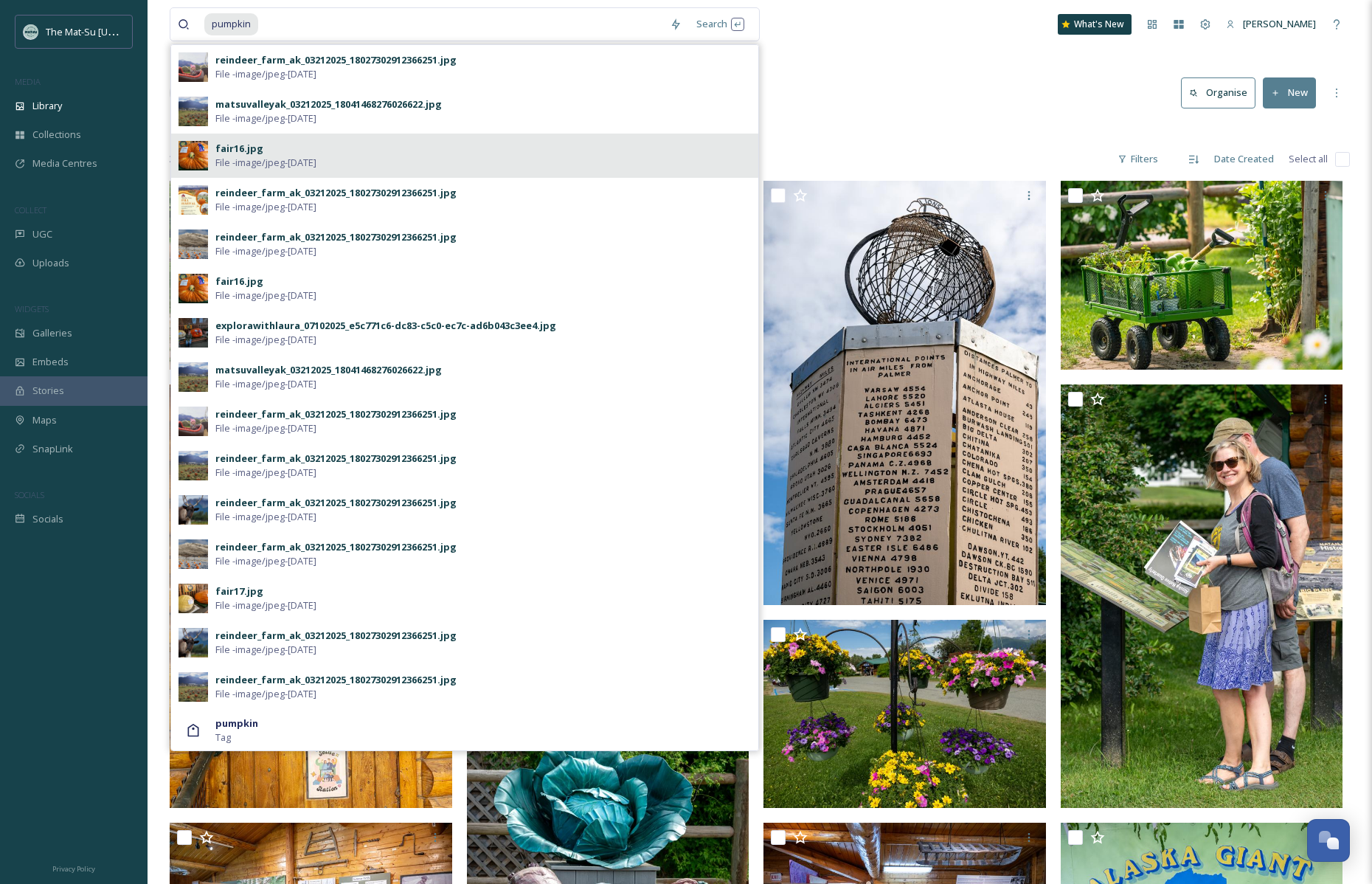
click at [244, 159] on span "File - image/jpeg - Jul 10 2025" at bounding box center [266, 163] width 101 height 14
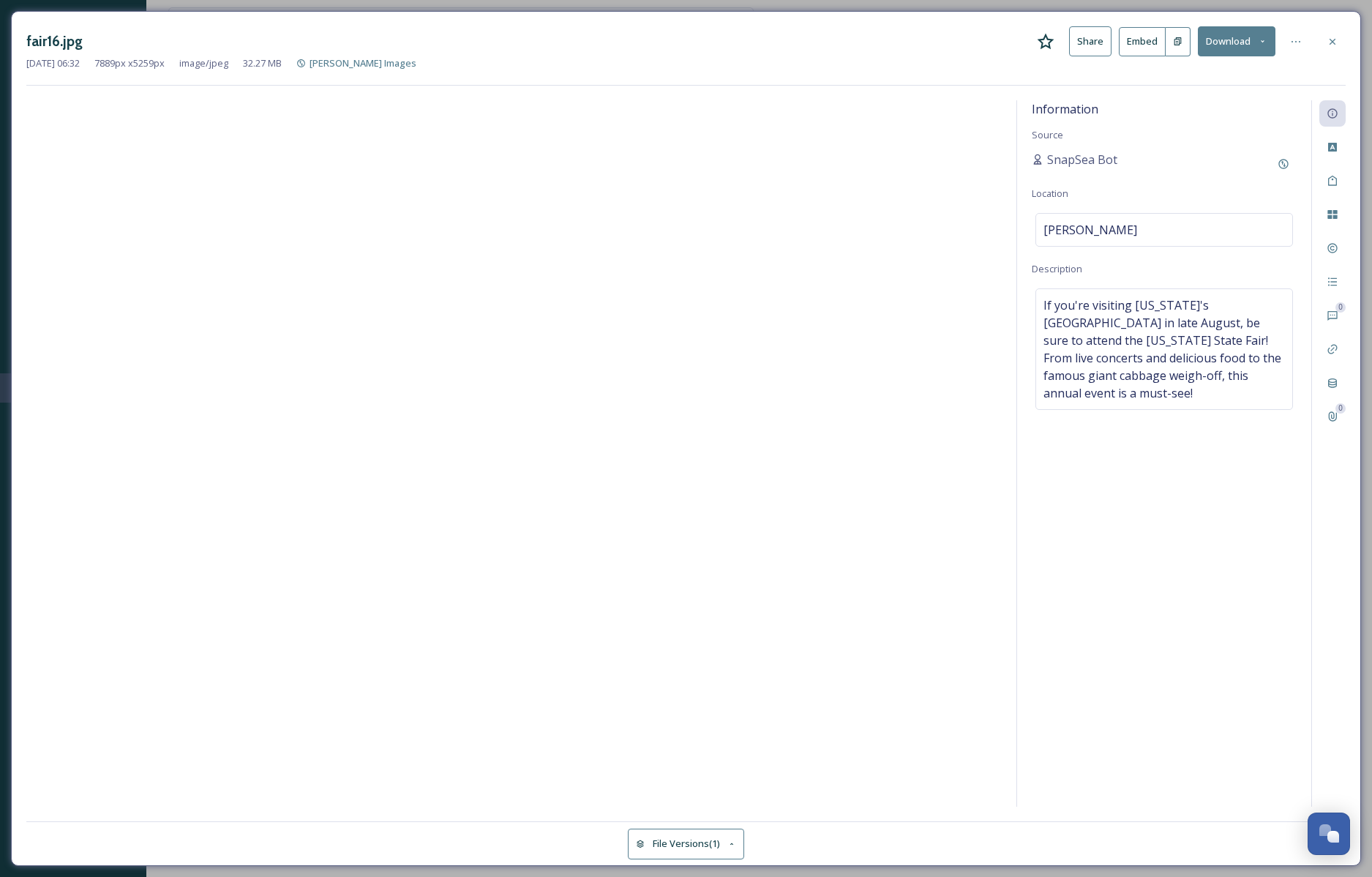
click at [1220, 514] on div "Information Source SnapSea Bot Location Palmer Description If you're visiting A…" at bounding box center [1164, 453] width 294 height 706
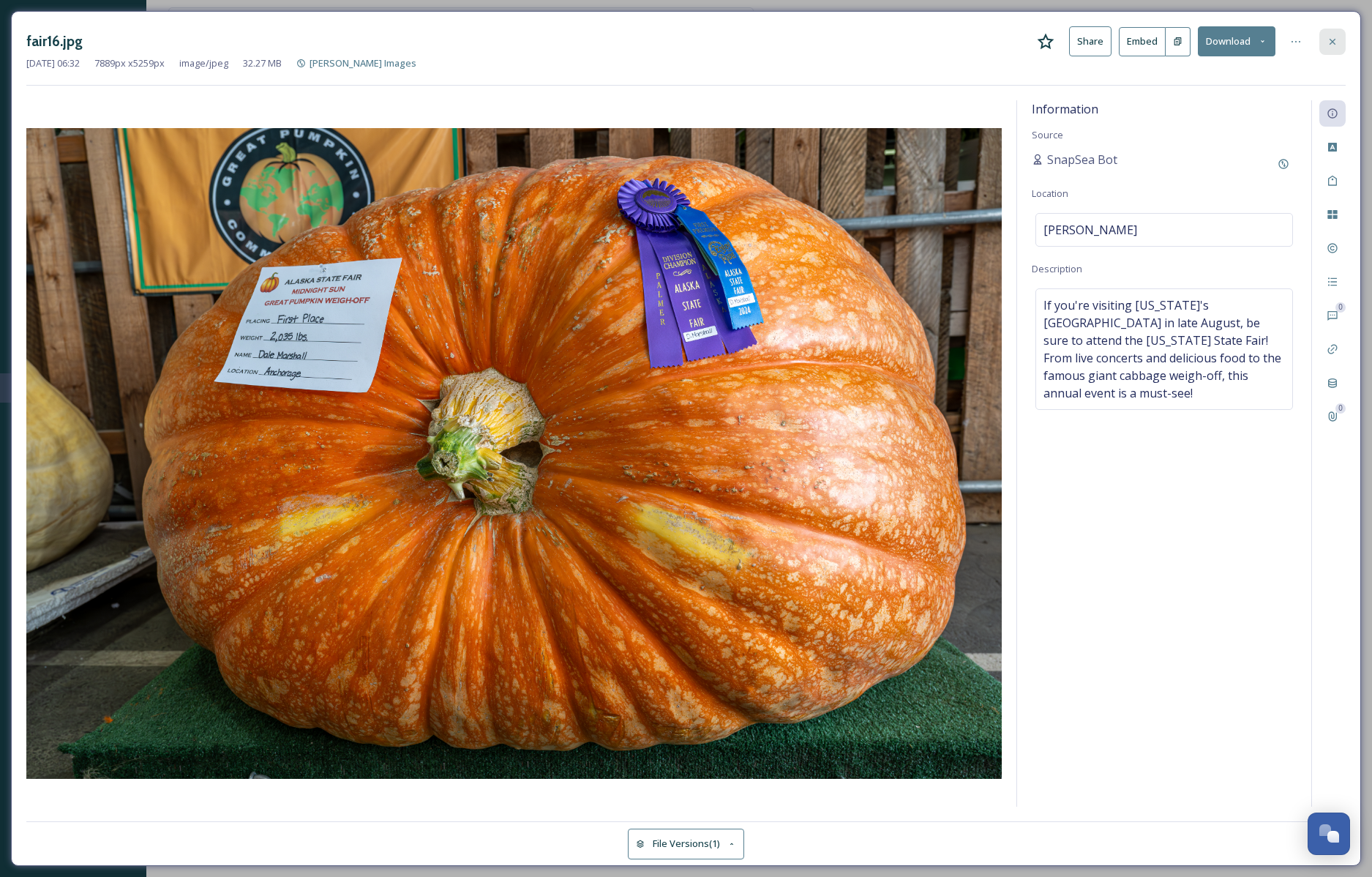
click at [1335, 36] on icon at bounding box center [1332, 41] width 12 height 12
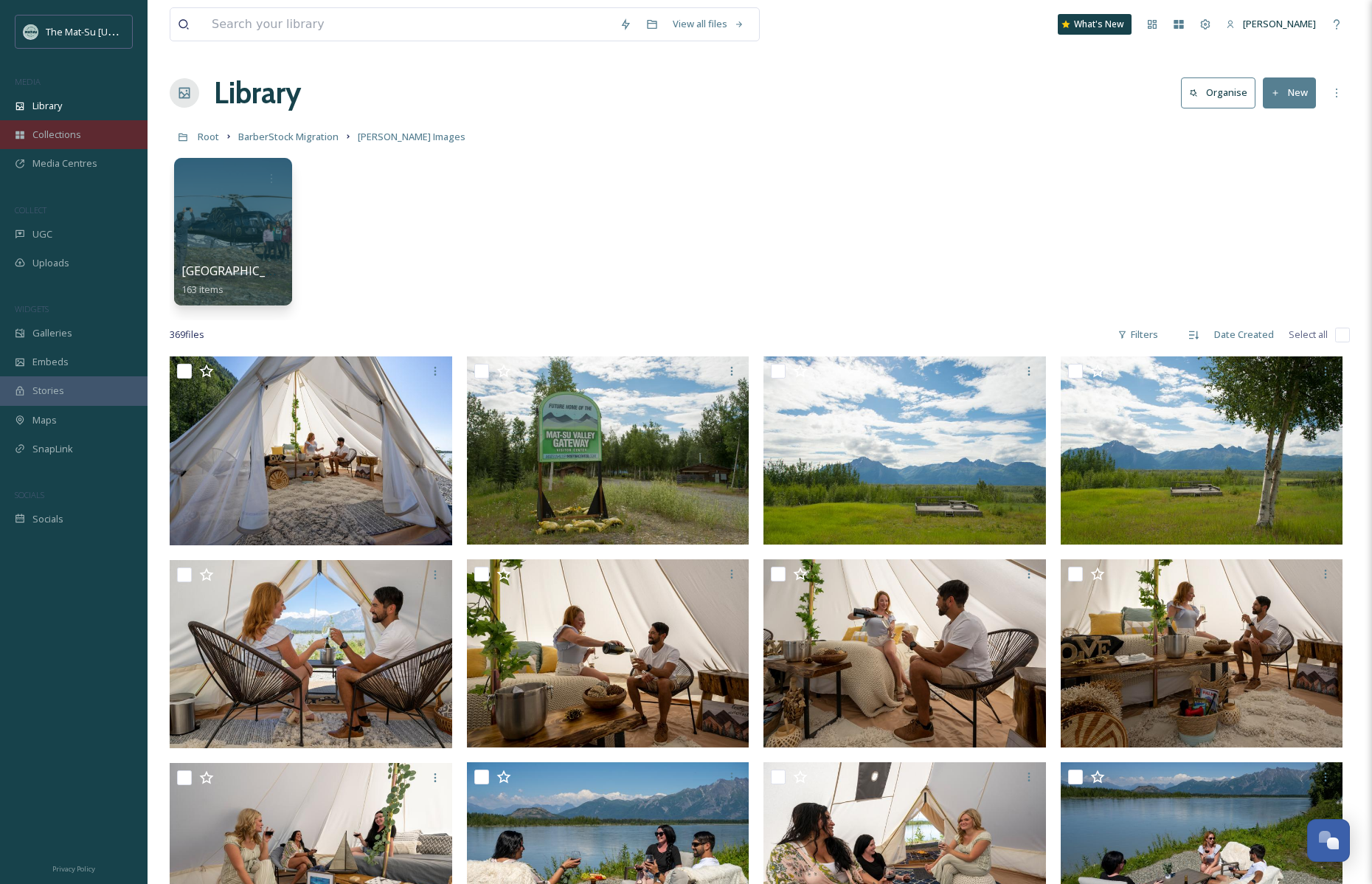
click at [56, 132] on span "Collections" at bounding box center [56, 135] width 48 height 14
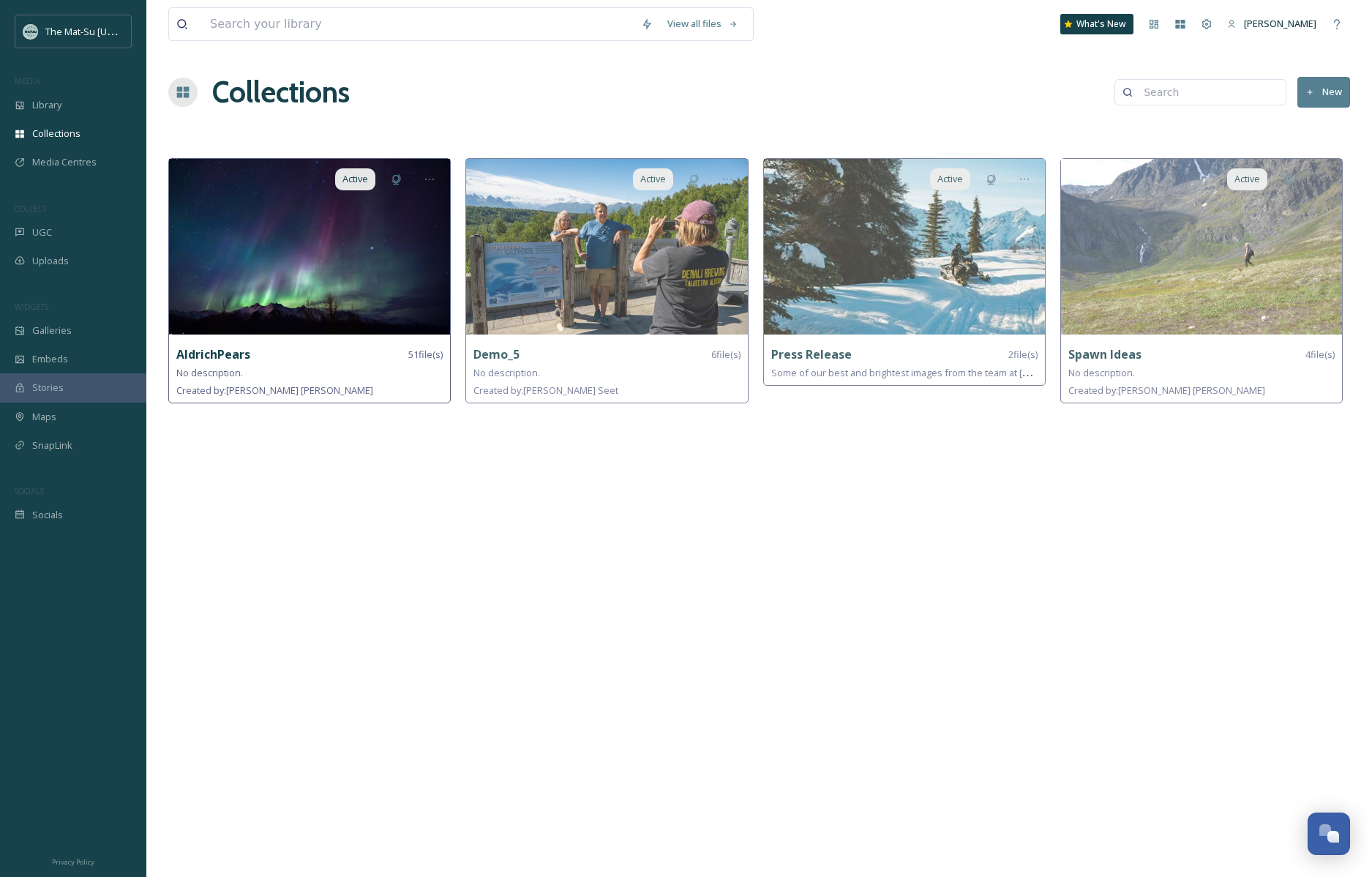
click at [341, 241] on img at bounding box center [309, 247] width 281 height 176
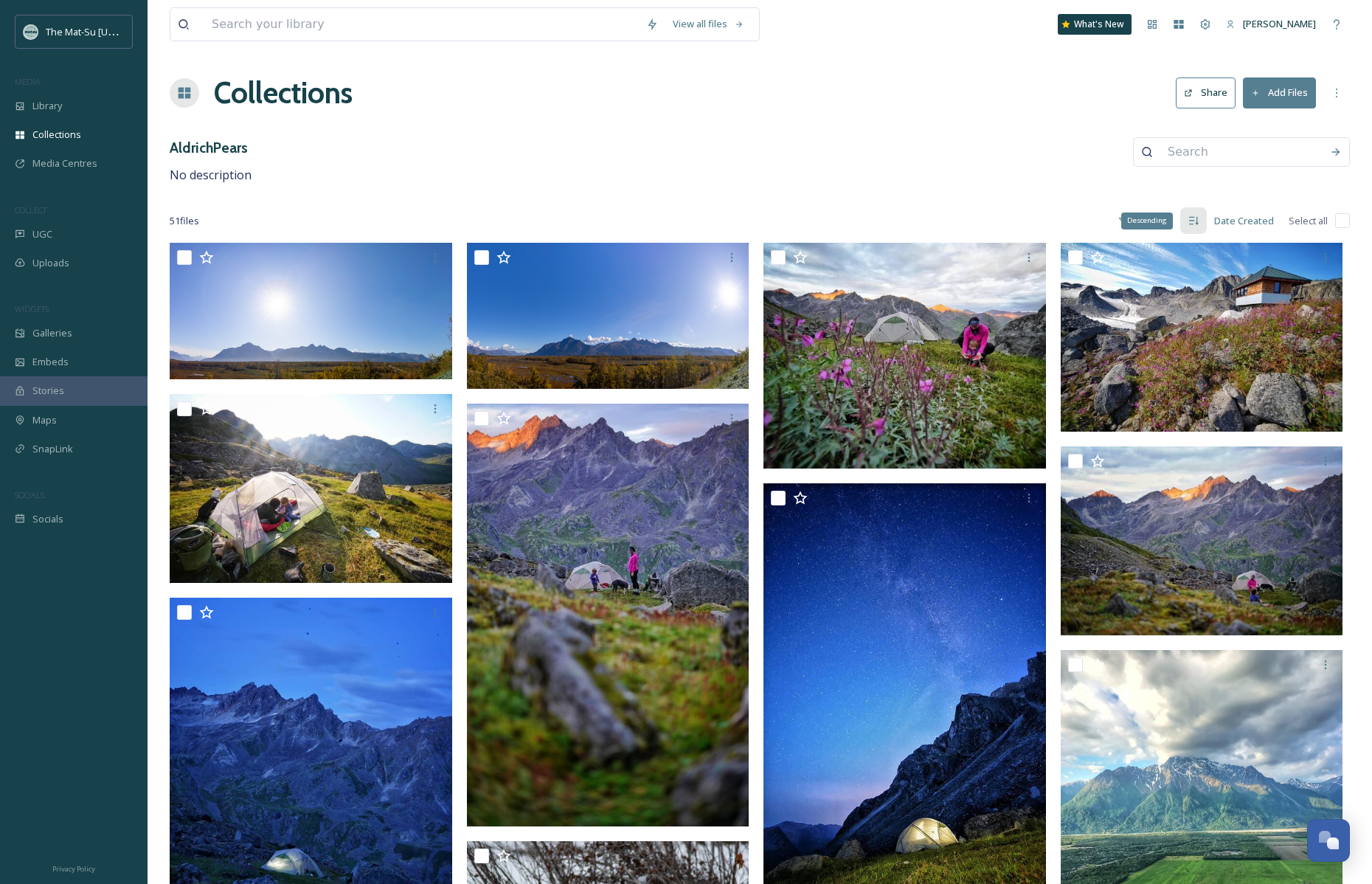
click at [1190, 219] on icon at bounding box center [1193, 220] width 12 height 12
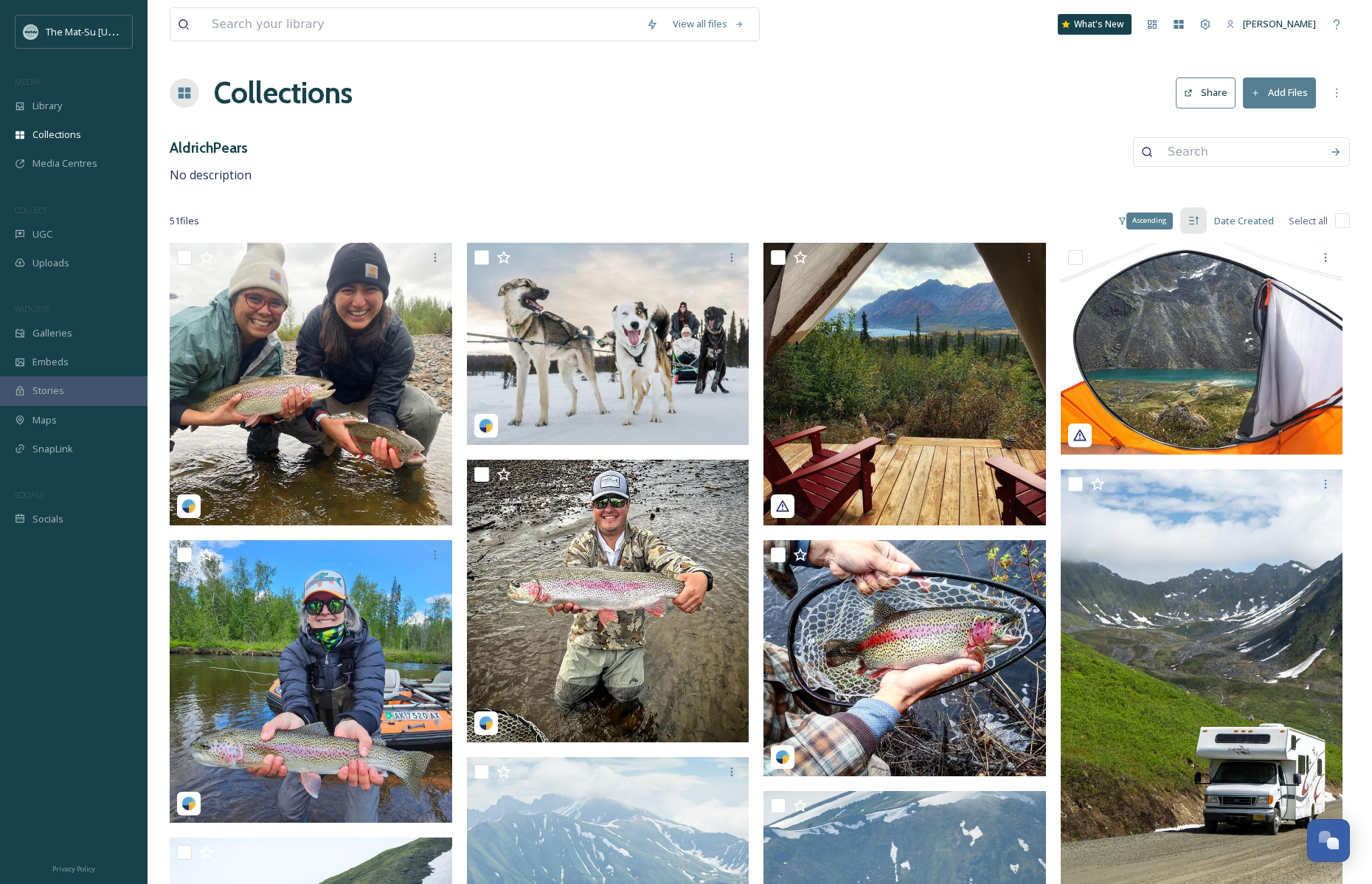
click at [1190, 219] on icon at bounding box center [1193, 220] width 12 height 12
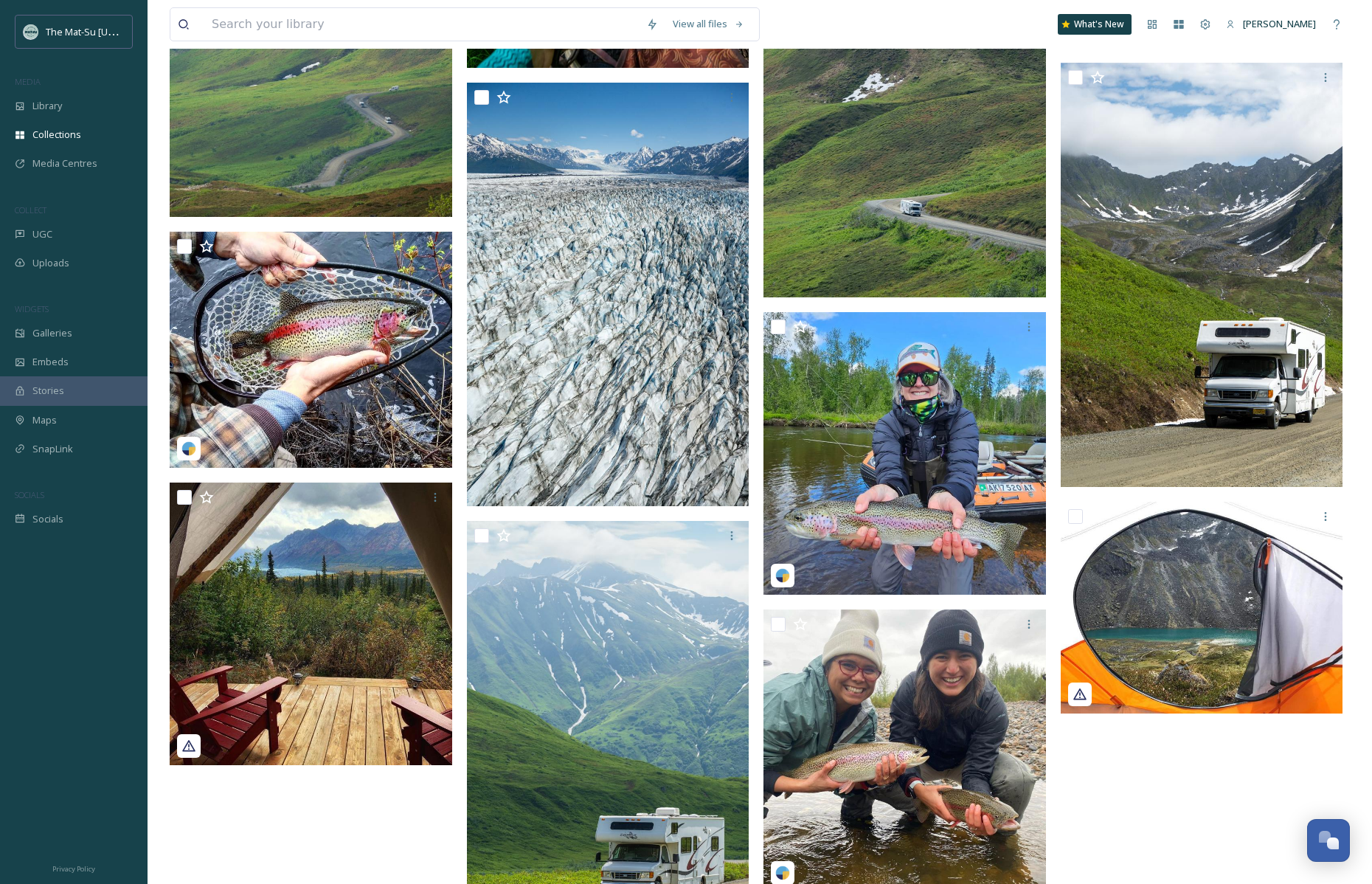
scroll to position [2855, 0]
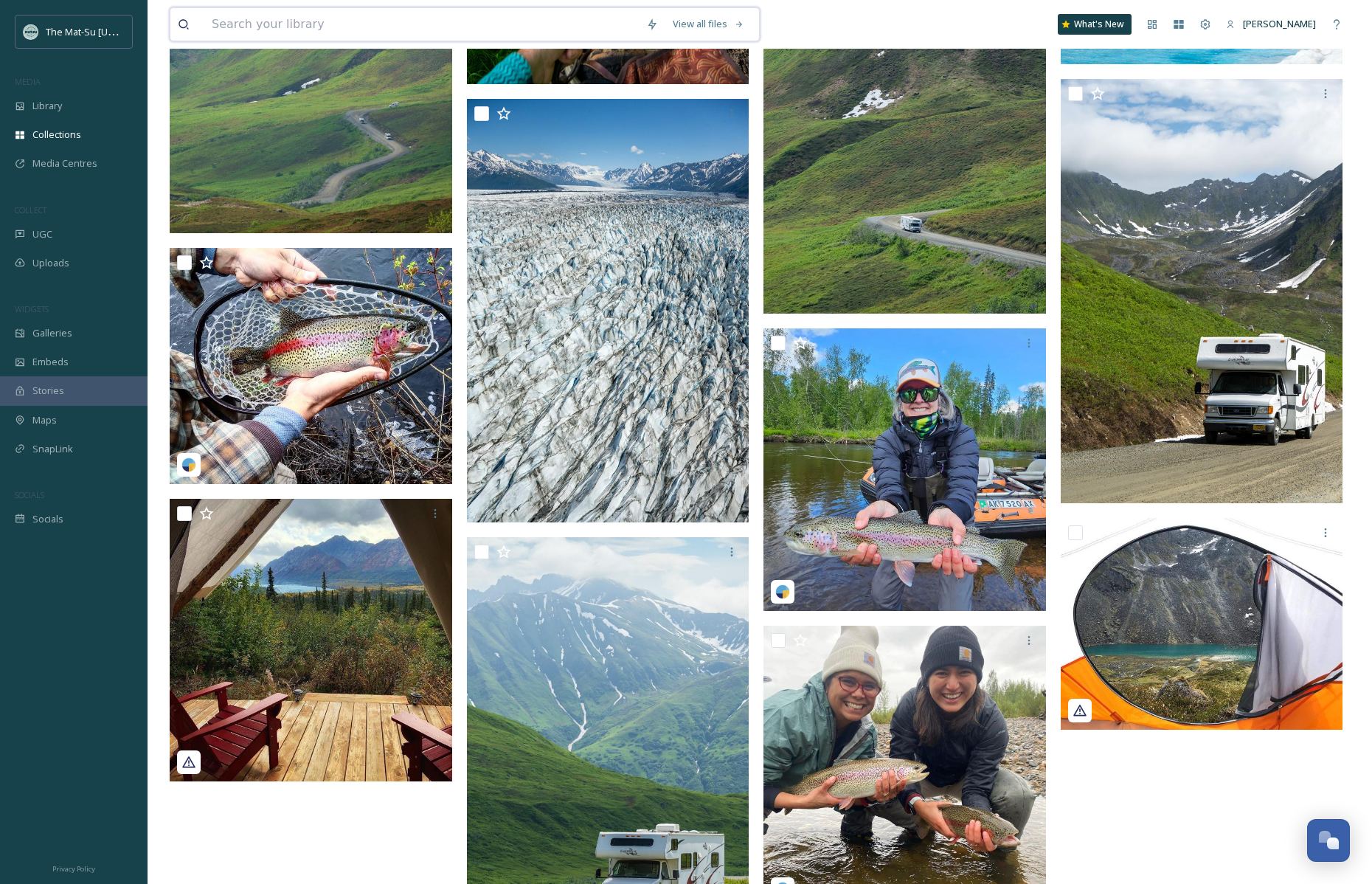
click at [346, 36] on input at bounding box center [421, 24] width 434 height 32
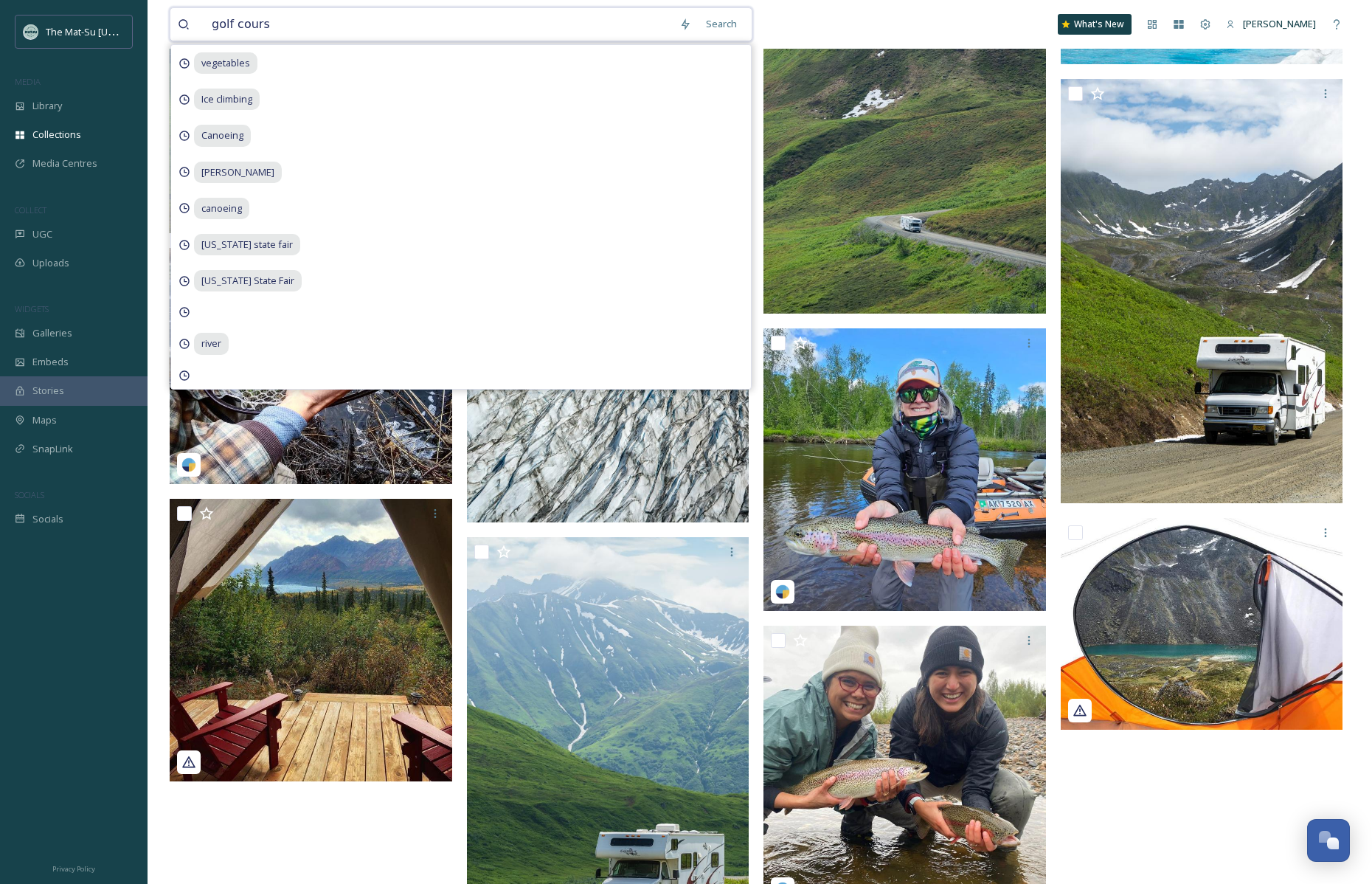
type input "golf course"
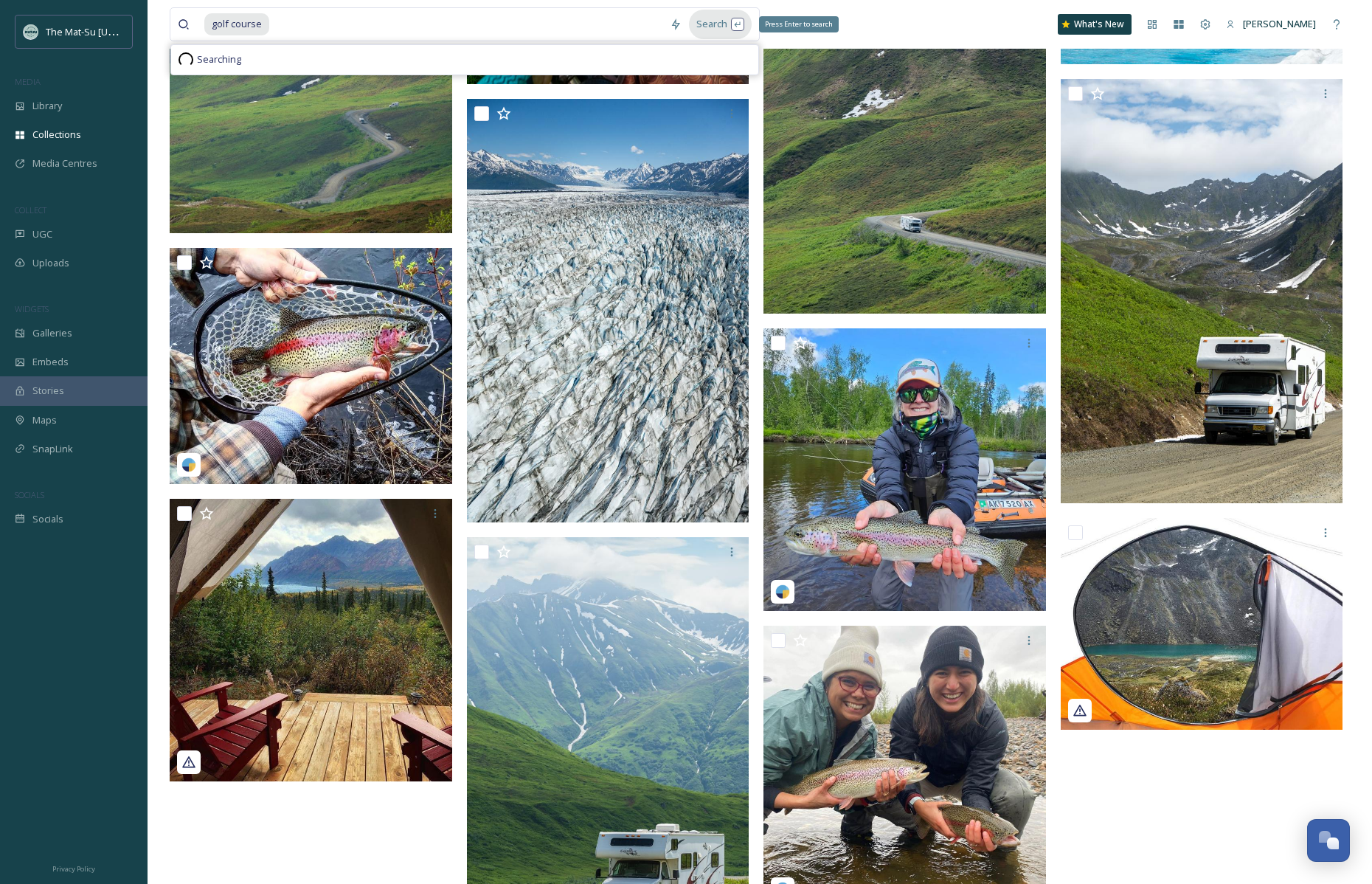
click at [733, 21] on div "Search Press Enter to search" at bounding box center [720, 24] width 63 height 29
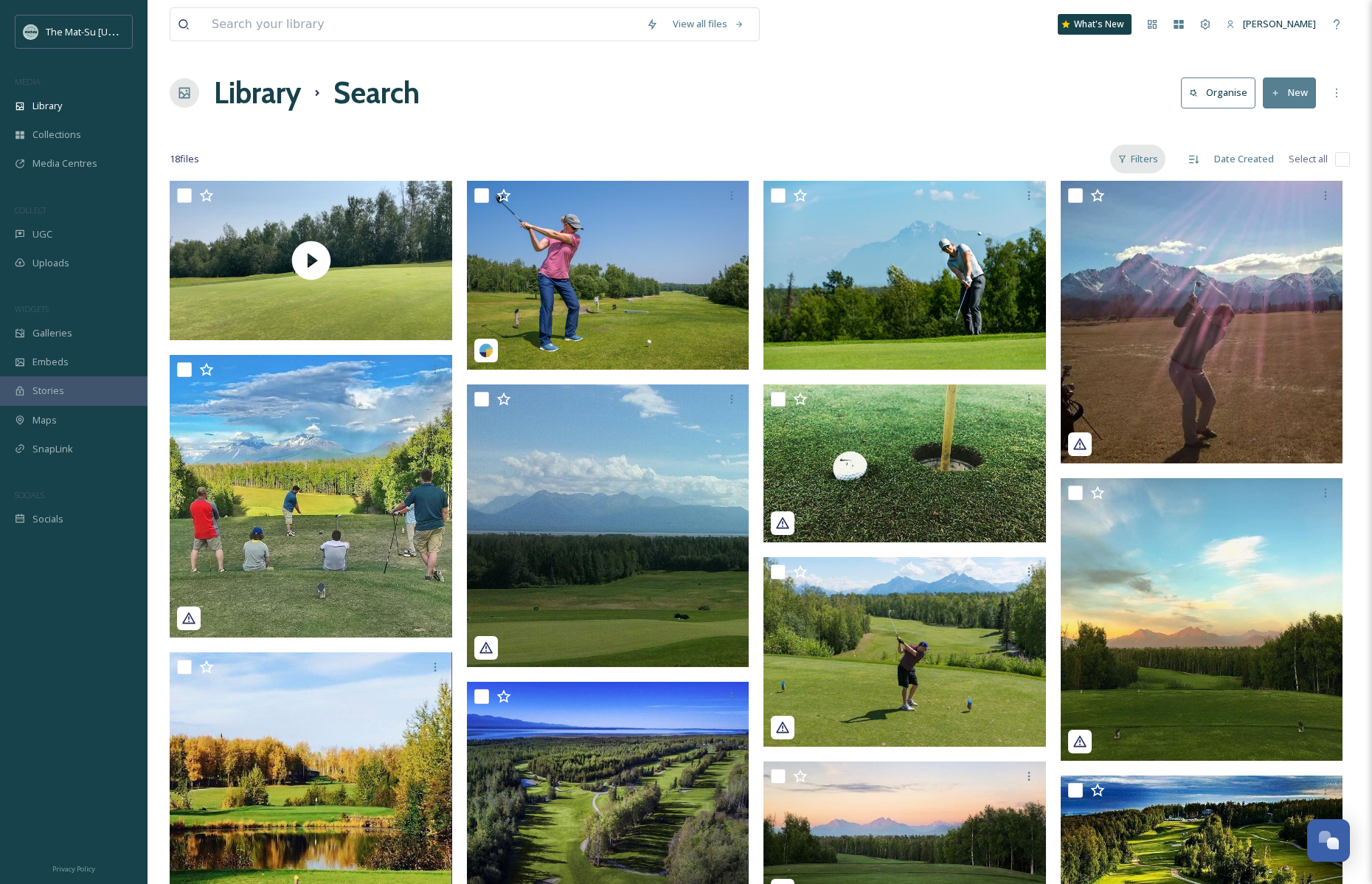
click at [1149, 165] on div "Filters" at bounding box center [1138, 159] width 56 height 29
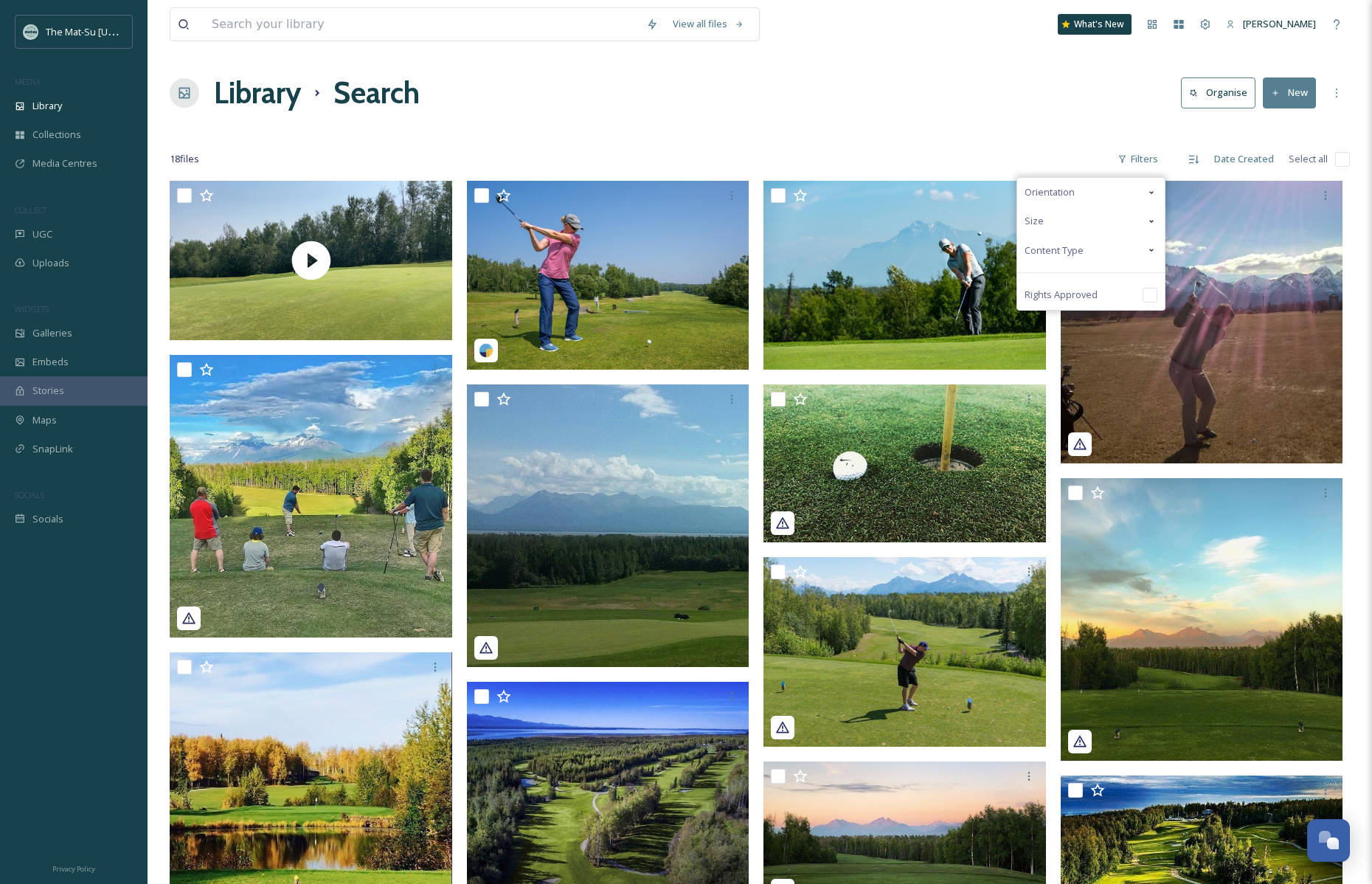
click at [1145, 247] on div "Content Type" at bounding box center [1091, 251] width 148 height 29
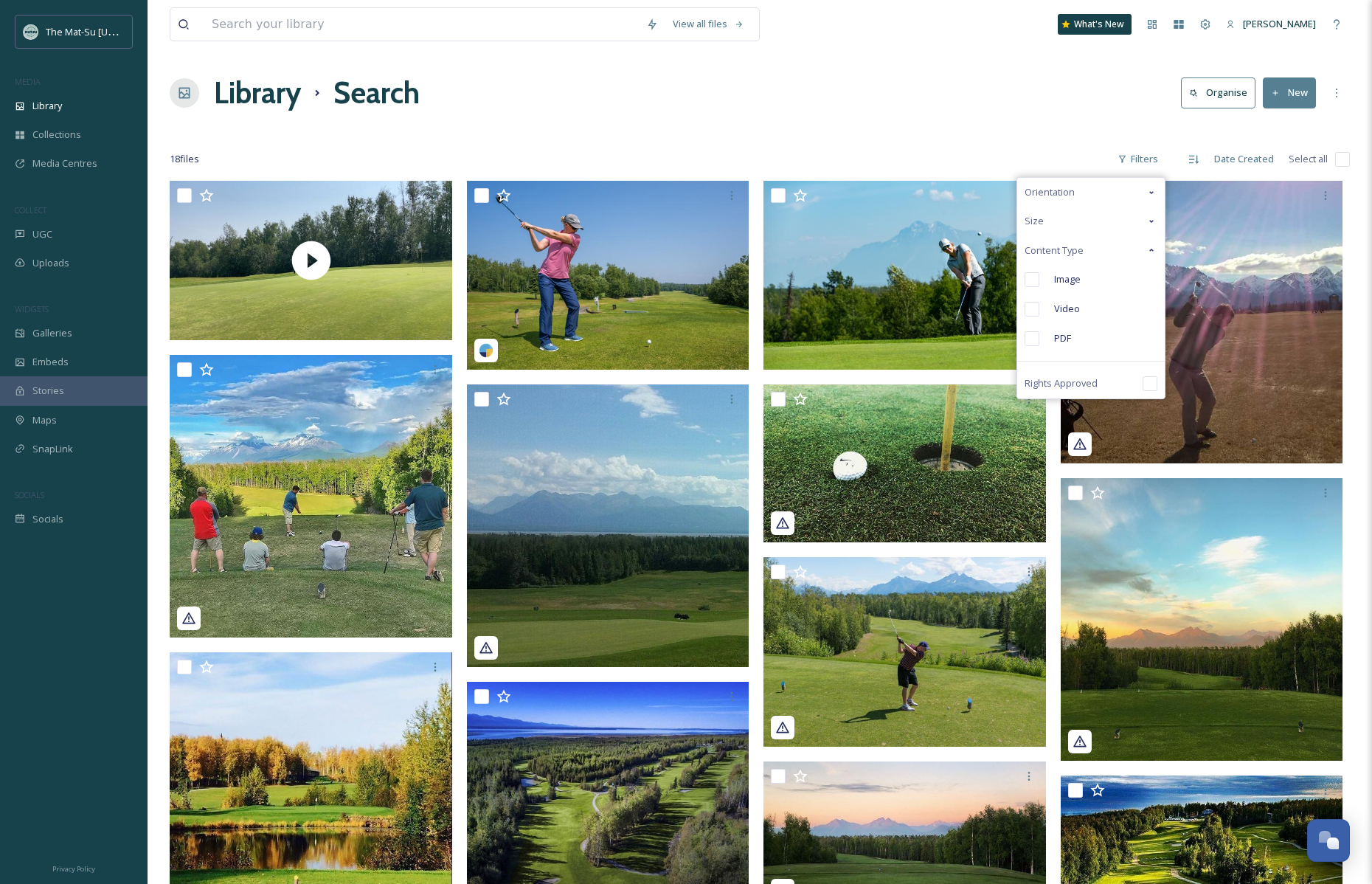
click at [1032, 282] on input "checkbox" at bounding box center [1032, 279] width 14 height 14
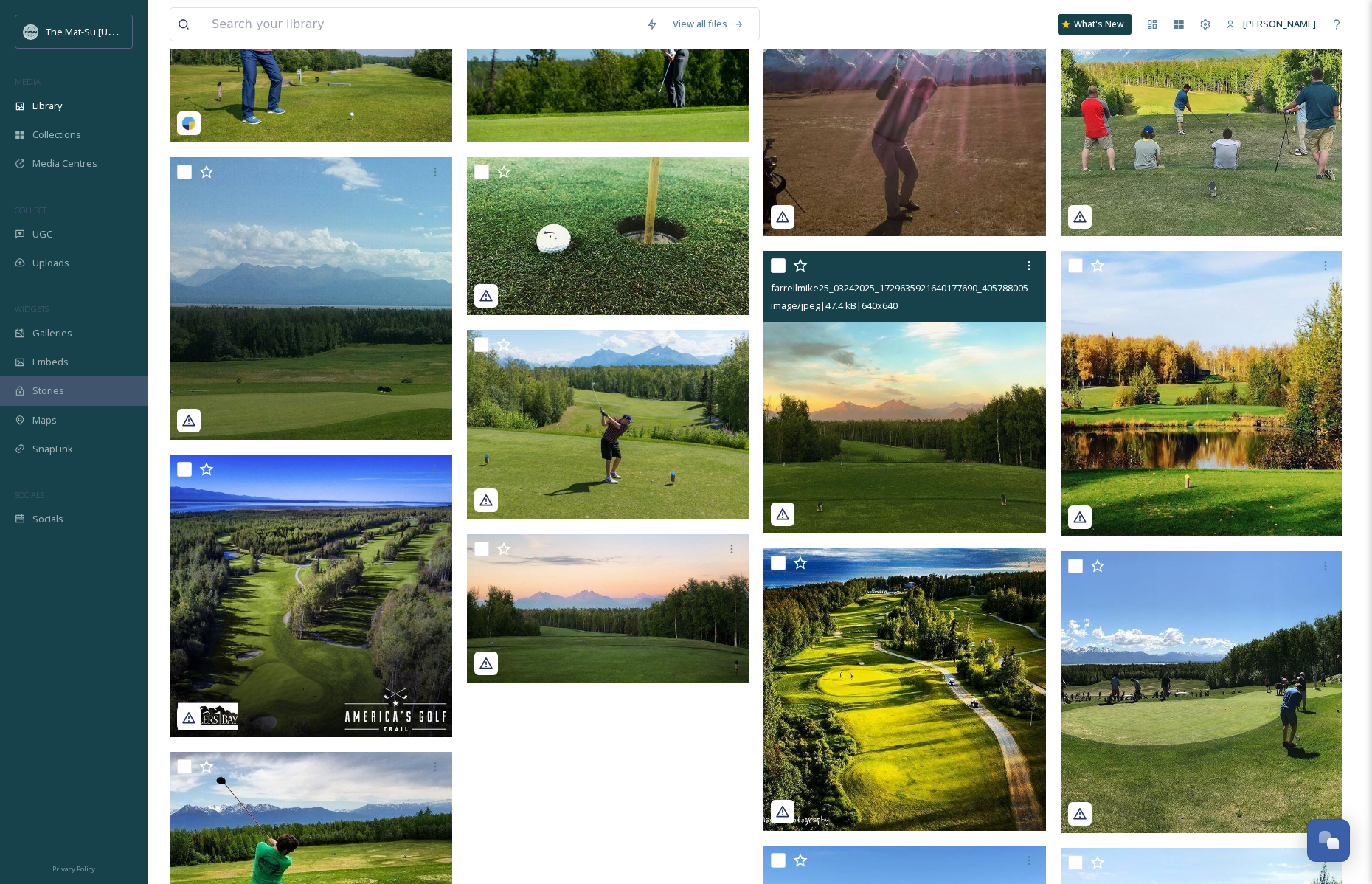
scroll to position [313, 0]
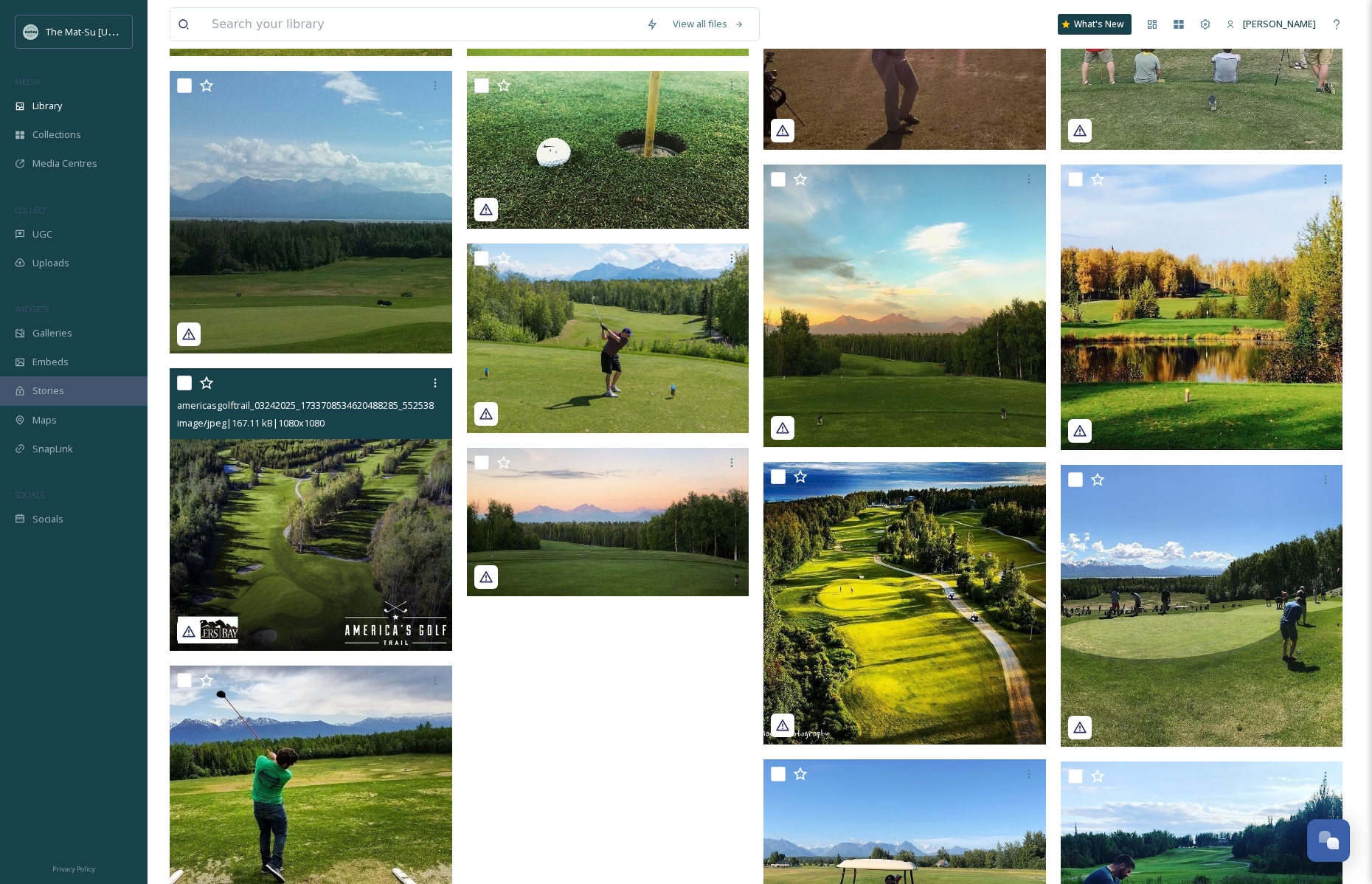
click at [322, 472] on img at bounding box center [310, 509] width 282 height 282
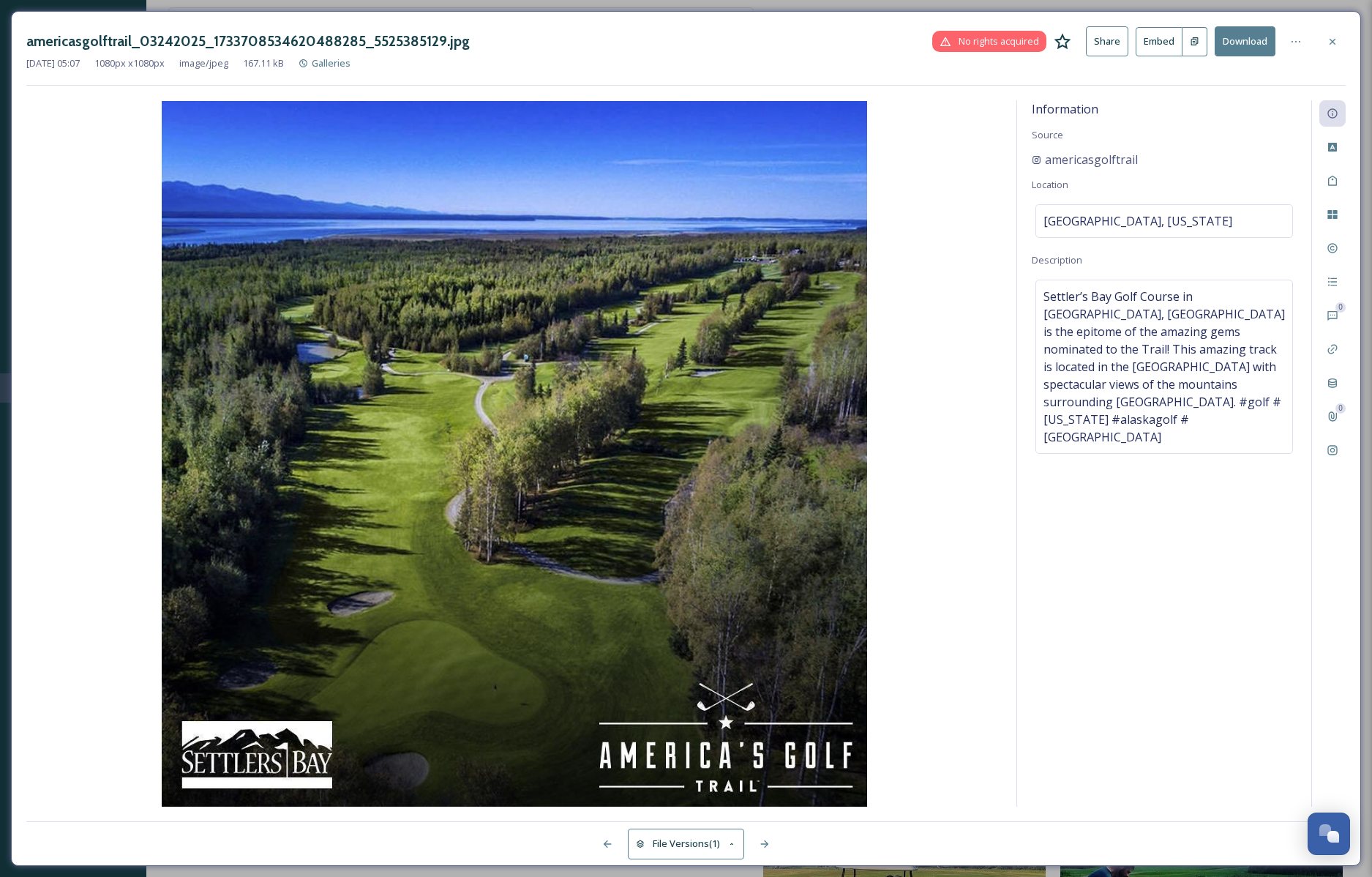
drag, startPoint x: 1332, startPoint y: 38, endPoint x: 1288, endPoint y: 56, distance: 47.5
click at [1332, 38] on icon at bounding box center [1332, 41] width 12 height 12
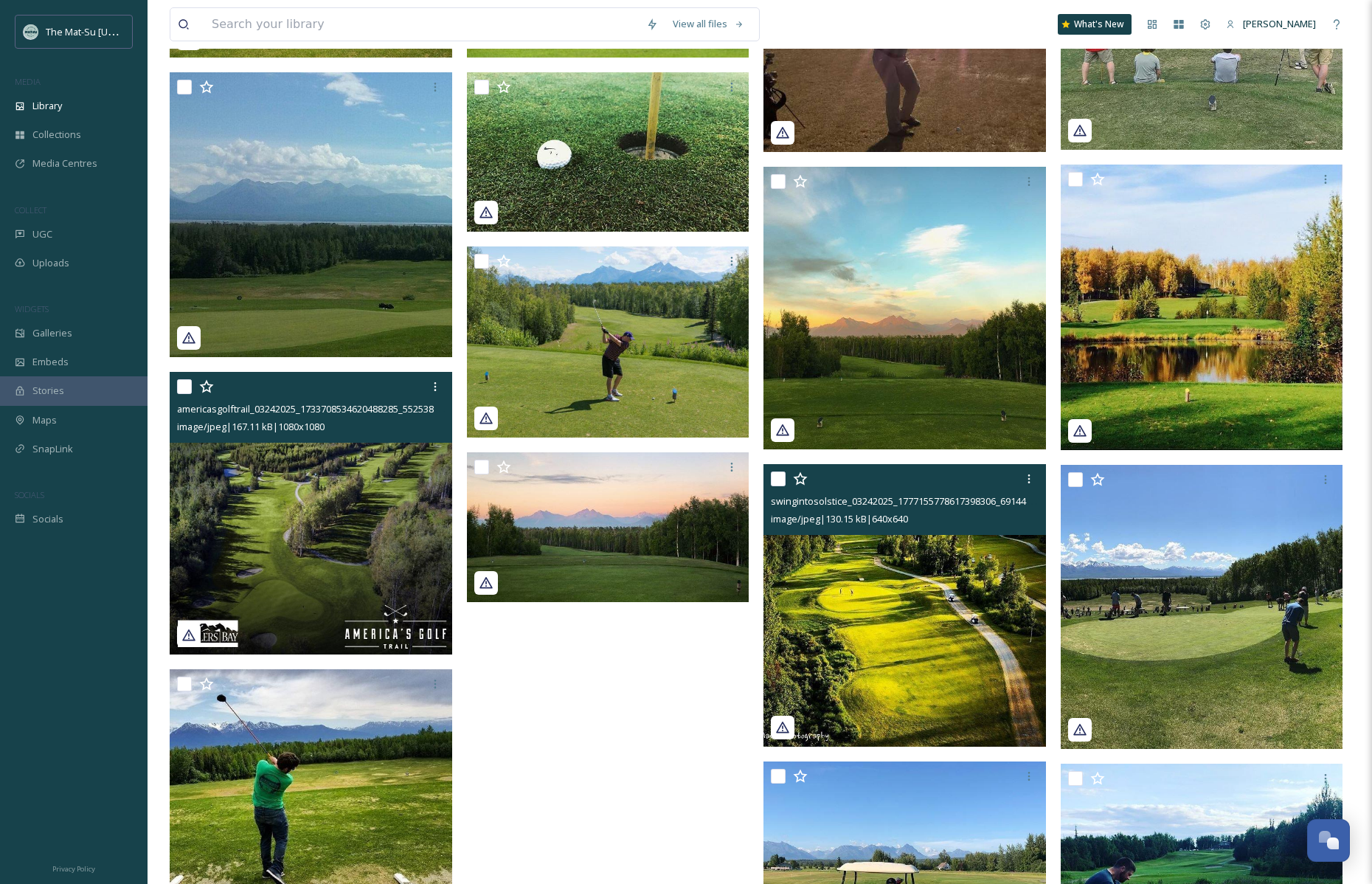
click at [891, 676] on img at bounding box center [905, 605] width 282 height 282
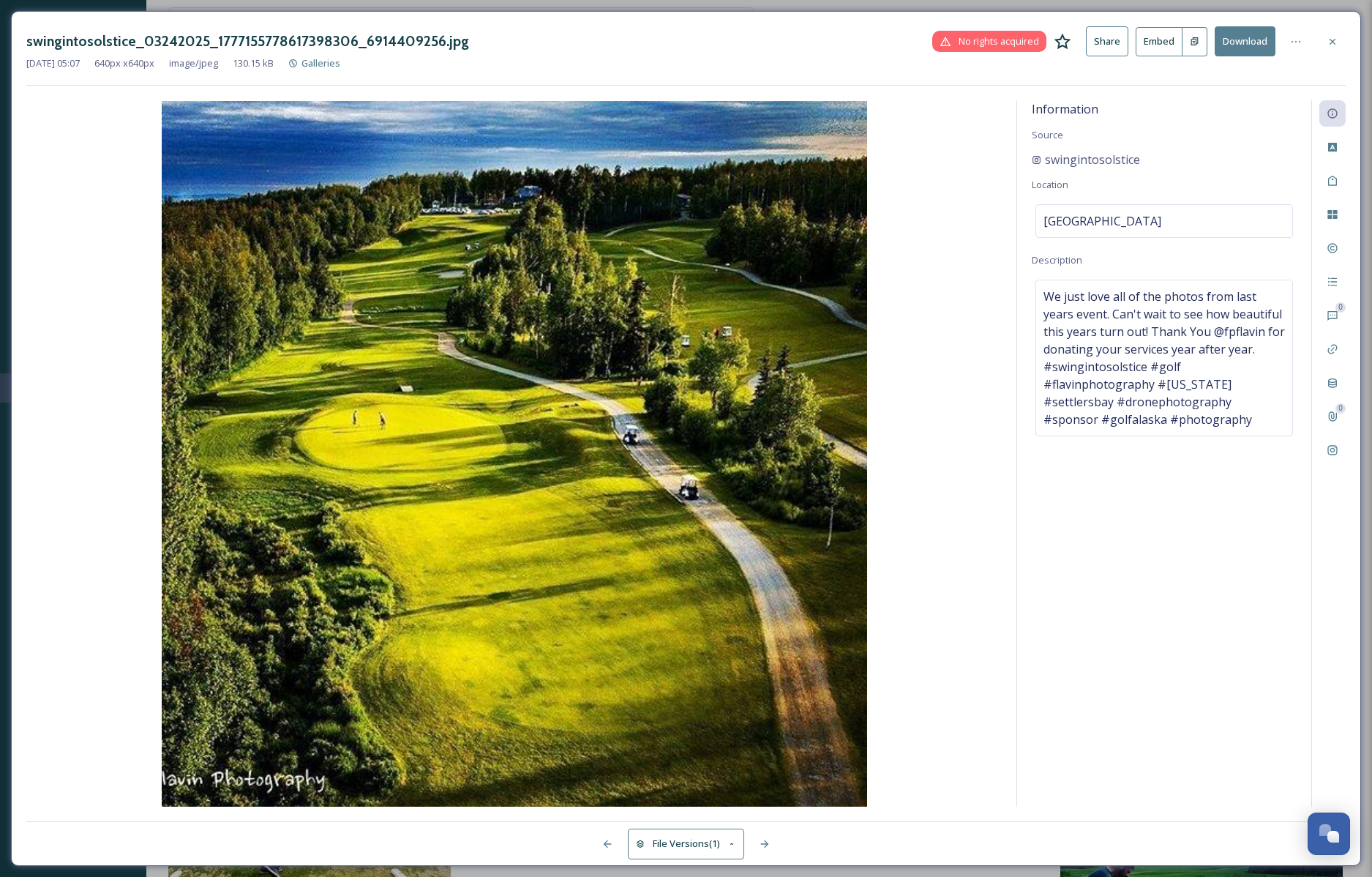
click at [1335, 39] on icon at bounding box center [1333, 41] width 6 height 6
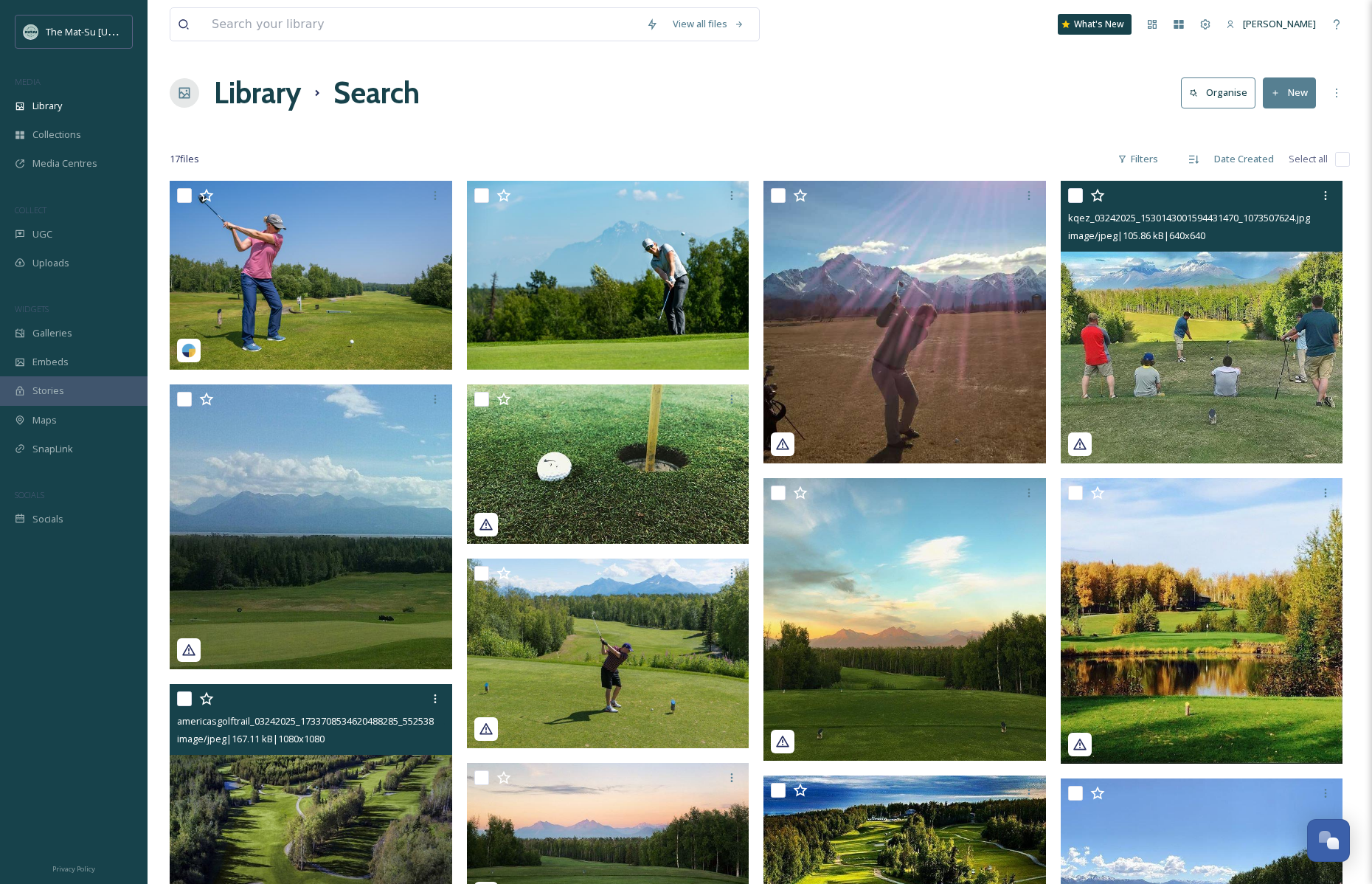
click at [1225, 312] on img at bounding box center [1202, 322] width 282 height 282
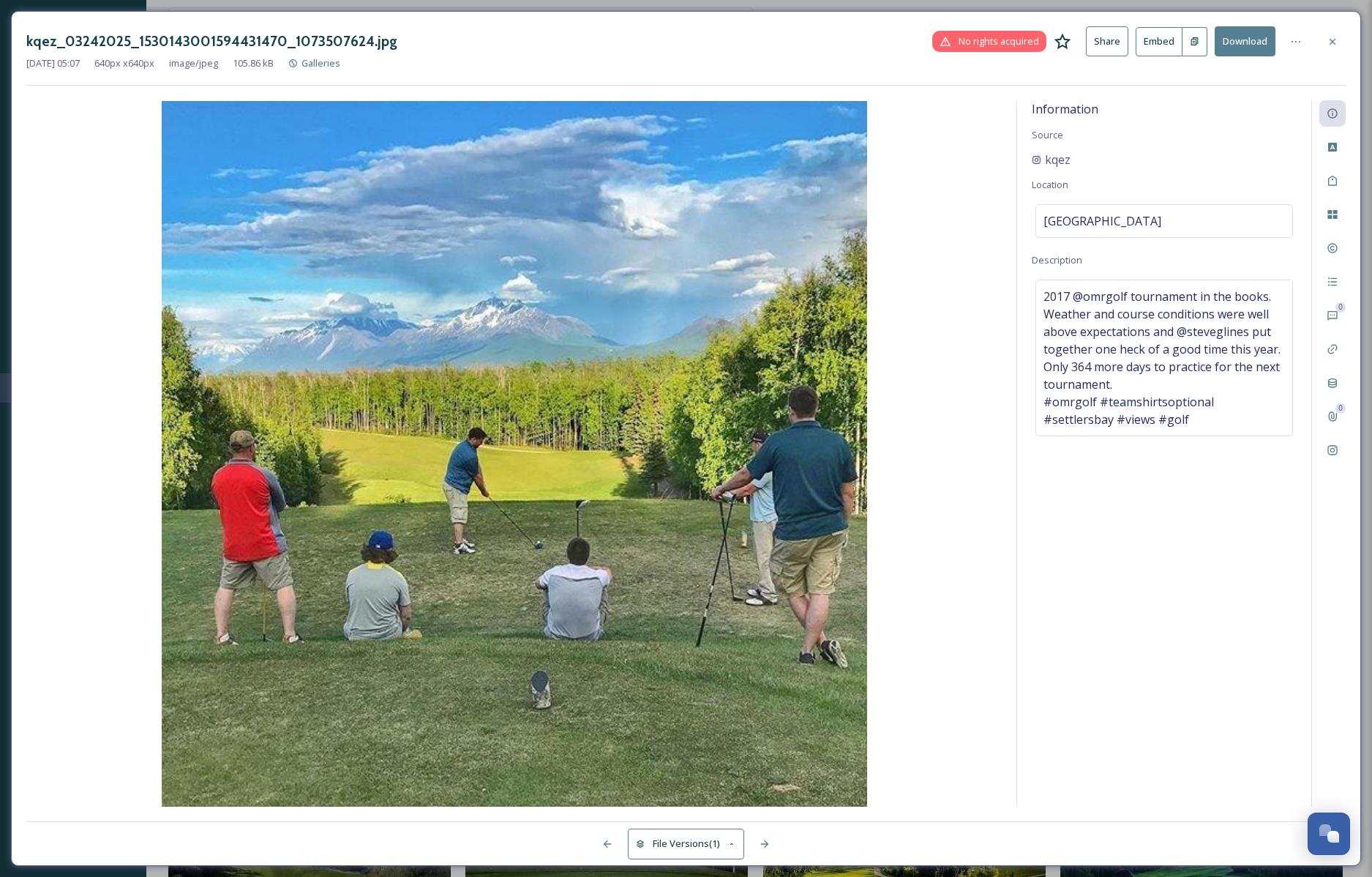
click at [1339, 44] on div at bounding box center [1333, 42] width 27 height 27
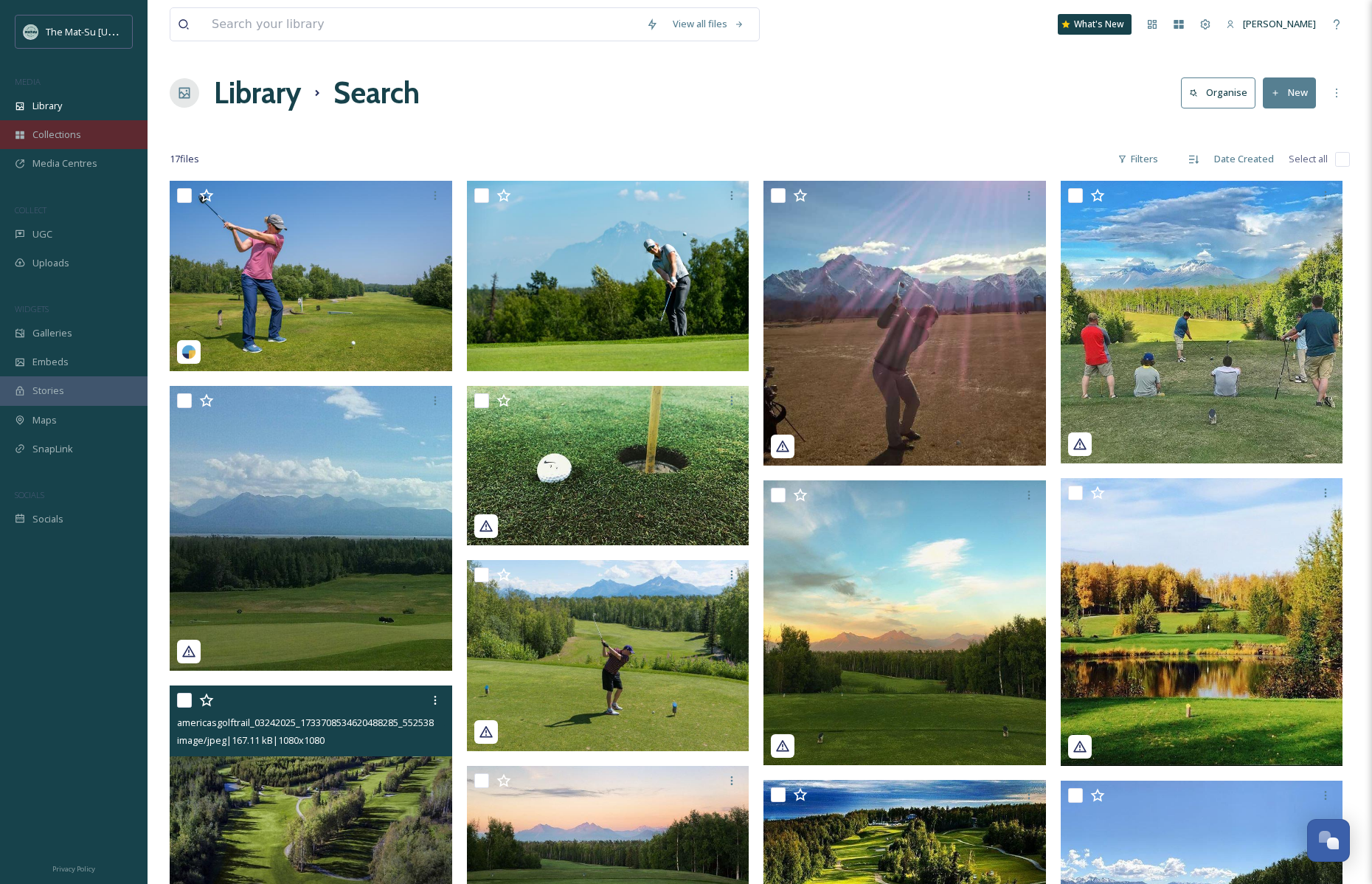
click at [56, 133] on span "Collections" at bounding box center [56, 135] width 48 height 14
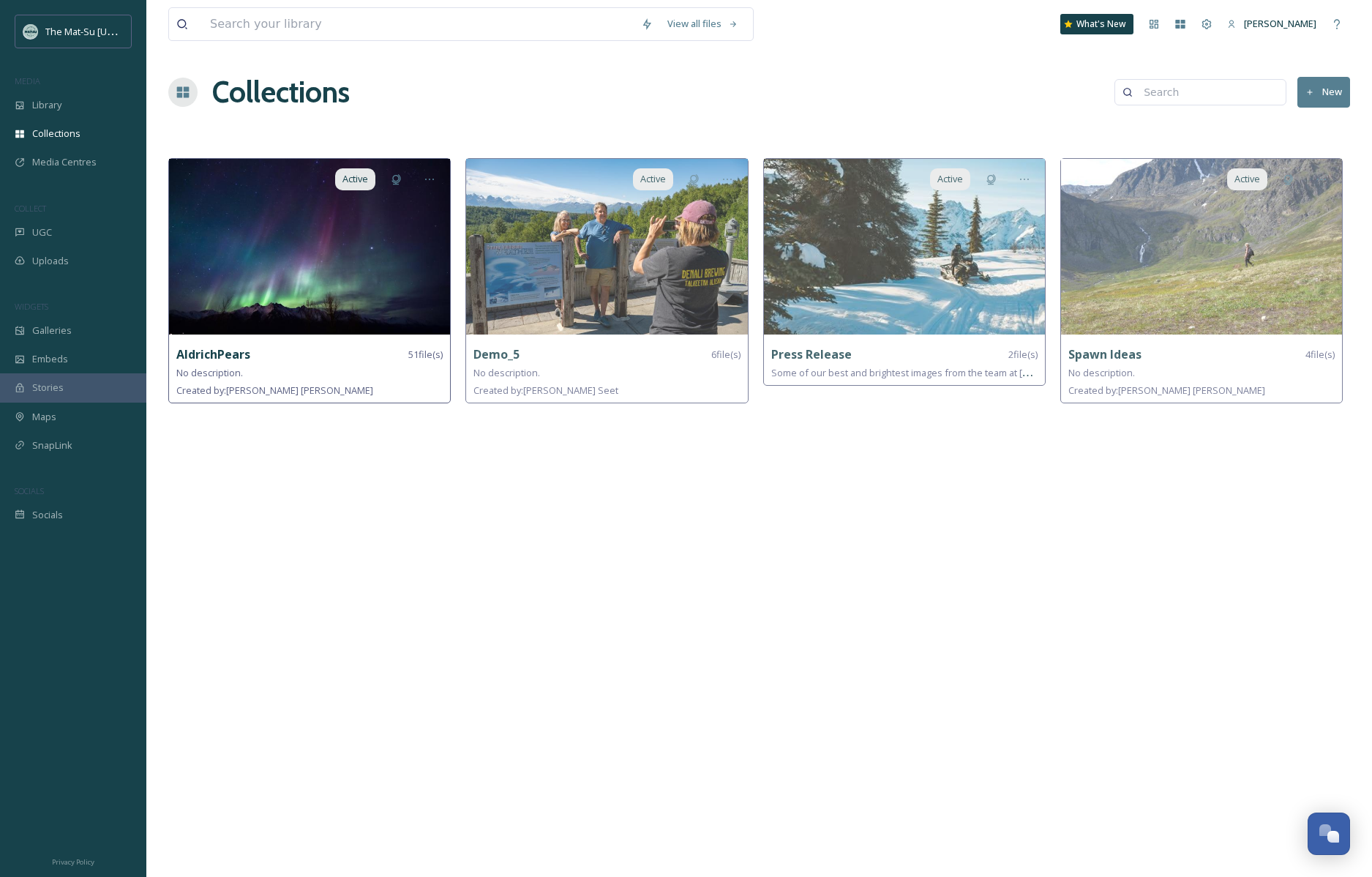
click at [347, 230] on img at bounding box center [309, 247] width 281 height 176
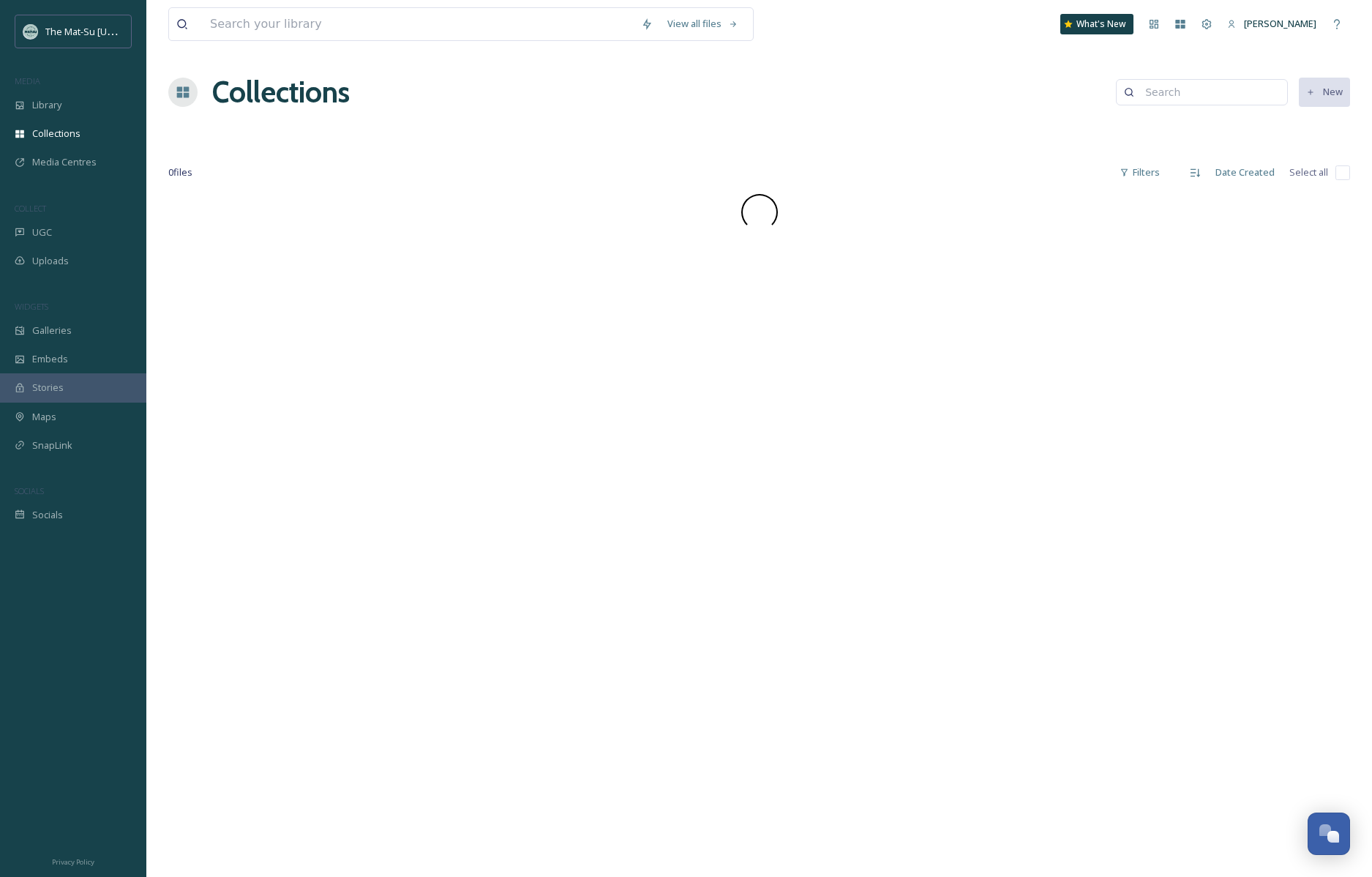
click at [347, 230] on div at bounding box center [759, 211] width 1182 height 36
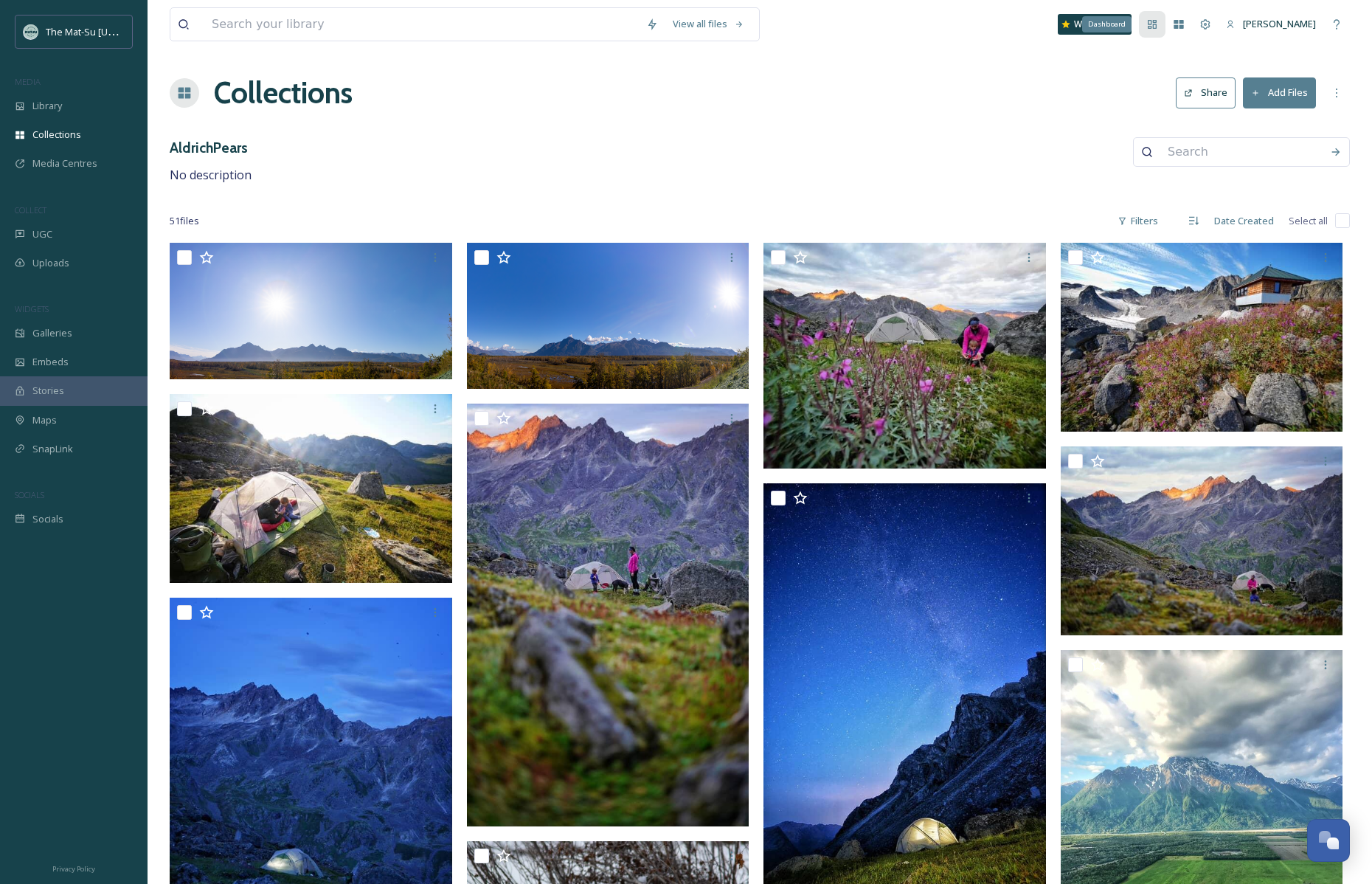
click at [1158, 23] on icon at bounding box center [1152, 24] width 12 height 12
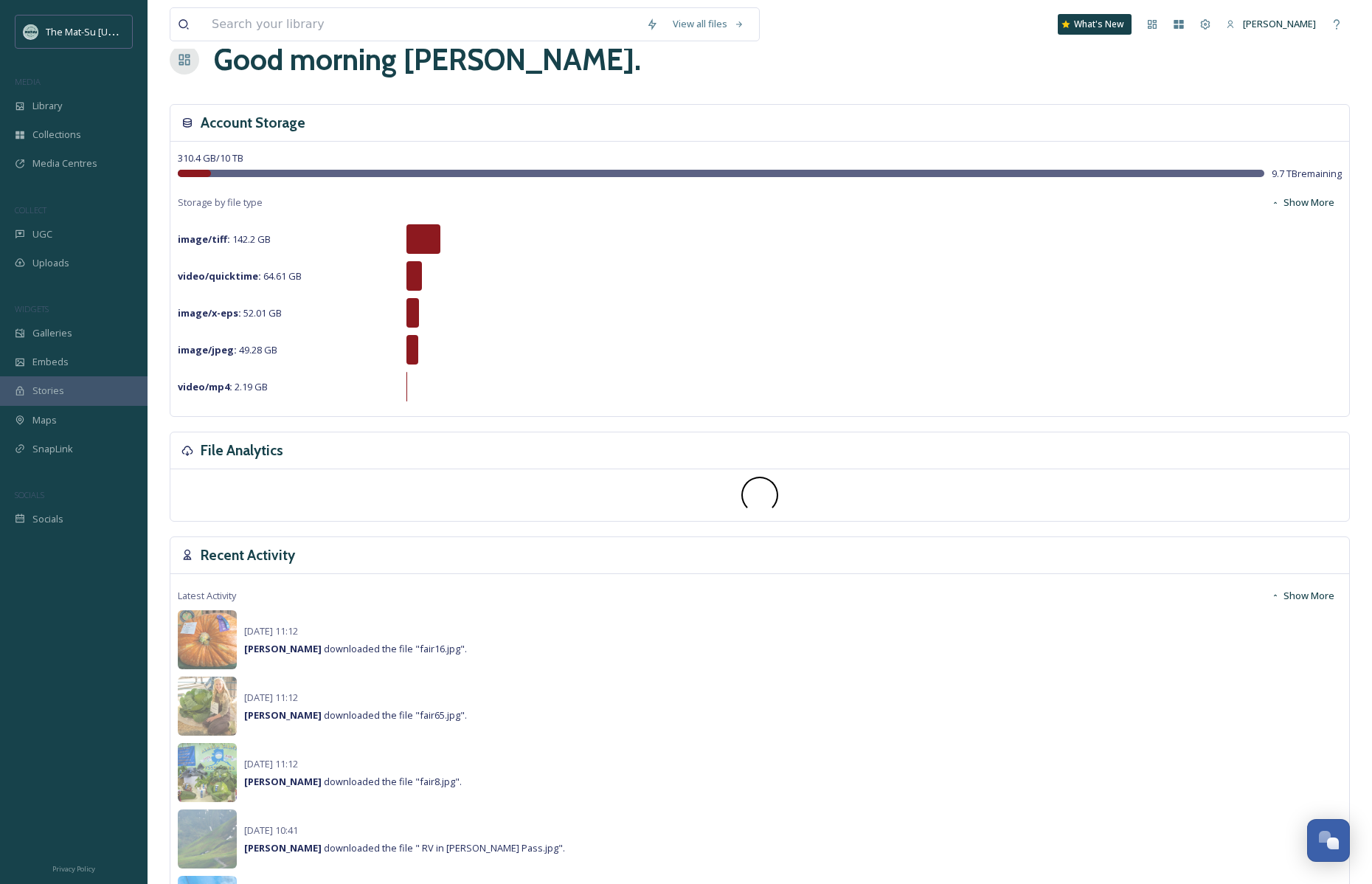
scroll to position [34, 0]
click at [1158, 30] on icon at bounding box center [1152, 24] width 12 height 12
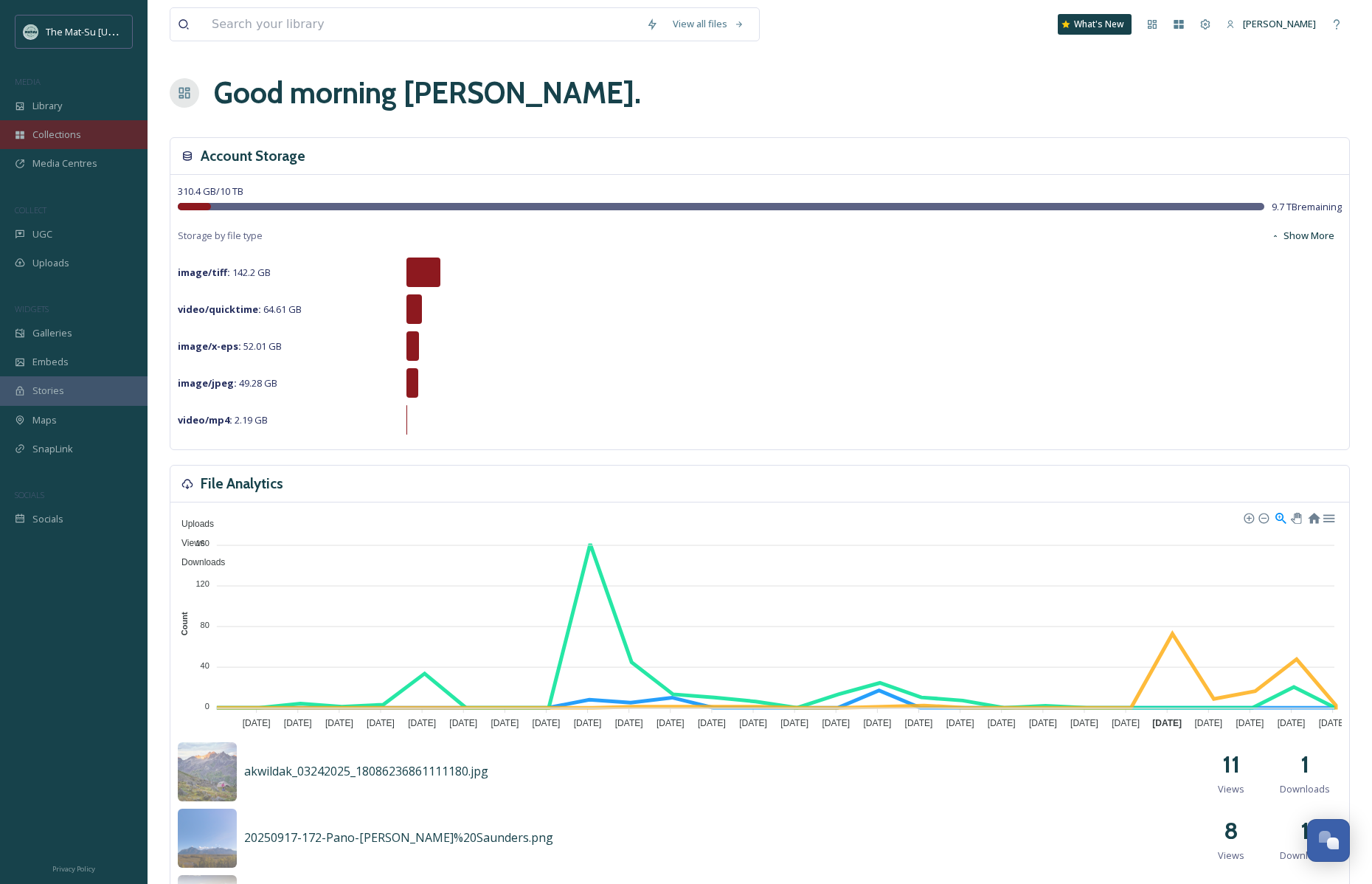
click at [44, 128] on span "Collections" at bounding box center [56, 135] width 48 height 14
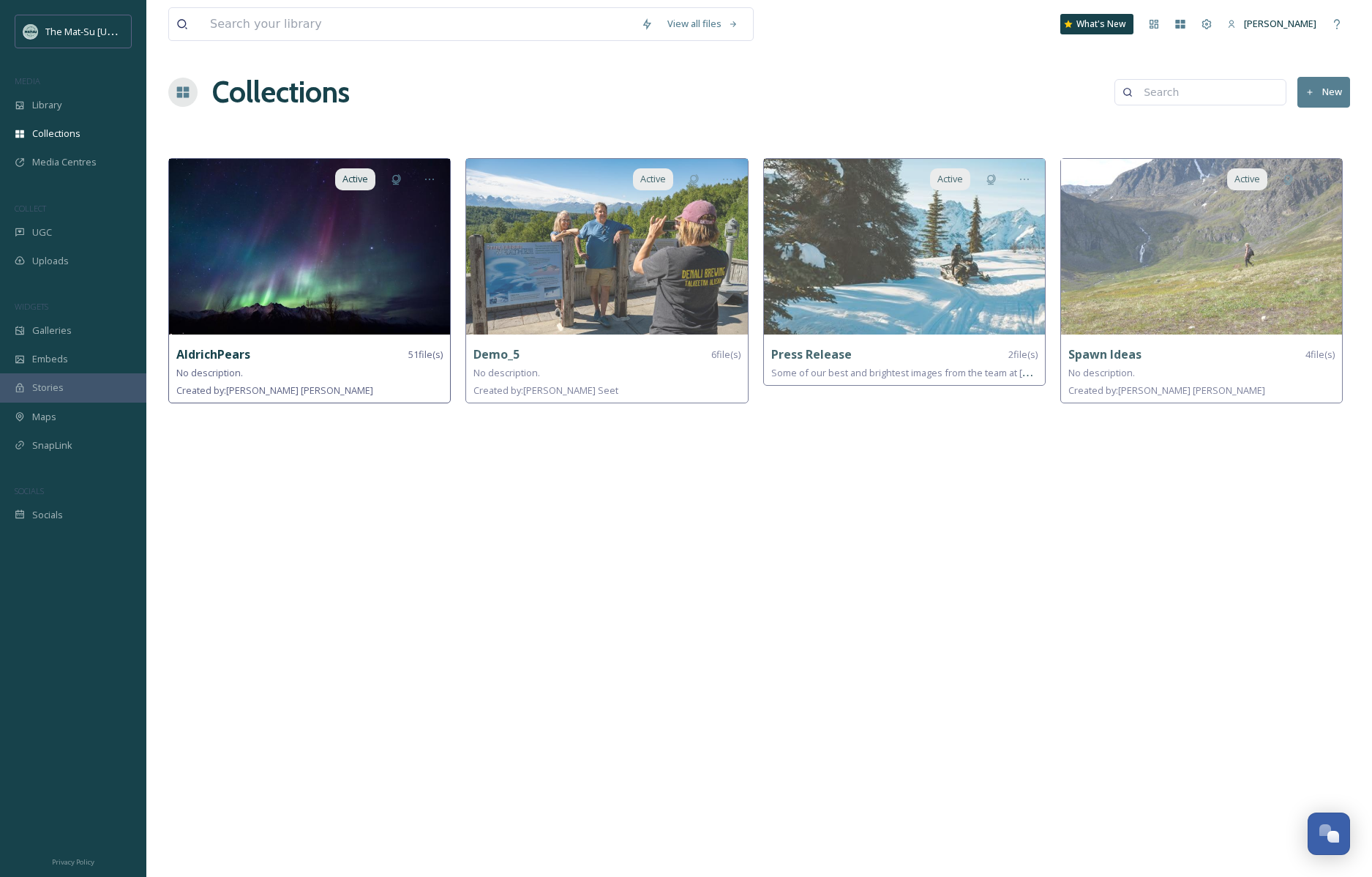
click at [322, 224] on img at bounding box center [309, 247] width 281 height 176
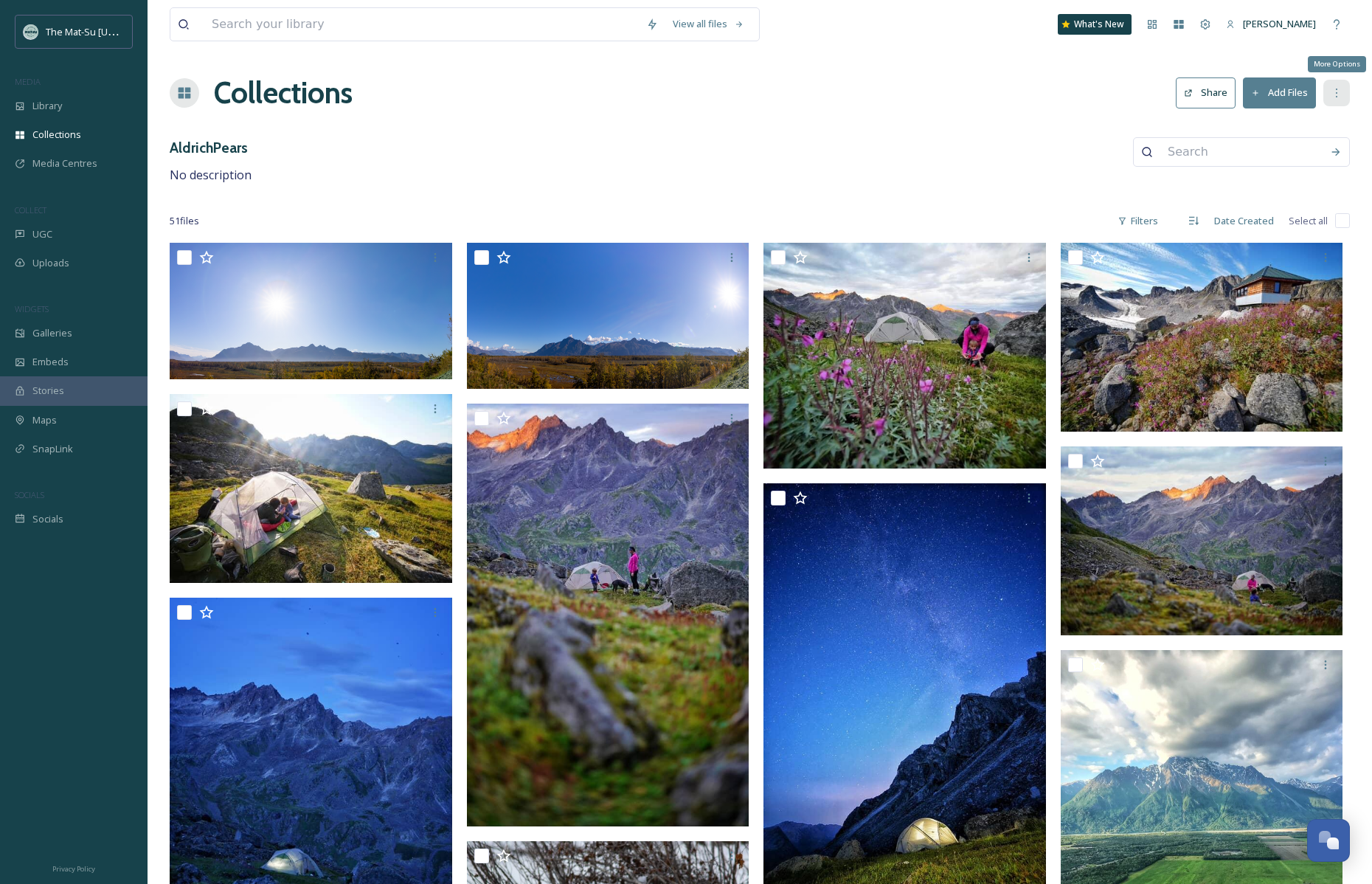
click at [1341, 96] on icon at bounding box center [1336, 92] width 12 height 12
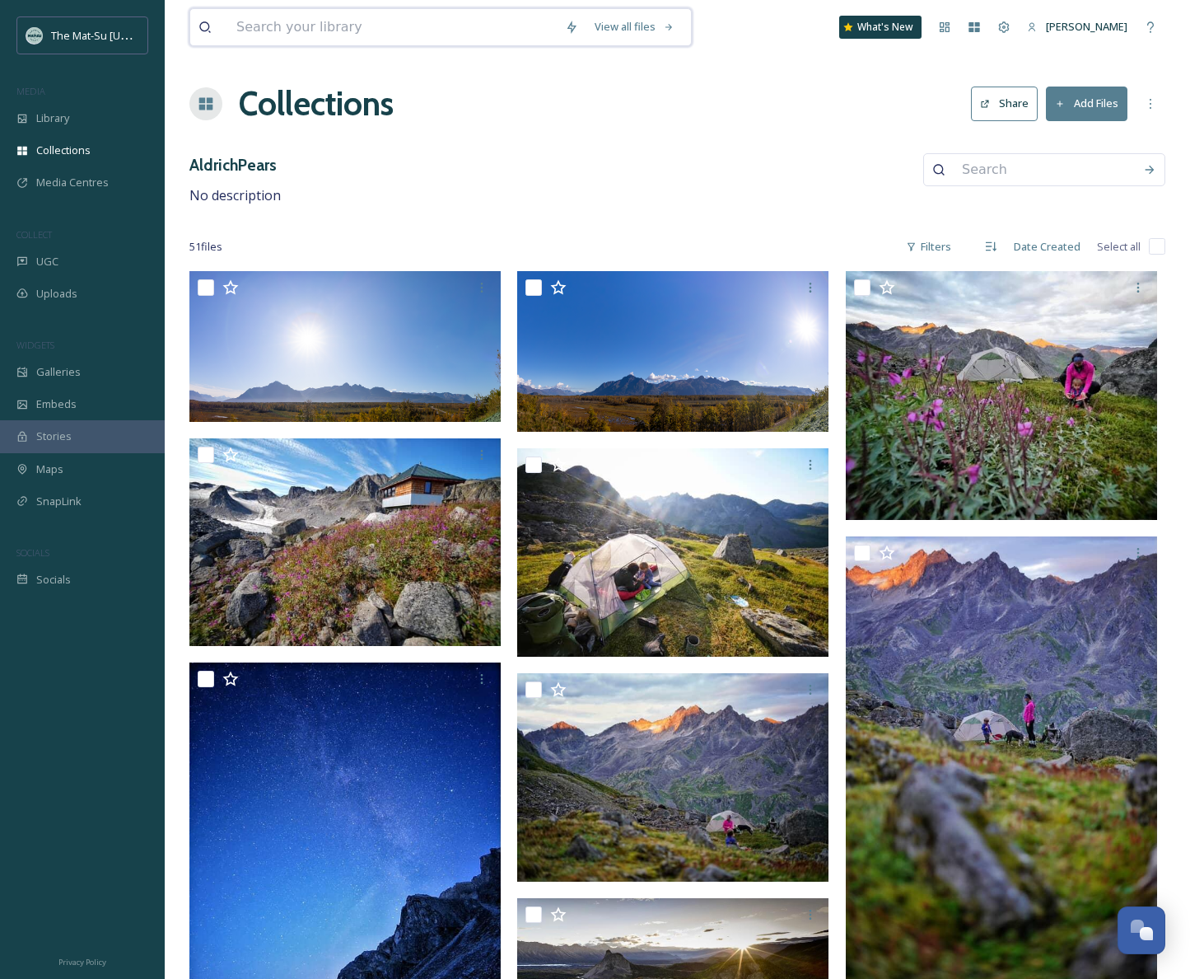
click at [343, 26] on input at bounding box center [392, 27] width 329 height 36
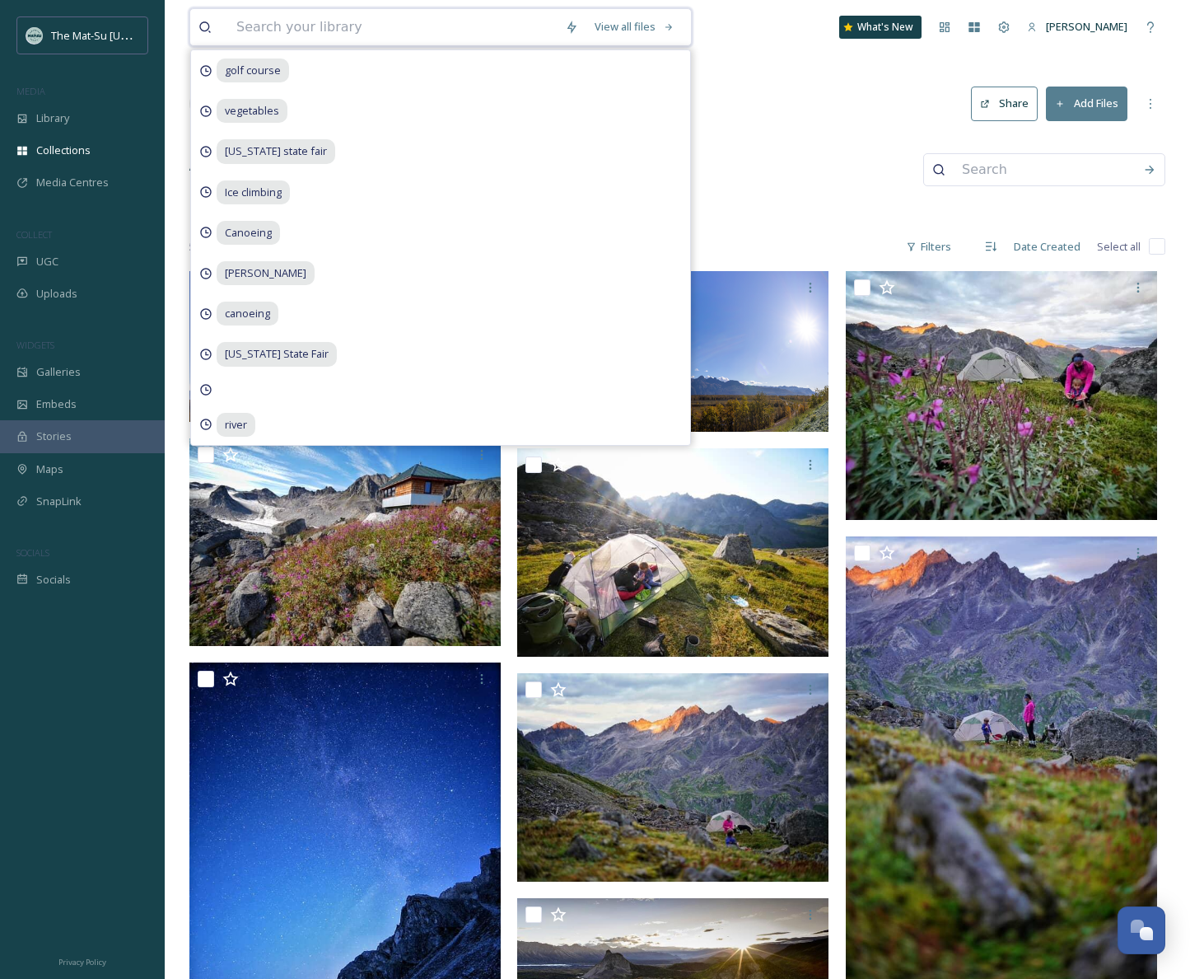
paste input "mlenny-17955822254994160.jpeg"
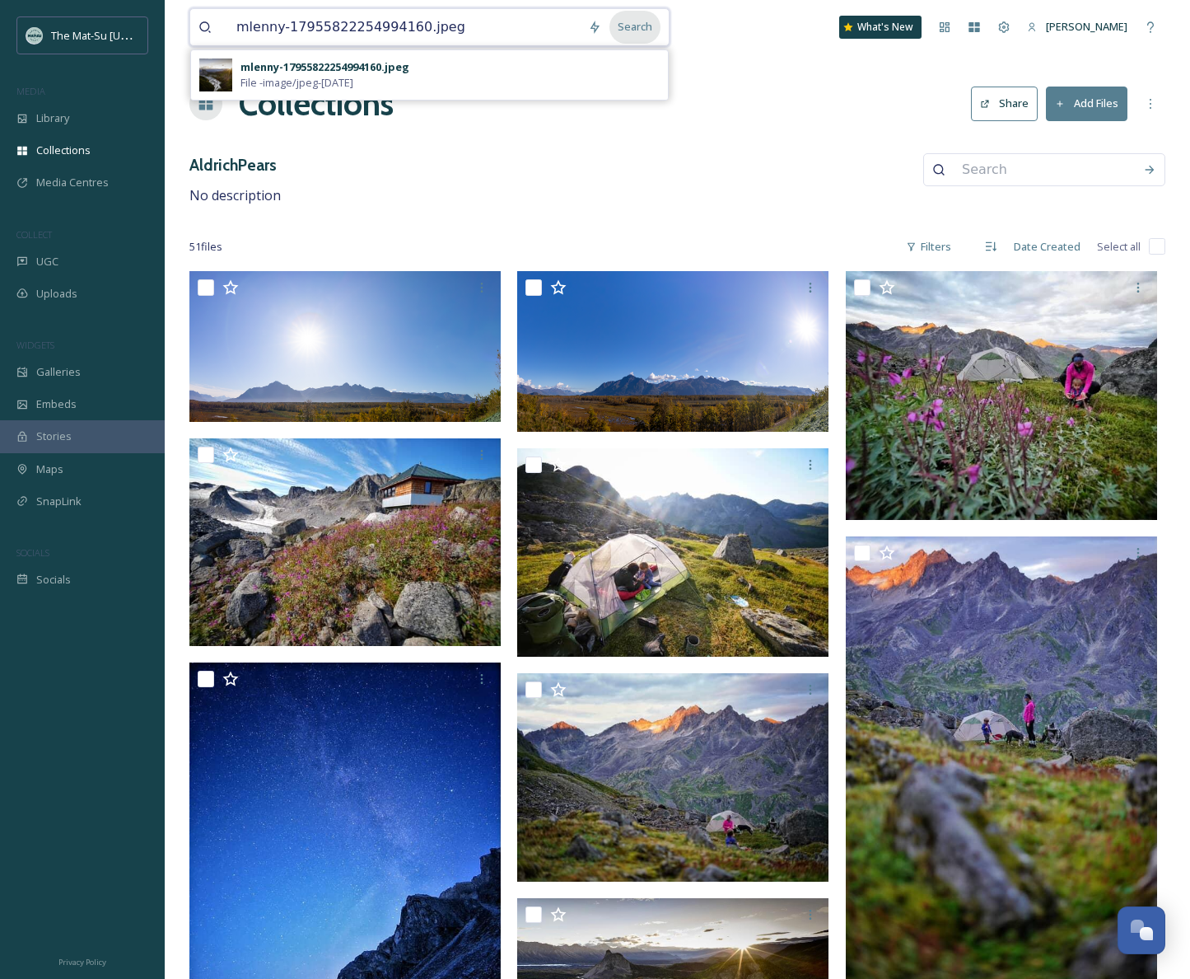
type input "mlenny-17955822254994160.jpeg"
click at [646, 25] on div "Search" at bounding box center [635, 27] width 51 height 32
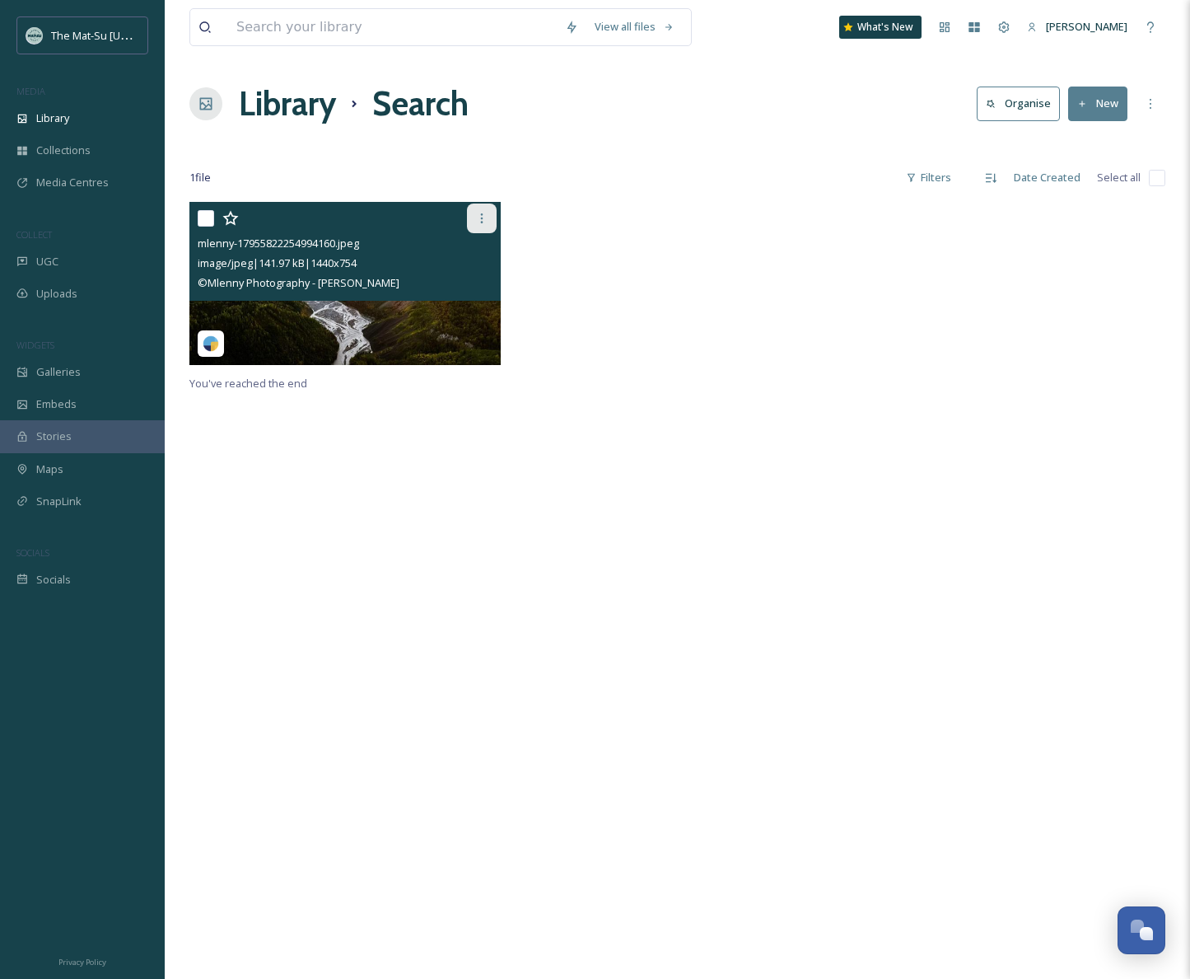
click at [482, 221] on icon at bounding box center [481, 218] width 13 height 13
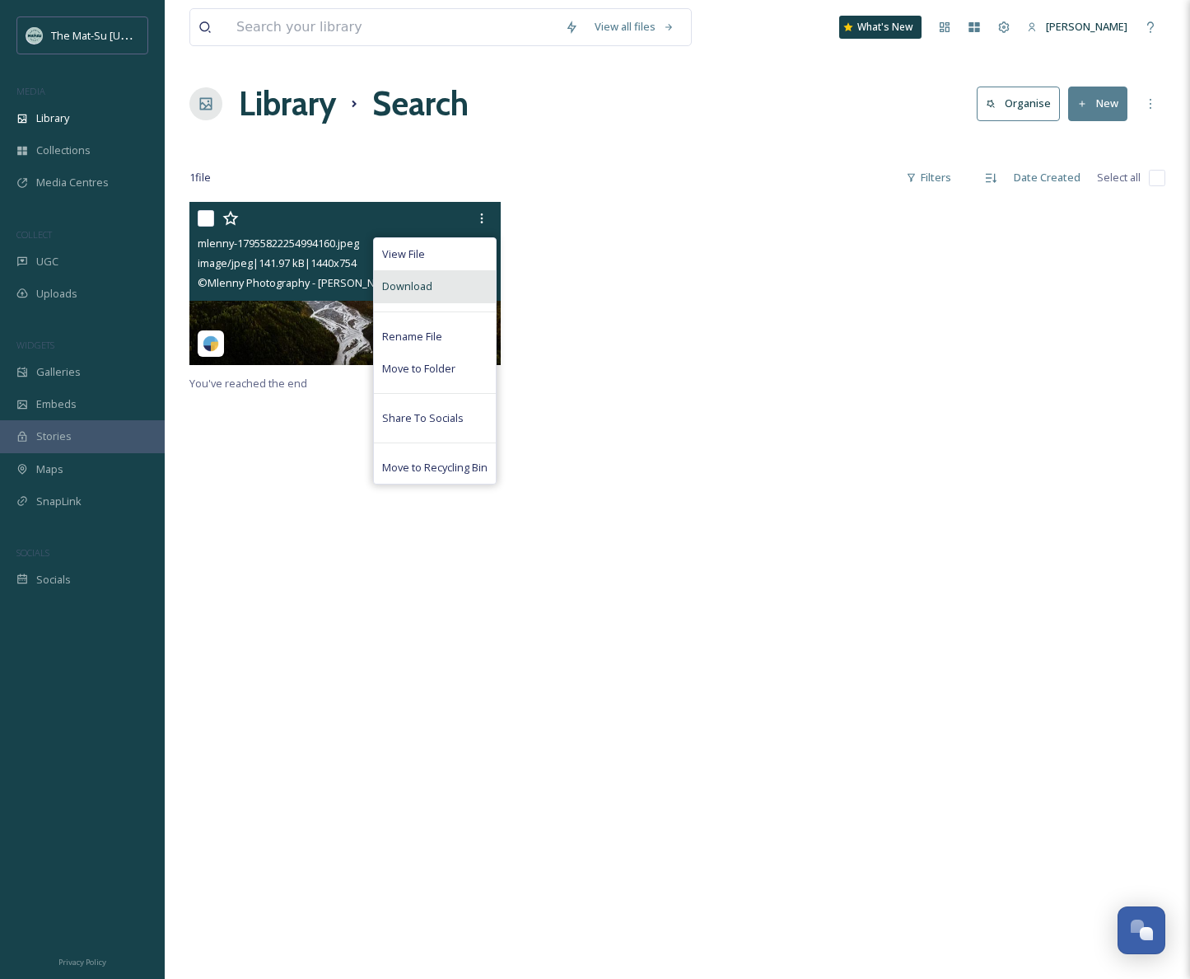
click at [396, 287] on span "Download" at bounding box center [407, 286] width 50 height 16
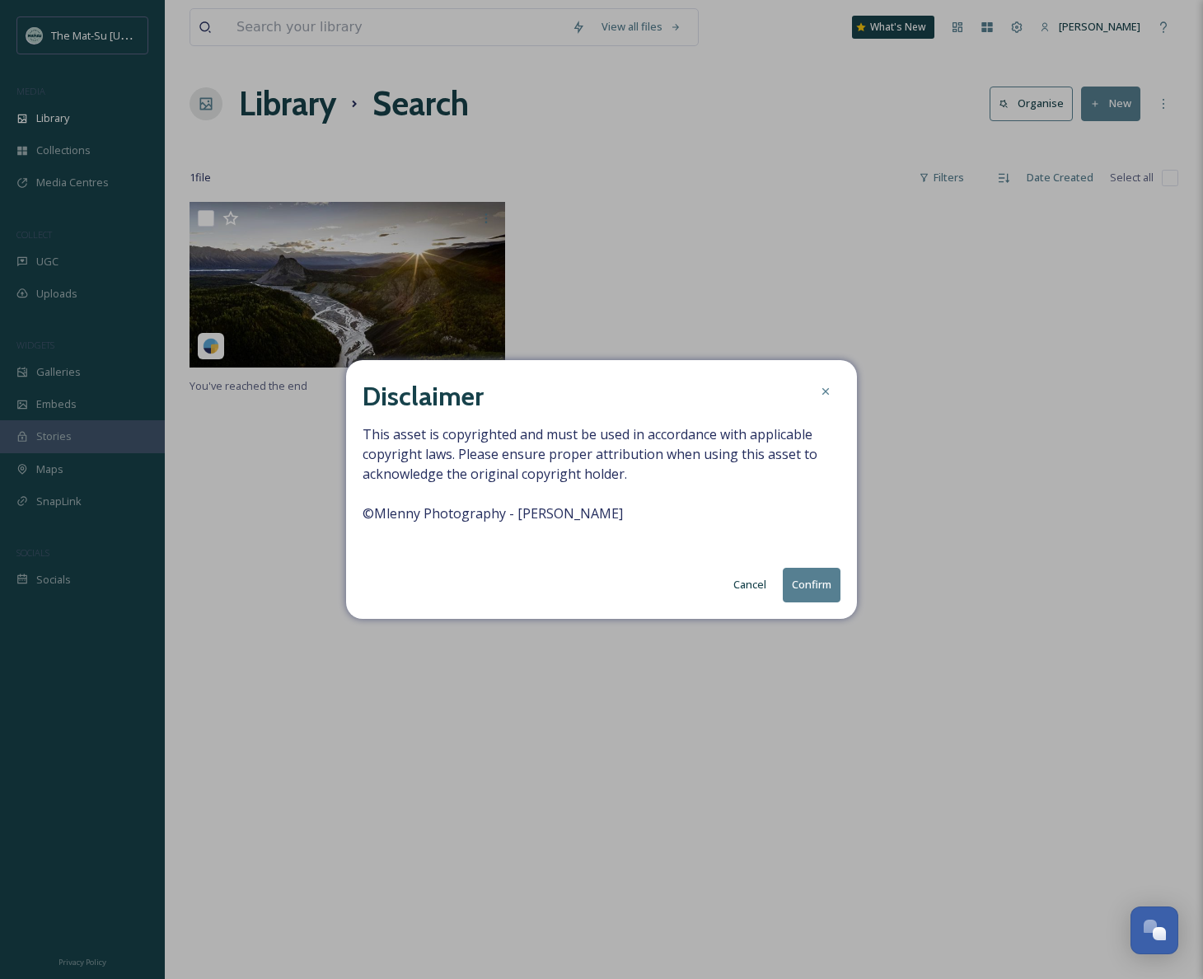
drag, startPoint x: 653, startPoint y: 516, endPoint x: 365, endPoint y: 514, distance: 288.3
click at [360, 514] on div "Disclaimer This asset is copyrighted and must be used in accordance with applic…" at bounding box center [601, 489] width 511 height 258
click at [805, 582] on button "Confirm" at bounding box center [812, 585] width 58 height 34
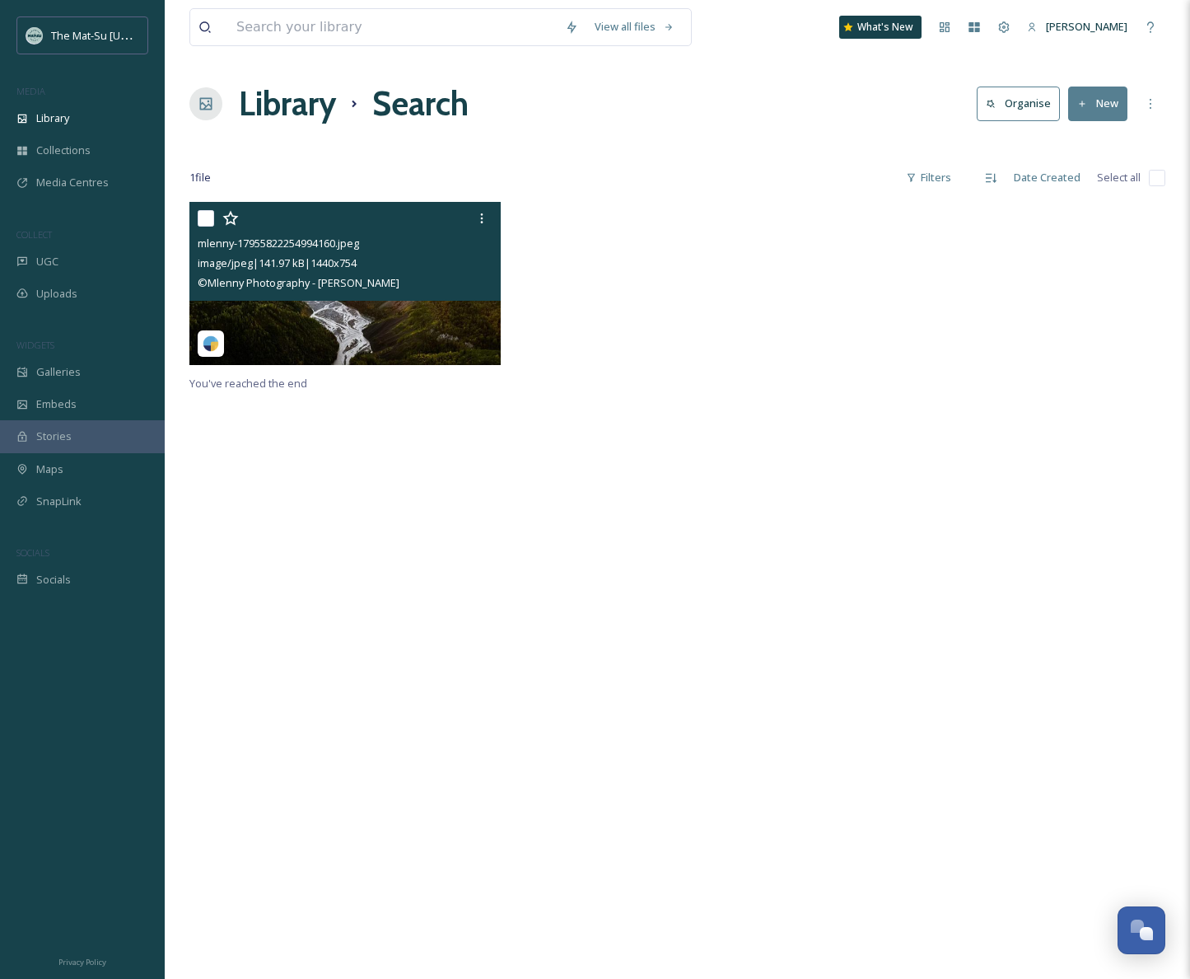
click at [423, 277] on div "© Mlenny Photography - Alexander Hafemann" at bounding box center [347, 283] width 299 height 20
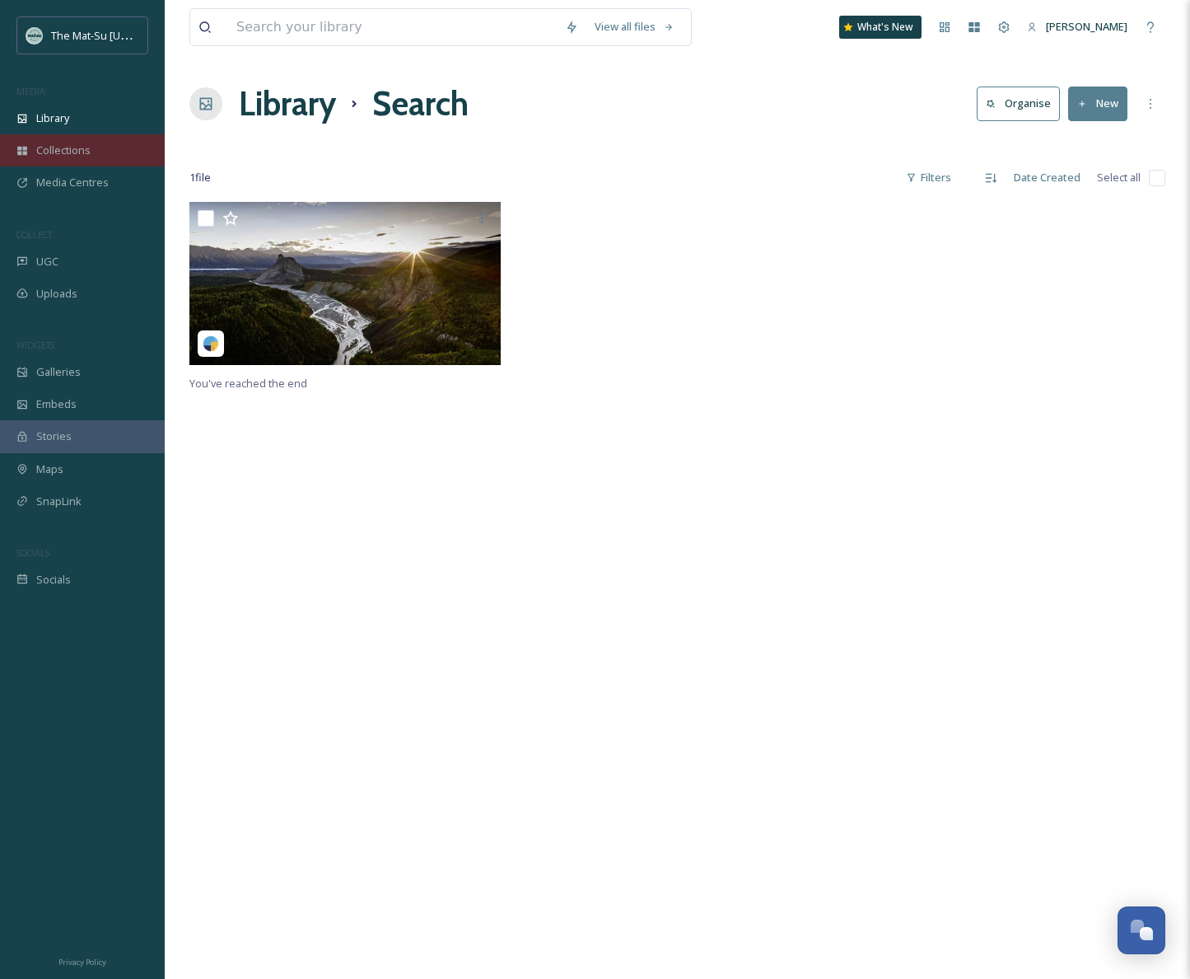
click at [86, 153] on span "Collections" at bounding box center [63, 151] width 54 height 16
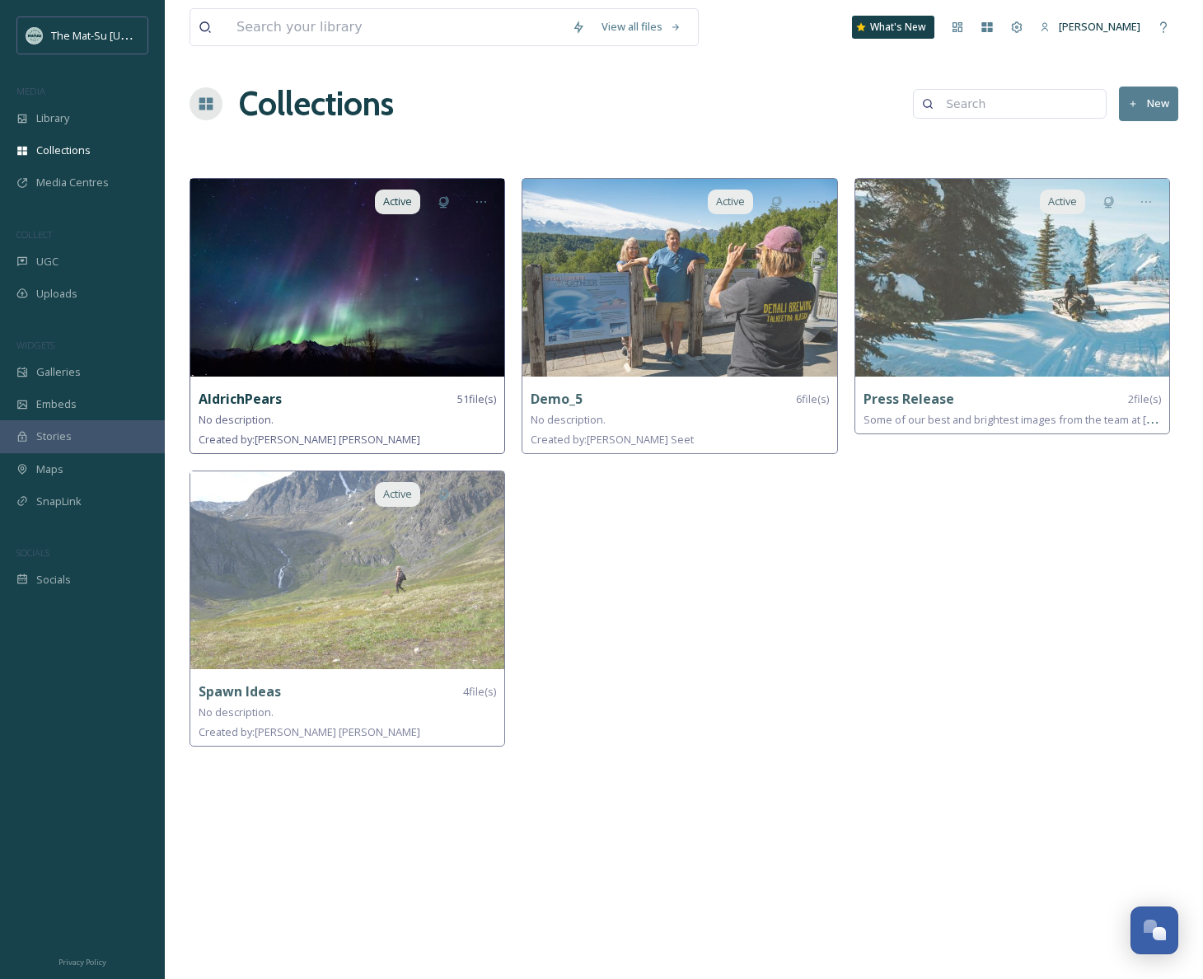
click at [410, 291] on img at bounding box center [347, 278] width 314 height 198
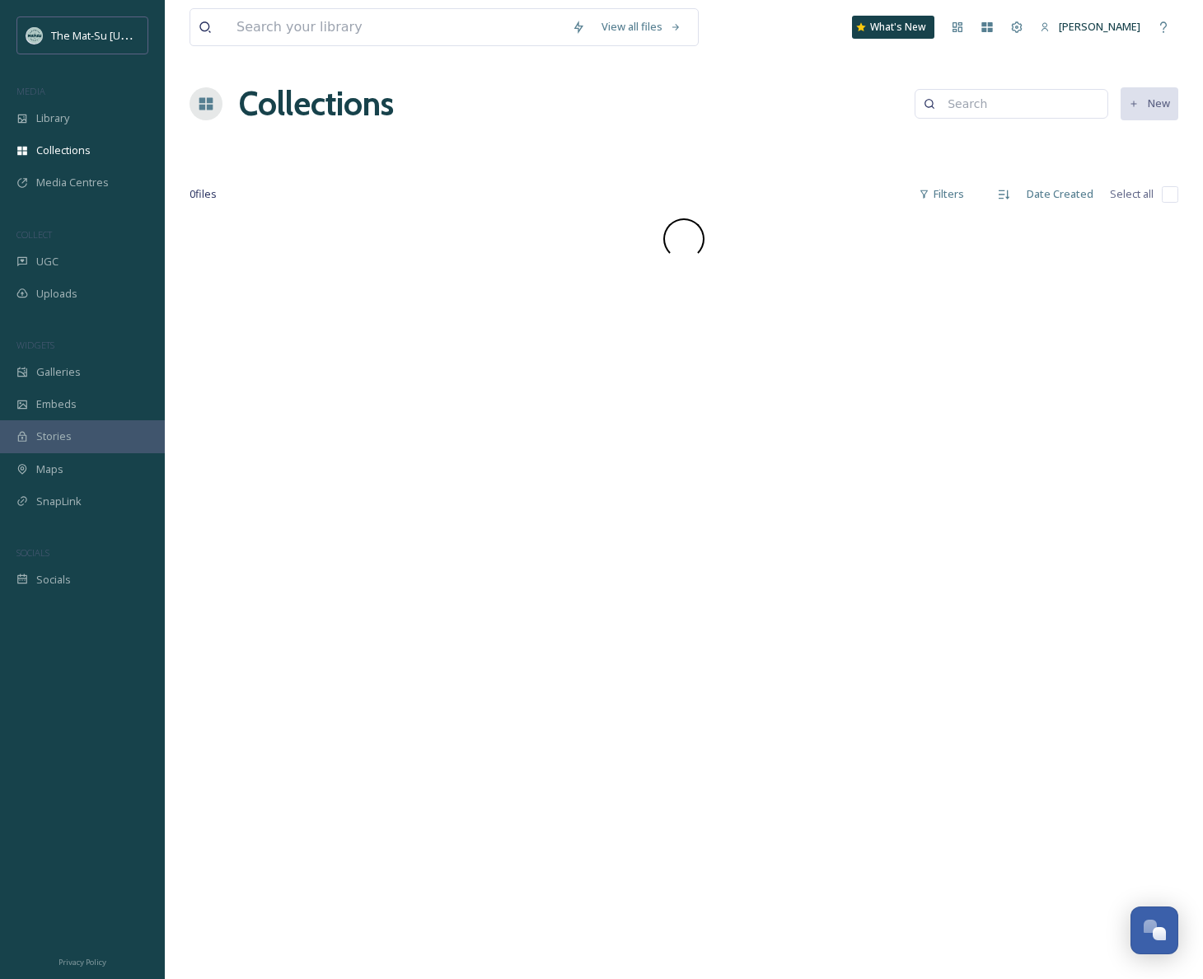
click at [410, 291] on div "View all files What's New [PERSON_NAME] Collections New 0 file s Filters Date C…" at bounding box center [684, 489] width 1038 height 979
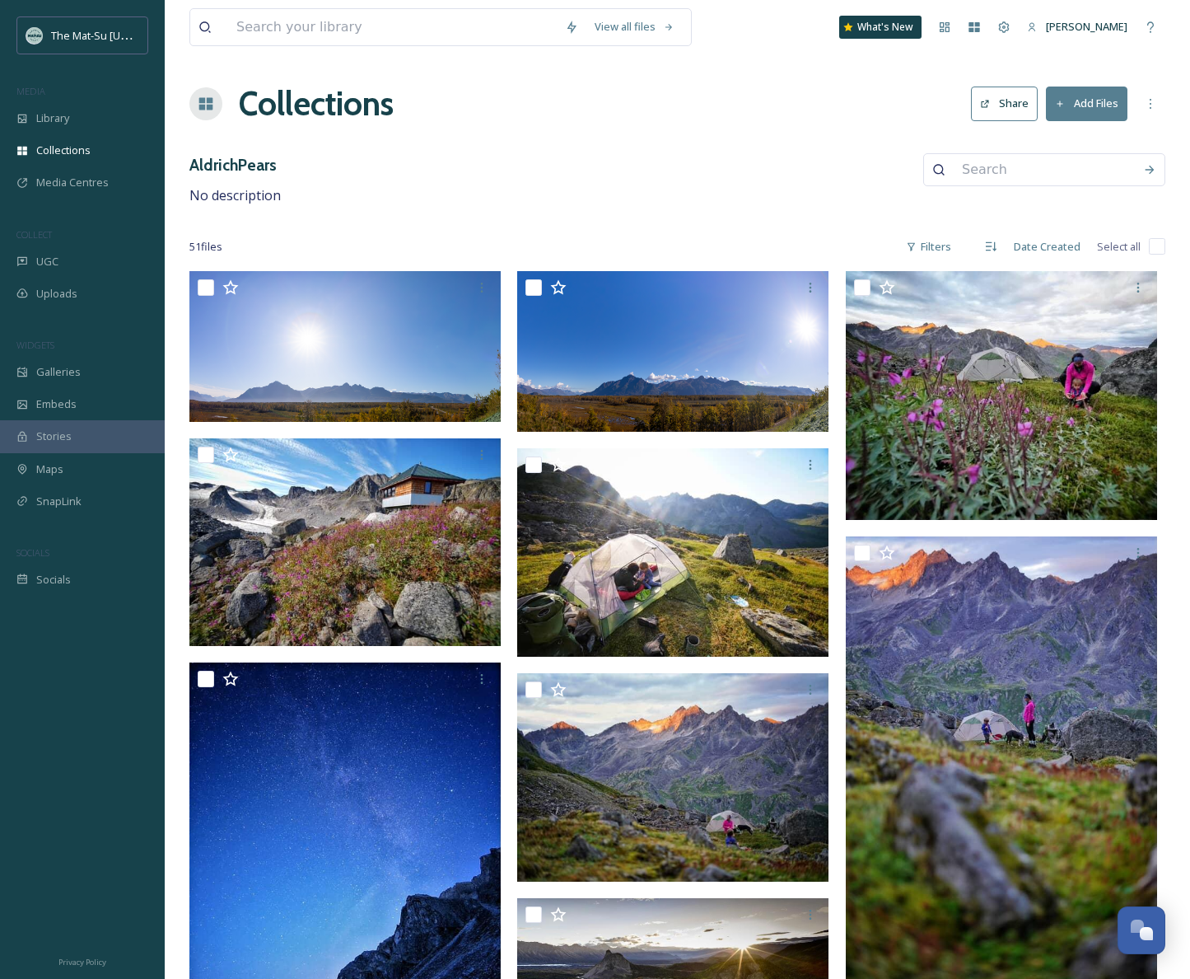
click at [787, 168] on div "AldrichPears No description" at bounding box center [677, 179] width 976 height 53
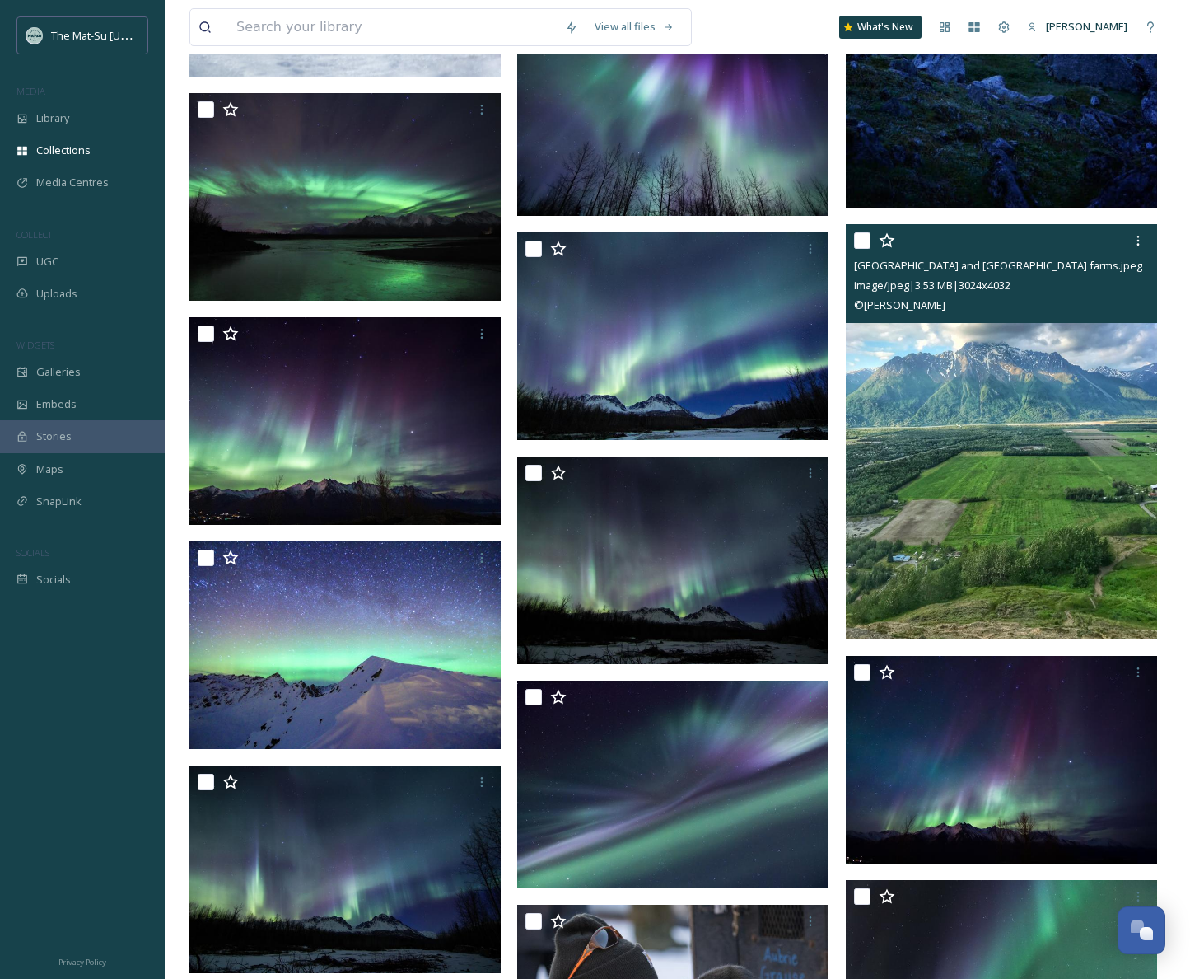
scroll to position [1271, 0]
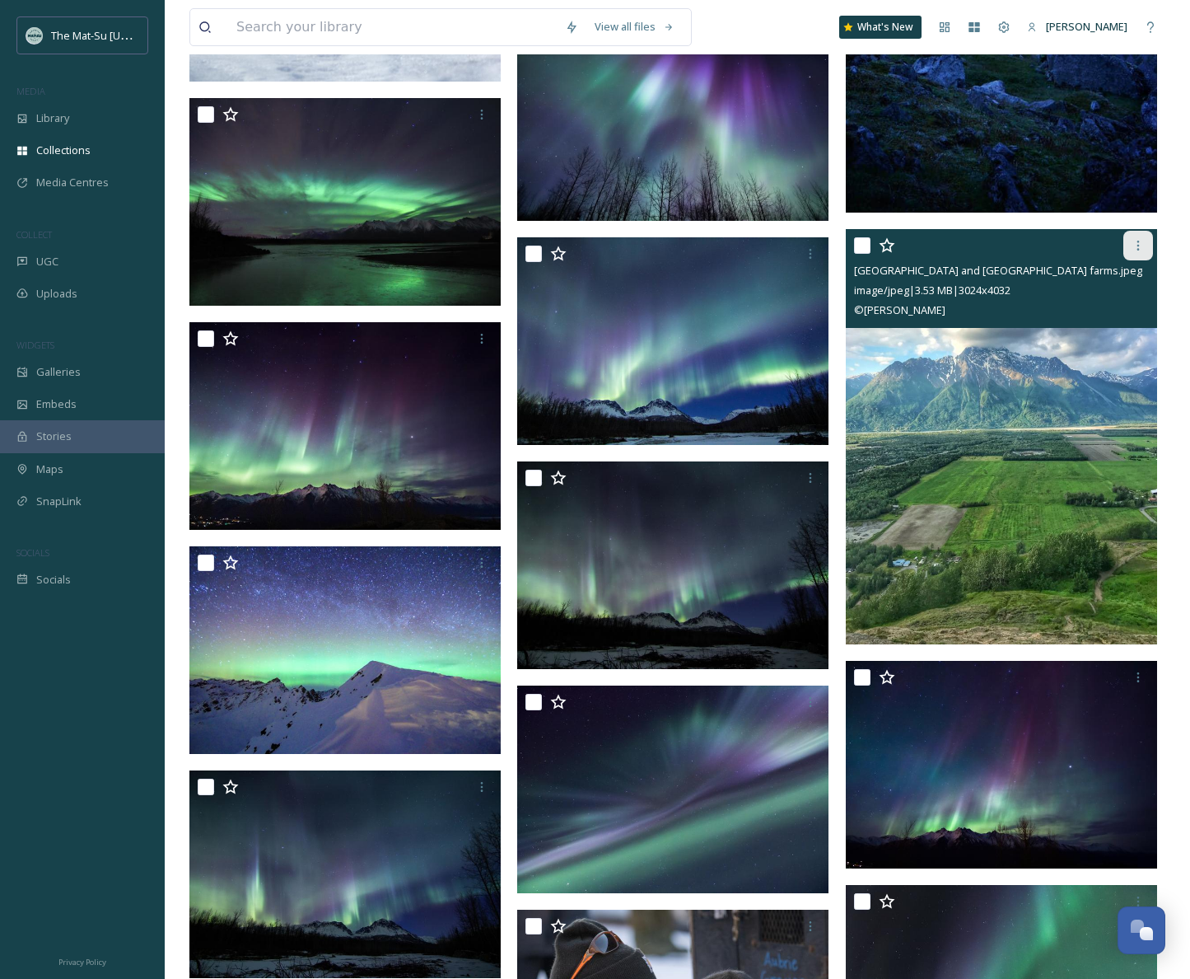
click at [1143, 241] on icon at bounding box center [1138, 245] width 13 height 13
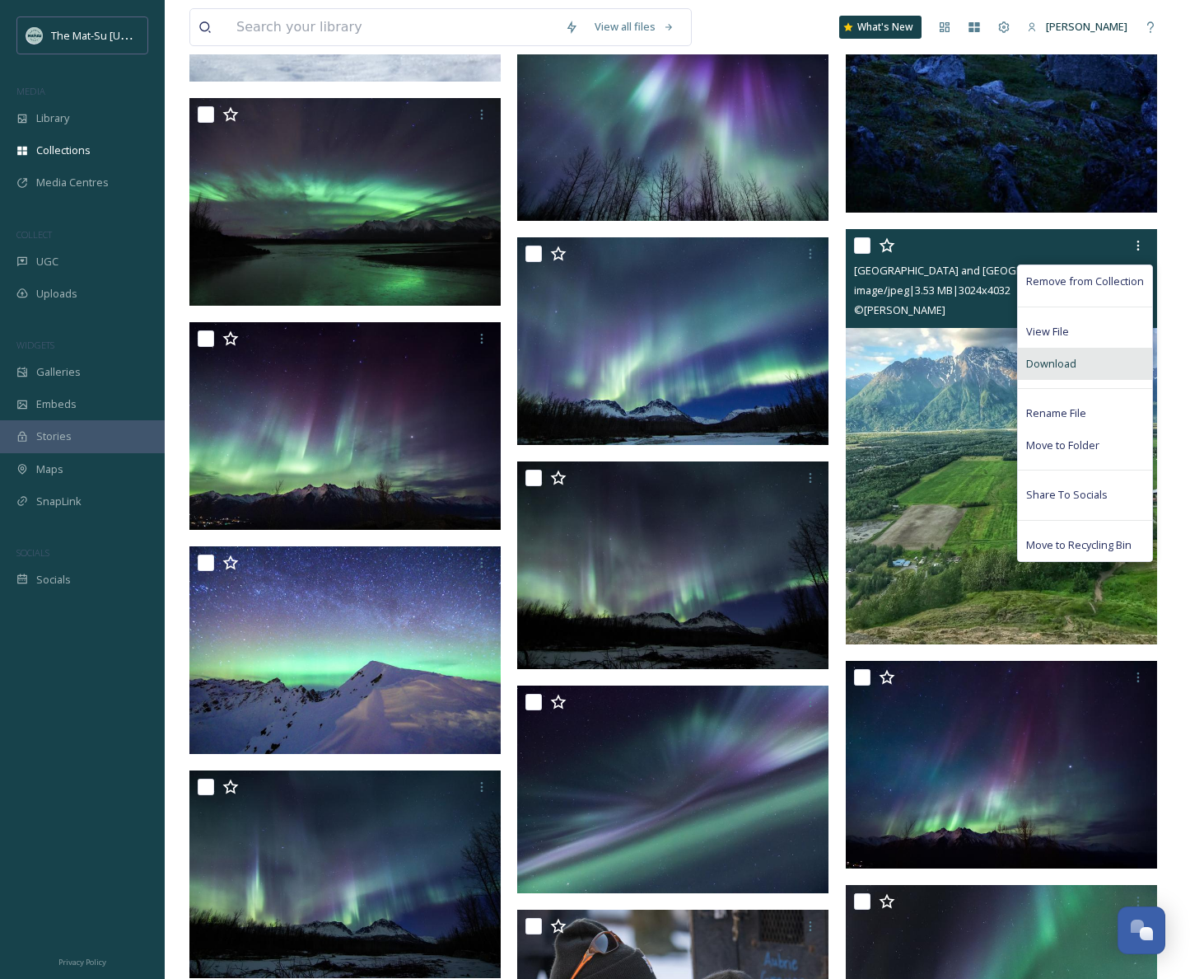
click at [1054, 365] on span "Download" at bounding box center [1051, 364] width 50 height 16
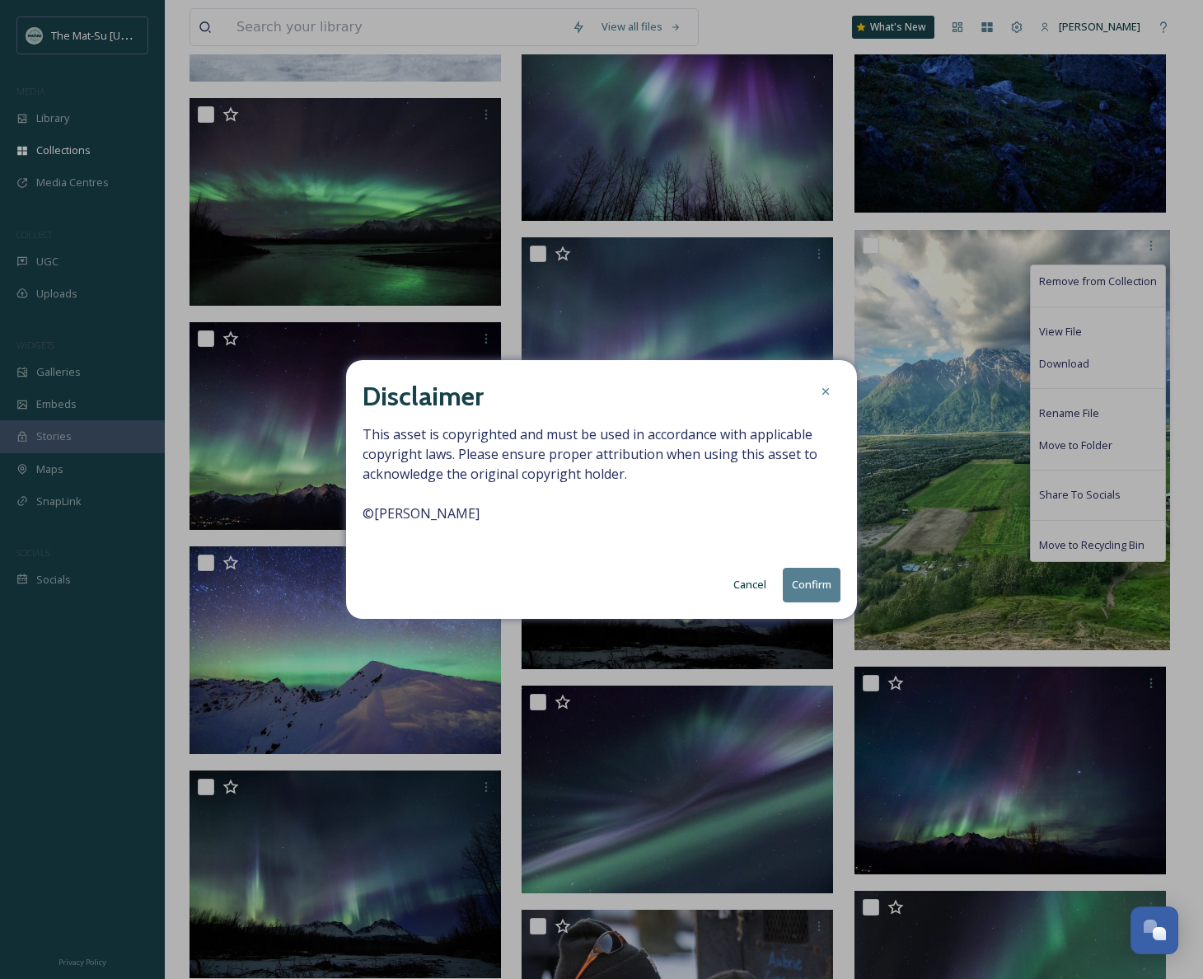
click at [811, 582] on button "Confirm" at bounding box center [812, 585] width 58 height 34
